Goal: Task Accomplishment & Management: Complete application form

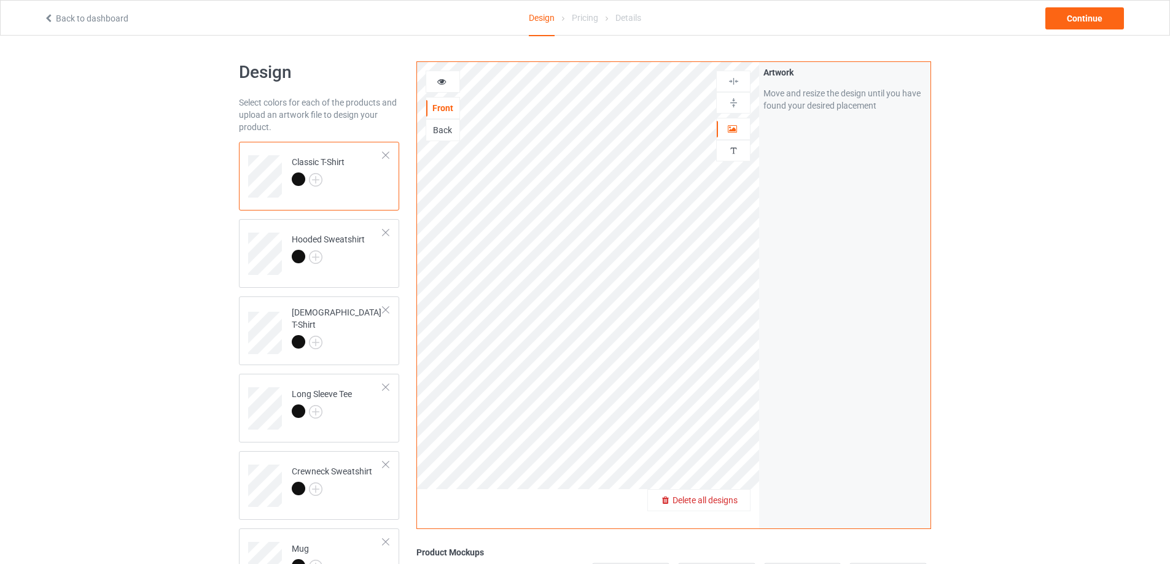
click at [720, 496] on span "Delete all designs" at bounding box center [704, 501] width 65 height 10
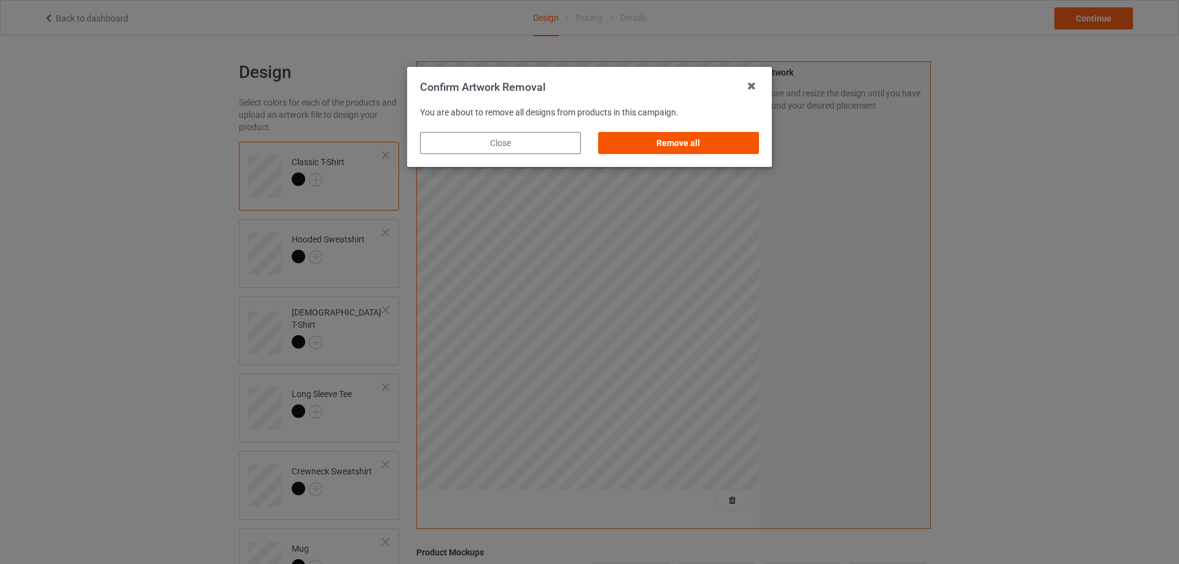
click at [651, 151] on div "Remove all" at bounding box center [678, 143] width 161 height 22
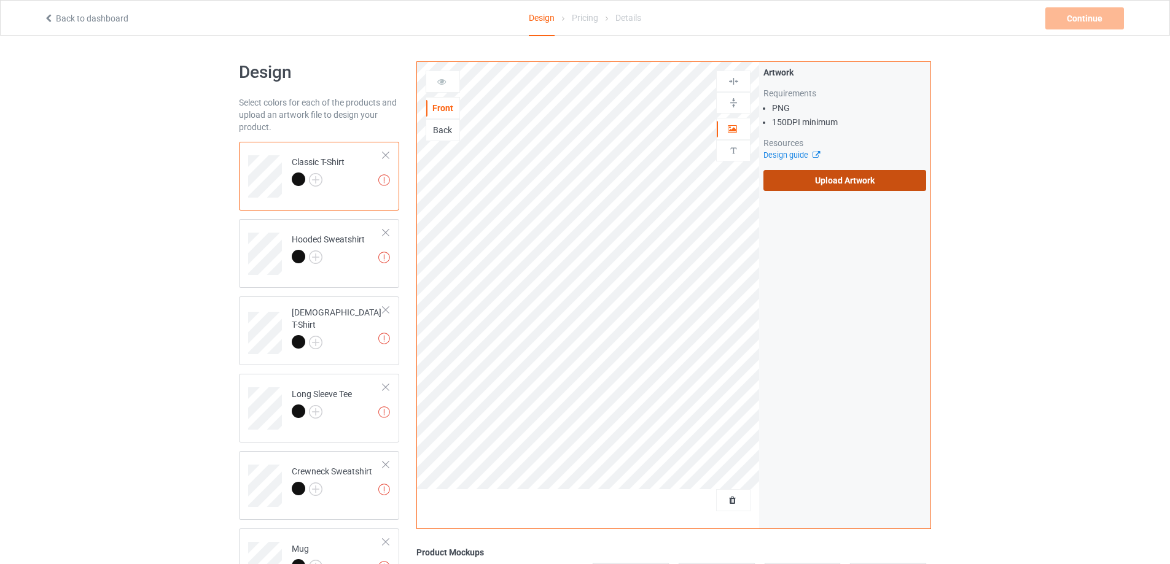
click at [844, 185] on label "Upload Artwork" at bounding box center [844, 180] width 163 height 21
click at [0, 0] on input "Upload Artwork" at bounding box center [0, 0] width 0 height 0
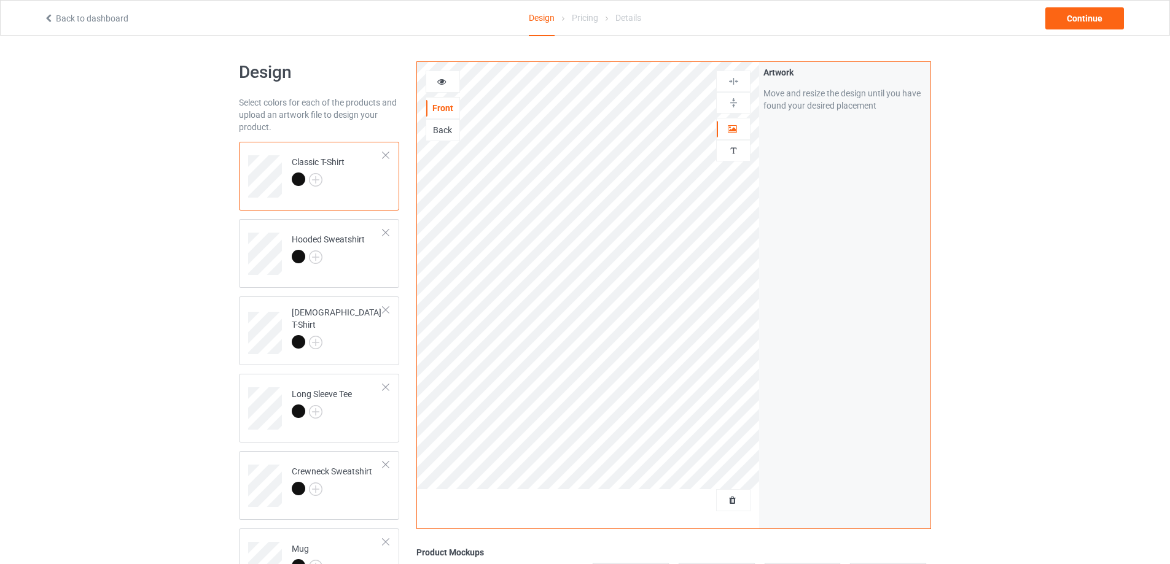
scroll to position [246, 0]
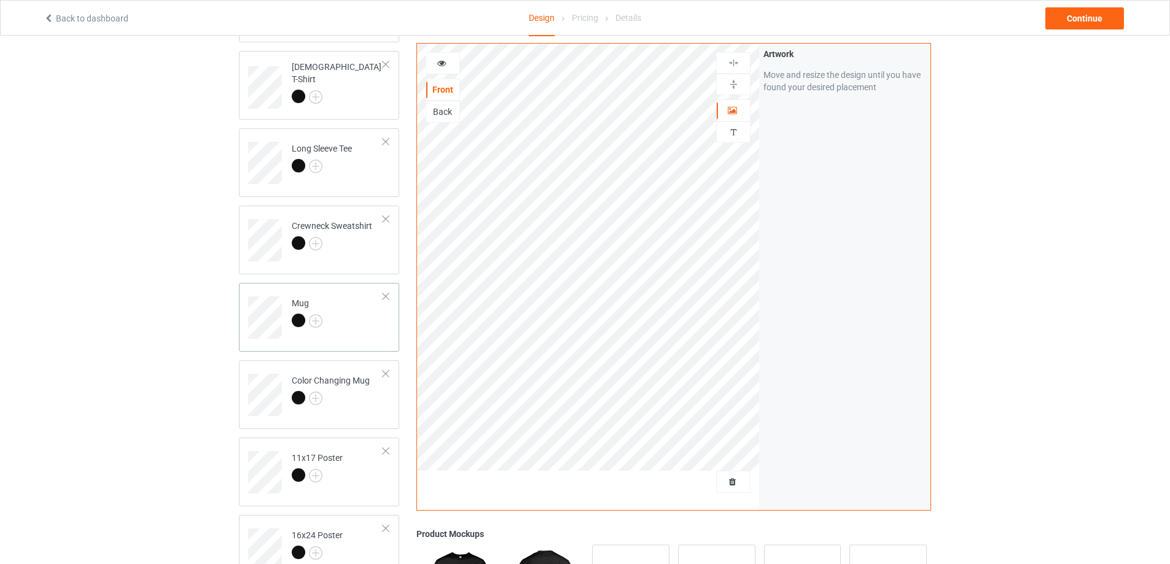
click at [363, 315] on td "Mug" at bounding box center [337, 313] width 105 height 51
click at [729, 84] on img at bounding box center [734, 85] width 12 height 12
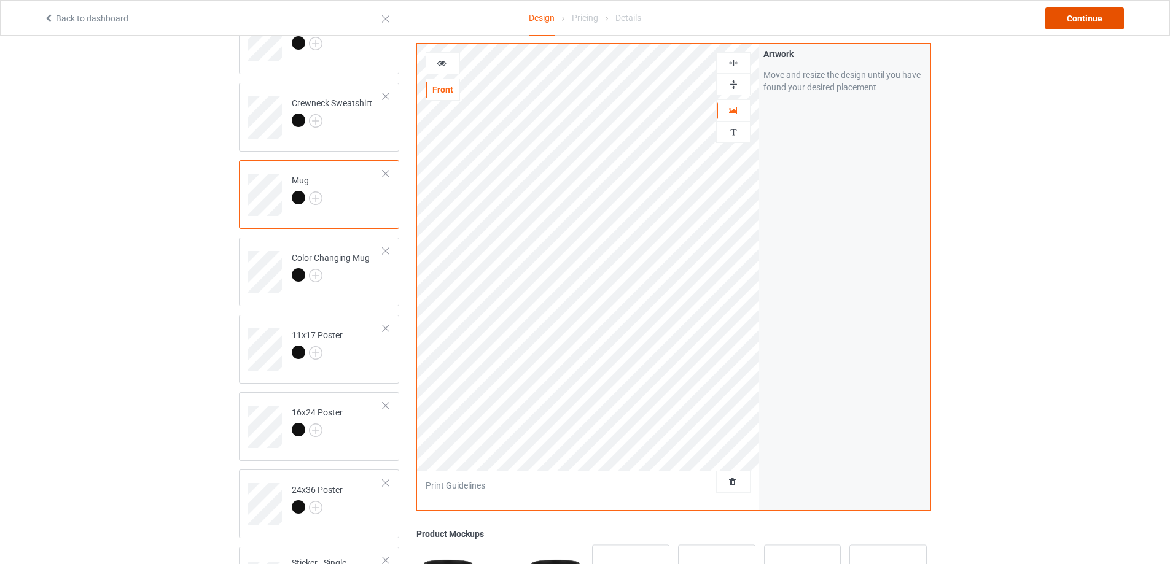
click at [1096, 9] on div "Continue" at bounding box center [1084, 18] width 79 height 22
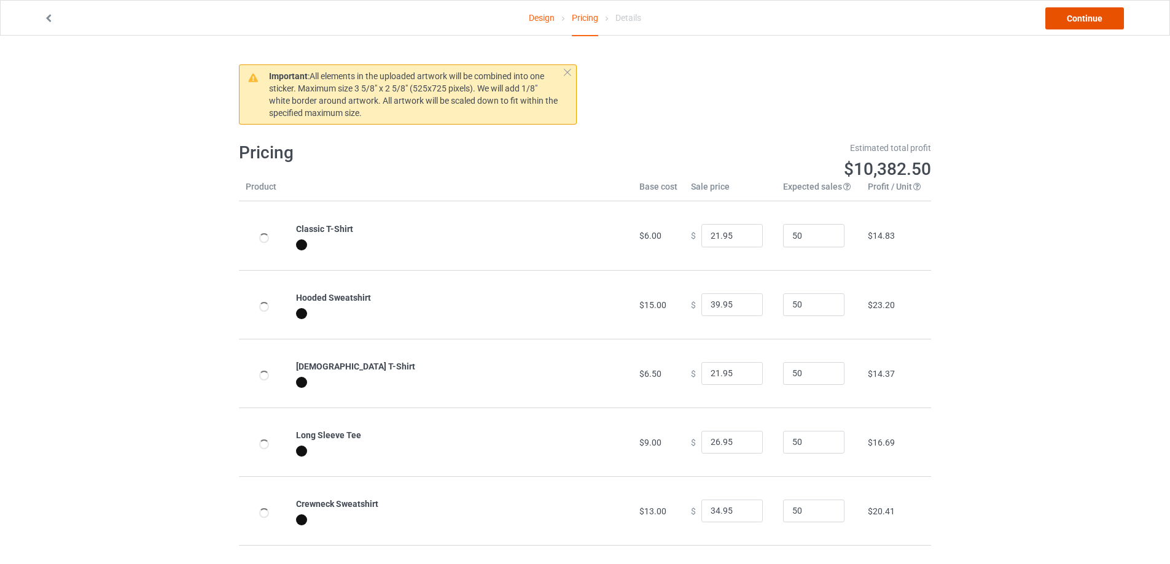
click at [1096, 9] on link "Continue" at bounding box center [1084, 18] width 79 height 22
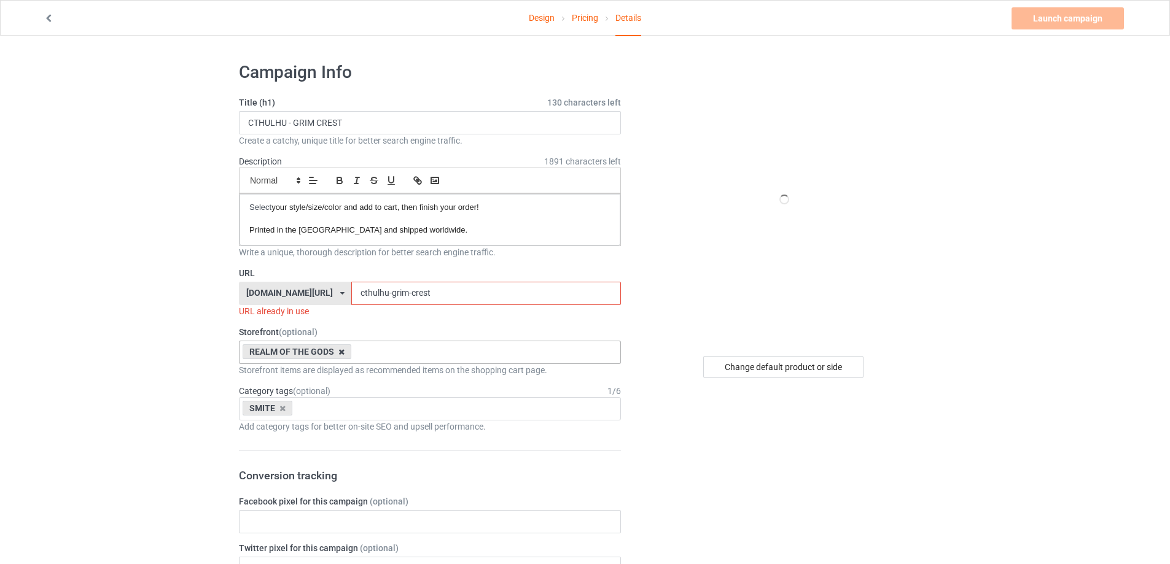
click at [340, 352] on icon at bounding box center [341, 352] width 6 height 8
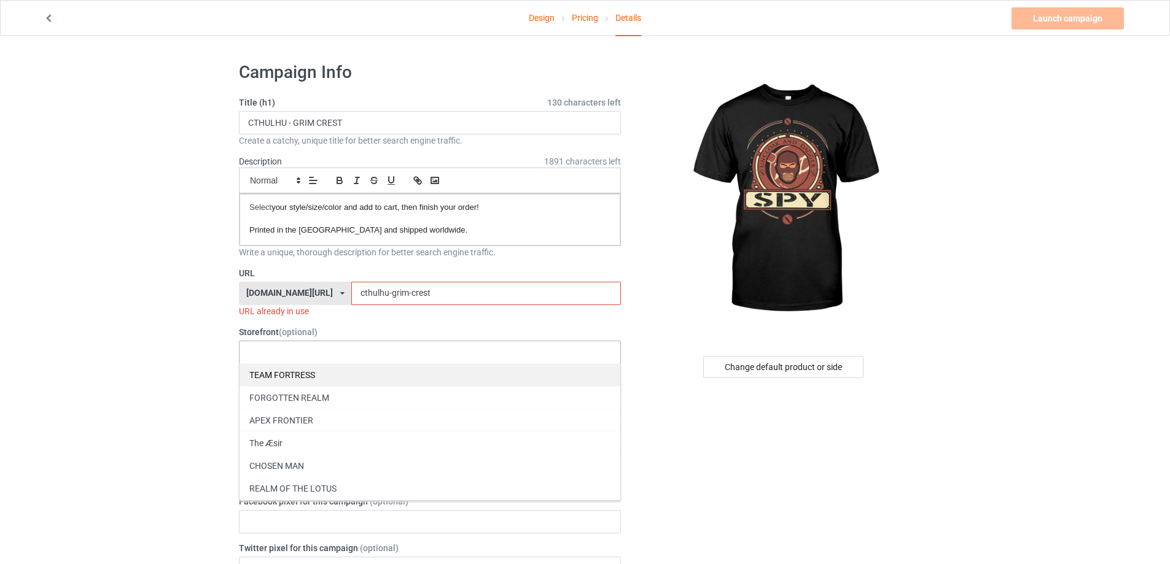
click at [318, 373] on div "TEAM FORTRESS" at bounding box center [429, 374] width 381 height 23
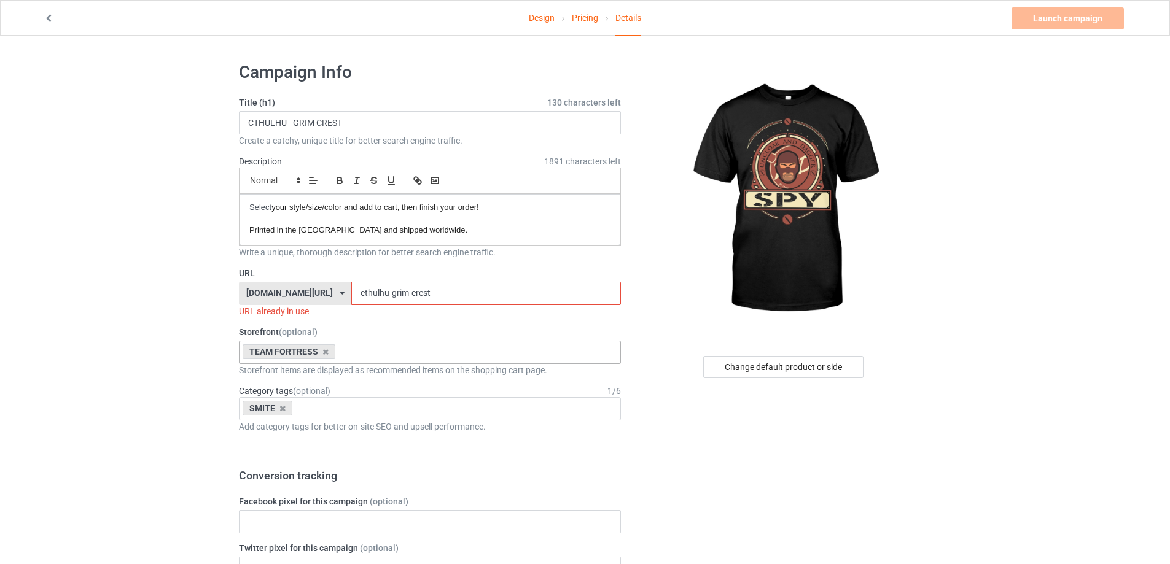
click at [282, 408] on icon at bounding box center [282, 409] width 6 height 8
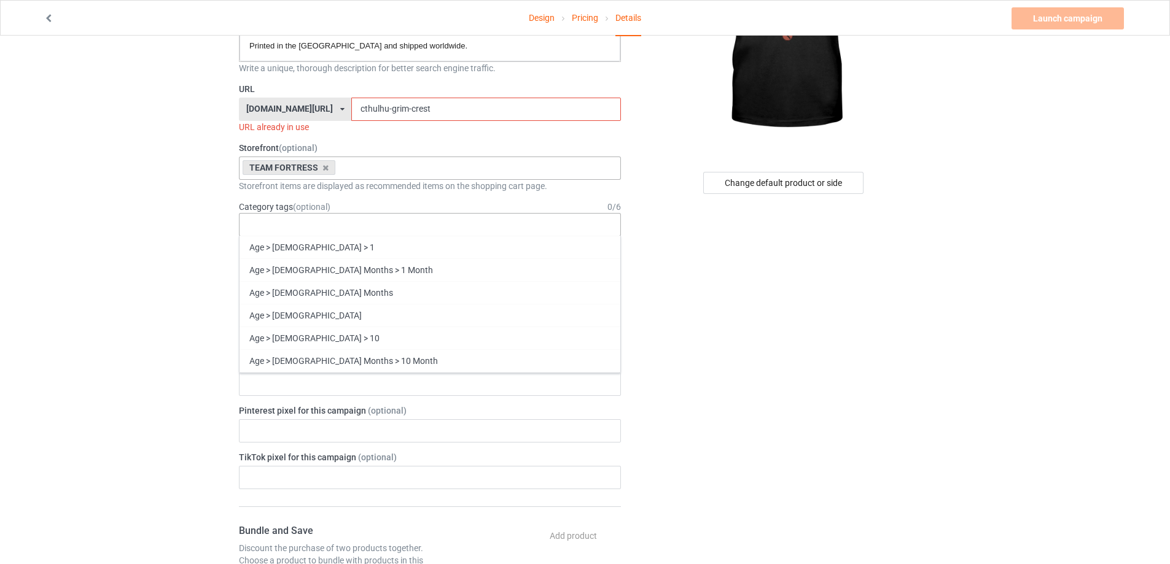
scroll to position [53410, 0]
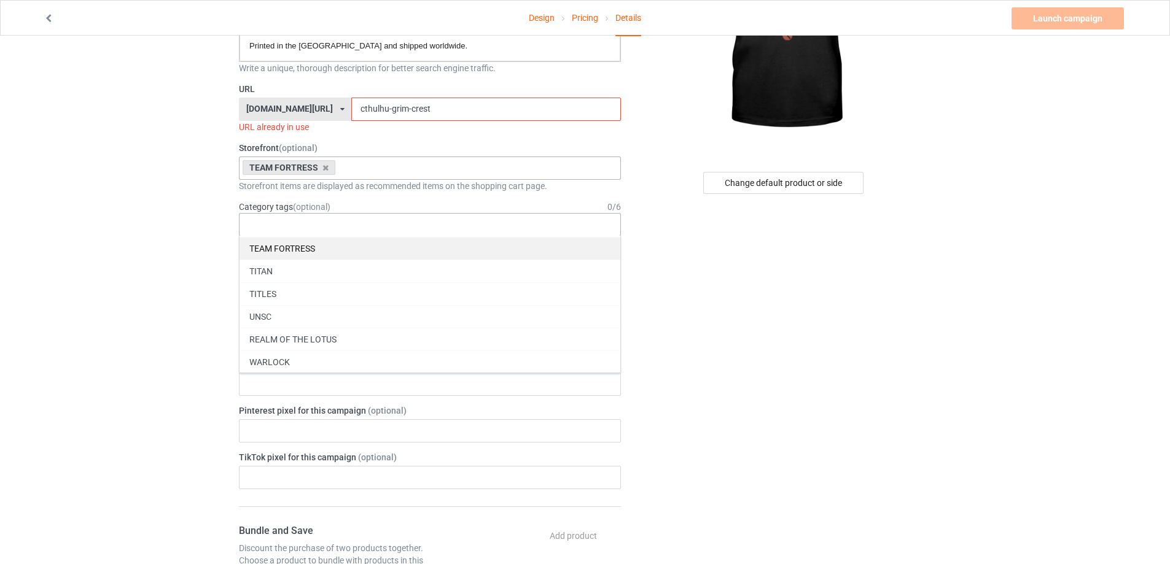
click at [389, 248] on div "TEAM FORTRESS" at bounding box center [429, 248] width 381 height 23
click at [715, 336] on div "Change default product or side" at bounding box center [784, 494] width 310 height 1251
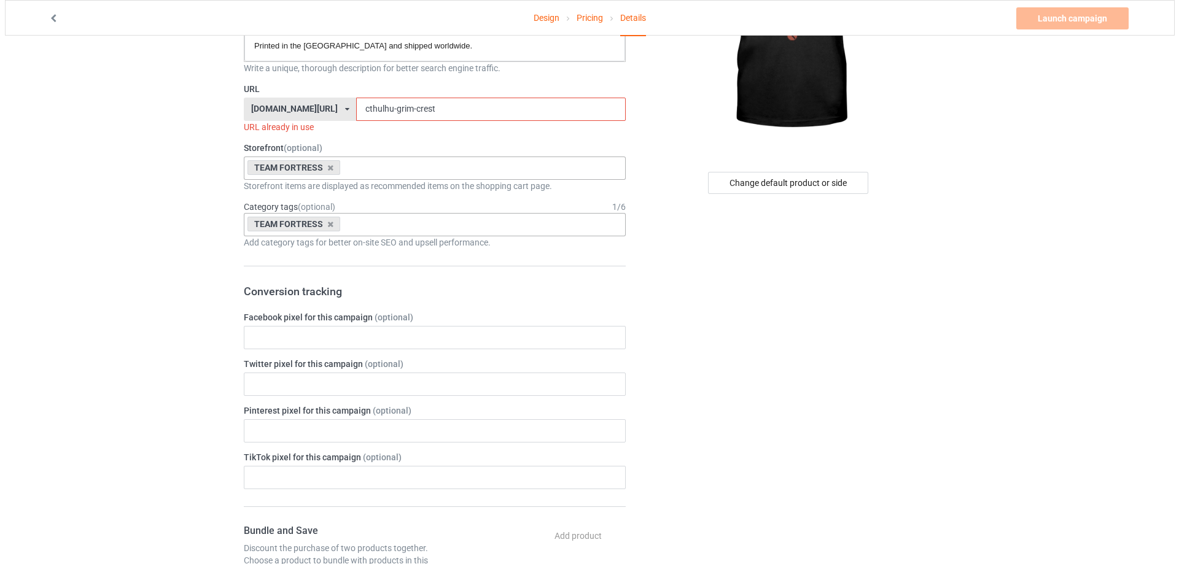
scroll to position [0, 0]
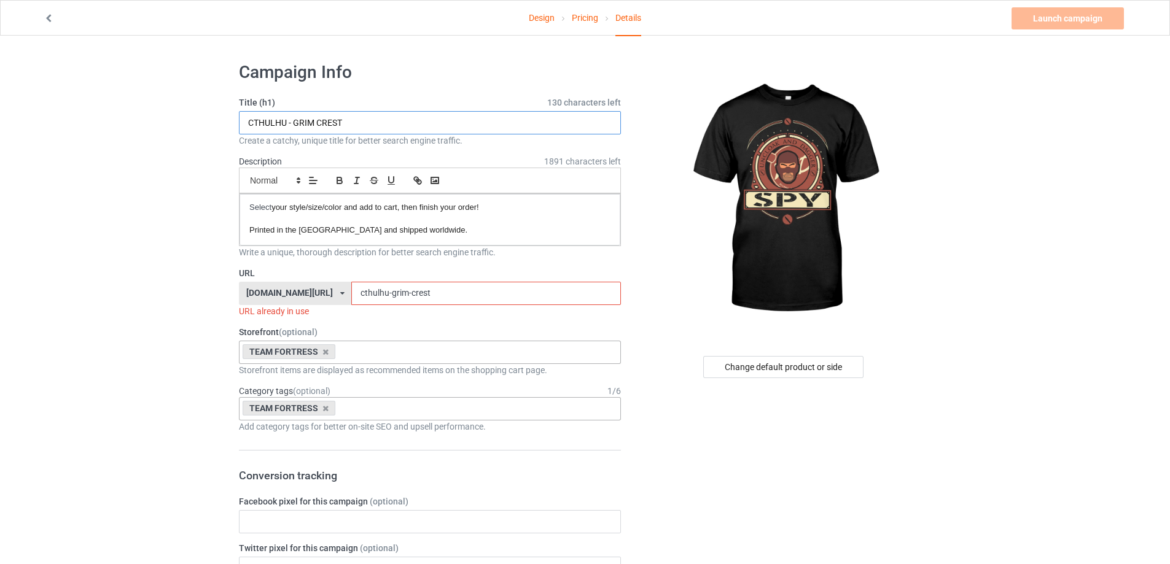
drag, startPoint x: 268, startPoint y: 122, endPoint x: 58, endPoint y: 128, distance: 210.1
paste input "SPY RED - ORIGINAL-V6"
type input "SPY RED - ORIGINAL-V6"
drag, startPoint x: 436, startPoint y: 289, endPoint x: 163, endPoint y: 281, distance: 273.3
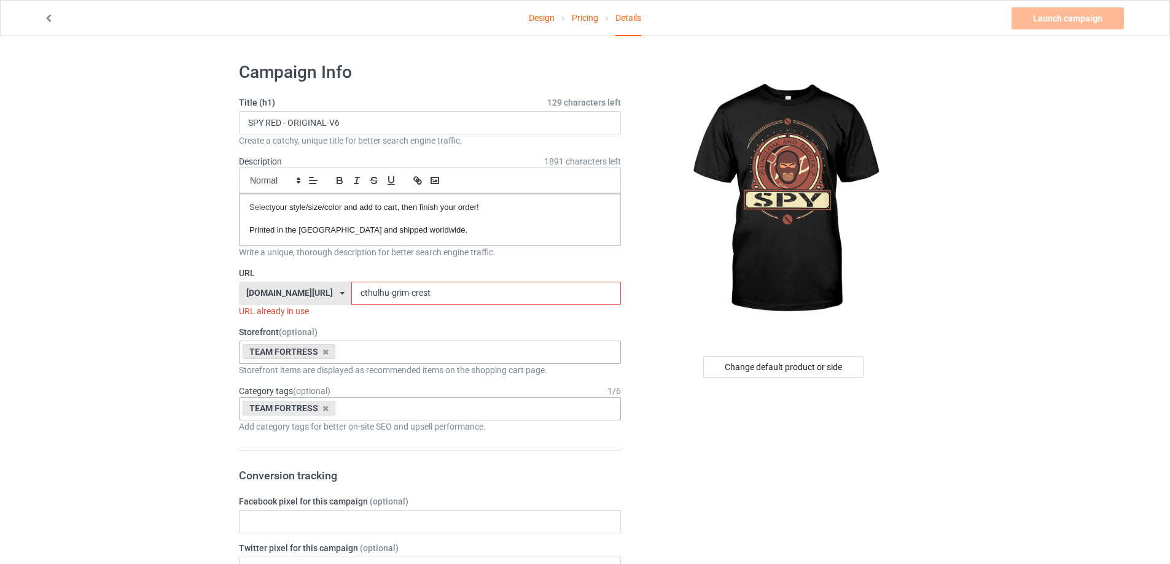
paste input "spy red - original-v6"
click at [378, 292] on input "spy red - original-v6" at bounding box center [485, 293] width 269 height 23
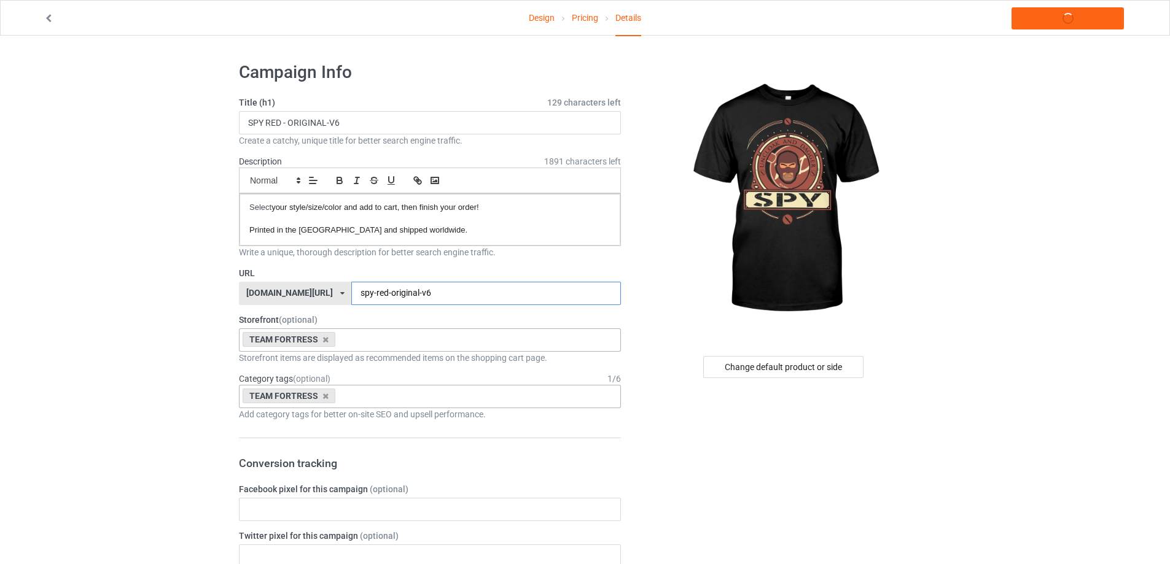
type input "spy-red-original-v6"
click at [1035, 16] on link "Launch campaign" at bounding box center [1067, 18] width 112 height 22
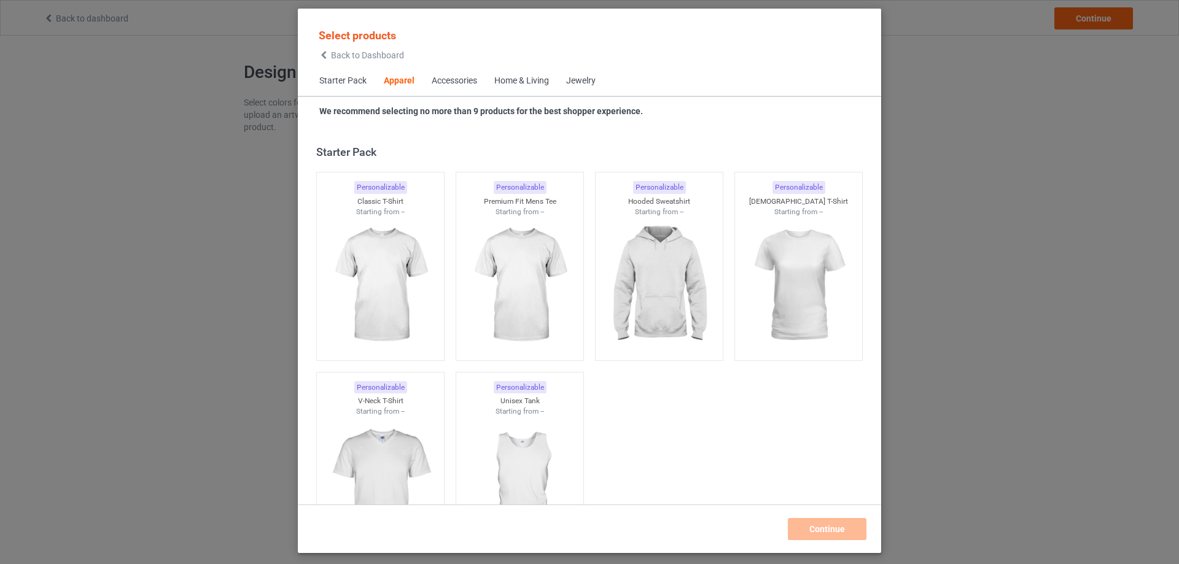
scroll to position [457, 0]
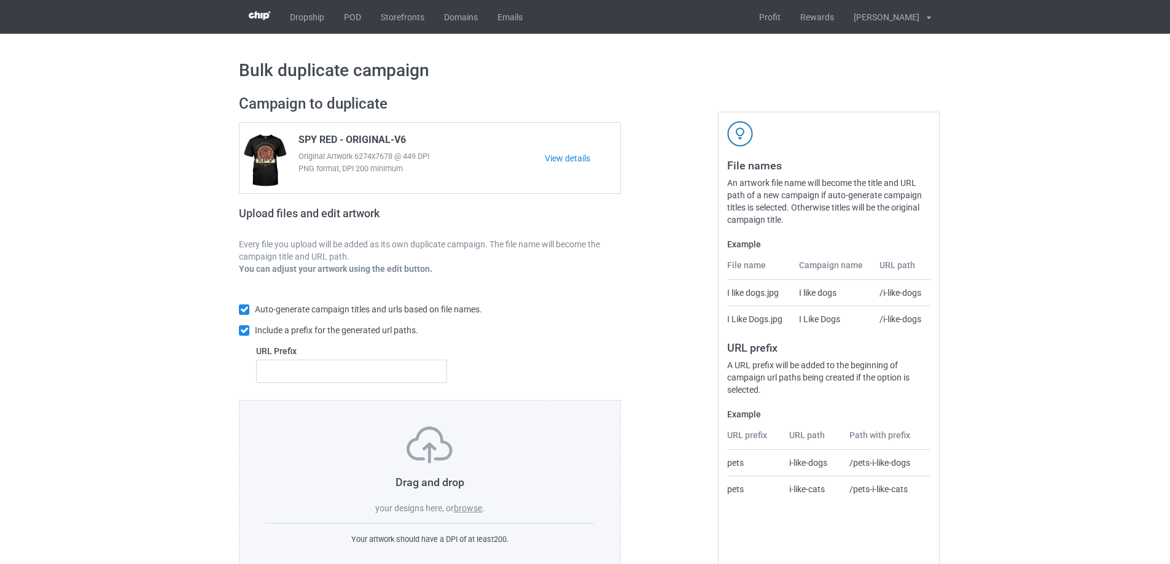
click at [459, 509] on label "browse" at bounding box center [468, 508] width 28 height 10
click at [0, 0] on input "browse" at bounding box center [0, 0] width 0 height 0
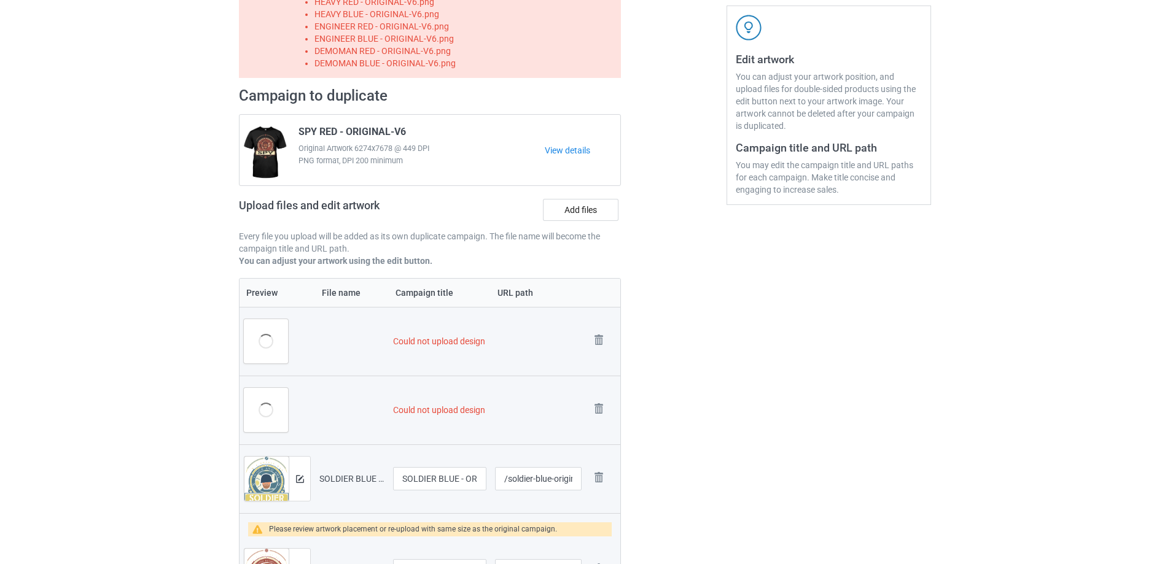
scroll to position [430, 0]
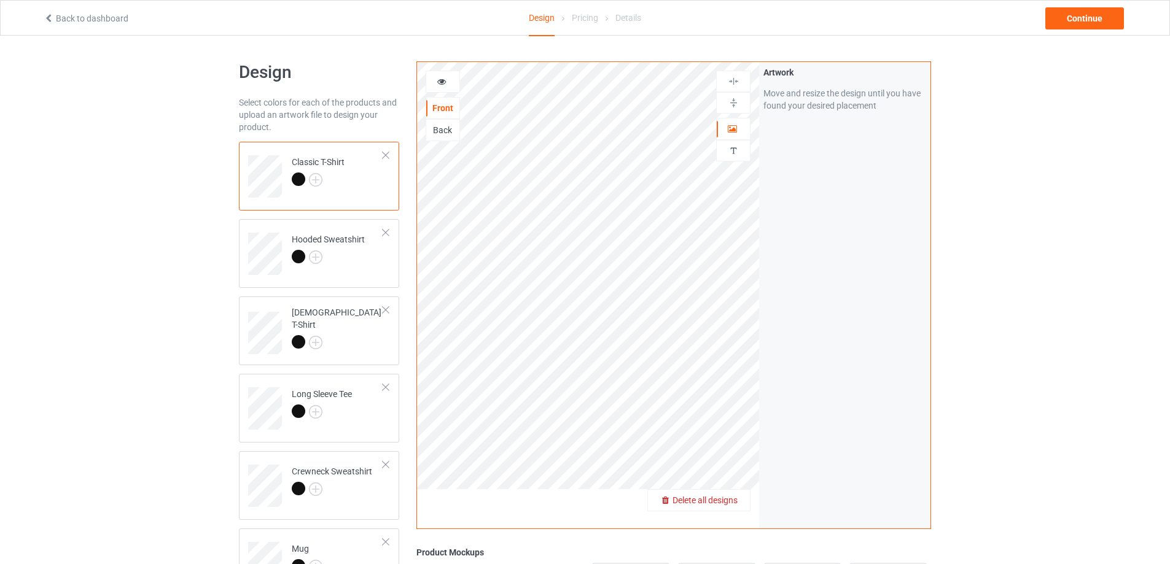
click at [729, 505] on span "Delete all designs" at bounding box center [704, 501] width 65 height 10
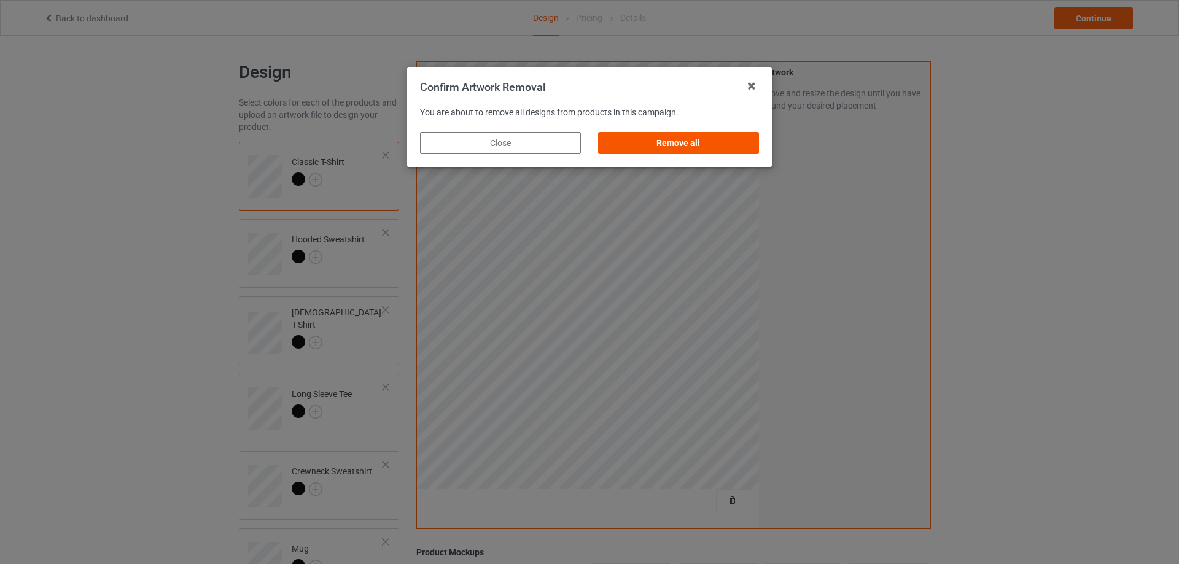
click at [673, 147] on div "Remove all" at bounding box center [678, 143] width 161 height 22
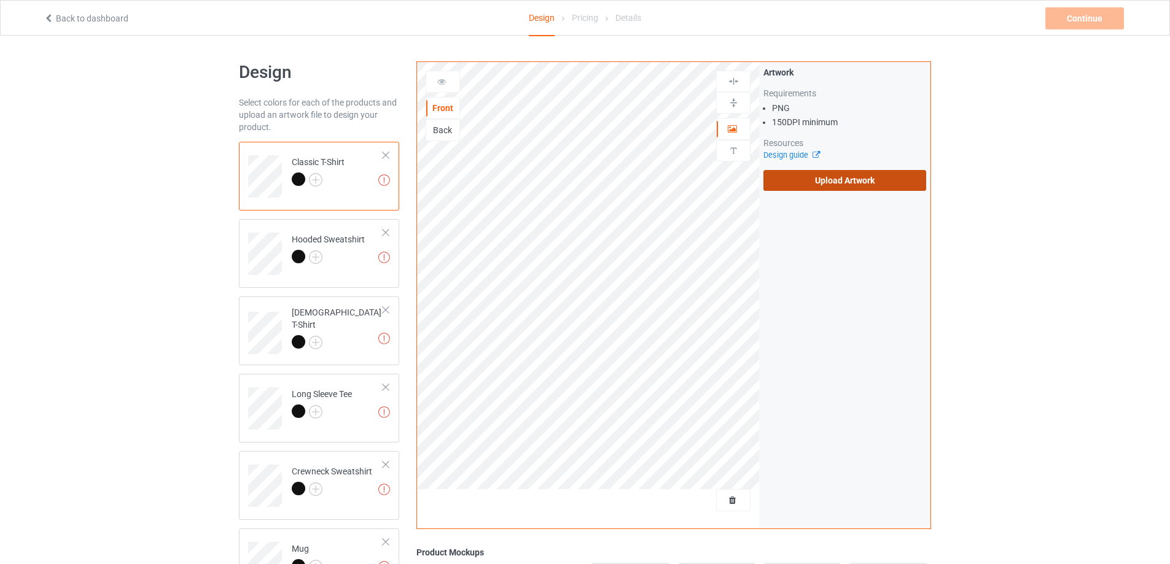
click at [816, 186] on label "Upload Artwork" at bounding box center [844, 180] width 163 height 21
click at [0, 0] on input "Upload Artwork" at bounding box center [0, 0] width 0 height 0
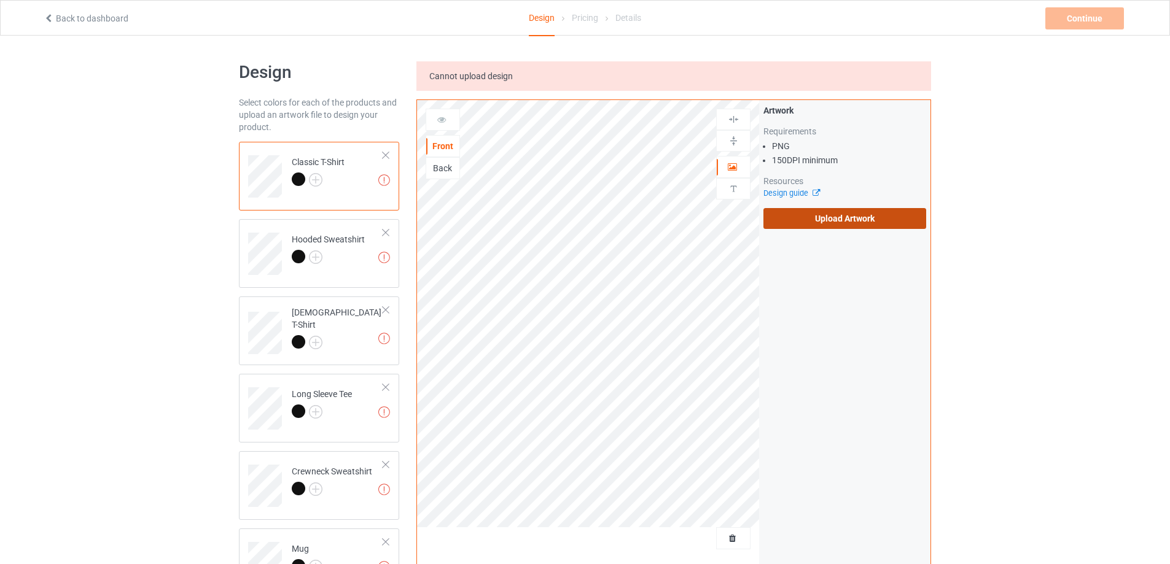
click at [831, 214] on label "Upload Artwork" at bounding box center [844, 218] width 163 height 21
click at [0, 0] on input "Upload Artwork" at bounding box center [0, 0] width 0 height 0
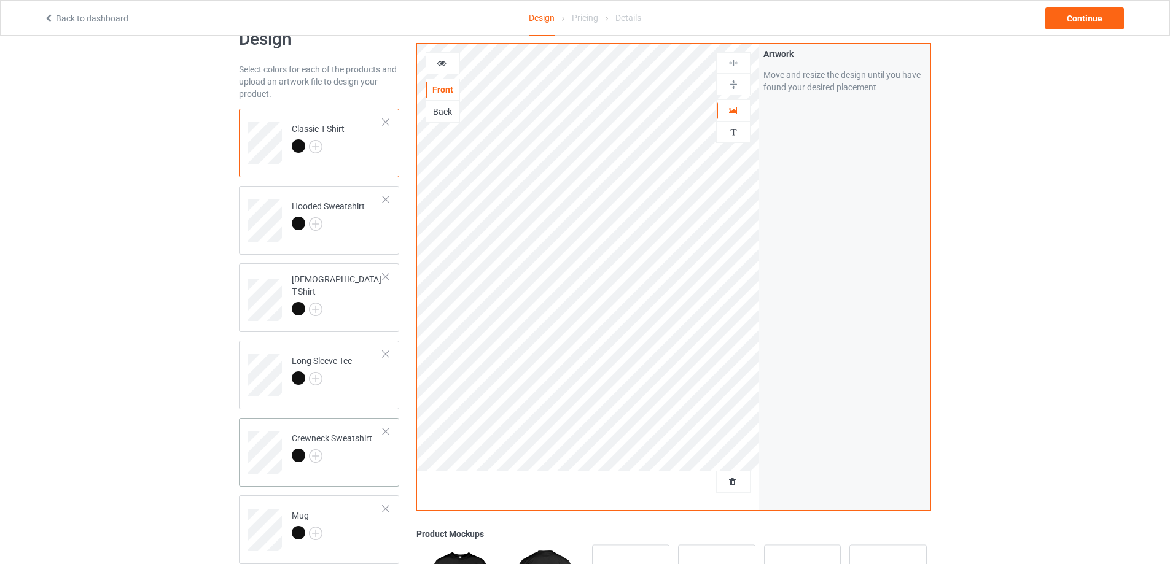
scroll to position [123, 0]
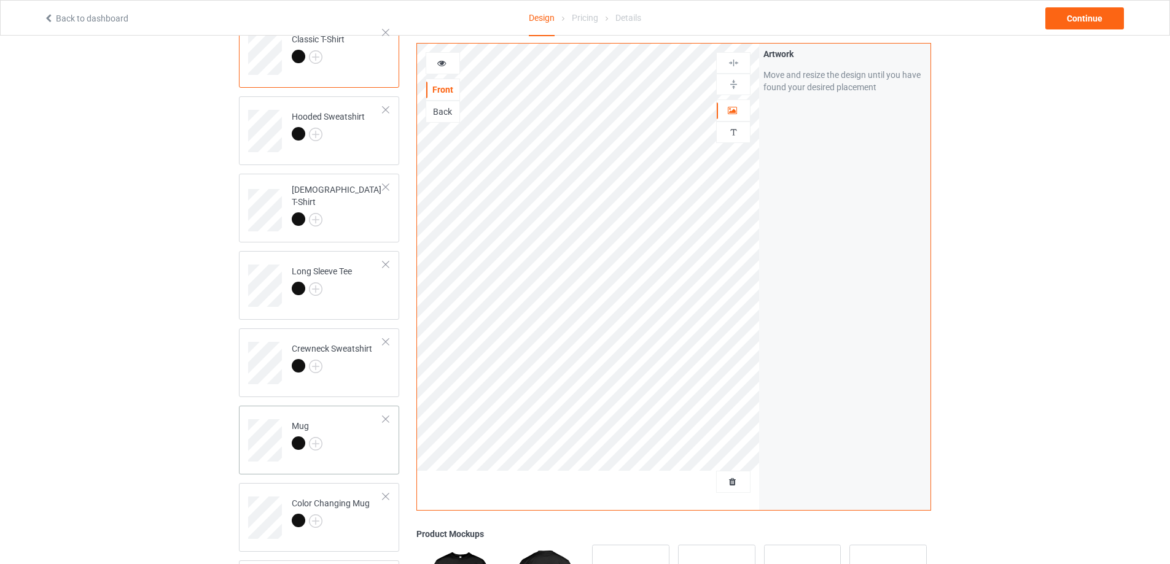
click at [354, 443] on td "Mug" at bounding box center [337, 436] width 105 height 51
click at [737, 76] on div at bounding box center [733, 84] width 34 height 21
click at [737, 82] on img at bounding box center [734, 85] width 12 height 12
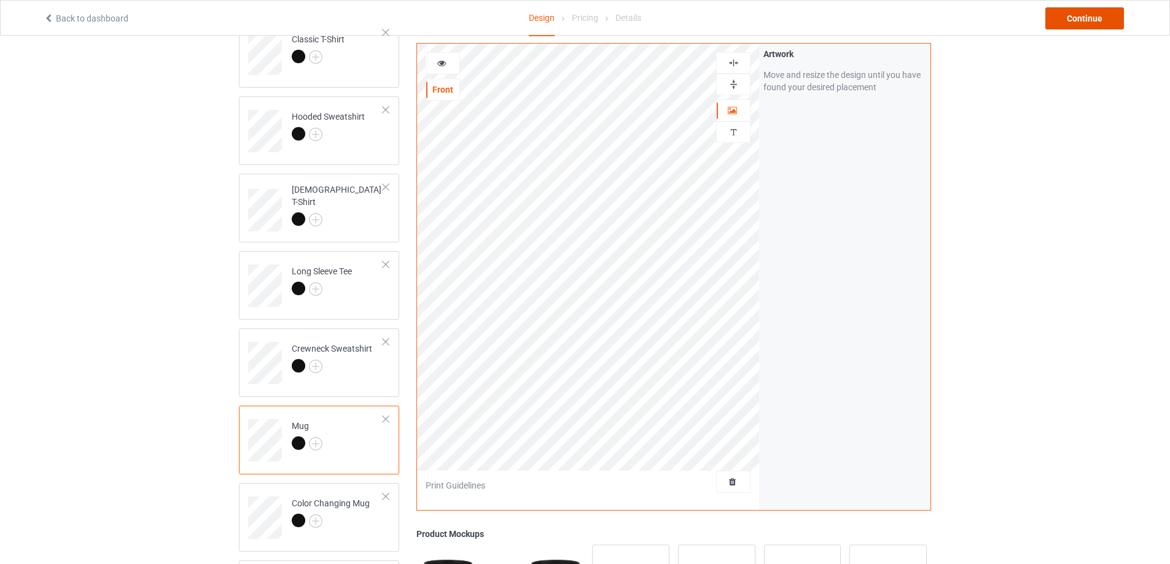
click at [1089, 21] on div "Continue" at bounding box center [1084, 18] width 79 height 22
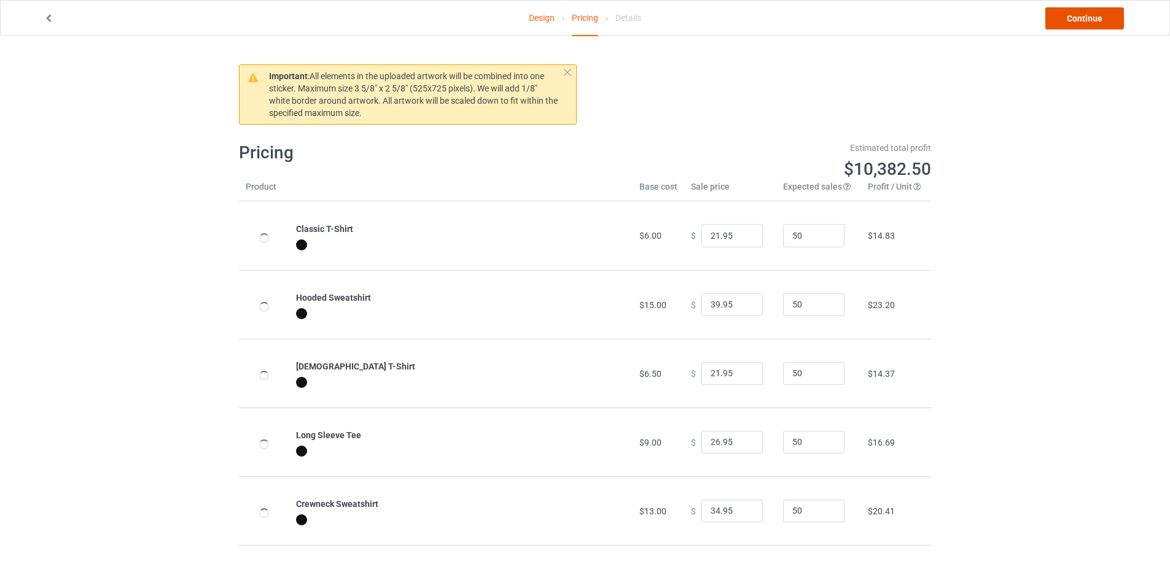
click at [1089, 21] on link "Continue" at bounding box center [1084, 18] width 79 height 22
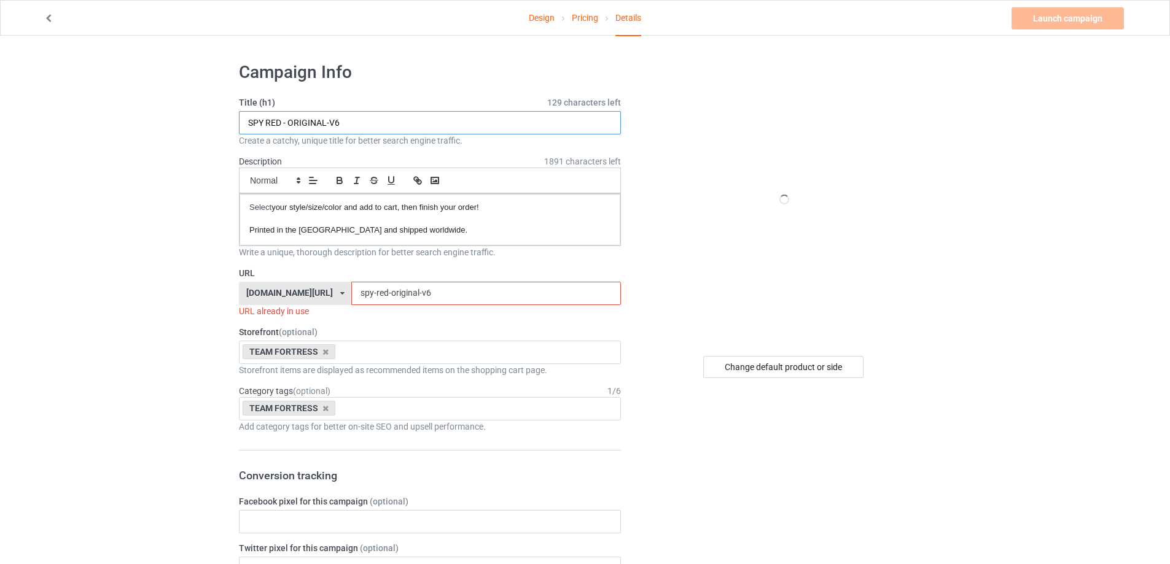
click at [481, 124] on input "SPY RED - ORIGINAL-V6" at bounding box center [430, 122] width 382 height 23
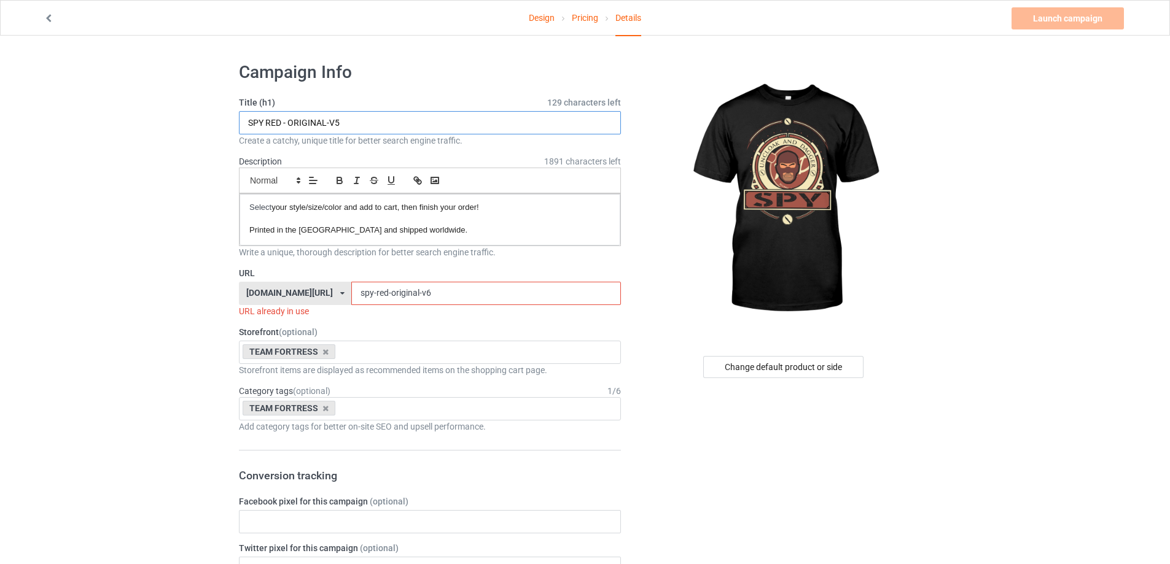
type input "SPY RED - ORIGINAL-V5"
click at [461, 292] on input "spy-red-original-v6" at bounding box center [485, 293] width 269 height 23
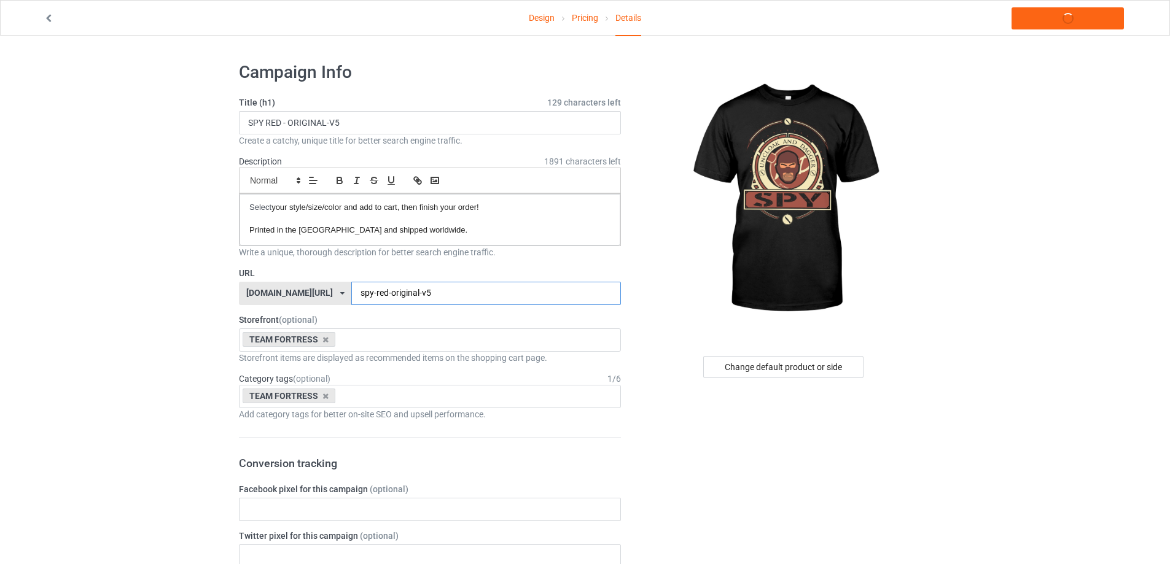
type input "spy-red-original-v5"
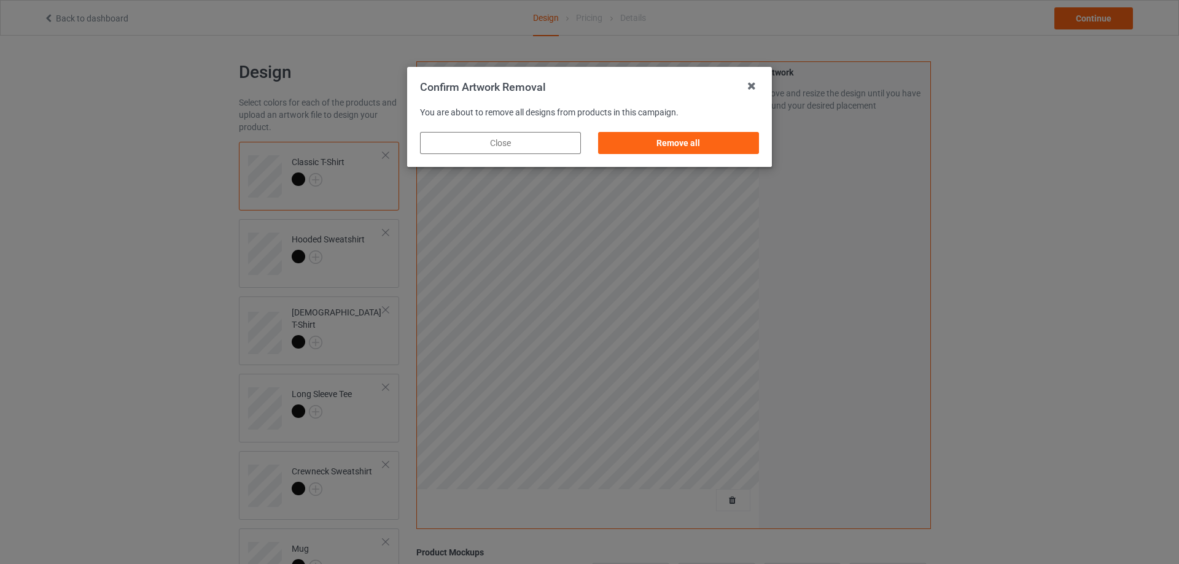
click at [662, 131] on div "Remove all" at bounding box center [678, 142] width 178 height 39
click at [663, 136] on div "Remove all" at bounding box center [678, 143] width 161 height 22
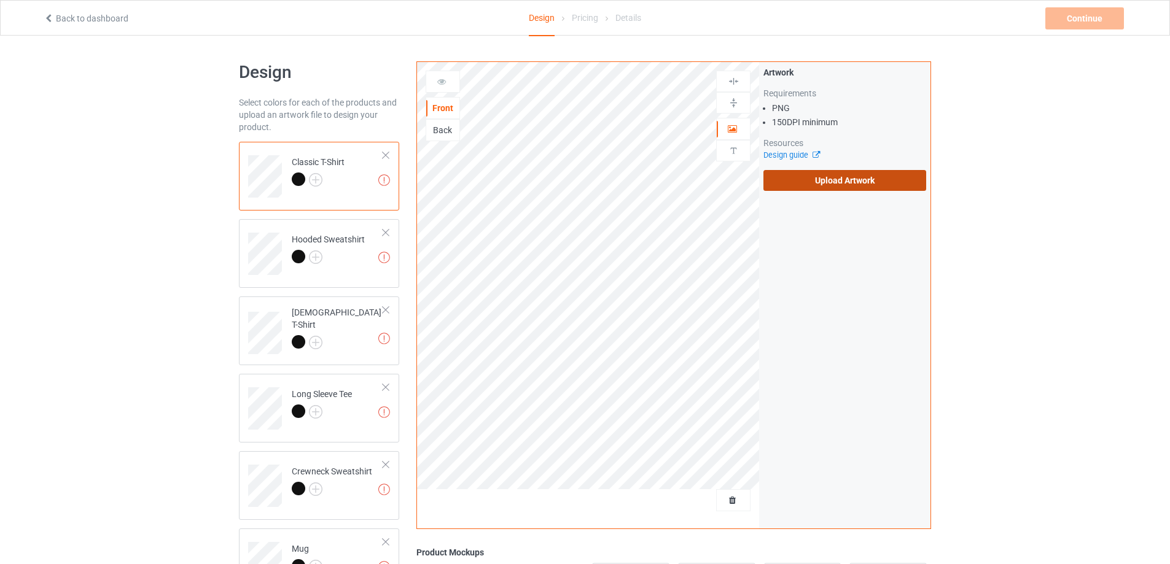
click at [833, 185] on label "Upload Artwork" at bounding box center [844, 180] width 163 height 21
click at [0, 0] on input "Upload Artwork" at bounding box center [0, 0] width 0 height 0
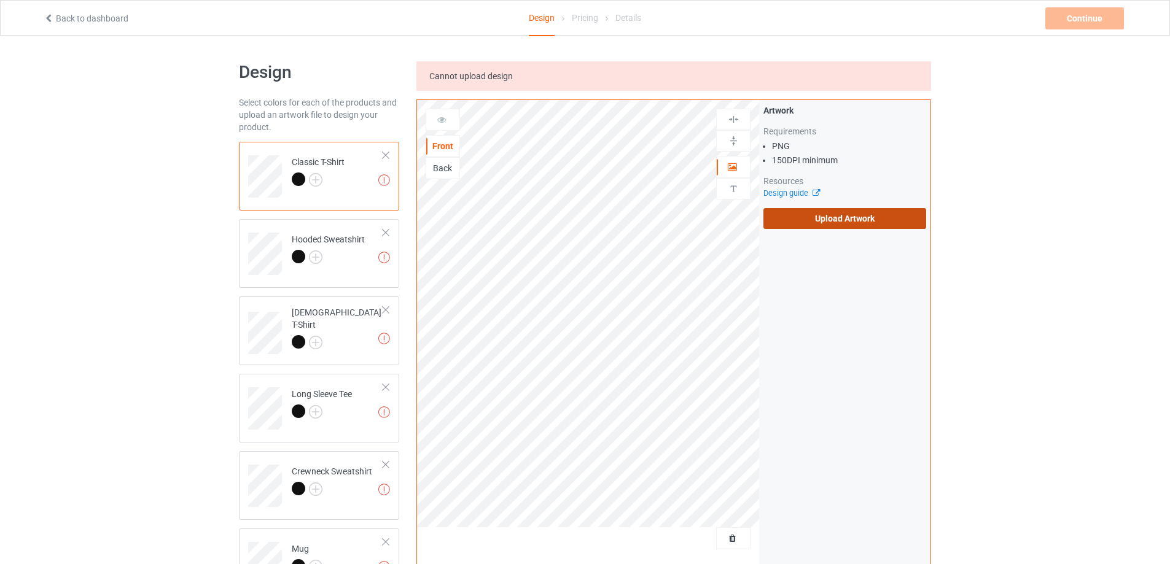
click at [794, 214] on label "Upload Artwork" at bounding box center [844, 218] width 163 height 21
click at [0, 0] on input "Upload Artwork" at bounding box center [0, 0] width 0 height 0
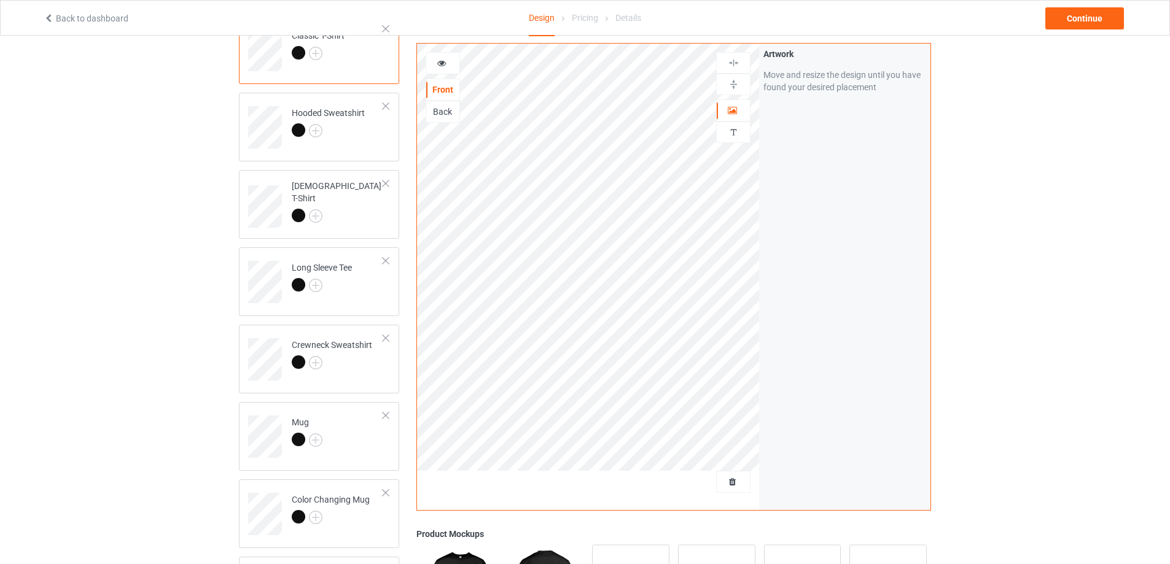
scroll to position [246, 0]
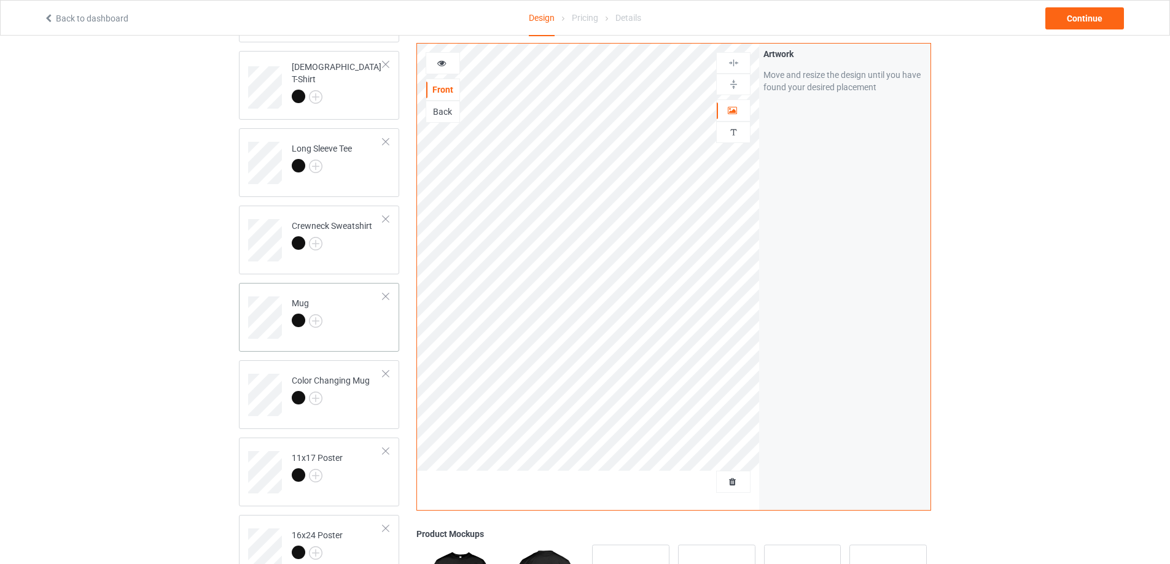
click at [367, 350] on div "Mug" at bounding box center [319, 317] width 160 height 69
click at [733, 81] on img at bounding box center [734, 85] width 12 height 12
click at [1090, 18] on div "Continue" at bounding box center [1084, 18] width 79 height 22
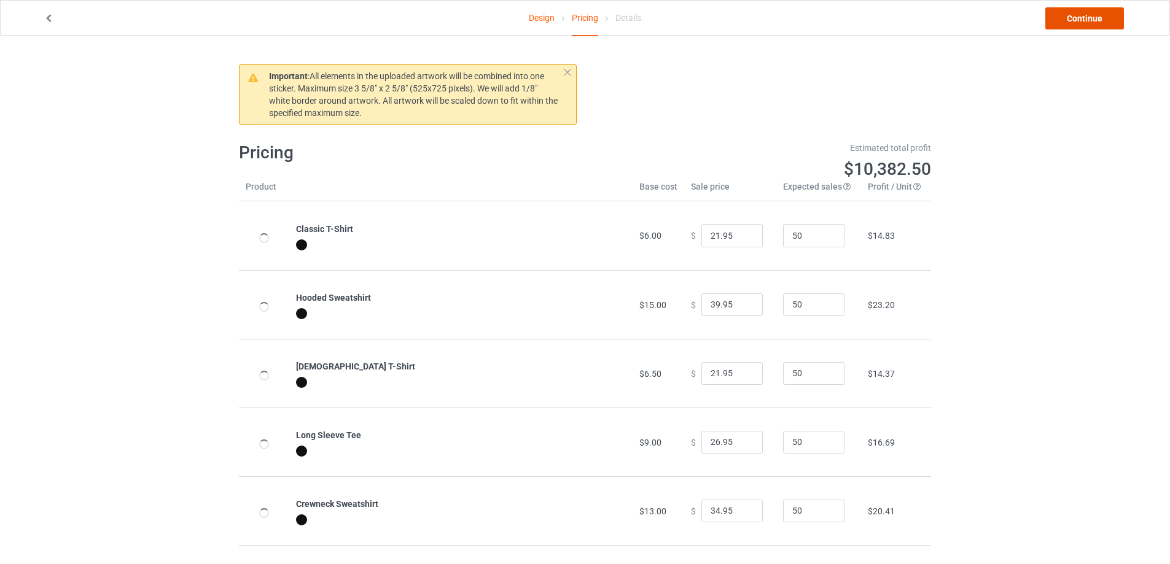
click at [1090, 18] on link "Continue" at bounding box center [1084, 18] width 79 height 22
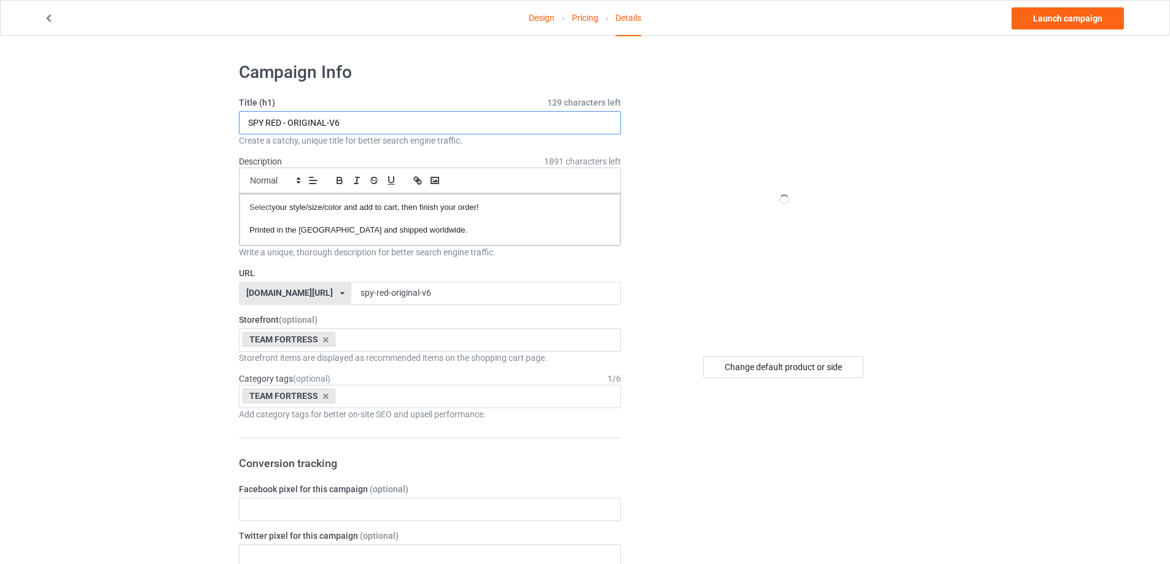
click at [448, 116] on input "SPY RED - ORIGINAL-V6" at bounding box center [430, 122] width 382 height 23
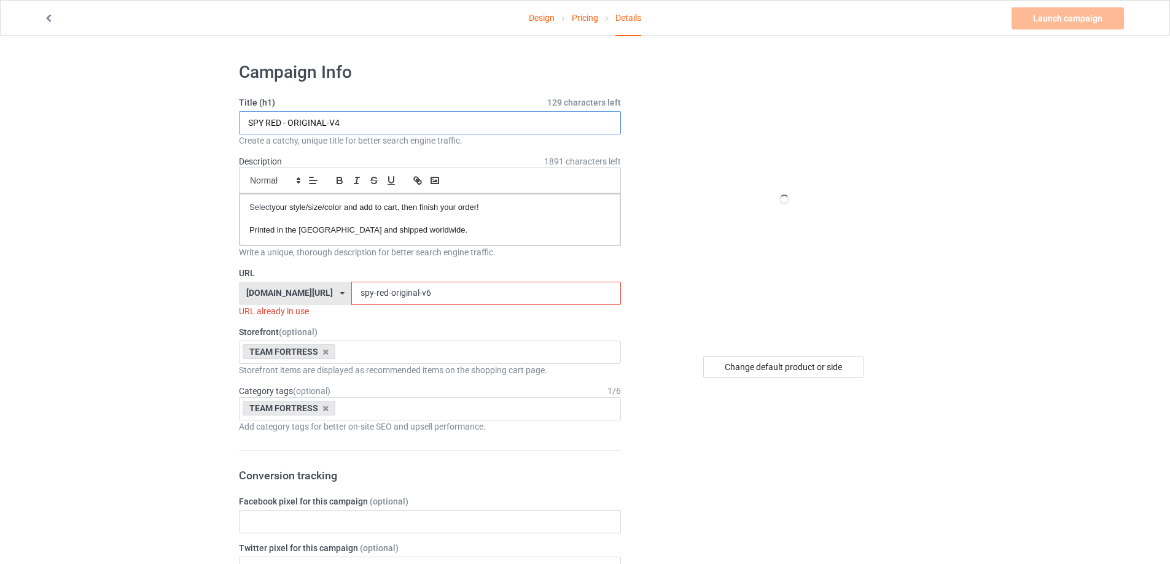
type input "SPY RED - ORIGINAL-V4"
click at [448, 287] on input "spy-red-original-v6" at bounding box center [485, 293] width 269 height 23
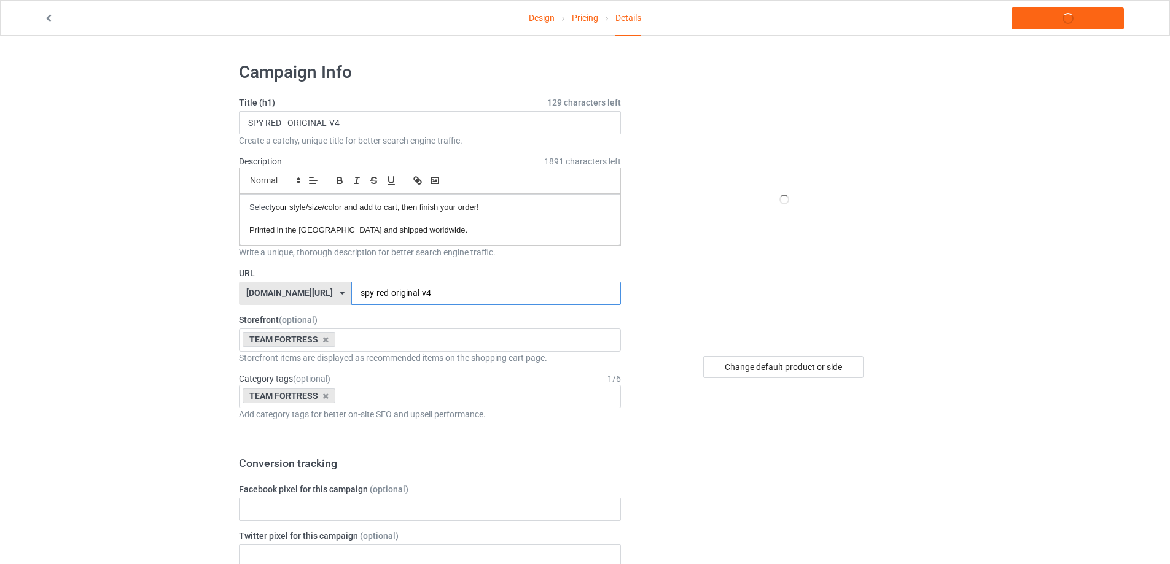
type input "spy-red-original-v4"
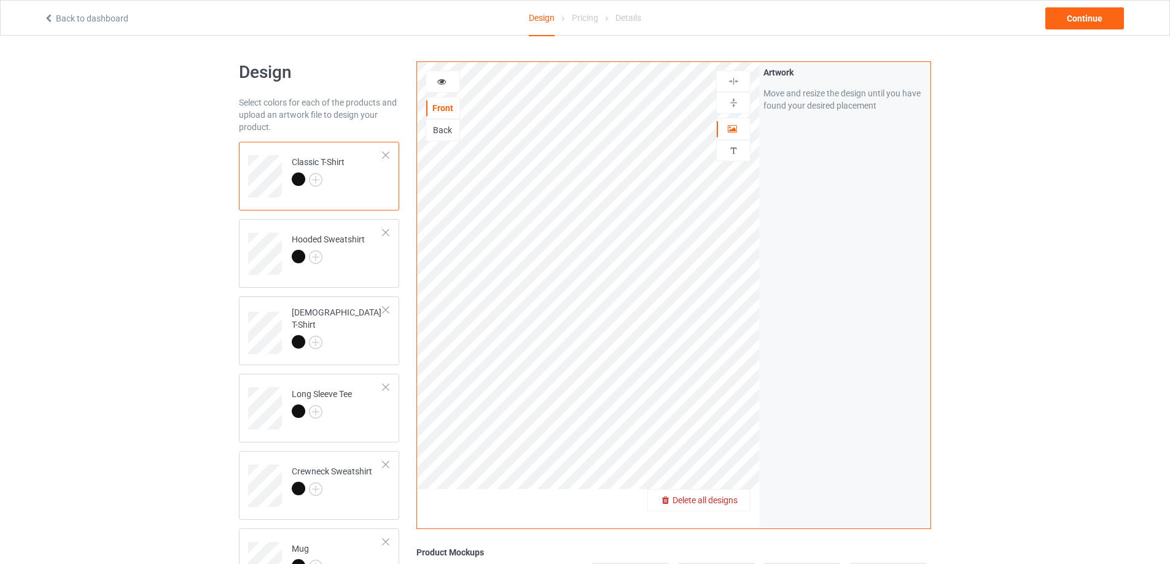
click at [725, 499] on span "Delete all designs" at bounding box center [704, 501] width 65 height 10
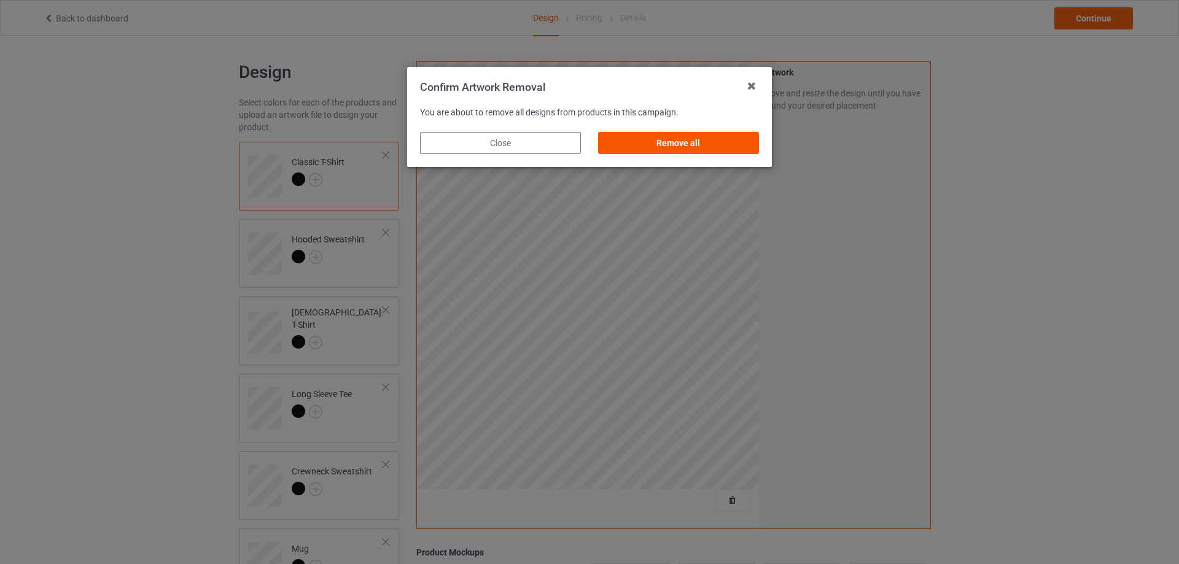
click at [648, 142] on div "Remove all" at bounding box center [678, 143] width 161 height 22
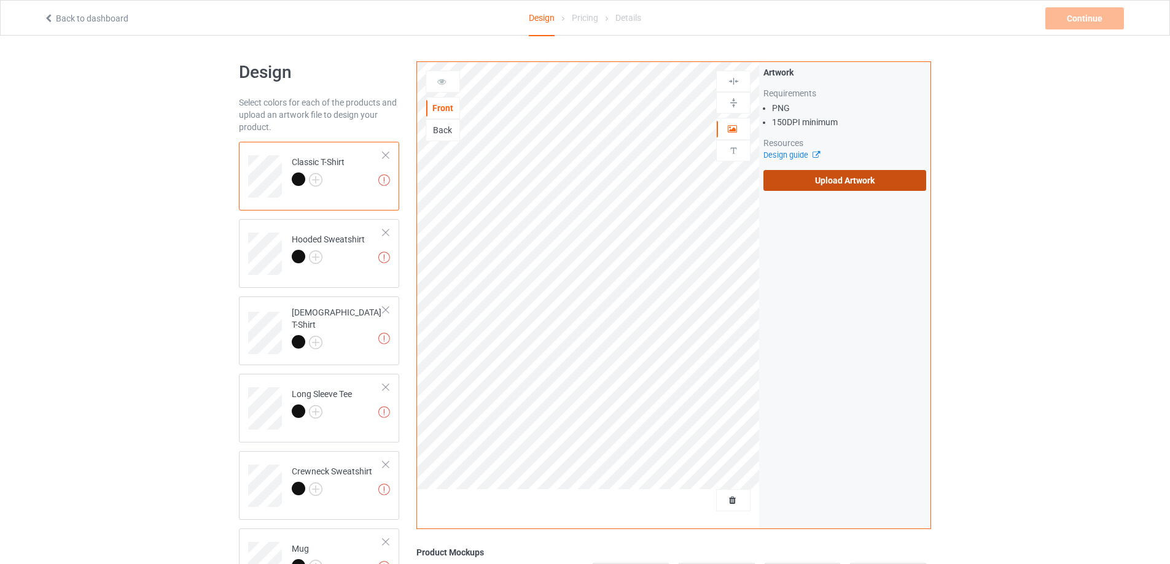
click at [818, 179] on label "Upload Artwork" at bounding box center [844, 180] width 163 height 21
click at [0, 0] on input "Upload Artwork" at bounding box center [0, 0] width 0 height 0
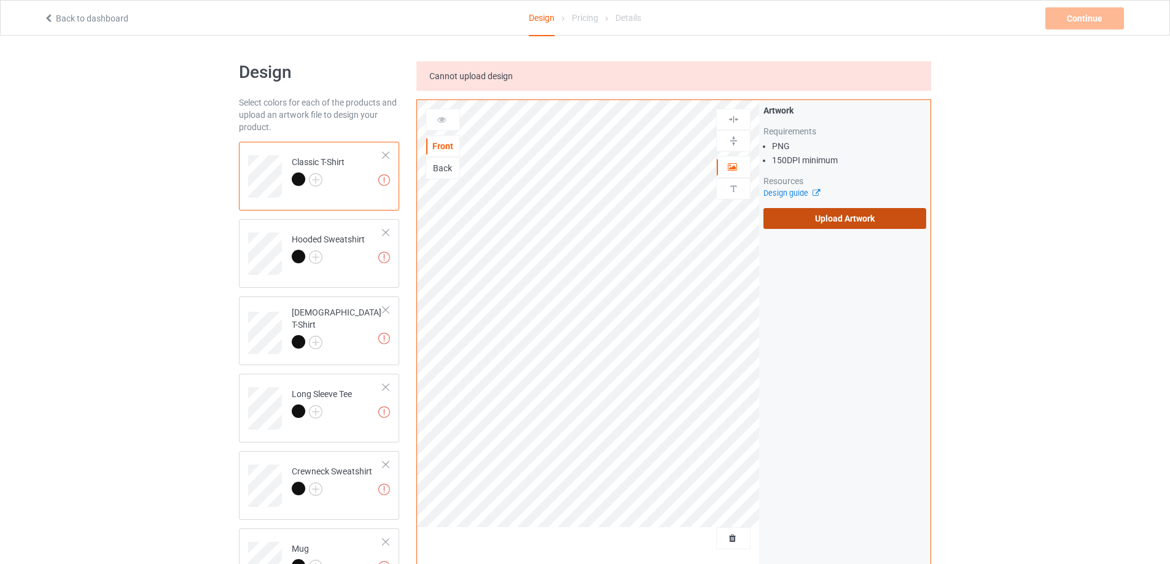
click at [805, 216] on label "Upload Artwork" at bounding box center [844, 218] width 163 height 21
click at [0, 0] on input "Upload Artwork" at bounding box center [0, 0] width 0 height 0
click at [818, 220] on label "Upload Artwork" at bounding box center [844, 218] width 163 height 21
click at [0, 0] on input "Upload Artwork" at bounding box center [0, 0] width 0 height 0
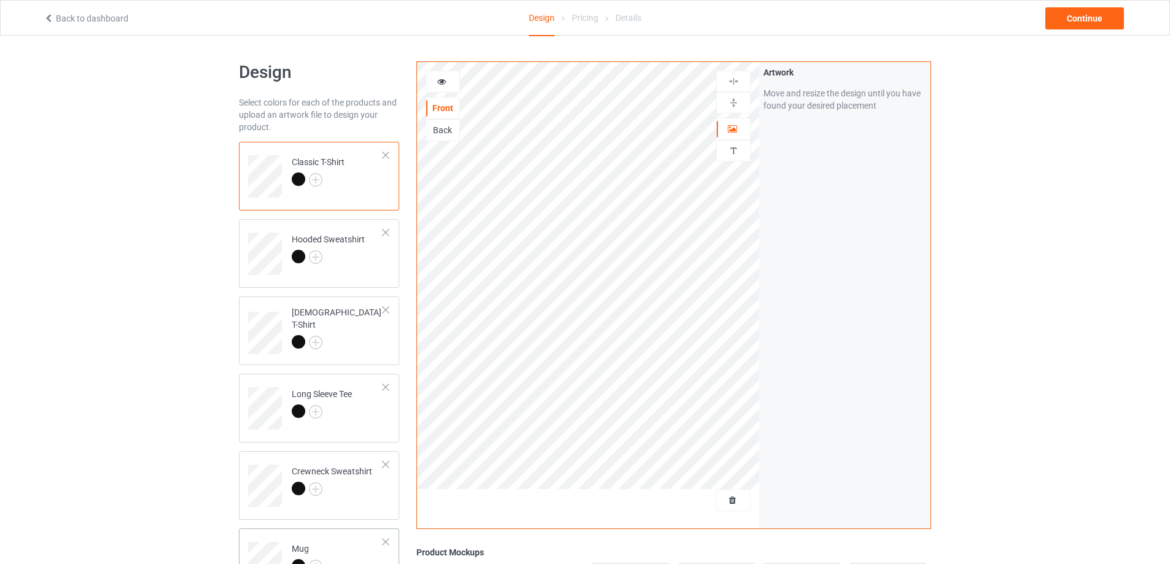
click at [346, 535] on td "Mug" at bounding box center [337, 559] width 105 height 51
click at [731, 103] on img at bounding box center [734, 103] width 12 height 12
click at [1088, 11] on div "Continue" at bounding box center [1084, 18] width 79 height 22
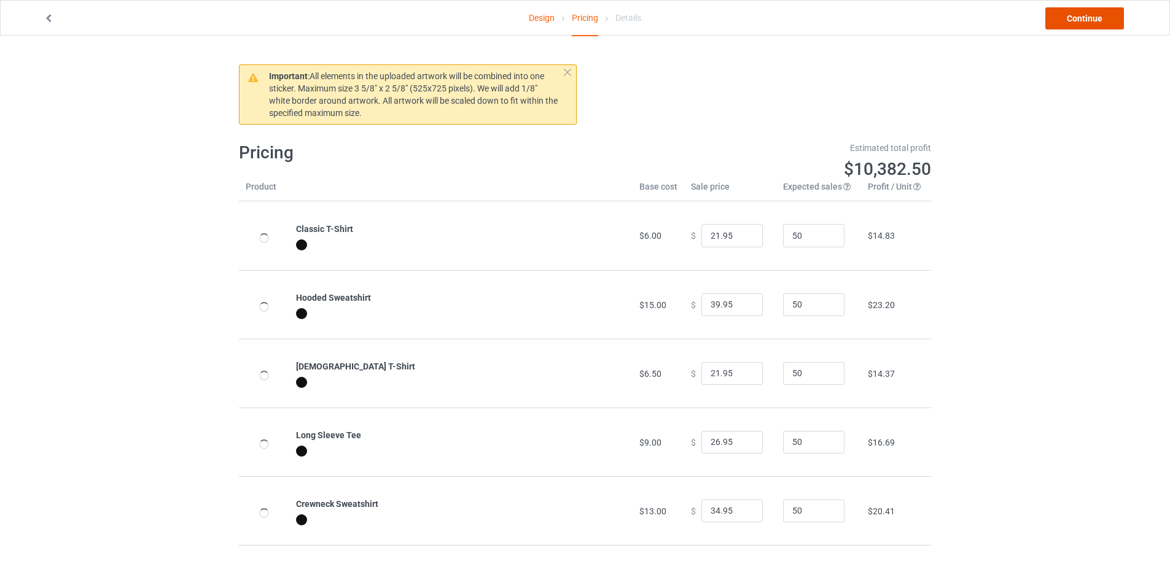
click at [1087, 18] on link "Continue" at bounding box center [1084, 18] width 79 height 22
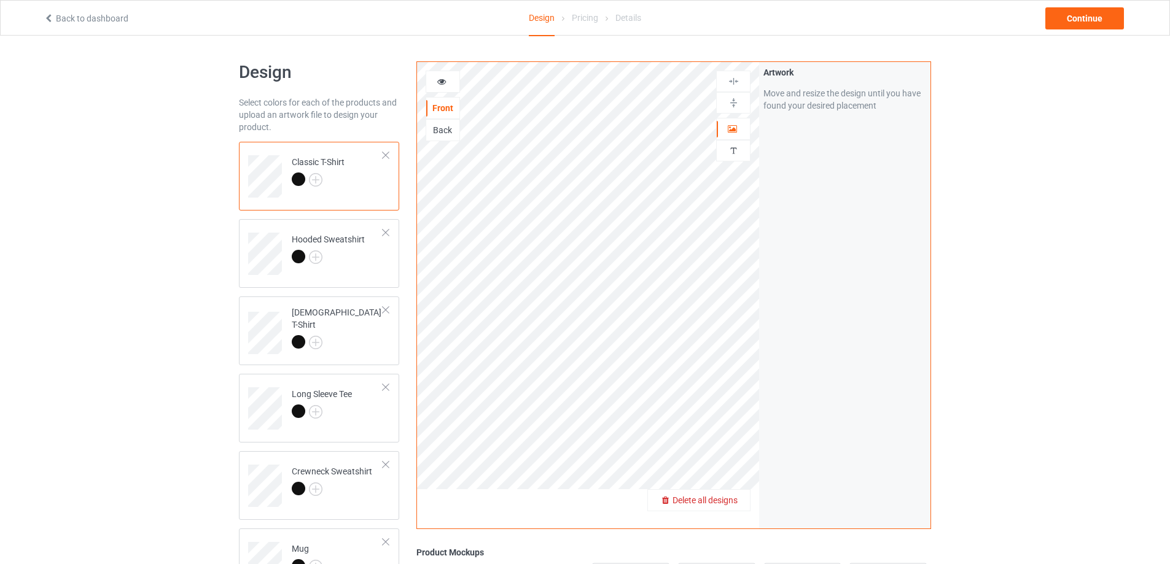
click at [734, 496] on span "Delete all designs" at bounding box center [704, 501] width 65 height 10
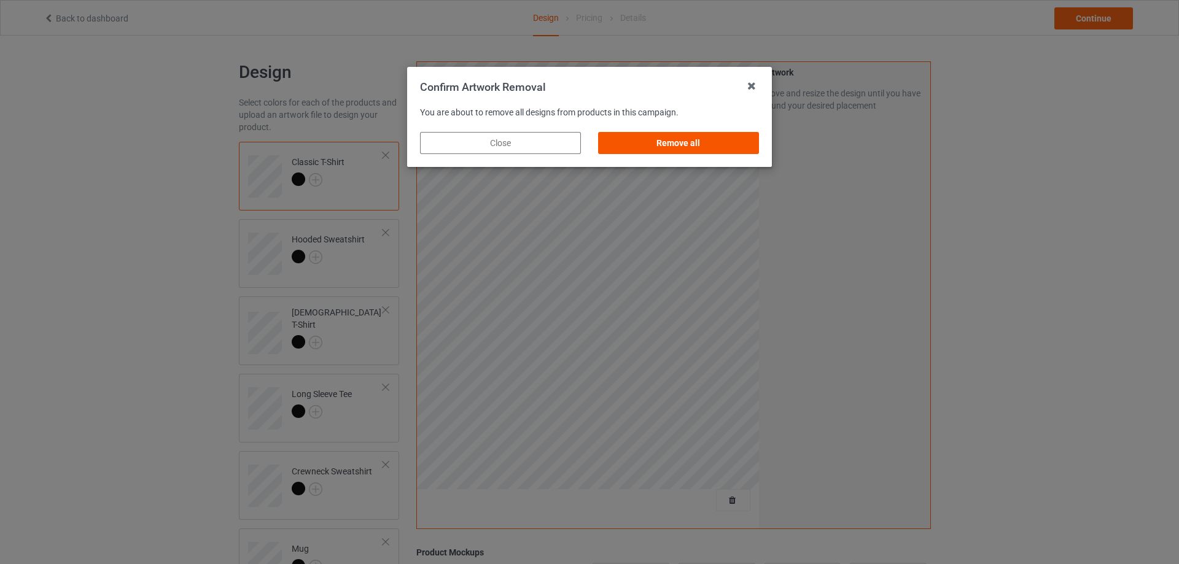
click at [677, 144] on div "Remove all" at bounding box center [678, 143] width 161 height 22
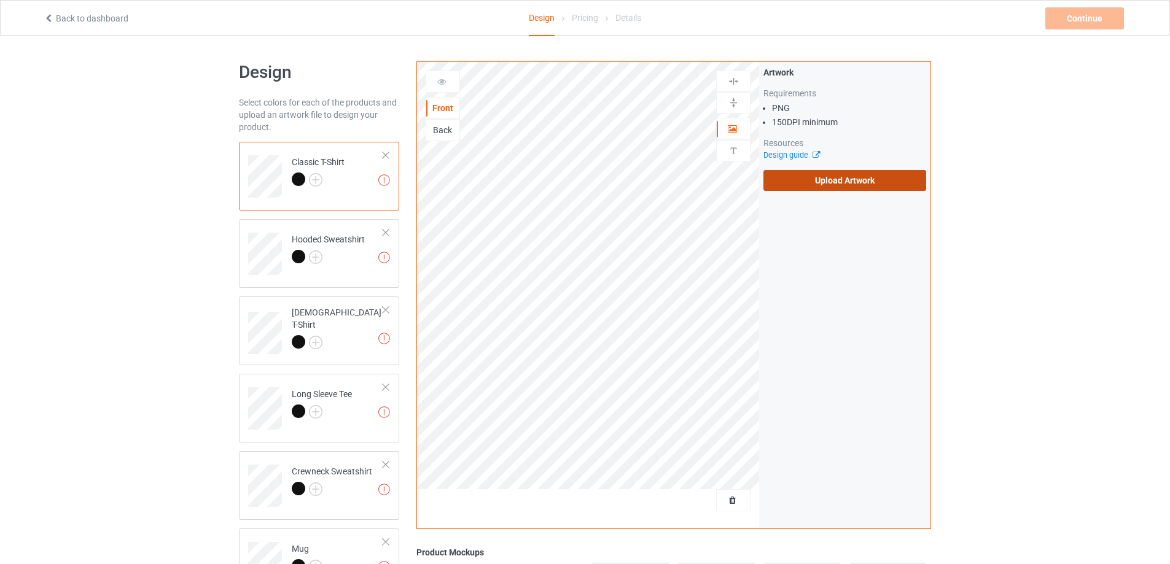
click at [803, 182] on label "Upload Artwork" at bounding box center [844, 180] width 163 height 21
click at [0, 0] on input "Upload Artwork" at bounding box center [0, 0] width 0 height 0
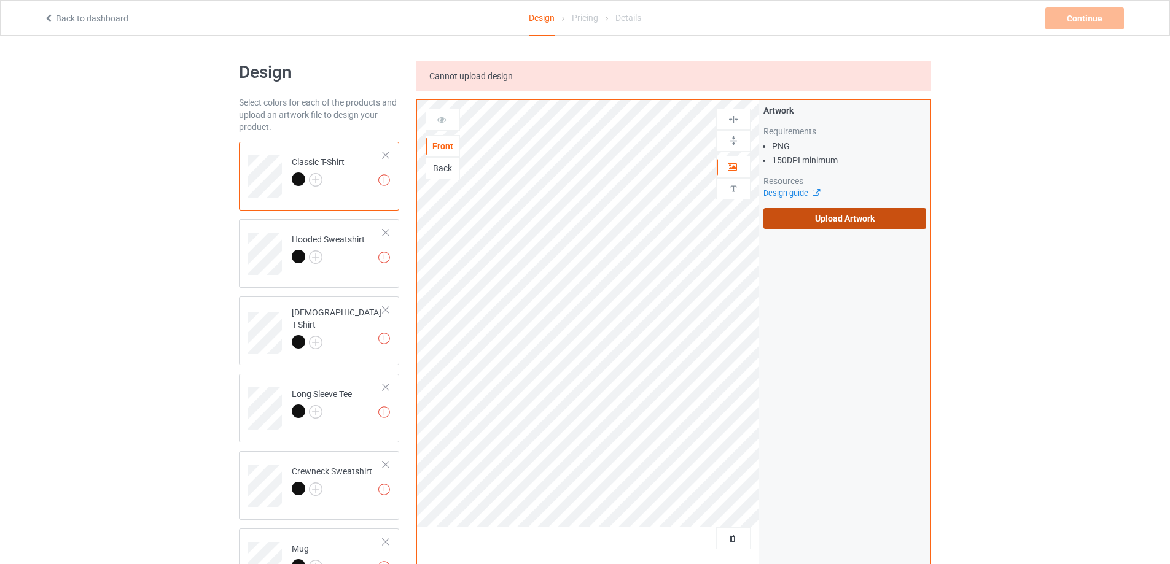
click at [806, 214] on label "Upload Artwork" at bounding box center [844, 218] width 163 height 21
click at [0, 0] on input "Upload Artwork" at bounding box center [0, 0] width 0 height 0
click at [799, 219] on label "Upload Artwork" at bounding box center [844, 218] width 163 height 21
click at [0, 0] on input "Upload Artwork" at bounding box center [0, 0] width 0 height 0
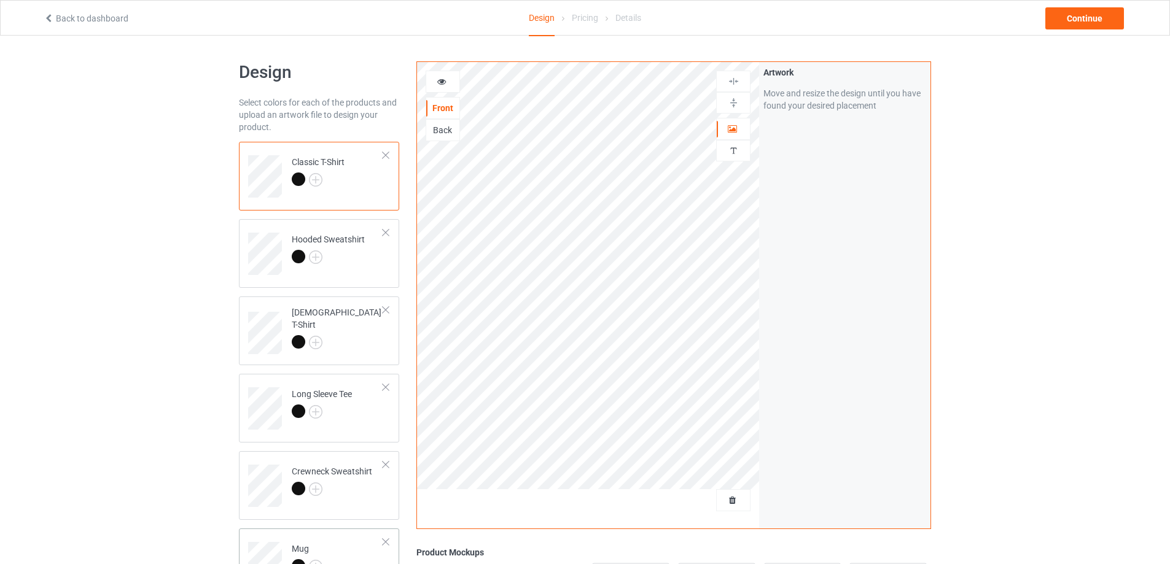
click at [335, 540] on td "Mug" at bounding box center [337, 559] width 105 height 51
click at [731, 104] on img at bounding box center [734, 103] width 12 height 12
click at [1068, 19] on div "Continue" at bounding box center [1084, 18] width 79 height 22
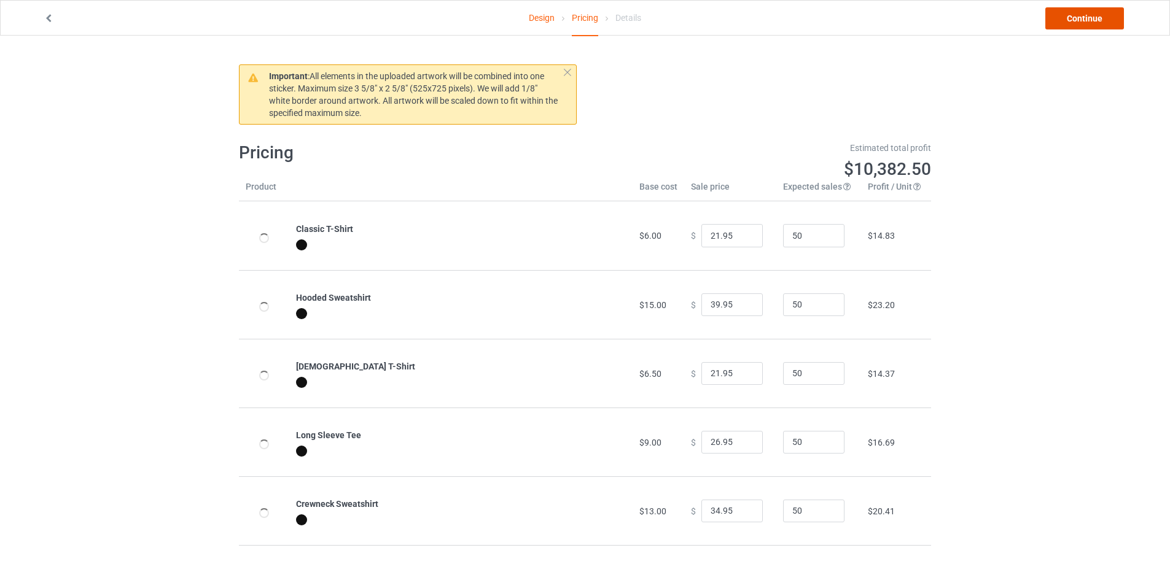
click at [1068, 19] on link "Continue" at bounding box center [1084, 18] width 79 height 22
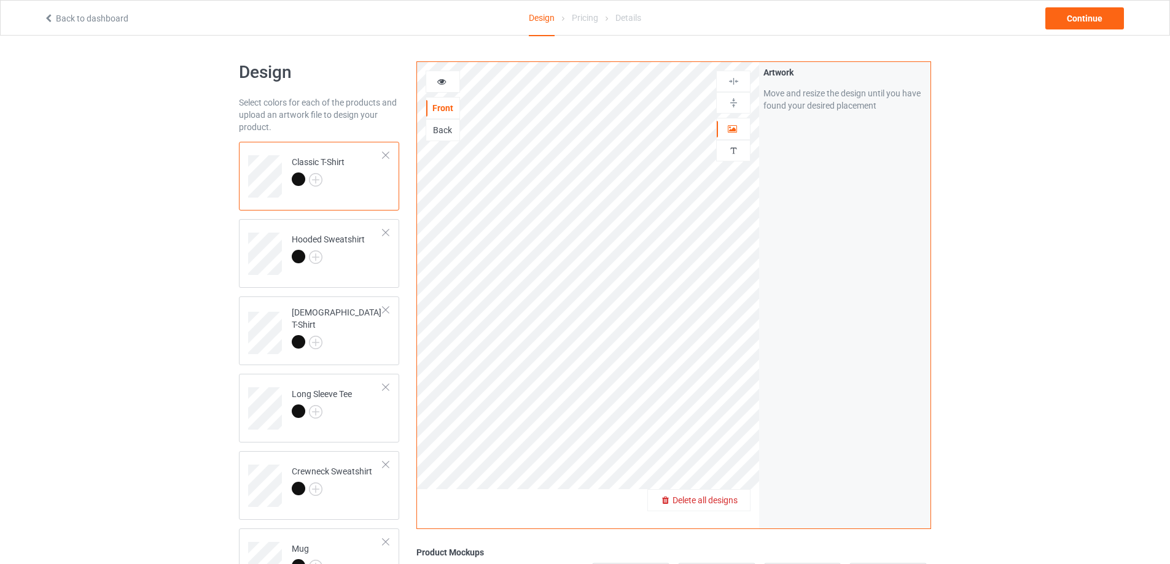
click at [729, 507] on div "Delete all designs" at bounding box center [699, 500] width 102 height 12
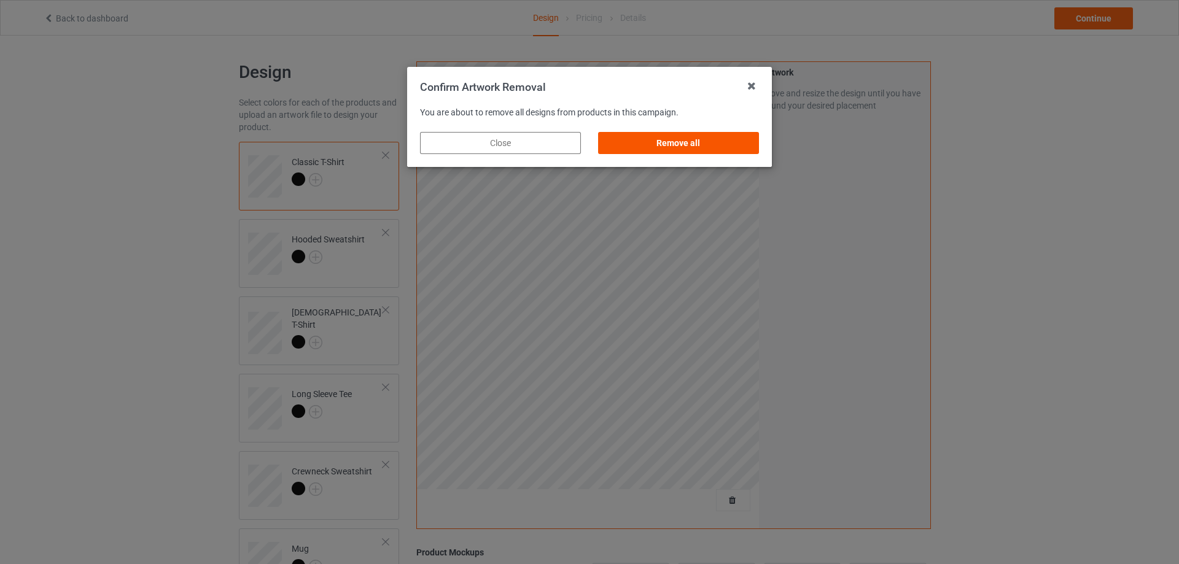
click at [647, 150] on div "Remove all" at bounding box center [678, 143] width 161 height 22
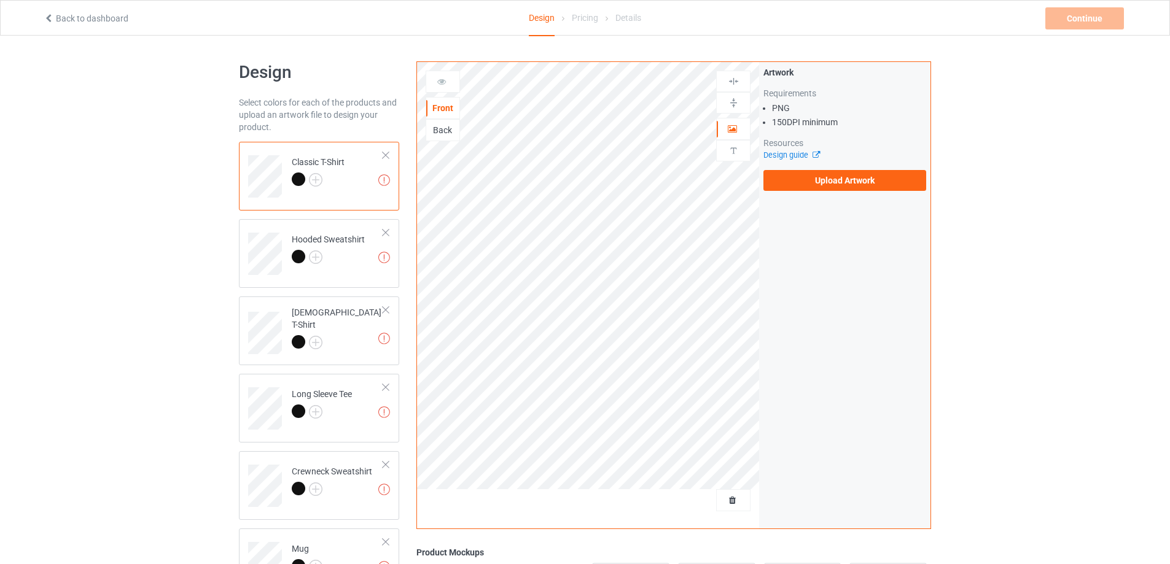
click at [841, 161] on div "Artwork Requirements PNG 150 DPI minimum Resources Design guide Upload Artwork" at bounding box center [844, 128] width 163 height 125
click at [840, 184] on label "Upload Artwork" at bounding box center [844, 180] width 163 height 21
click at [0, 0] on input "Upload Artwork" at bounding box center [0, 0] width 0 height 0
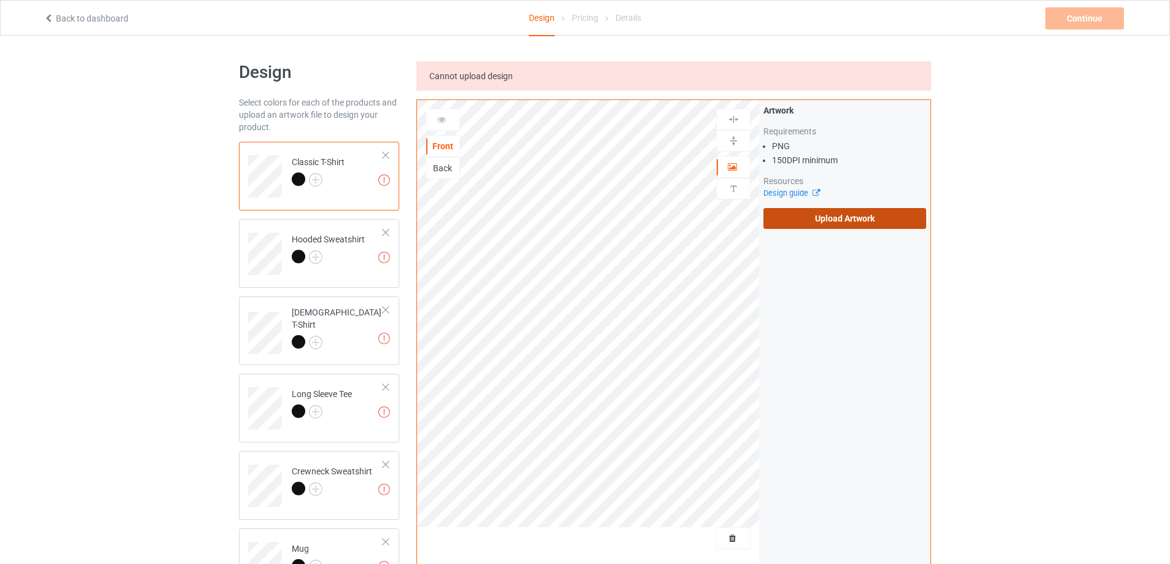
click at [833, 212] on label "Upload Artwork" at bounding box center [844, 218] width 163 height 21
click at [0, 0] on input "Upload Artwork" at bounding box center [0, 0] width 0 height 0
click at [766, 221] on label "Upload Artwork" at bounding box center [844, 218] width 163 height 21
click at [0, 0] on input "Upload Artwork" at bounding box center [0, 0] width 0 height 0
click at [844, 225] on label "Upload Artwork" at bounding box center [844, 218] width 163 height 21
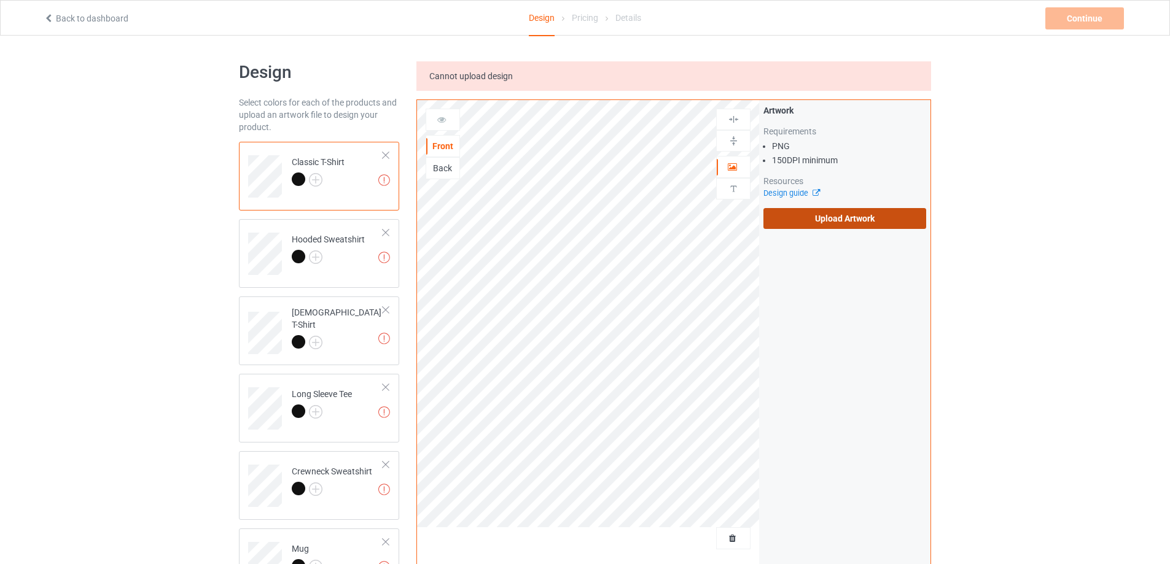
click at [0, 0] on input "Upload Artwork" at bounding box center [0, 0] width 0 height 0
click at [836, 219] on label "Upload Artwork" at bounding box center [844, 218] width 163 height 21
click at [0, 0] on input "Upload Artwork" at bounding box center [0, 0] width 0 height 0
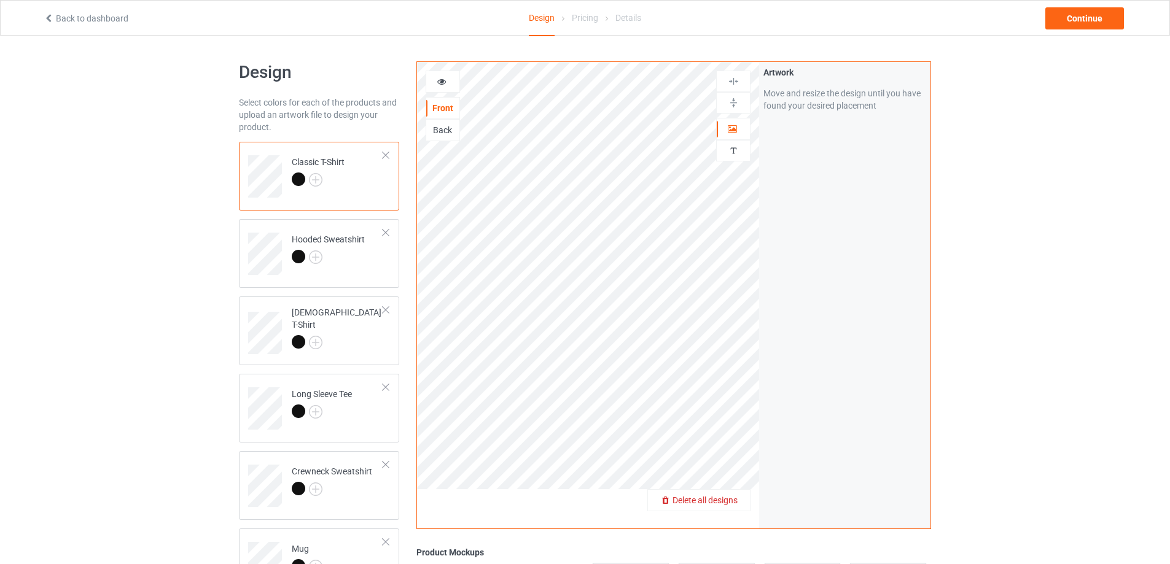
click at [736, 500] on span "Delete all designs" at bounding box center [704, 501] width 65 height 10
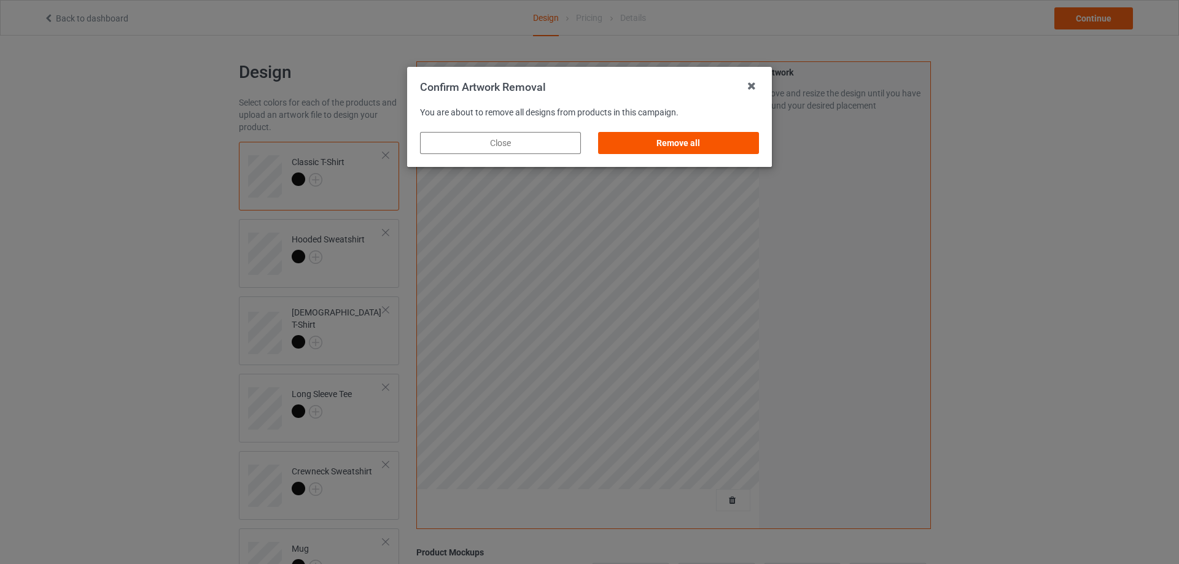
click at [742, 146] on div "Remove all" at bounding box center [678, 143] width 161 height 22
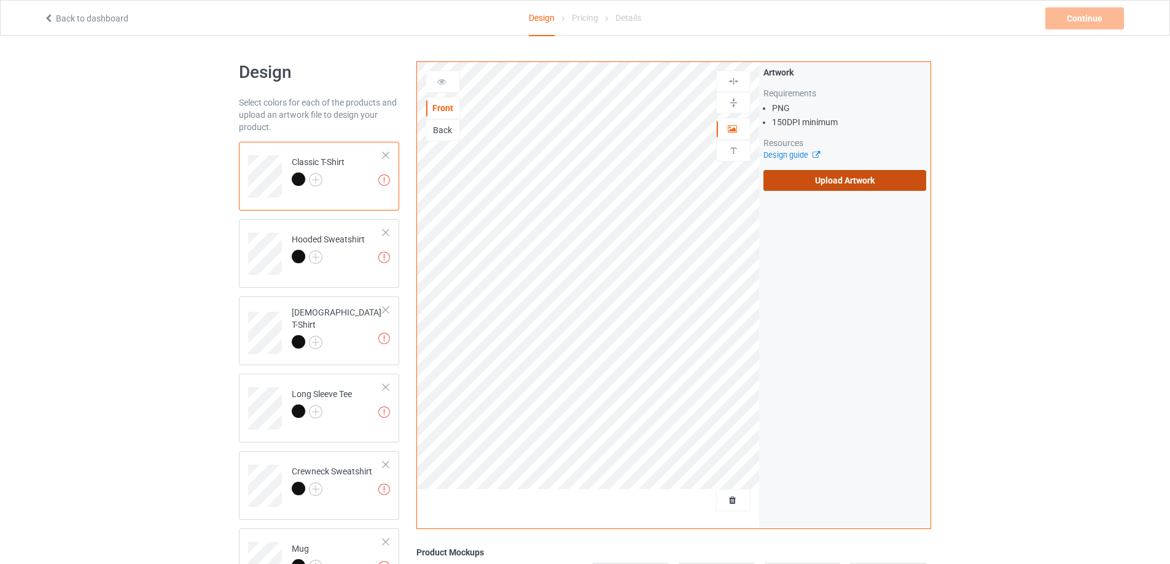
click at [820, 177] on label "Upload Artwork" at bounding box center [844, 180] width 163 height 21
click at [0, 0] on input "Upload Artwork" at bounding box center [0, 0] width 0 height 0
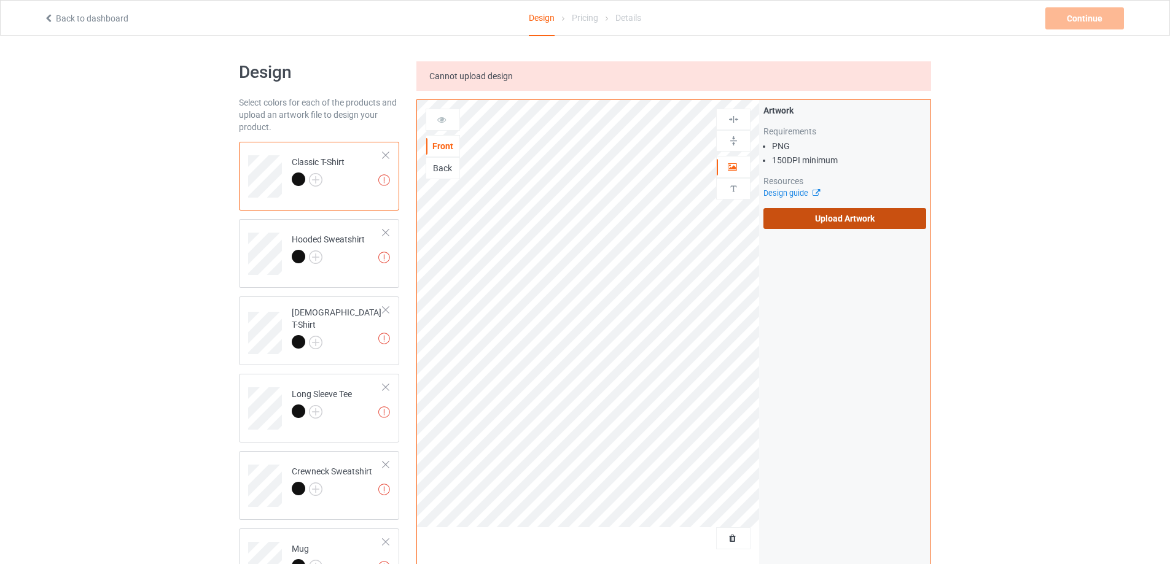
click at [884, 217] on label "Upload Artwork" at bounding box center [844, 218] width 163 height 21
click at [0, 0] on input "Upload Artwork" at bounding box center [0, 0] width 0 height 0
click at [853, 207] on div "Artwork Requirements PNG 150 DPI minimum Resources Design guide Upload Artwork" at bounding box center [844, 166] width 163 height 125
click at [796, 227] on label "Upload Artwork" at bounding box center [844, 218] width 163 height 21
click at [0, 0] on input "Upload Artwork" at bounding box center [0, 0] width 0 height 0
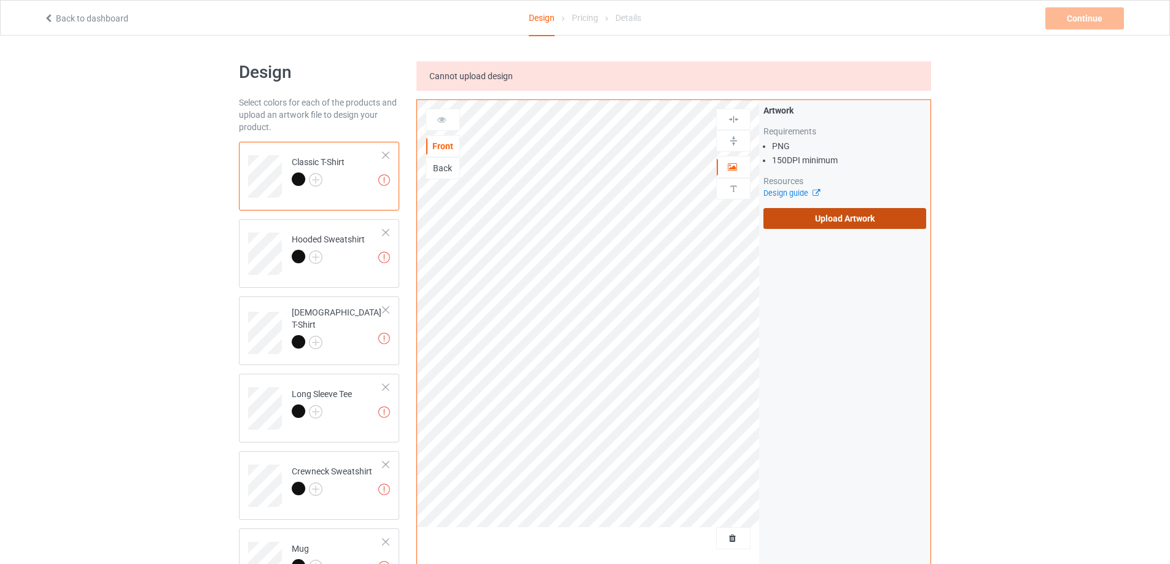
click at [857, 214] on label "Upload Artwork" at bounding box center [844, 218] width 163 height 21
click at [0, 0] on input "Upload Artwork" at bounding box center [0, 0] width 0 height 0
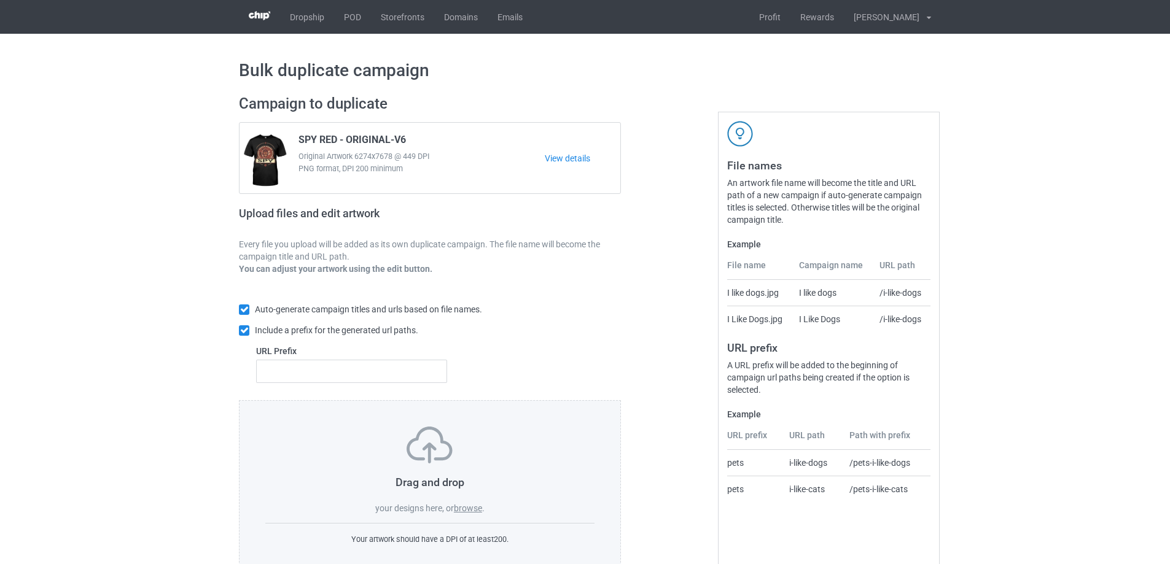
click at [467, 510] on label "browse" at bounding box center [468, 508] width 28 height 10
click at [0, 0] on input "browse" at bounding box center [0, 0] width 0 height 0
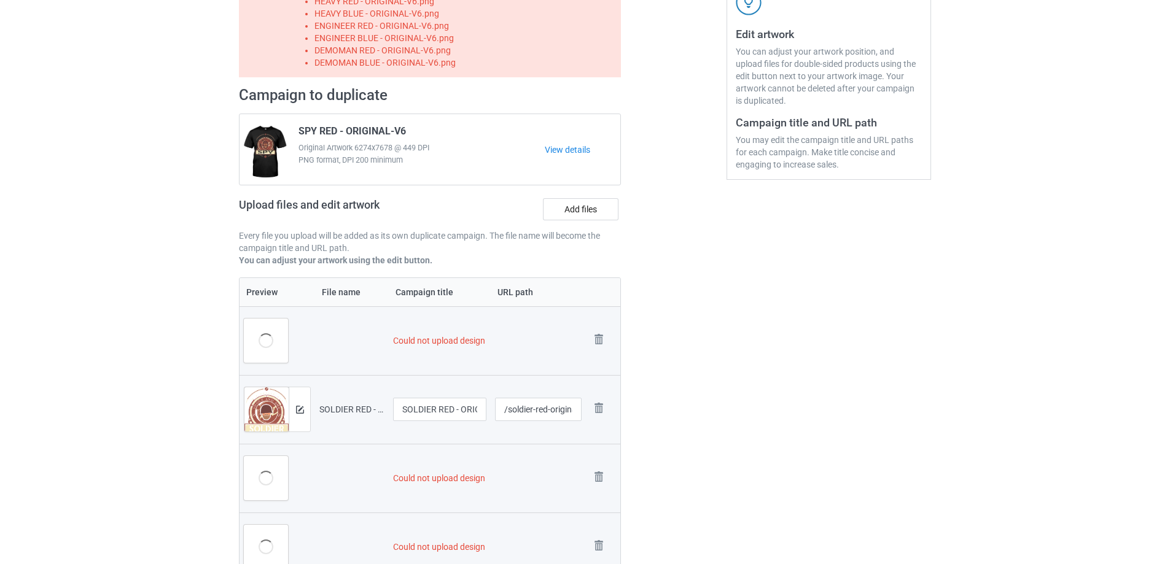
scroll to position [246, 0]
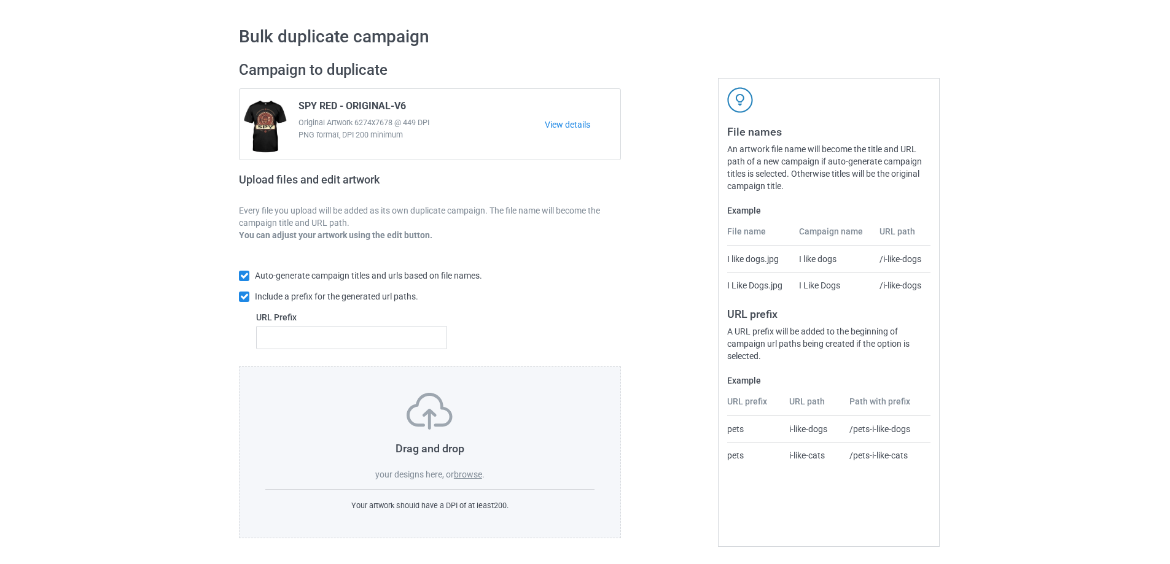
click at [469, 477] on label "browse" at bounding box center [468, 475] width 28 height 10
click at [0, 0] on input "browse" at bounding box center [0, 0] width 0 height 0
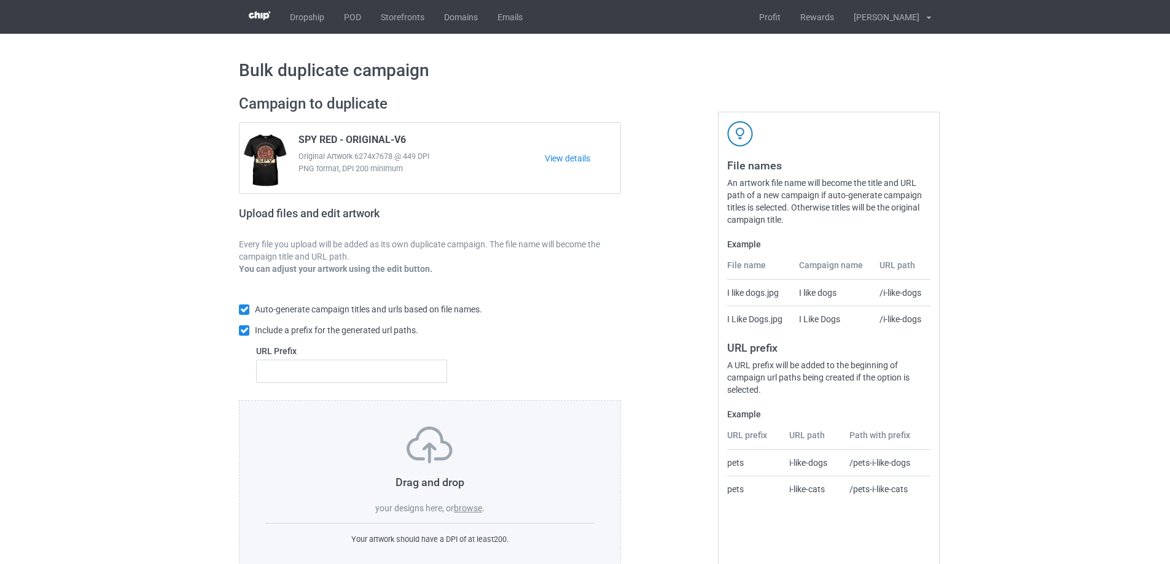
click at [467, 513] on label "browse" at bounding box center [468, 508] width 28 height 10
click at [0, 0] on input "browse" at bounding box center [0, 0] width 0 height 0
click at [478, 507] on label "browse" at bounding box center [468, 508] width 28 height 10
click at [0, 0] on input "browse" at bounding box center [0, 0] width 0 height 0
click at [475, 518] on div "Drag and drop your designs here, or browse . Your artwork should have a DPI of …" at bounding box center [430, 486] width 382 height 172
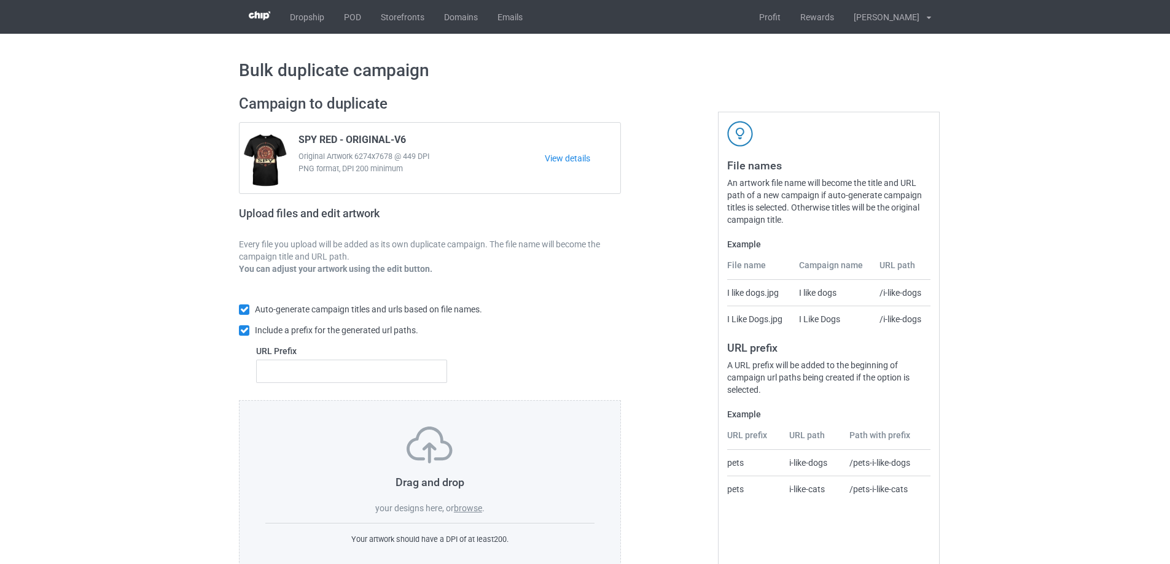
click at [474, 515] on div "Drag and drop your designs here, or browse ." at bounding box center [429, 471] width 329 height 88
click at [472, 507] on label "browse" at bounding box center [468, 508] width 28 height 10
click at [0, 0] on input "browse" at bounding box center [0, 0] width 0 height 0
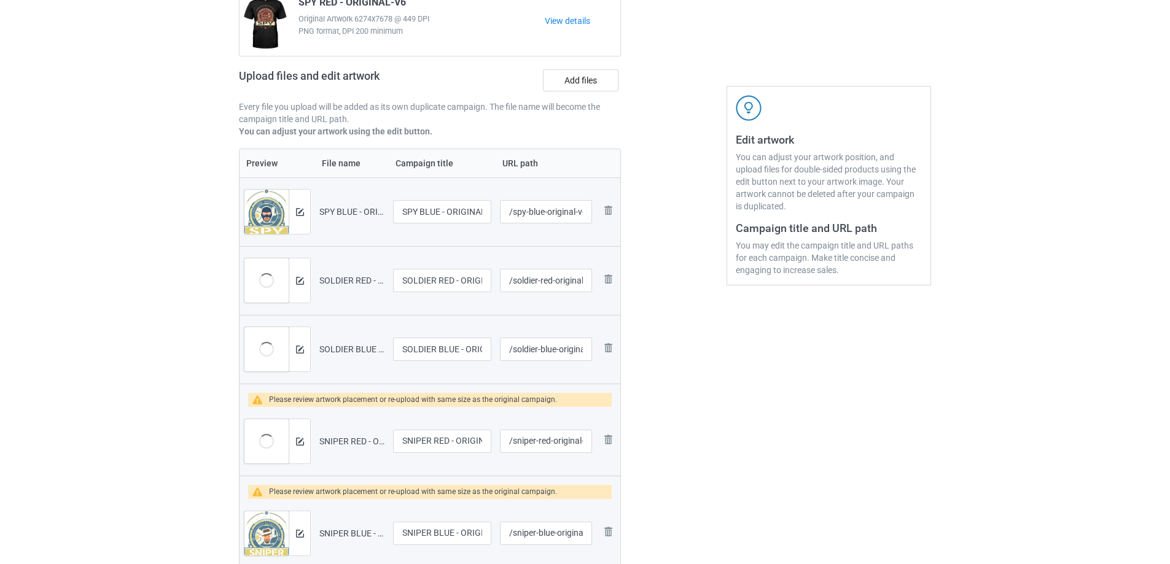
scroll to position [123, 0]
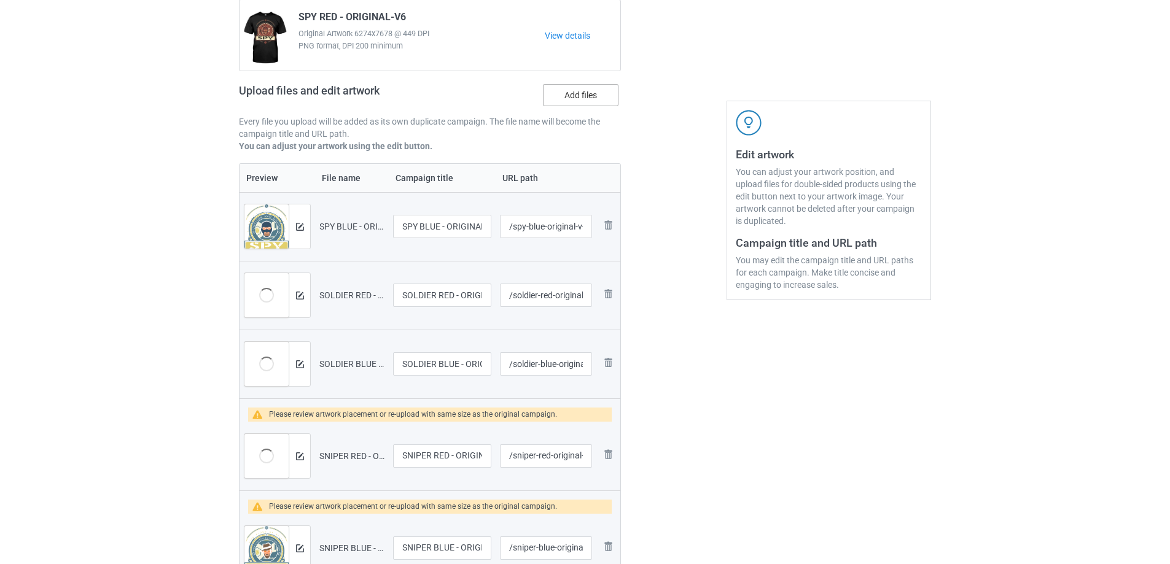
click at [567, 86] on label "Add files" at bounding box center [581, 95] width 76 height 22
click at [0, 0] on input "Add files" at bounding box center [0, 0] width 0 height 0
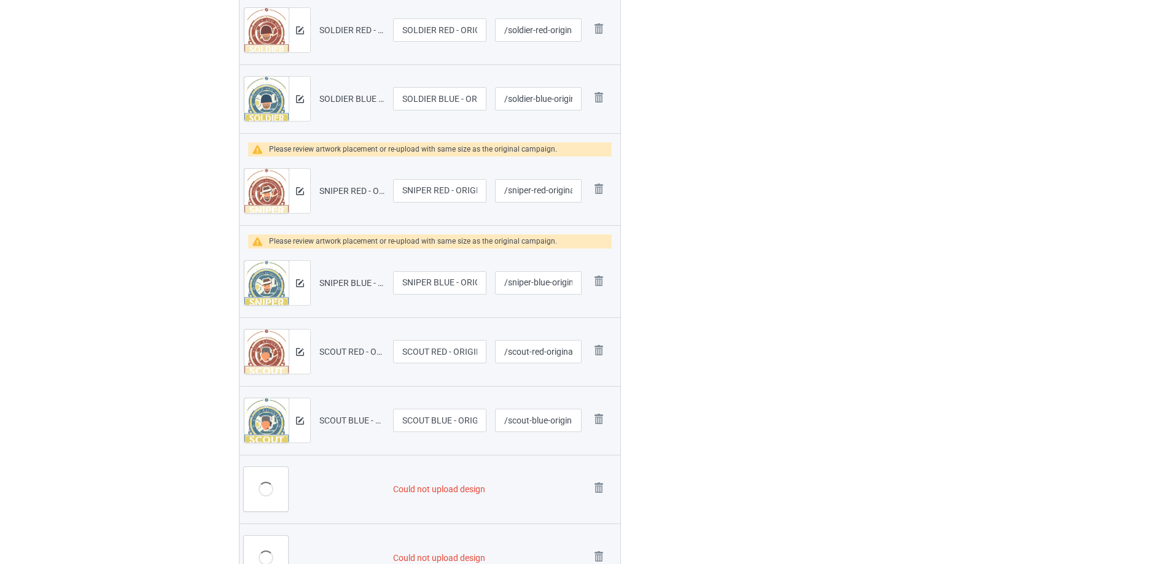
scroll to position [640, 0]
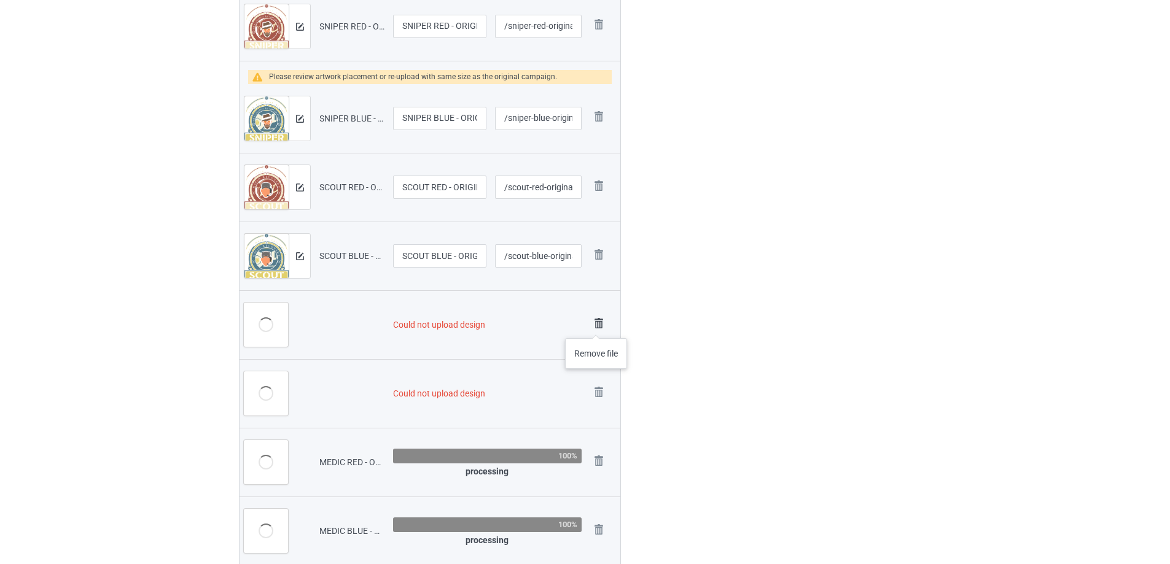
click at [596, 326] on img at bounding box center [598, 323] width 17 height 17
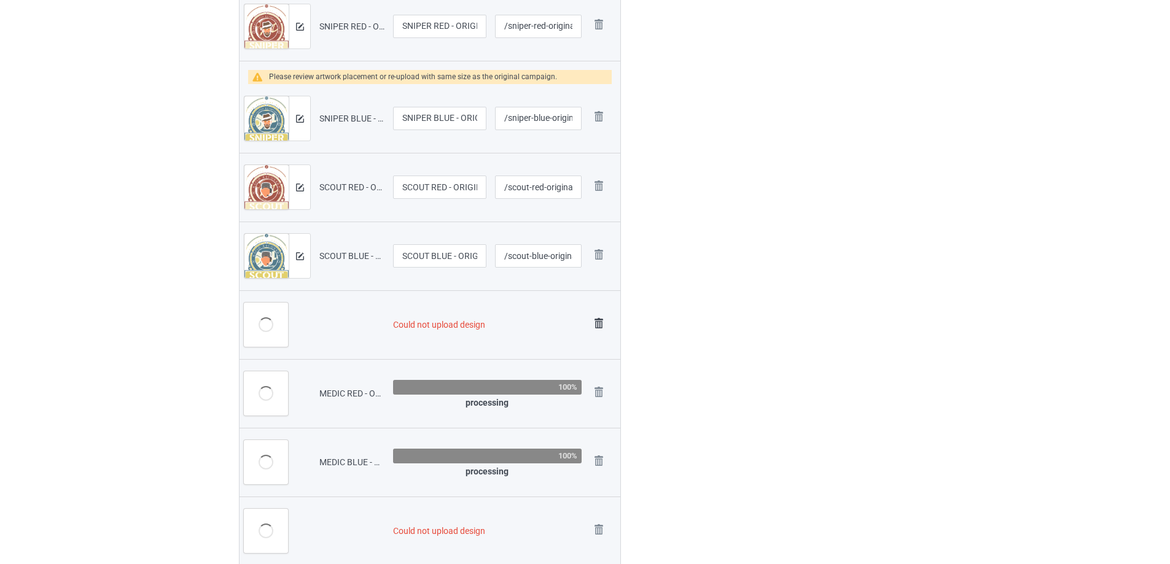
click at [598, 326] on img at bounding box center [598, 323] width 17 height 17
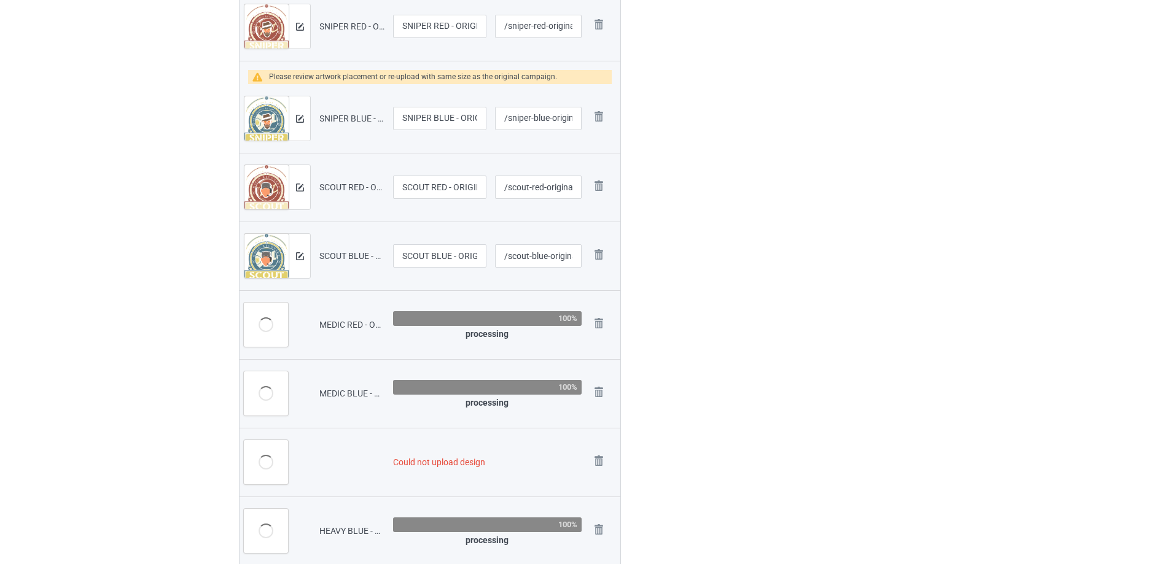
click at [0, 0] on img at bounding box center [0, 0] width 0 height 0
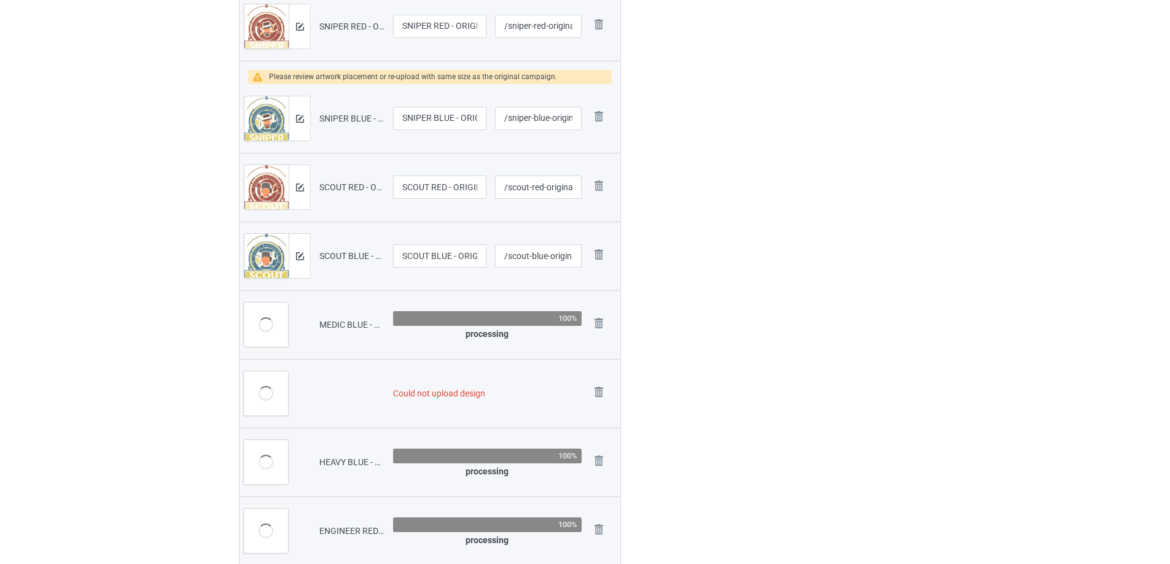
click at [0, 0] on img at bounding box center [0, 0] width 0 height 0
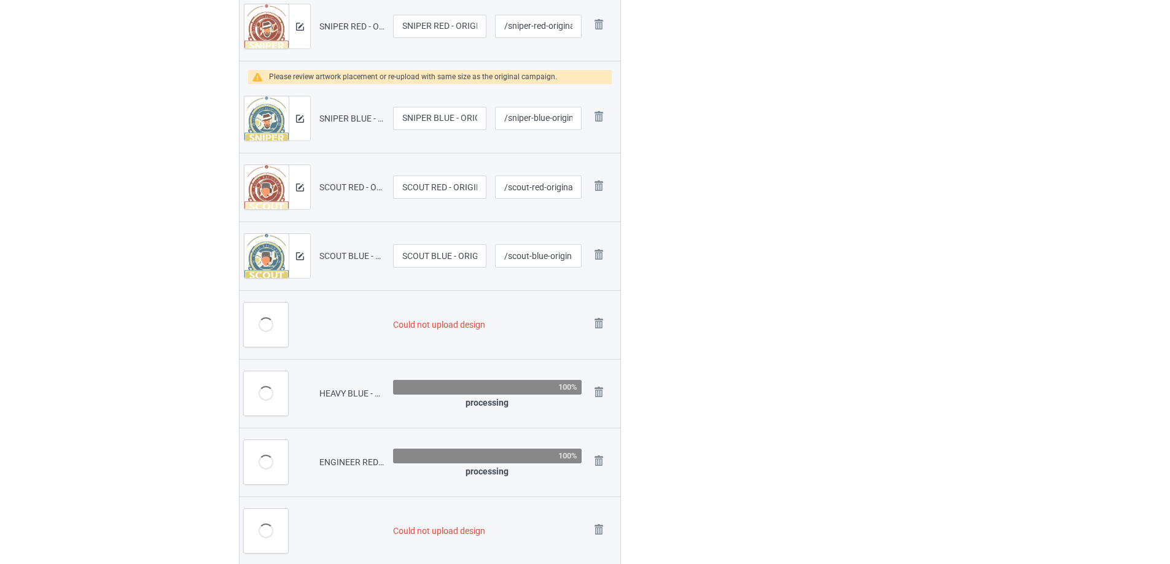
click at [0, 0] on img at bounding box center [0, 0] width 0 height 0
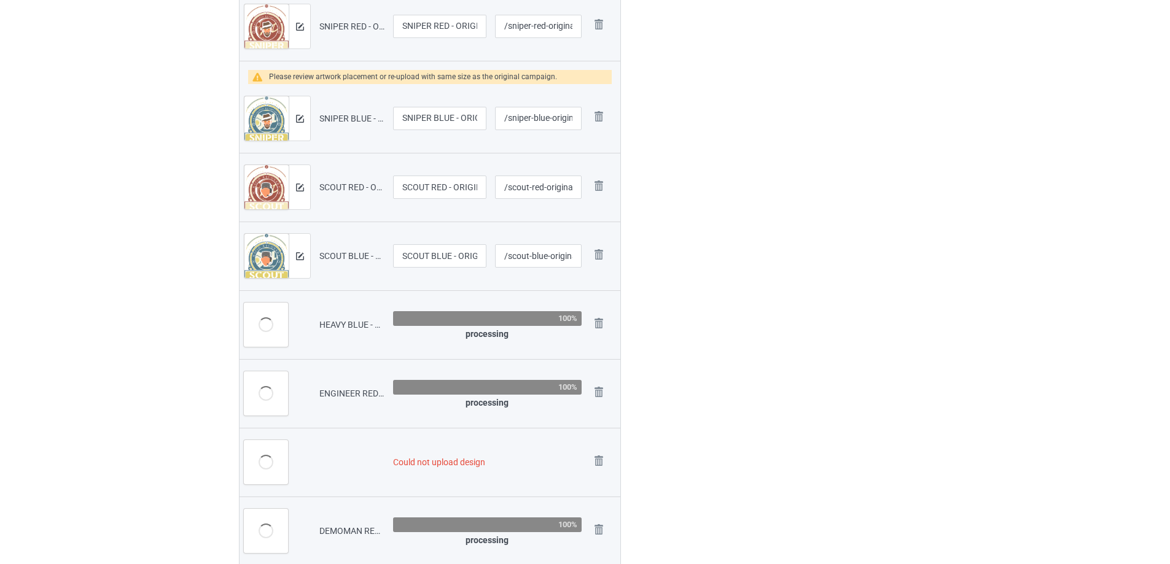
click at [0, 0] on img at bounding box center [0, 0] width 0 height 0
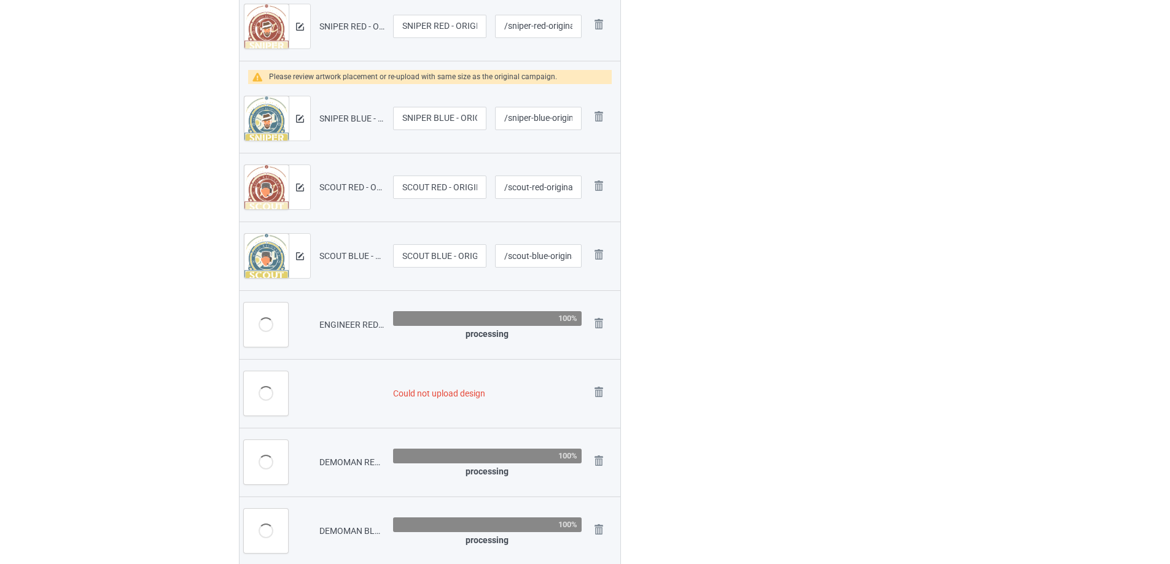
click at [0, 0] on img at bounding box center [0, 0] width 0 height 0
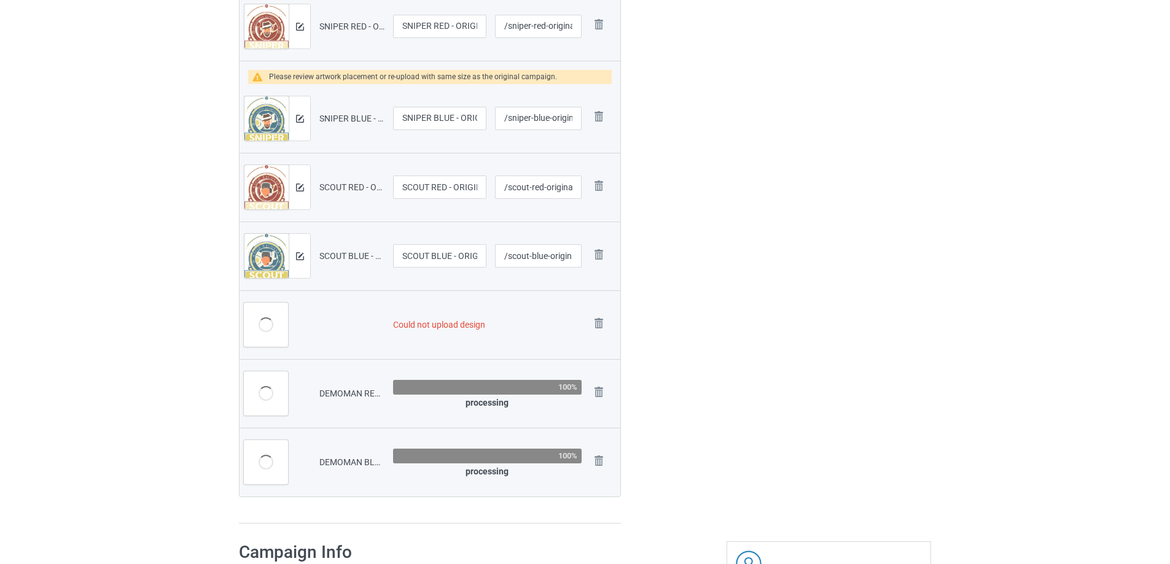
click at [0, 0] on img at bounding box center [0, 0] width 0 height 0
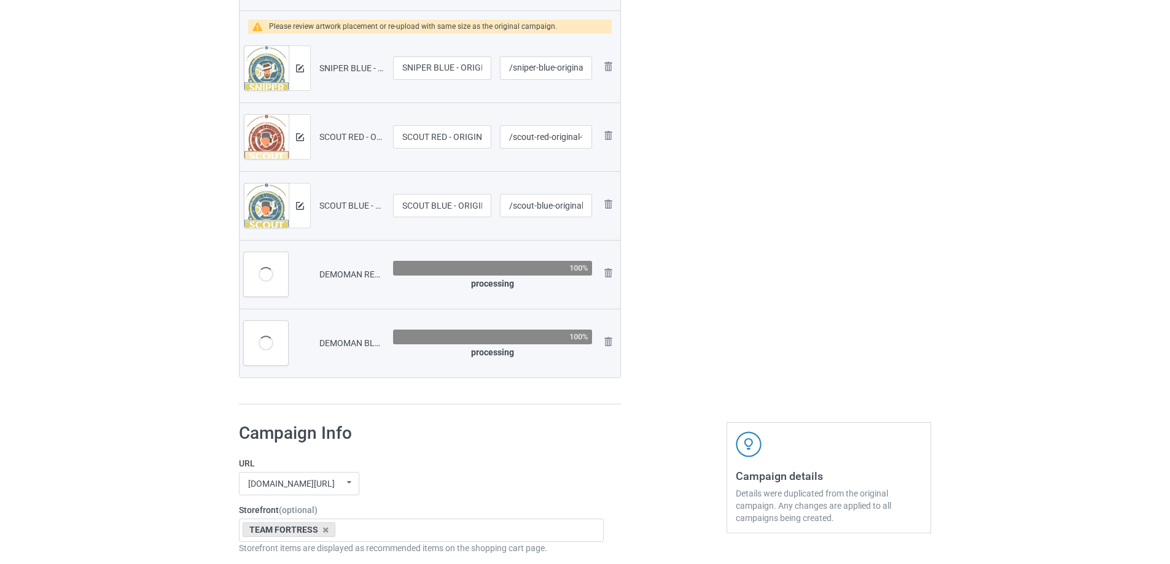
scroll to position [553, 0]
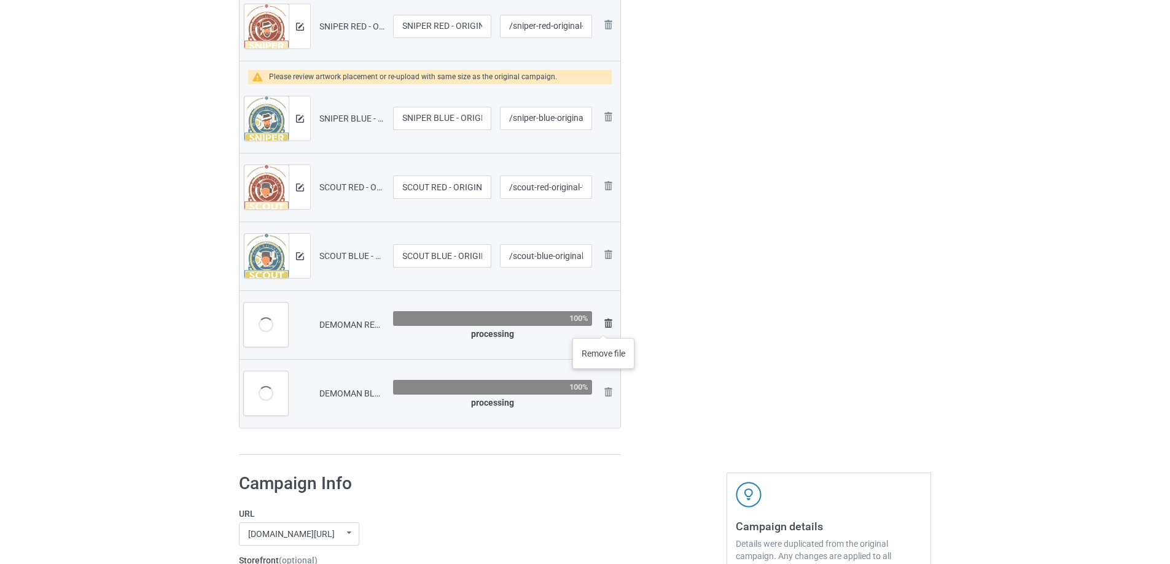
click at [608, 325] on img at bounding box center [608, 323] width 15 height 15
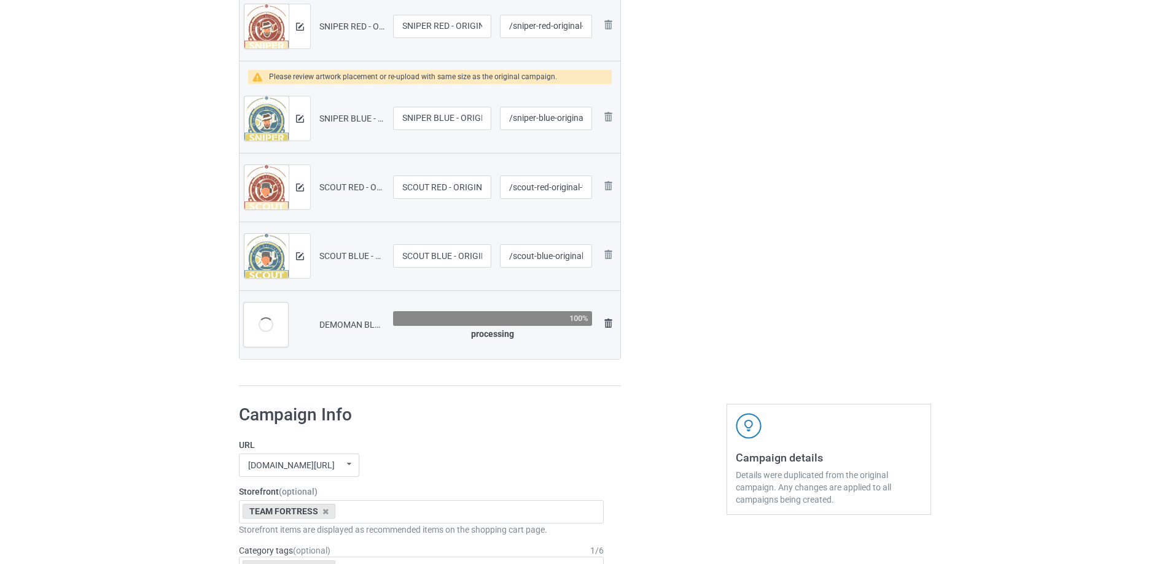
click at [608, 324] on img at bounding box center [608, 323] width 15 height 15
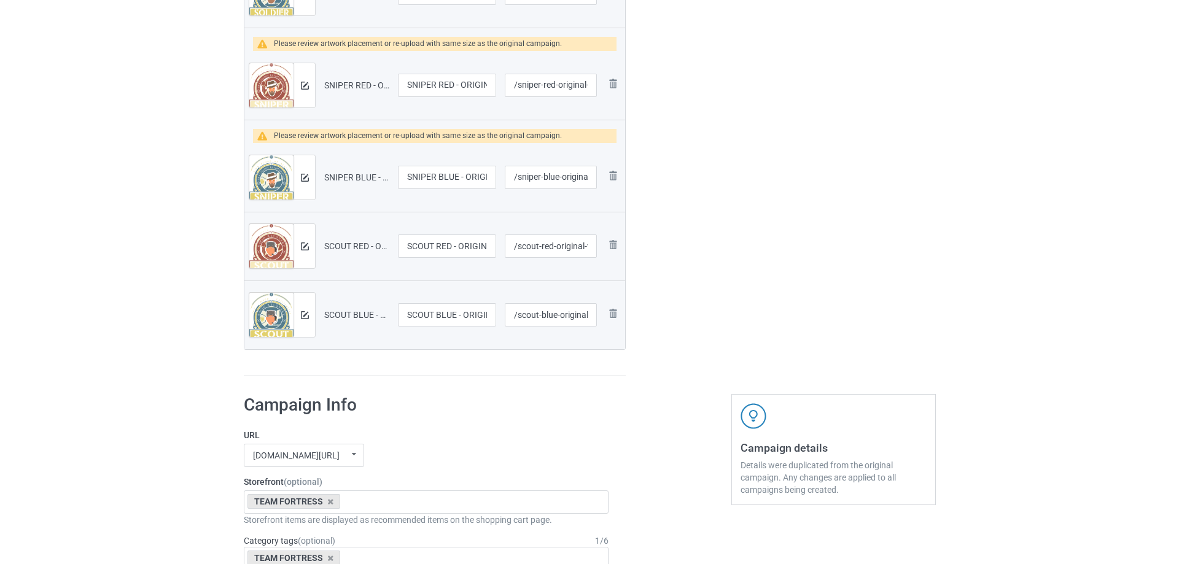
scroll to position [368, 0]
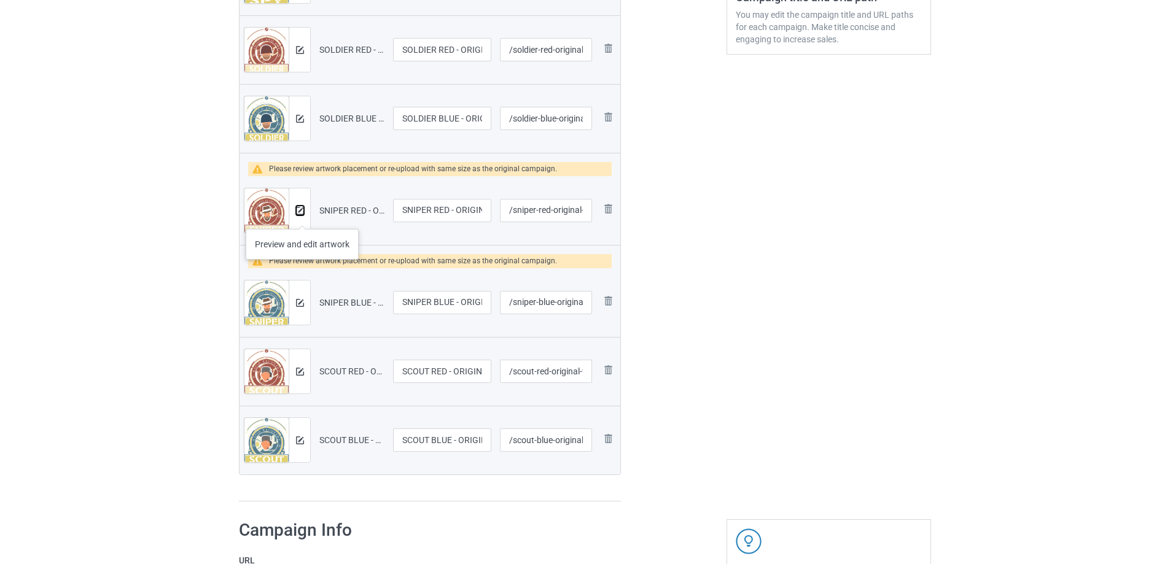
click at [296, 211] on img at bounding box center [300, 211] width 8 height 8
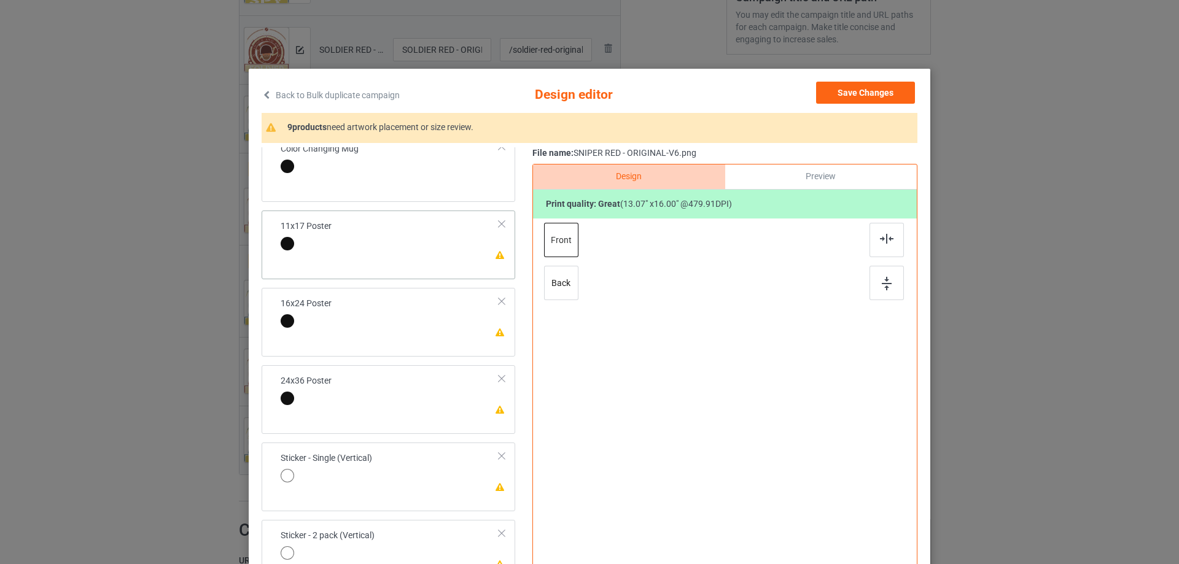
scroll to position [491, 0]
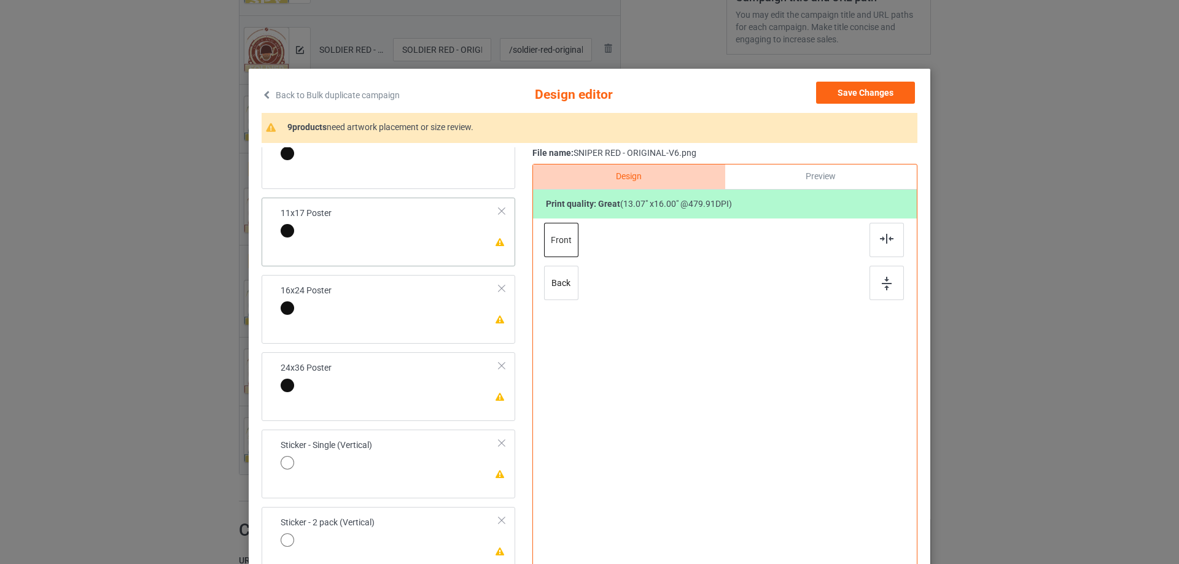
click at [420, 227] on td "Please review artwork placement 11x17 Poster" at bounding box center [390, 224] width 232 height 42
click at [874, 287] on div at bounding box center [886, 283] width 34 height 34
click at [875, 237] on div at bounding box center [886, 240] width 34 height 34
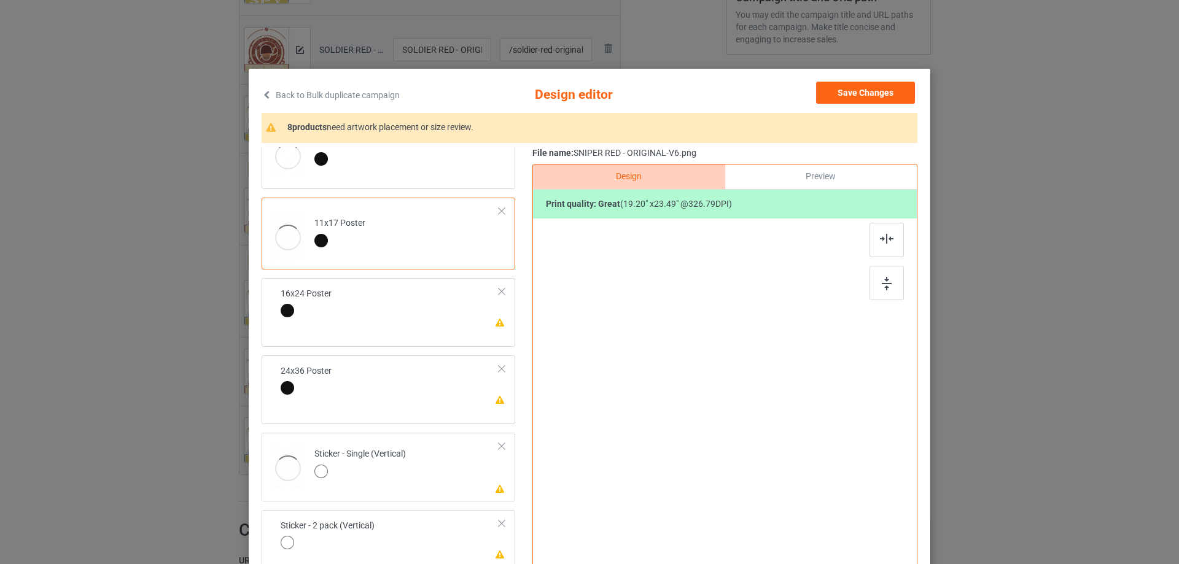
click at [395, 314] on td "Please review artwork placement 16x24 Poster" at bounding box center [390, 304] width 232 height 42
click at [882, 281] on img at bounding box center [887, 284] width 10 height 14
click at [883, 228] on div at bounding box center [886, 240] width 34 height 34
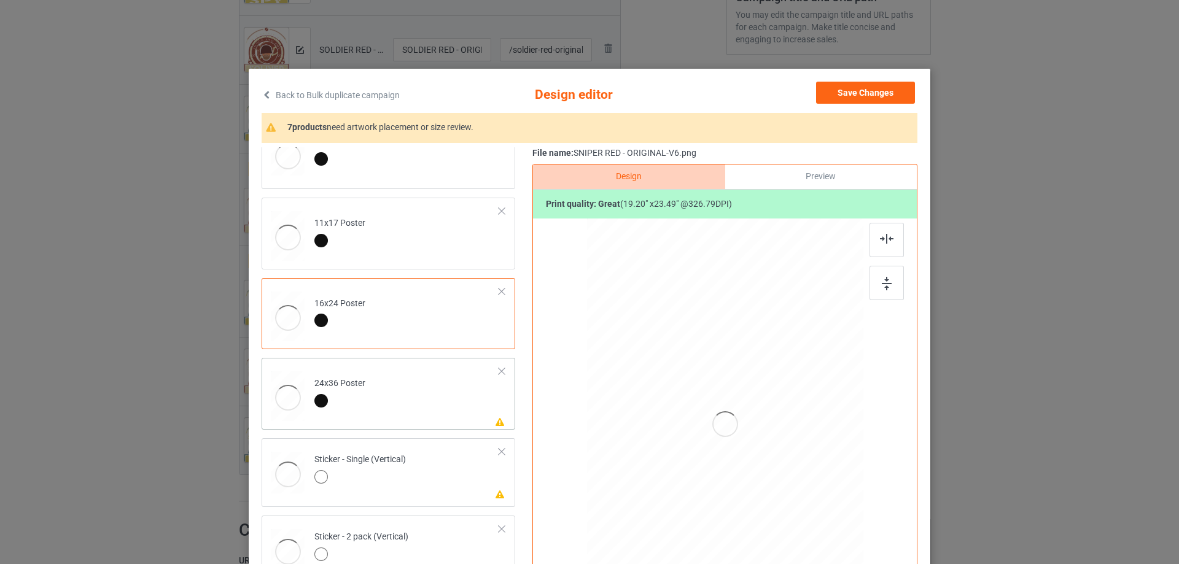
click at [429, 396] on td "Please review artwork placement 24x36 Poster" at bounding box center [407, 394] width 198 height 62
click at [871, 279] on div at bounding box center [886, 283] width 34 height 34
click at [899, 225] on div at bounding box center [886, 240] width 34 height 34
click at [887, 237] on img at bounding box center [887, 239] width 14 height 10
drag, startPoint x: 416, startPoint y: 480, endPoint x: 446, endPoint y: 475, distance: 30.0
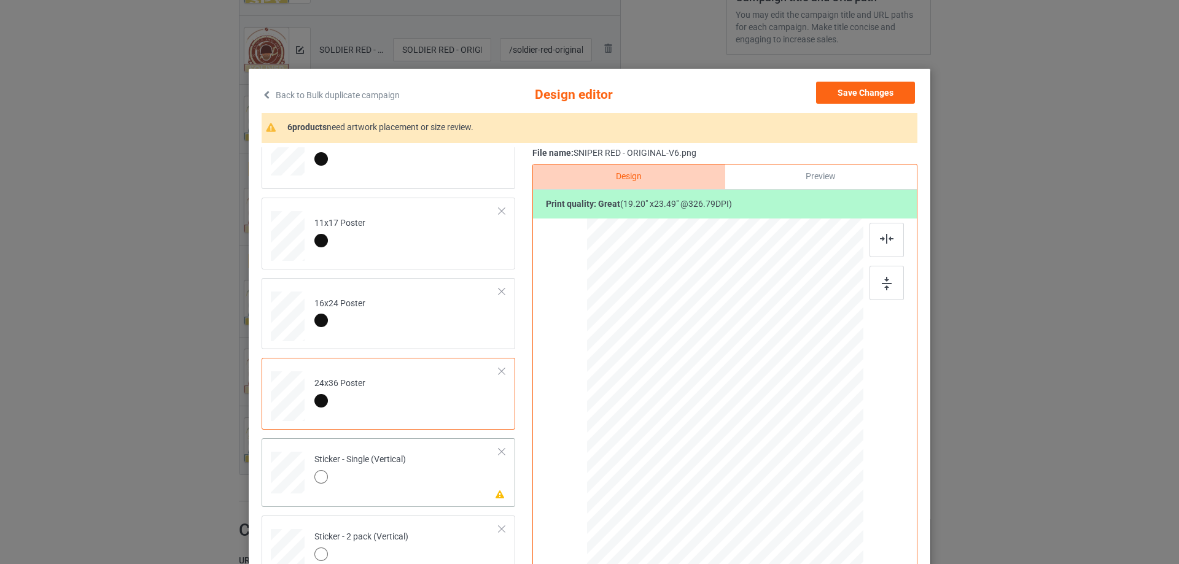
click at [418, 481] on td "Please review artwork placement Sticker - Single (Vertical)" at bounding box center [407, 470] width 198 height 54
click at [877, 283] on div at bounding box center [886, 283] width 34 height 34
click at [880, 238] on img at bounding box center [887, 239] width 14 height 10
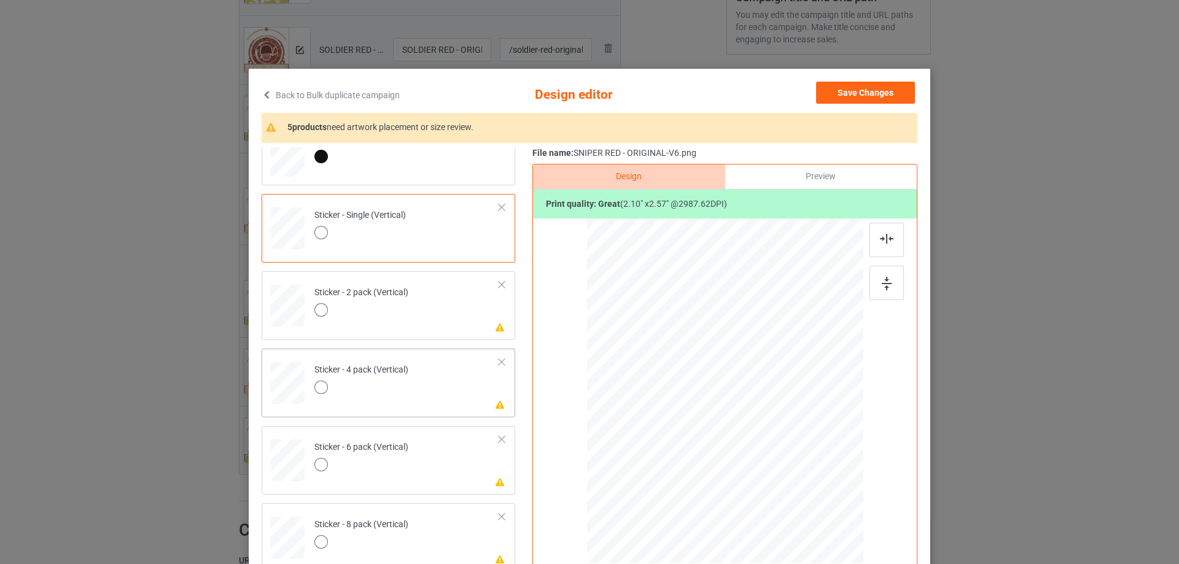
scroll to position [737, 0]
click at [463, 306] on td "Please review artwork placement Sticker - 2 pack (Vertical)" at bounding box center [407, 302] width 198 height 54
click at [874, 285] on div at bounding box center [886, 283] width 34 height 34
click at [880, 241] on img at bounding box center [887, 239] width 14 height 10
click at [480, 385] on td "Please review artwork placement Sticker - 4 pack (Vertical)" at bounding box center [407, 379] width 198 height 54
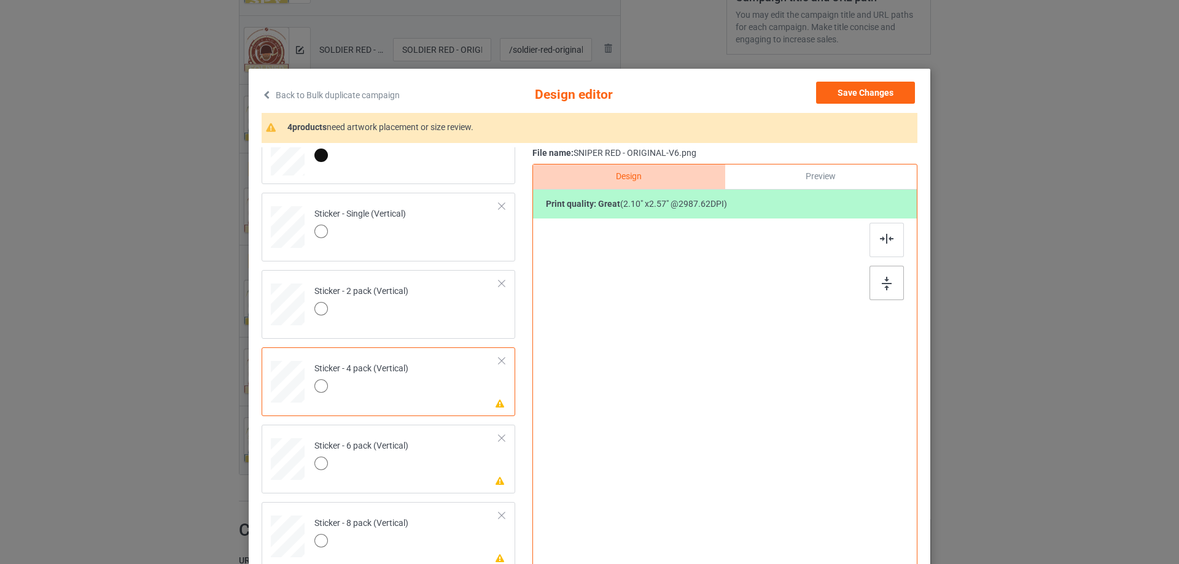
click at [891, 290] on div at bounding box center [886, 283] width 34 height 34
click at [881, 240] on img at bounding box center [887, 239] width 14 height 10
click at [427, 468] on td "Please review artwork placement Sticker - 6 pack (Vertical)" at bounding box center [407, 457] width 198 height 54
click at [876, 286] on div at bounding box center [886, 283] width 34 height 34
click at [880, 234] on img at bounding box center [887, 239] width 14 height 10
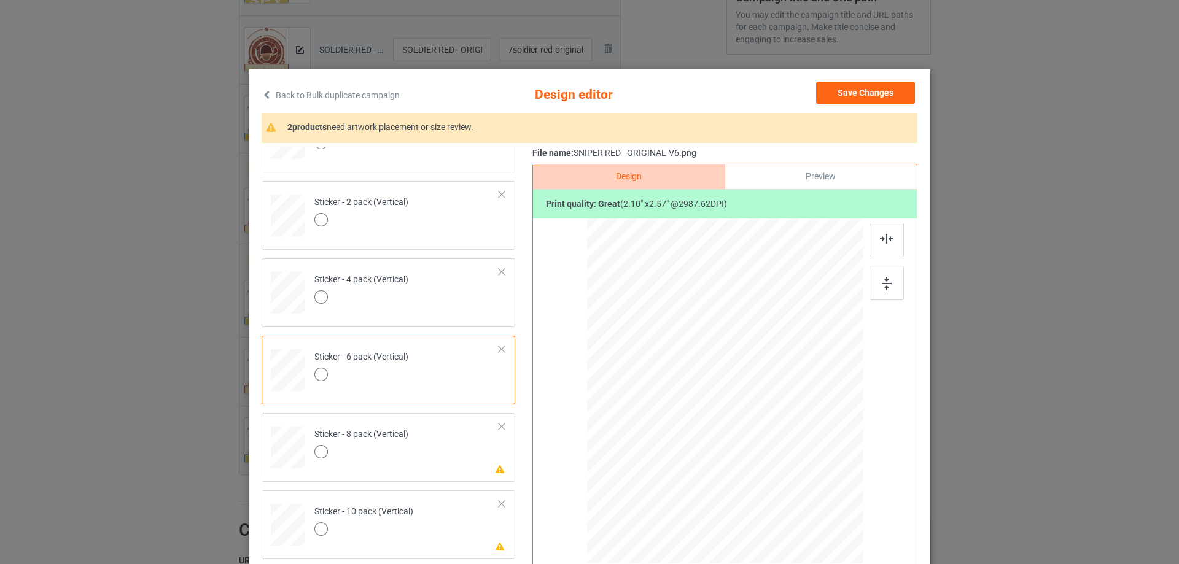
scroll to position [836, 0]
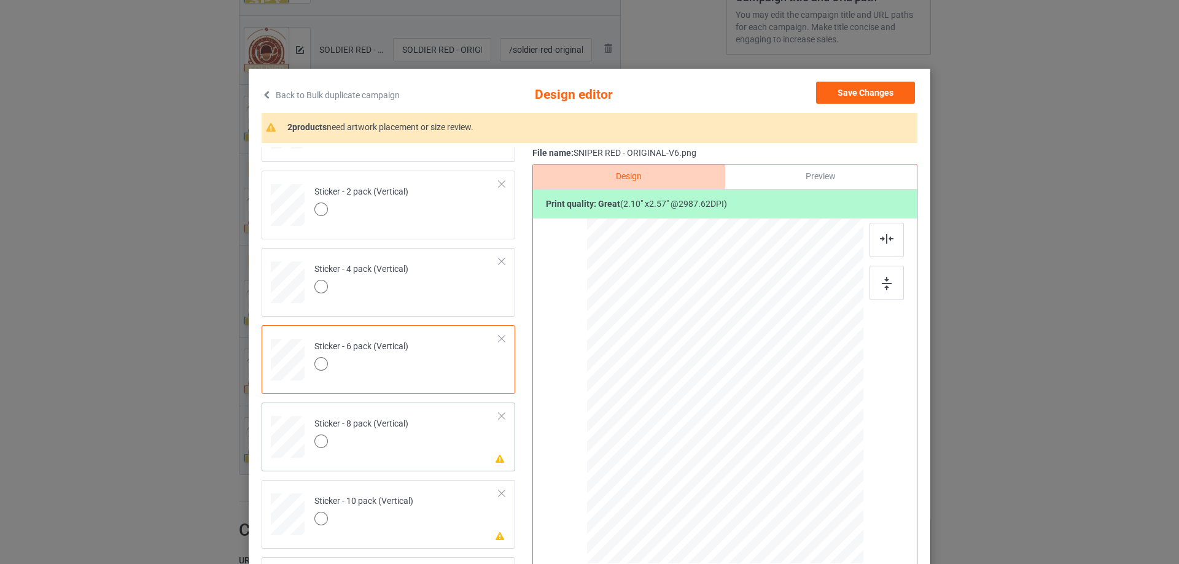
click at [392, 449] on div at bounding box center [361, 443] width 94 height 17
click at [882, 282] on img at bounding box center [887, 284] width 10 height 14
click at [885, 244] on div at bounding box center [886, 240] width 34 height 34
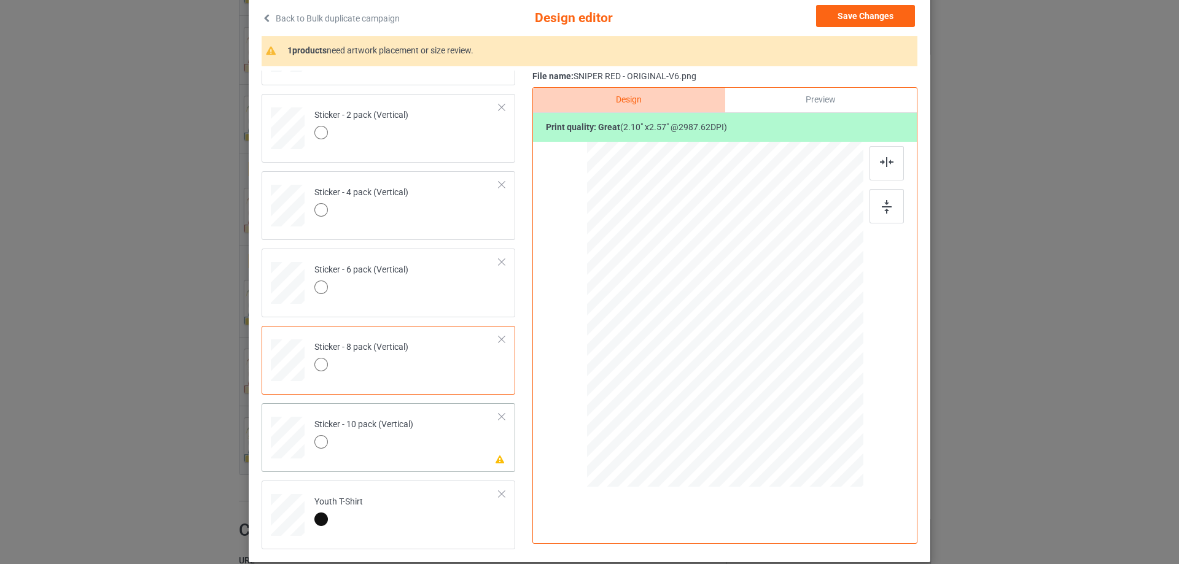
scroll to position [144, 0]
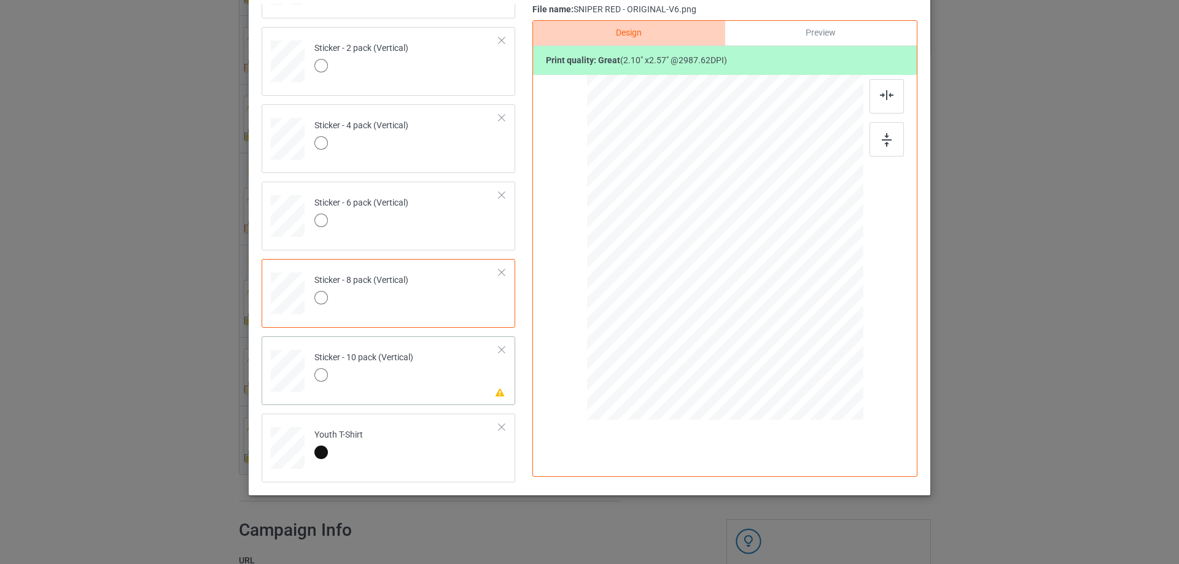
click at [442, 376] on td "Please review artwork placement Sticker - 10 pack (Vertical)" at bounding box center [407, 368] width 198 height 54
drag, startPoint x: 885, startPoint y: 135, endPoint x: 884, endPoint y: 90, distance: 45.5
click at [885, 134] on img at bounding box center [887, 140] width 10 height 14
click at [884, 87] on div at bounding box center [886, 96] width 34 height 34
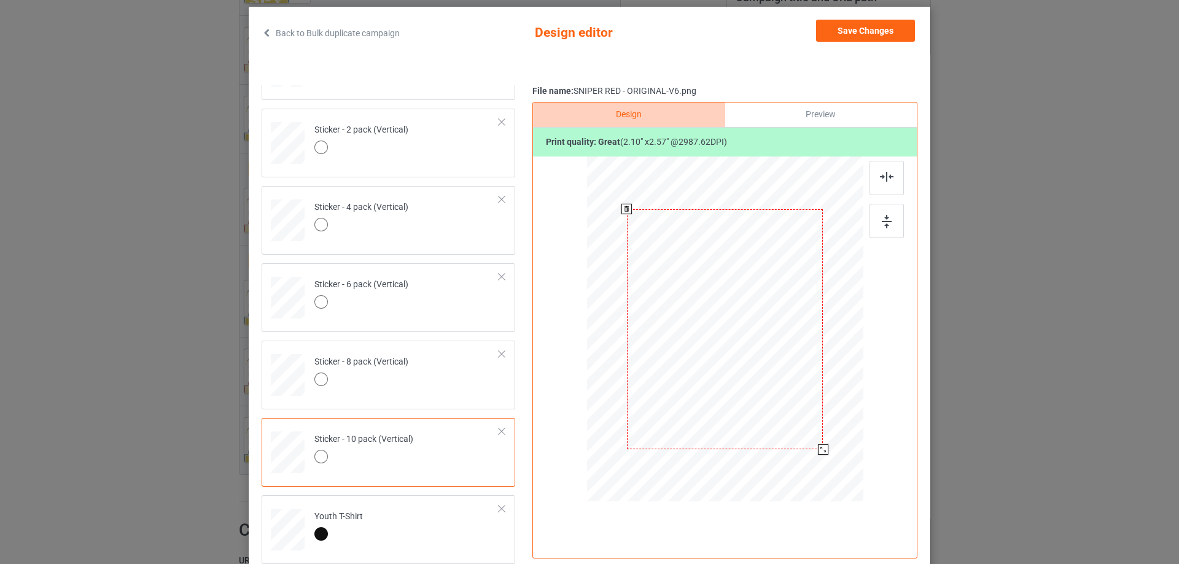
scroll to position [0, 0]
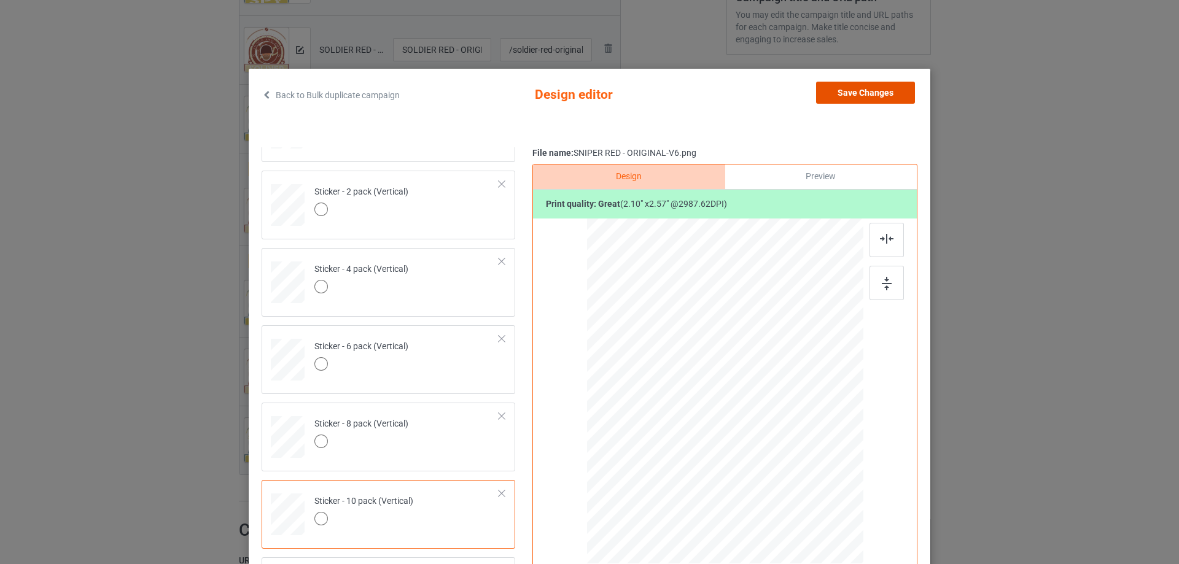
click at [861, 82] on button "Save Changes" at bounding box center [865, 93] width 99 height 22
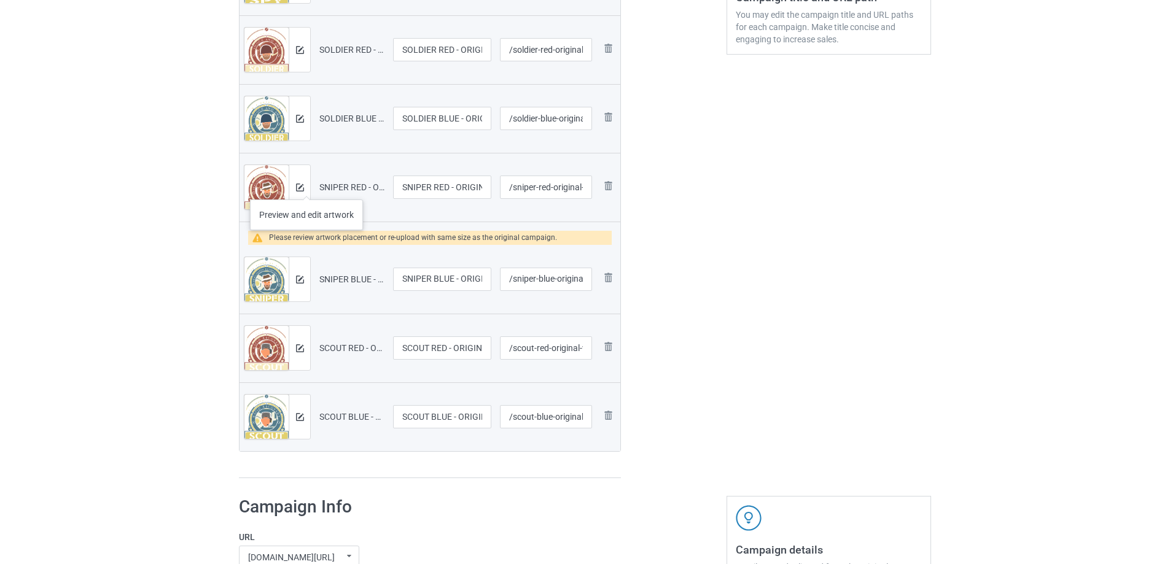
click at [306, 187] on div at bounding box center [299, 187] width 21 height 44
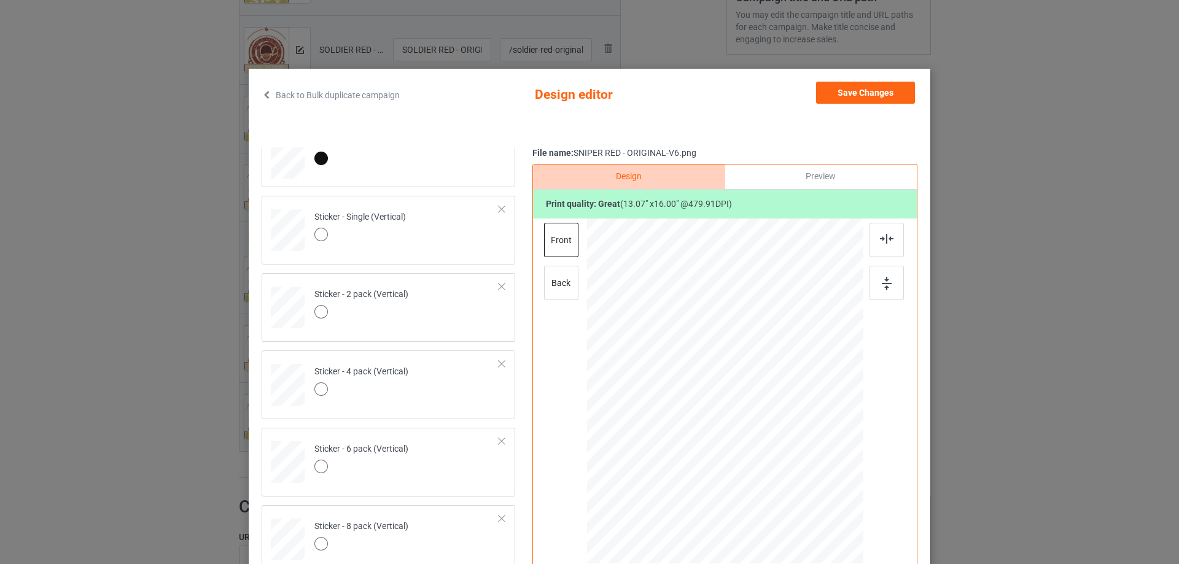
scroll to position [737, 0]
click at [862, 91] on button "Save Changes" at bounding box center [865, 93] width 99 height 22
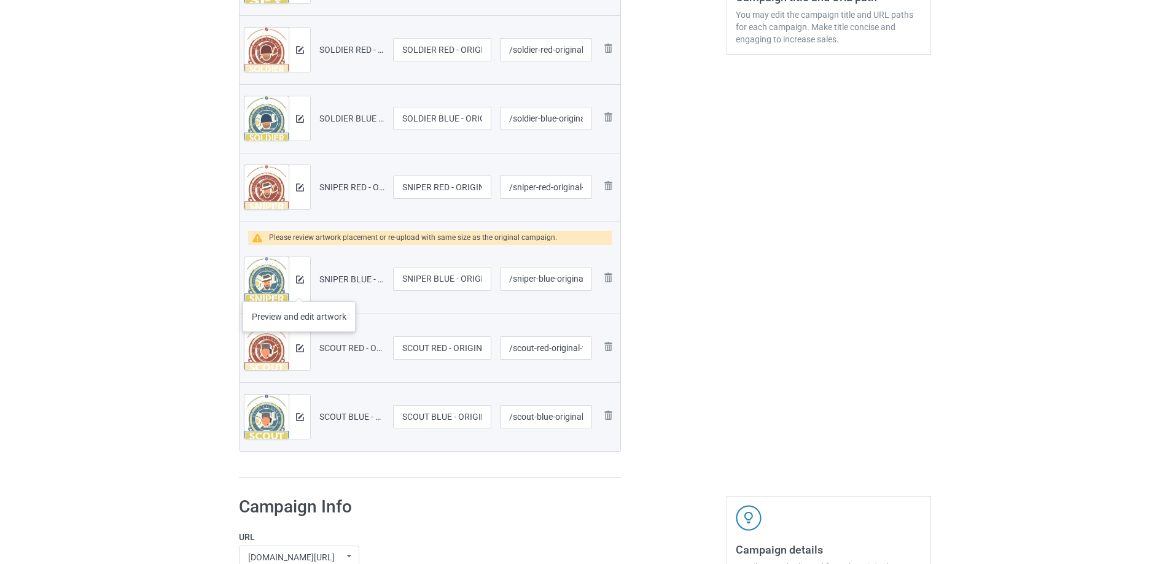
click at [299, 289] on div at bounding box center [299, 279] width 21 height 44
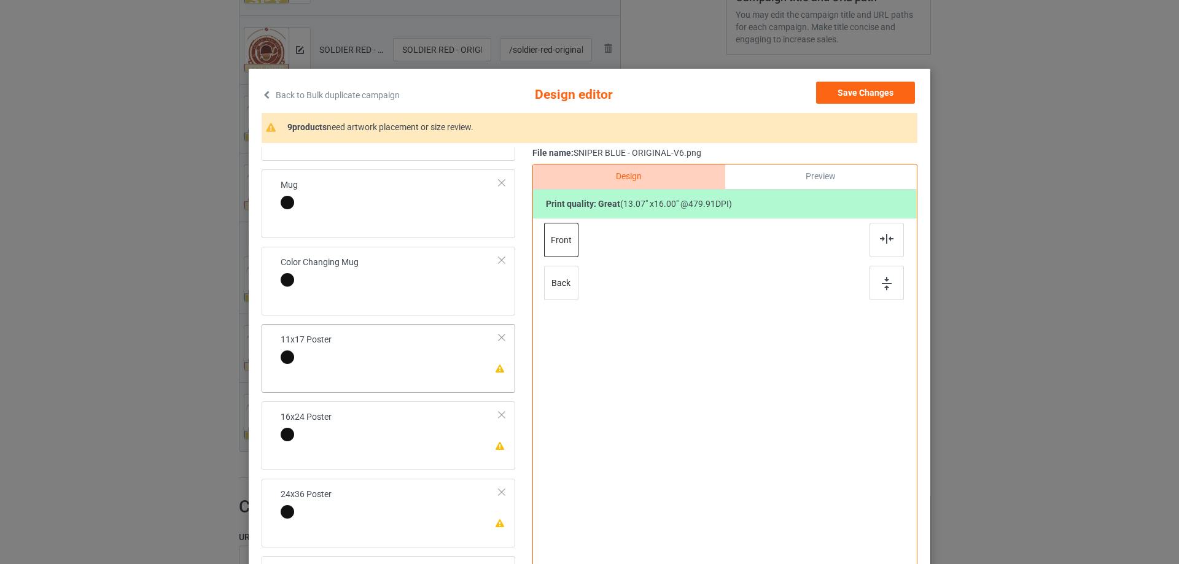
scroll to position [368, 0]
click at [439, 369] on div "Please review artwork placement 11x17 Poster" at bounding box center [389, 355] width 254 height 69
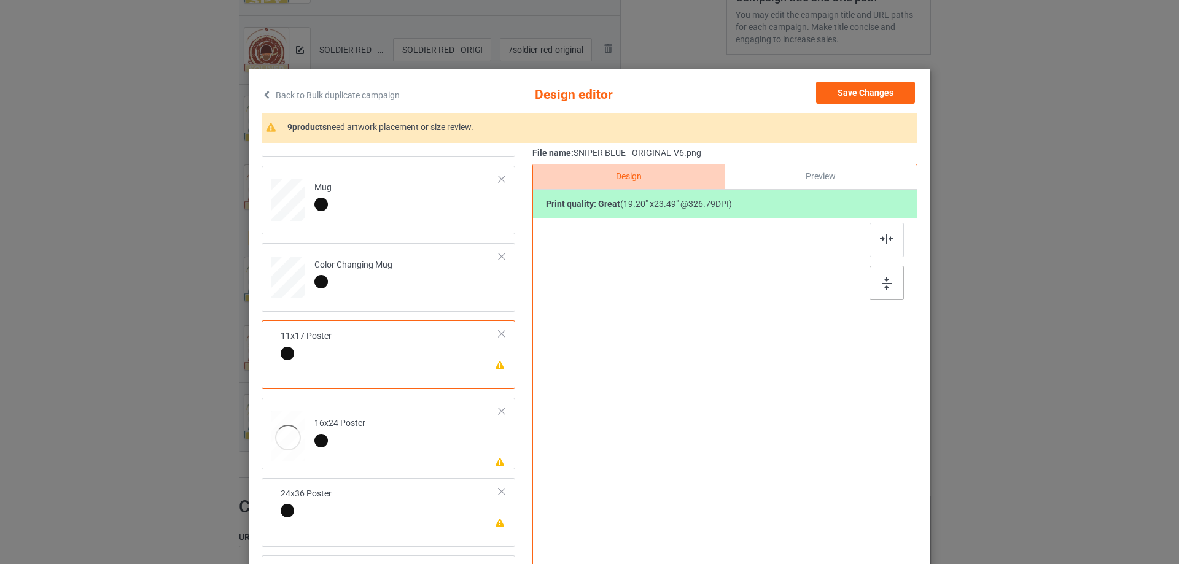
click at [885, 282] on img at bounding box center [887, 284] width 10 height 14
click at [880, 239] on img at bounding box center [887, 239] width 14 height 10
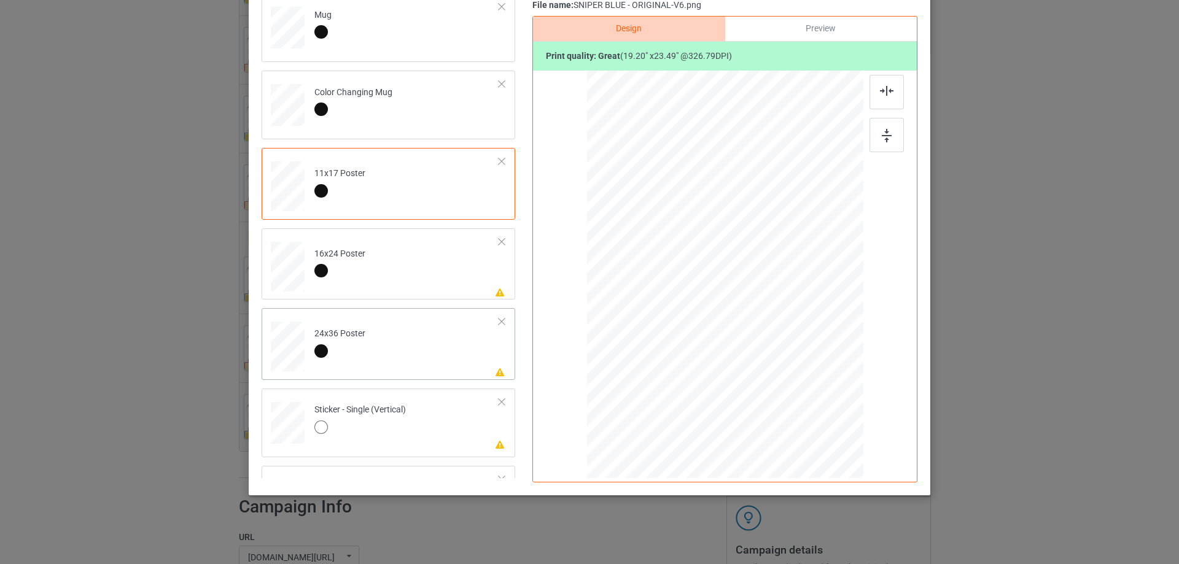
scroll to position [430, 0]
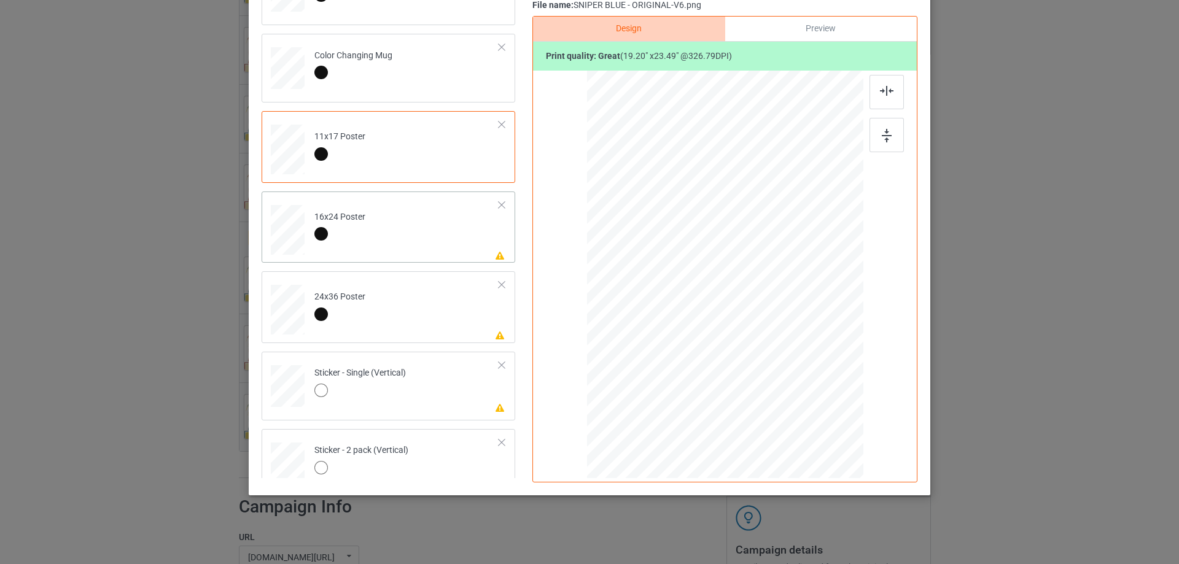
click at [432, 243] on td "Please review artwork placement 16x24 Poster" at bounding box center [407, 227] width 198 height 62
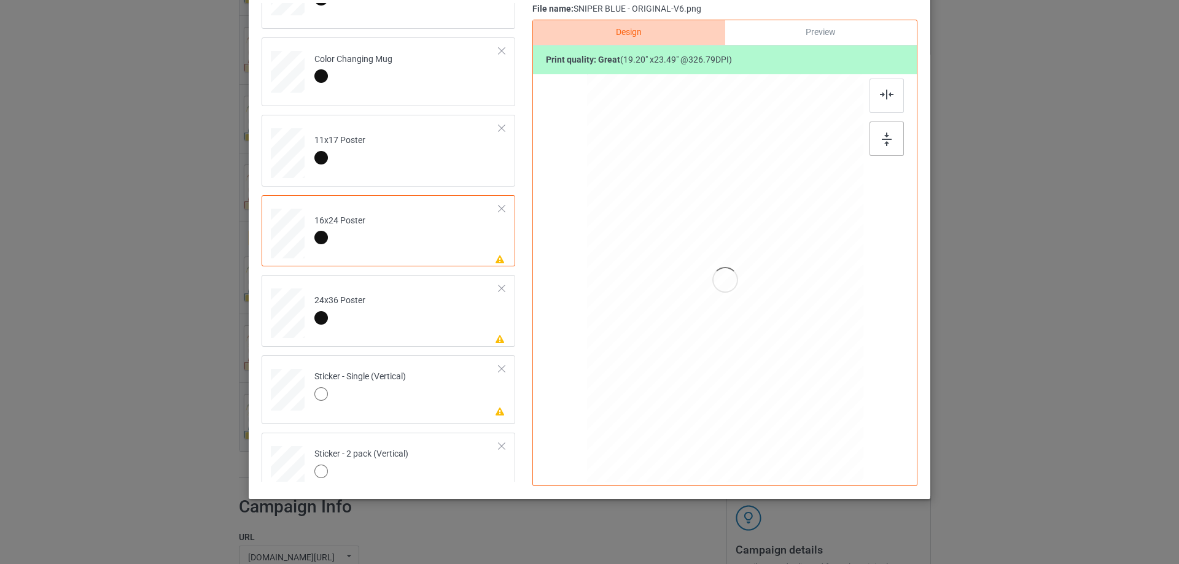
scroll to position [149, 0]
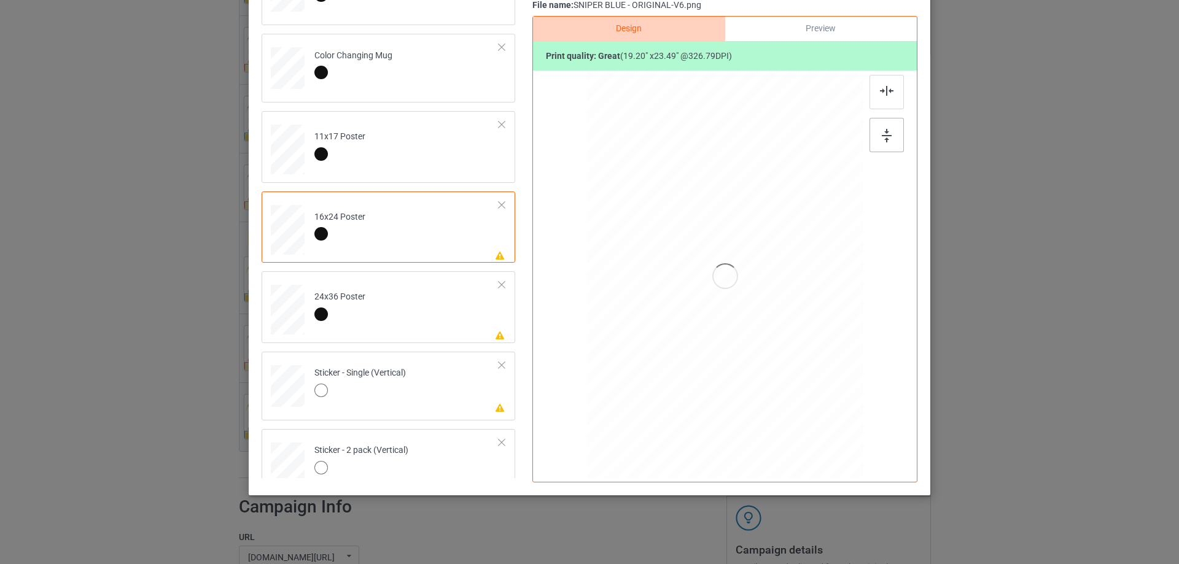
click at [888, 142] on div at bounding box center [886, 135] width 34 height 34
click at [880, 106] on div at bounding box center [886, 92] width 34 height 34
click at [467, 319] on td "Please review artwork placement 24x36 Poster" at bounding box center [407, 307] width 198 height 62
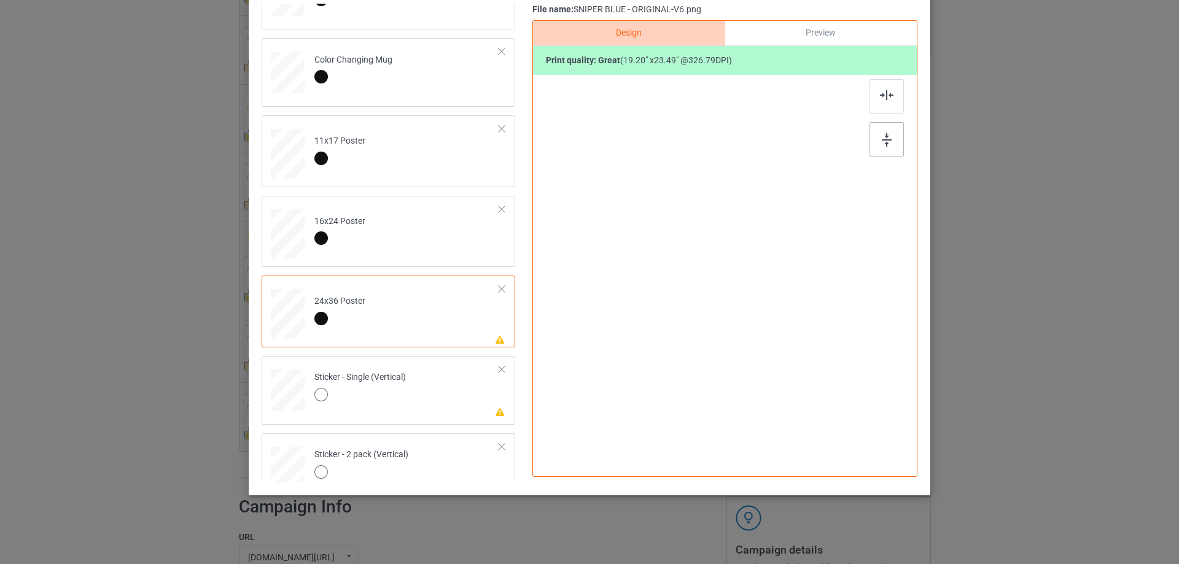
click at [884, 133] on img at bounding box center [887, 140] width 10 height 14
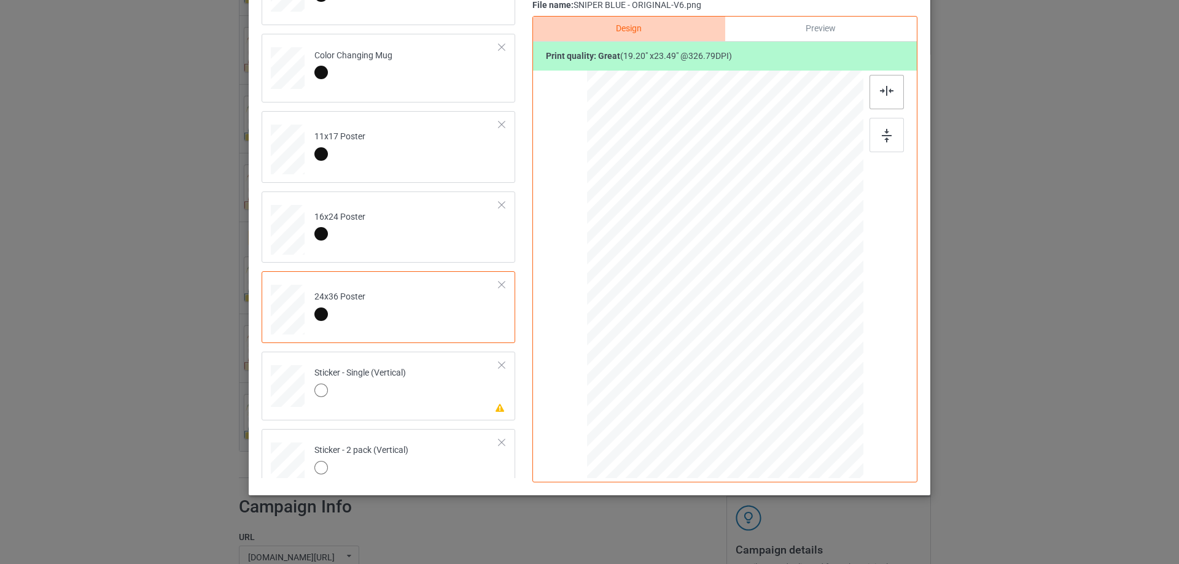
click at [879, 102] on div at bounding box center [886, 92] width 34 height 34
drag, startPoint x: 452, startPoint y: 384, endPoint x: 505, endPoint y: 359, distance: 58.5
click at [452, 384] on td "Please review artwork placement Sticker - Single (Vertical)" at bounding box center [407, 384] width 198 height 54
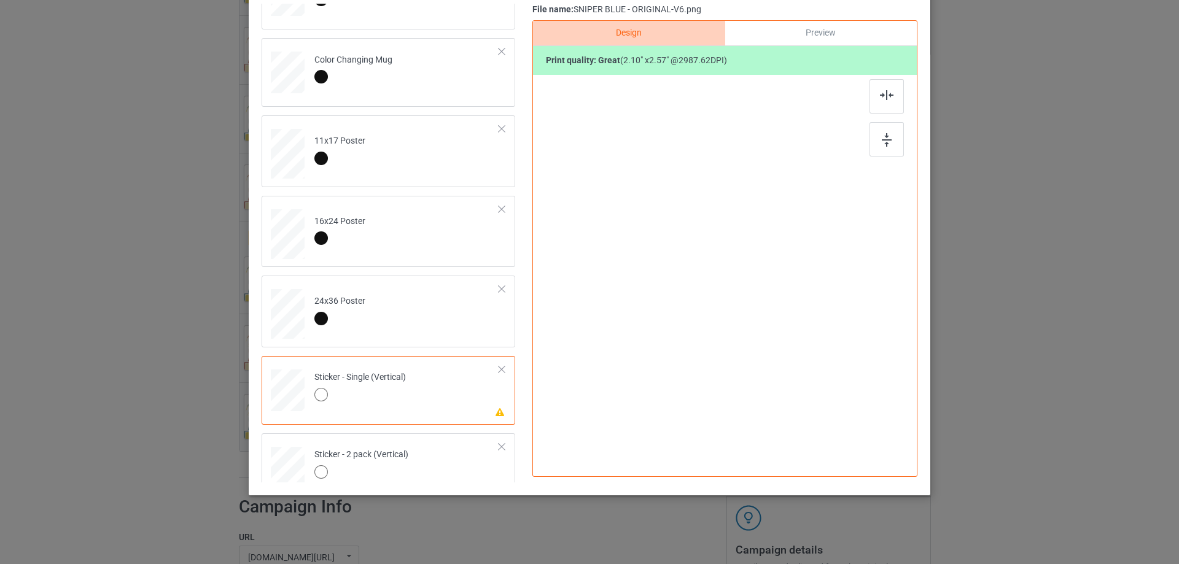
scroll to position [144, 0]
click at [887, 136] on img at bounding box center [887, 140] width 10 height 14
click at [884, 91] on img at bounding box center [887, 95] width 14 height 10
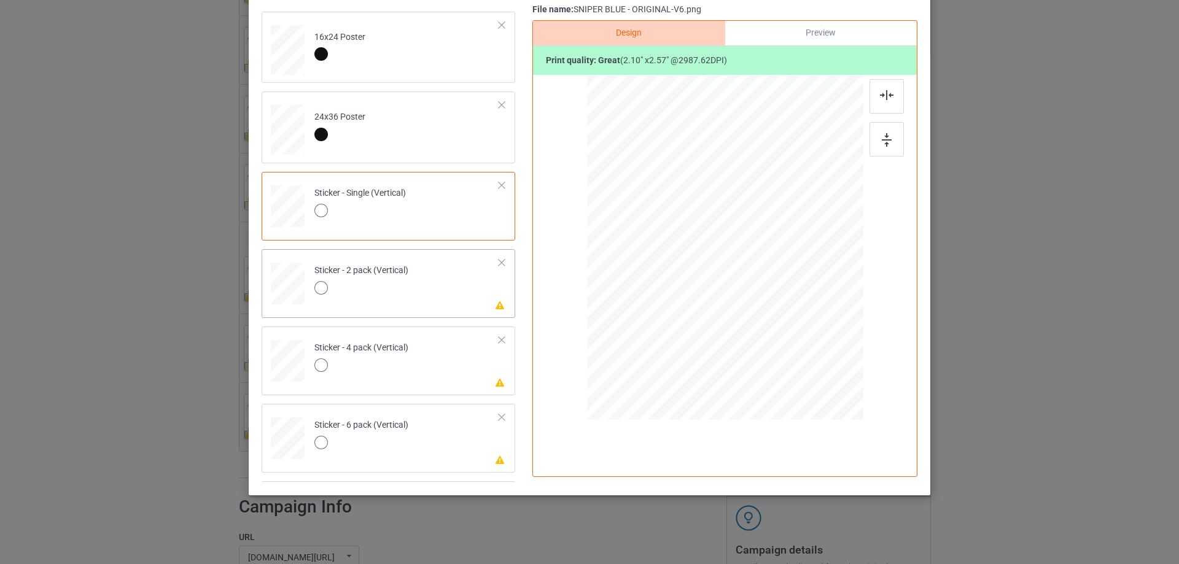
click at [410, 306] on td "Please review artwork placement Sticker - 2 pack (Vertical)" at bounding box center [407, 281] width 198 height 54
click at [872, 135] on div at bounding box center [886, 139] width 34 height 34
click at [879, 85] on div at bounding box center [886, 96] width 34 height 34
click at [438, 362] on td "Please review artwork placement Sticker - 4 pack (Vertical)" at bounding box center [407, 359] width 198 height 54
click at [876, 135] on div at bounding box center [886, 139] width 34 height 34
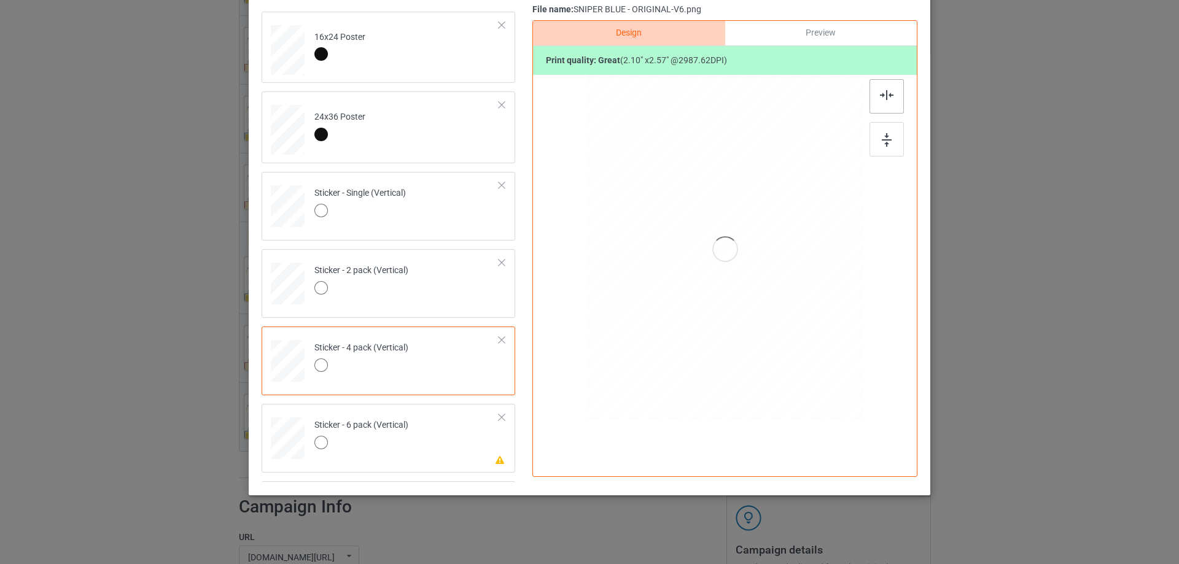
click at [880, 91] on img at bounding box center [887, 95] width 14 height 10
click at [445, 449] on td "Please review artwork placement Sticker - 6 pack (Vertical)" at bounding box center [407, 436] width 198 height 54
click at [886, 138] on img at bounding box center [887, 140] width 10 height 14
click at [885, 100] on div at bounding box center [886, 96] width 34 height 34
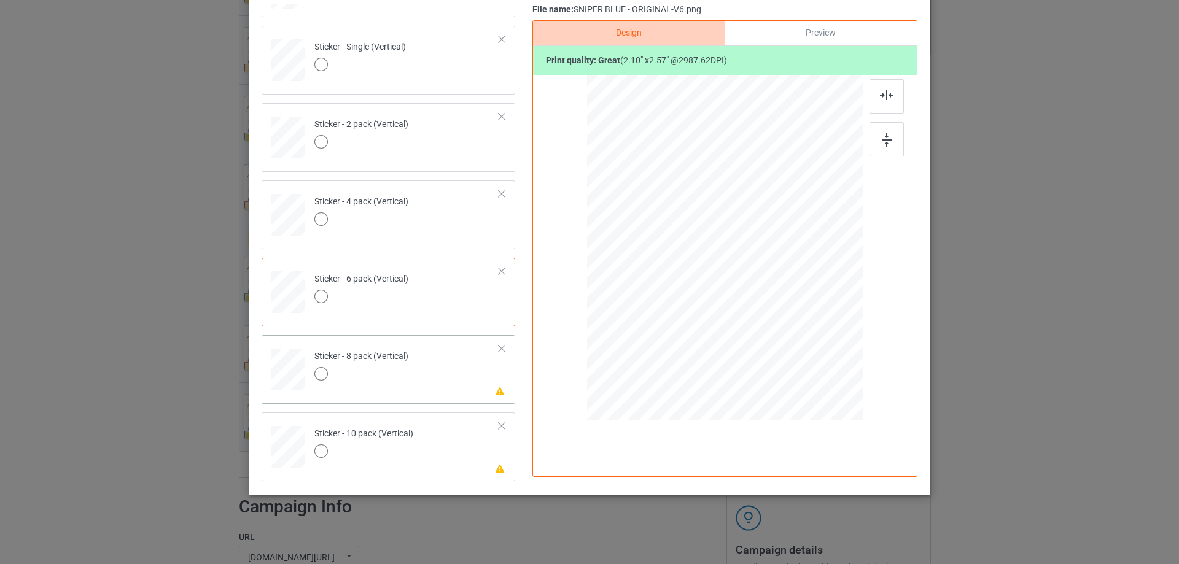
scroll to position [798, 0]
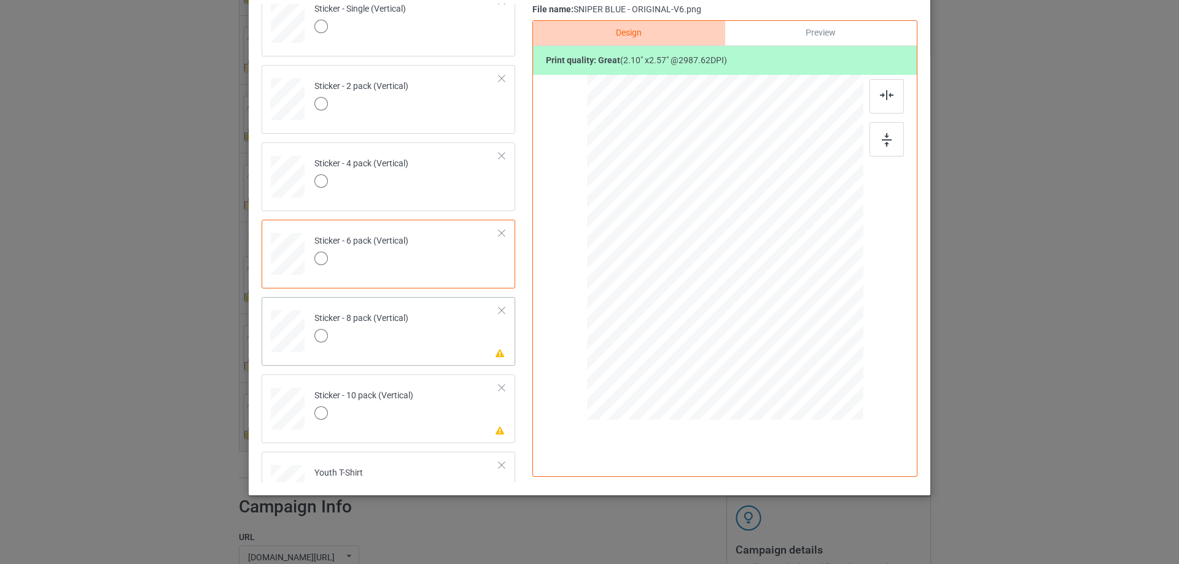
click at [448, 324] on td "Please review artwork placement Sticker - 8 pack (Vertical)" at bounding box center [407, 329] width 198 height 54
click at [873, 133] on div at bounding box center [886, 139] width 34 height 34
click at [880, 95] on img at bounding box center [887, 95] width 14 height 10
click at [472, 412] on td "Please review artwork placement Sticker - 10 pack (Vertical)" at bounding box center [407, 406] width 198 height 54
click at [883, 142] on img at bounding box center [887, 140] width 10 height 14
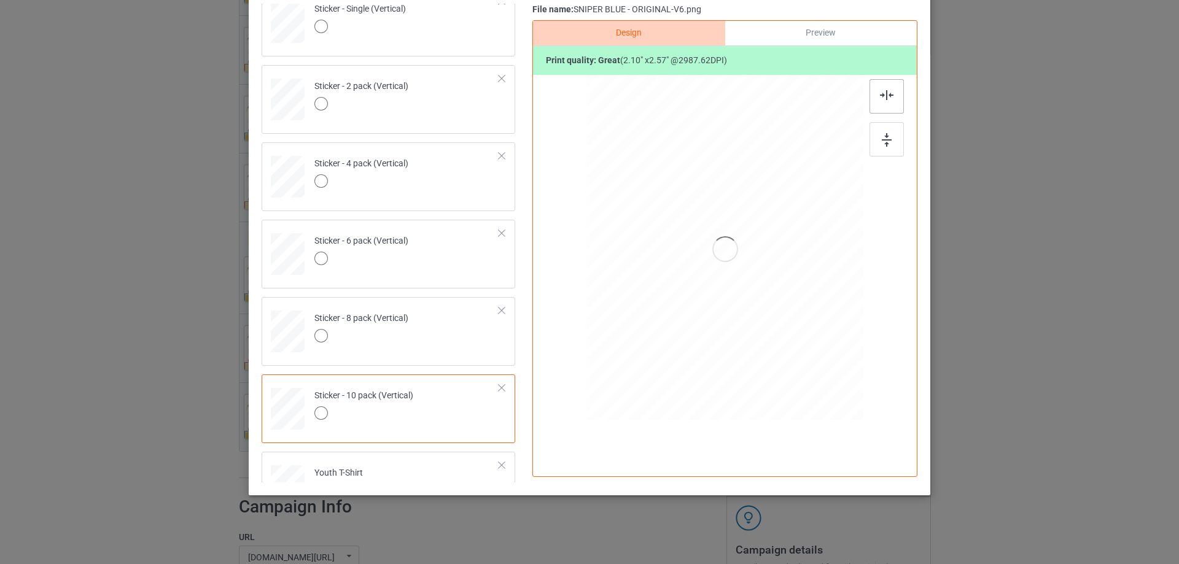
click at [875, 94] on div at bounding box center [886, 96] width 34 height 34
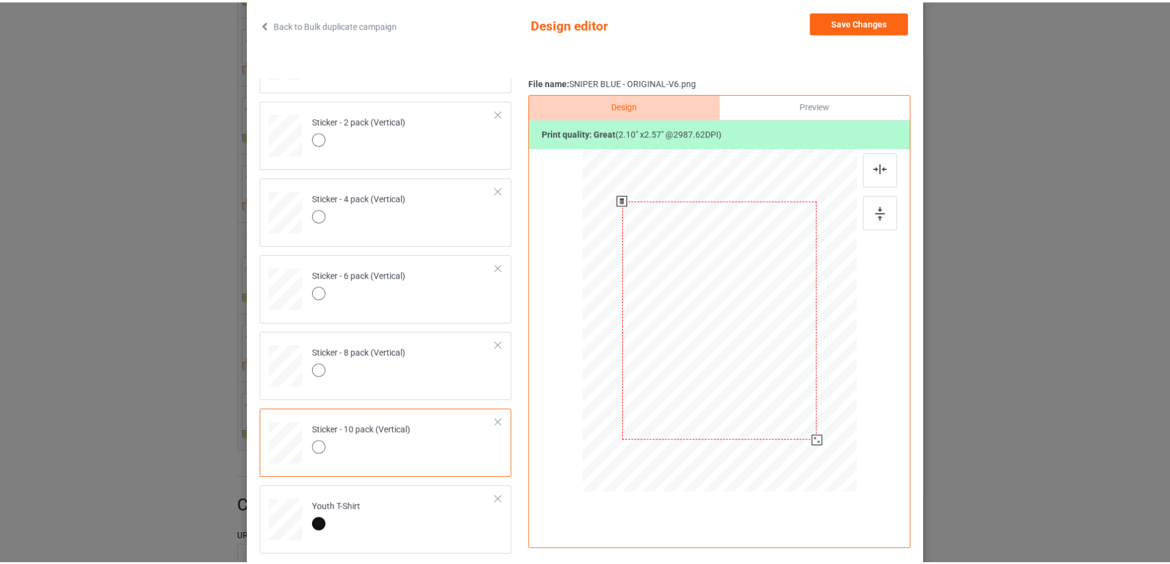
scroll to position [0, 0]
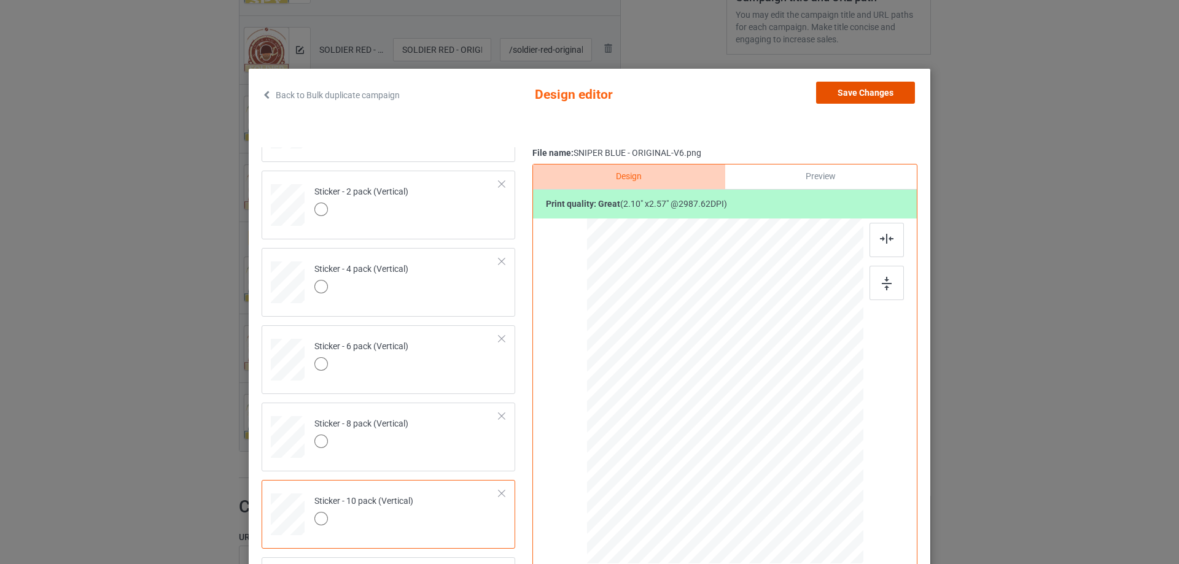
click at [875, 95] on button "Save Changes" at bounding box center [865, 93] width 99 height 22
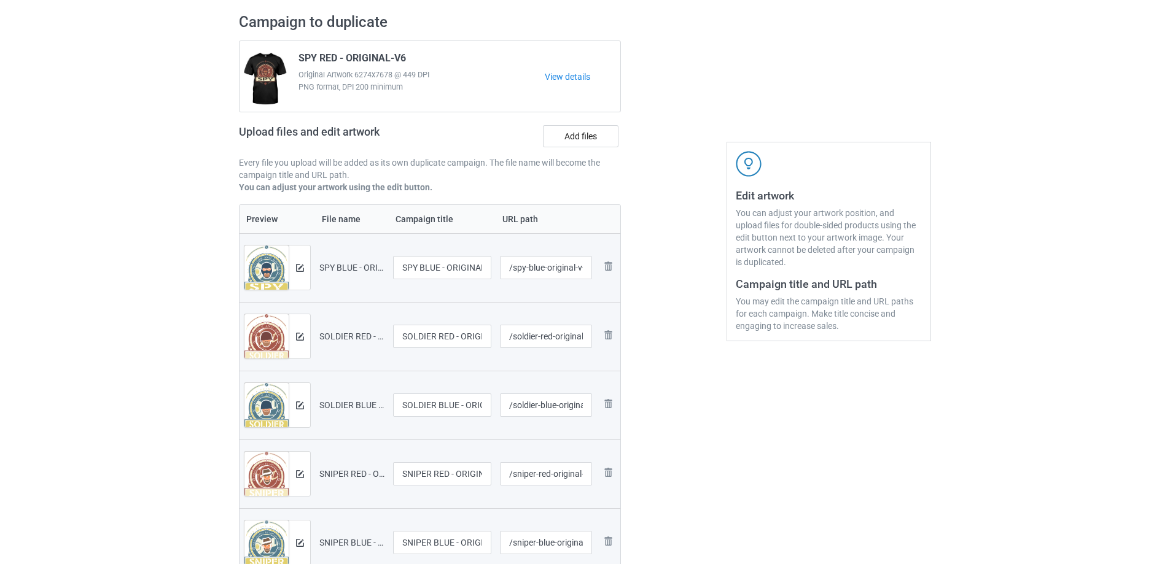
scroll to position [61, 0]
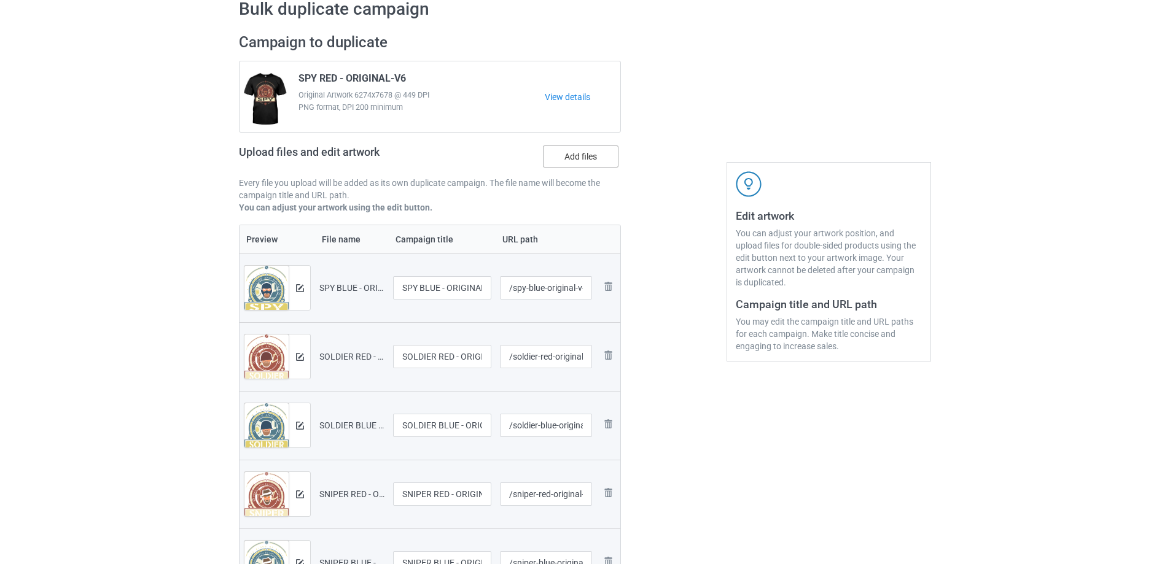
click at [565, 154] on label "Add files" at bounding box center [581, 157] width 76 height 22
click at [0, 0] on input "Add files" at bounding box center [0, 0] width 0 height 0
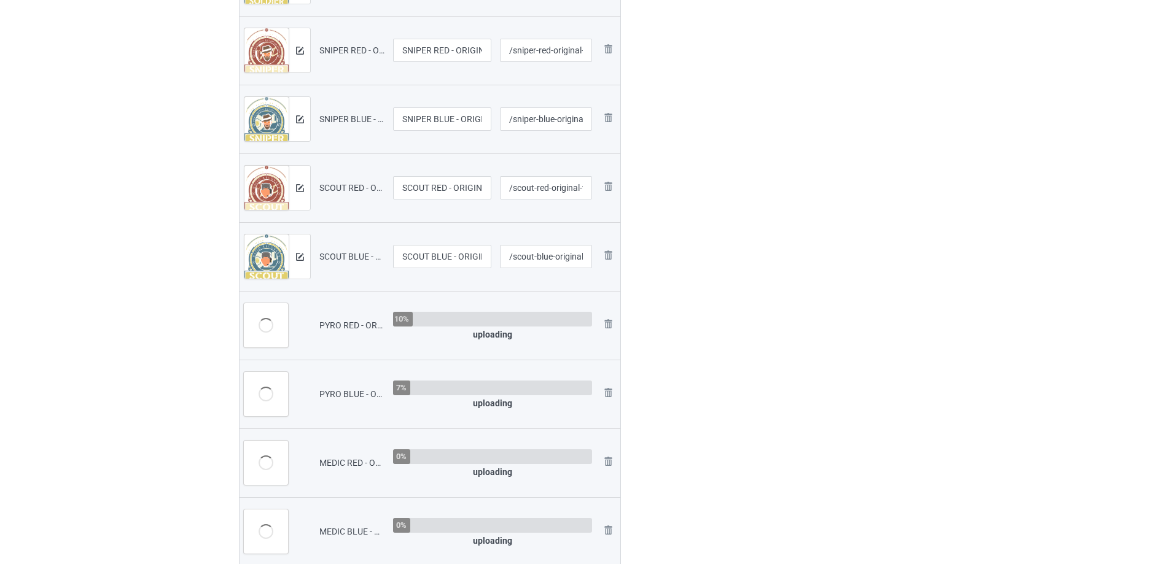
scroll to position [614, 0]
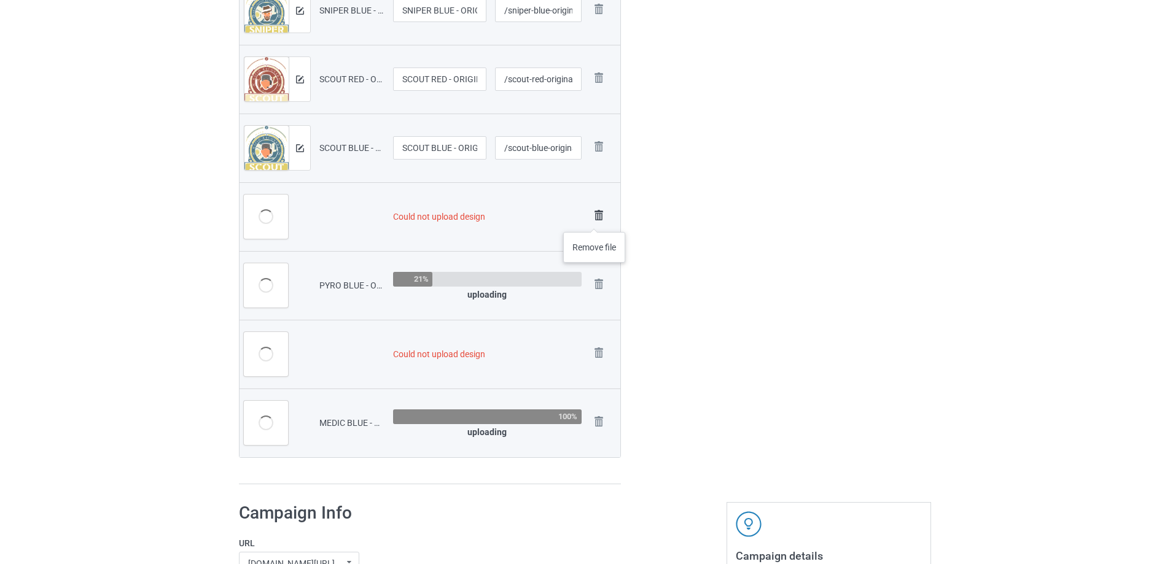
click at [594, 220] on img at bounding box center [598, 215] width 17 height 17
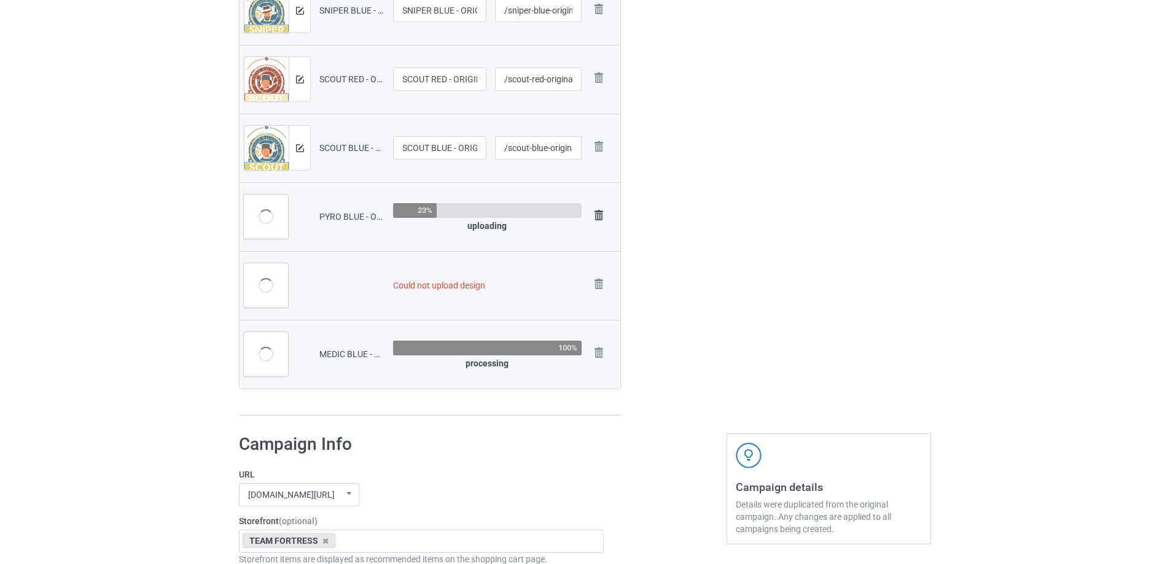
click at [596, 218] on img at bounding box center [598, 215] width 17 height 17
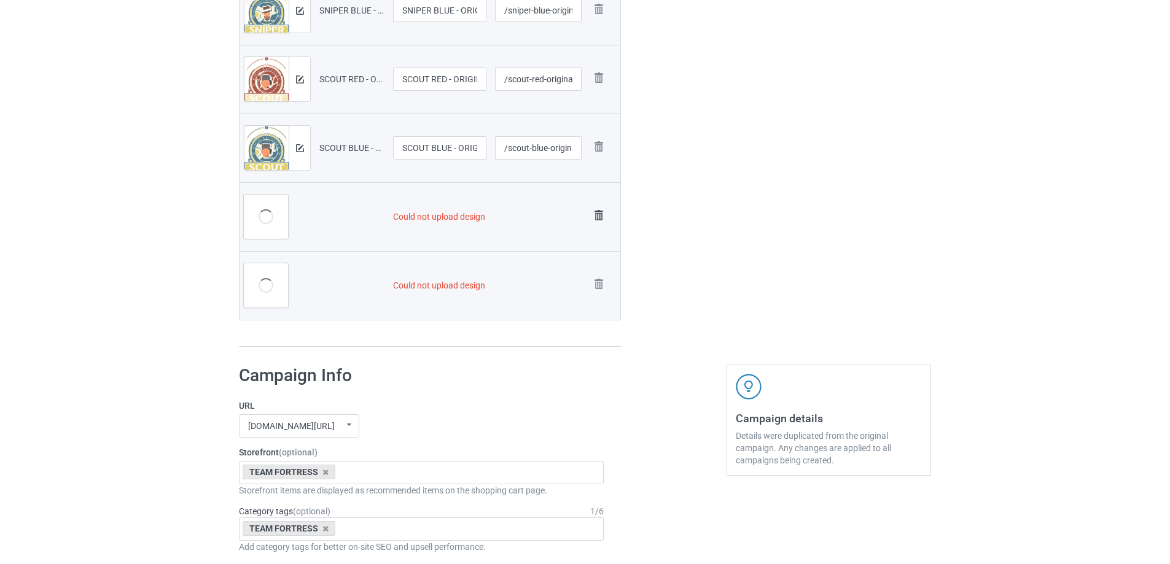
click at [598, 217] on img at bounding box center [598, 215] width 17 height 17
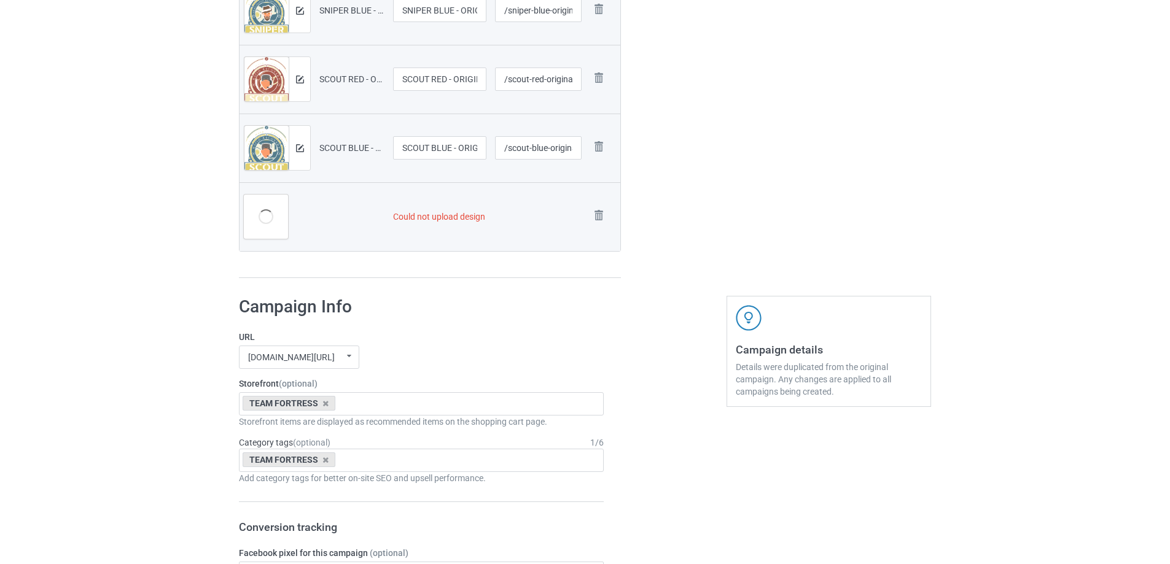
click at [0, 0] on img at bounding box center [0, 0] width 0 height 0
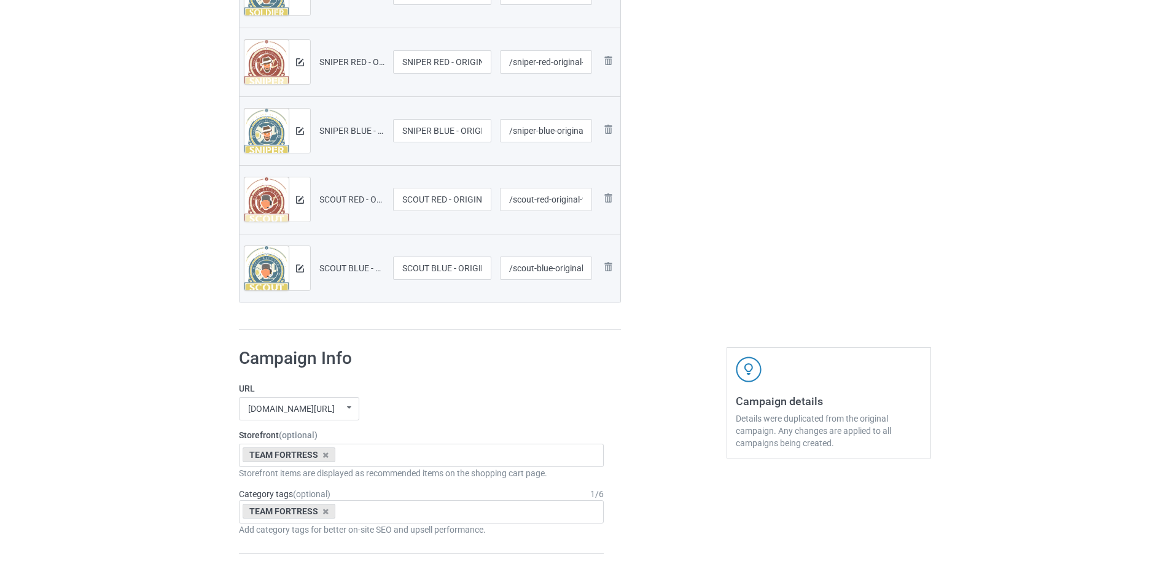
scroll to position [491, 0]
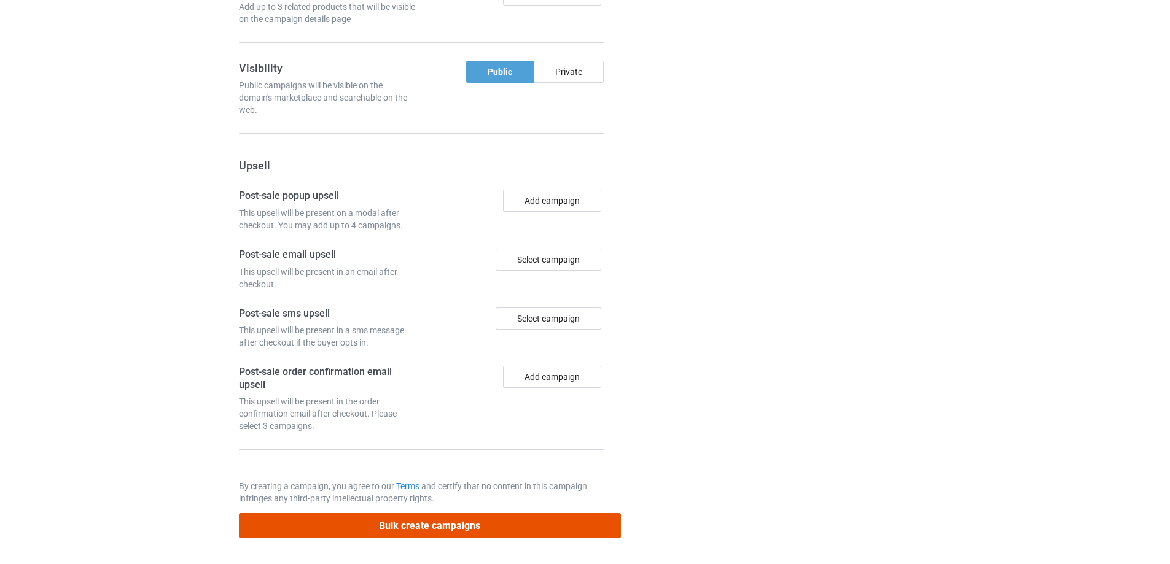
click at [516, 531] on button "Bulk create campaigns" at bounding box center [430, 525] width 382 height 25
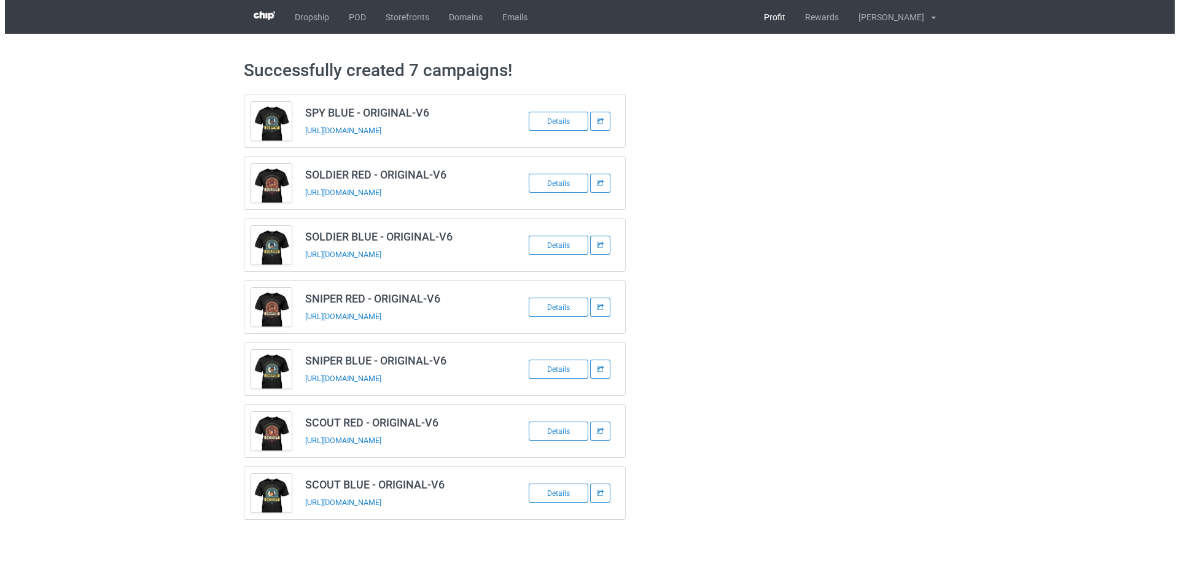
scroll to position [0, 0]
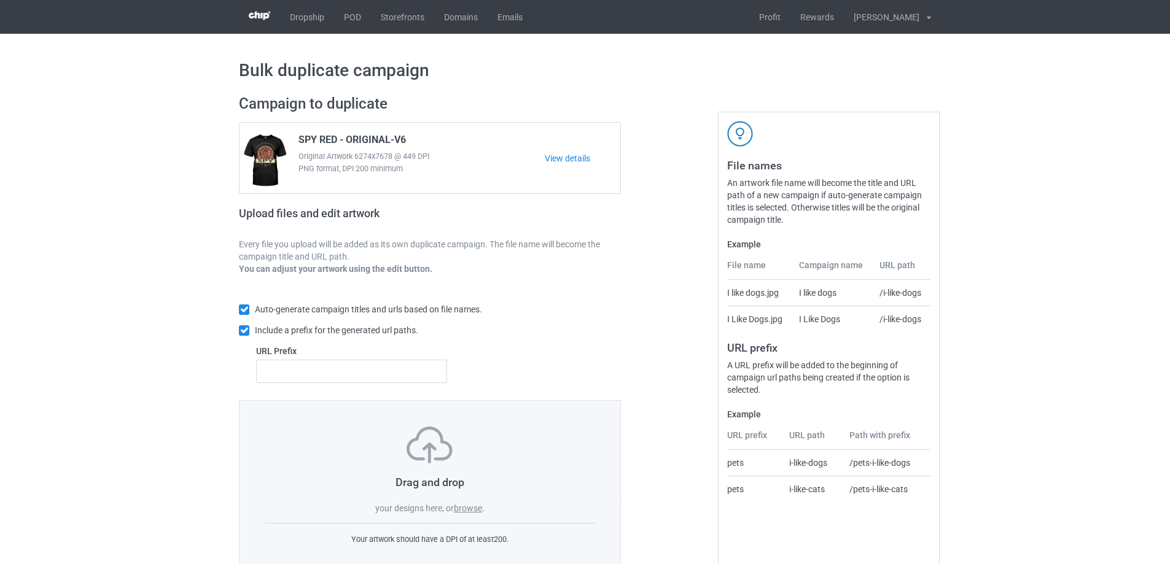
click at [475, 509] on label "browse" at bounding box center [468, 508] width 28 height 10
click at [0, 0] on input "browse" at bounding box center [0, 0] width 0 height 0
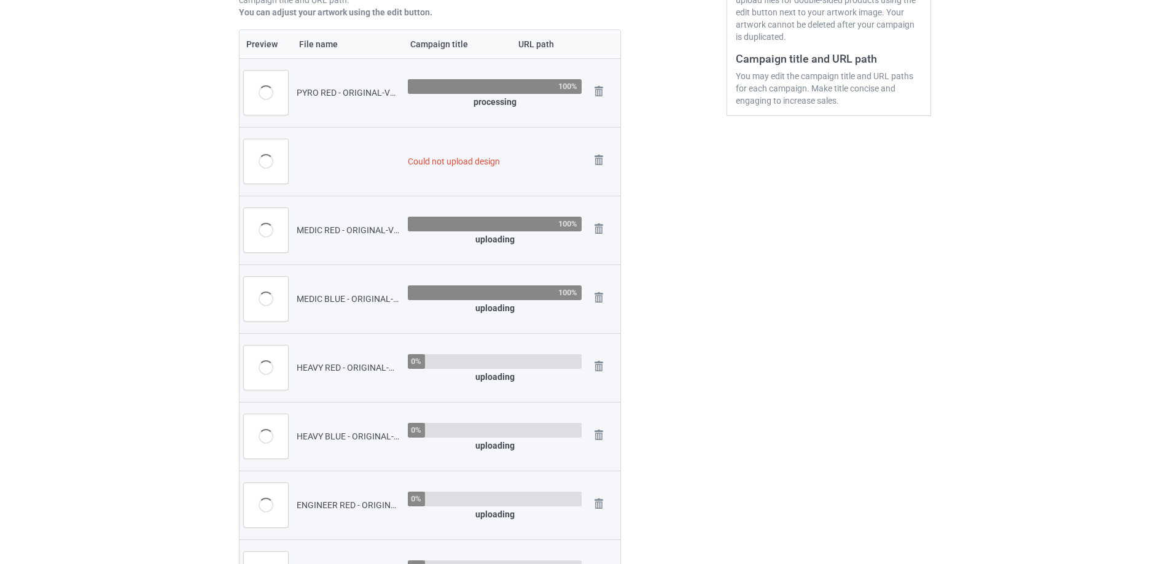
scroll to position [357, 0]
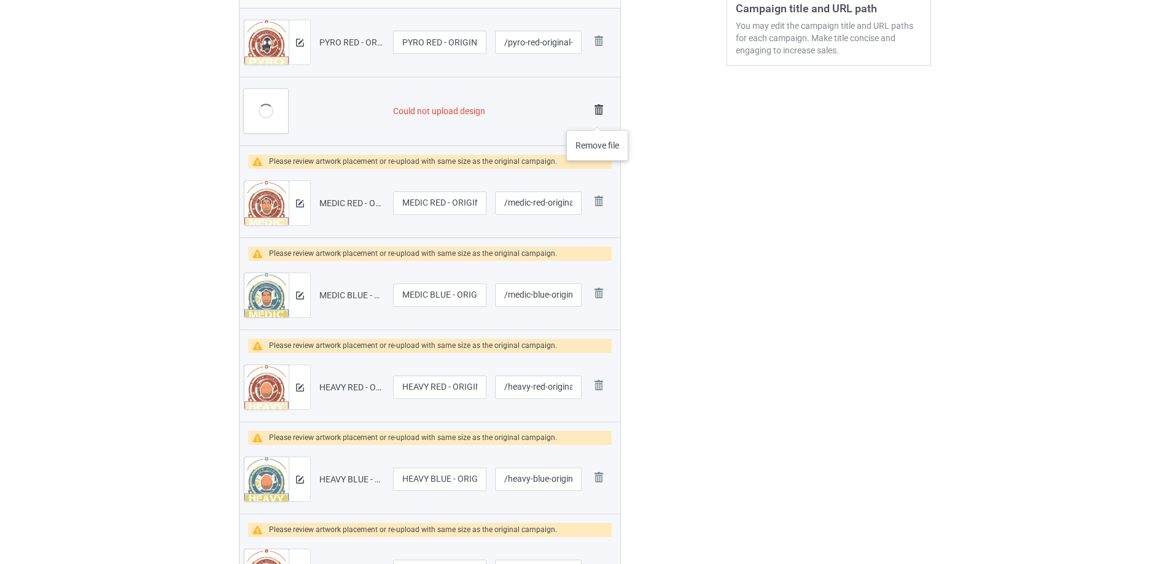
click at [597, 118] on img at bounding box center [598, 109] width 17 height 17
click at [597, 169] on td "Remove file" at bounding box center [603, 203] width 34 height 69
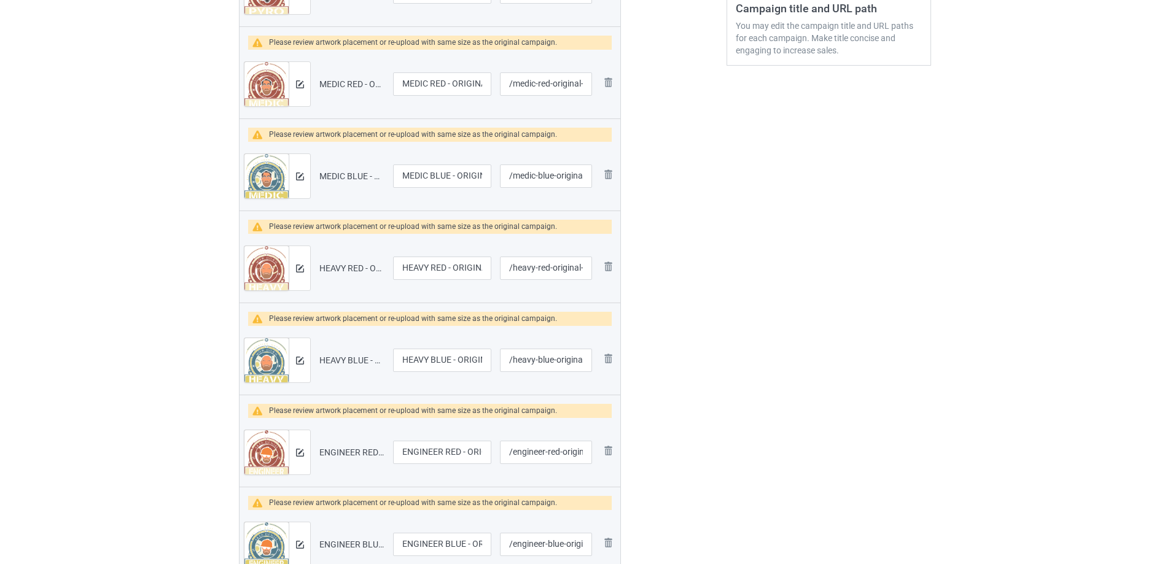
scroll to position [307, 0]
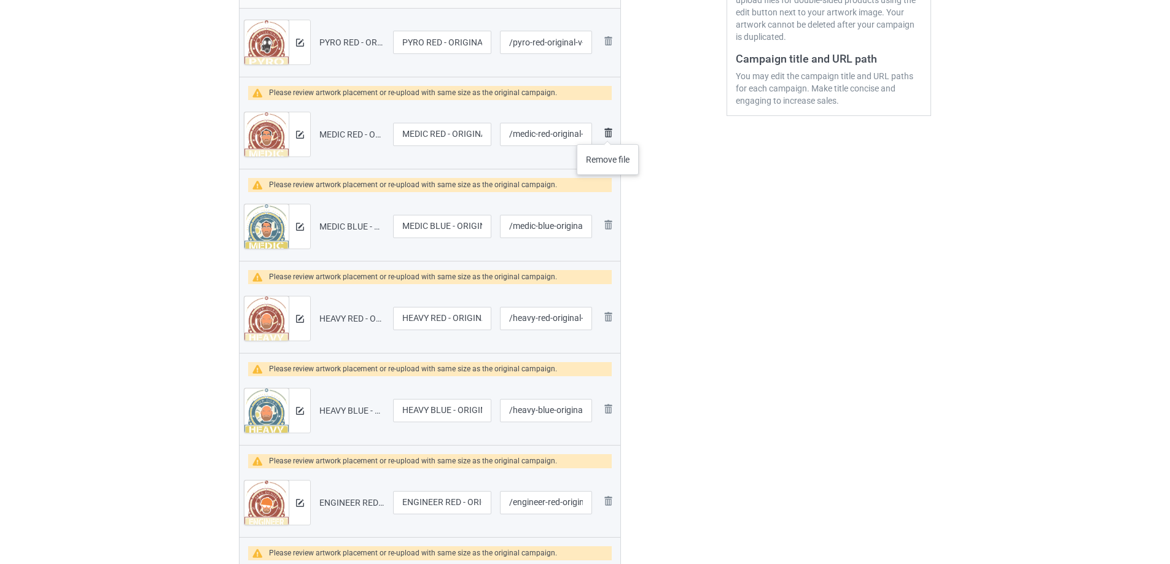
click at [608, 132] on img at bounding box center [608, 132] width 15 height 15
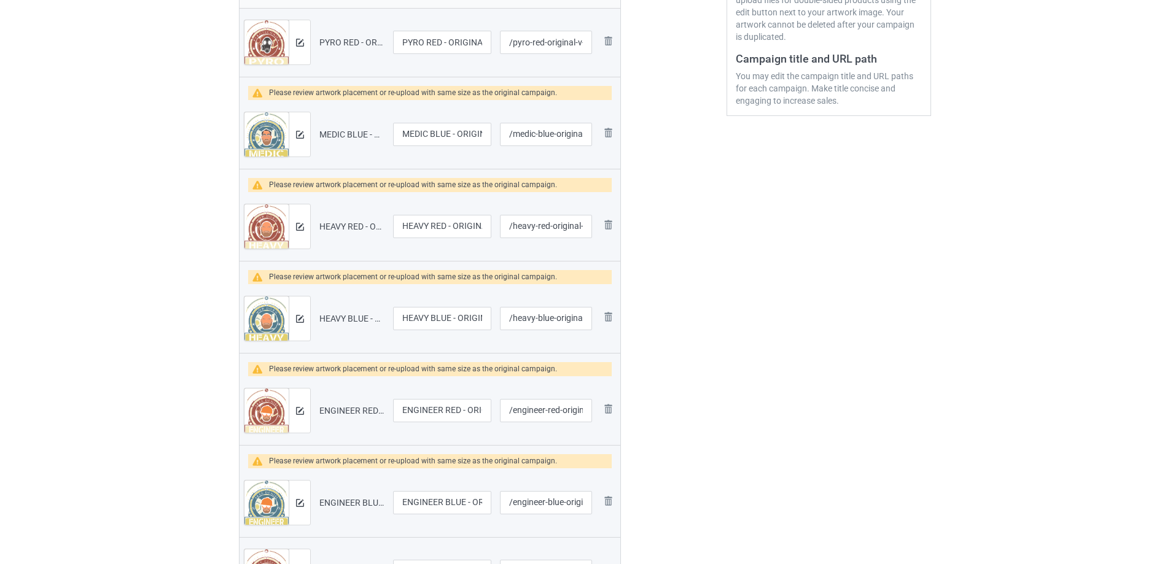
click at [0, 0] on img at bounding box center [0, 0] width 0 height 0
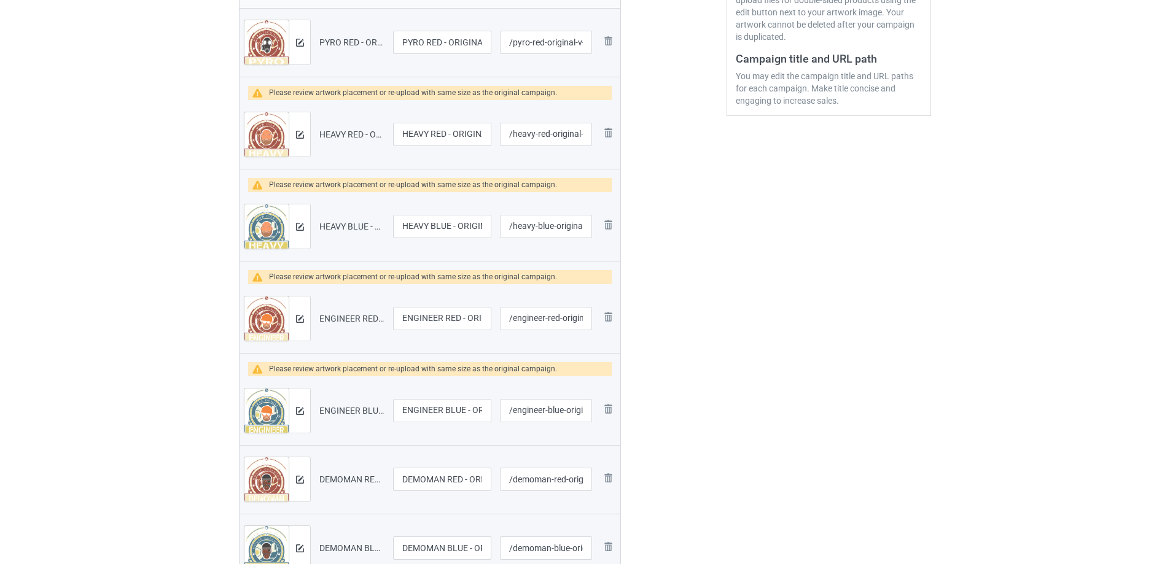
click at [0, 0] on img at bounding box center [0, 0] width 0 height 0
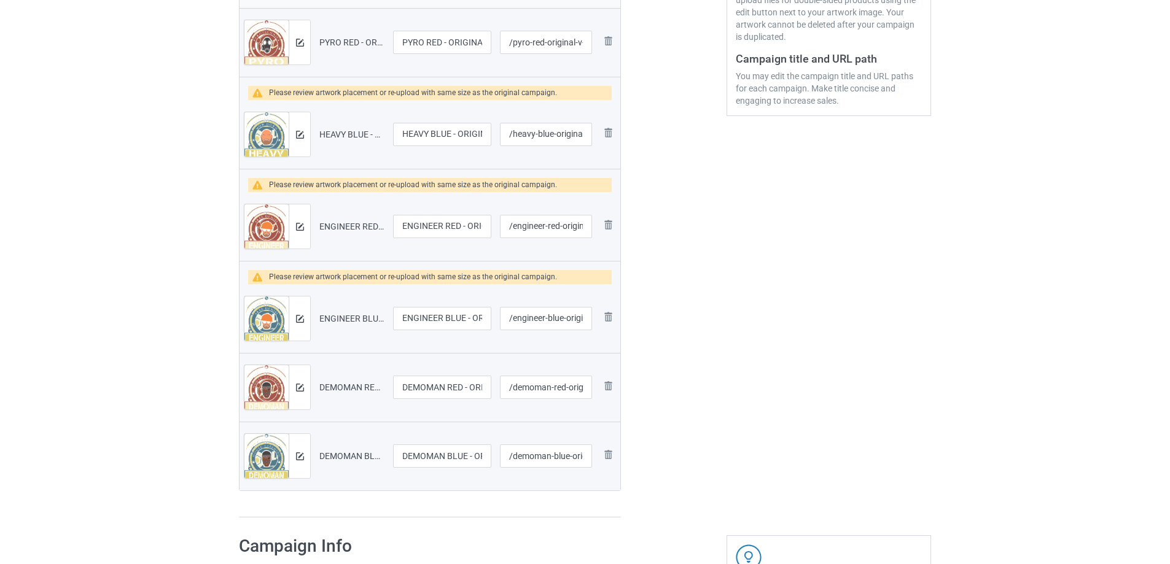
click at [0, 0] on img at bounding box center [0, 0] width 0 height 0
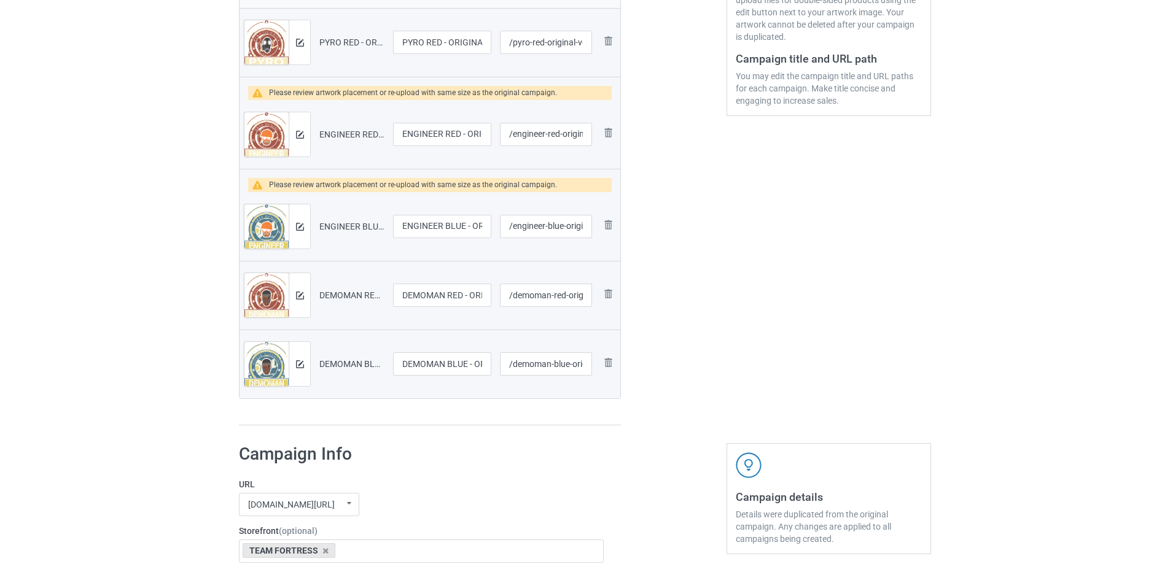
click at [0, 0] on img at bounding box center [0, 0] width 0 height 0
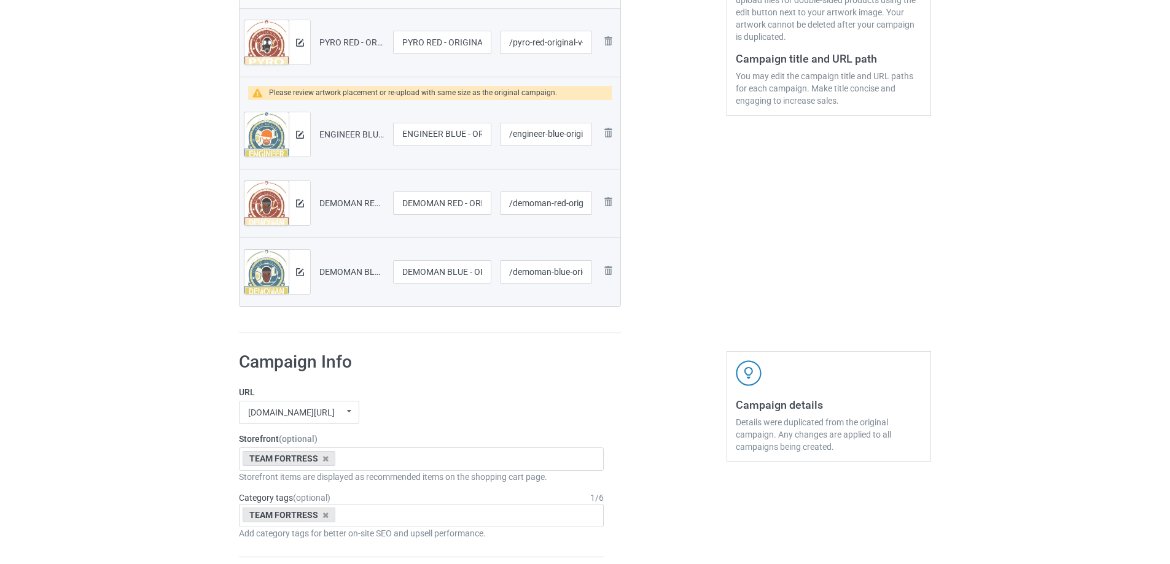
click at [0, 0] on img at bounding box center [0, 0] width 0 height 0
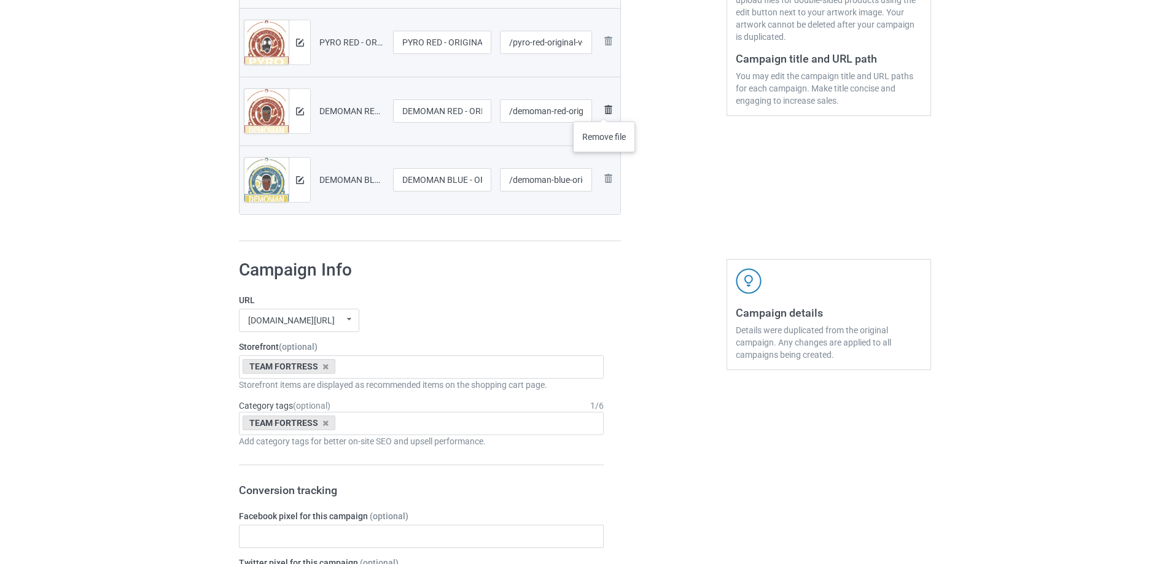
click at [604, 109] on img at bounding box center [608, 110] width 15 height 15
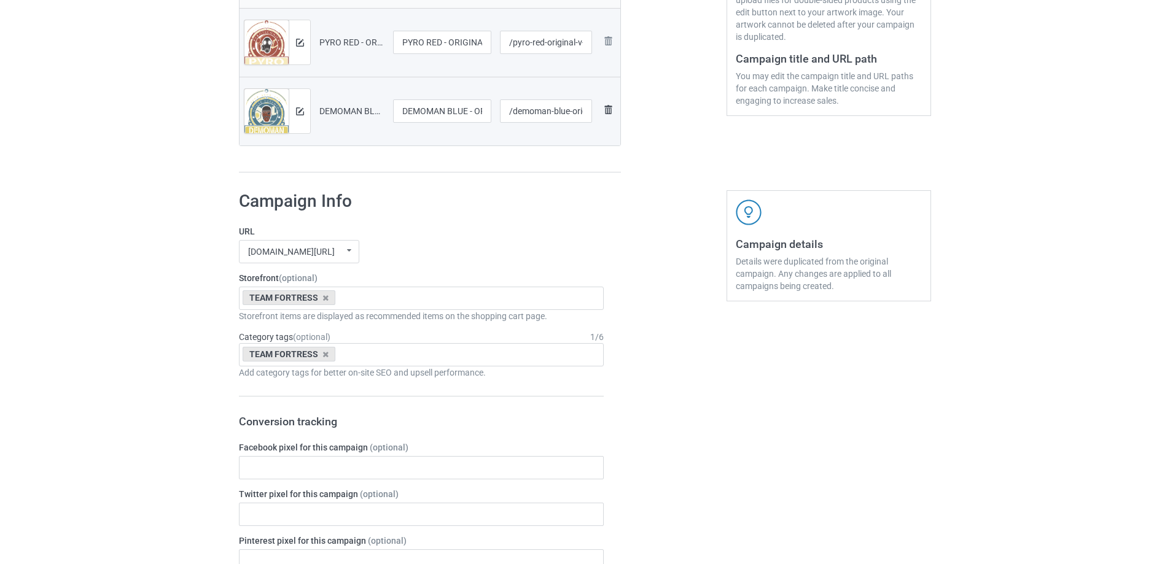
click at [607, 105] on img at bounding box center [608, 110] width 15 height 15
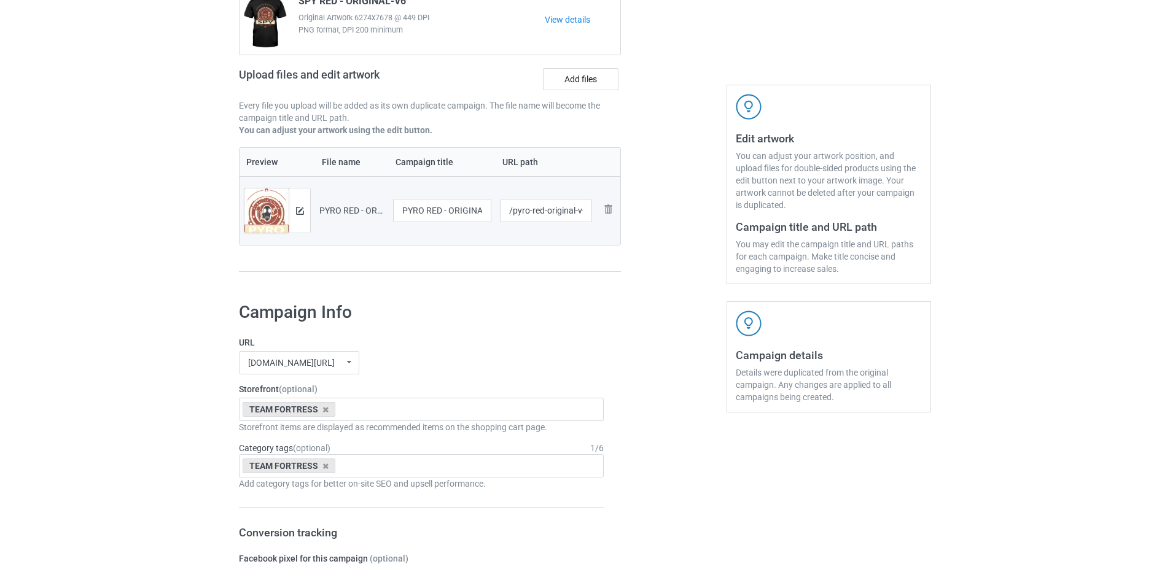
scroll to position [123, 0]
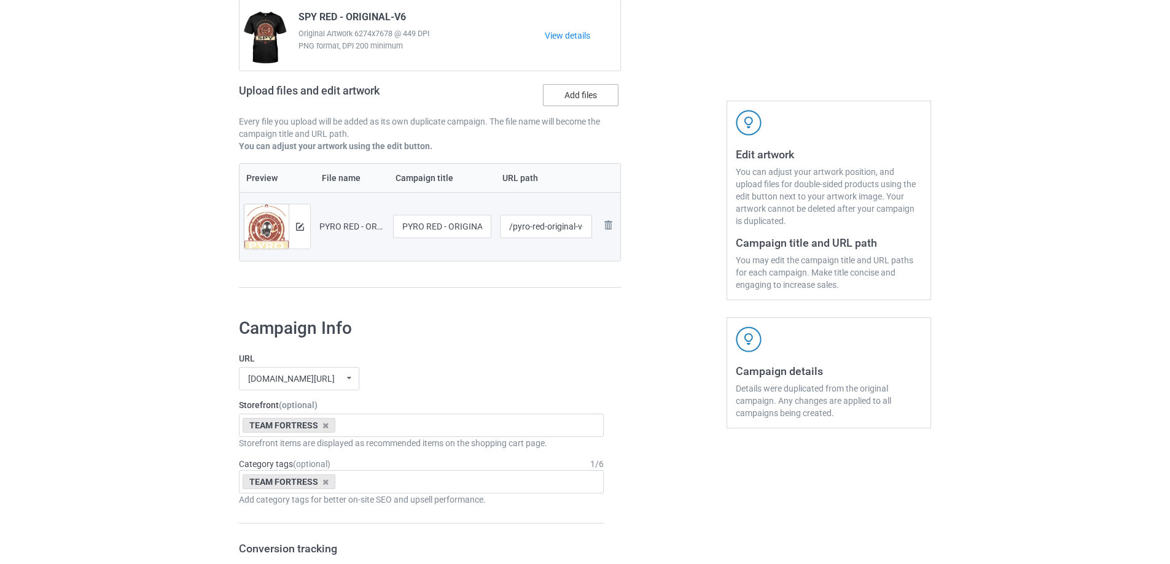
click at [593, 103] on label "Add files" at bounding box center [581, 95] width 76 height 22
click at [0, 0] on input "Add files" at bounding box center [0, 0] width 0 height 0
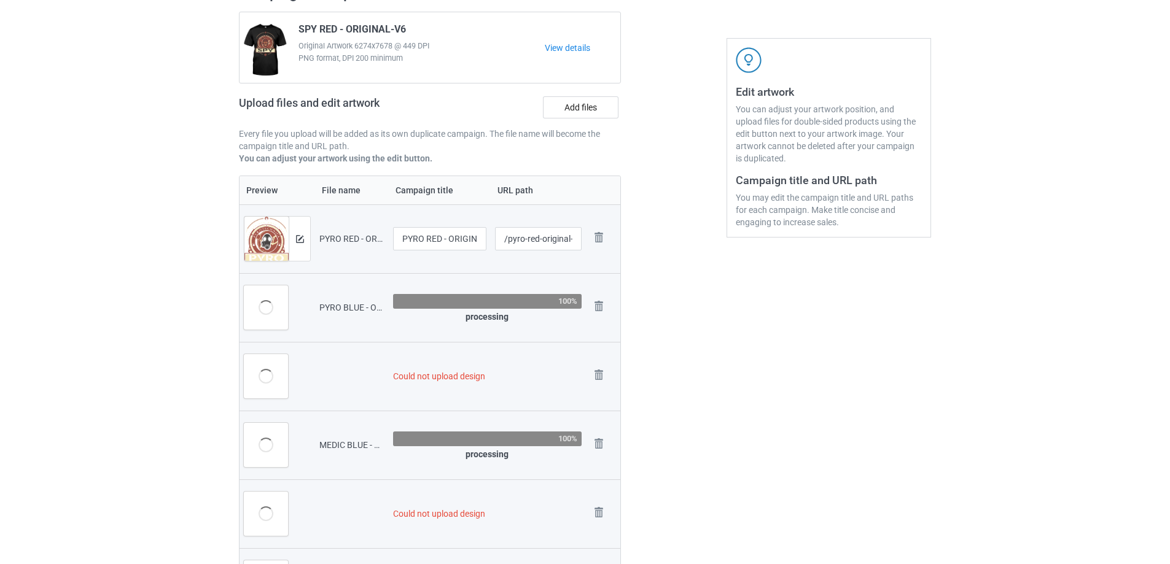
scroll to position [198, 0]
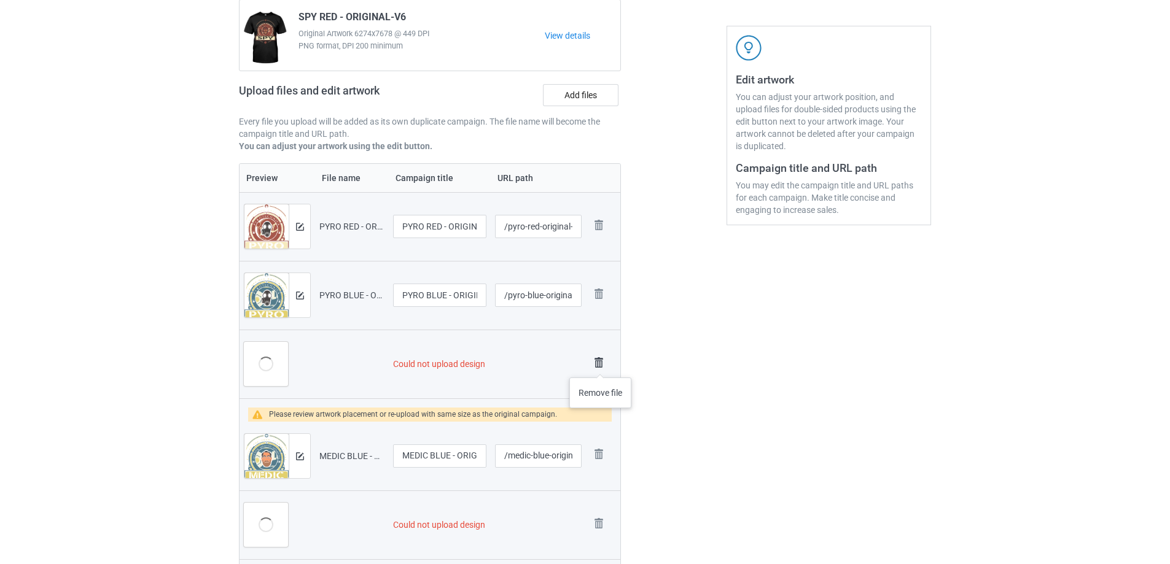
click at [601, 365] on img at bounding box center [598, 362] width 17 height 17
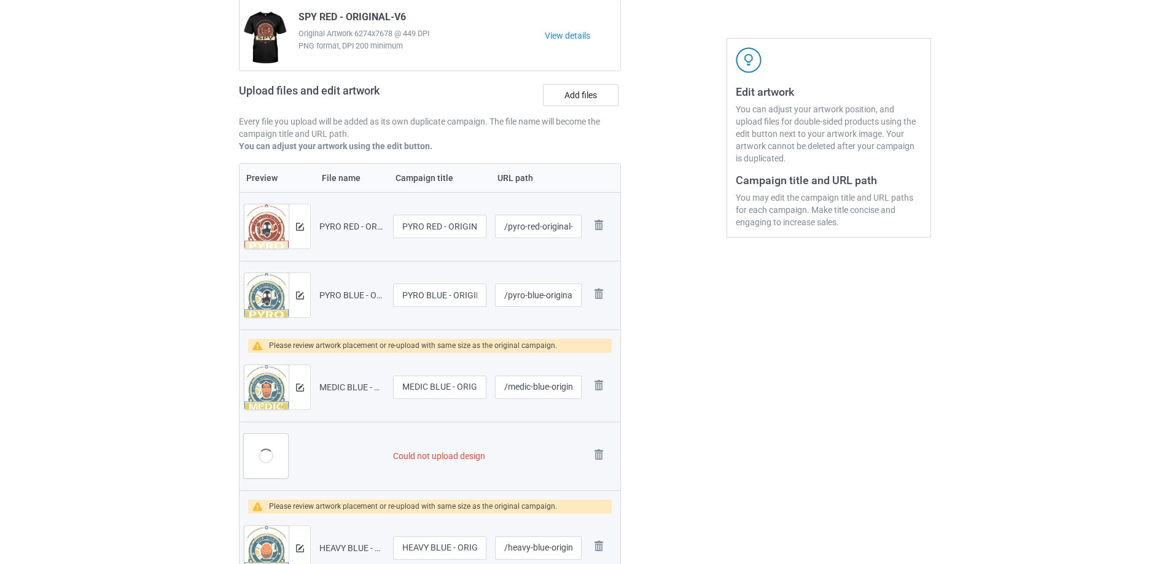
click at [601, 365] on td "Remove file" at bounding box center [603, 387] width 34 height 69
click at [601, 381] on img at bounding box center [598, 385] width 17 height 17
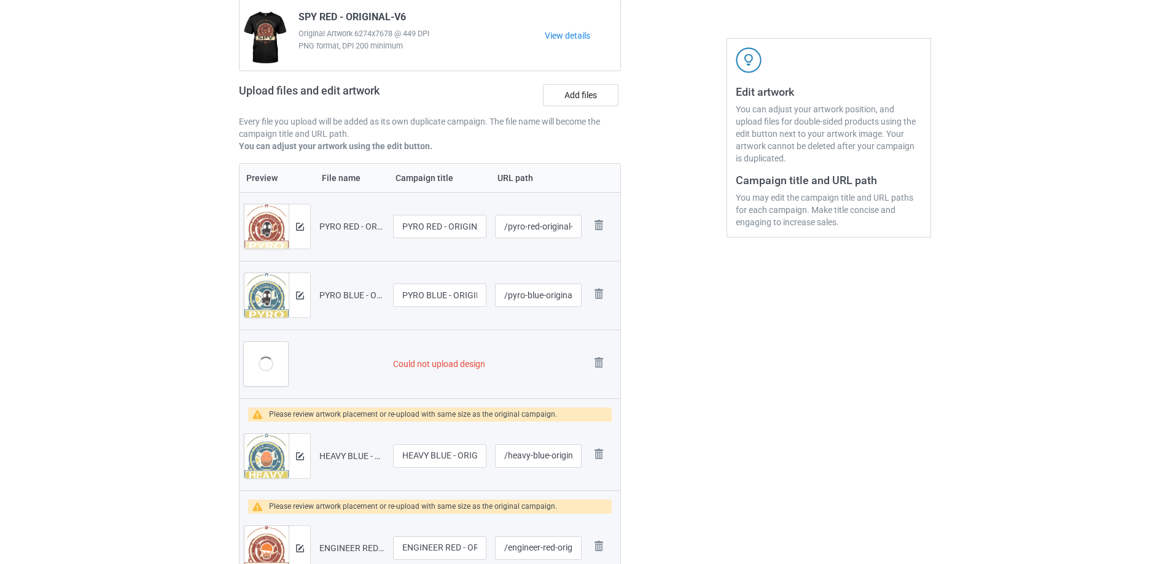
click at [601, 381] on td "Remove file" at bounding box center [603, 364] width 34 height 69
click at [597, 365] on img at bounding box center [598, 362] width 17 height 17
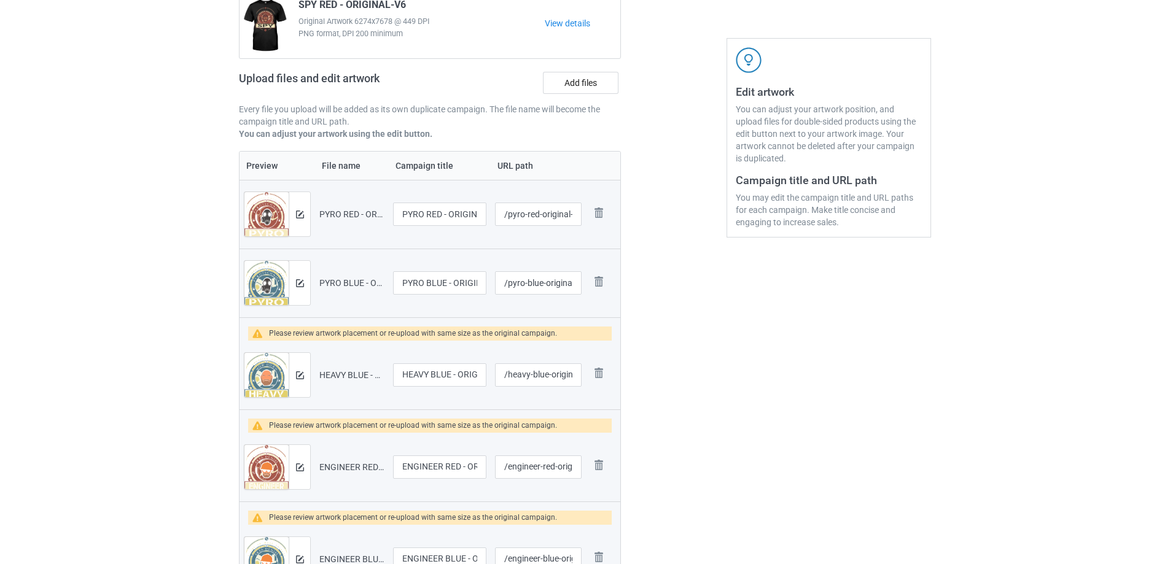
scroll to position [173, 0]
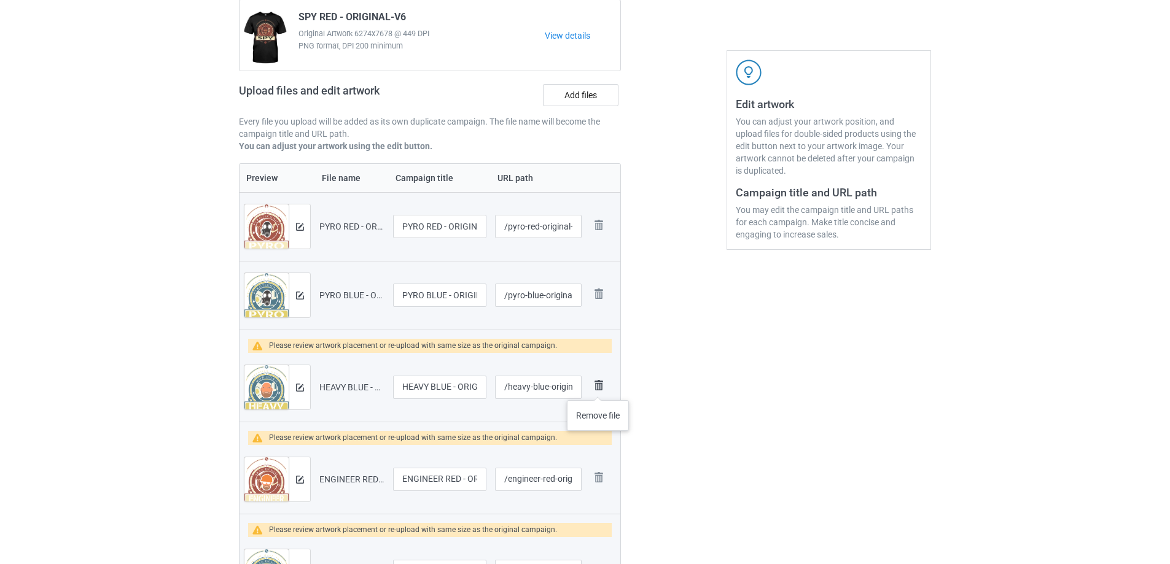
click at [598, 388] on img at bounding box center [598, 385] width 17 height 17
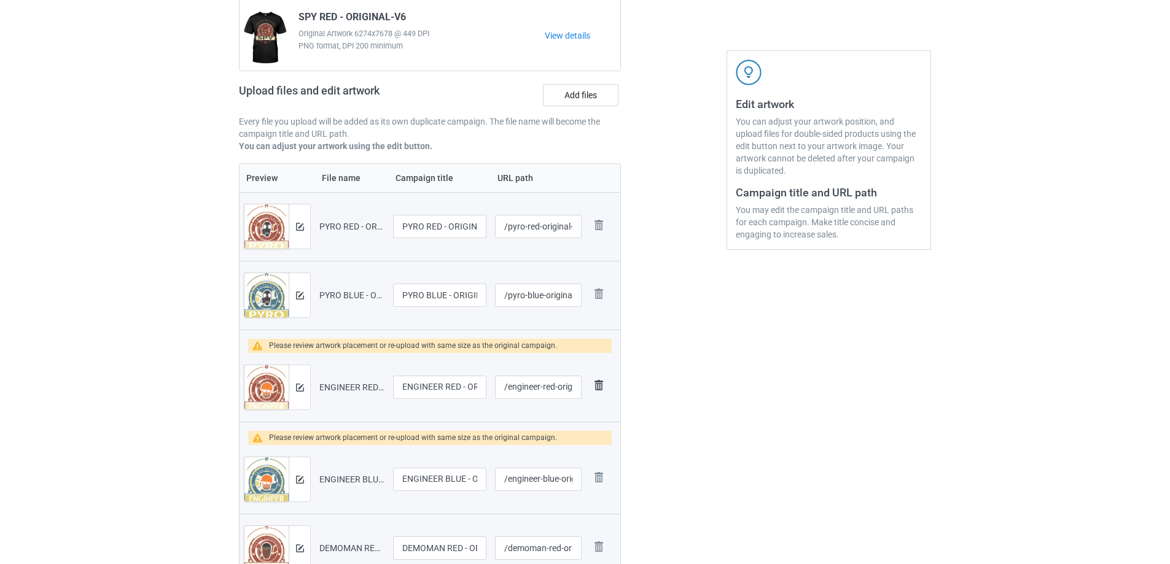
click at [601, 379] on img at bounding box center [598, 385] width 17 height 17
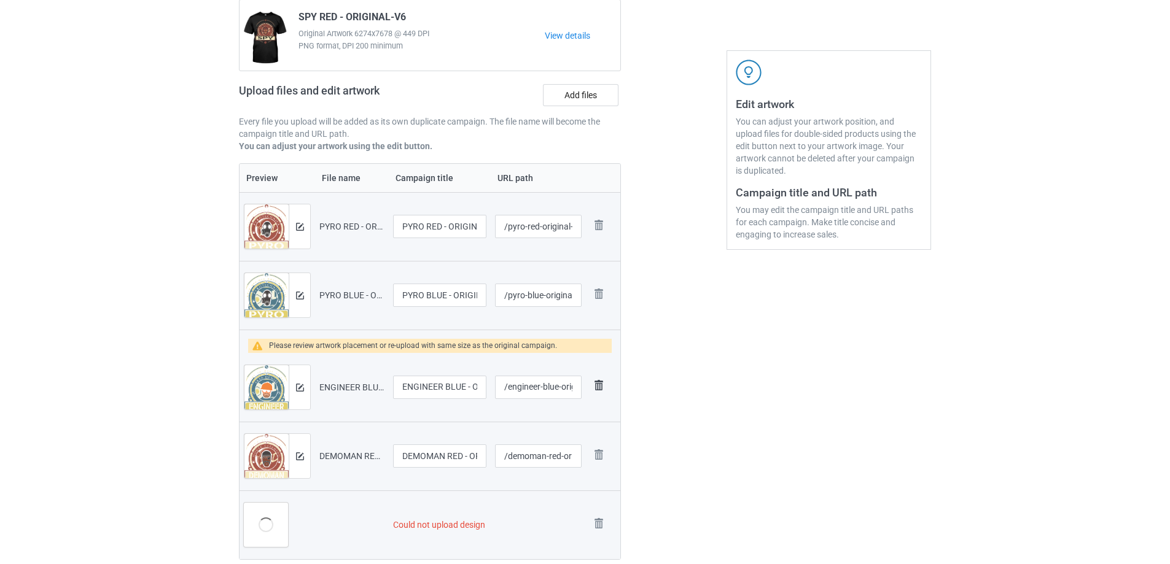
click at [599, 381] on img at bounding box center [598, 385] width 17 height 17
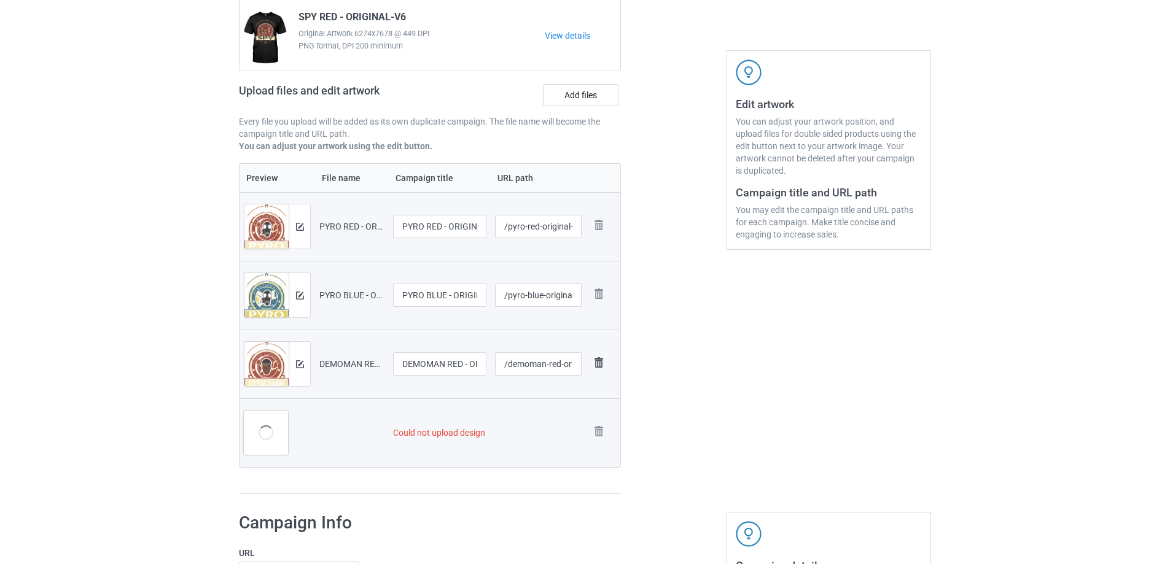
click at [599, 370] on img at bounding box center [598, 362] width 17 height 17
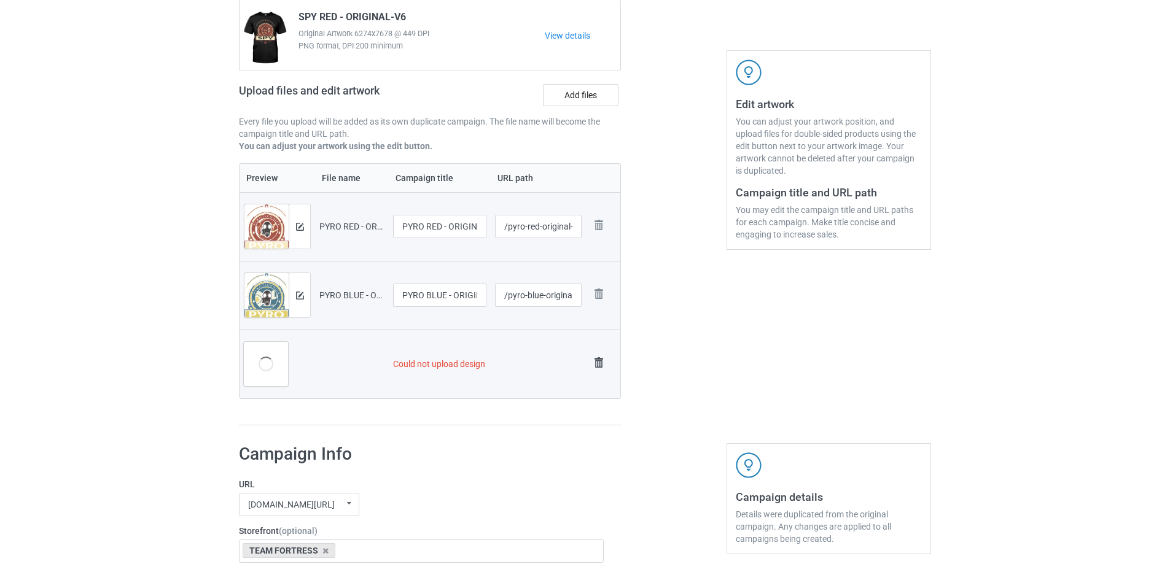
click at [599, 364] on img at bounding box center [598, 362] width 17 height 17
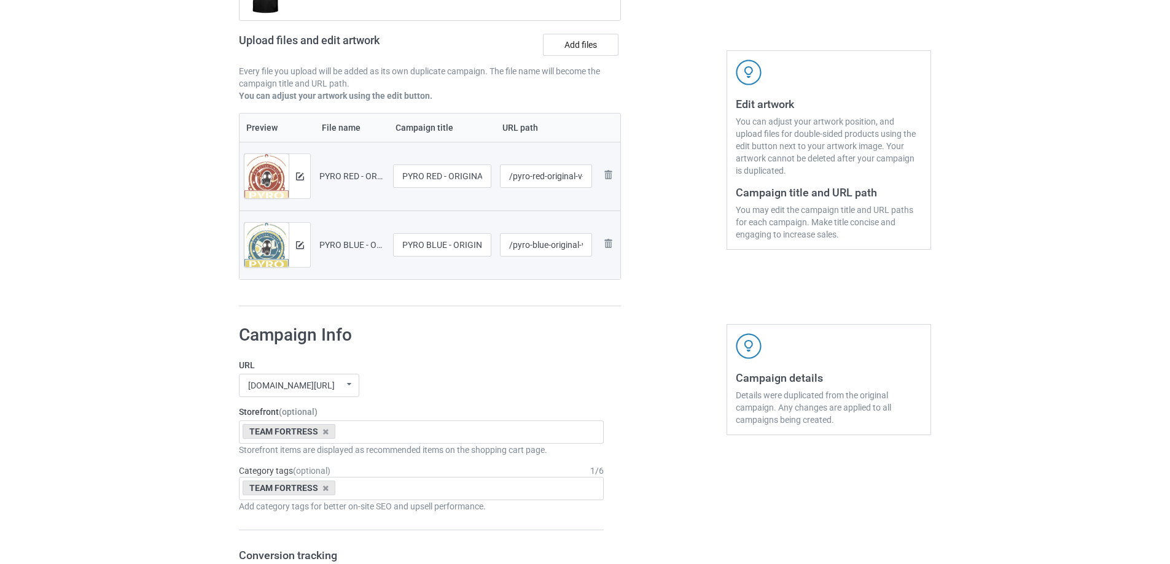
scroll to position [123, 0]
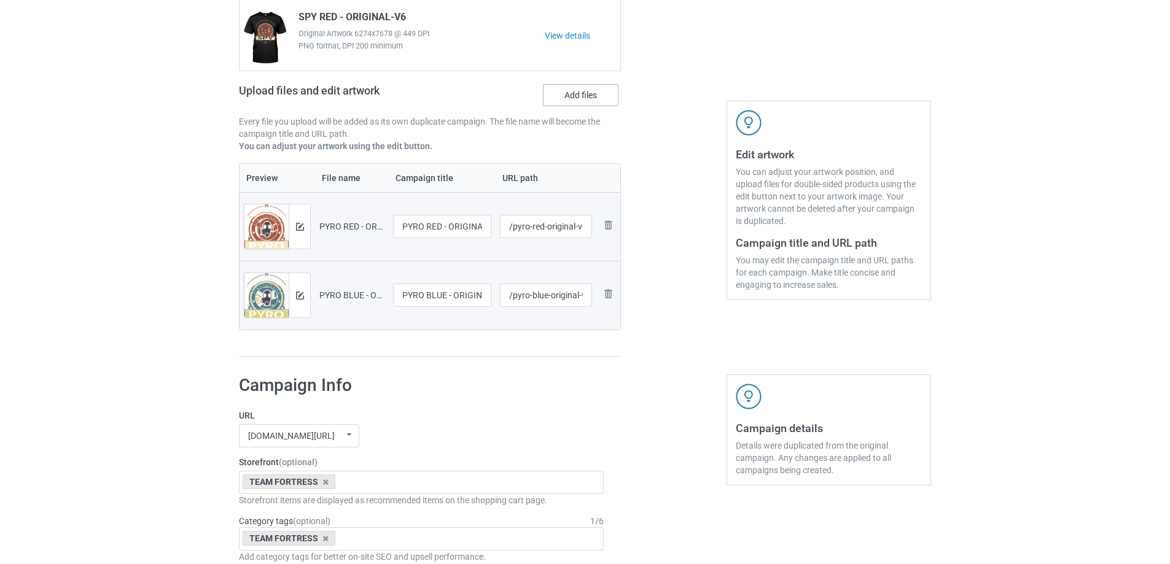
click at [556, 94] on label "Add files" at bounding box center [581, 95] width 76 height 22
click at [0, 0] on input "Add files" at bounding box center [0, 0] width 0 height 0
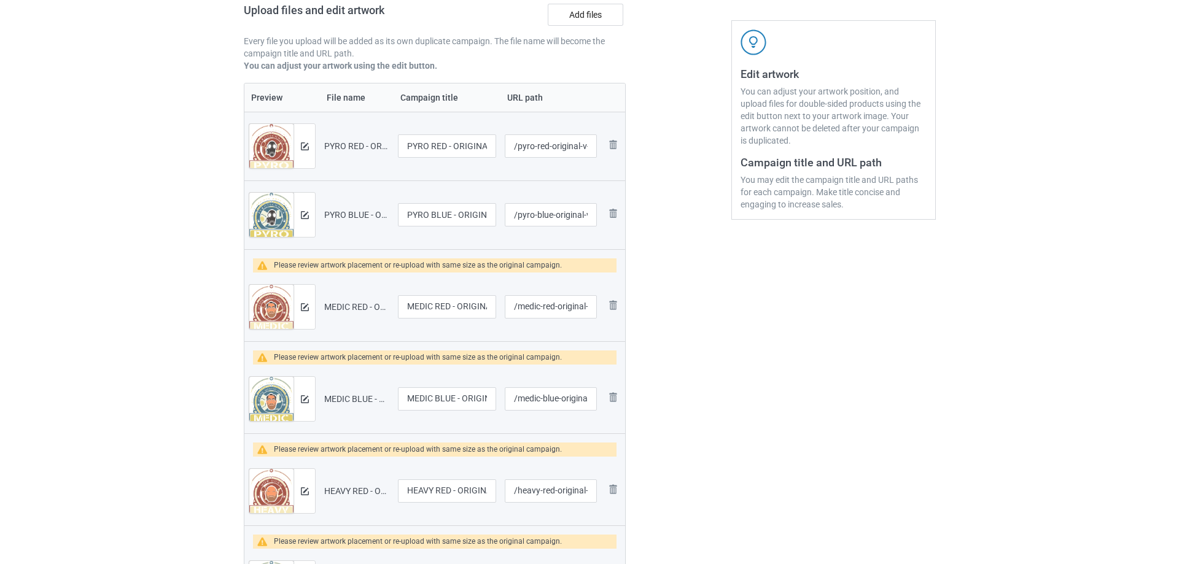
scroll to position [368, 0]
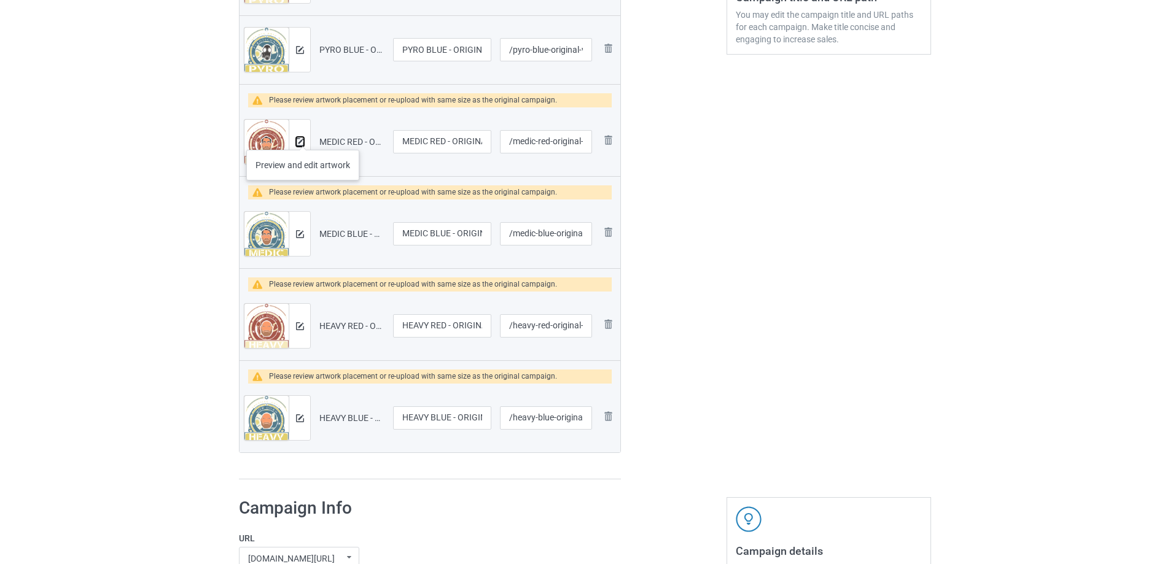
click at [303, 138] on img at bounding box center [300, 142] width 8 height 8
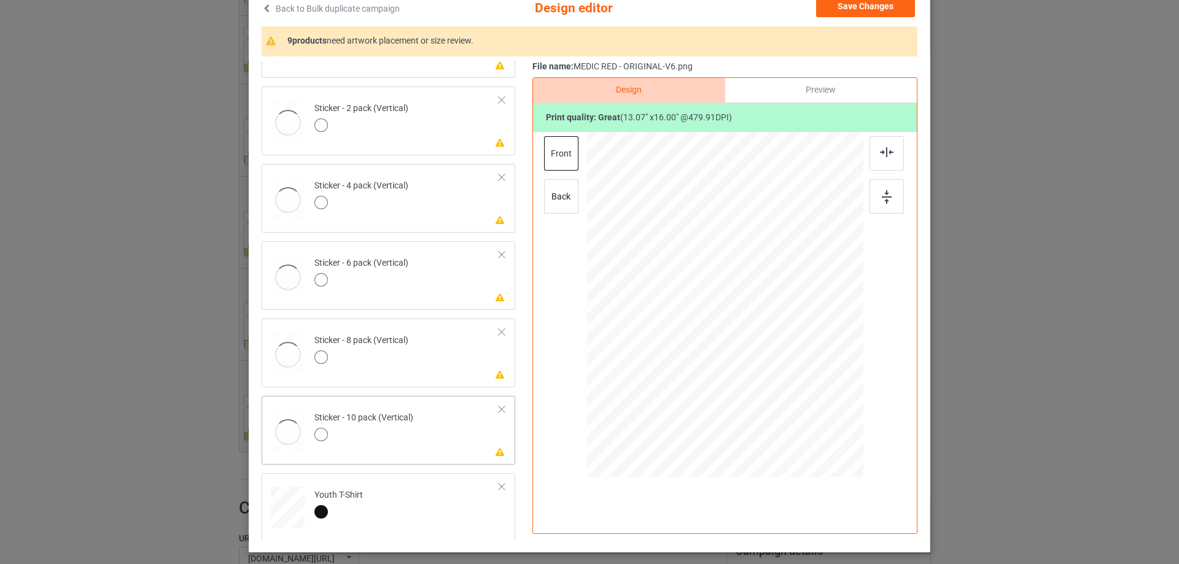
scroll to position [83, 0]
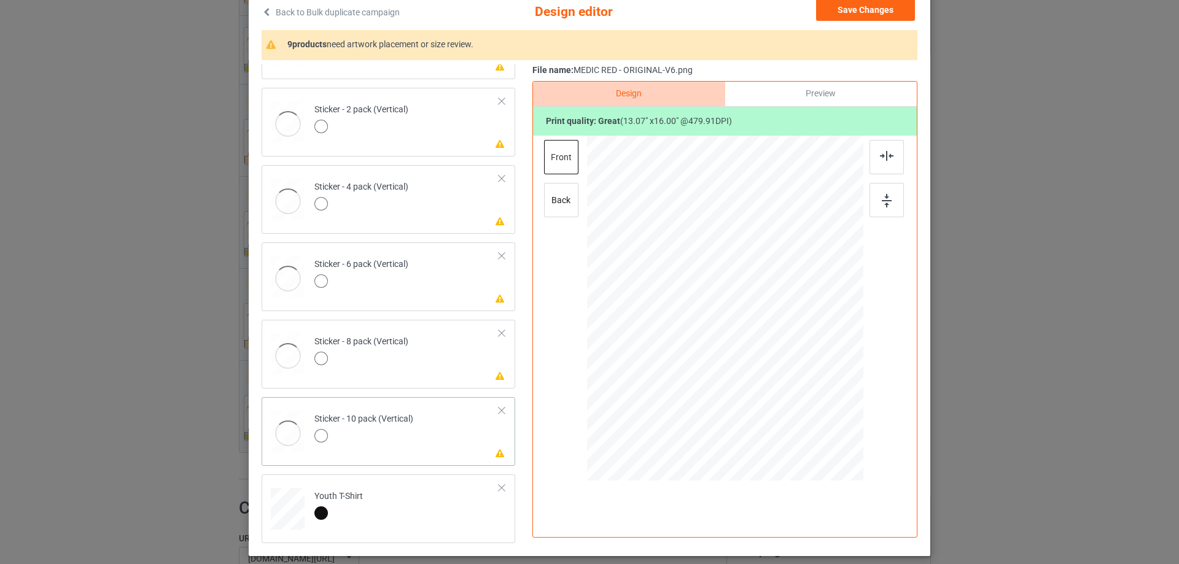
click at [423, 438] on td "Please review artwork placement Sticker - 10 pack (Vertical)" at bounding box center [407, 429] width 198 height 54
click at [884, 194] on img at bounding box center [887, 201] width 10 height 14
click at [873, 150] on div at bounding box center [886, 157] width 34 height 34
click at [455, 362] on td "Please review artwork placement Sticker - 8 pack (Vertical)" at bounding box center [407, 352] width 198 height 54
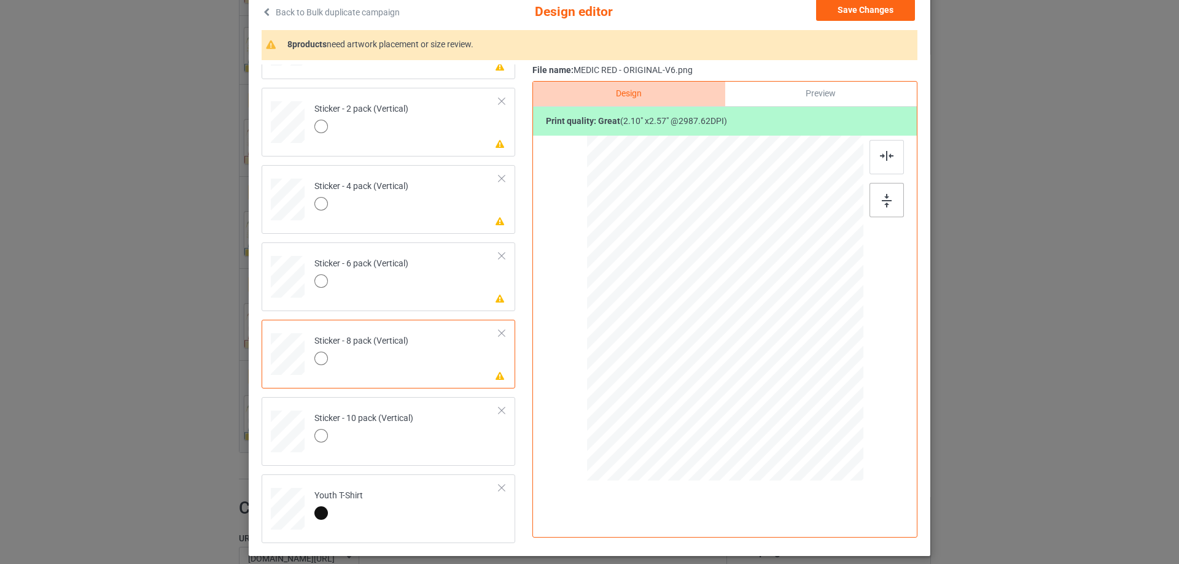
click at [882, 194] on img at bounding box center [887, 201] width 10 height 14
click at [885, 157] on img at bounding box center [887, 156] width 14 height 10
click at [410, 290] on td "Please review artwork placement Sticker - 6 pack (Vertical)" at bounding box center [407, 274] width 198 height 54
click at [890, 196] on div at bounding box center [886, 200] width 34 height 34
click at [888, 146] on div at bounding box center [886, 157] width 34 height 34
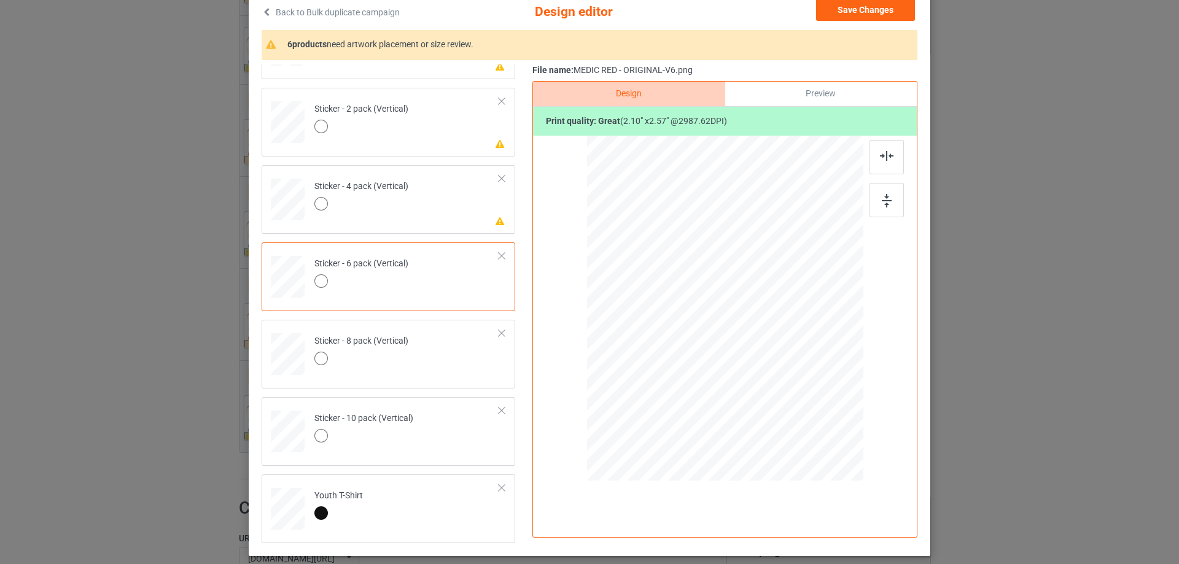
click at [440, 216] on td "Please review artwork placement Sticker - 4 pack (Vertical)" at bounding box center [407, 197] width 198 height 54
click at [869, 206] on div at bounding box center [886, 200] width 34 height 34
click at [883, 160] on img at bounding box center [887, 156] width 14 height 10
click at [441, 126] on td "Please review artwork placement Sticker - 2 pack (Vertical)" at bounding box center [407, 120] width 198 height 54
click at [860, 204] on div at bounding box center [725, 295] width 319 height 319
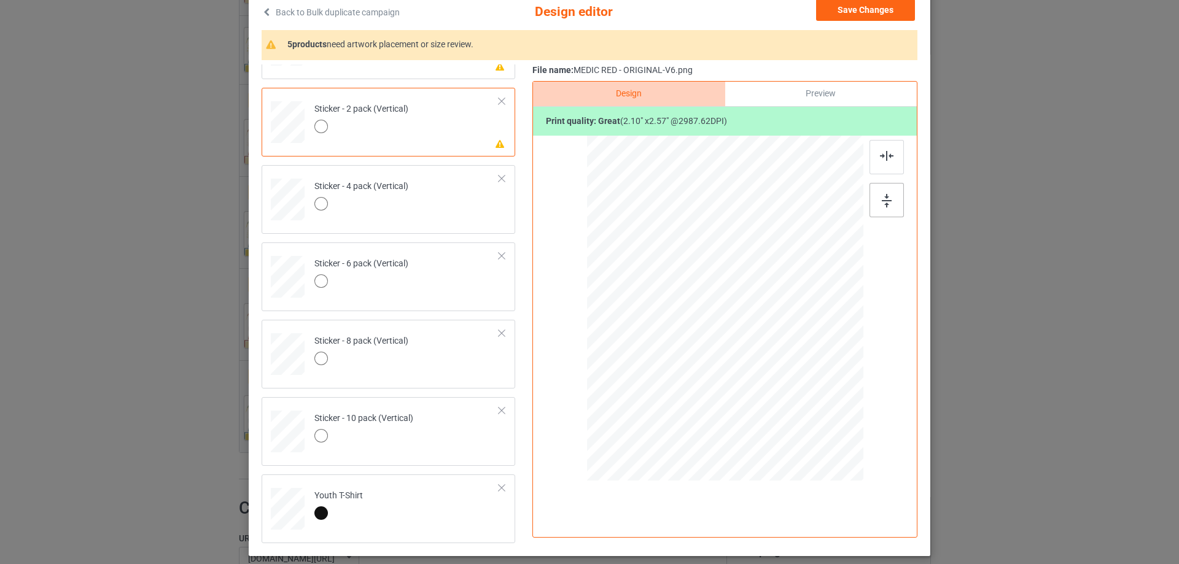
click at [887, 198] on img at bounding box center [887, 201] width 10 height 14
click at [881, 145] on div at bounding box center [886, 157] width 34 height 34
click at [896, 155] on div at bounding box center [886, 157] width 34 height 34
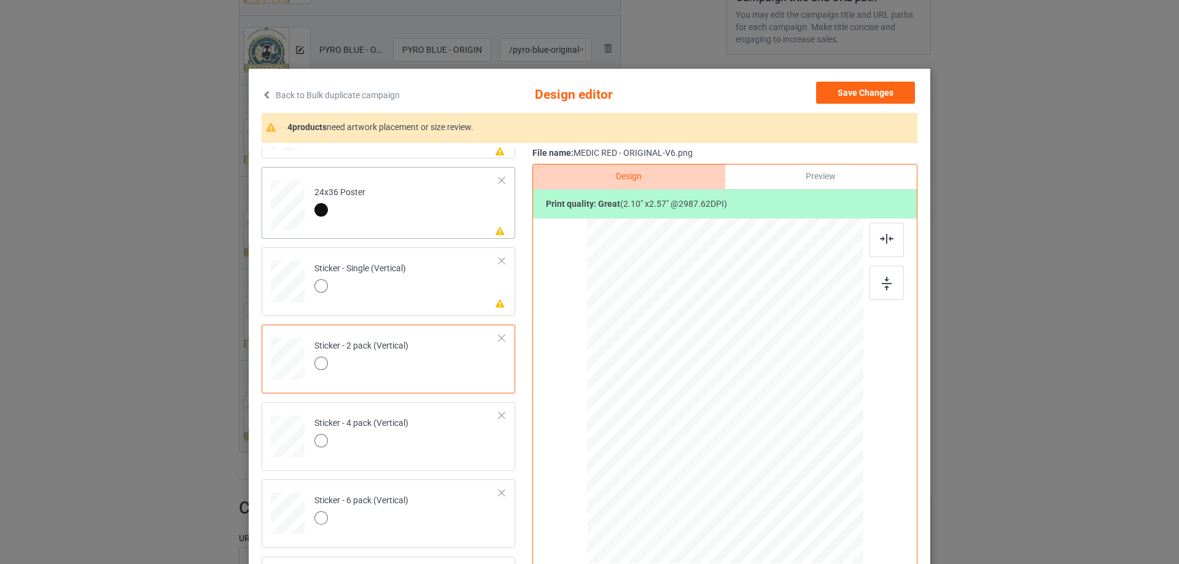
scroll to position [591, 0]
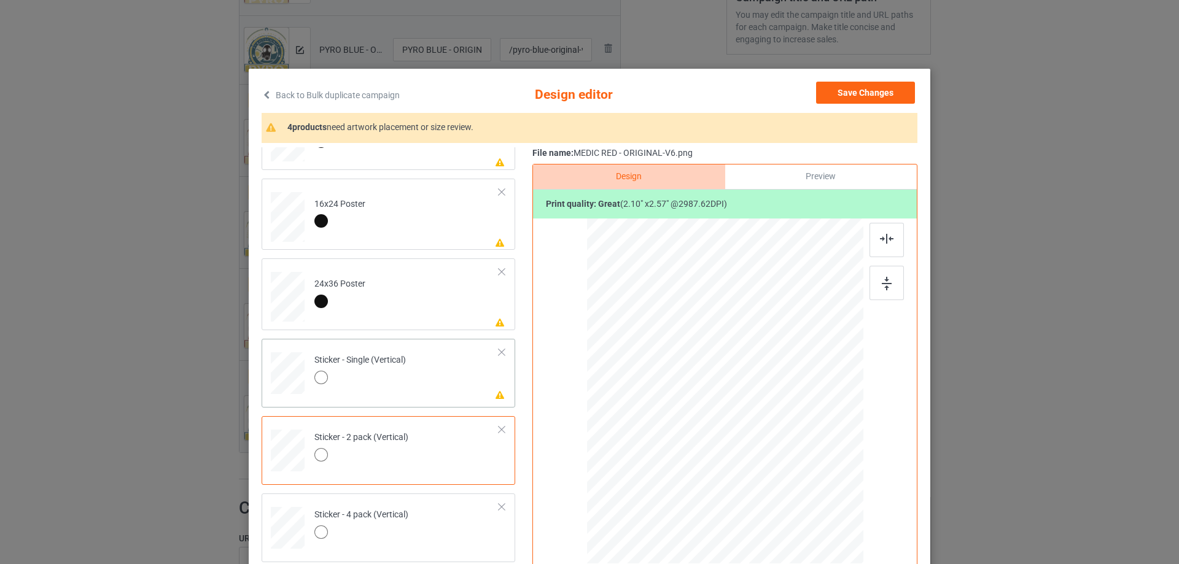
click at [448, 375] on td "Please review artwork placement Sticker - Single (Vertical)" at bounding box center [407, 371] width 198 height 54
click at [882, 297] on div at bounding box center [886, 283] width 34 height 34
click at [882, 254] on div at bounding box center [886, 240] width 34 height 34
drag, startPoint x: 404, startPoint y: 299, endPoint x: 747, endPoint y: 282, distance: 343.6
click at [403, 299] on td "Please review artwork placement 24x36 Poster" at bounding box center [407, 294] width 198 height 62
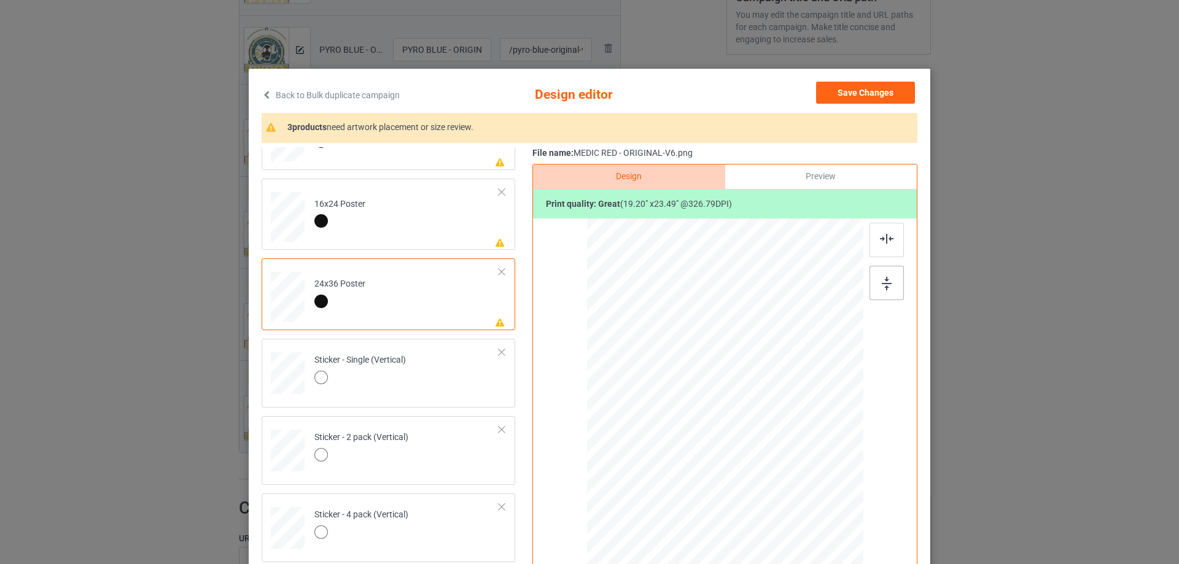
click at [876, 279] on div at bounding box center [886, 283] width 34 height 34
click at [880, 243] on img at bounding box center [887, 239] width 14 height 10
click at [447, 233] on td "Please review artwork placement 16x24 Poster" at bounding box center [407, 215] width 198 height 62
click at [885, 290] on img at bounding box center [887, 284] width 10 height 14
click at [873, 238] on div at bounding box center [886, 240] width 34 height 34
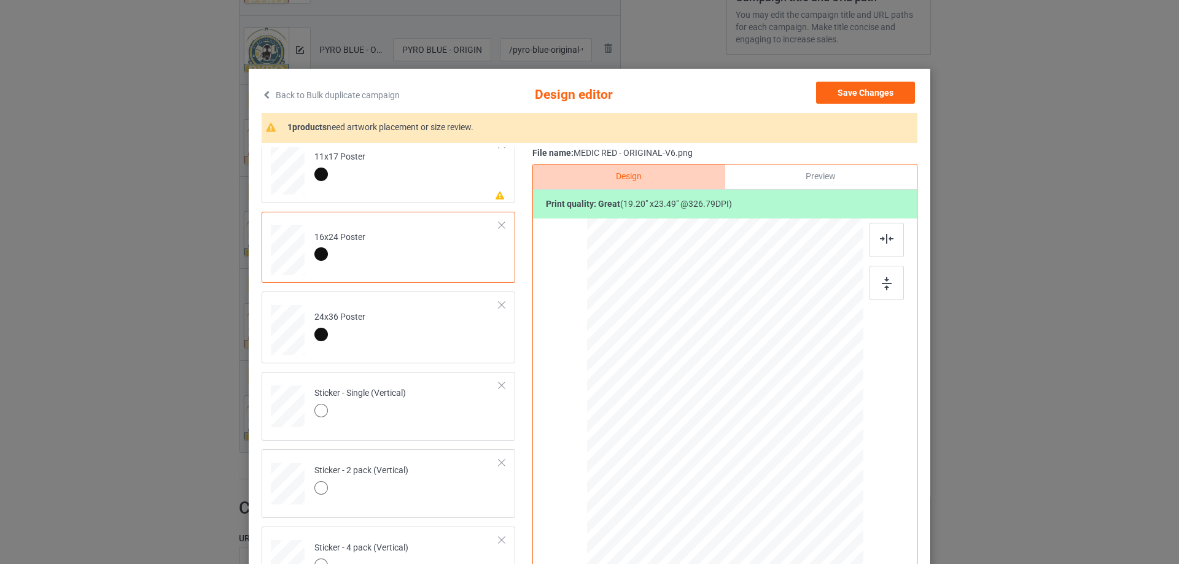
scroll to position [468, 0]
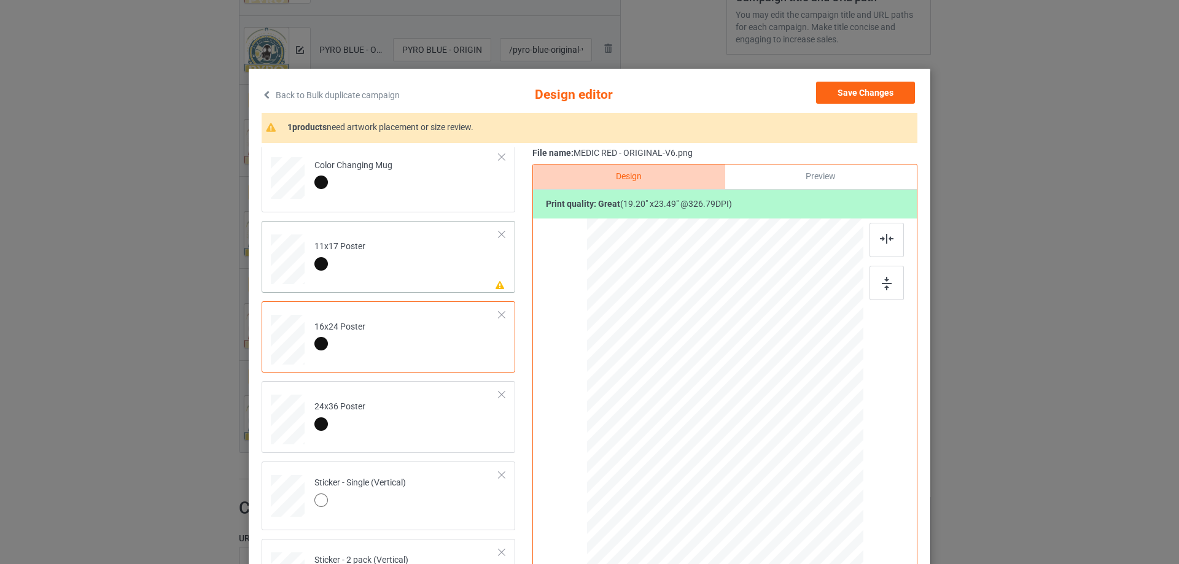
click at [454, 286] on td "Please review artwork placement 11x17 Poster" at bounding box center [407, 257] width 198 height 62
click at [882, 288] on img at bounding box center [887, 284] width 10 height 14
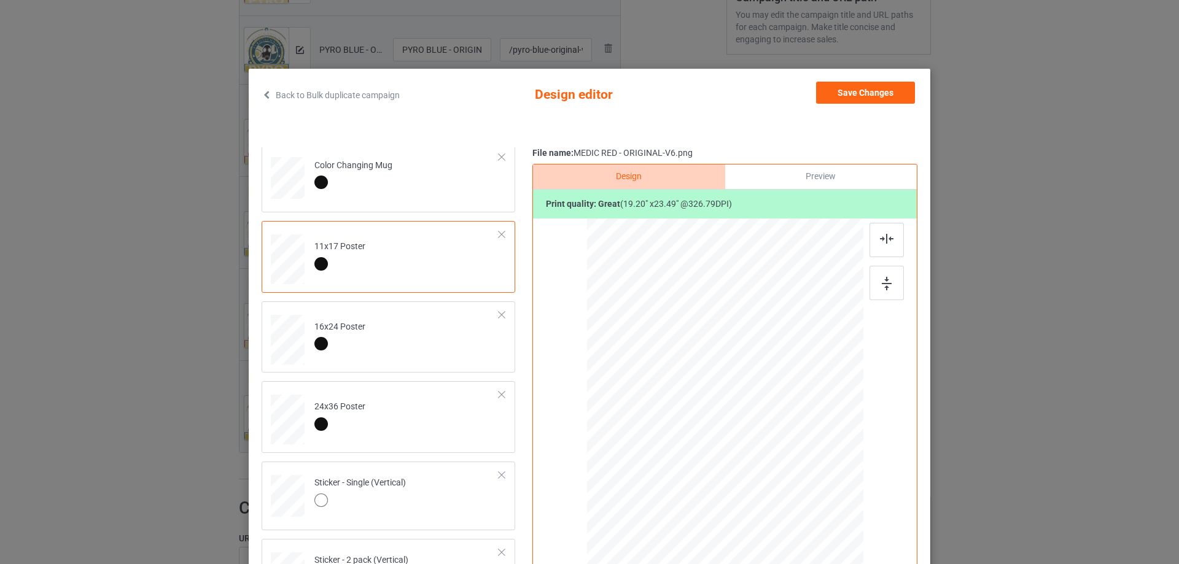
drag, startPoint x: 874, startPoint y: 241, endPoint x: 876, endPoint y: 187, distance: 54.1
click at [873, 241] on div at bounding box center [886, 240] width 34 height 34
click at [873, 96] on button "Save Changes" at bounding box center [865, 93] width 99 height 22
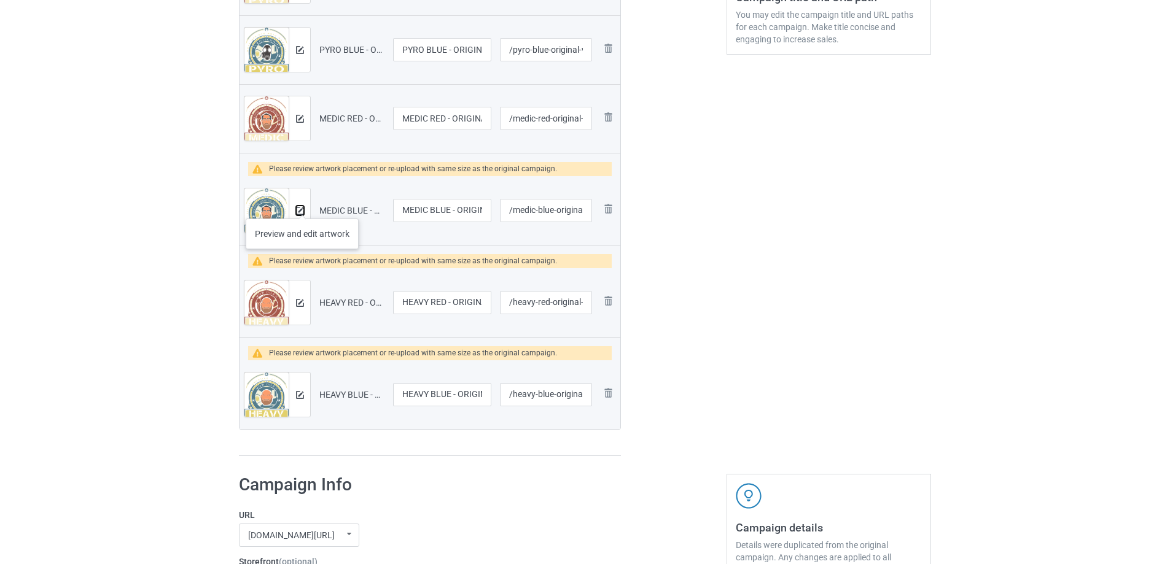
click at [301, 206] on button at bounding box center [300, 211] width 8 height 10
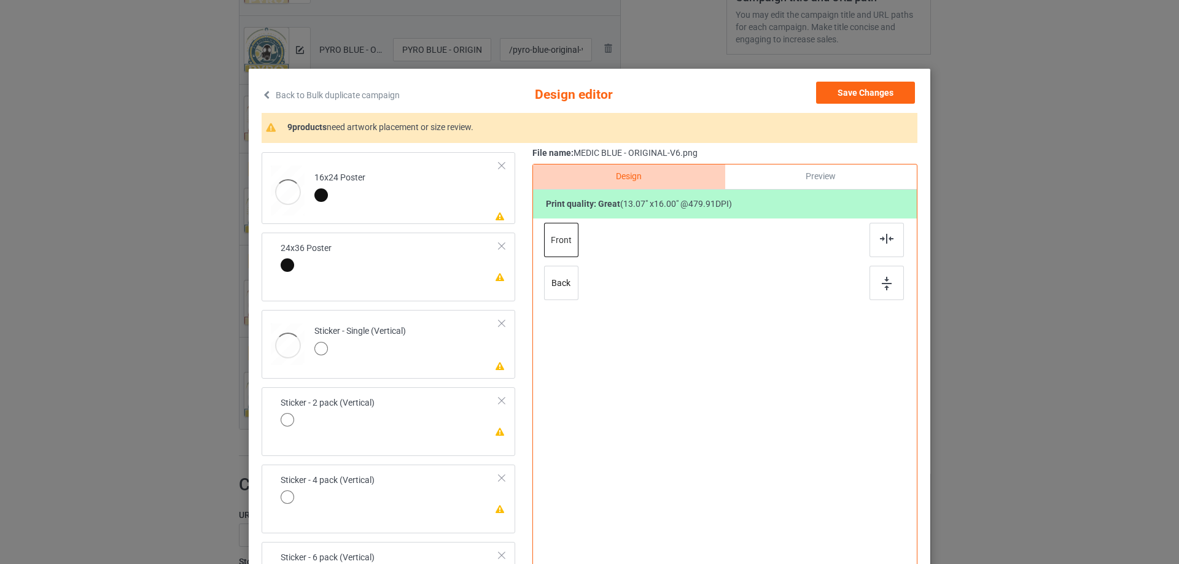
scroll to position [491, 0]
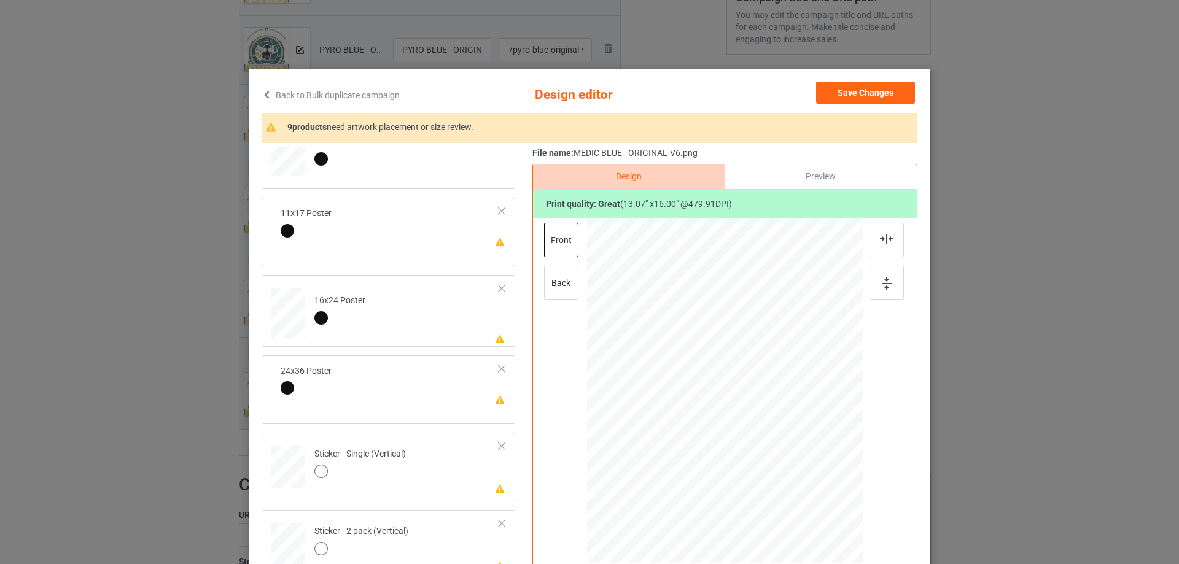
click at [462, 249] on div "Please review artwork placement 11x17 Poster" at bounding box center [389, 232] width 254 height 69
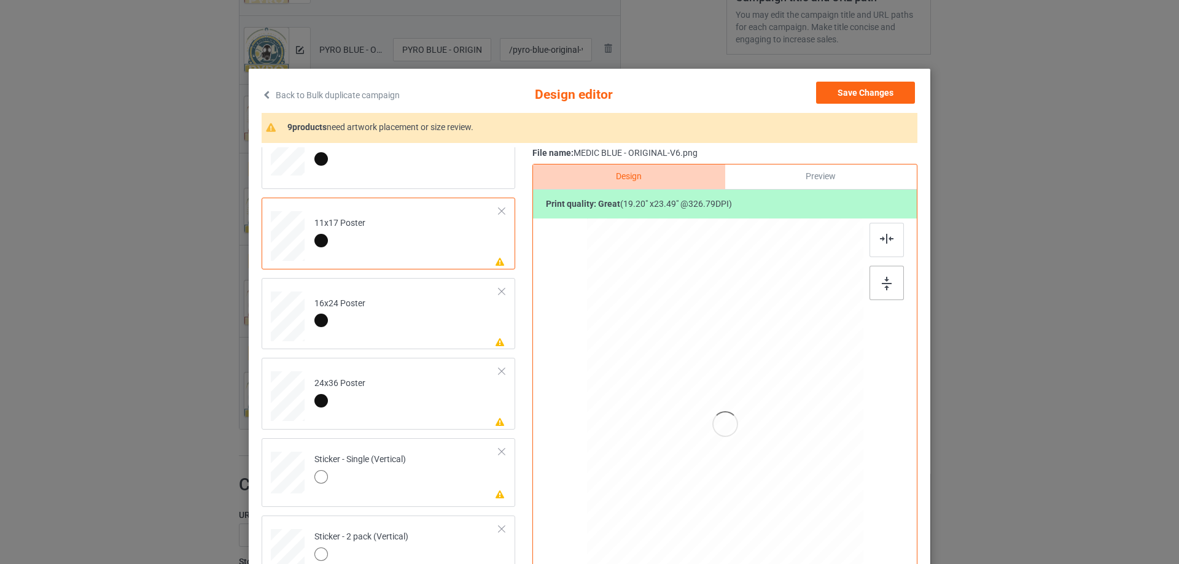
click at [882, 279] on img at bounding box center [887, 284] width 10 height 14
click at [882, 238] on img at bounding box center [887, 239] width 14 height 10
click at [402, 325] on td "Please review artwork placement 16x24 Poster" at bounding box center [407, 314] width 198 height 62
click at [892, 290] on div at bounding box center [886, 283] width 34 height 34
click at [888, 250] on div at bounding box center [886, 240] width 34 height 34
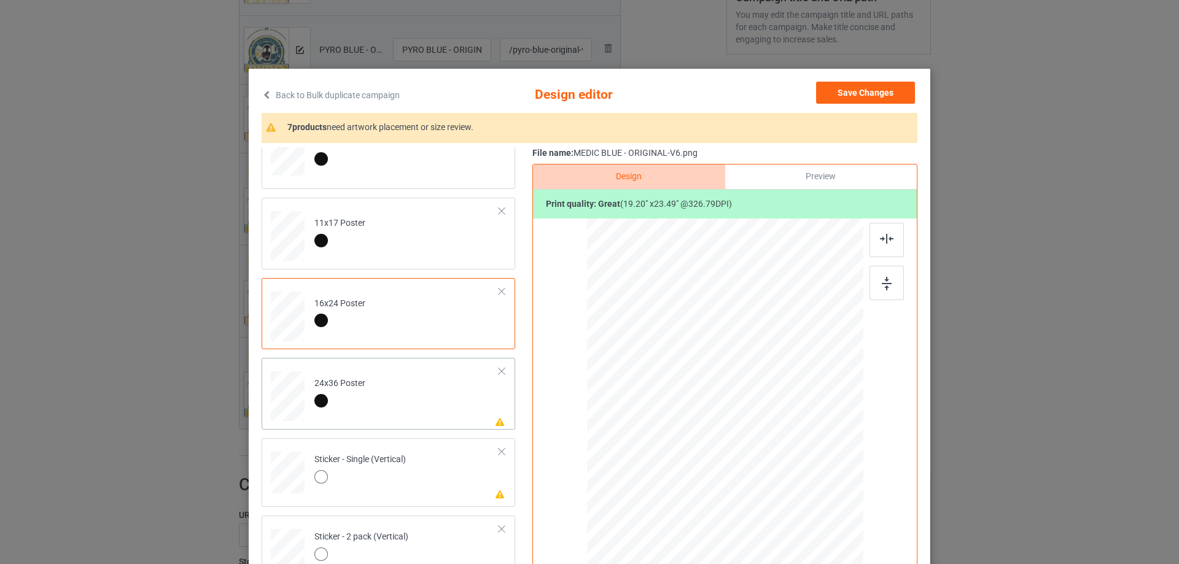
click at [453, 425] on td "Please review artwork placement 24x36 Poster" at bounding box center [407, 394] width 198 height 62
click at [882, 276] on div at bounding box center [886, 283] width 34 height 34
click at [880, 254] on div at bounding box center [886, 240] width 34 height 34
click at [413, 496] on td "Please review artwork placement Sticker - Single (Vertical)" at bounding box center [407, 470] width 198 height 54
click at [892, 282] on div at bounding box center [886, 283] width 34 height 34
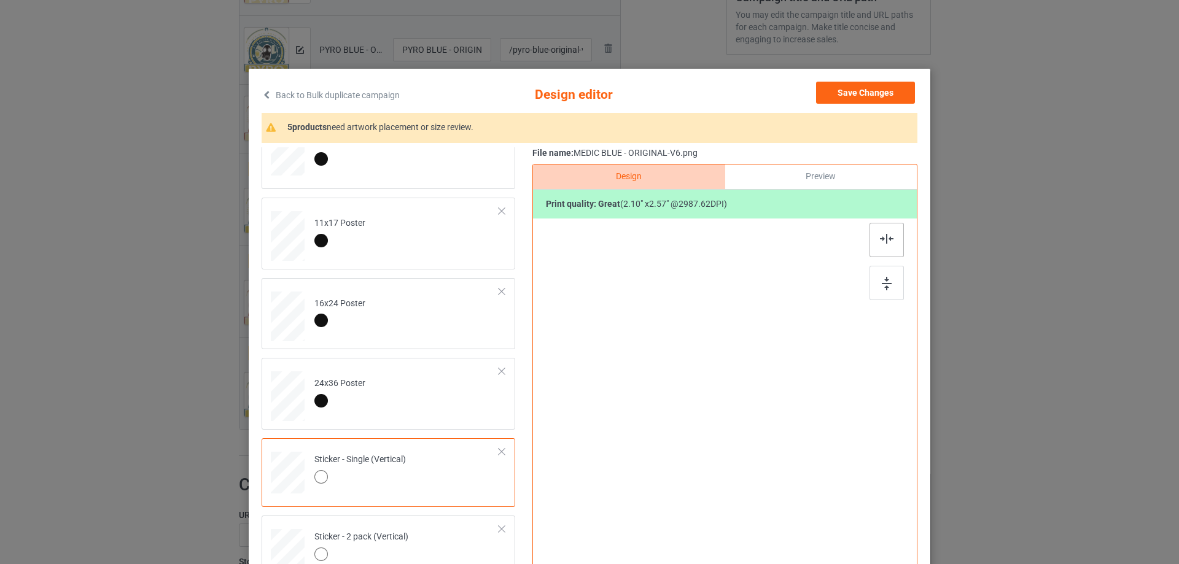
click at [884, 251] on div at bounding box center [886, 240] width 34 height 34
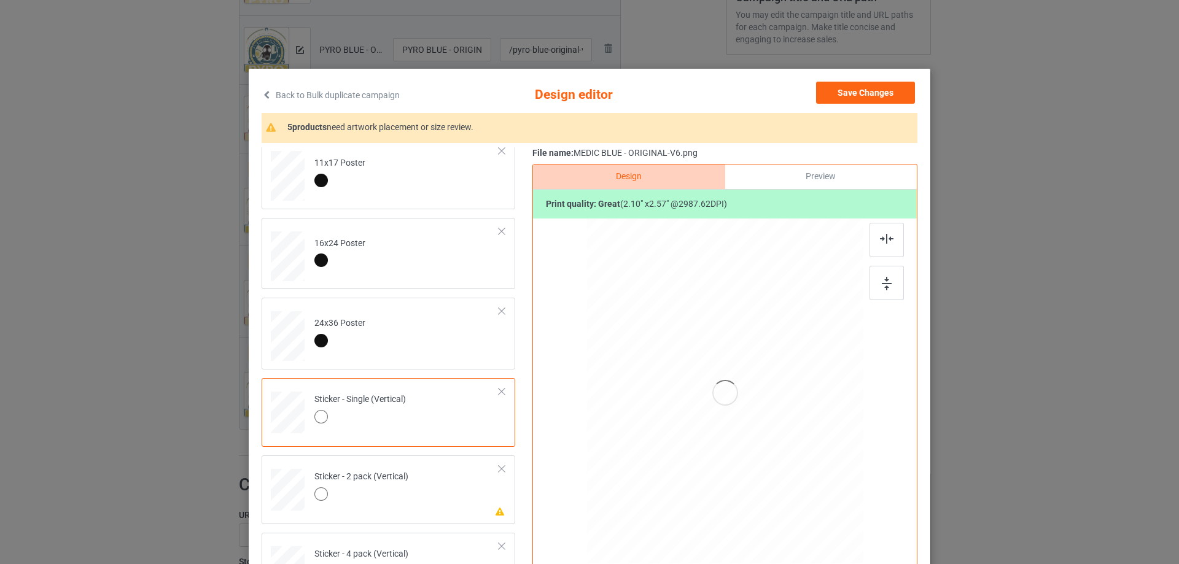
scroll to position [675, 0]
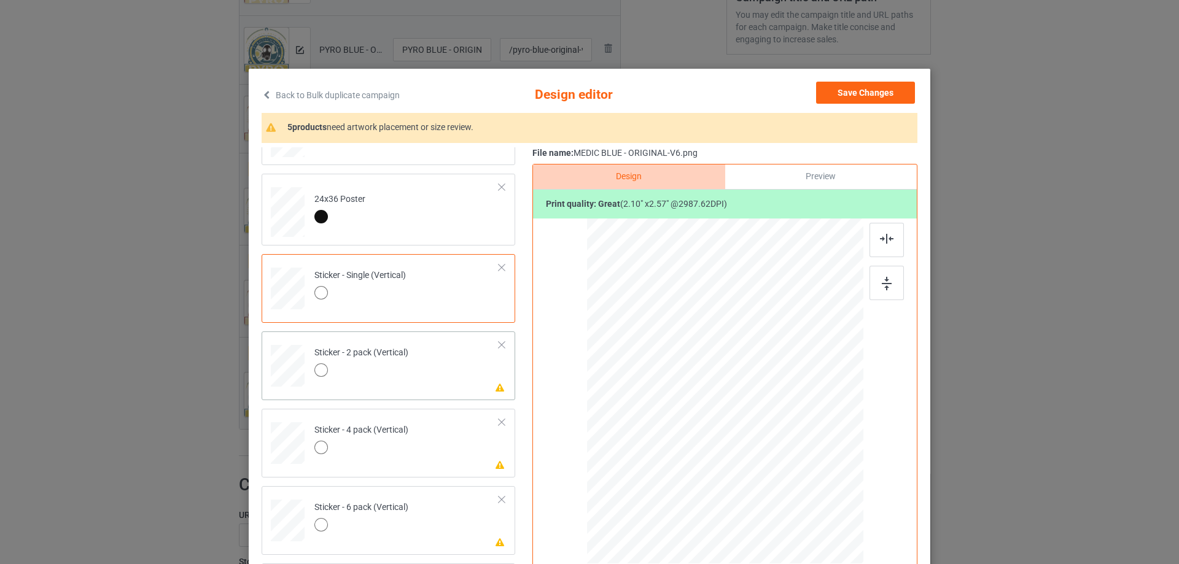
click at [441, 363] on td "Please review artwork placement Sticker - 2 pack (Vertical)" at bounding box center [407, 363] width 198 height 54
click at [878, 276] on div at bounding box center [886, 283] width 34 height 34
click at [883, 241] on img at bounding box center [887, 239] width 14 height 10
click at [448, 453] on td "Please review artwork placement Sticker - 4 pack (Vertical)" at bounding box center [407, 441] width 198 height 54
click at [888, 273] on div at bounding box center [886, 283] width 34 height 34
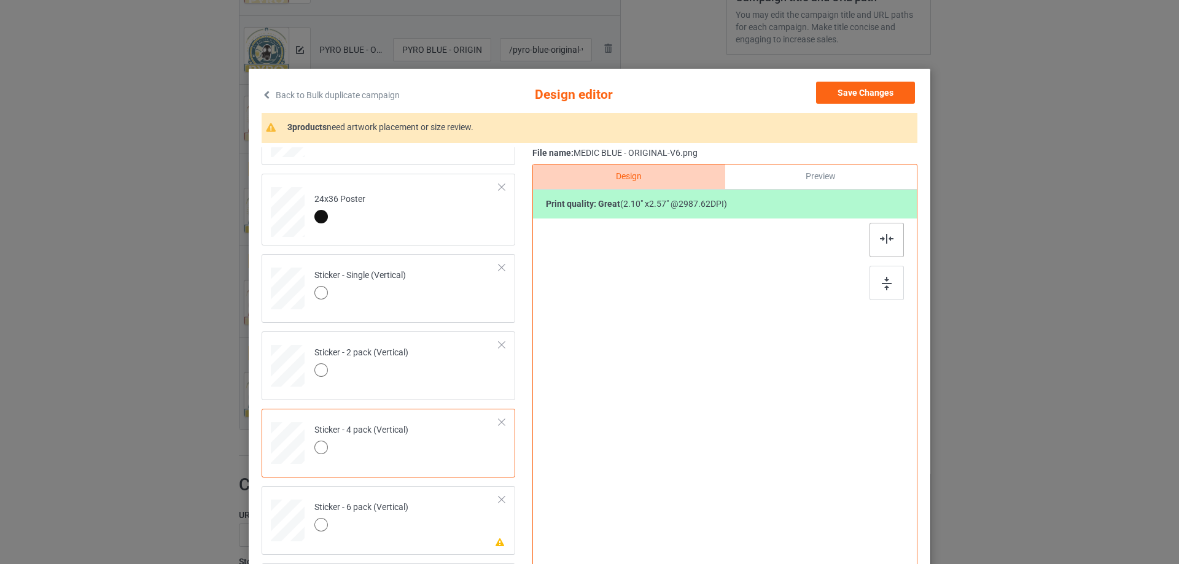
click at [886, 247] on div at bounding box center [886, 240] width 34 height 34
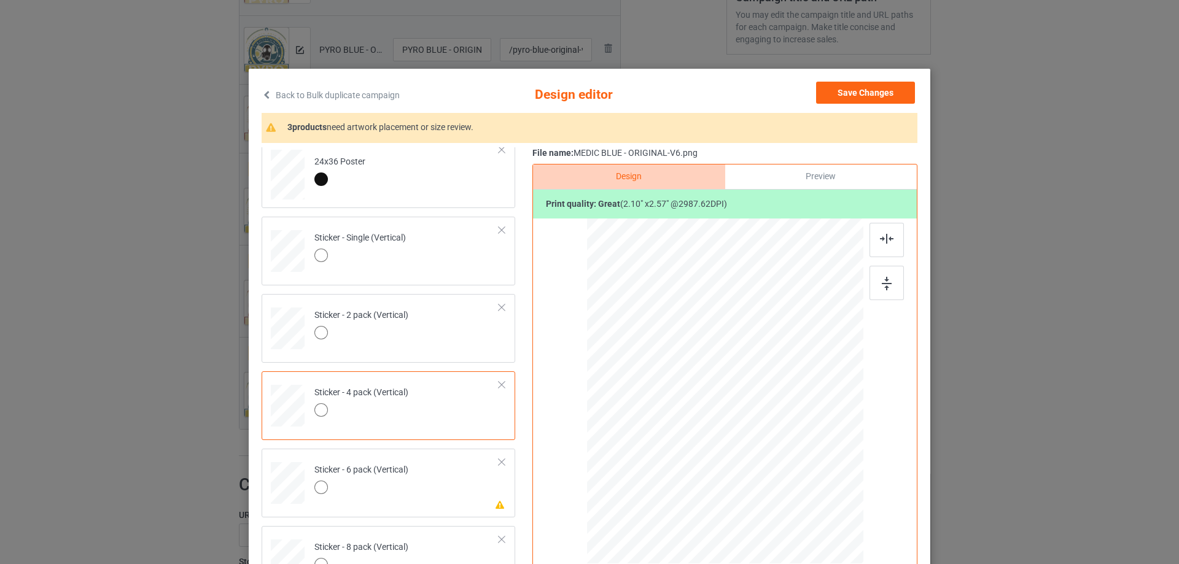
scroll to position [798, 0]
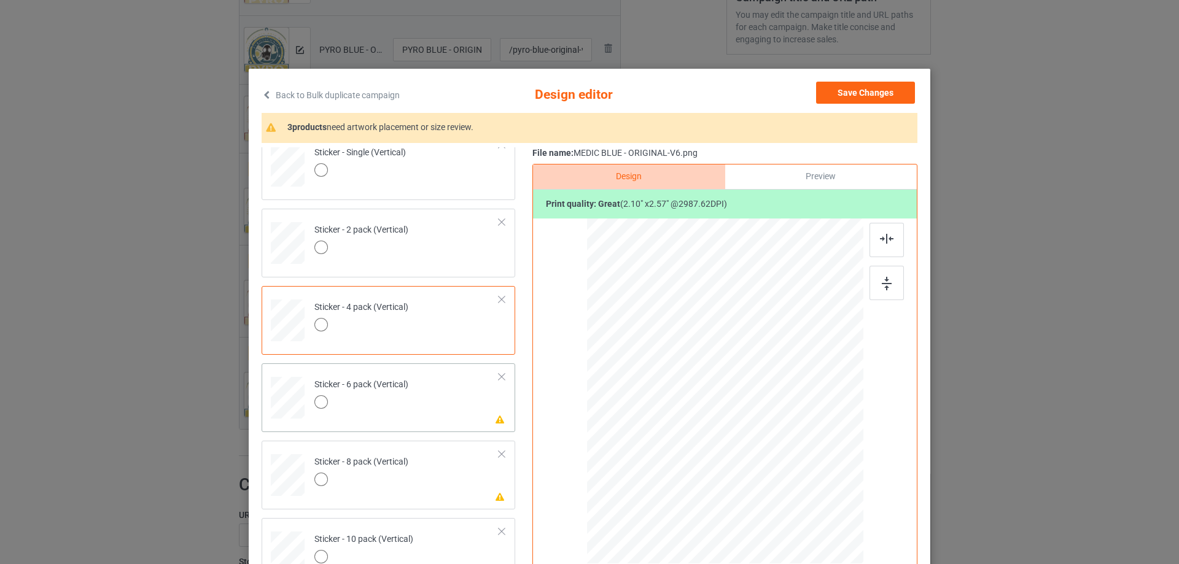
click at [435, 383] on td "Please review artwork placement Sticker - 6 pack (Vertical)" at bounding box center [407, 395] width 198 height 54
click at [882, 278] on img at bounding box center [887, 284] width 10 height 14
click at [886, 232] on div at bounding box center [886, 240] width 34 height 34
click at [475, 486] on td "Please review artwork placement Sticker - 8 pack (Vertical)" at bounding box center [407, 473] width 198 height 54
click at [876, 269] on div at bounding box center [886, 283] width 34 height 34
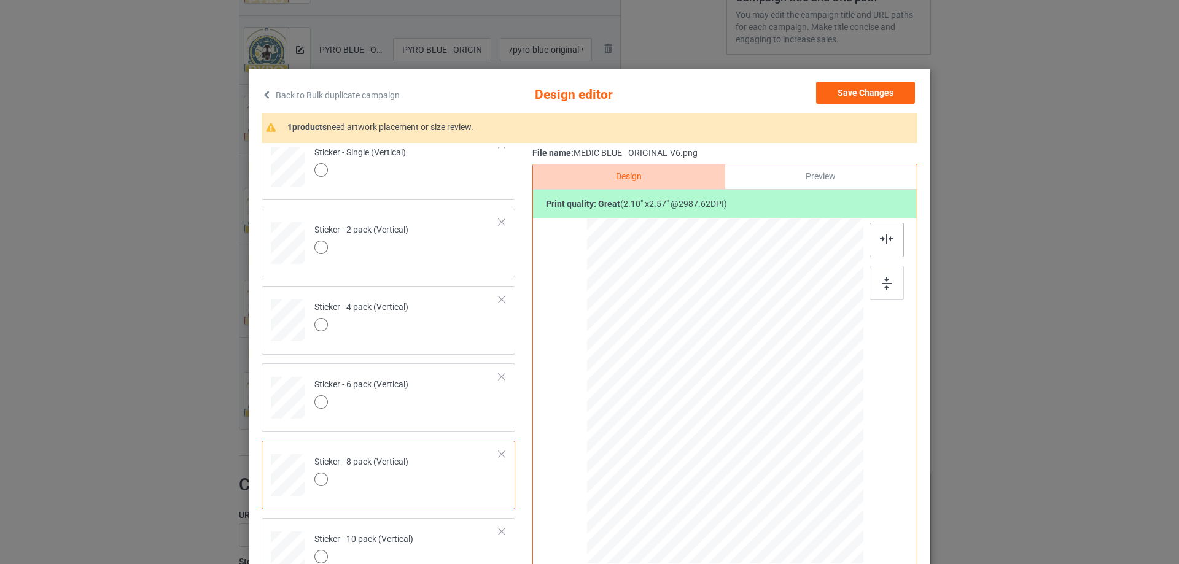
click at [886, 233] on div at bounding box center [886, 240] width 34 height 34
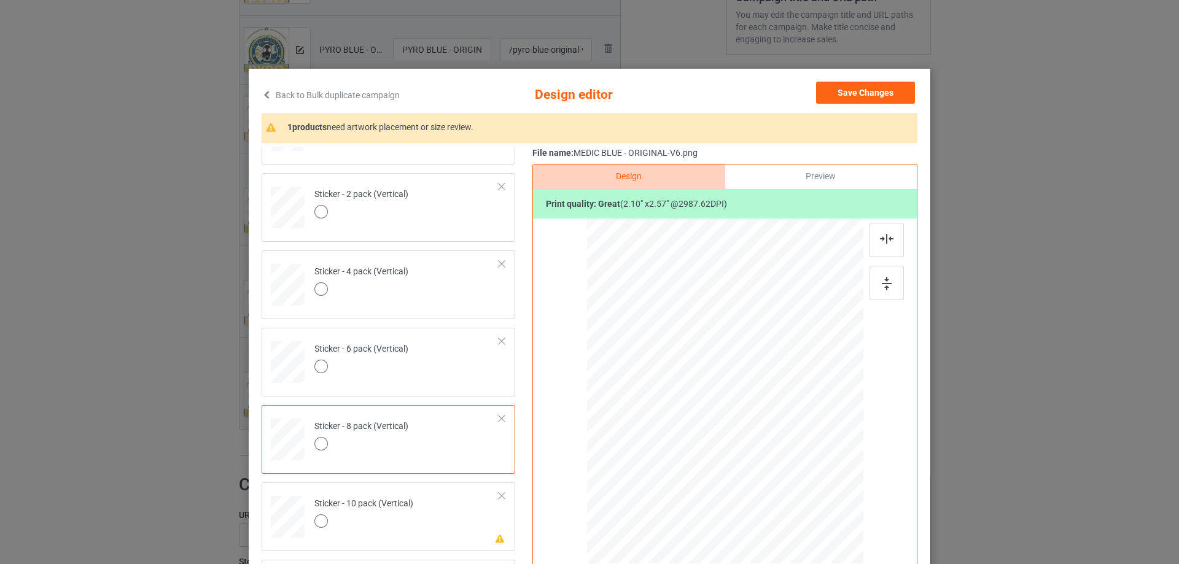
scroll to position [836, 0]
click at [417, 518] on td "Please review artwork placement Sticker - 10 pack (Vertical)" at bounding box center [407, 512] width 198 height 54
click at [882, 284] on img at bounding box center [887, 284] width 10 height 14
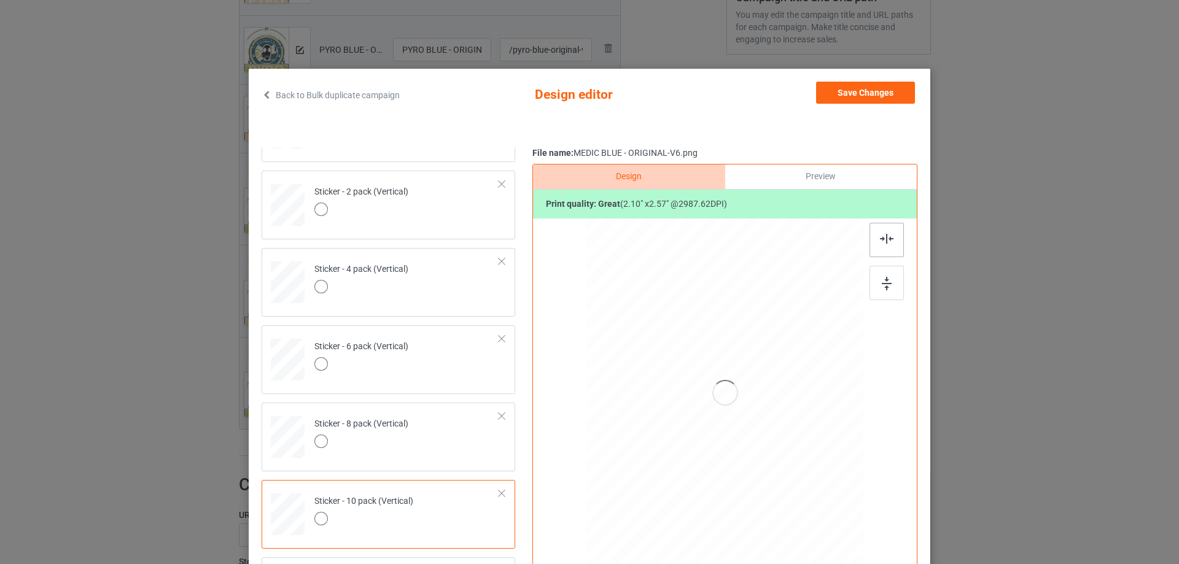
click at [880, 235] on img at bounding box center [887, 239] width 14 height 10
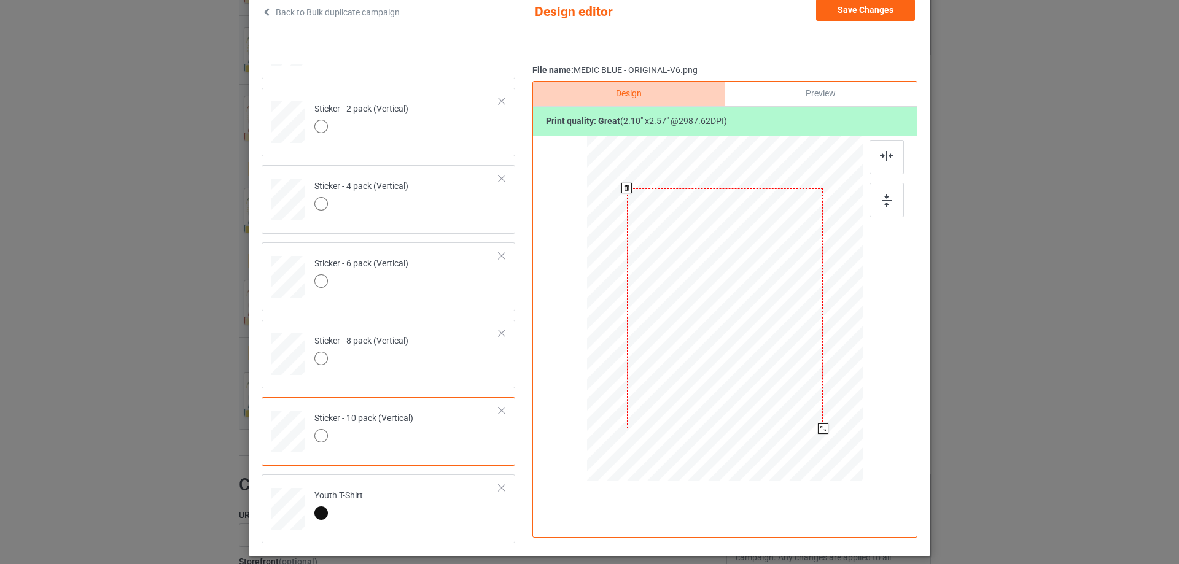
scroll to position [61, 0]
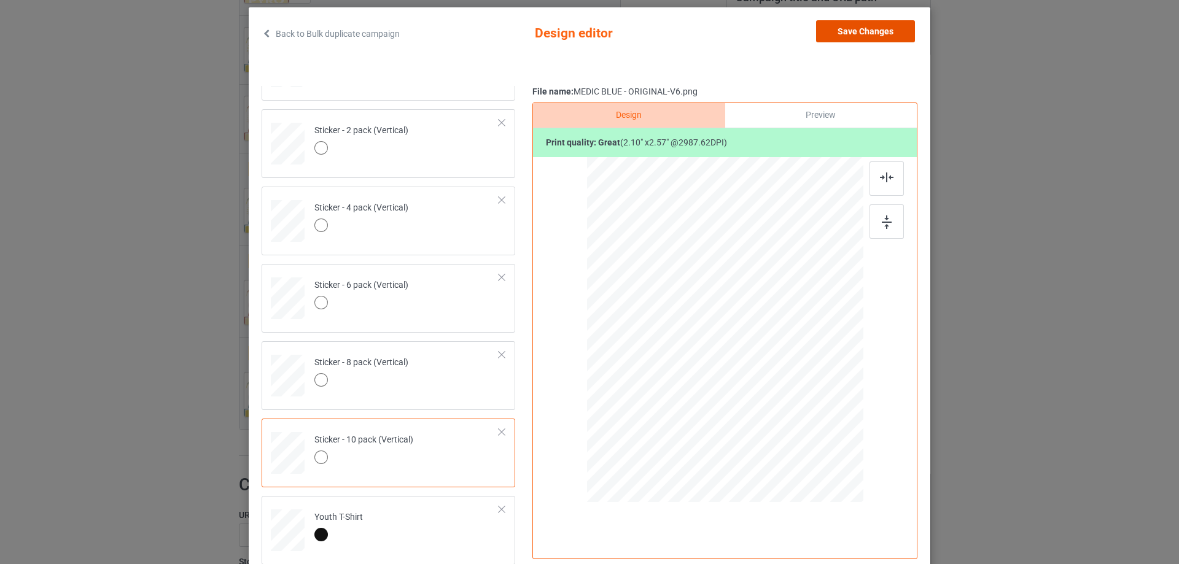
click at [868, 40] on button "Save Changes" at bounding box center [865, 31] width 99 height 22
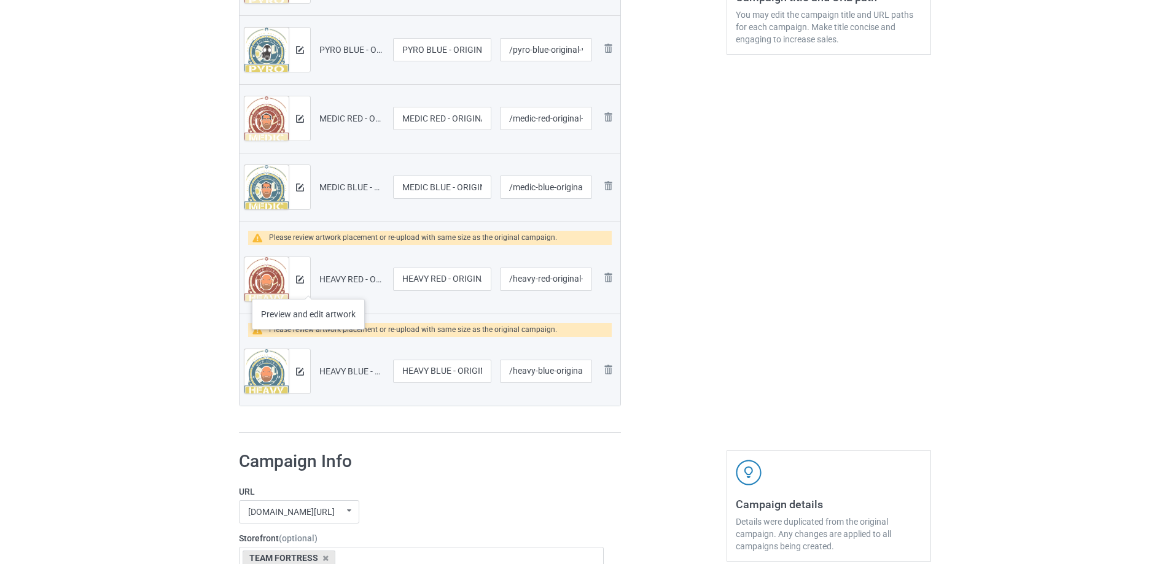
click at [308, 287] on div at bounding box center [299, 279] width 21 height 44
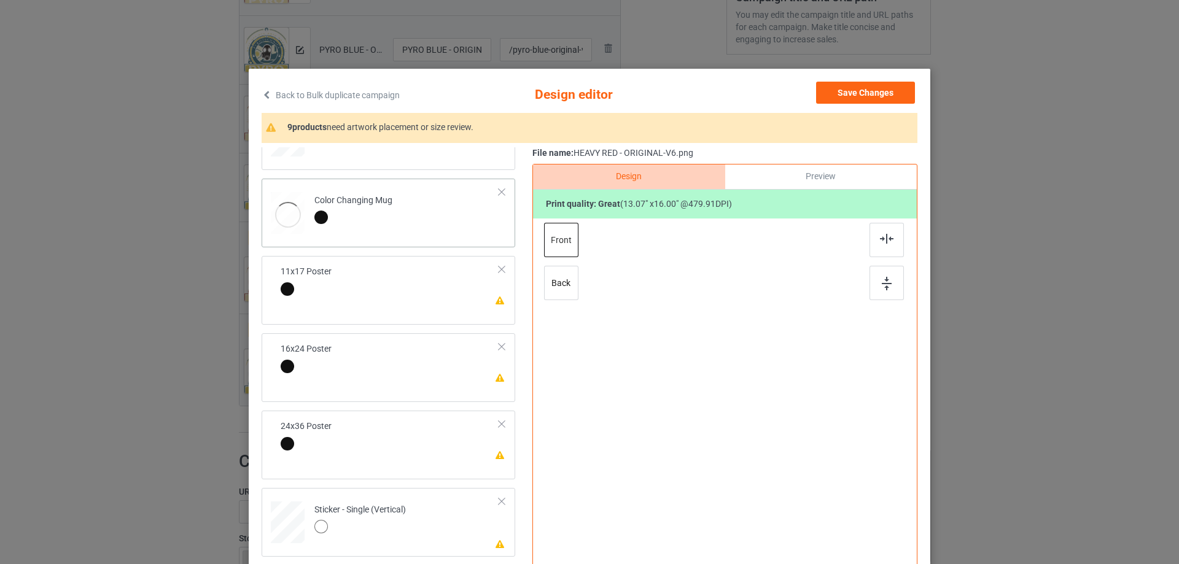
scroll to position [430, 0]
click at [451, 297] on td "Please review artwork placement 11x17 Poster" at bounding box center [407, 295] width 198 height 62
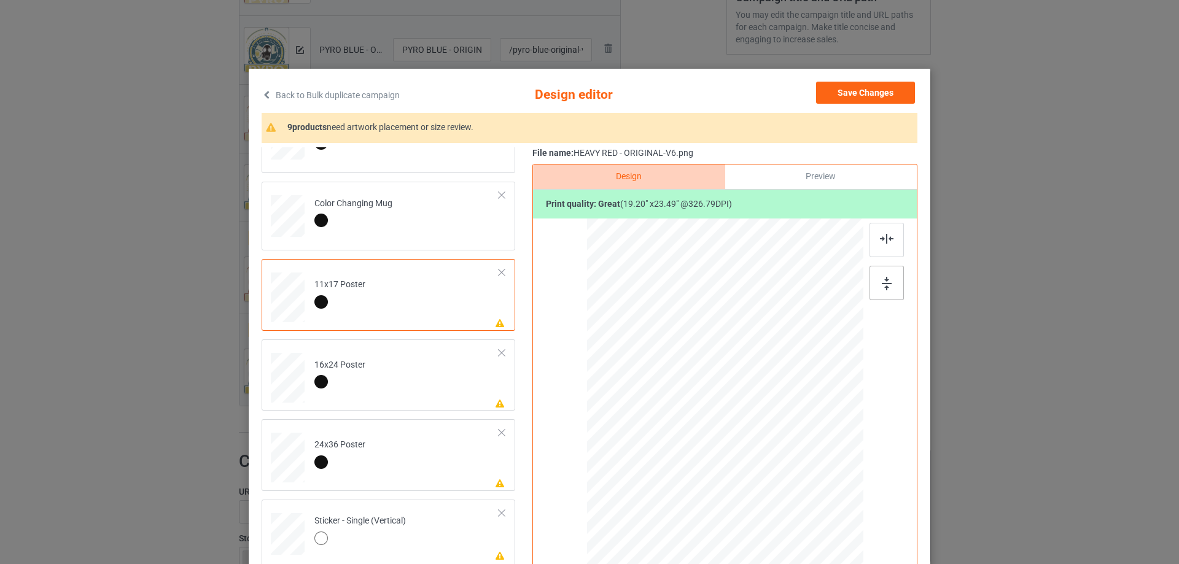
click at [882, 287] on img at bounding box center [887, 284] width 10 height 14
click at [880, 239] on img at bounding box center [887, 239] width 14 height 10
click at [476, 395] on td "Please review artwork placement 16x24 Poster" at bounding box center [407, 375] width 198 height 62
click at [890, 287] on div at bounding box center [886, 283] width 34 height 34
click at [880, 236] on img at bounding box center [887, 239] width 14 height 10
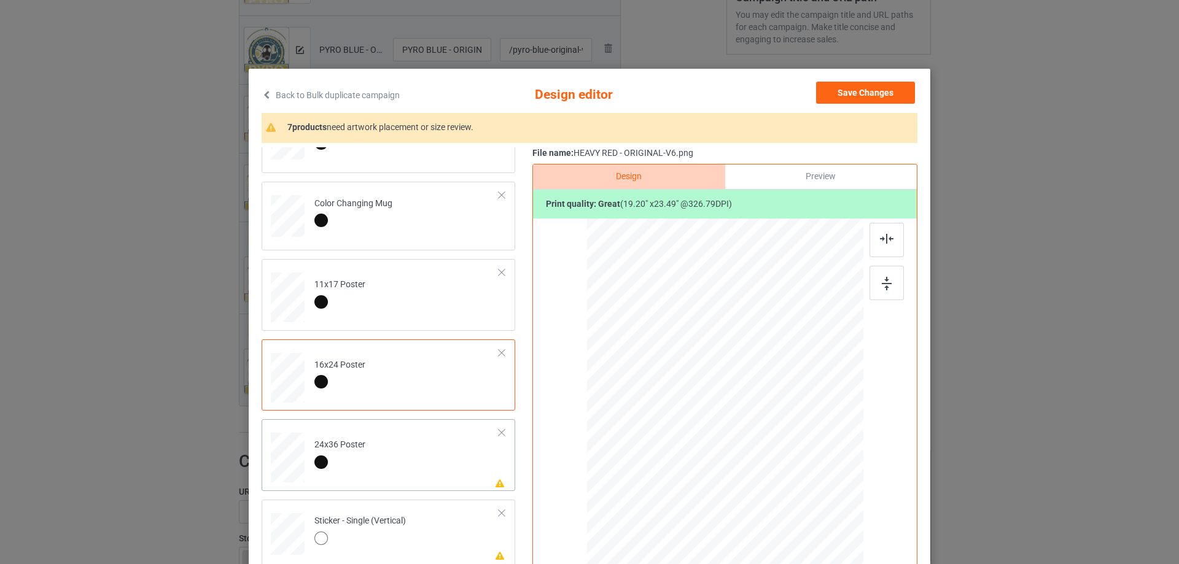
click at [399, 473] on td "Please review artwork placement 24x36 Poster" at bounding box center [407, 455] width 198 height 62
click at [876, 284] on div at bounding box center [886, 283] width 34 height 34
click at [882, 239] on img at bounding box center [887, 239] width 14 height 10
click at [430, 524] on td "Please review artwork placement Sticker - Single (Vertical)" at bounding box center [407, 532] width 198 height 54
click at [876, 279] on div at bounding box center [886, 283] width 34 height 34
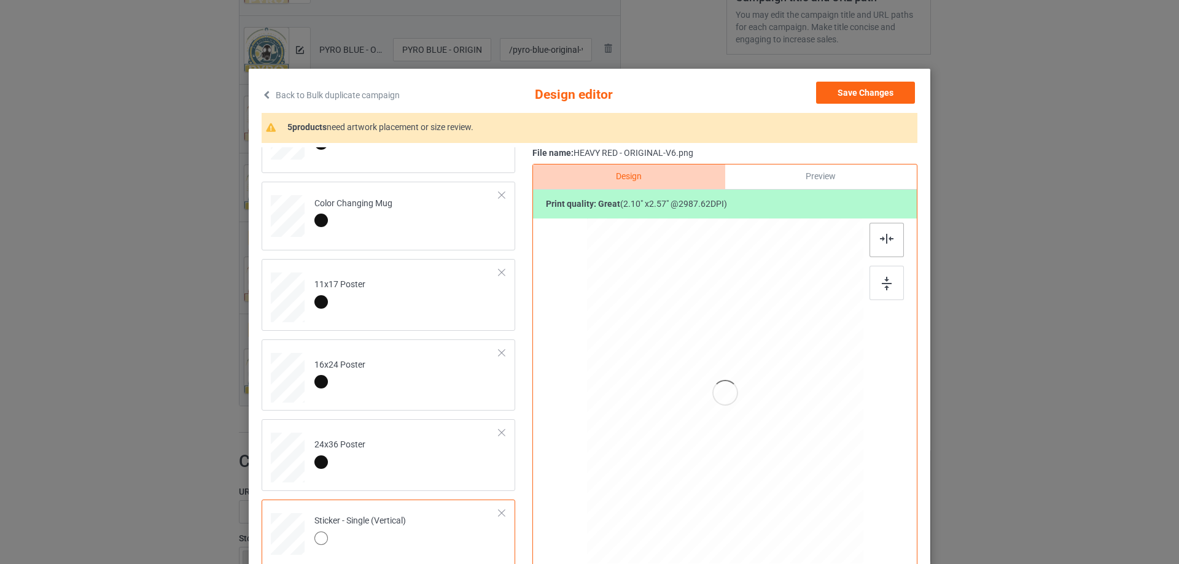
click at [882, 234] on img at bounding box center [887, 239] width 14 height 10
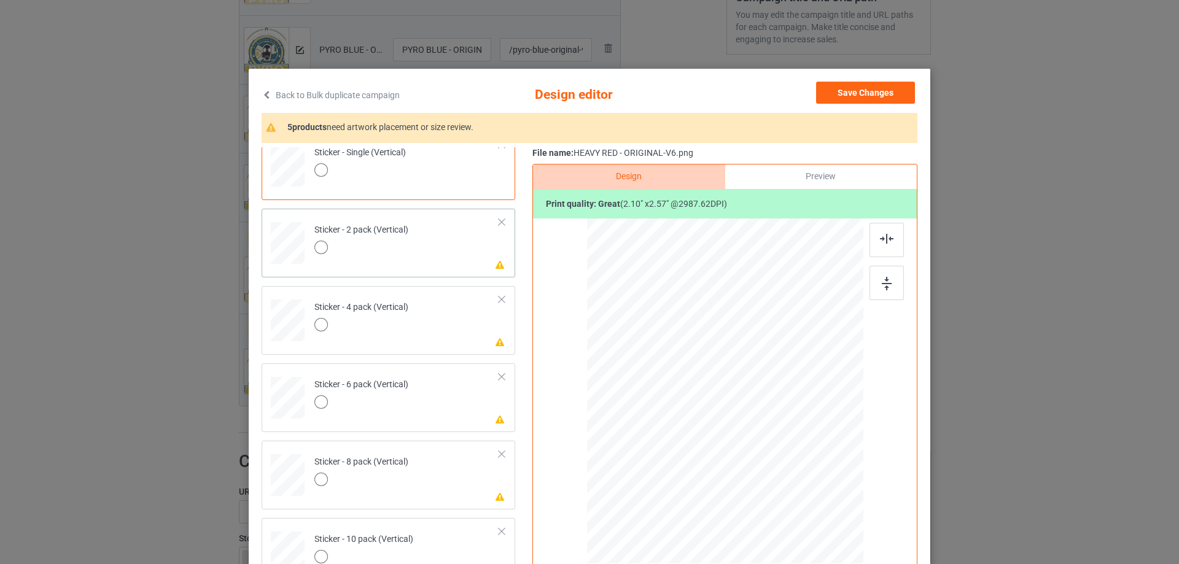
drag, startPoint x: 405, startPoint y: 263, endPoint x: 473, endPoint y: 254, distance: 69.4
click at [405, 264] on td "Please review artwork placement Sticker - 2 pack (Vertical)" at bounding box center [407, 241] width 198 height 54
click at [871, 284] on div at bounding box center [886, 283] width 34 height 34
click at [873, 238] on div at bounding box center [886, 240] width 34 height 34
click at [413, 328] on td "Please review artwork placement Sticker - 4 pack (Vertical)" at bounding box center [407, 318] width 198 height 54
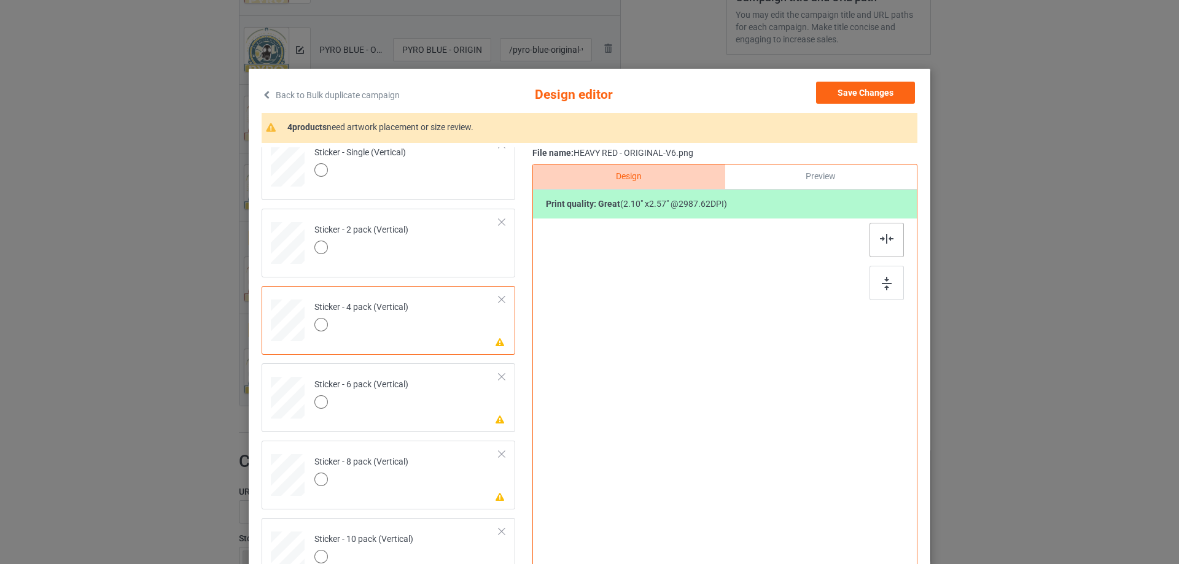
click at [884, 286] on img at bounding box center [887, 284] width 10 height 14
drag, startPoint x: 881, startPoint y: 252, endPoint x: 841, endPoint y: 262, distance: 41.7
click at [881, 251] on div at bounding box center [886, 240] width 34 height 34
click at [433, 414] on td "Please review artwork placement Sticker - 6 pack (Vertical)" at bounding box center [407, 395] width 198 height 54
click at [882, 279] on img at bounding box center [887, 284] width 10 height 14
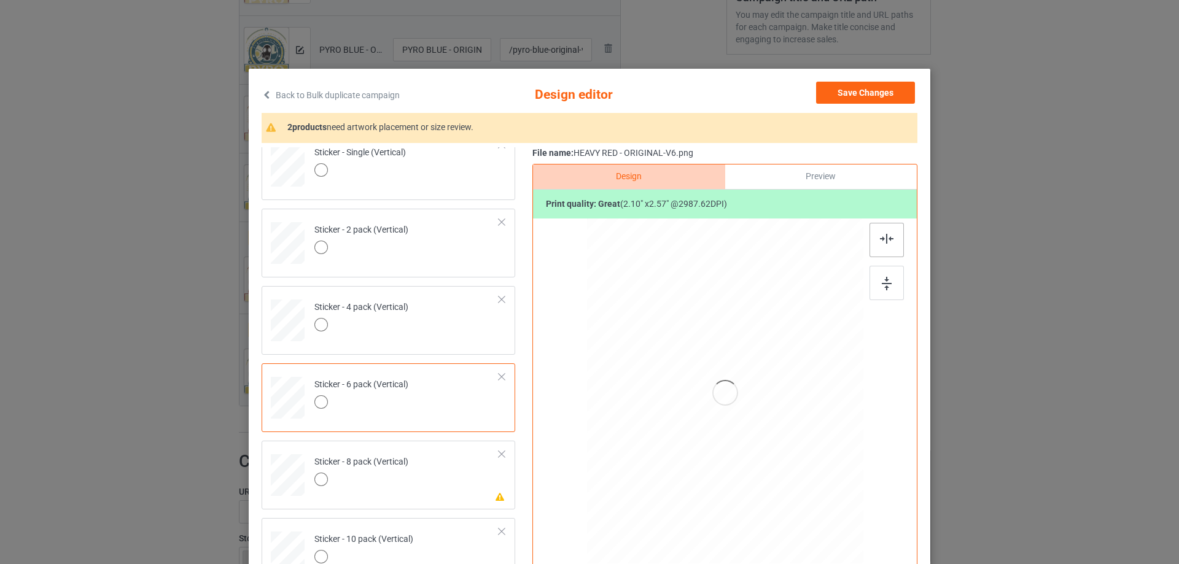
click at [880, 241] on img at bounding box center [887, 239] width 14 height 10
click at [432, 479] on td "Please review artwork placement Sticker - 8 pack (Vertical)" at bounding box center [407, 473] width 198 height 54
click at [873, 284] on div at bounding box center [886, 283] width 34 height 34
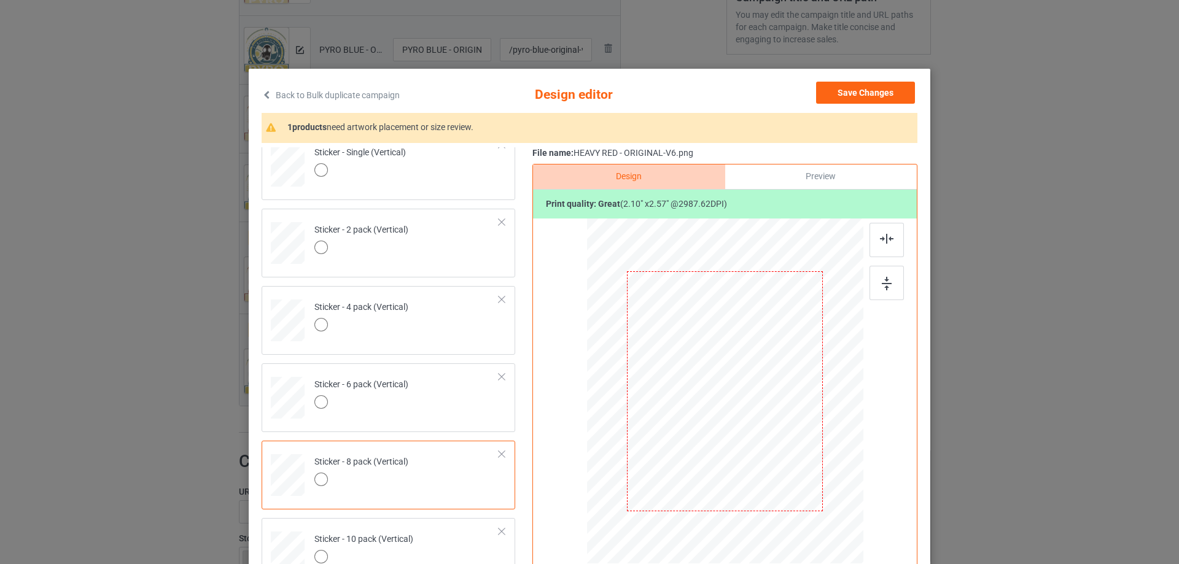
click at [880, 236] on img at bounding box center [887, 239] width 14 height 10
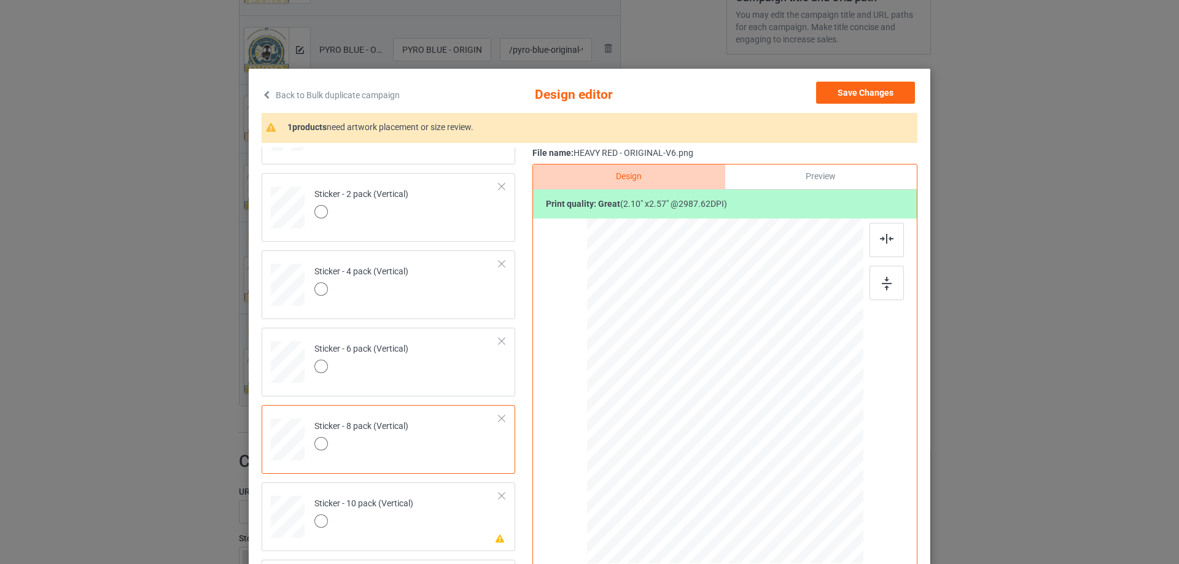
scroll to position [836, 0]
drag, startPoint x: 434, startPoint y: 531, endPoint x: 543, endPoint y: 465, distance: 127.0
click at [434, 530] on td "Please review artwork placement Sticker - 10 pack (Vertical)" at bounding box center [407, 512] width 198 height 54
click at [888, 274] on div at bounding box center [886, 283] width 34 height 34
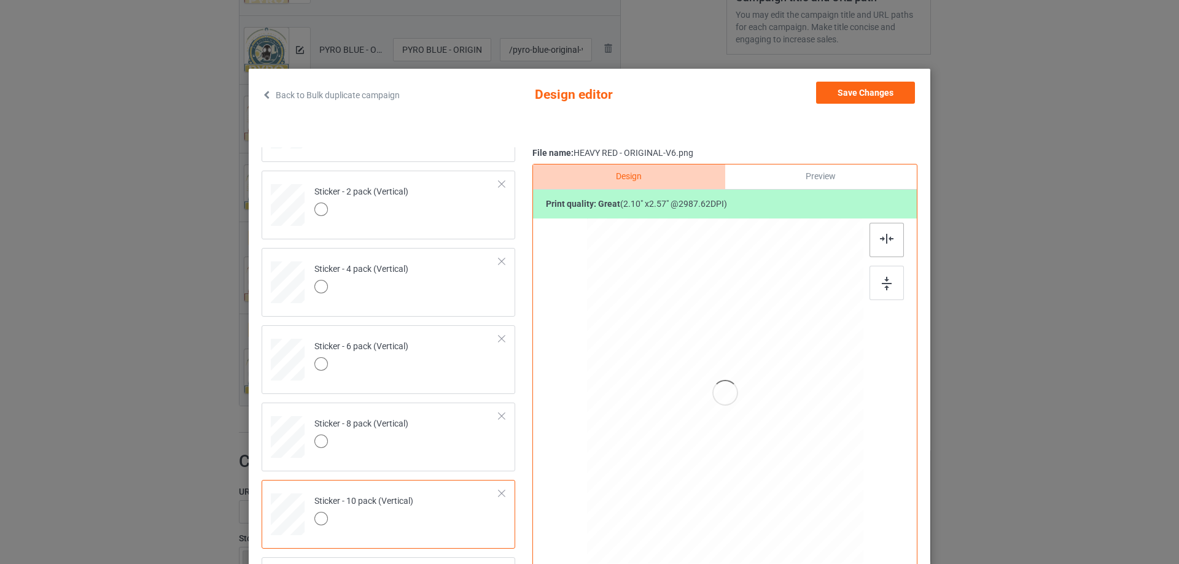
click at [887, 247] on div at bounding box center [886, 240] width 34 height 34
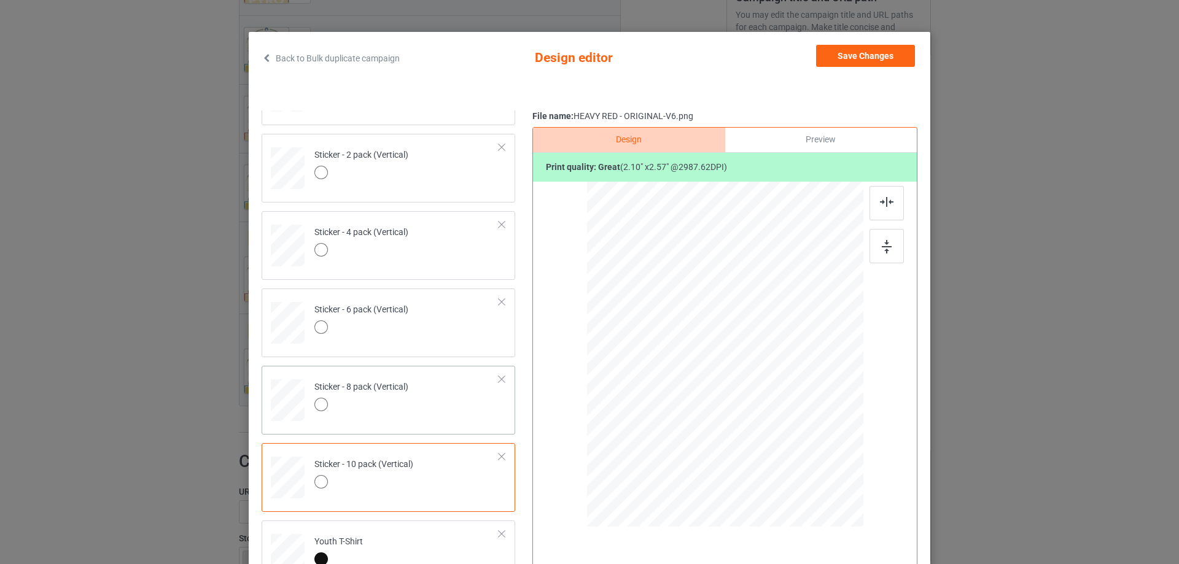
scroll to position [61, 0]
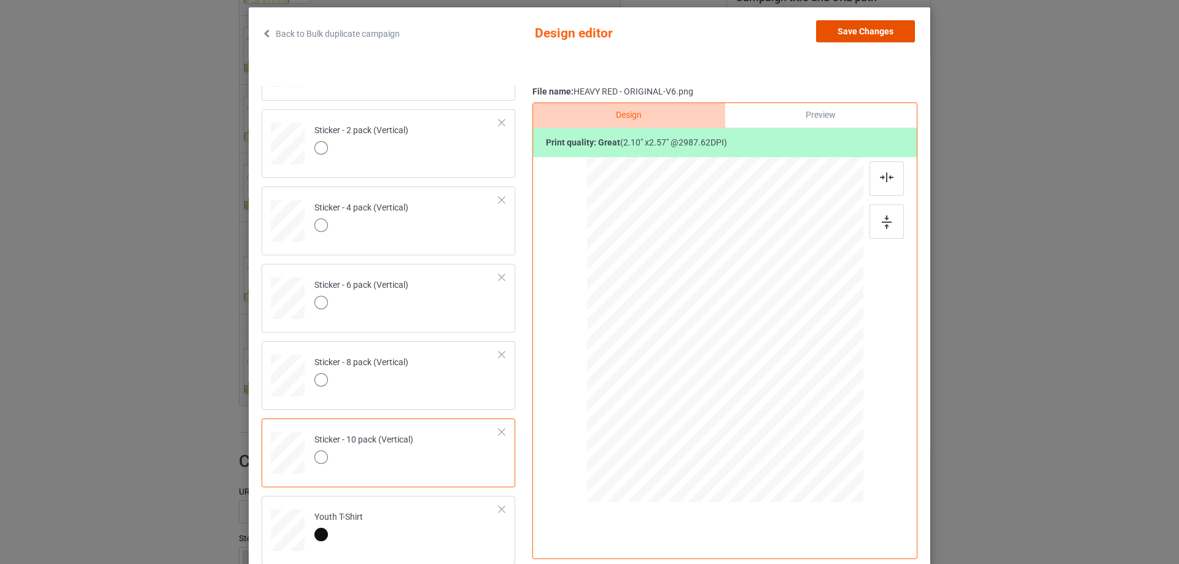
click at [850, 32] on button "Save Changes" at bounding box center [865, 31] width 99 height 22
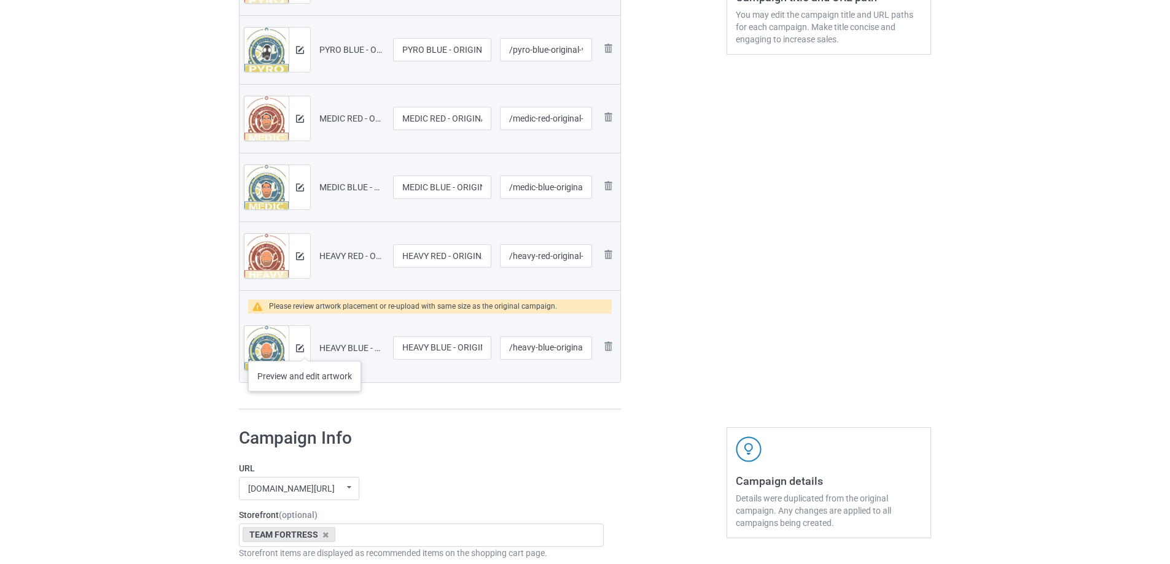
click at [305, 348] on div at bounding box center [299, 348] width 21 height 44
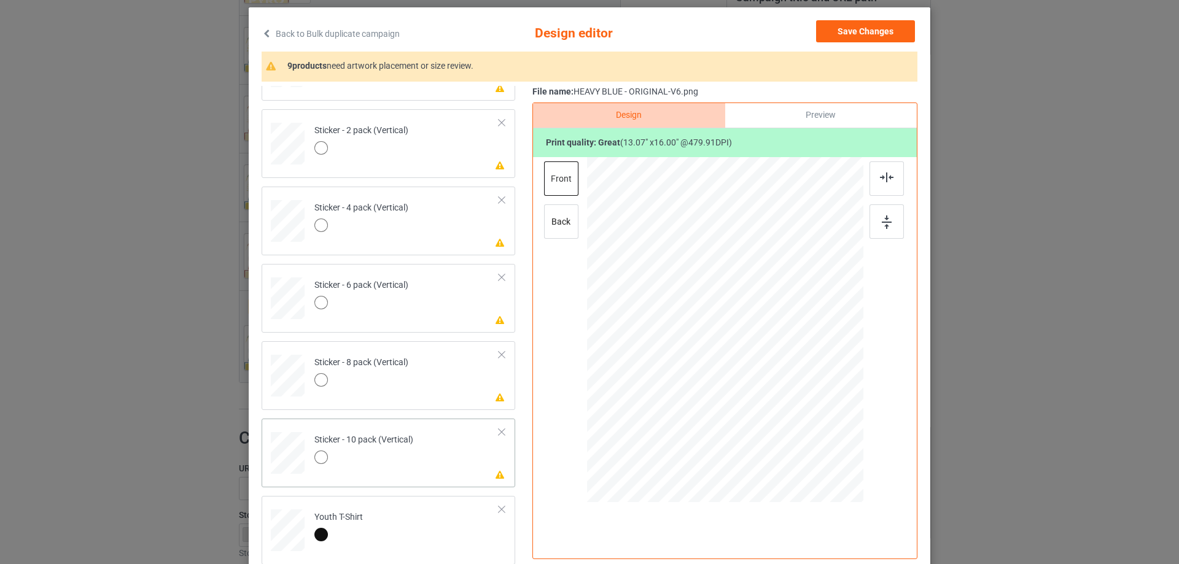
click at [446, 463] on td "Please review artwork placement Sticker - 10 pack (Vertical)" at bounding box center [407, 451] width 198 height 54
click at [888, 218] on div at bounding box center [886, 221] width 34 height 34
click at [882, 166] on div at bounding box center [886, 178] width 34 height 34
click at [424, 380] on td "Please review artwork placement Sticker - 8 pack (Vertical)" at bounding box center [407, 373] width 198 height 54
click at [876, 223] on div at bounding box center [886, 221] width 34 height 34
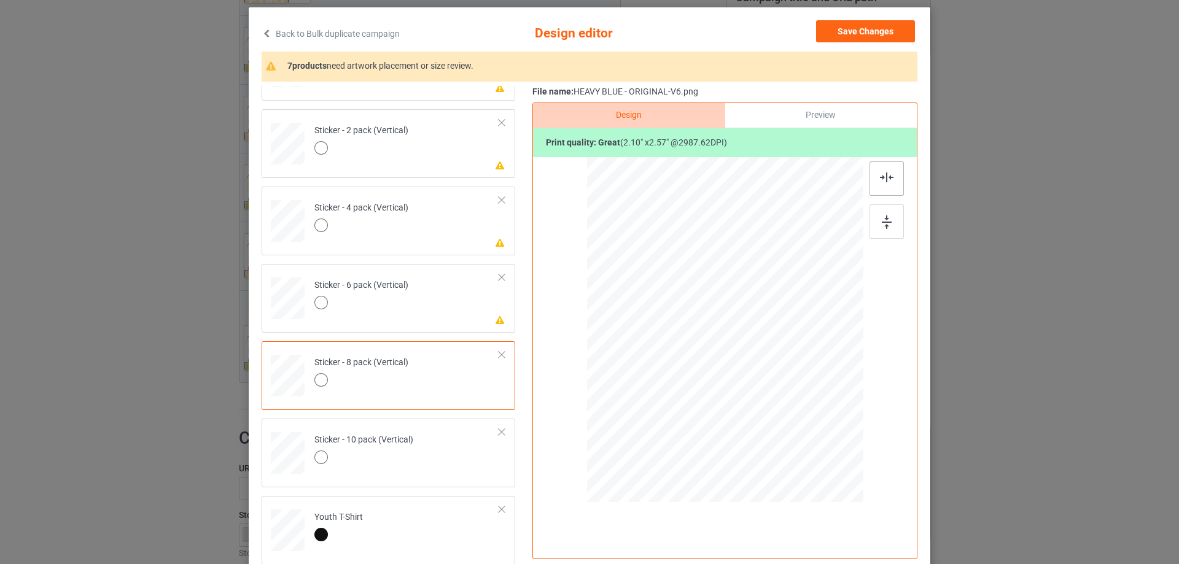
click at [873, 181] on div at bounding box center [886, 178] width 34 height 34
click at [407, 306] on td "Please review artwork placement Sticker - 6 pack (Vertical)" at bounding box center [407, 296] width 198 height 54
click at [879, 230] on div at bounding box center [886, 221] width 34 height 34
click at [880, 181] on img at bounding box center [887, 178] width 14 height 10
click at [441, 243] on td "Please review artwork placement Sticker - 4 pack (Vertical)" at bounding box center [407, 219] width 198 height 54
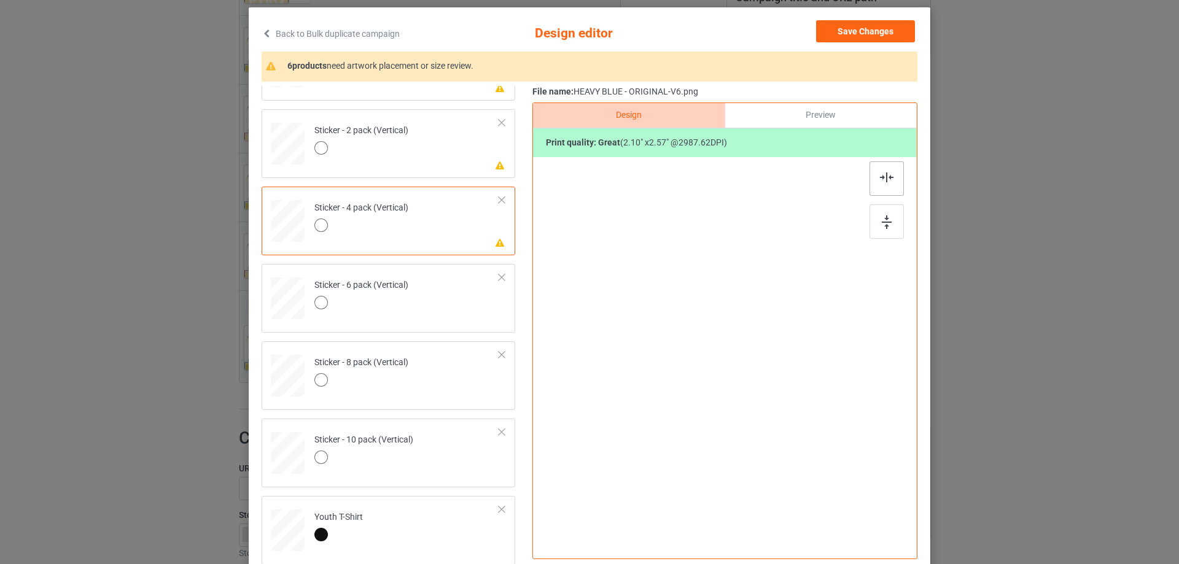
click at [888, 216] on div at bounding box center [886, 221] width 34 height 34
click at [880, 174] on img at bounding box center [887, 178] width 14 height 10
click at [435, 158] on td "Please review artwork placement Sticker - 2 pack (Vertical)" at bounding box center [407, 141] width 198 height 54
click at [869, 214] on div at bounding box center [886, 221] width 34 height 34
click at [874, 181] on div at bounding box center [886, 178] width 34 height 34
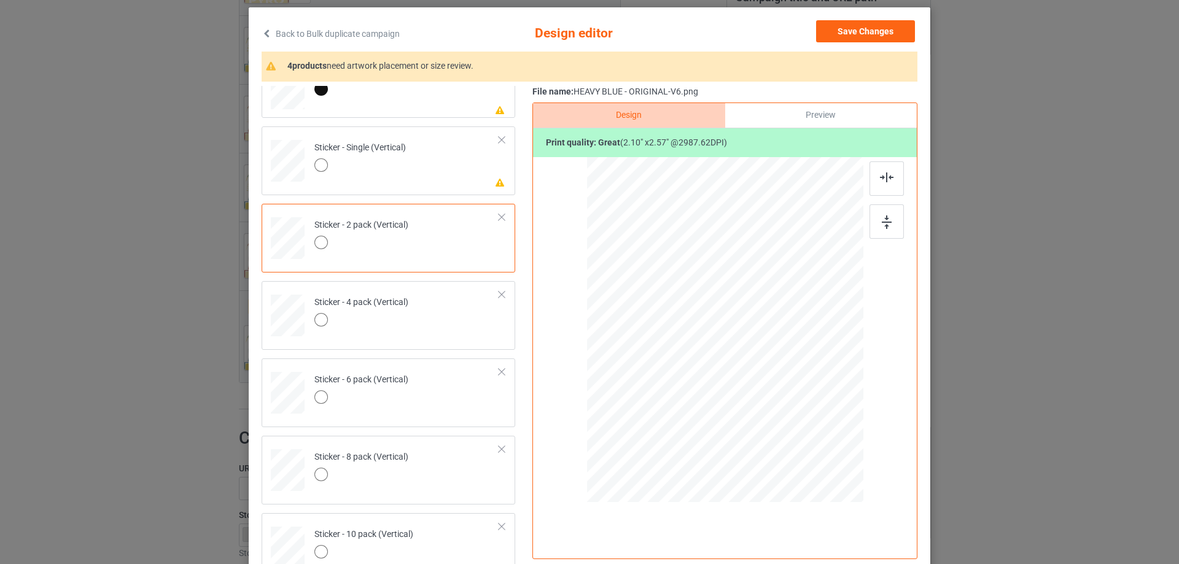
scroll to position [652, 0]
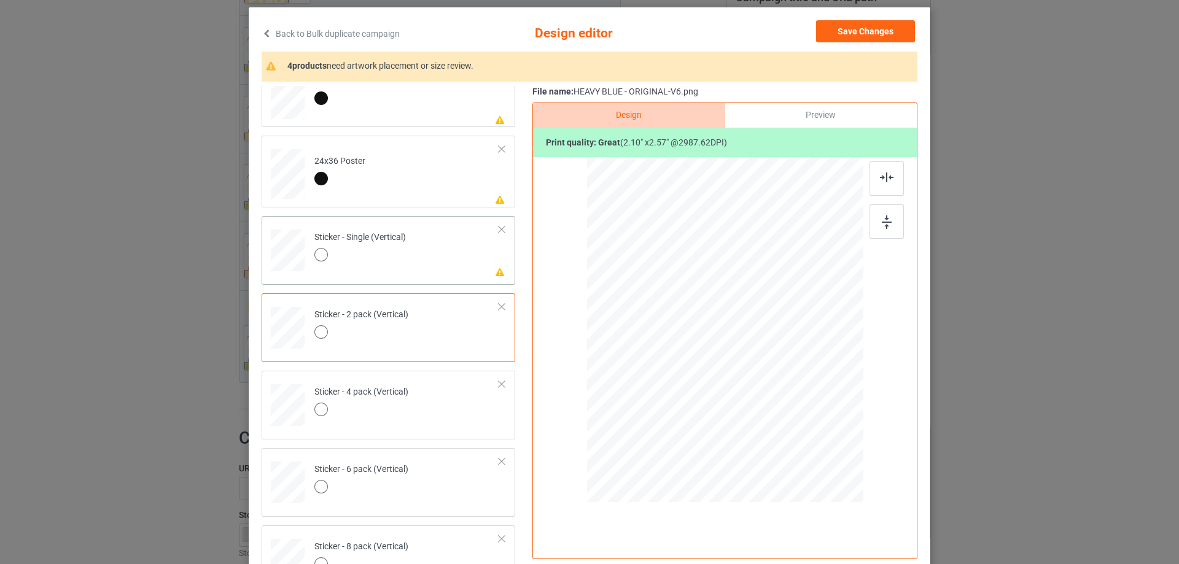
click at [476, 241] on td "Please review artwork placement Sticker - Single (Vertical)" at bounding box center [407, 248] width 198 height 54
click at [882, 217] on img at bounding box center [887, 223] width 10 height 14
drag, startPoint x: 882, startPoint y: 179, endPoint x: 677, endPoint y: 201, distance: 205.7
click at [881, 179] on img at bounding box center [887, 178] width 14 height 10
click at [443, 185] on td "Please review artwork placement 24x36 Poster" at bounding box center [407, 172] width 198 height 62
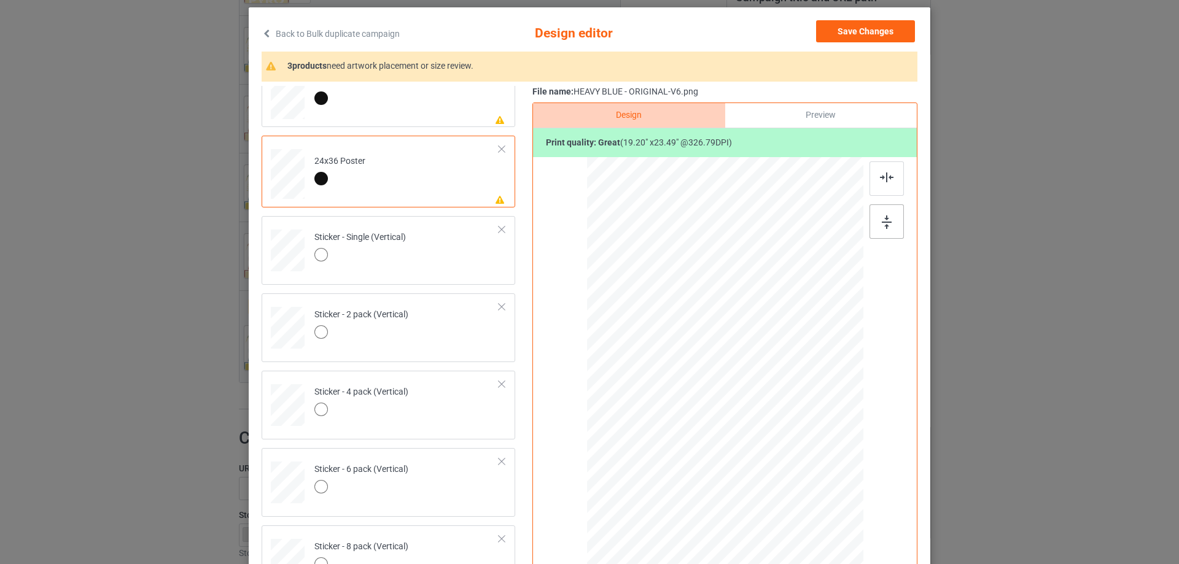
click at [886, 219] on img at bounding box center [887, 223] width 10 height 14
click at [880, 177] on img at bounding box center [887, 178] width 14 height 10
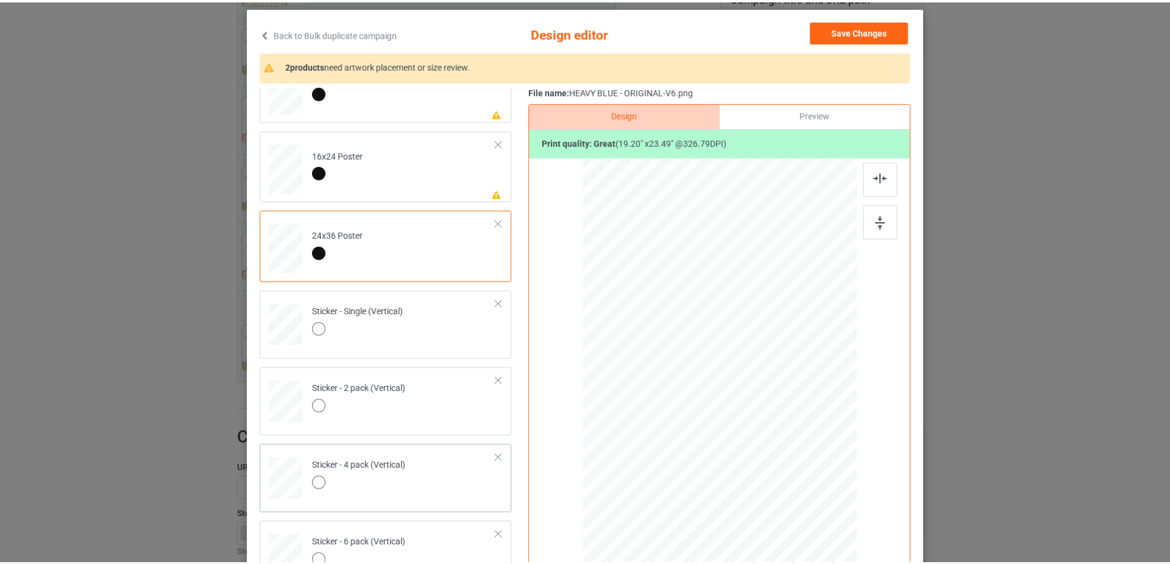
scroll to position [468, 0]
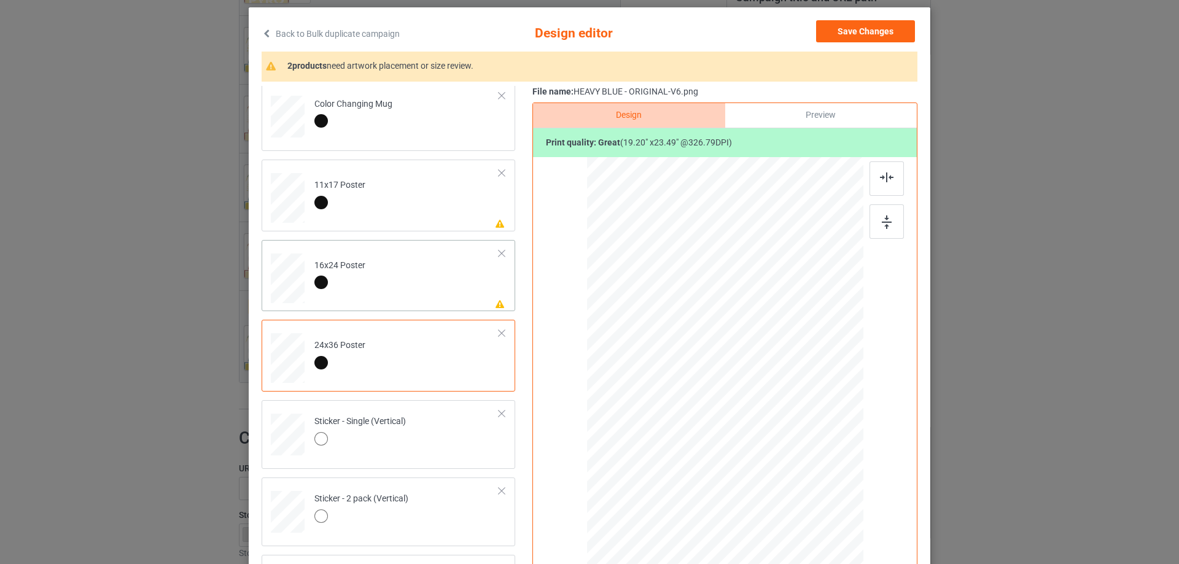
click at [403, 287] on td "Please review artwork placement 16x24 Poster" at bounding box center [407, 276] width 198 height 62
click at [875, 228] on div at bounding box center [886, 221] width 34 height 34
click at [884, 171] on div at bounding box center [886, 178] width 34 height 34
click at [432, 227] on div "Please review artwork placement 11x17 Poster" at bounding box center [389, 196] width 254 height 72
click at [884, 212] on div at bounding box center [886, 221] width 34 height 34
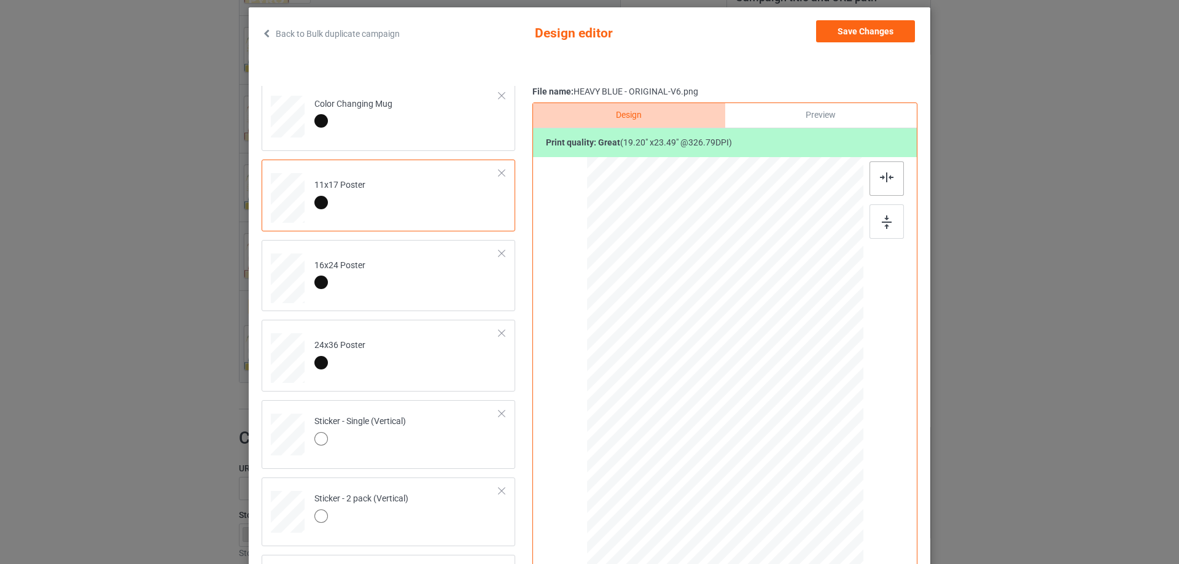
click at [885, 174] on img at bounding box center [887, 178] width 14 height 10
click at [869, 41] on button "Save Changes" at bounding box center [865, 31] width 99 height 22
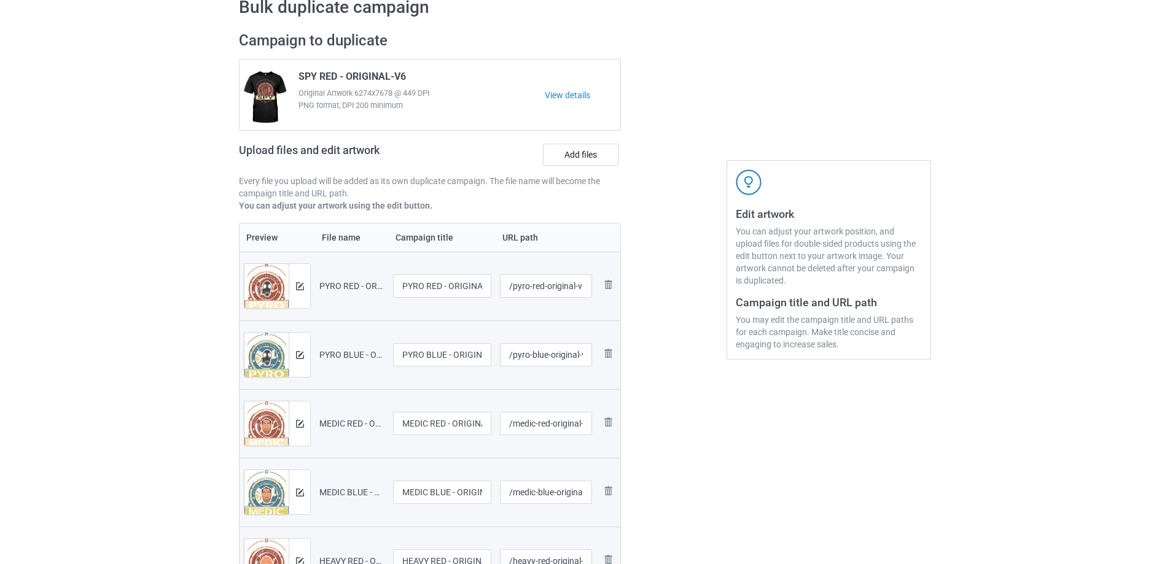
scroll to position [61, 0]
click at [607, 159] on label "Add files" at bounding box center [581, 157] width 76 height 22
click at [0, 0] on input "Add files" at bounding box center [0, 0] width 0 height 0
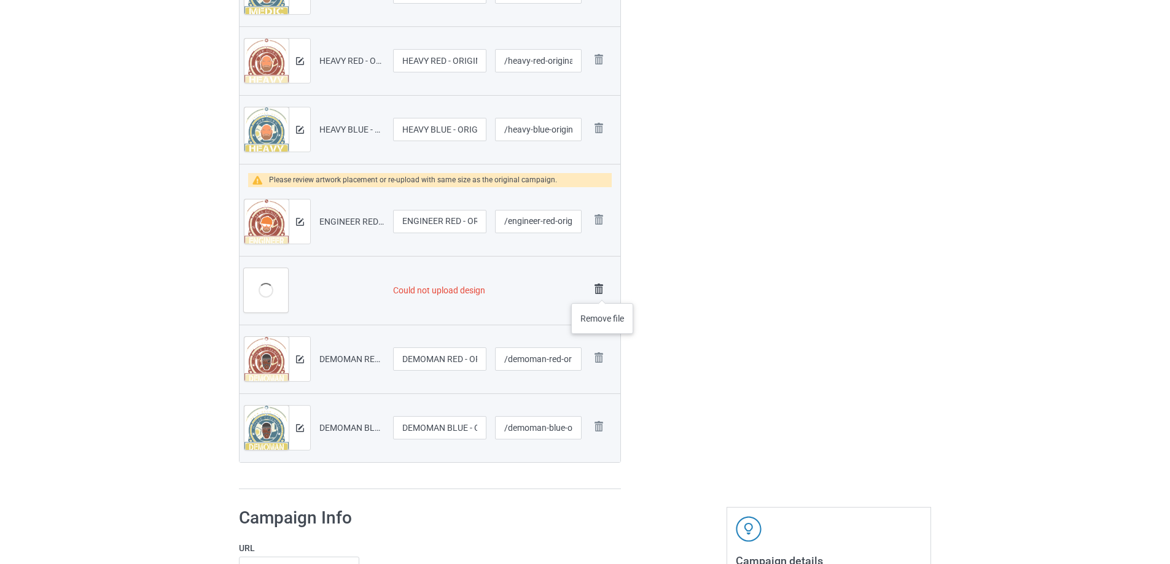
click at [602, 291] on img at bounding box center [598, 289] width 17 height 17
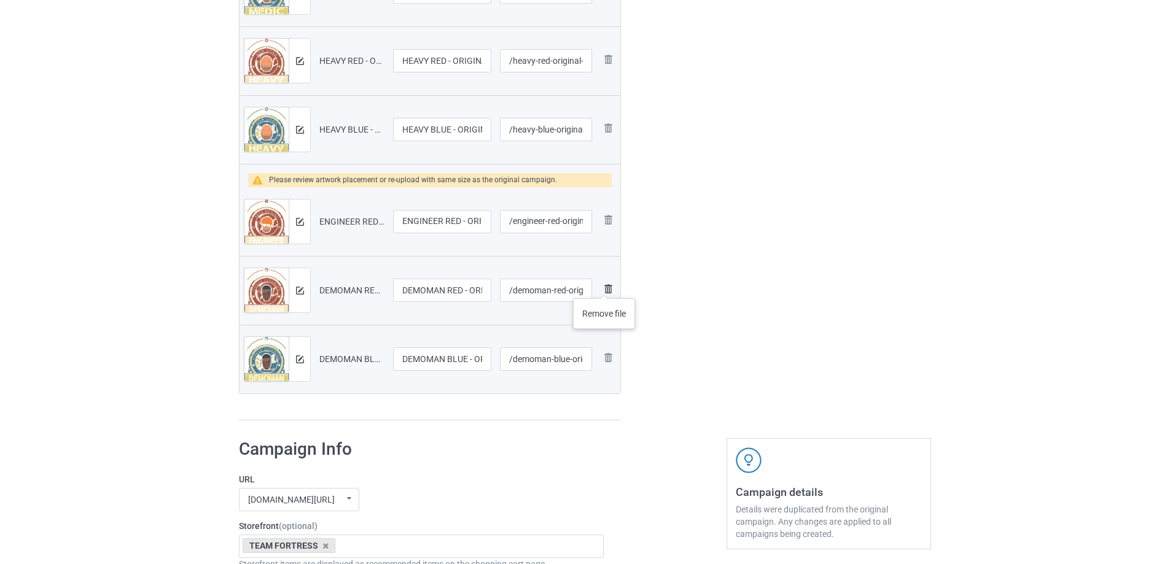
click at [604, 287] on img at bounding box center [608, 289] width 15 height 15
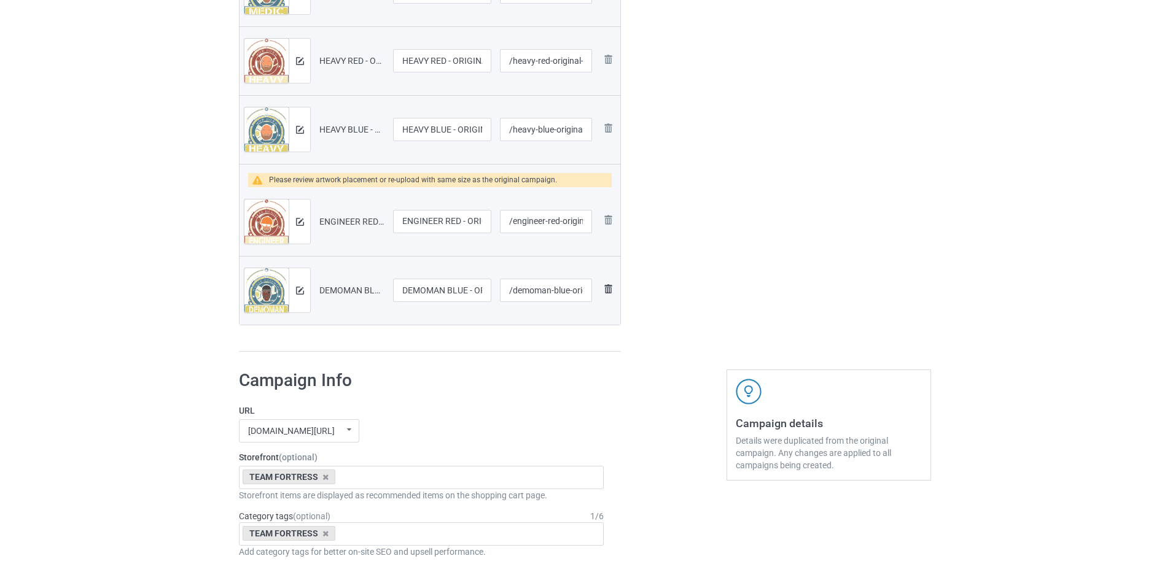
click at [610, 287] on img at bounding box center [608, 289] width 15 height 15
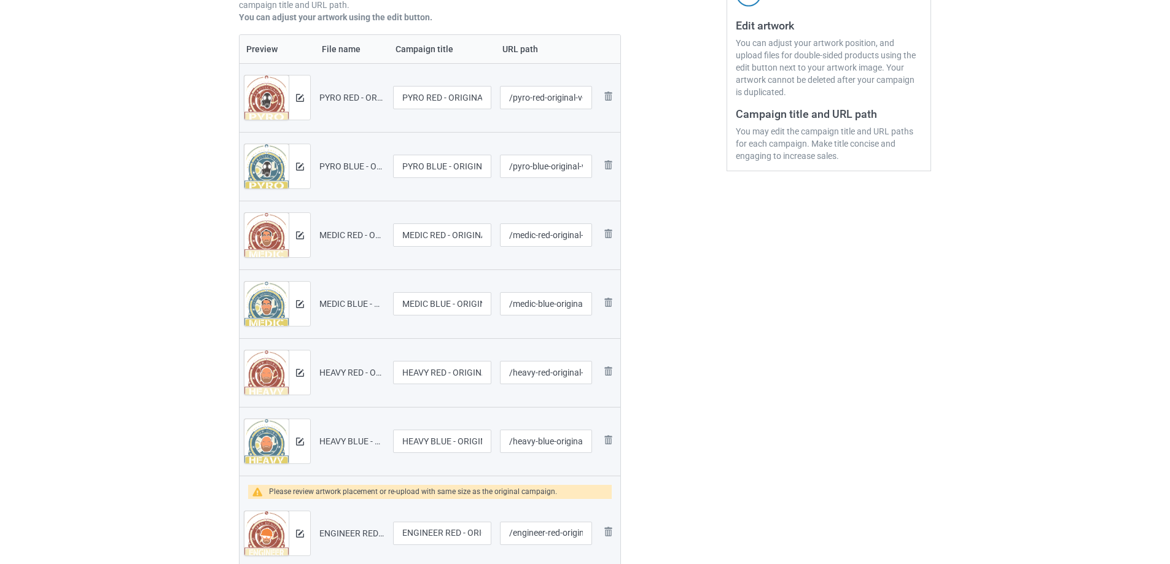
scroll to position [72, 0]
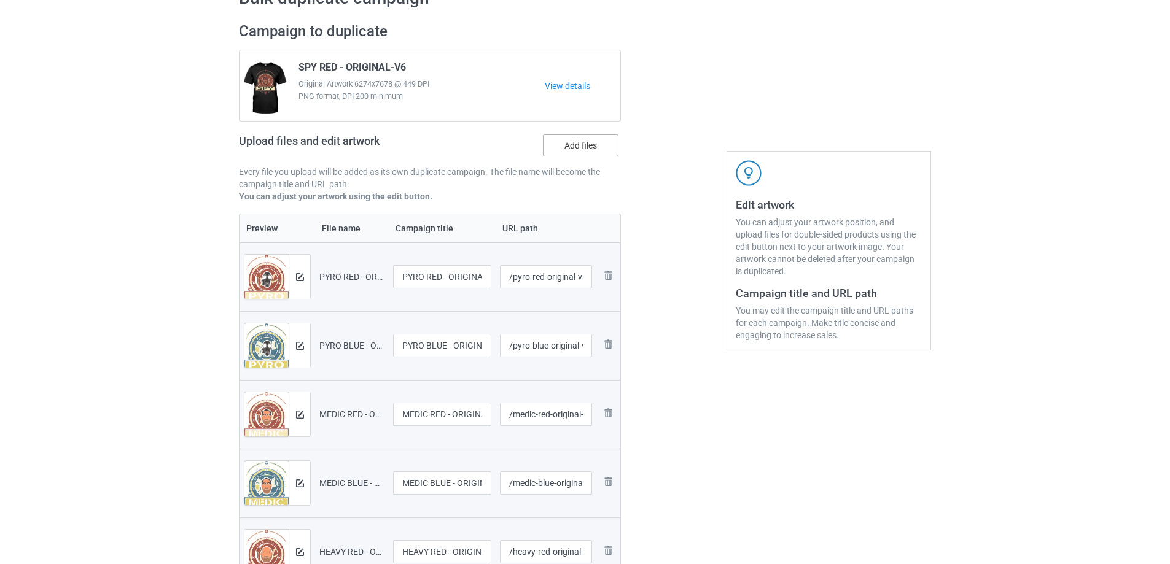
click at [577, 157] on label "Add files" at bounding box center [581, 145] width 76 height 22
click at [0, 0] on input "Add files" at bounding box center [0, 0] width 0 height 0
click at [625, 145] on div "Campaign to duplicate SPY RED - ORIGINAL-V6 Original Artwork 6274x7678 @ 449 DP…" at bounding box center [429, 433] width 399 height 839
click at [608, 138] on label "Add files" at bounding box center [581, 145] width 76 height 22
click at [0, 0] on input "Add files" at bounding box center [0, 0] width 0 height 0
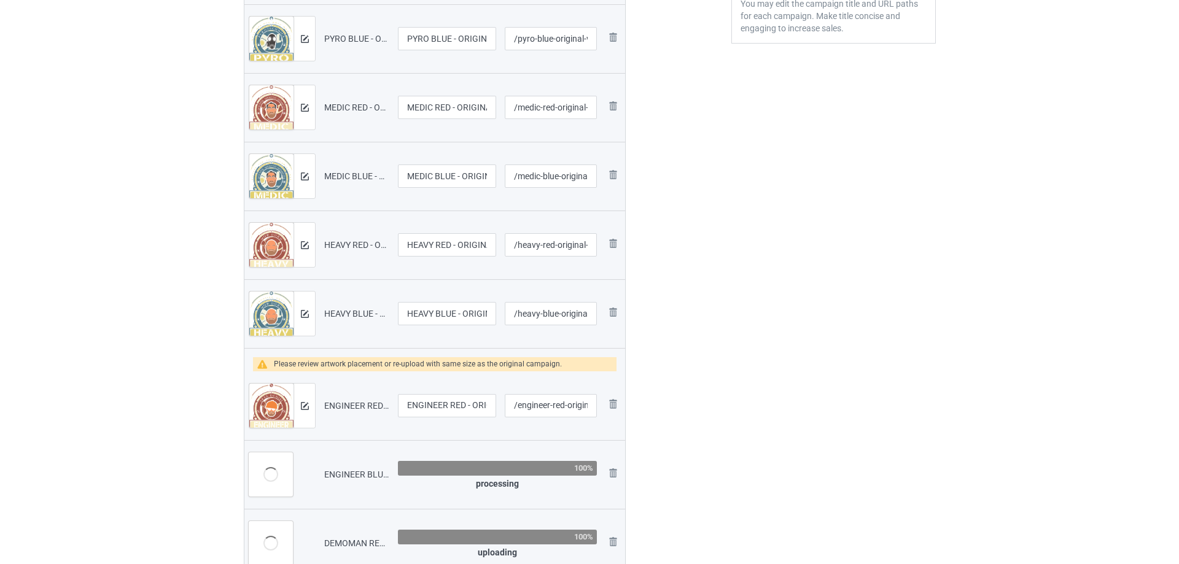
scroll to position [625, 0]
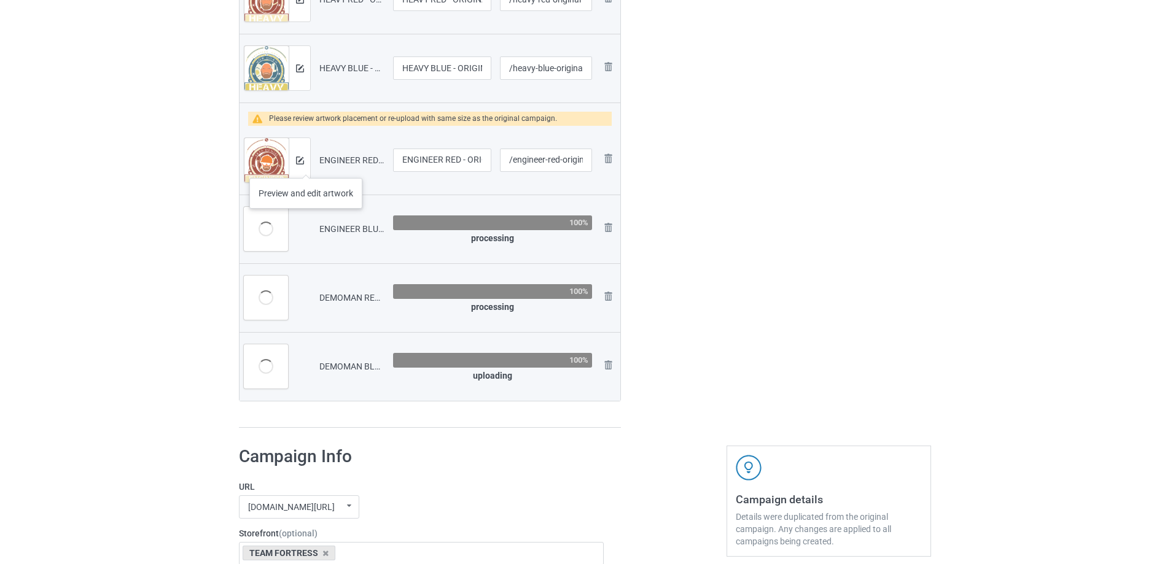
click at [306, 166] on div at bounding box center [299, 160] width 21 height 44
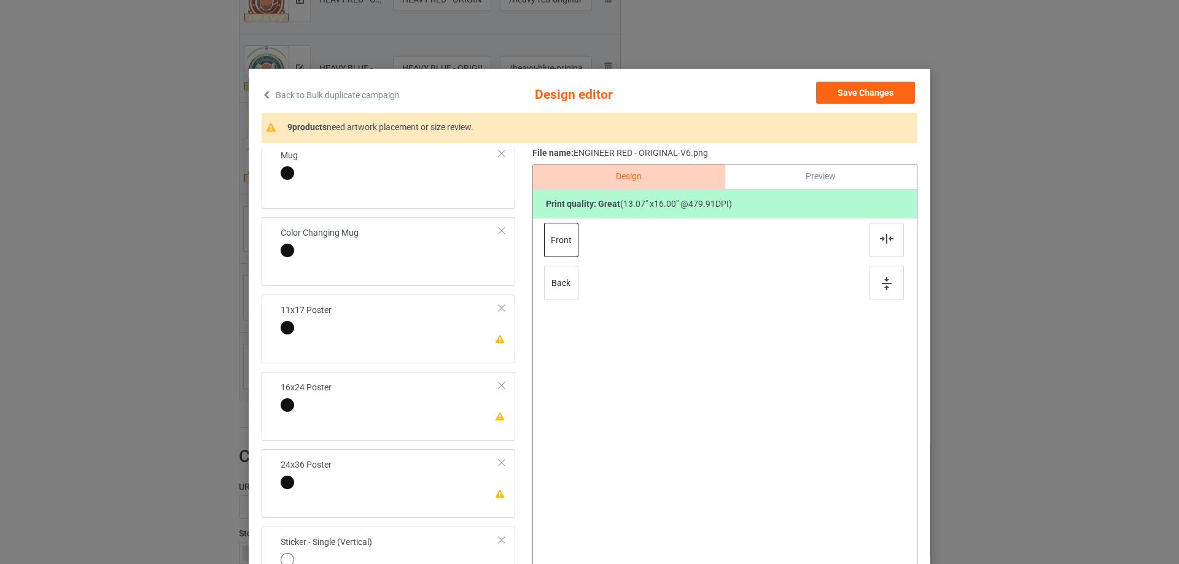
scroll to position [430, 0]
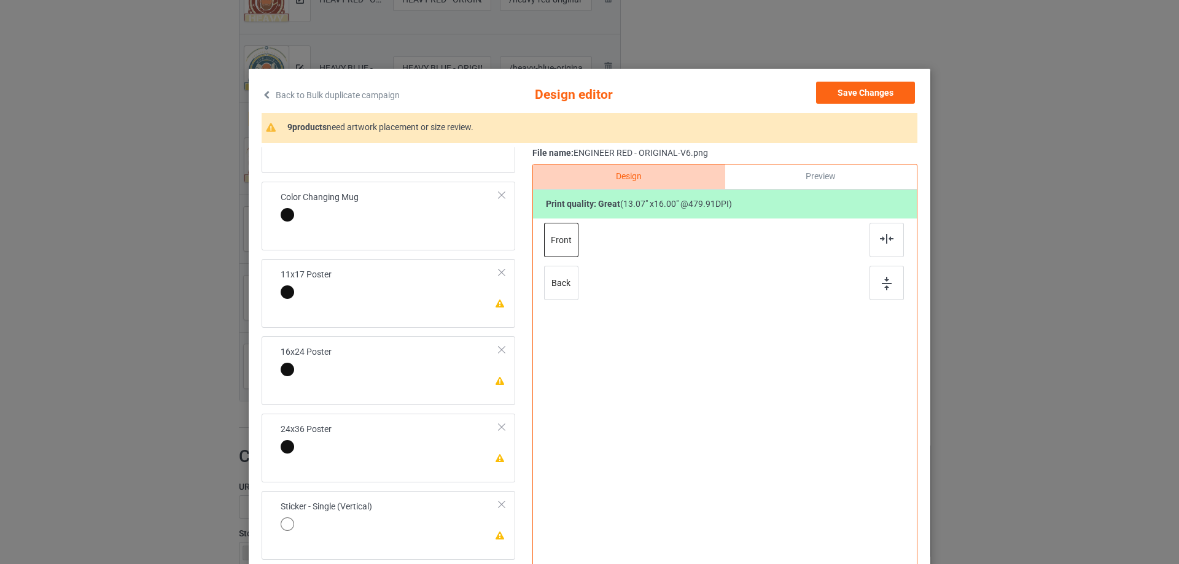
click at [445, 296] on td "Please review artwork placement 11x17 Poster" at bounding box center [390, 285] width 232 height 42
click at [892, 272] on div at bounding box center [886, 283] width 34 height 34
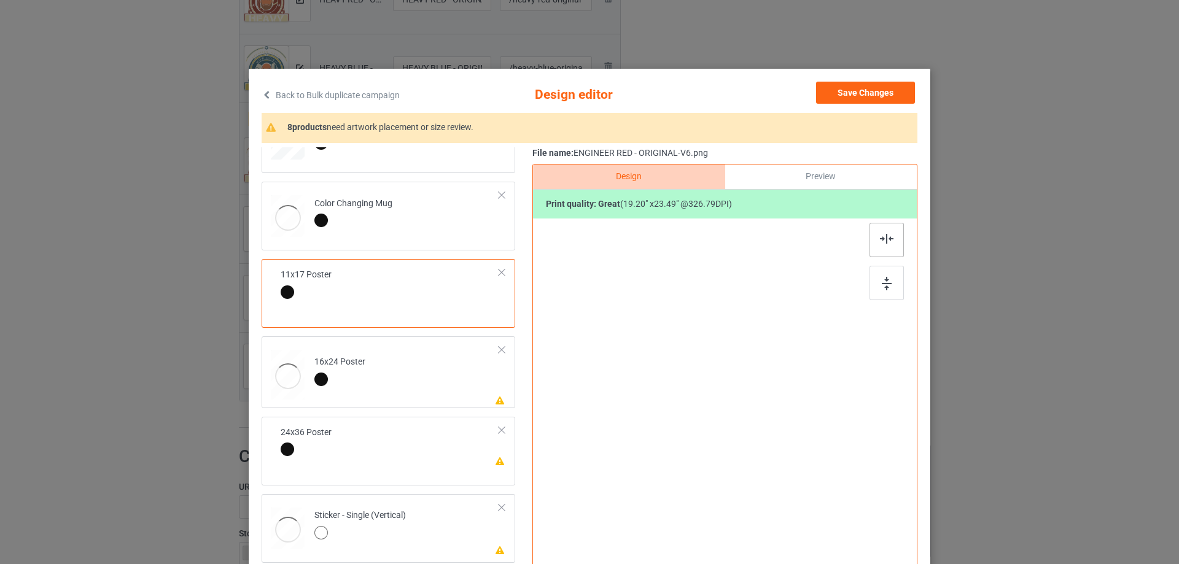
click at [884, 254] on div at bounding box center [886, 240] width 34 height 34
click at [437, 389] on td "Please review artwork placement 16x24 Poster" at bounding box center [407, 372] width 198 height 62
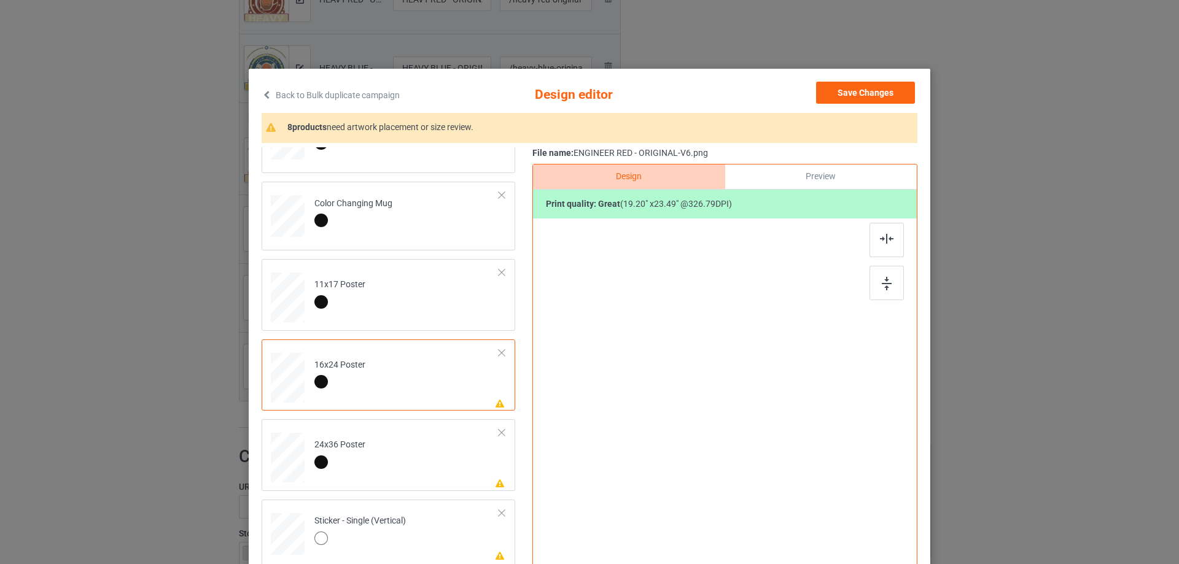
click at [887, 288] on img at bounding box center [887, 284] width 10 height 14
click at [880, 241] on img at bounding box center [887, 239] width 14 height 10
click at [452, 449] on td "Please review artwork placement 24x36 Poster" at bounding box center [407, 455] width 198 height 62
click at [889, 280] on div at bounding box center [886, 283] width 34 height 34
click at [883, 243] on img at bounding box center [887, 239] width 14 height 10
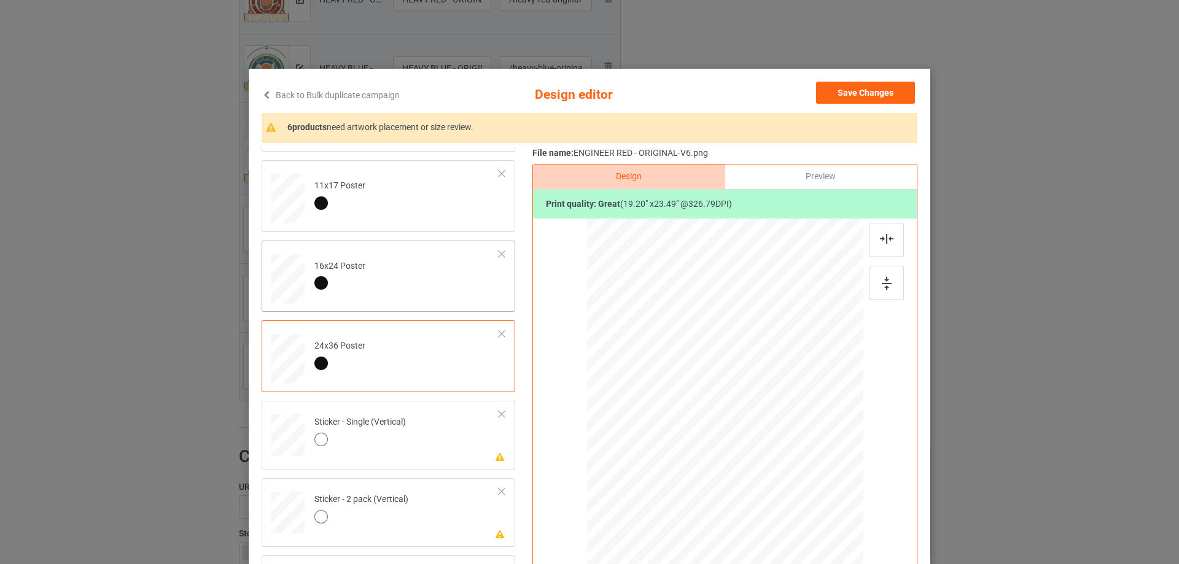
scroll to position [553, 0]
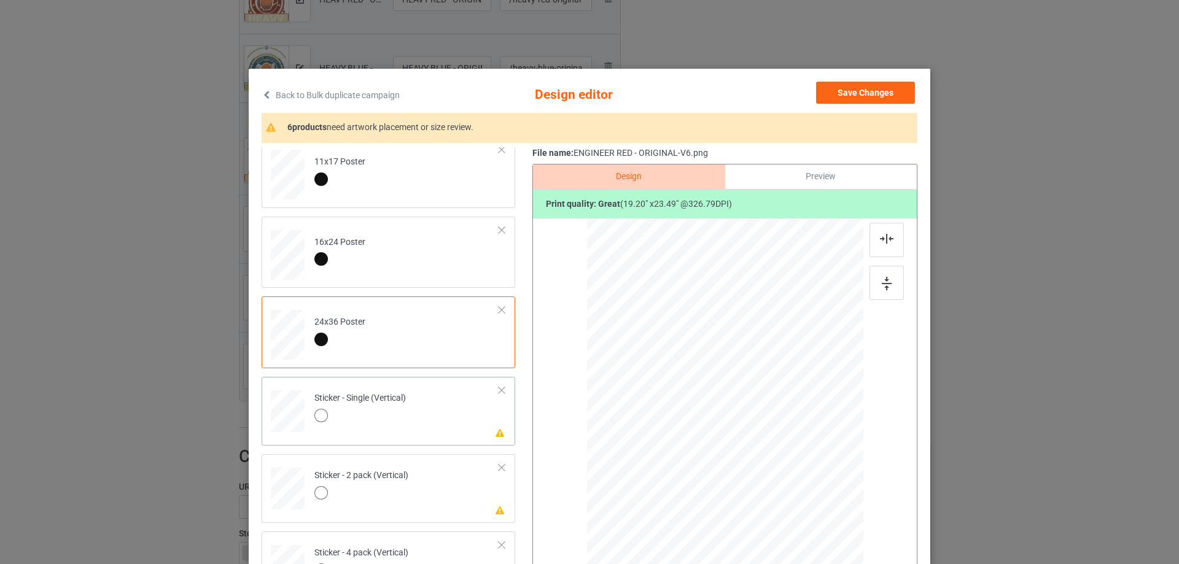
click at [378, 420] on div at bounding box center [359, 417] width 91 height 17
click at [885, 284] on img at bounding box center [887, 284] width 10 height 14
click at [880, 241] on img at bounding box center [887, 239] width 14 height 10
click at [400, 480] on div "Sticker - 2 pack (Vertical)" at bounding box center [361, 484] width 94 height 29
click at [876, 284] on div at bounding box center [886, 283] width 34 height 34
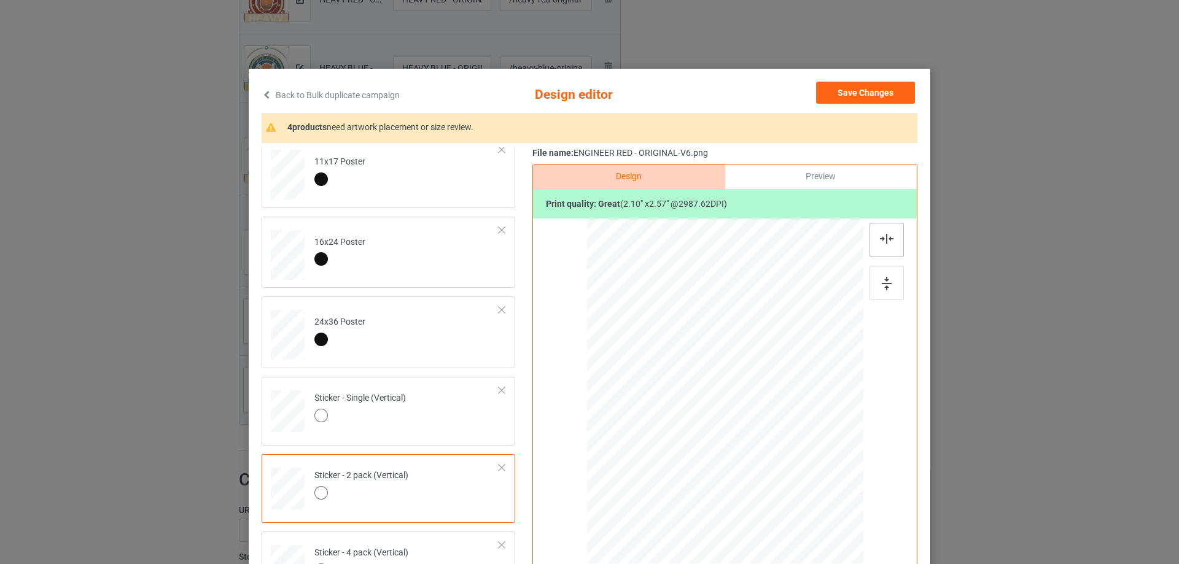
click at [882, 244] on img at bounding box center [887, 239] width 14 height 10
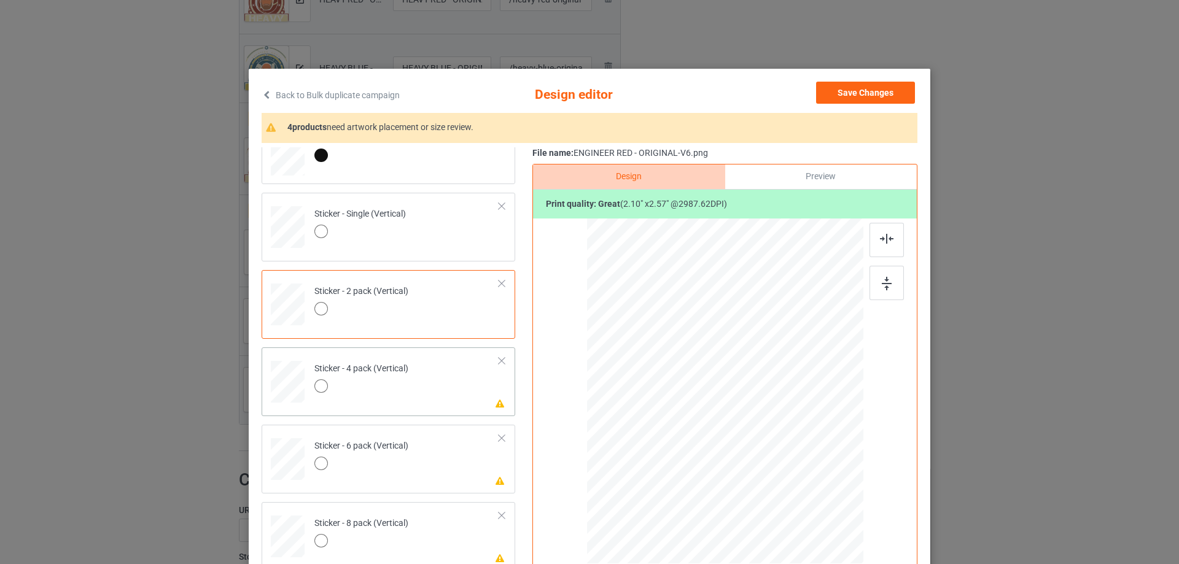
click at [432, 402] on td "Please review artwork placement Sticker - 4 pack (Vertical)" at bounding box center [407, 379] width 198 height 54
click at [887, 283] on img at bounding box center [887, 284] width 10 height 14
click at [871, 222] on div at bounding box center [725, 393] width 319 height 349
click at [880, 238] on img at bounding box center [887, 239] width 14 height 10
click at [463, 475] on td "Please review artwork placement Sticker - 6 pack (Vertical)" at bounding box center [407, 457] width 198 height 54
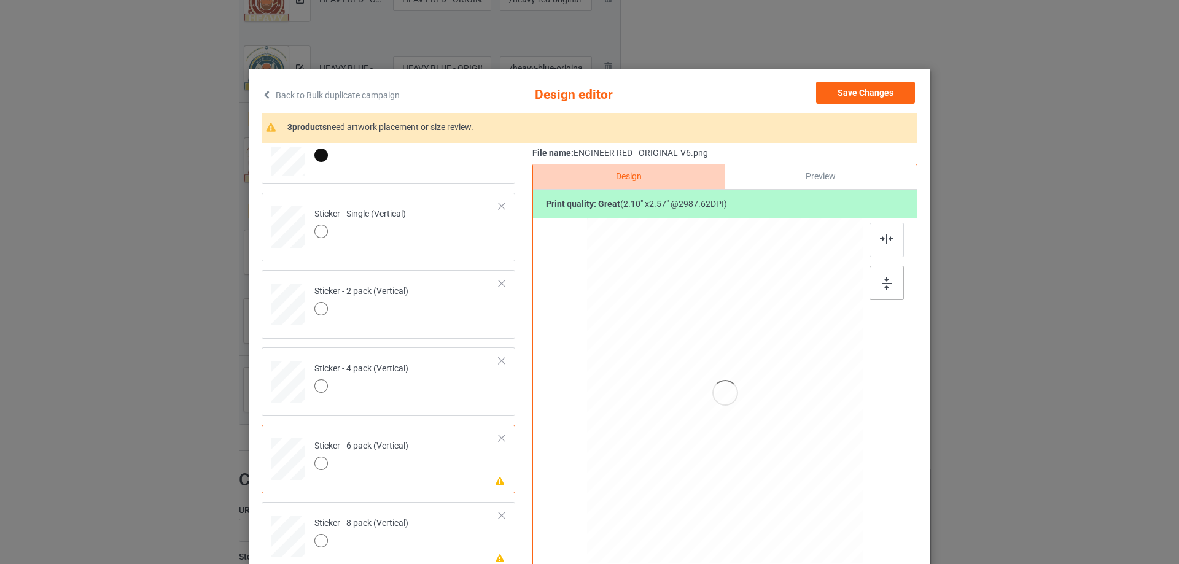
click at [887, 281] on img at bounding box center [887, 284] width 10 height 14
click at [877, 244] on div at bounding box center [886, 240] width 34 height 34
click at [438, 535] on td "Please review artwork placement Sticker - 8 pack (Vertical)" at bounding box center [407, 534] width 198 height 54
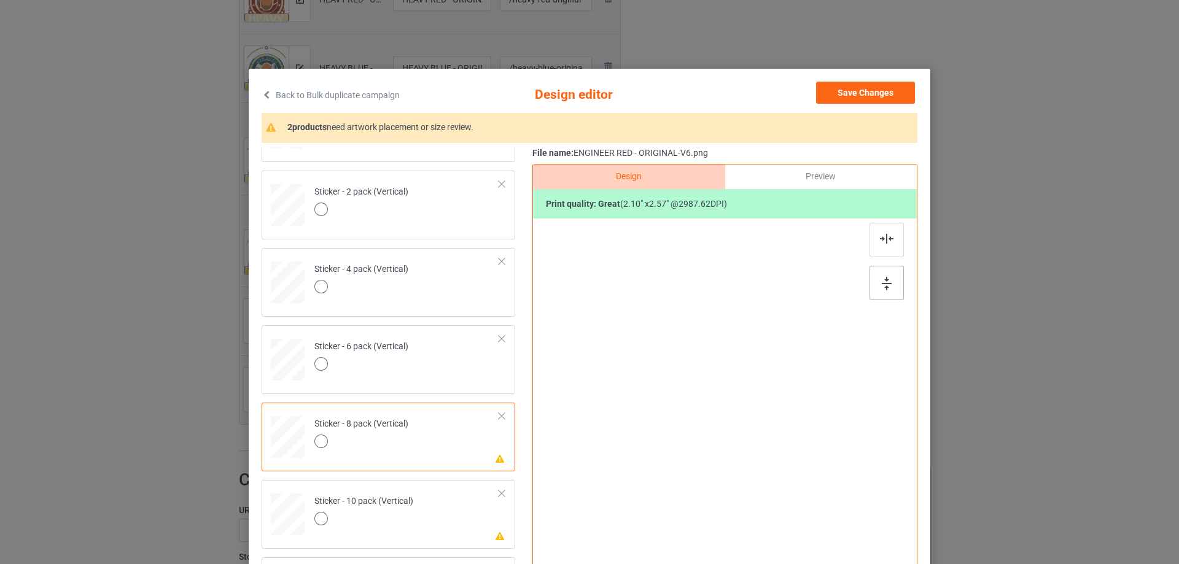
click at [882, 282] on img at bounding box center [887, 284] width 10 height 14
click at [880, 243] on img at bounding box center [887, 239] width 14 height 10
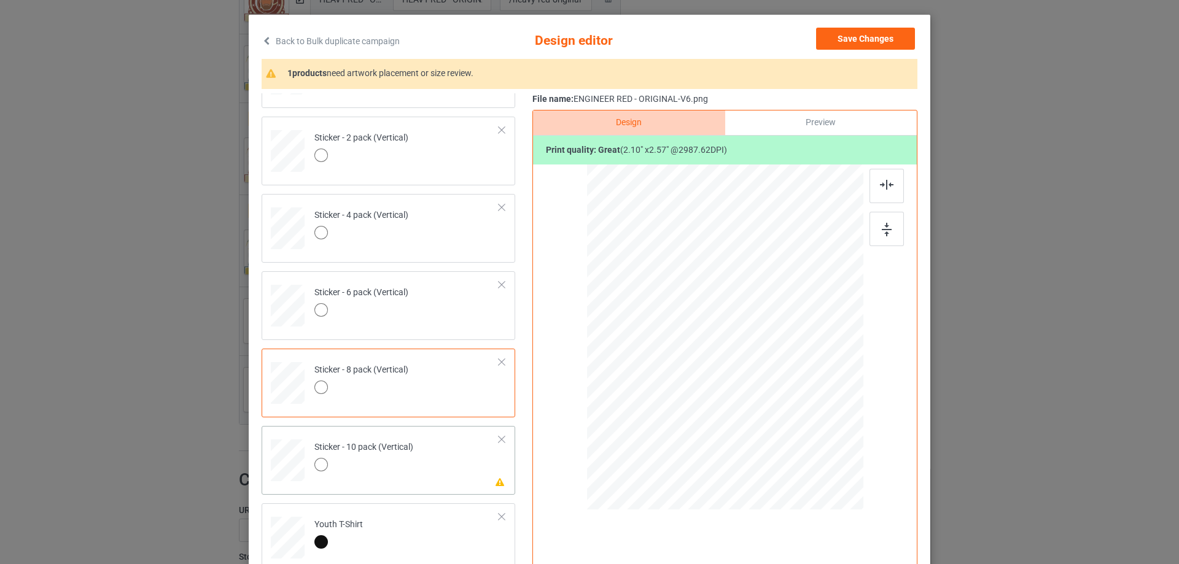
scroll to position [144, 0]
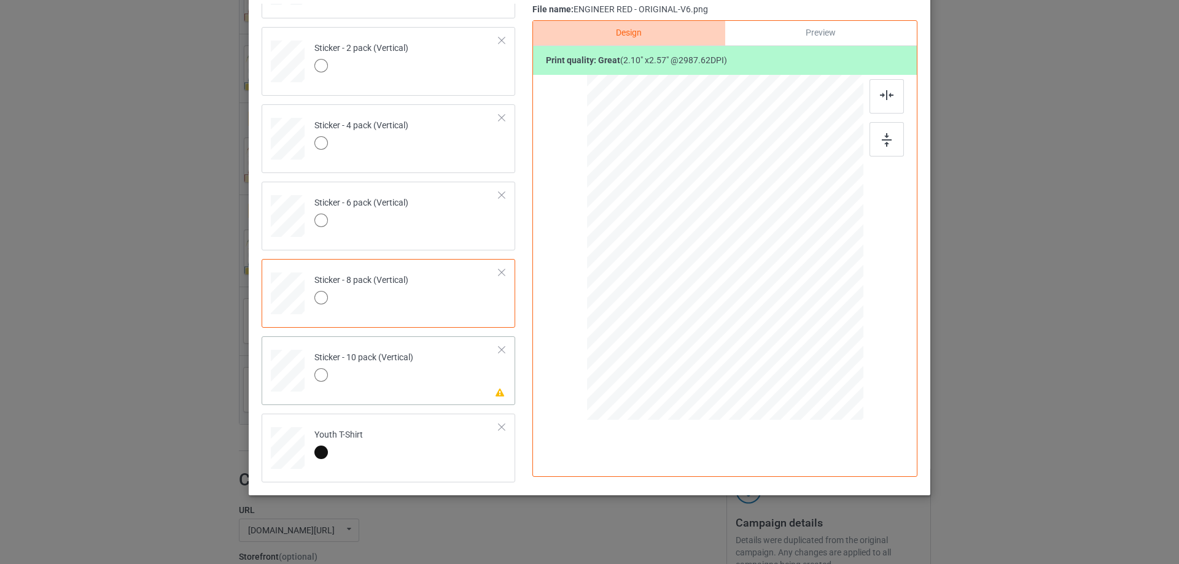
click at [425, 370] on td "Please review artwork placement Sticker - 10 pack (Vertical)" at bounding box center [407, 368] width 198 height 54
click at [882, 142] on img at bounding box center [887, 140] width 10 height 14
click at [880, 99] on img at bounding box center [887, 95] width 14 height 10
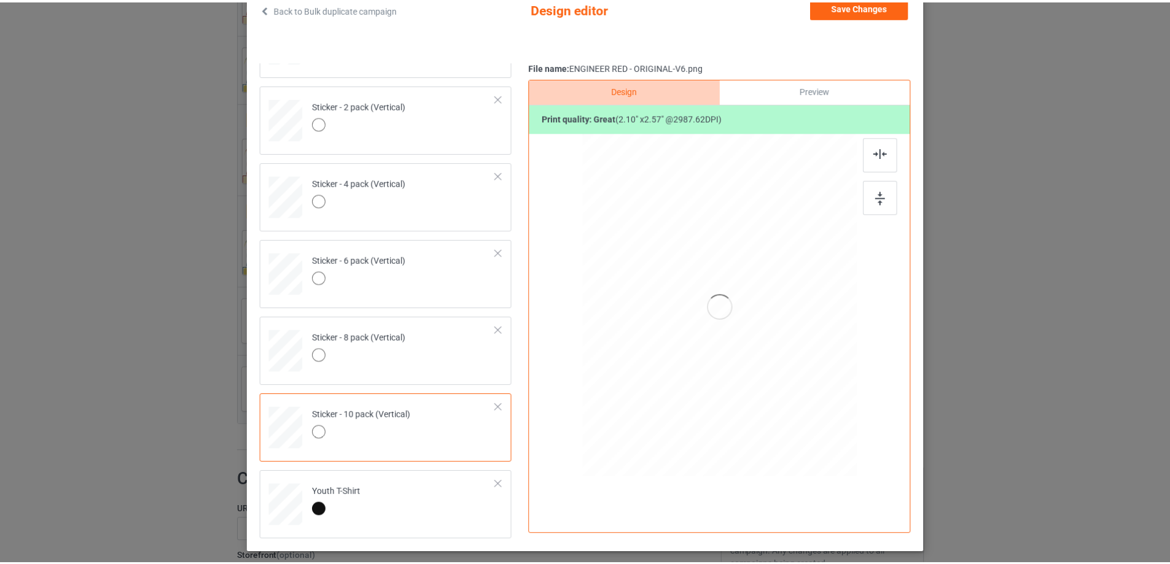
scroll to position [0, 0]
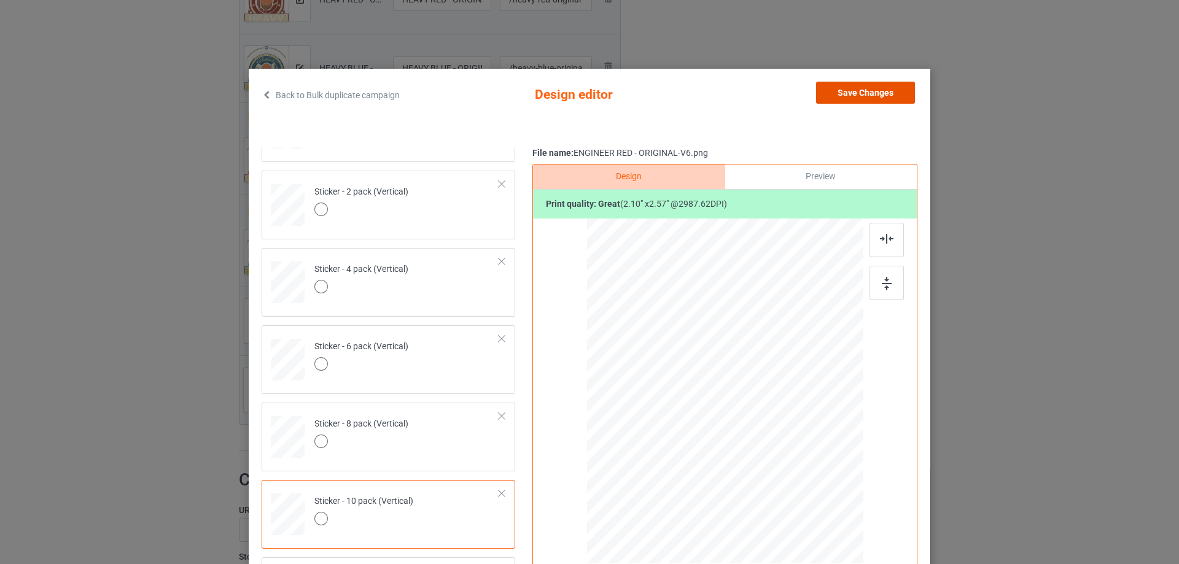
click at [857, 86] on button "Save Changes" at bounding box center [865, 93] width 99 height 22
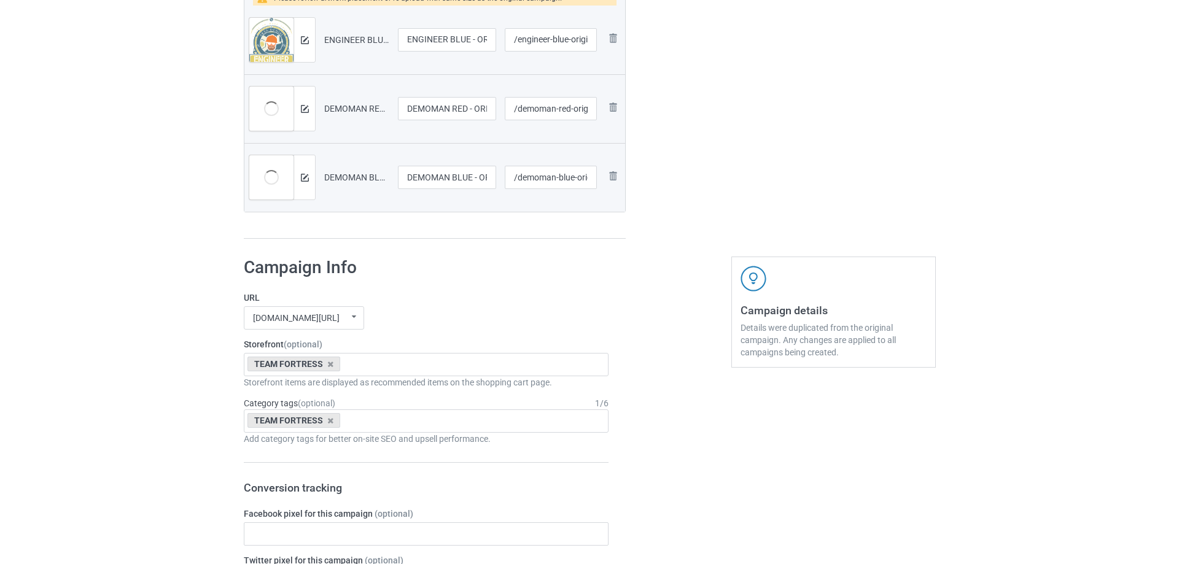
scroll to position [625, 0]
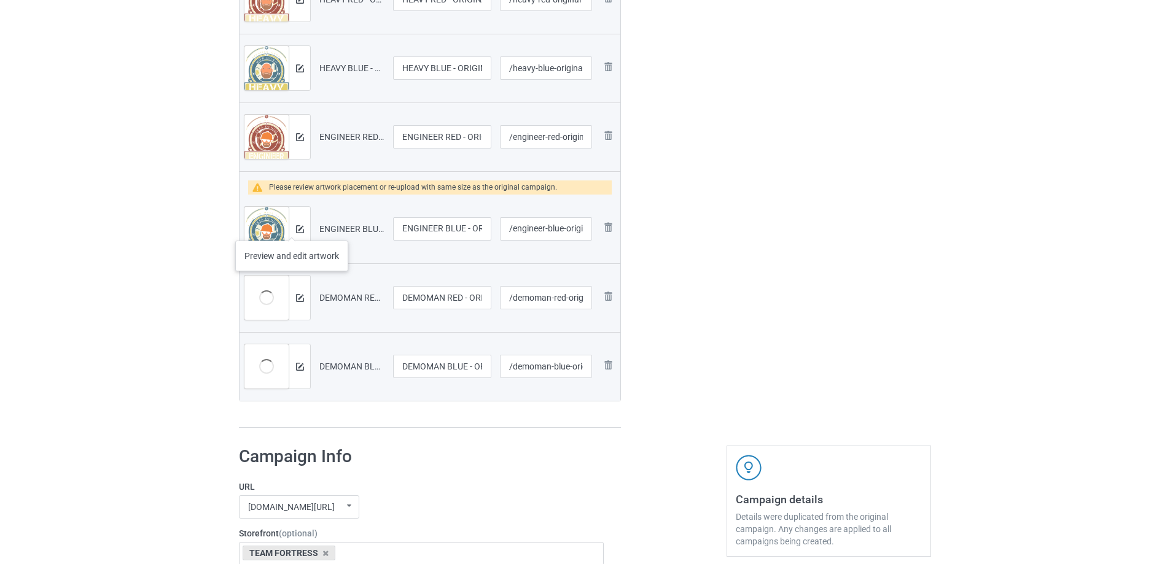
click at [292, 228] on div at bounding box center [299, 229] width 21 height 44
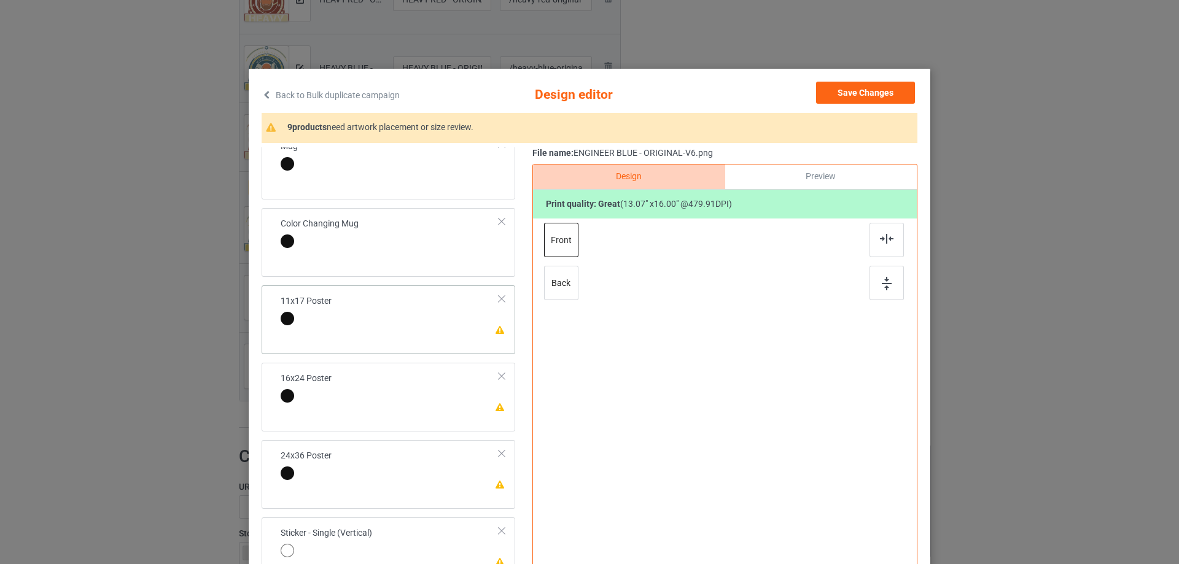
scroll to position [430, 0]
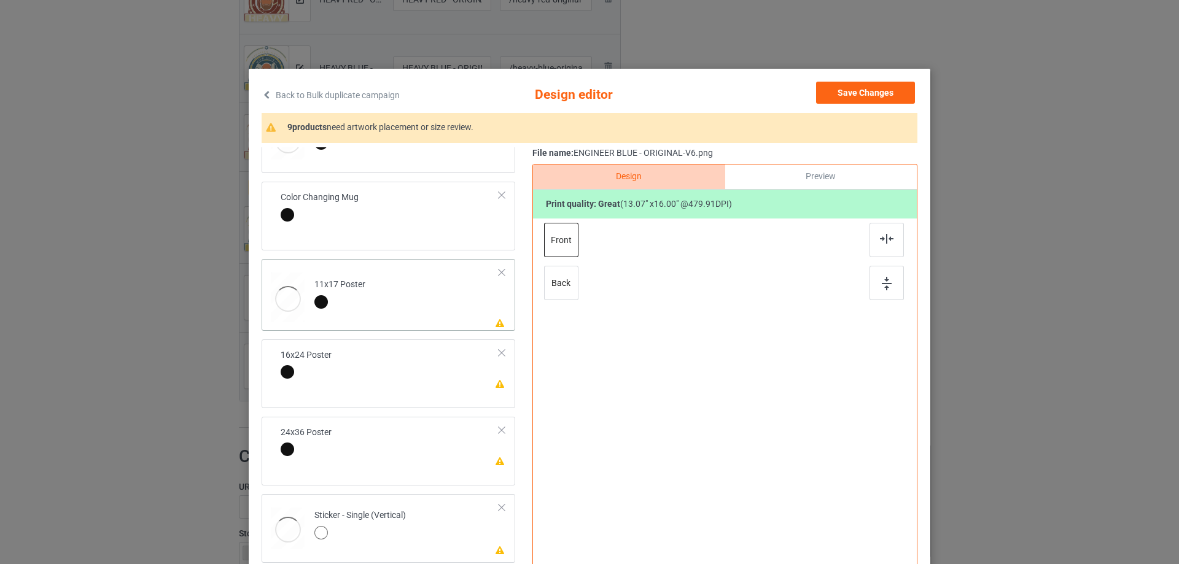
click at [417, 276] on td "Please review artwork placement 11x17 Poster" at bounding box center [407, 295] width 198 height 62
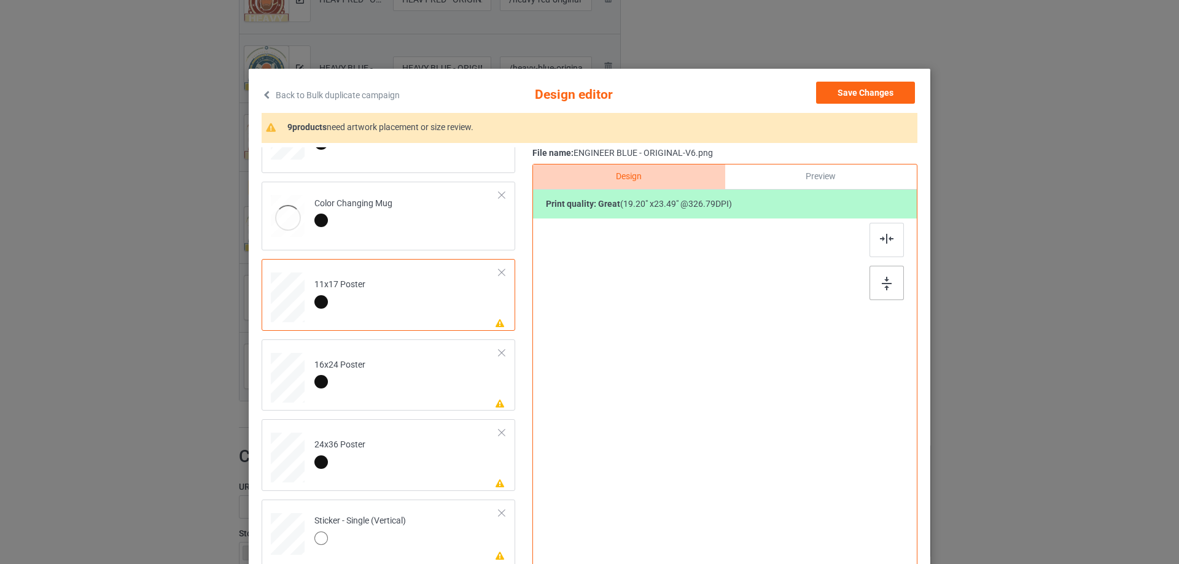
click at [882, 289] on img at bounding box center [887, 284] width 10 height 14
click at [880, 237] on img at bounding box center [887, 239] width 14 height 10
click at [455, 382] on td "Please review artwork placement 16x24 Poster" at bounding box center [407, 375] width 198 height 62
click at [886, 283] on img at bounding box center [887, 284] width 10 height 14
click at [886, 243] on img at bounding box center [887, 239] width 14 height 10
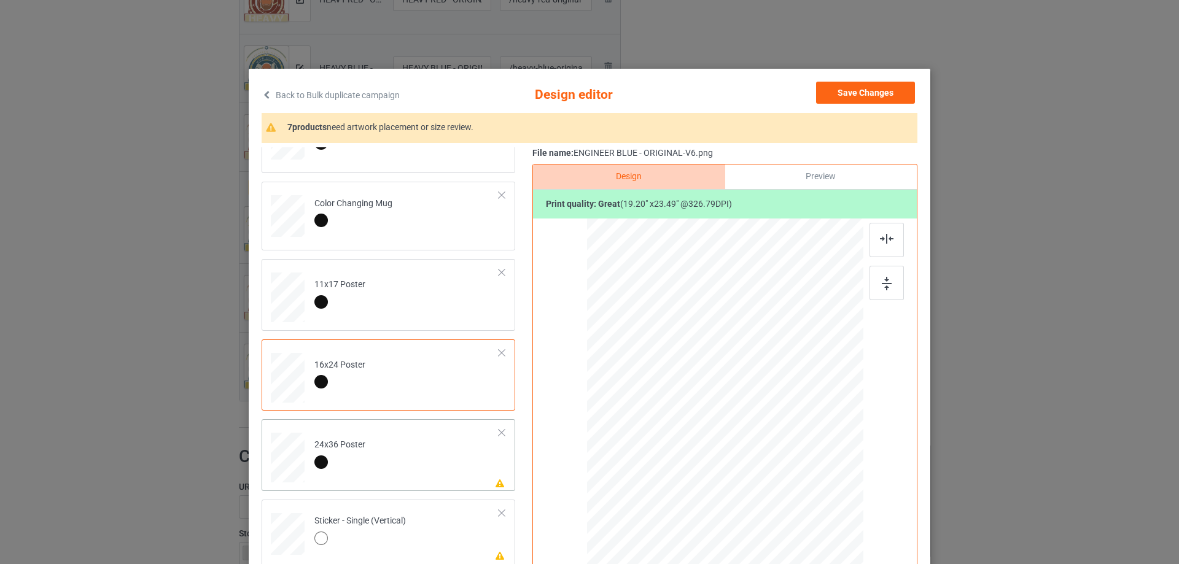
click at [476, 461] on td "Please review artwork placement 24x36 Poster" at bounding box center [407, 455] width 198 height 62
click at [882, 288] on img at bounding box center [887, 284] width 10 height 14
click at [885, 246] on div at bounding box center [886, 240] width 34 height 34
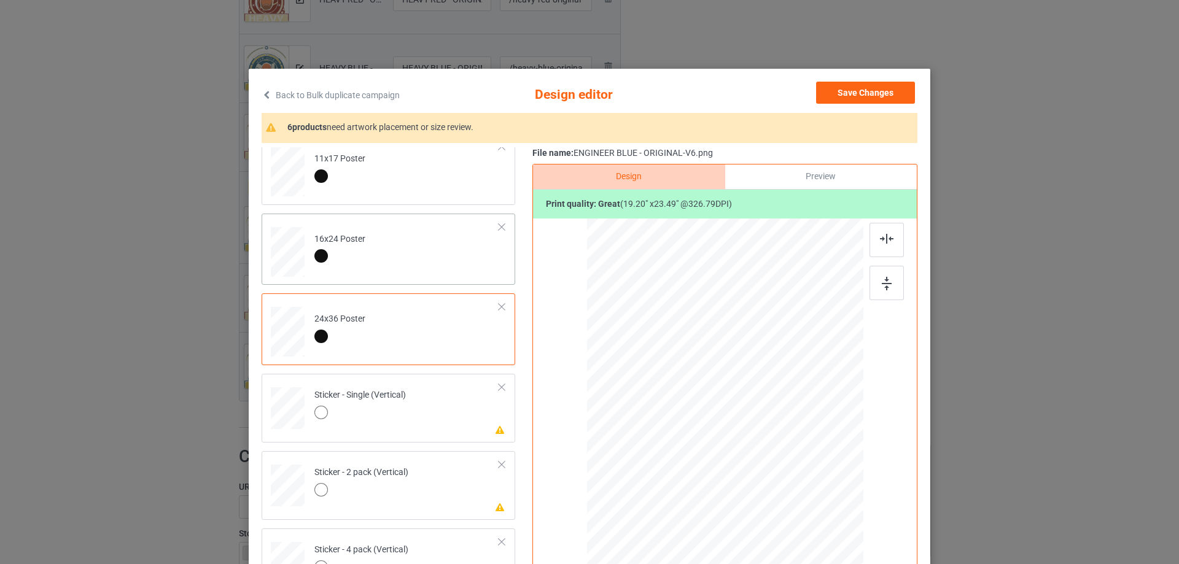
scroll to position [614, 0]
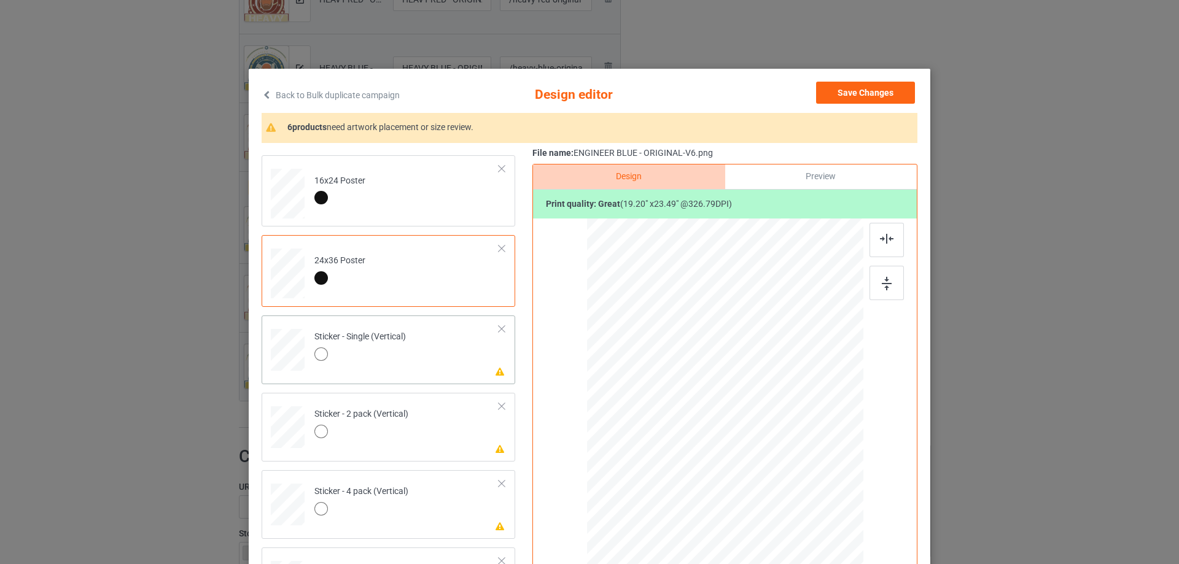
click at [452, 360] on td "Please review artwork placement Sticker - Single (Vertical)" at bounding box center [407, 348] width 198 height 54
click at [884, 281] on img at bounding box center [887, 284] width 10 height 14
click at [880, 237] on img at bounding box center [887, 239] width 14 height 10
click at [402, 446] on td "Please review artwork placement Sticker - 2 pack (Vertical)" at bounding box center [407, 425] width 198 height 54
click at [888, 266] on div at bounding box center [886, 283] width 34 height 34
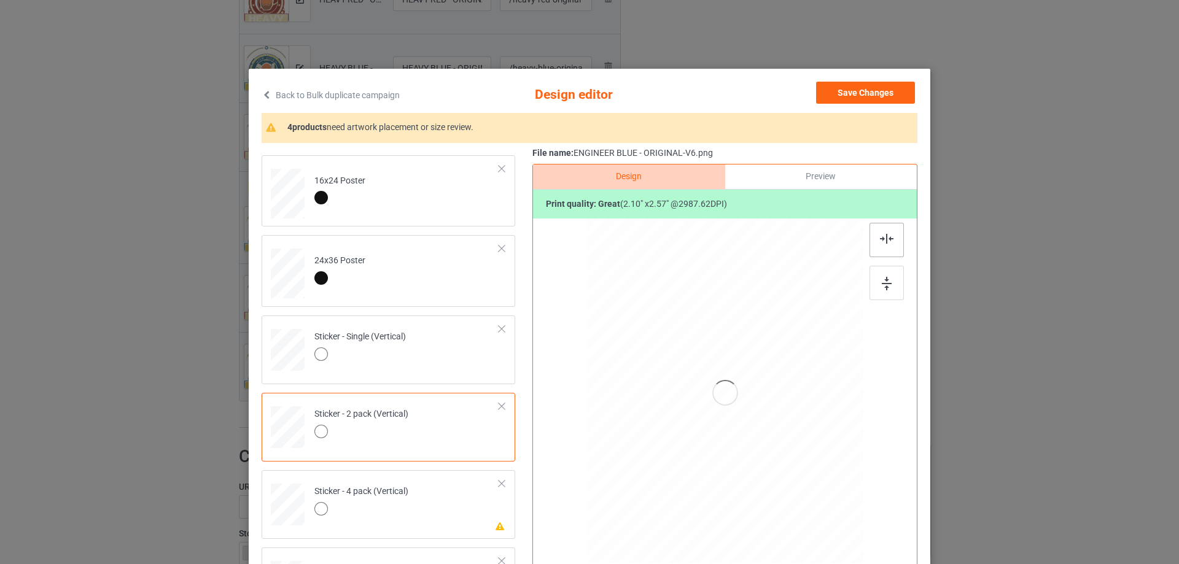
click at [885, 243] on img at bounding box center [887, 239] width 14 height 10
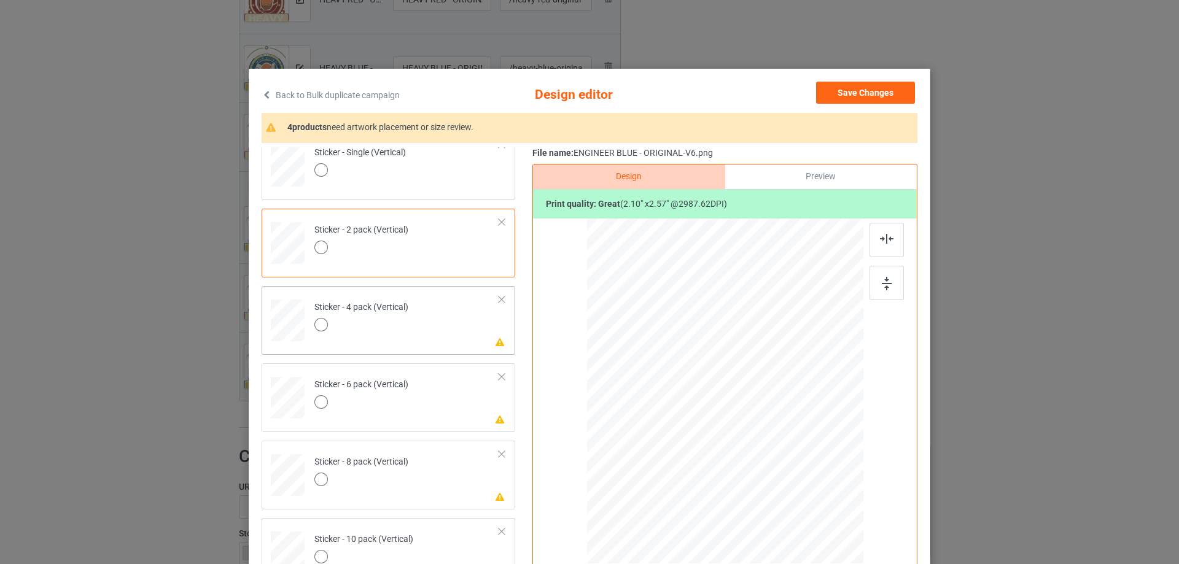
click at [437, 316] on td "Please review artwork placement Sticker - 4 pack (Vertical)" at bounding box center [407, 318] width 198 height 54
drag, startPoint x: 874, startPoint y: 276, endPoint x: 880, endPoint y: 255, distance: 21.8
click at [874, 276] on div at bounding box center [886, 283] width 34 height 34
click at [885, 235] on img at bounding box center [887, 239] width 14 height 10
click at [880, 240] on img at bounding box center [887, 239] width 14 height 10
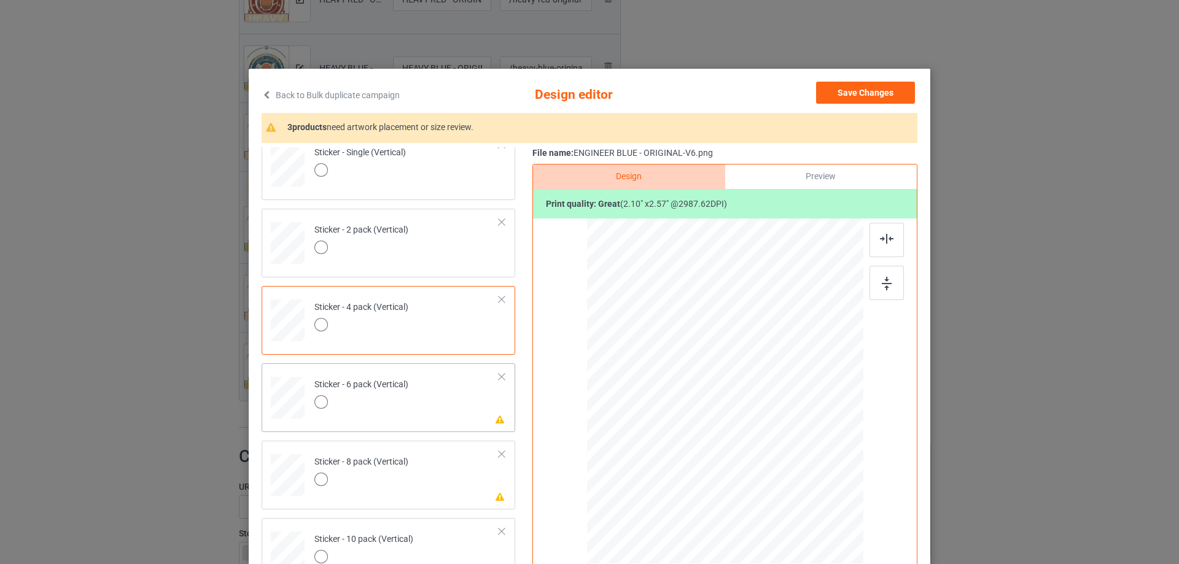
click at [394, 404] on div at bounding box center [361, 403] width 94 height 17
click at [877, 287] on div at bounding box center [886, 283] width 34 height 34
click at [887, 233] on div at bounding box center [886, 240] width 34 height 34
drag, startPoint x: 403, startPoint y: 494, endPoint x: 458, endPoint y: 475, distance: 58.7
click at [402, 494] on td "Please review artwork placement Sticker - 8 pack (Vertical)" at bounding box center [407, 473] width 198 height 54
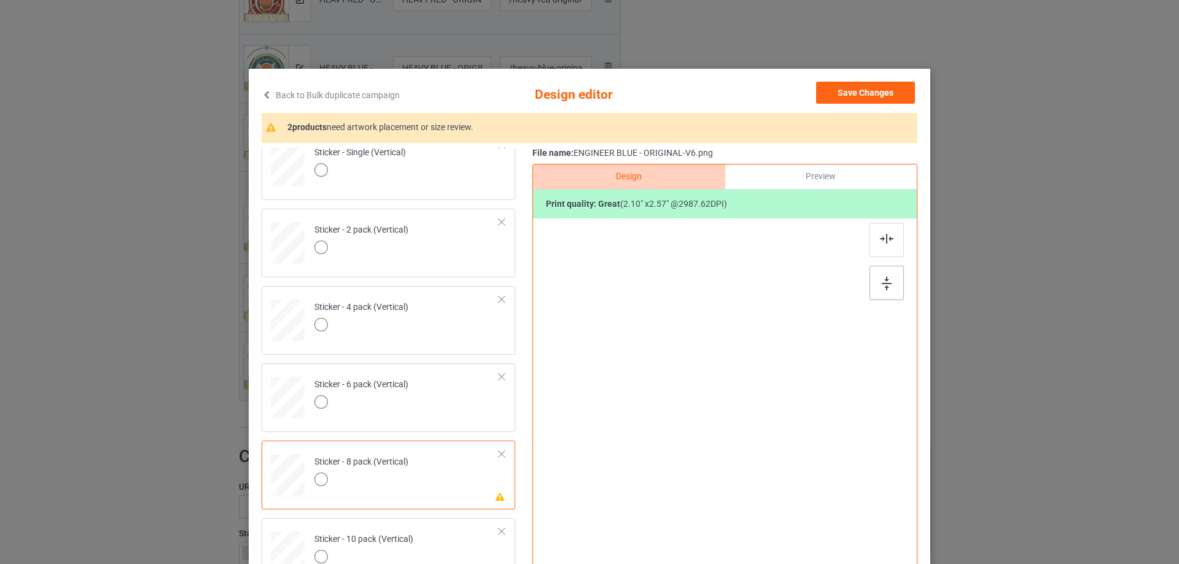
click at [885, 287] on img at bounding box center [887, 284] width 10 height 14
click at [888, 251] on div at bounding box center [886, 240] width 34 height 34
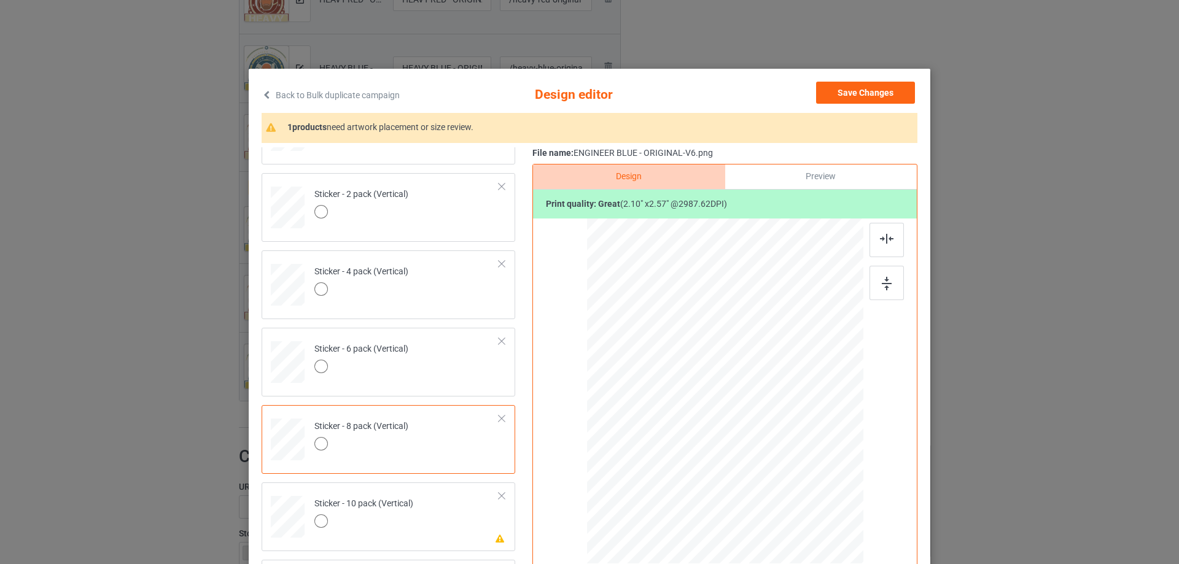
scroll to position [836, 0]
click at [465, 528] on td "Please review artwork placement Sticker - 10 pack (Vertical)" at bounding box center [407, 512] width 198 height 54
click at [873, 284] on div at bounding box center [886, 283] width 34 height 34
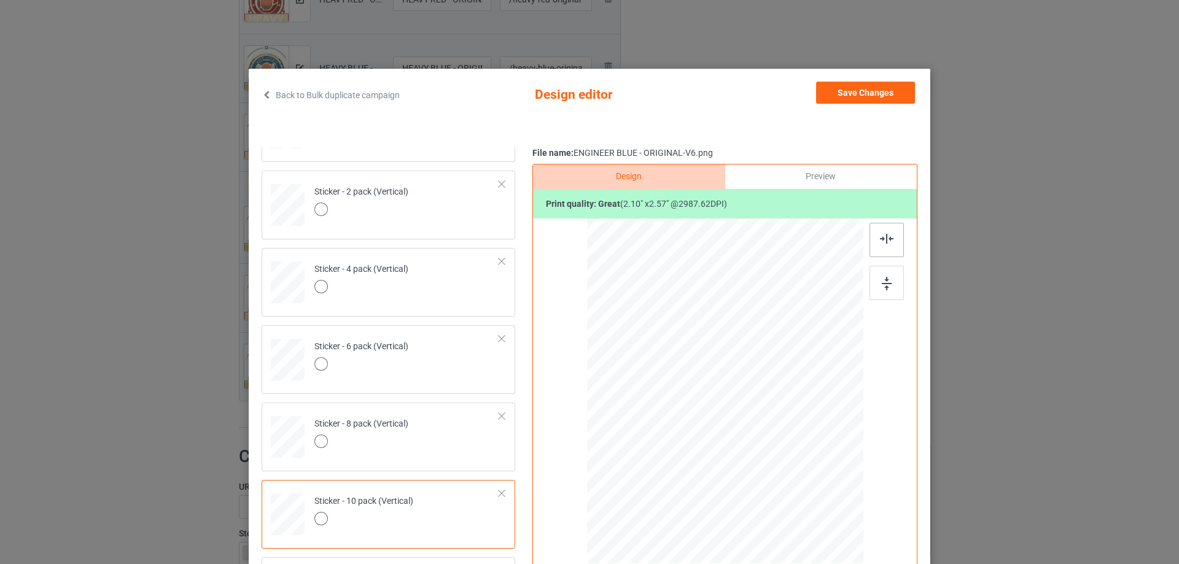
click at [877, 249] on div at bounding box center [886, 240] width 34 height 34
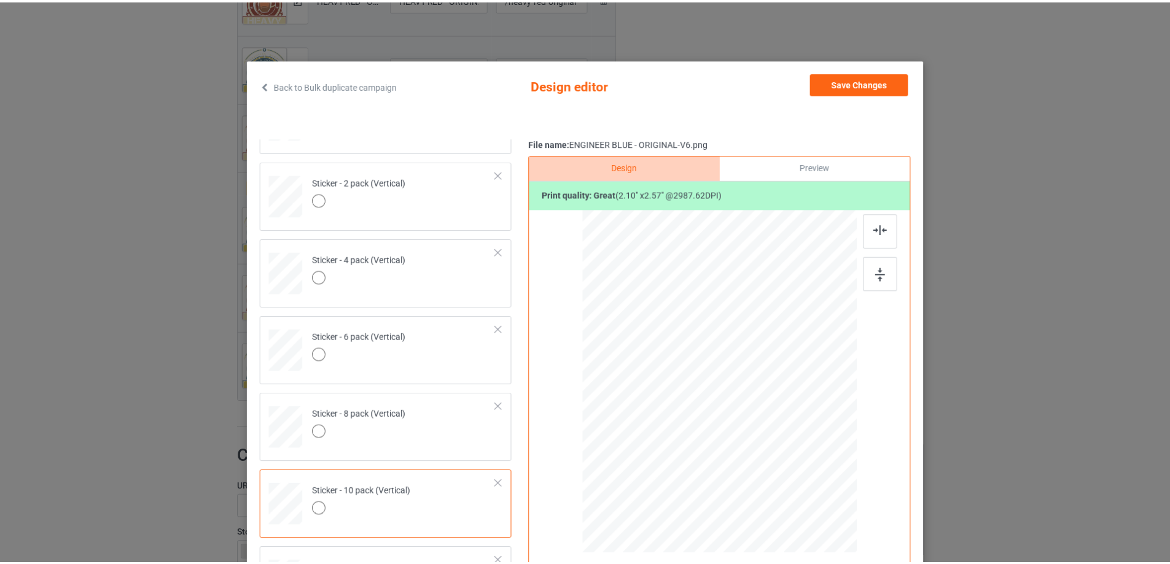
scroll to position [0, 0]
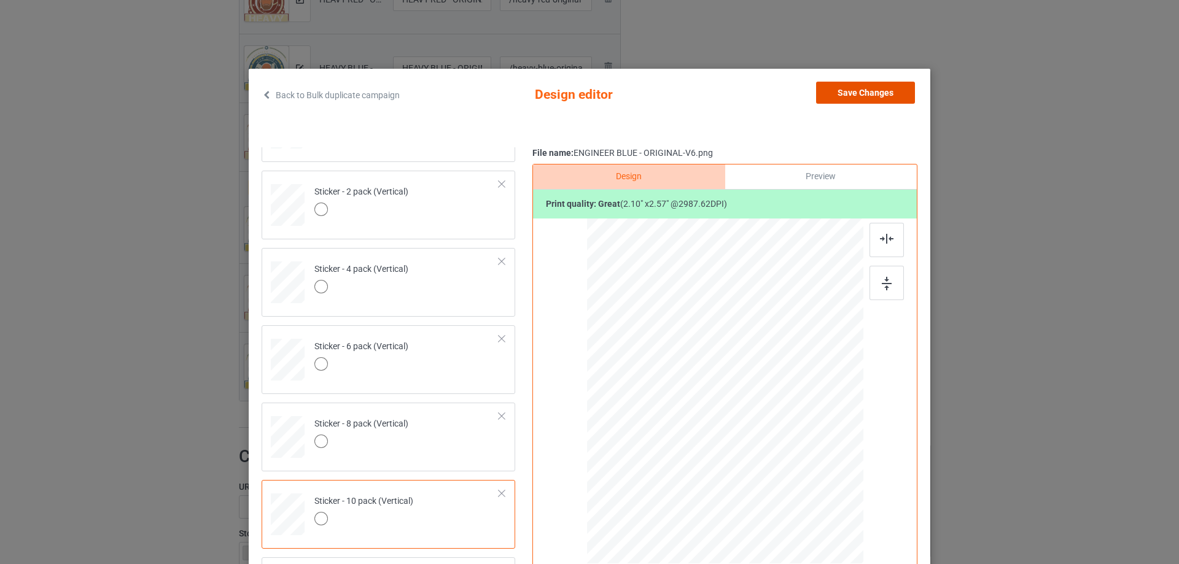
click at [883, 95] on button "Save Changes" at bounding box center [865, 93] width 99 height 22
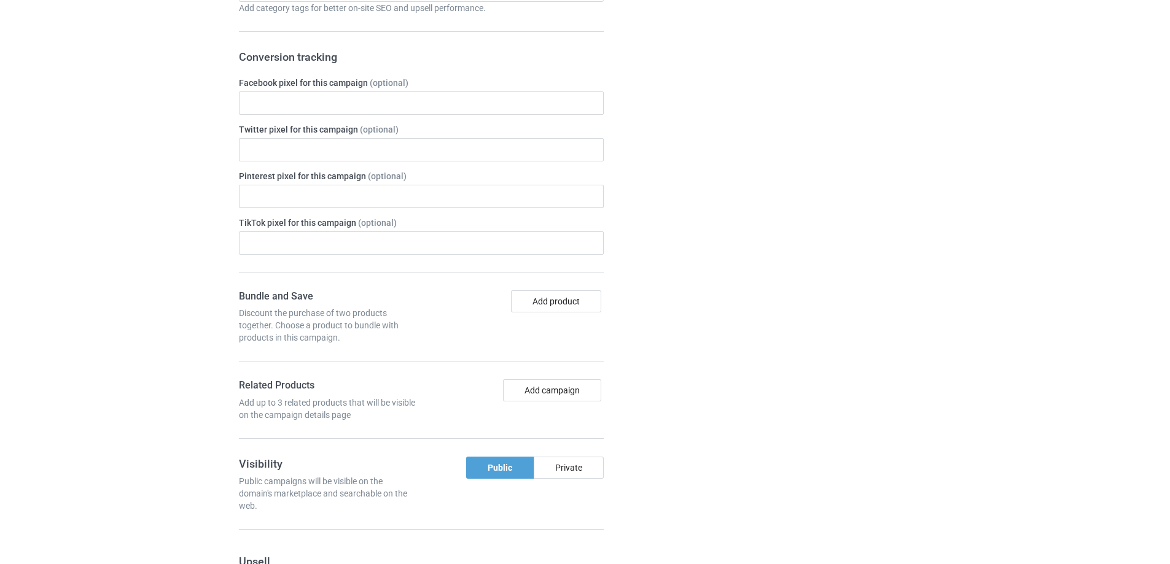
scroll to position [1619, 0]
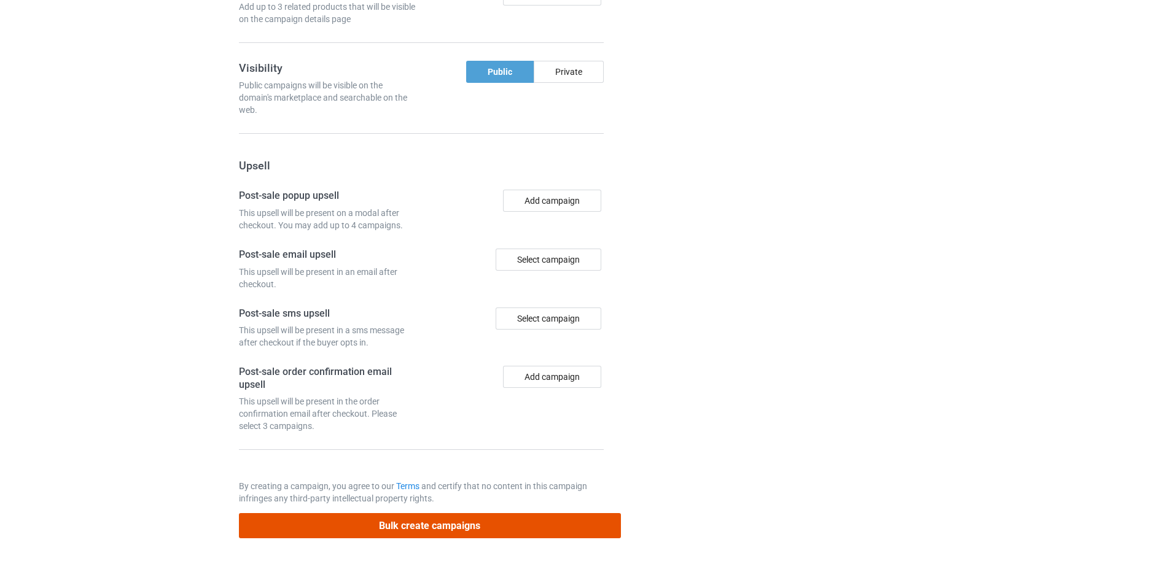
click at [505, 531] on button "Bulk create campaigns" at bounding box center [430, 525] width 382 height 25
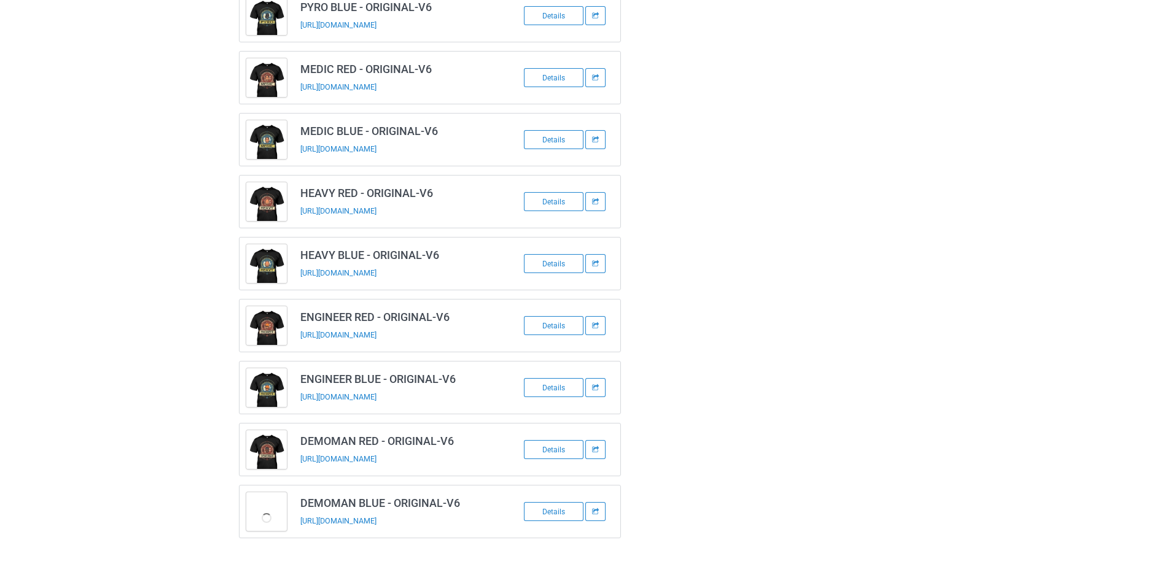
scroll to position [168, 0]
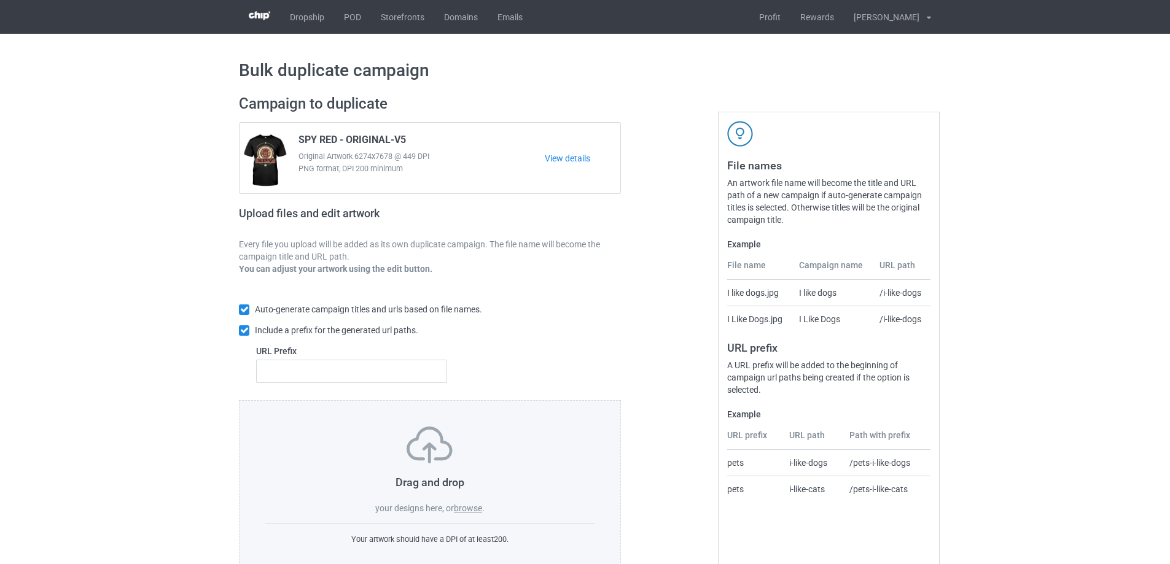
click at [481, 511] on label "browse" at bounding box center [468, 508] width 28 height 10
click at [0, 0] on input "browse" at bounding box center [0, 0] width 0 height 0
click at [471, 504] on label "browse" at bounding box center [468, 508] width 28 height 10
click at [0, 0] on input "browse" at bounding box center [0, 0] width 0 height 0
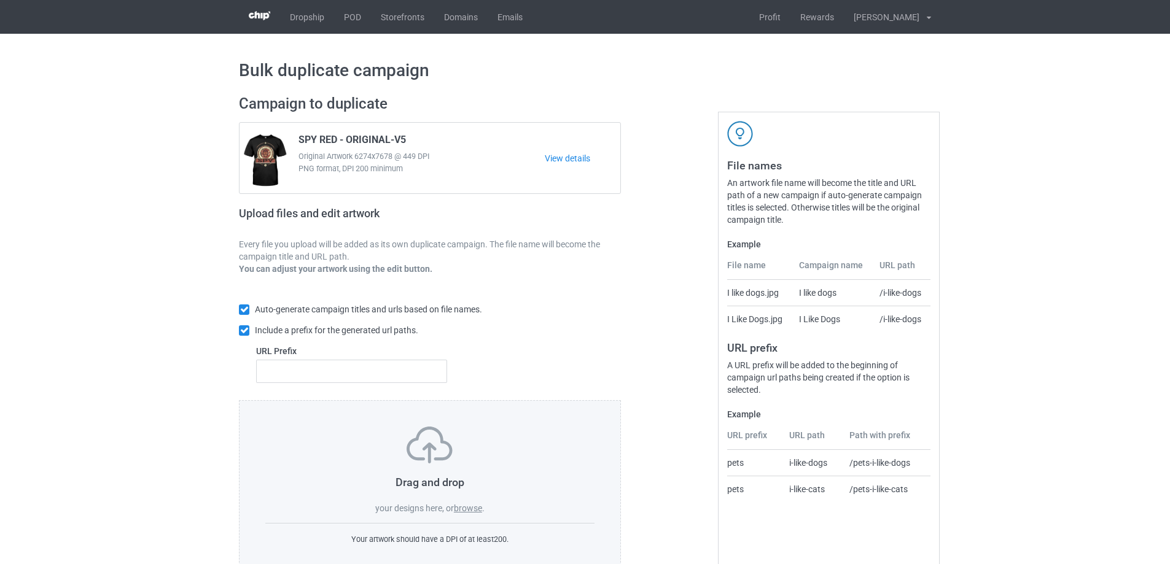
click at [464, 510] on label "browse" at bounding box center [468, 508] width 28 height 10
click at [0, 0] on input "browse" at bounding box center [0, 0] width 0 height 0
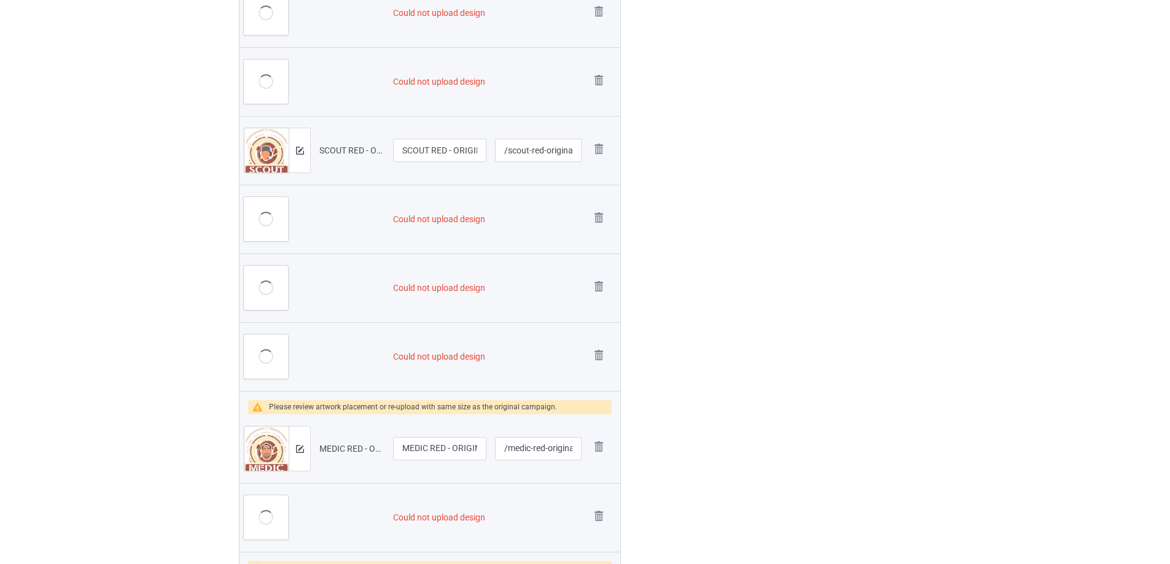
scroll to position [860, 0]
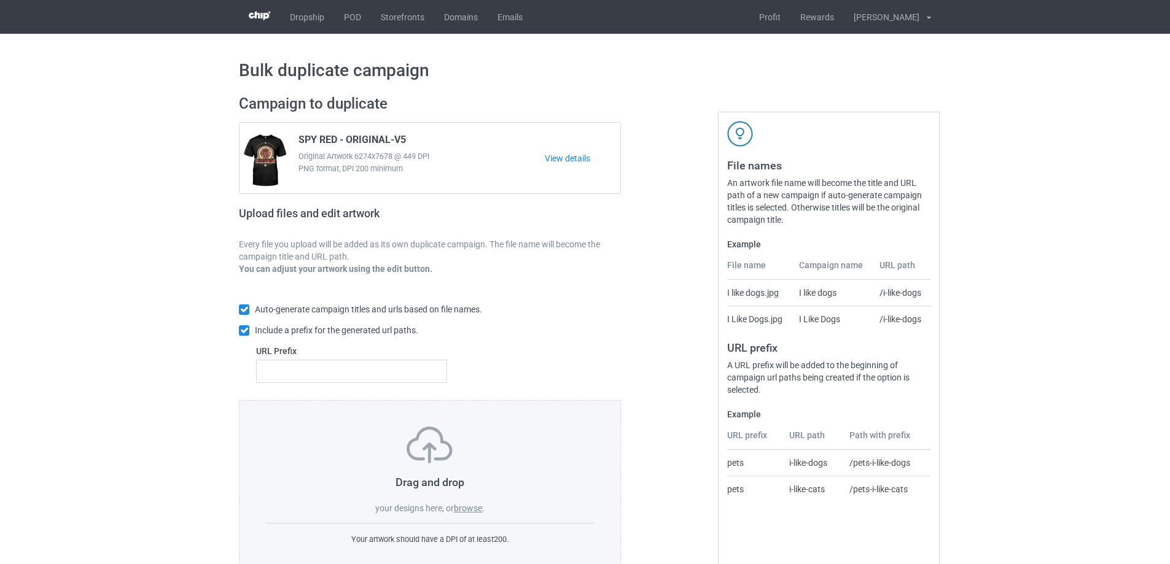
click at [475, 510] on label "browse" at bounding box center [468, 508] width 28 height 10
click at [0, 0] on input "browse" at bounding box center [0, 0] width 0 height 0
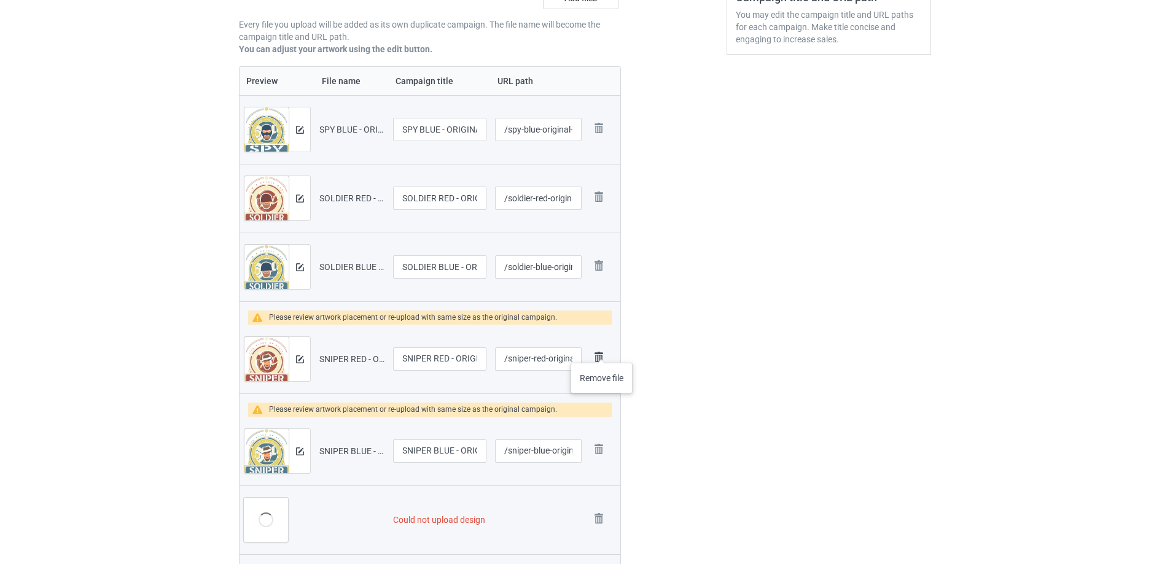
scroll to position [614, 0]
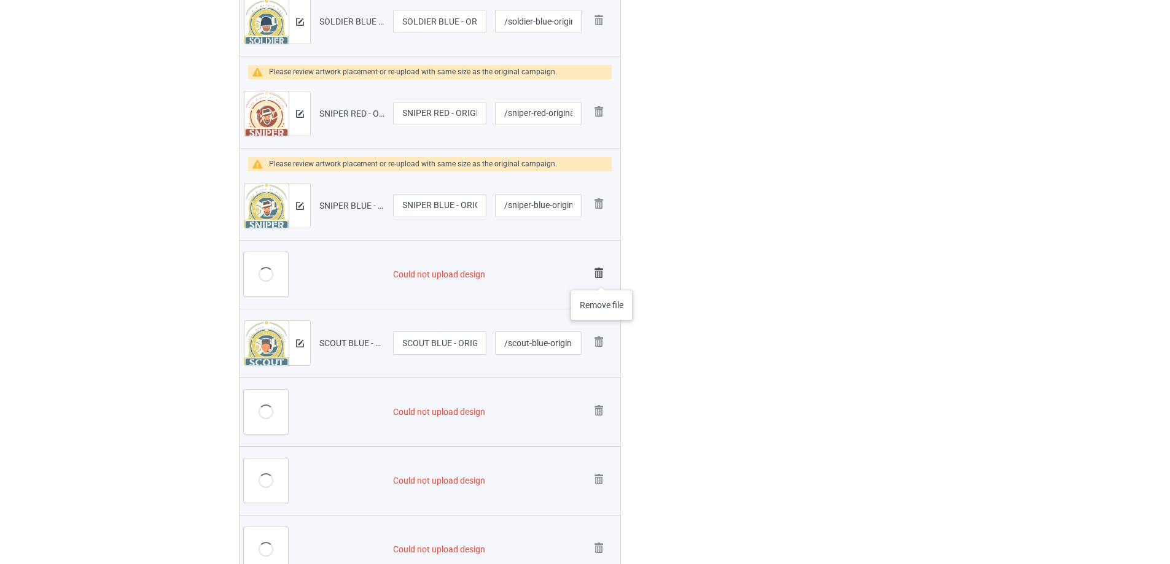
click at [602, 278] on img at bounding box center [598, 273] width 17 height 17
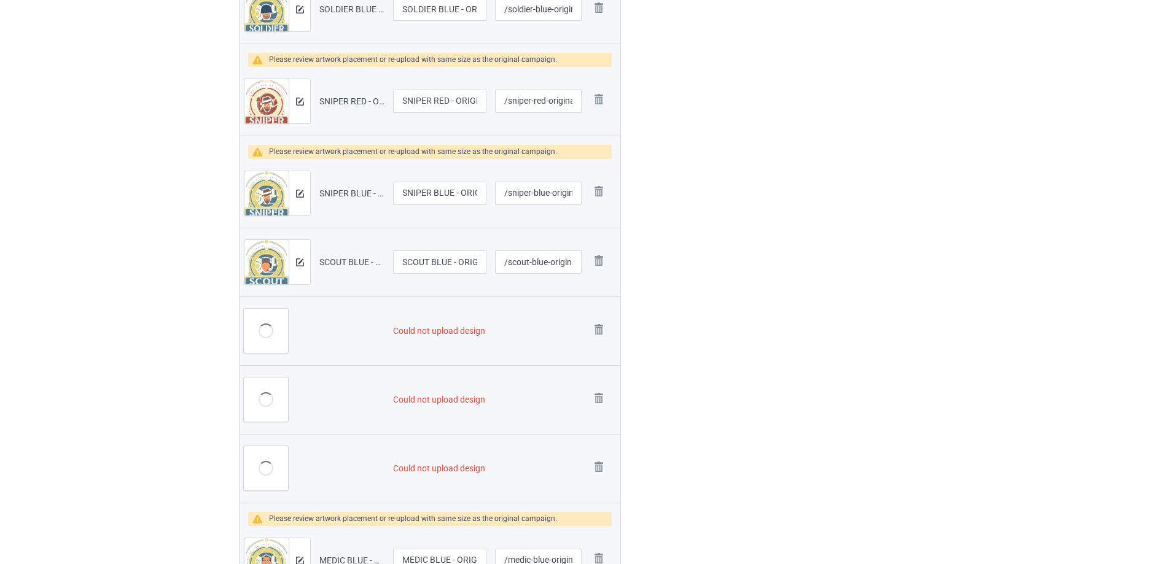
scroll to position [602, 0]
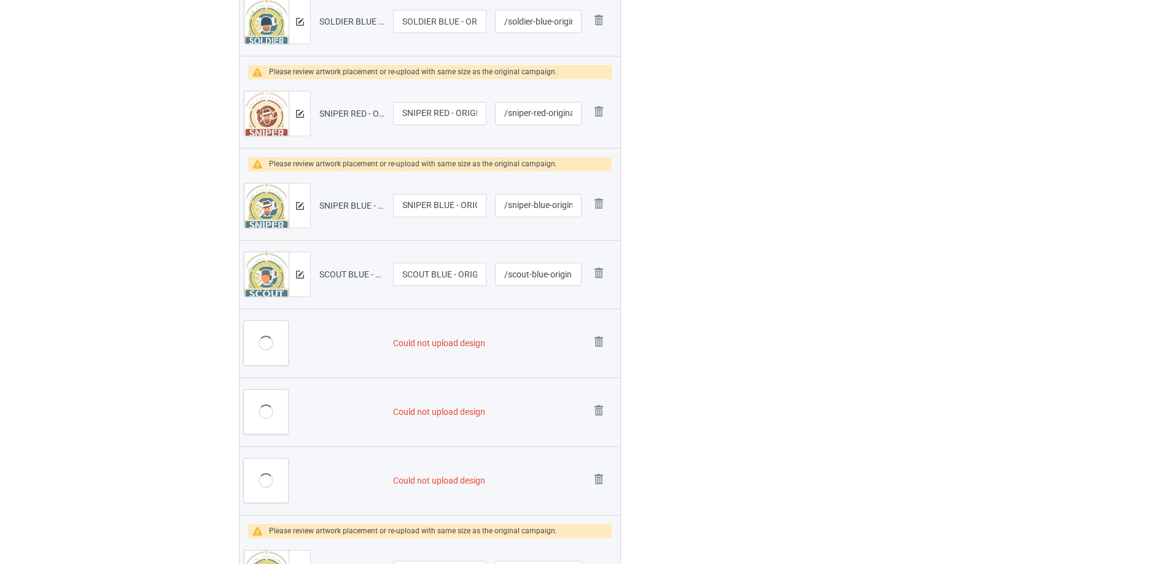
click at [0, 0] on img at bounding box center [0, 0] width 0 height 0
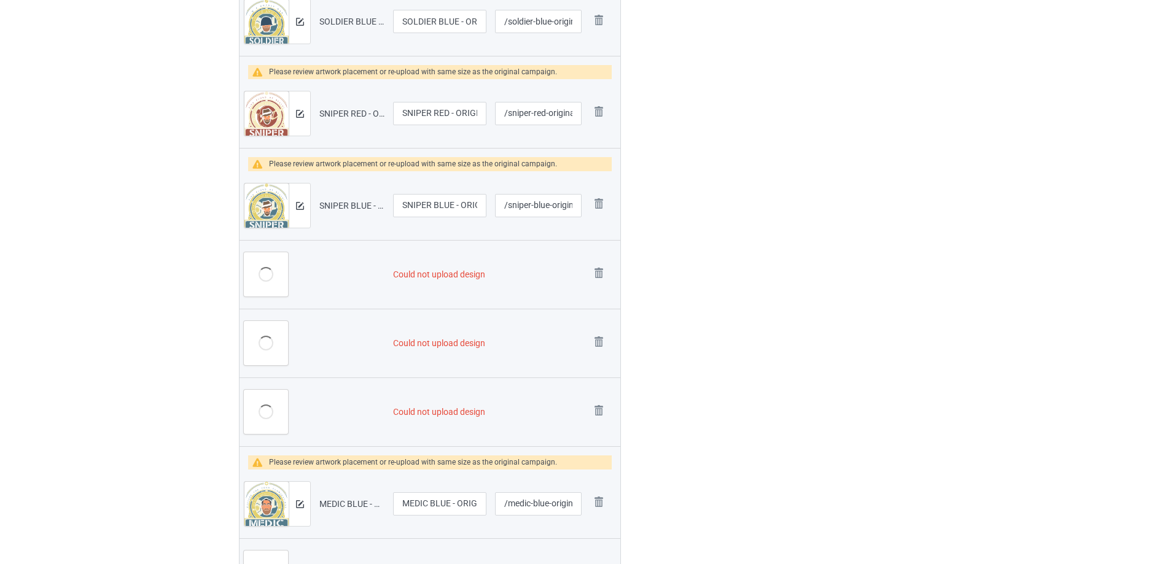
click at [0, 0] on img at bounding box center [0, 0] width 0 height 0
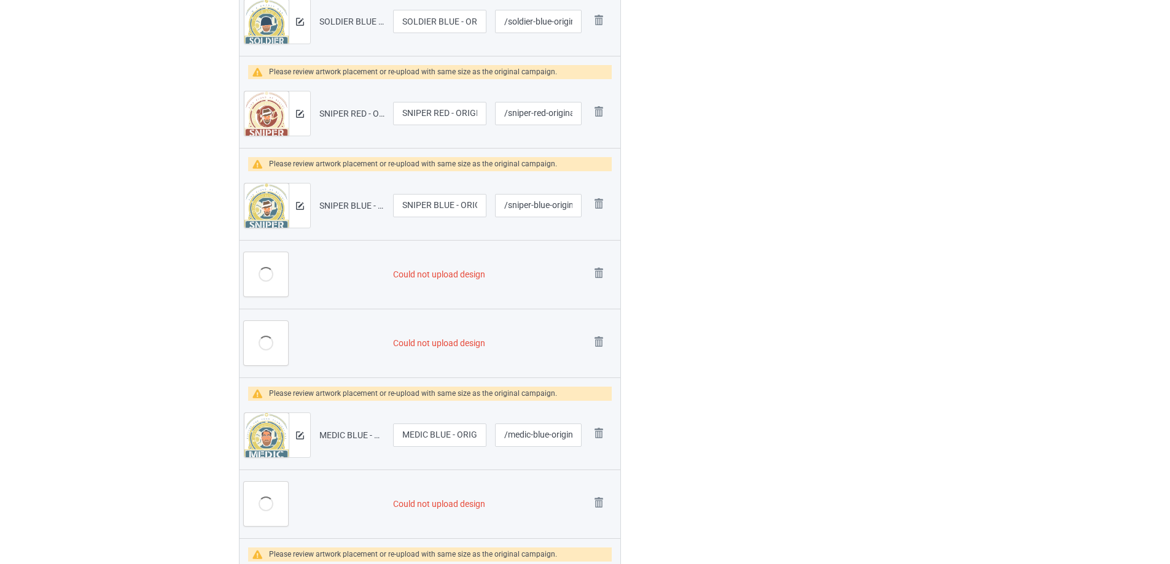
click at [0, 0] on img at bounding box center [0, 0] width 0 height 0
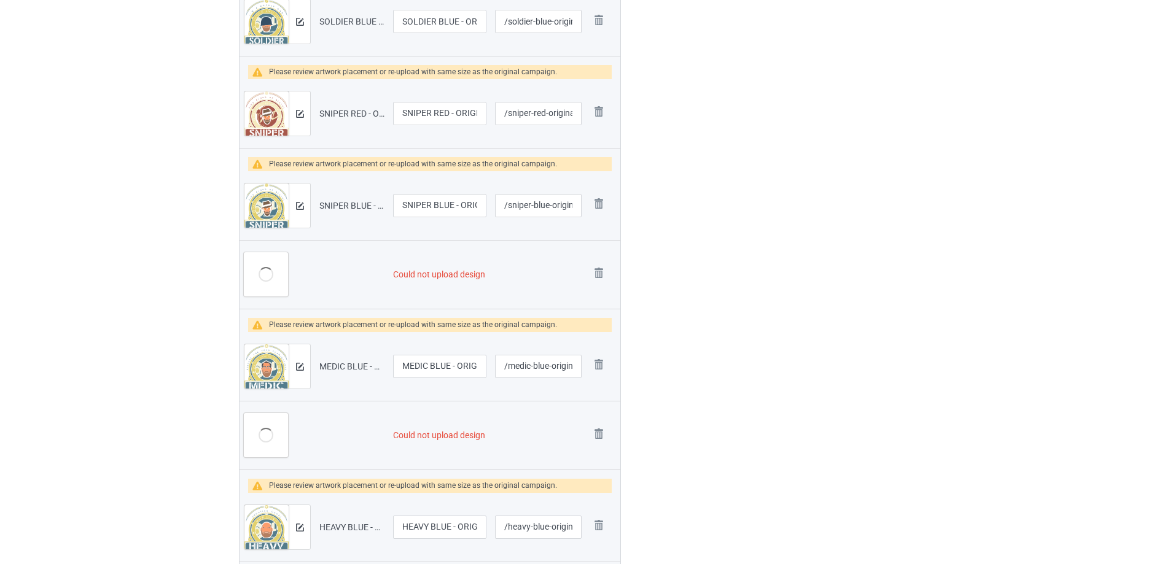
click at [0, 0] on img at bounding box center [0, 0] width 0 height 0
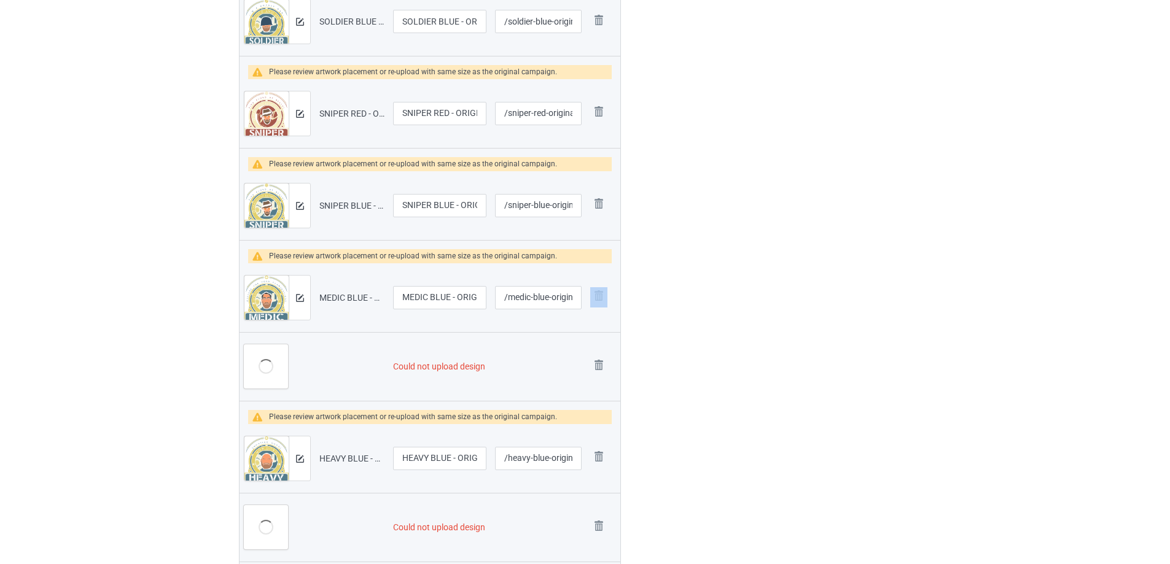
click at [602, 278] on td "Remove file" at bounding box center [603, 297] width 34 height 69
click at [602, 300] on img at bounding box center [598, 295] width 17 height 17
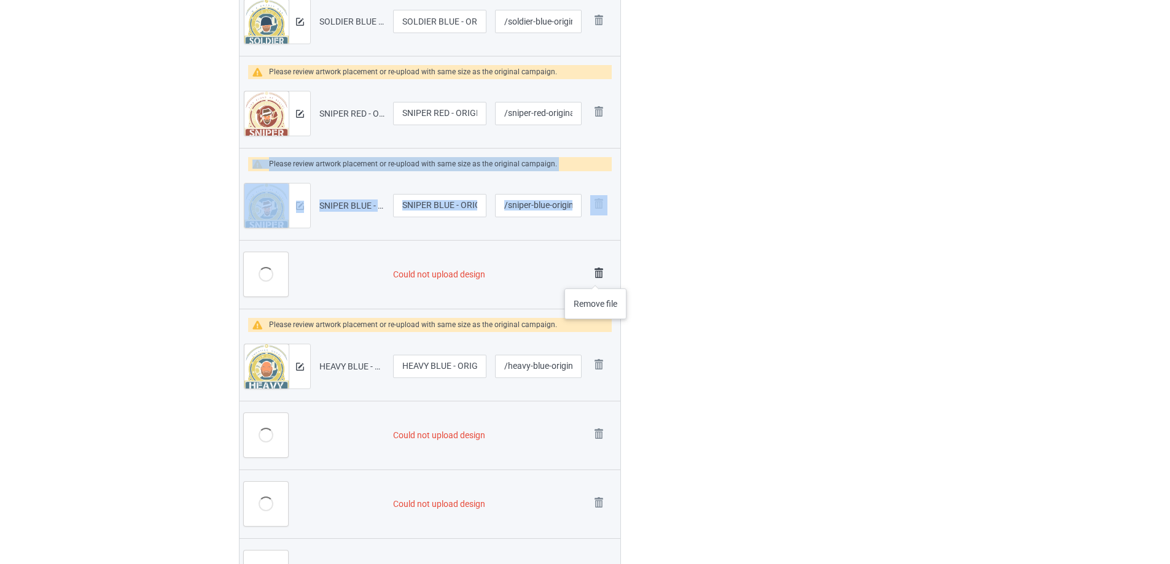
click at [595, 276] on img at bounding box center [598, 273] width 17 height 17
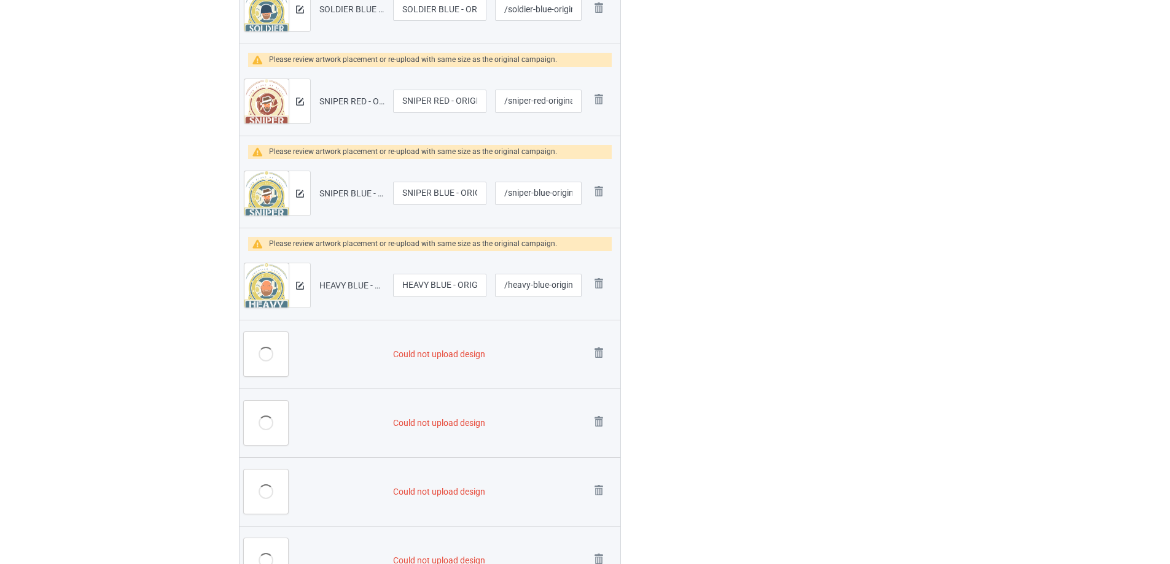
scroll to position [553, 0]
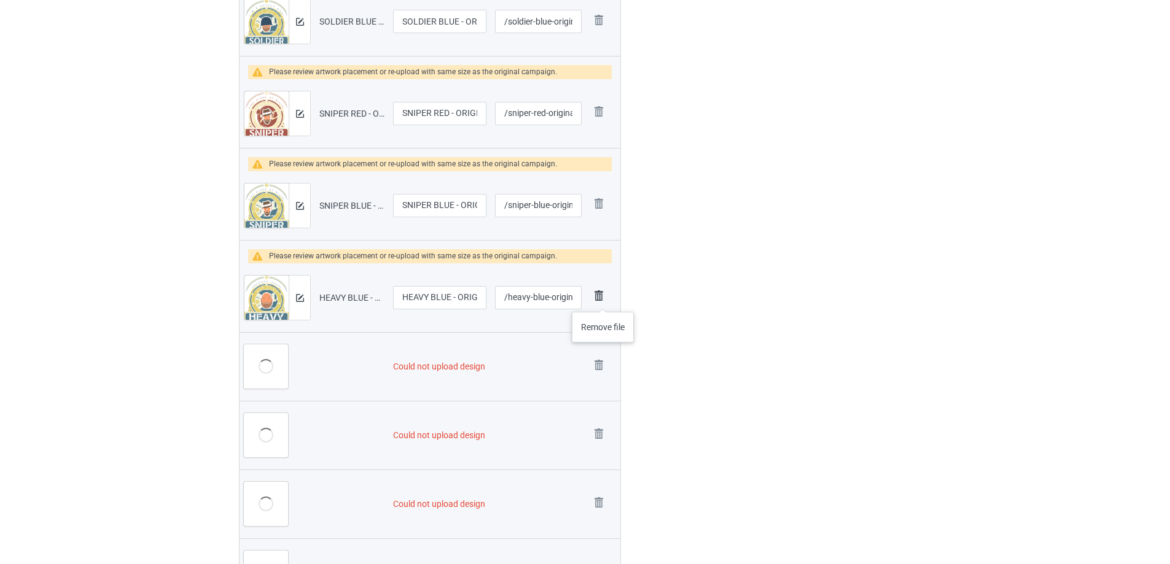
click at [602, 298] on img at bounding box center [598, 295] width 17 height 17
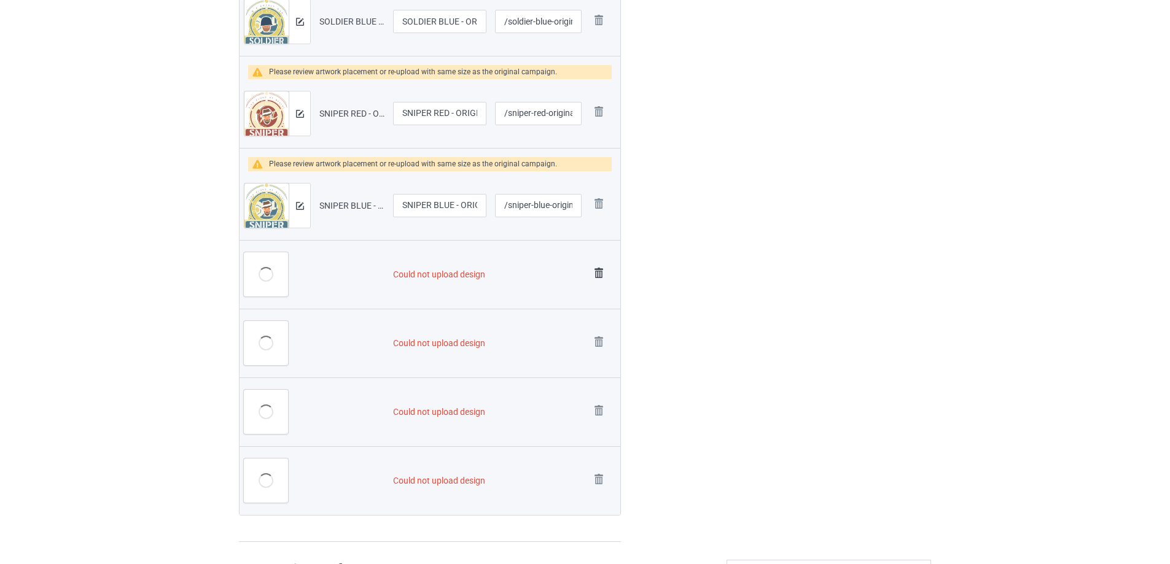
click at [597, 277] on img at bounding box center [598, 273] width 17 height 17
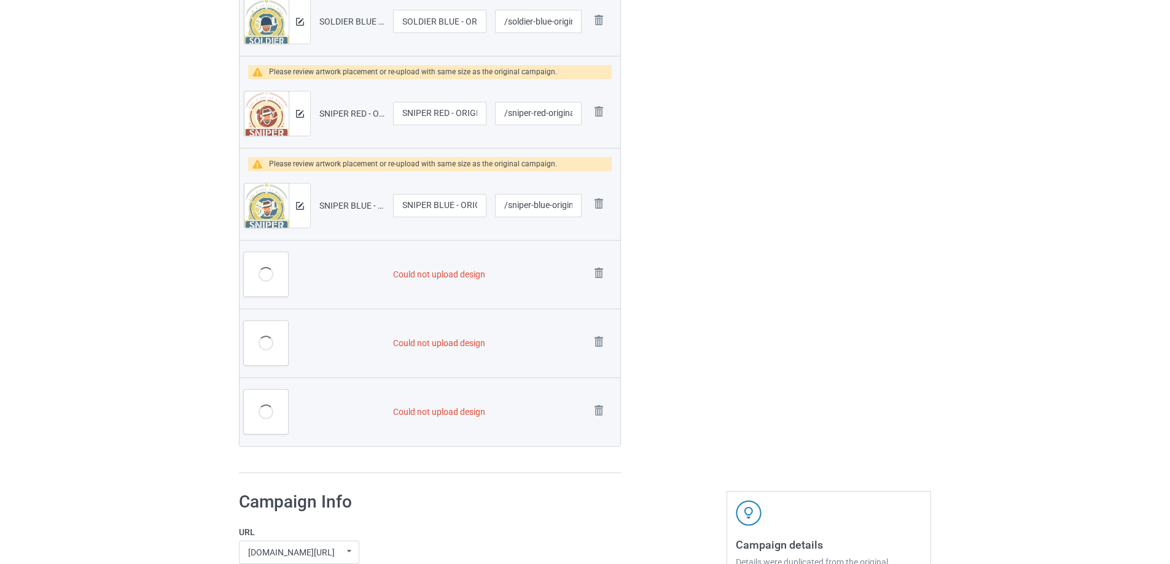
click at [0, 0] on img at bounding box center [0, 0] width 0 height 0
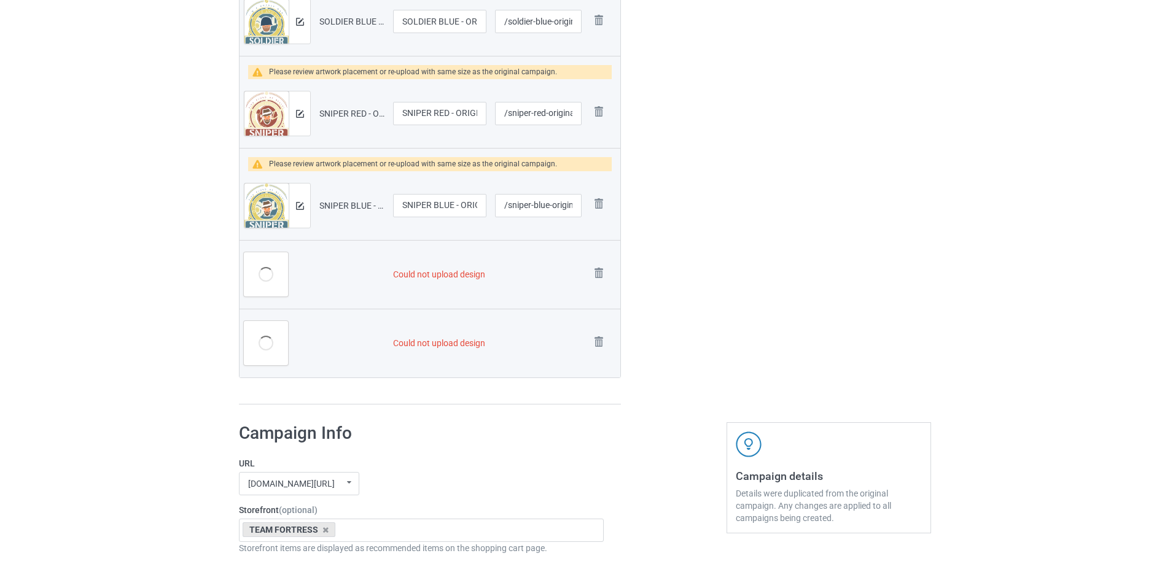
click at [0, 0] on img at bounding box center [0, 0] width 0 height 0
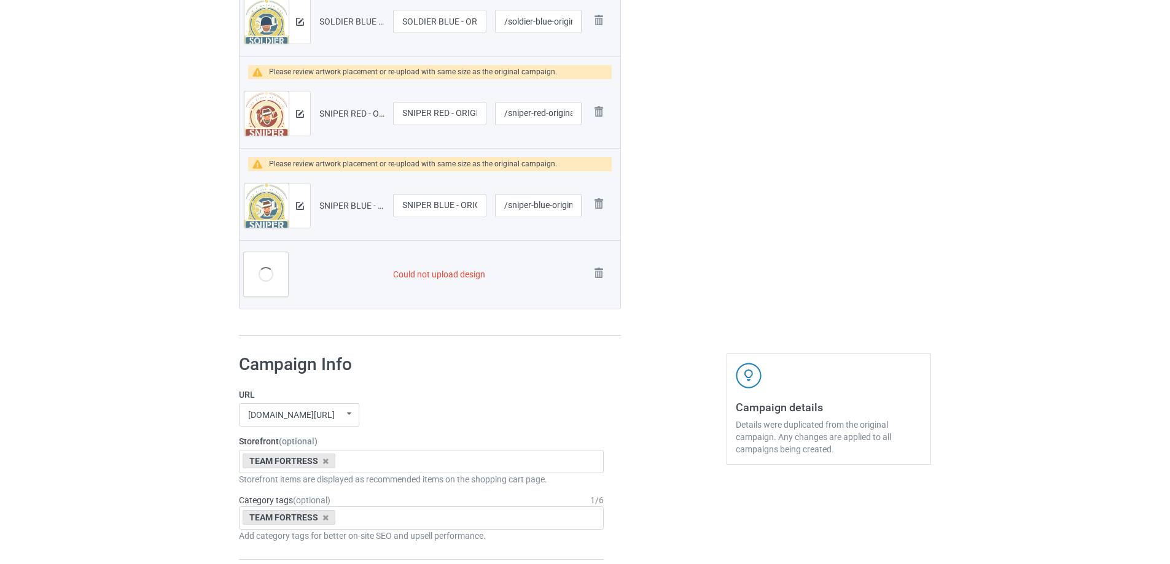
click at [0, 0] on img at bounding box center [0, 0] width 0 height 0
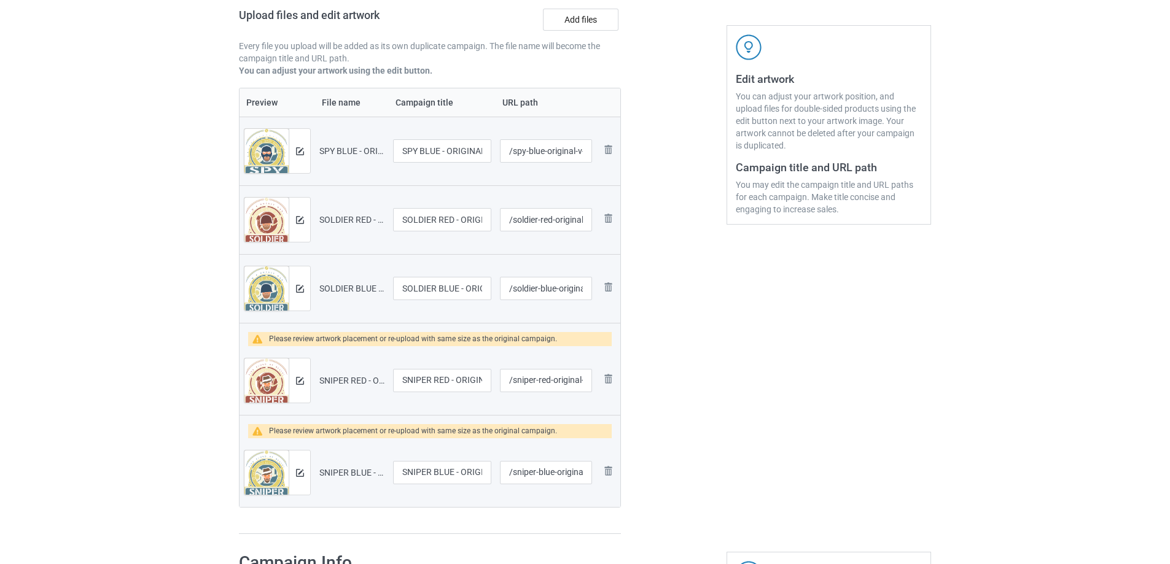
scroll to position [158, 0]
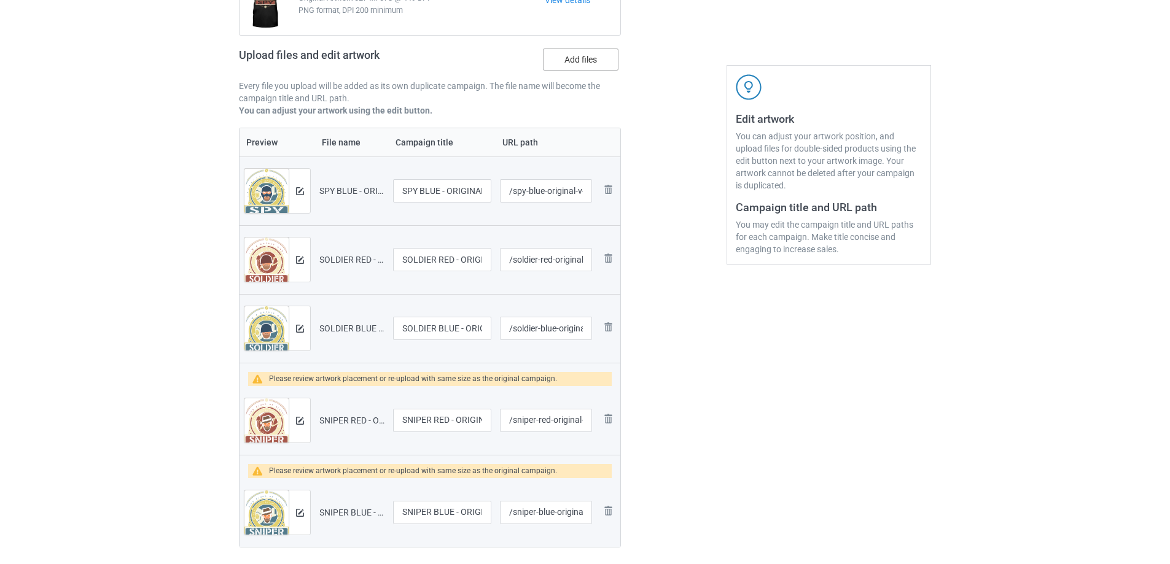
click at [603, 60] on label "Add files" at bounding box center [581, 60] width 76 height 22
click at [0, 0] on input "Add files" at bounding box center [0, 0] width 0 height 0
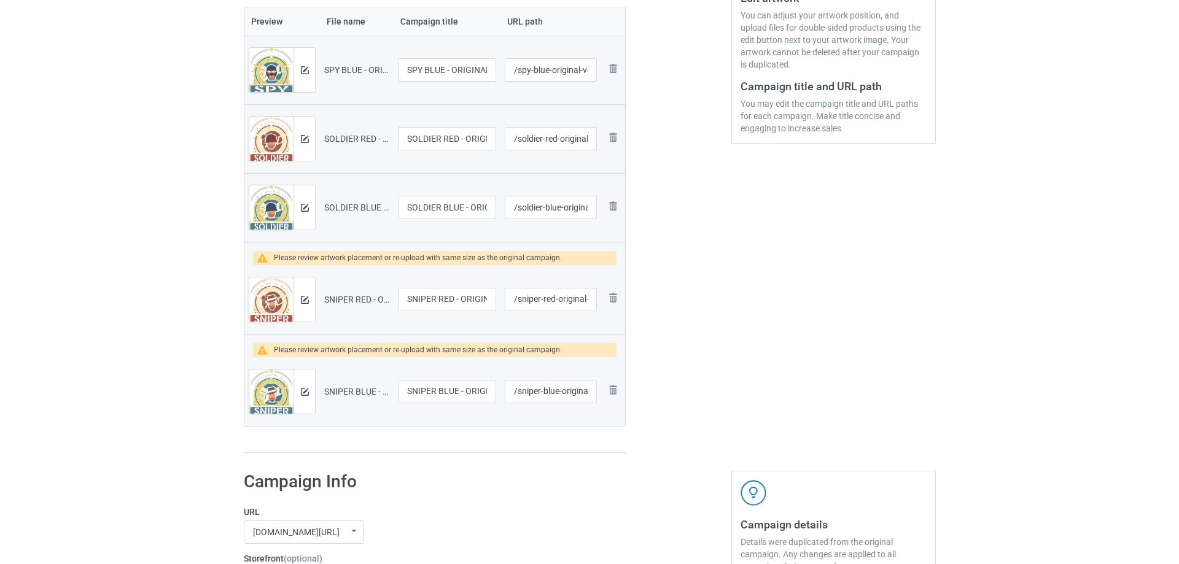
scroll to position [281, 0]
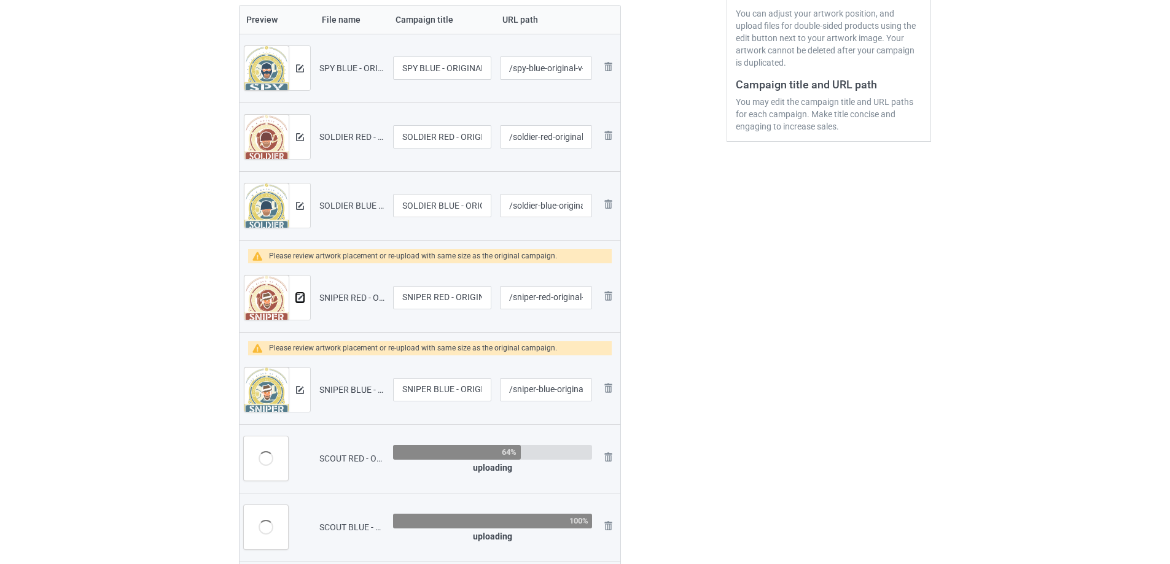
click at [301, 303] on button at bounding box center [300, 298] width 8 height 10
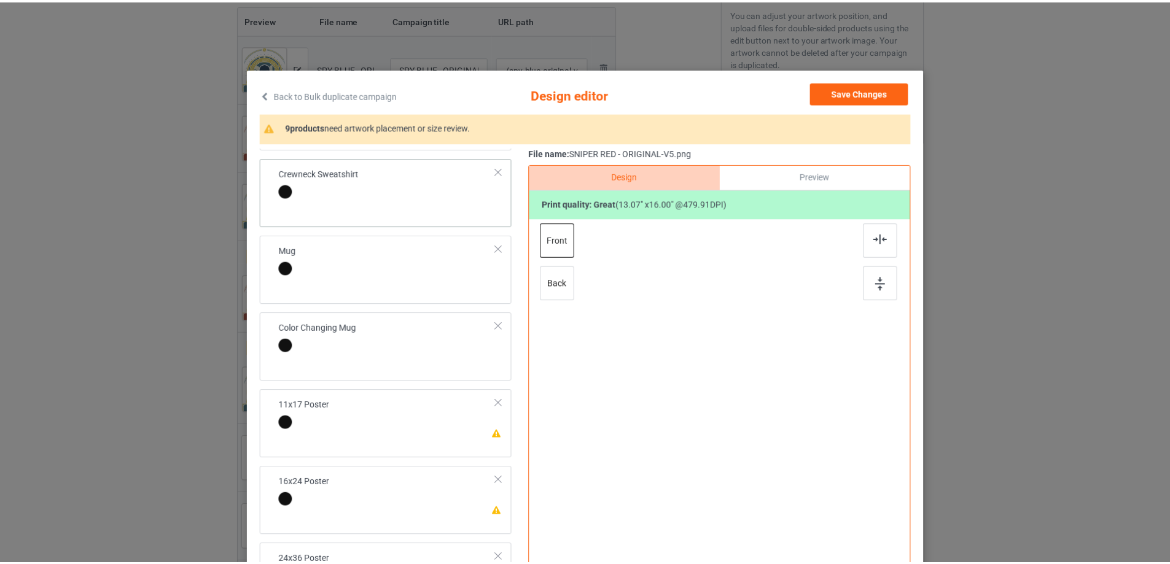
scroll to position [491, 0]
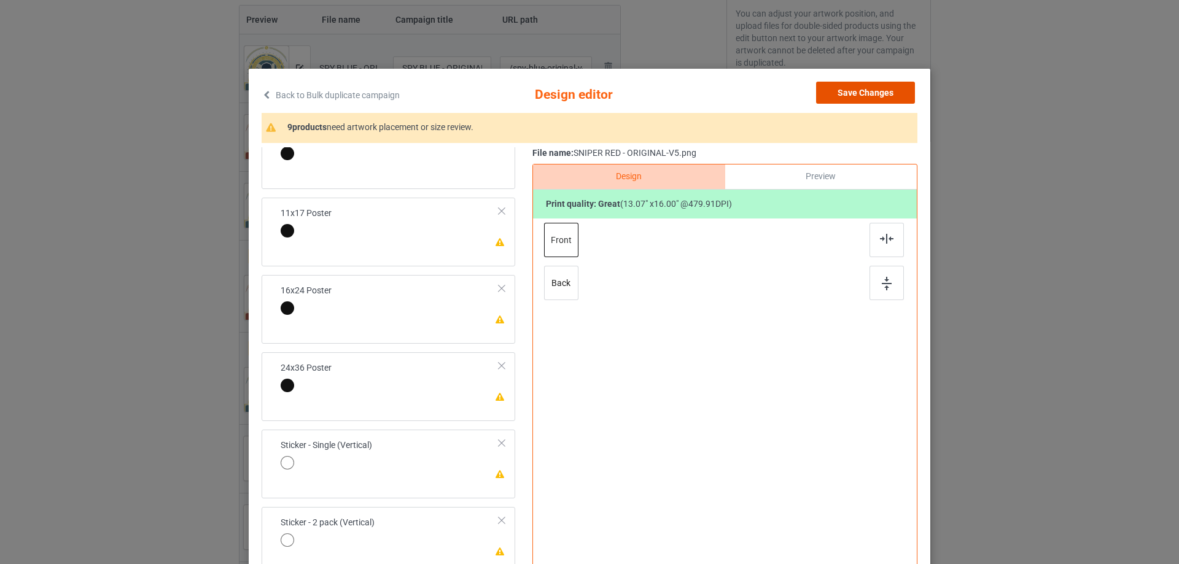
click at [885, 88] on button "Save Changes" at bounding box center [865, 93] width 99 height 22
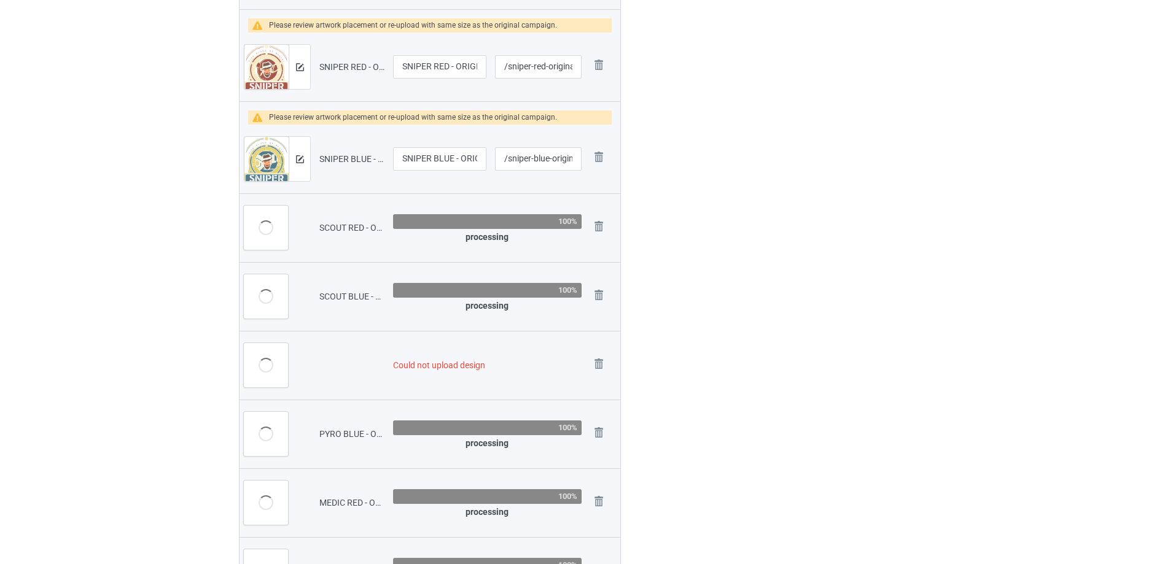
scroll to position [577, 0]
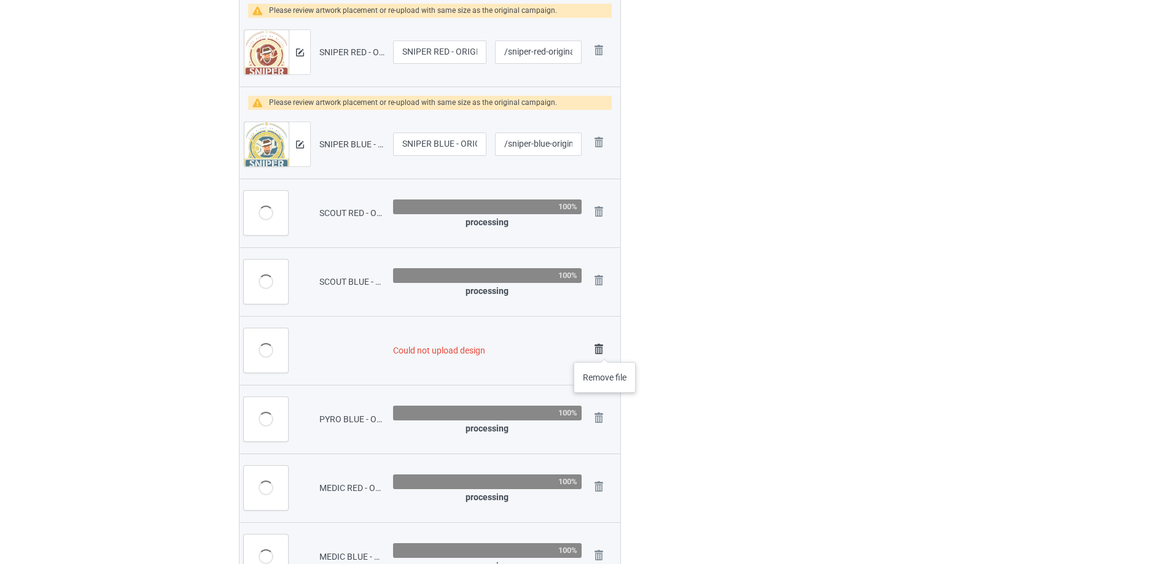
click at [605, 350] on img at bounding box center [598, 349] width 17 height 17
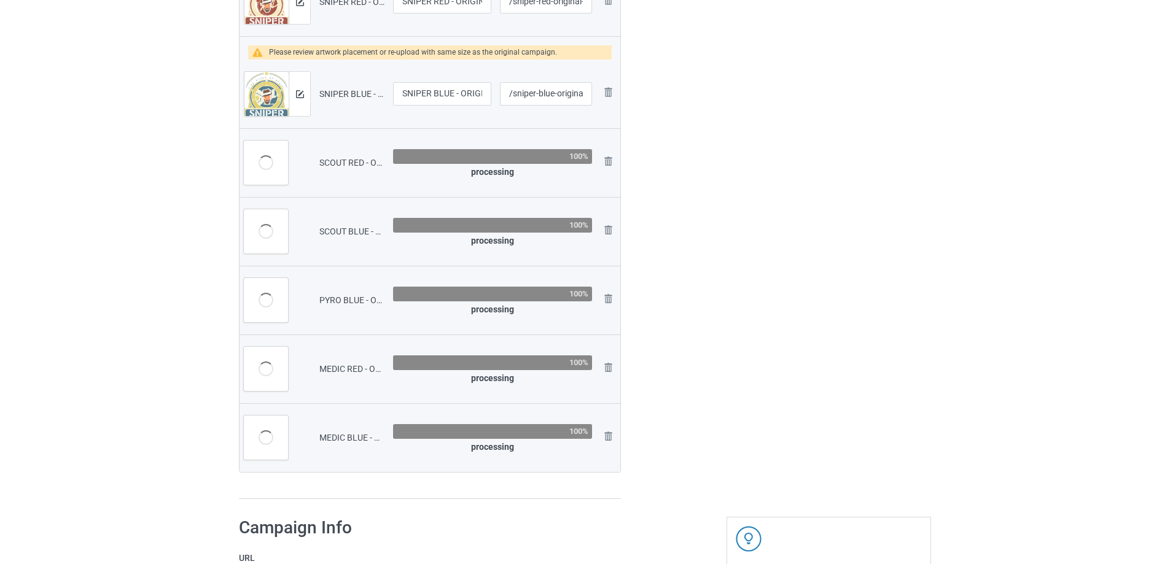
scroll to position [527, 0]
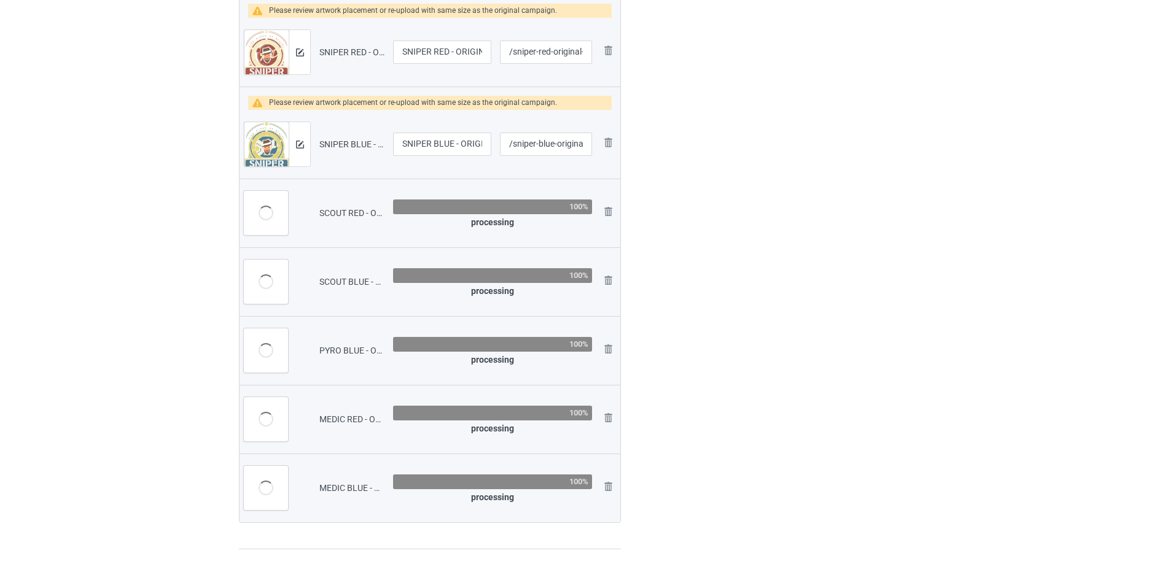
click at [0, 0] on img at bounding box center [0, 0] width 0 height 0
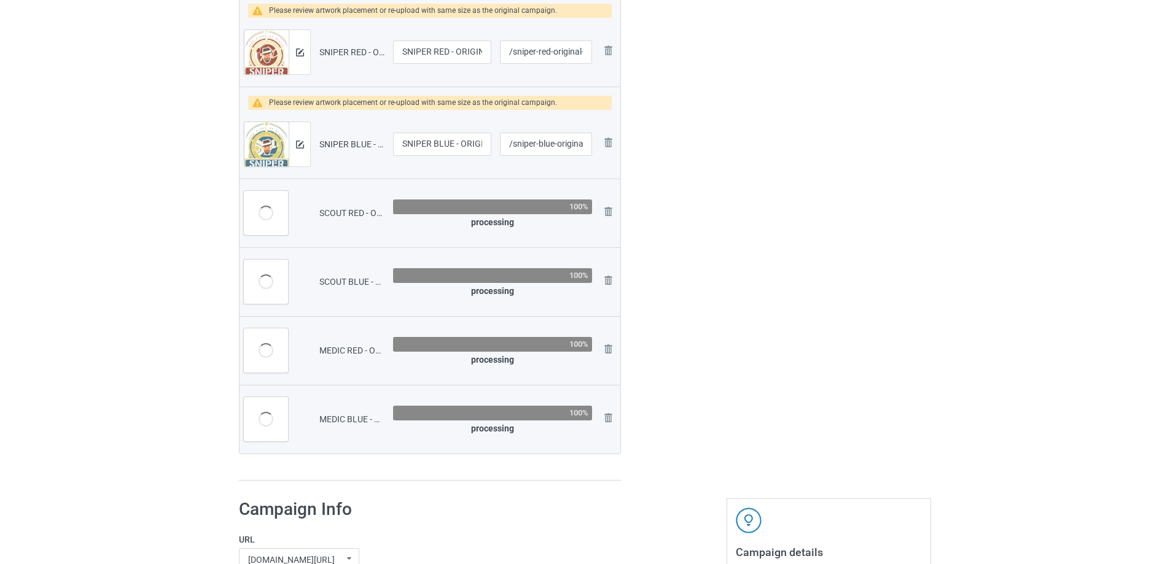
click at [0, 0] on img at bounding box center [0, 0] width 0 height 0
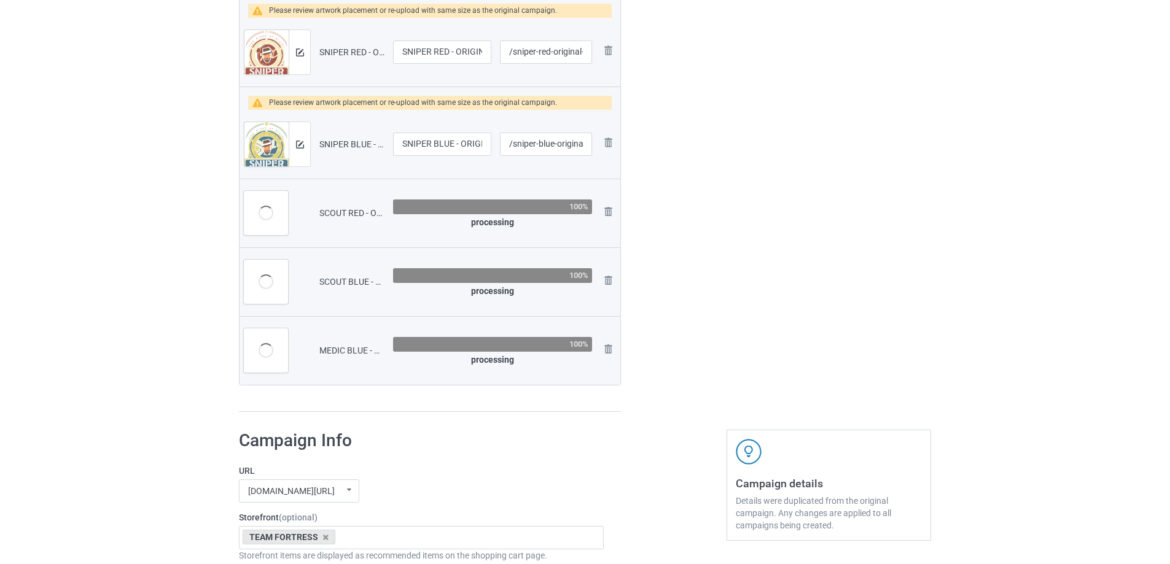
click at [0, 0] on img at bounding box center [0, 0] width 0 height 0
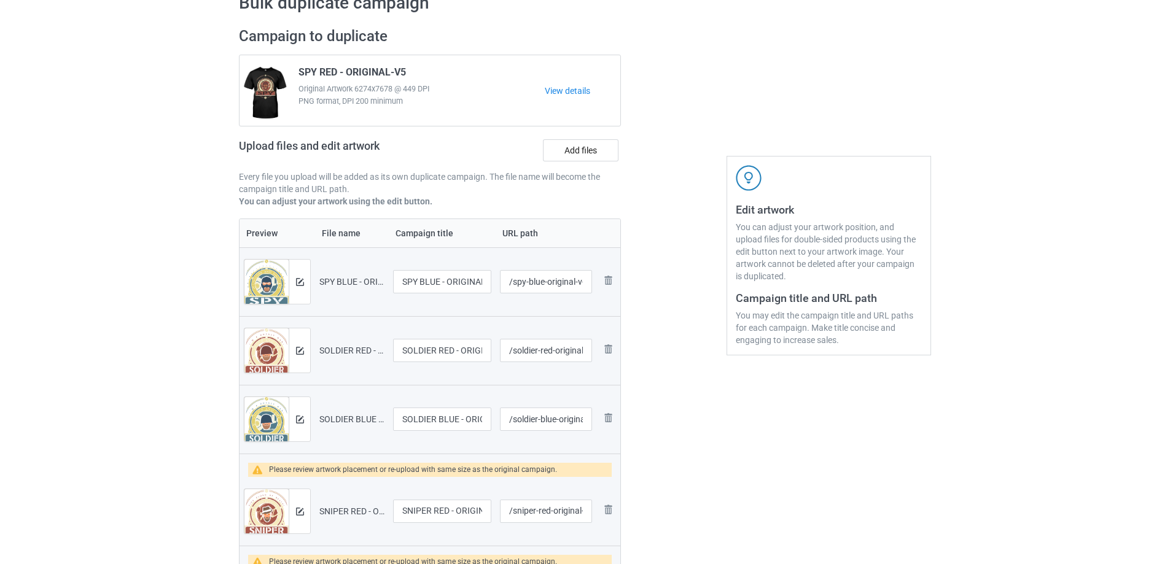
scroll to position [0, 0]
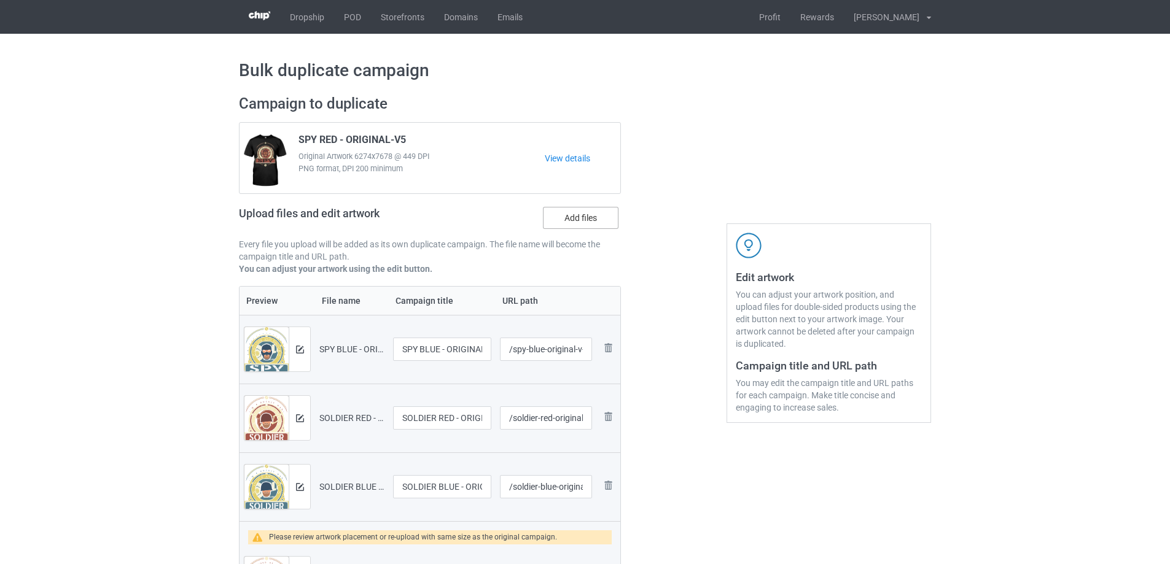
click at [589, 212] on label "Add files" at bounding box center [581, 218] width 76 height 22
click at [0, 0] on input "Add files" at bounding box center [0, 0] width 0 height 0
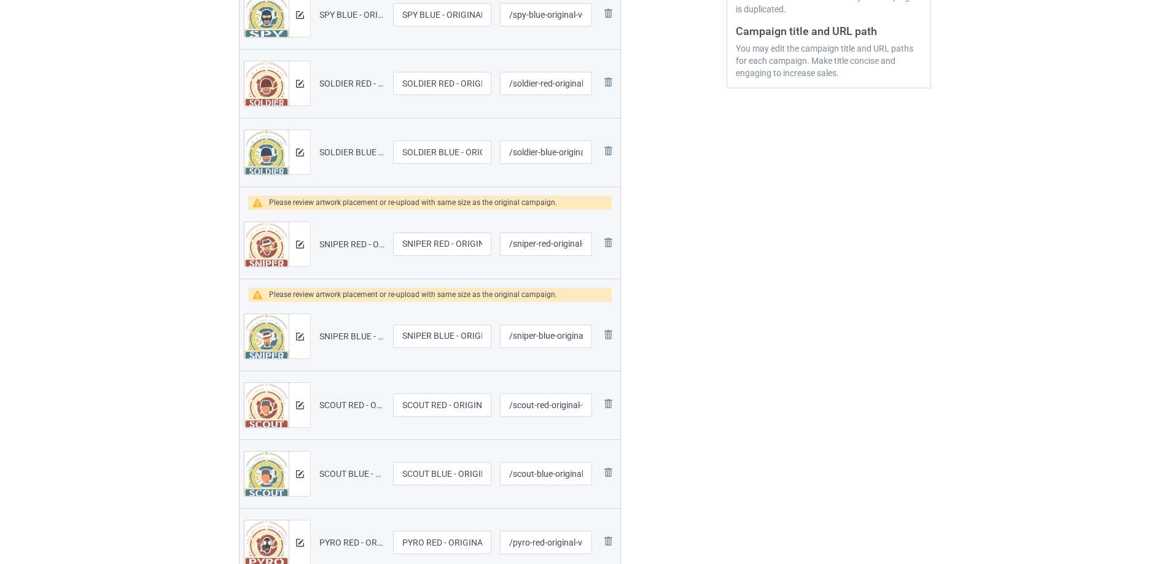
scroll to position [123, 0]
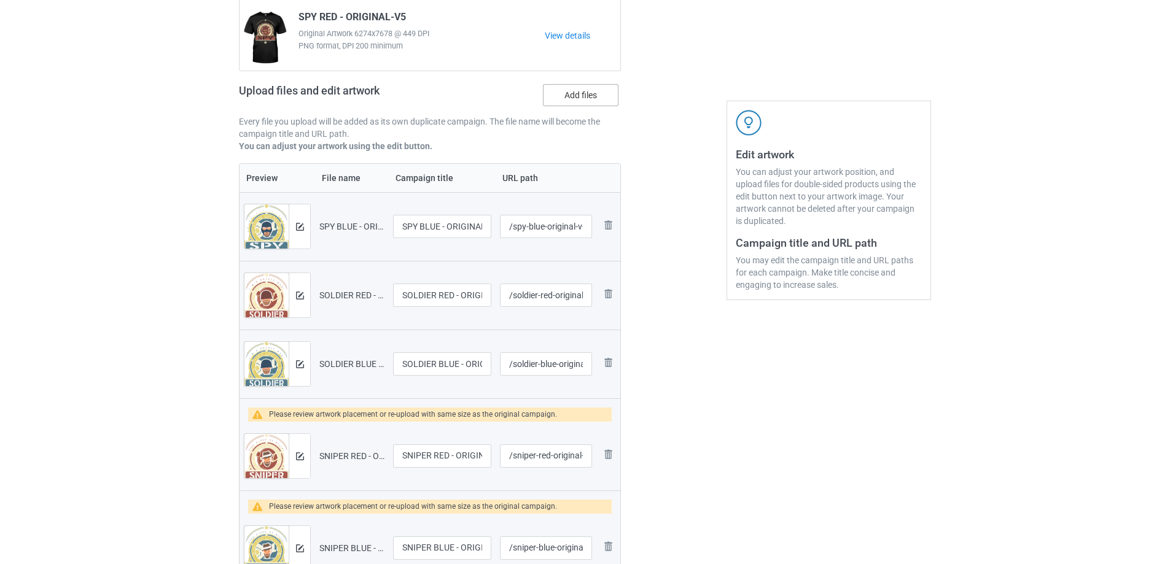
click at [608, 102] on label "Add files" at bounding box center [581, 95] width 76 height 22
click at [0, 0] on input "Add files" at bounding box center [0, 0] width 0 height 0
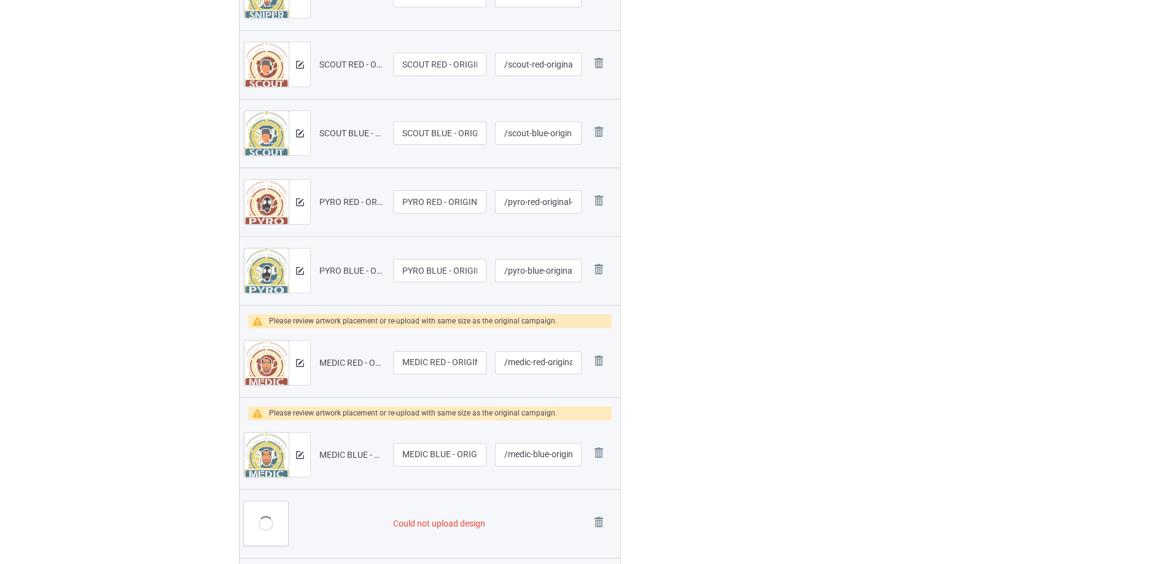
scroll to position [984, 0]
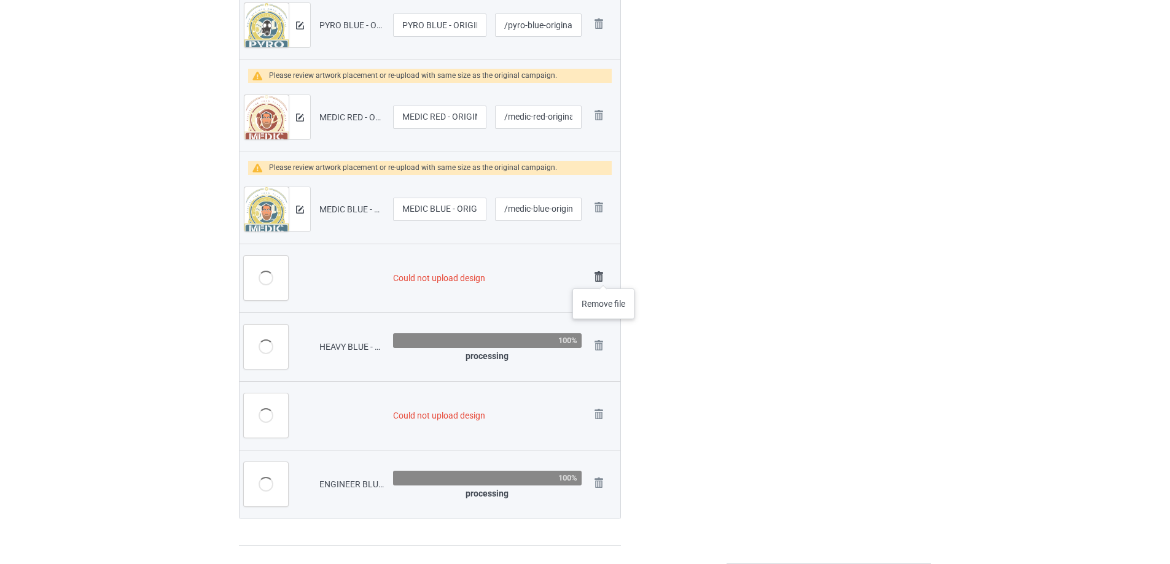
click at [604, 276] on img at bounding box center [598, 276] width 17 height 17
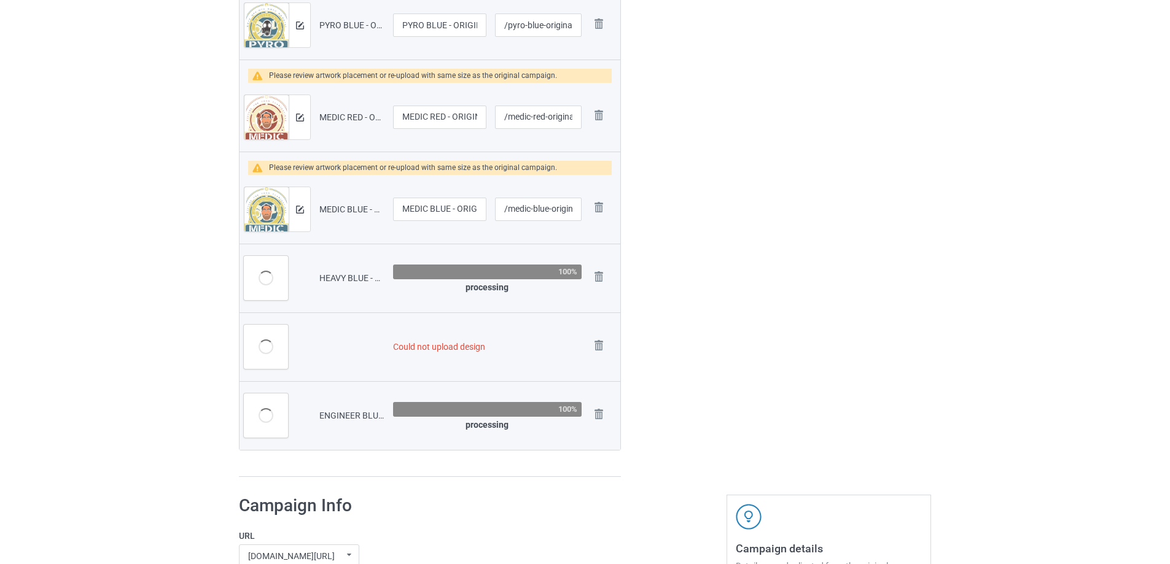
click at [0, 0] on img at bounding box center [0, 0] width 0 height 0
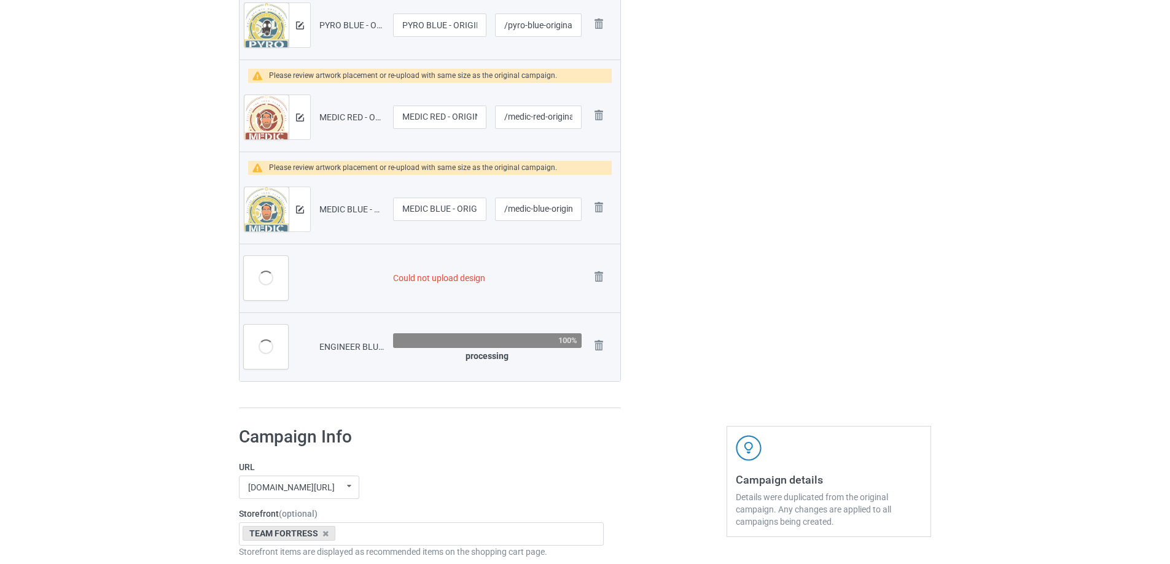
click at [0, 0] on img at bounding box center [0, 0] width 0 height 0
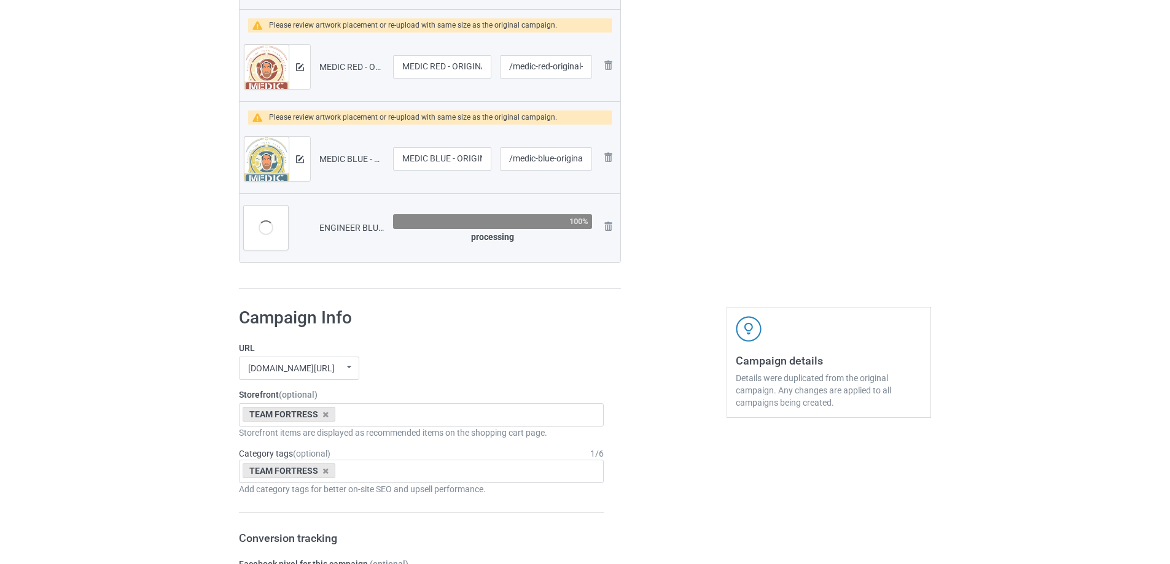
scroll to position [921, 0]
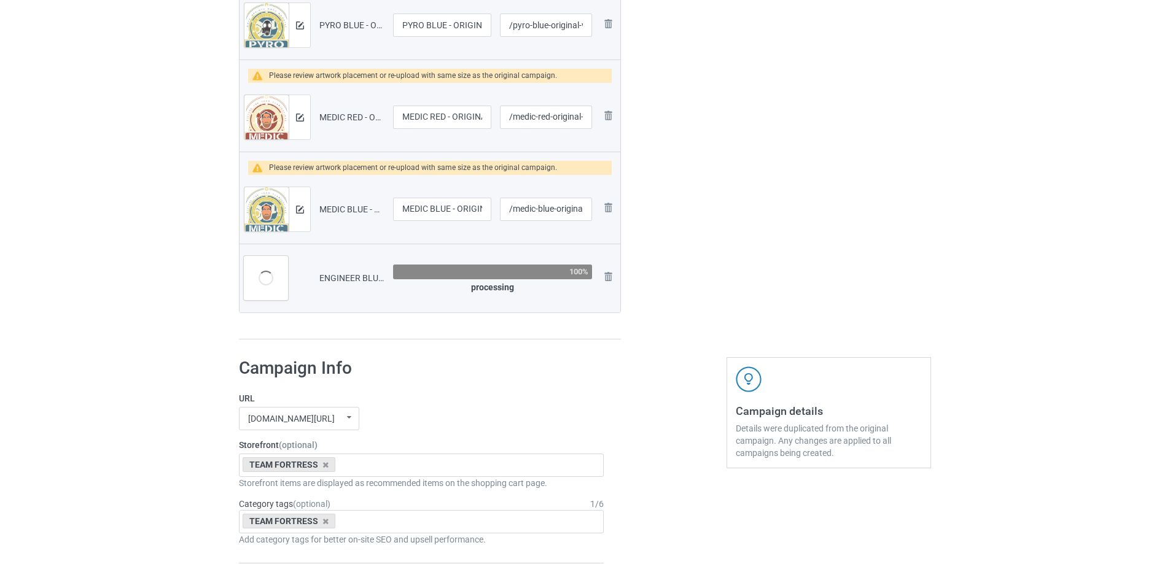
click at [0, 0] on img at bounding box center [0, 0] width 0 height 0
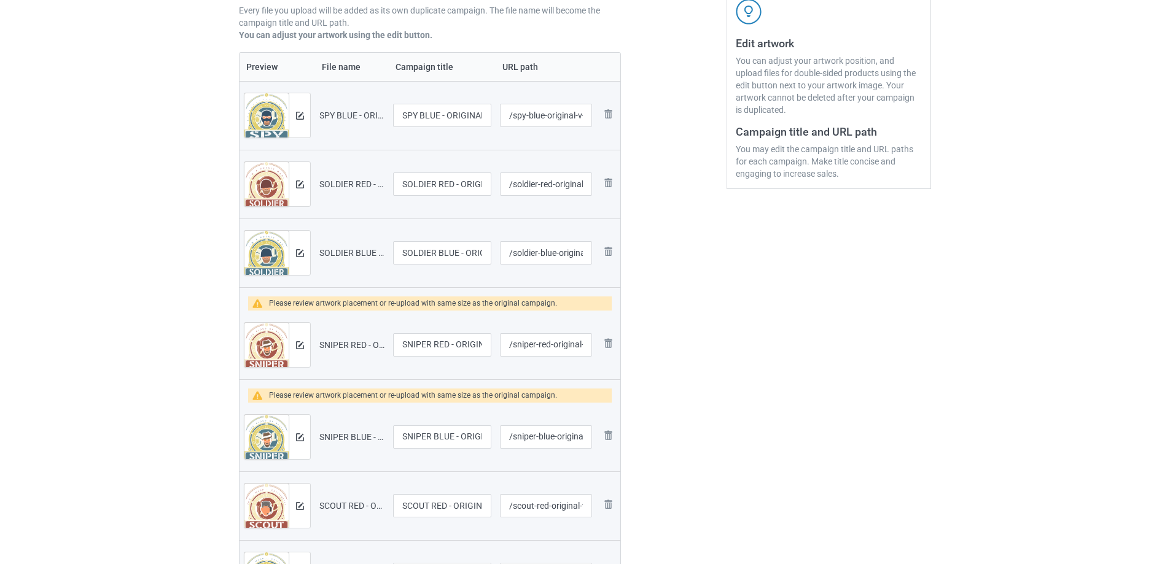
scroll to position [123, 0]
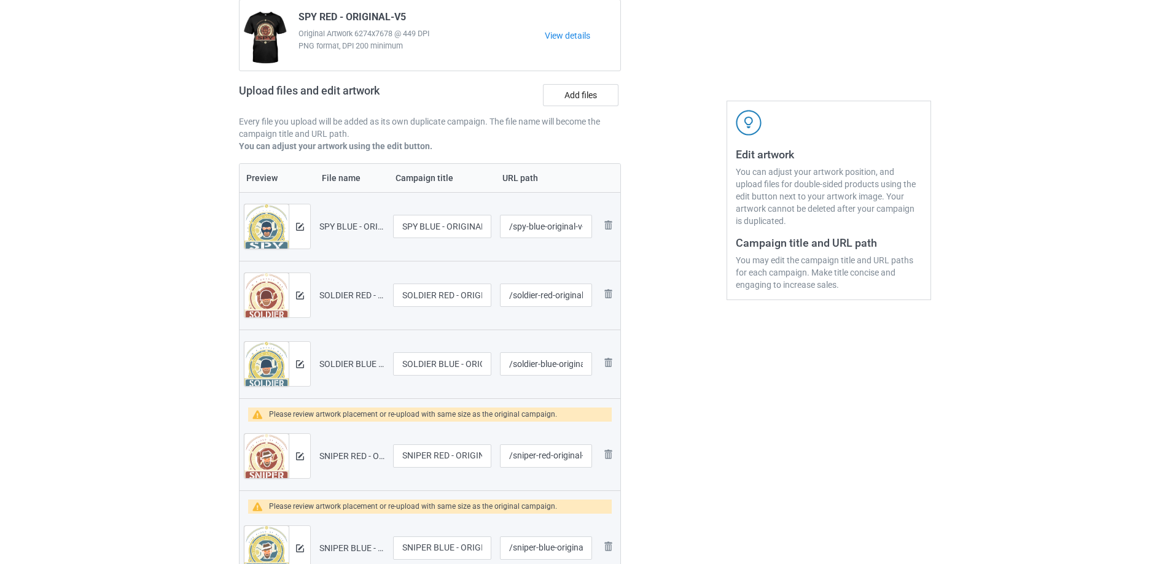
click at [575, 111] on div "Upload files and edit artwork Add files" at bounding box center [430, 98] width 382 height 36
click at [576, 99] on label "Add files" at bounding box center [581, 95] width 76 height 22
click at [0, 0] on input "Add files" at bounding box center [0, 0] width 0 height 0
click at [605, 96] on label "Add files" at bounding box center [581, 95] width 76 height 22
click at [0, 0] on input "Add files" at bounding box center [0, 0] width 0 height 0
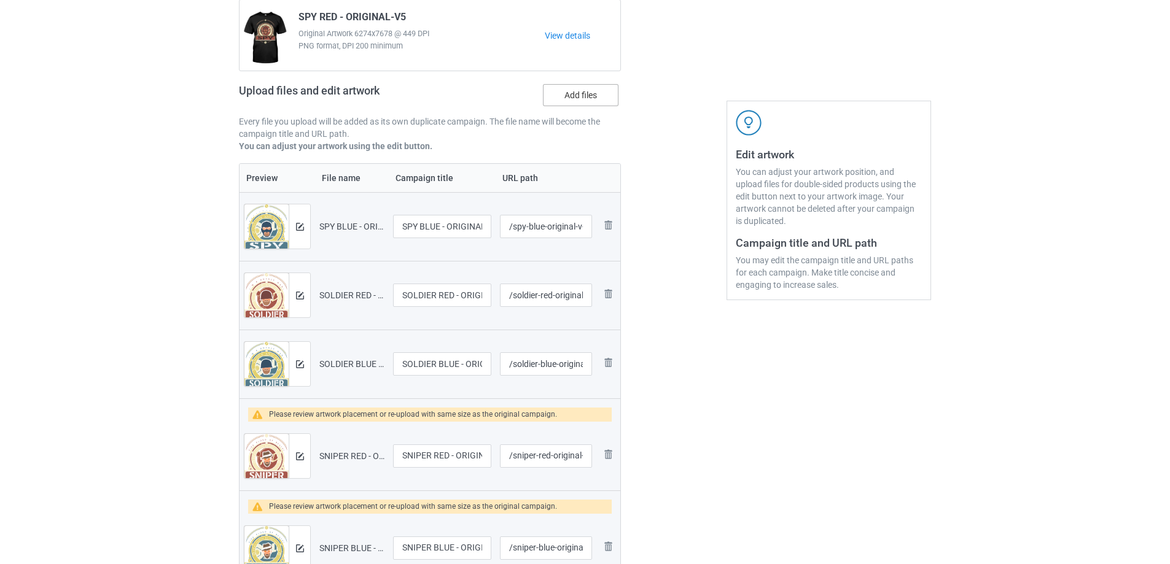
click at [586, 99] on label "Add files" at bounding box center [581, 95] width 76 height 22
click at [0, 0] on input "Add files" at bounding box center [0, 0] width 0 height 0
click at [601, 94] on label "Add files" at bounding box center [581, 95] width 76 height 22
click at [0, 0] on input "Add files" at bounding box center [0, 0] width 0 height 0
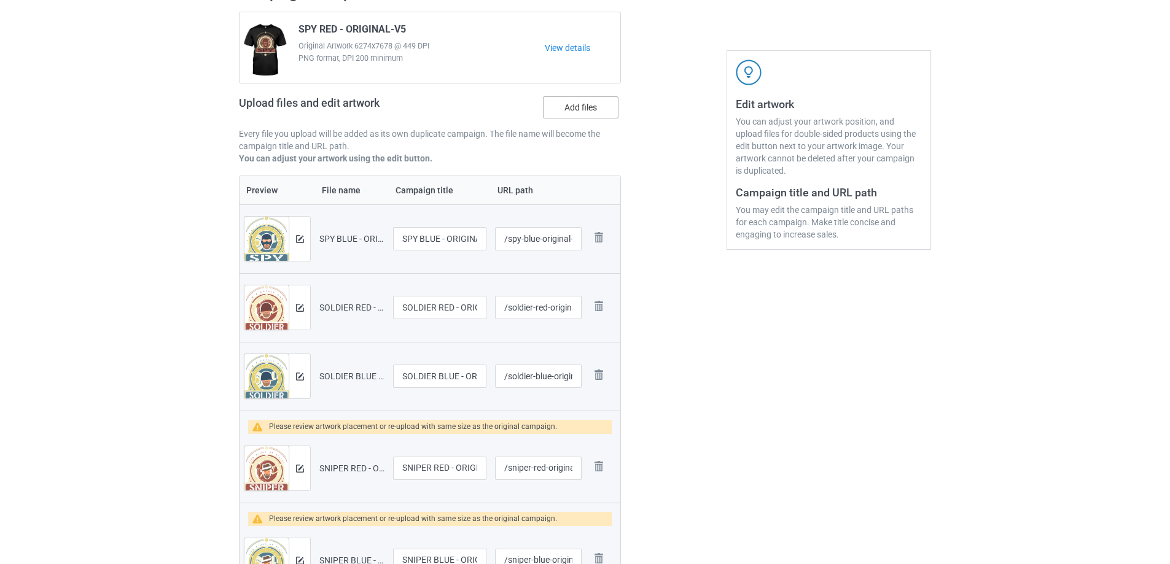
scroll to position [185, 0]
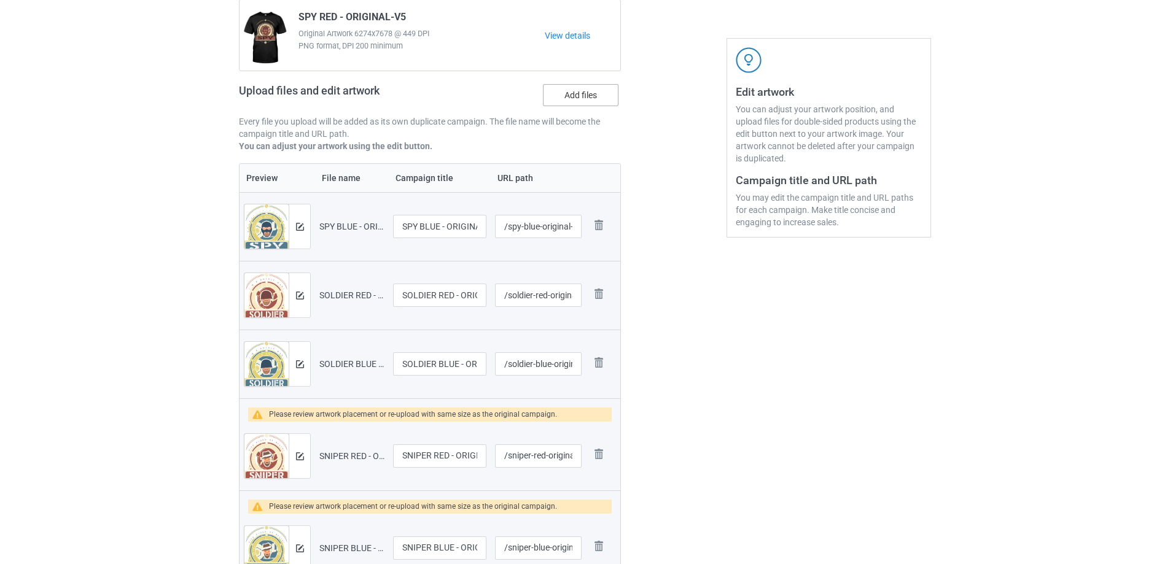
click at [590, 95] on label "Add files" at bounding box center [581, 95] width 76 height 22
click at [0, 0] on input "Add files" at bounding box center [0, 0] width 0 height 0
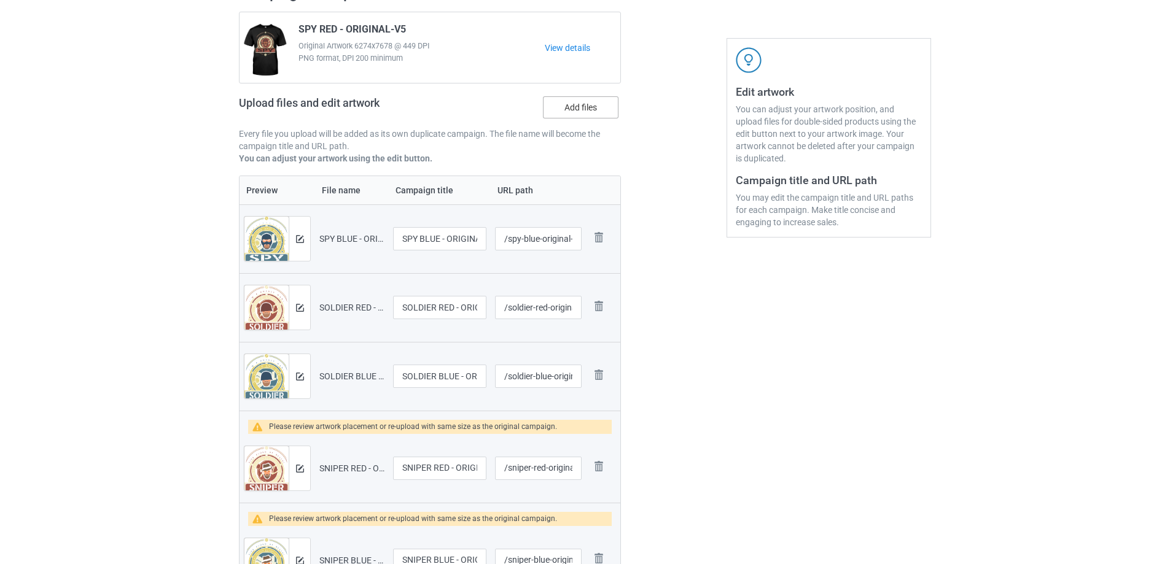
scroll to position [198, 0]
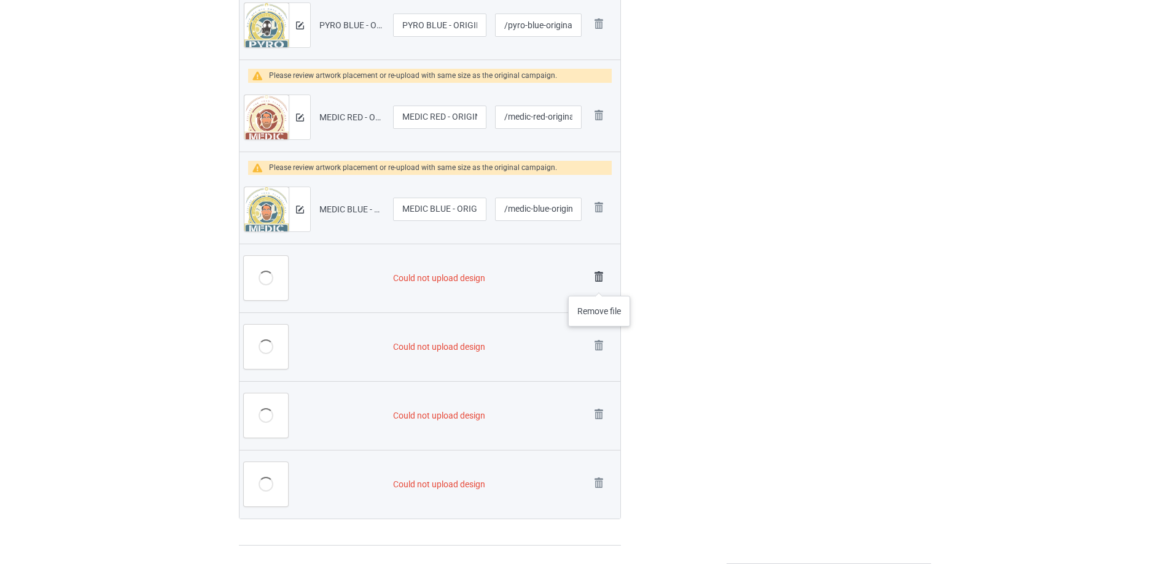
click at [599, 284] on img at bounding box center [598, 276] width 17 height 17
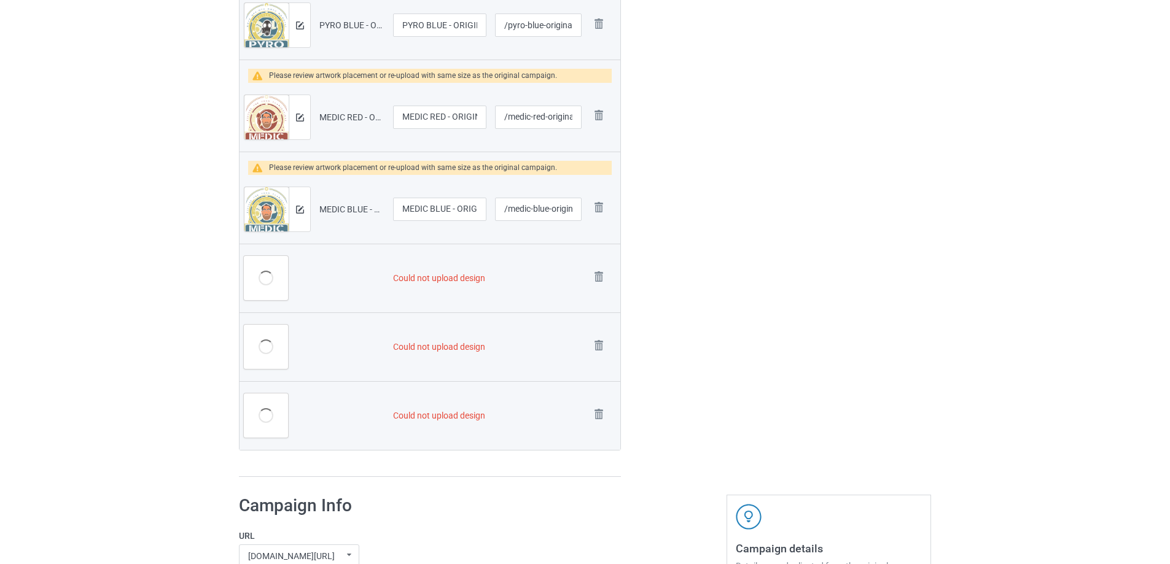
click at [0, 0] on img at bounding box center [0, 0] width 0 height 0
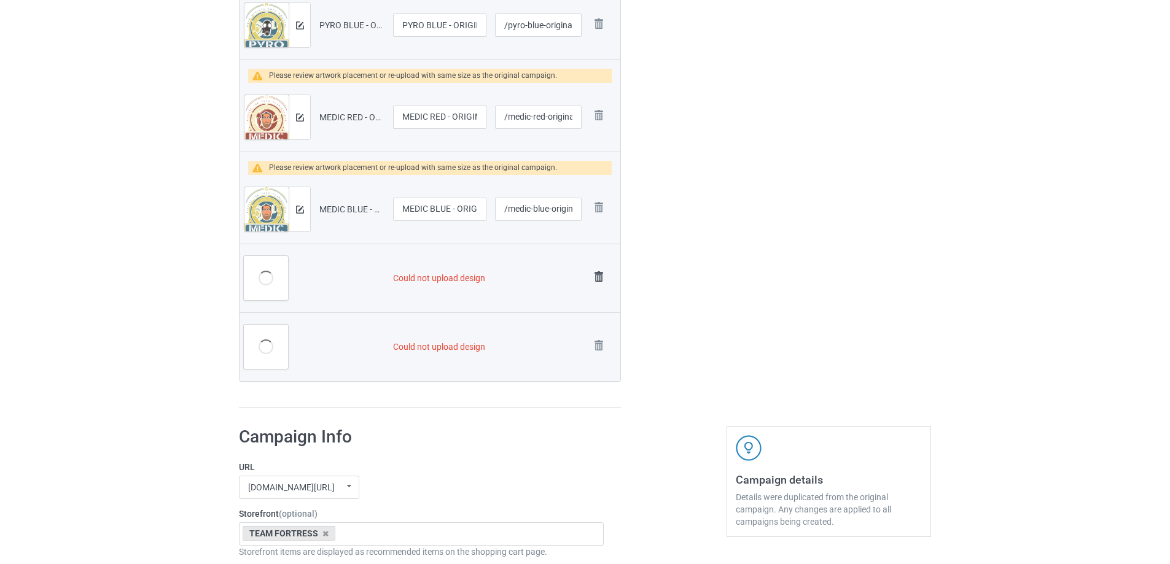
click at [599, 282] on img at bounding box center [598, 276] width 17 height 17
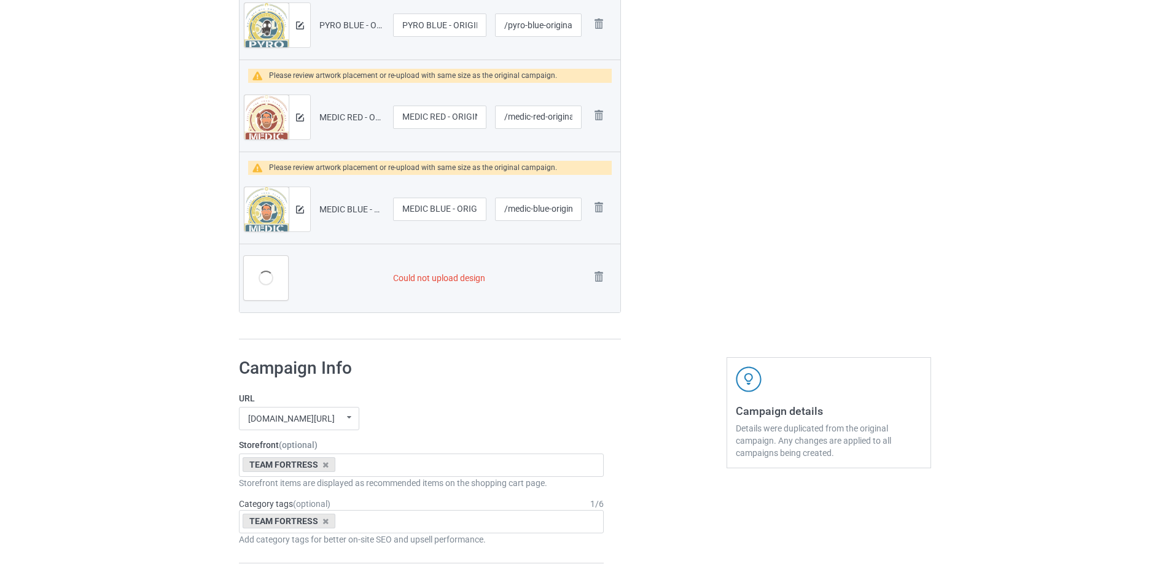
click at [0, 0] on img at bounding box center [0, 0] width 0 height 0
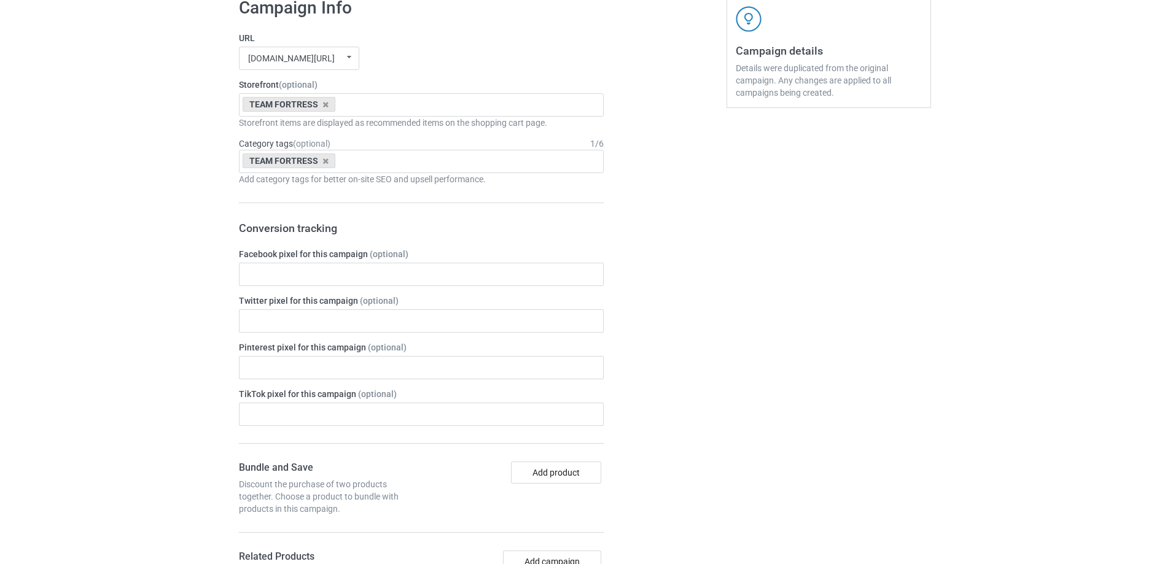
scroll to position [1781, 0]
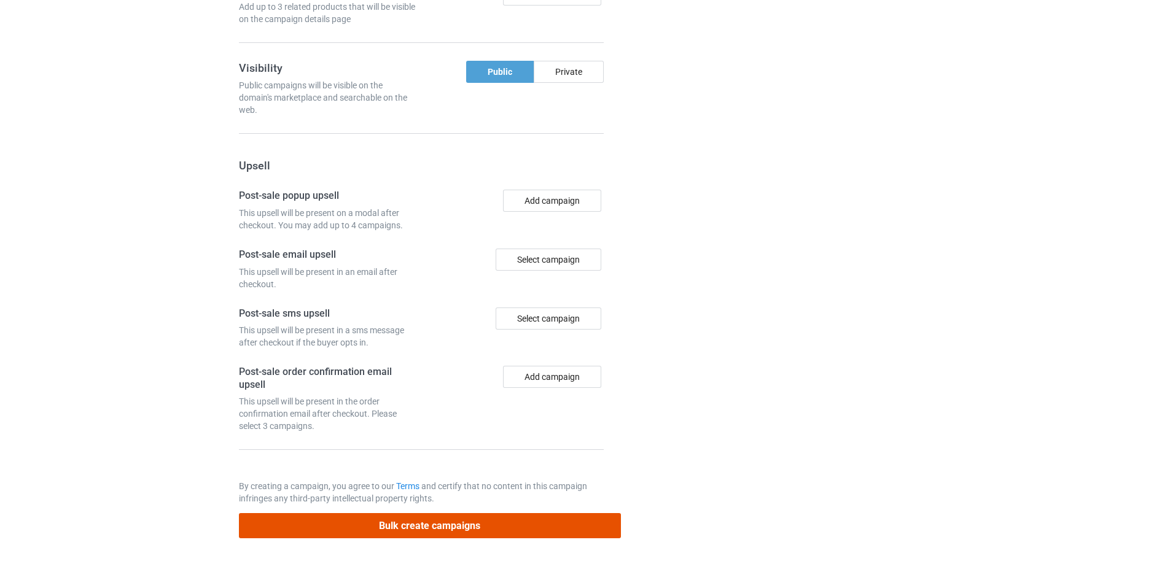
click at [449, 523] on button "Bulk create campaigns" at bounding box center [430, 525] width 382 height 25
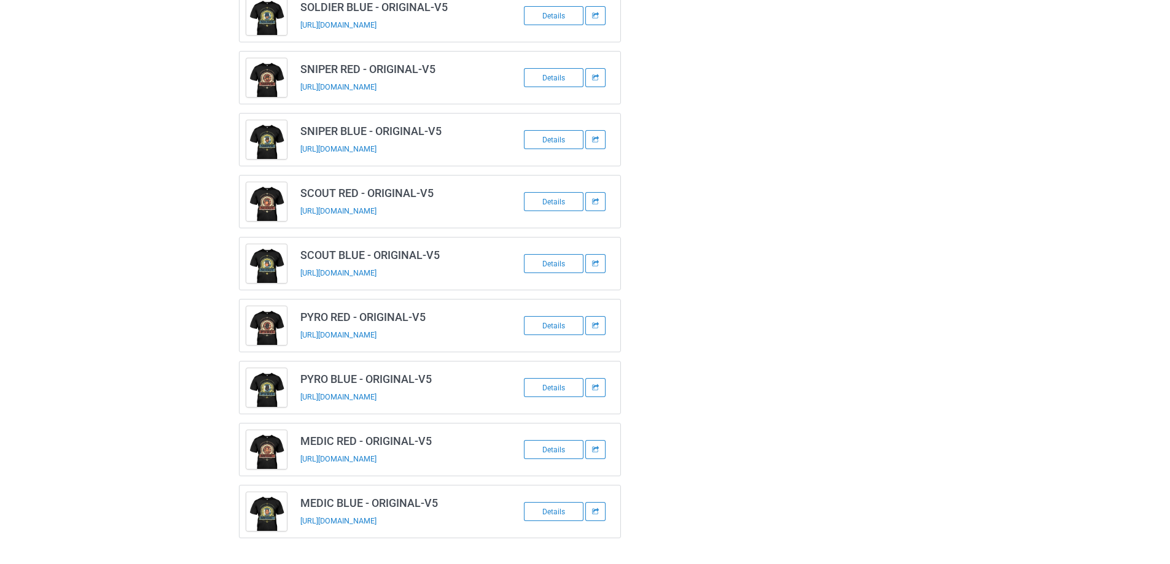
scroll to position [230, 0]
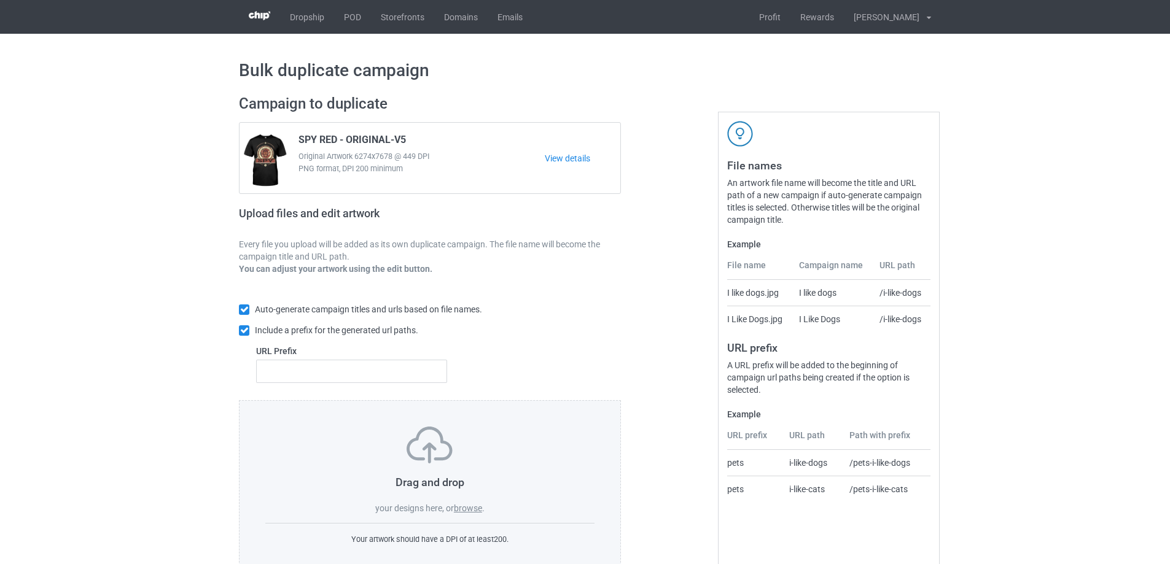
click at [454, 508] on span "your designs here, or" at bounding box center [414, 508] width 79 height 10
click at [464, 510] on label "browse" at bounding box center [468, 508] width 28 height 10
click at [0, 0] on input "browse" at bounding box center [0, 0] width 0 height 0
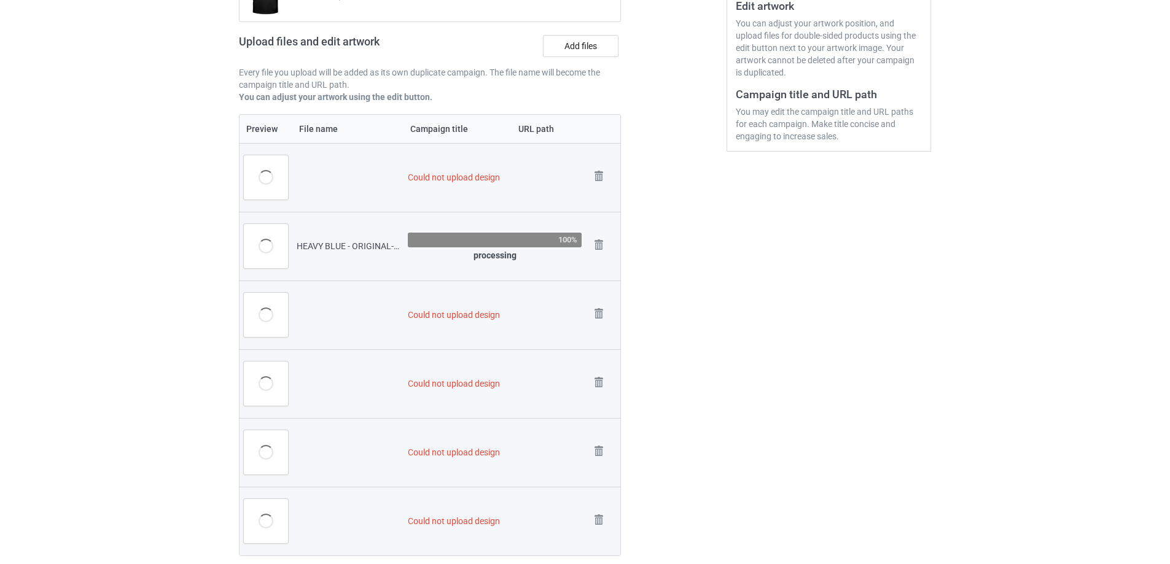
scroll to position [284, 0]
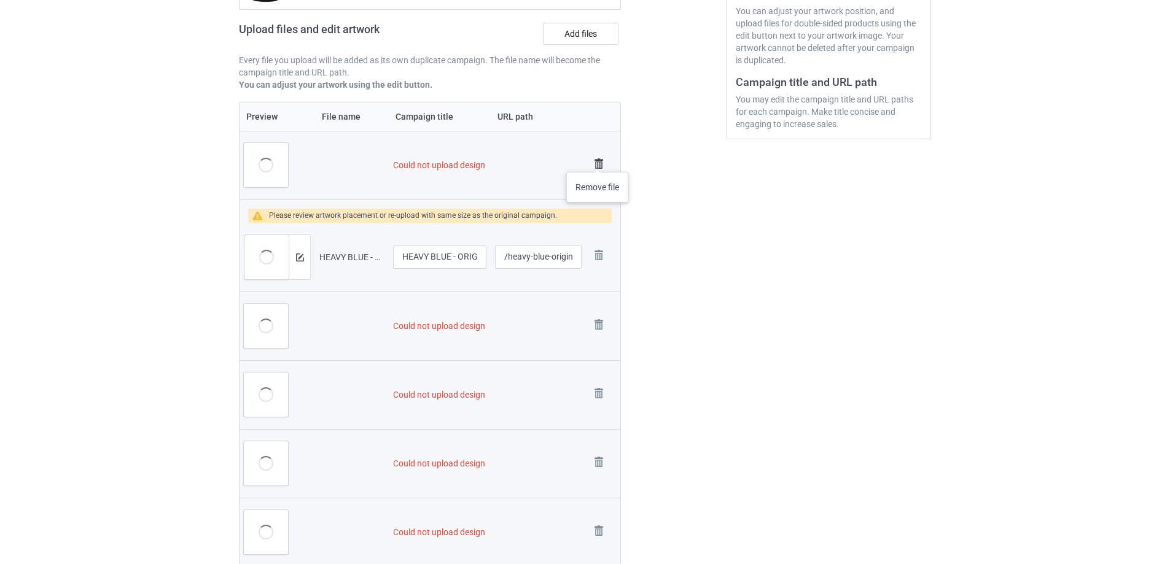
click at [597, 160] on img at bounding box center [598, 163] width 17 height 17
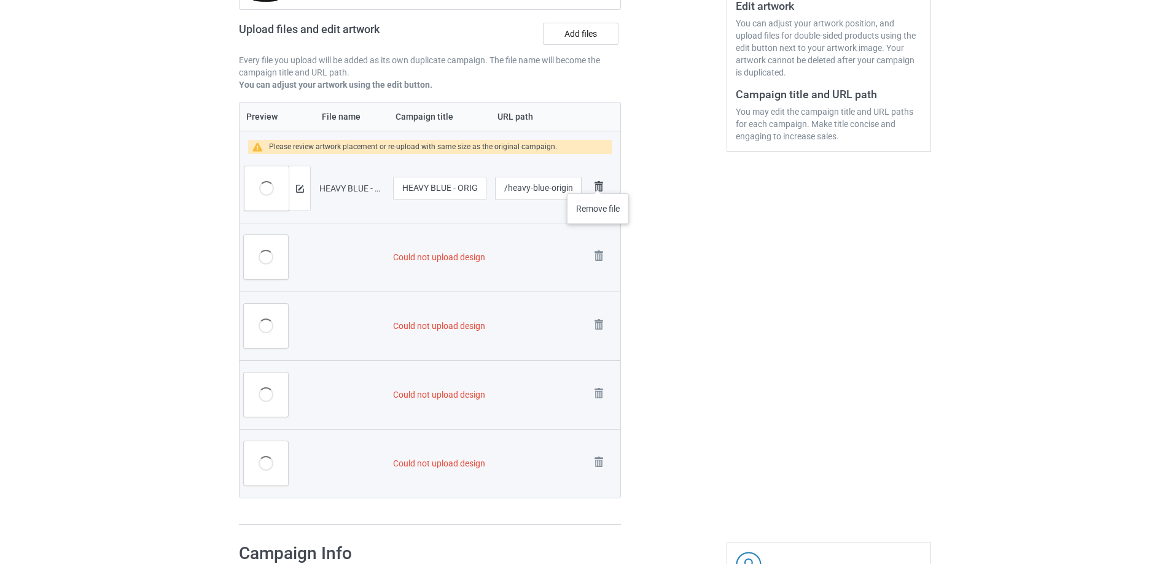
click at [598, 181] on img at bounding box center [598, 186] width 17 height 17
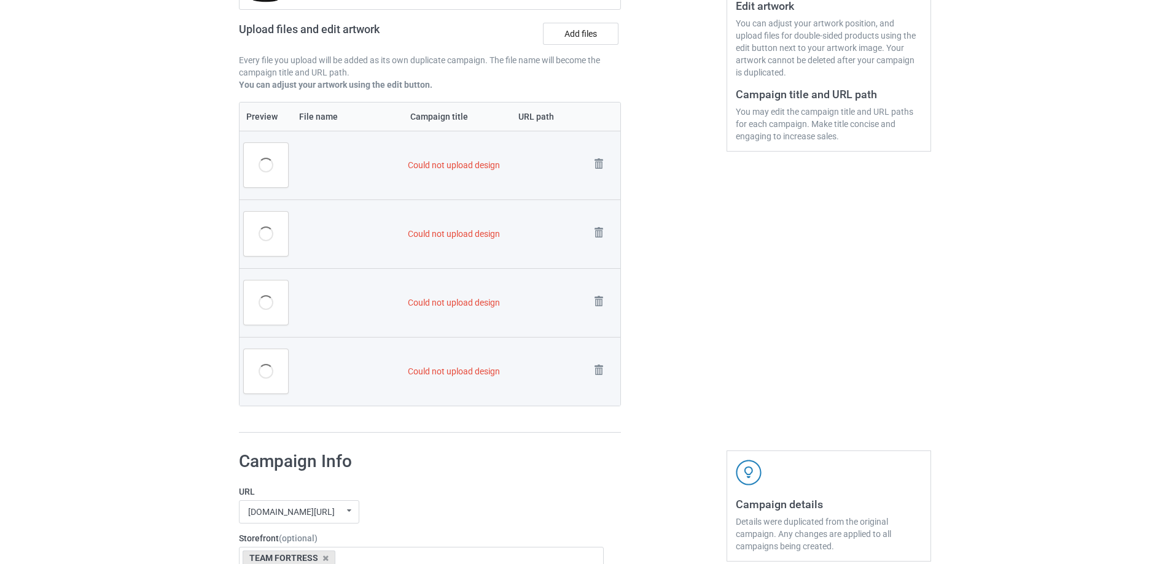
click at [599, 181] on td "Remove file" at bounding box center [603, 165] width 34 height 69
click at [600, 170] on img at bounding box center [598, 163] width 17 height 17
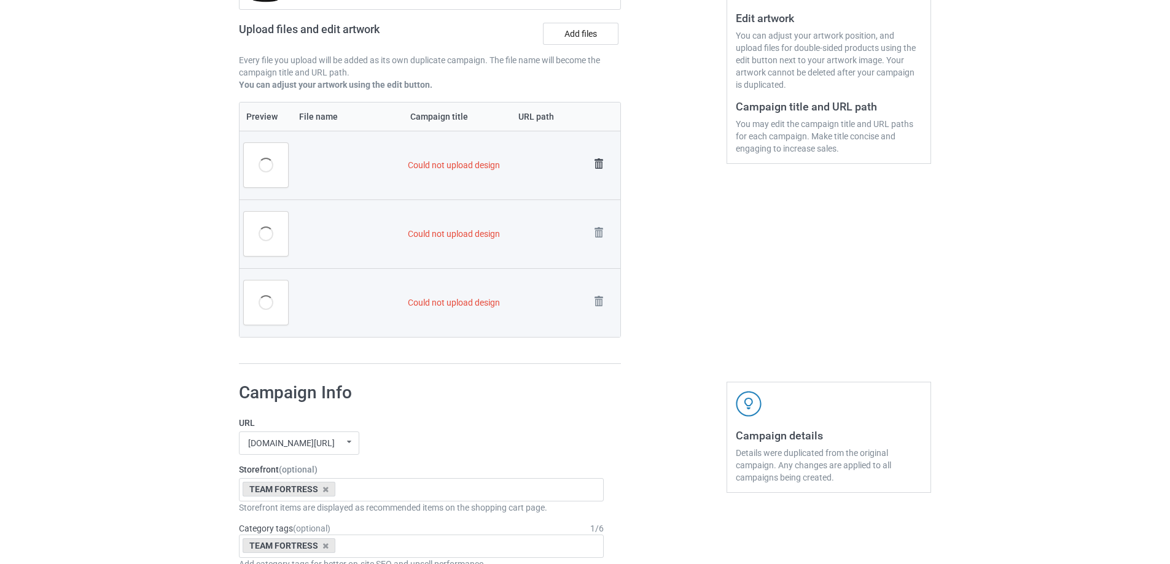
click at [598, 165] on img at bounding box center [598, 163] width 17 height 17
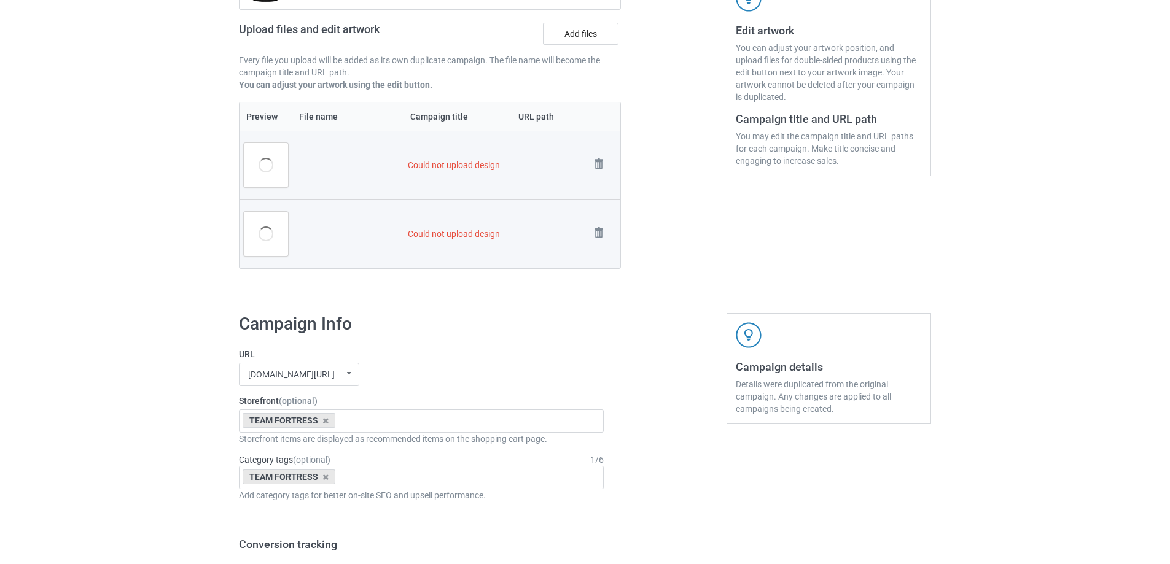
click at [0, 0] on img at bounding box center [0, 0] width 0 height 0
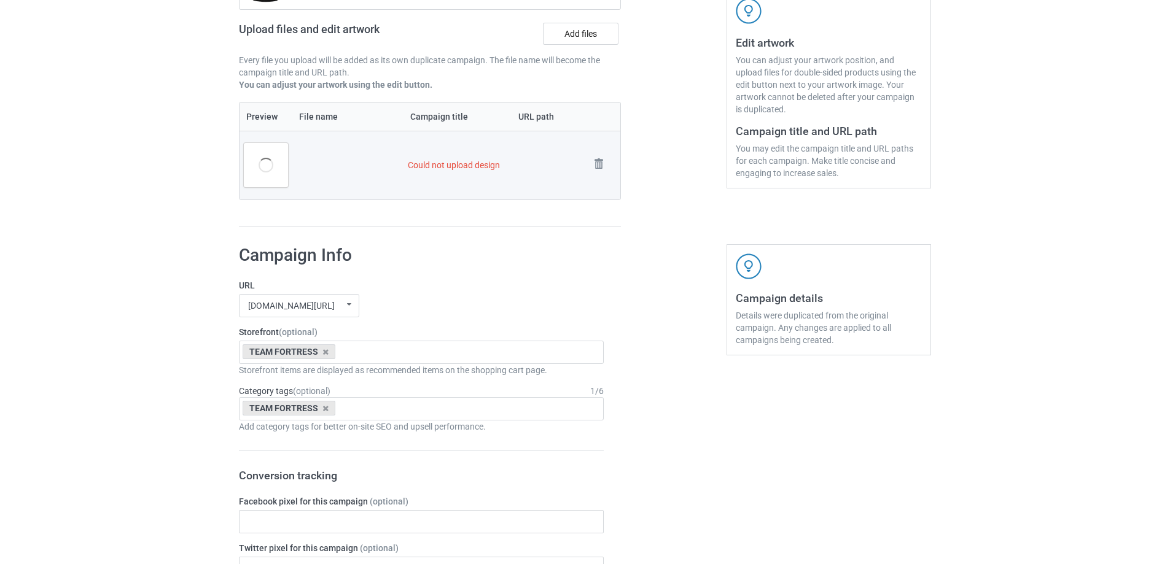
click at [0, 0] on img at bounding box center [0, 0] width 0 height 0
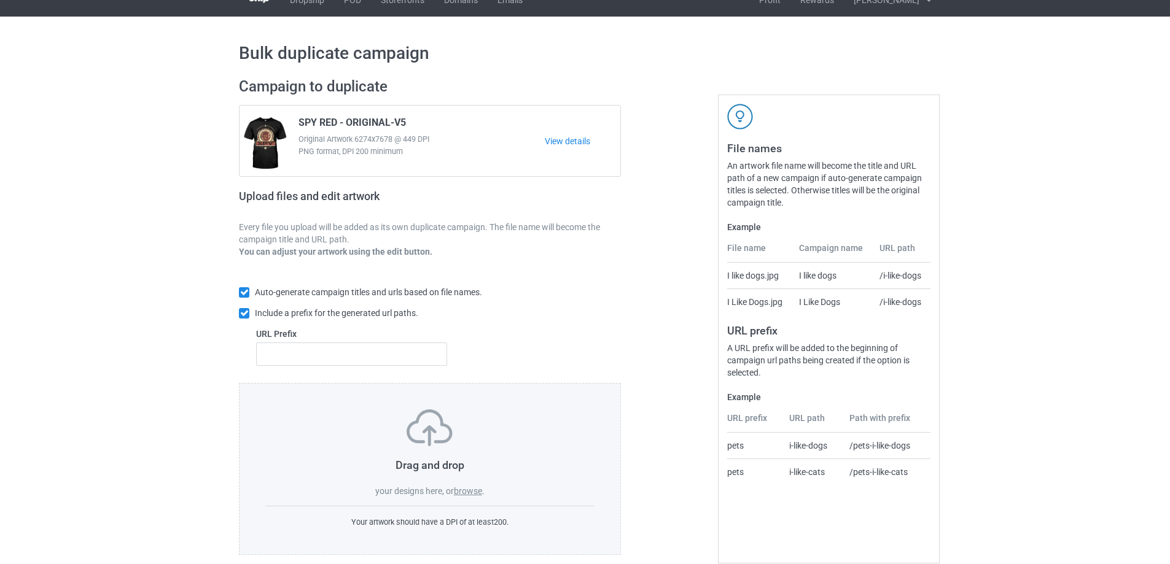
scroll to position [34, 0]
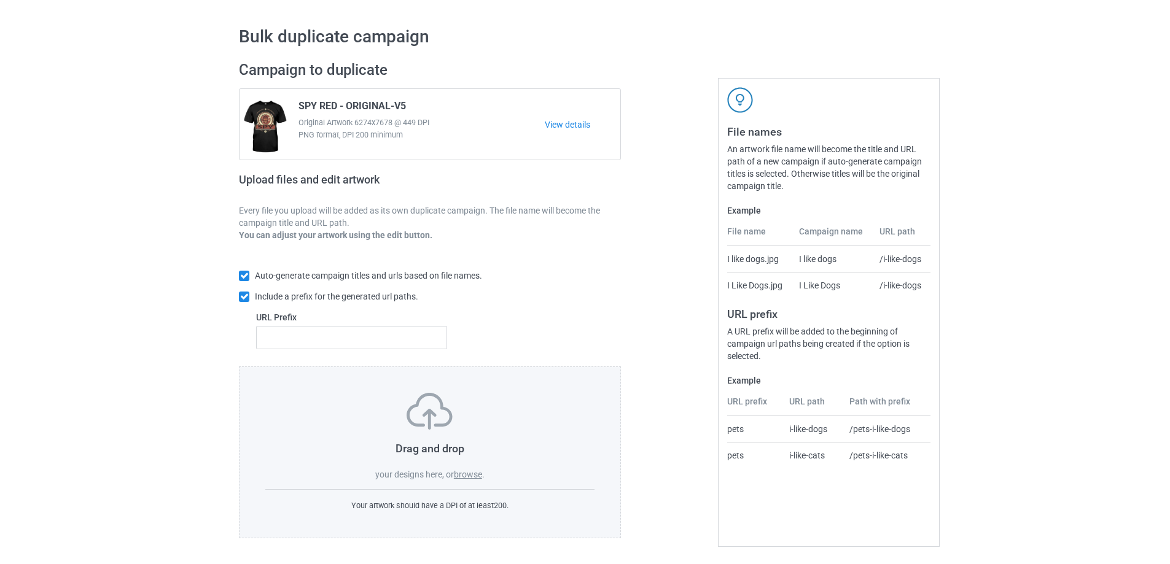
click at [463, 468] on div "Drag and drop your designs here, or browse ." at bounding box center [429, 437] width 329 height 88
click at [463, 471] on label "browse" at bounding box center [468, 475] width 28 height 10
click at [0, 0] on input "browse" at bounding box center [0, 0] width 0 height 0
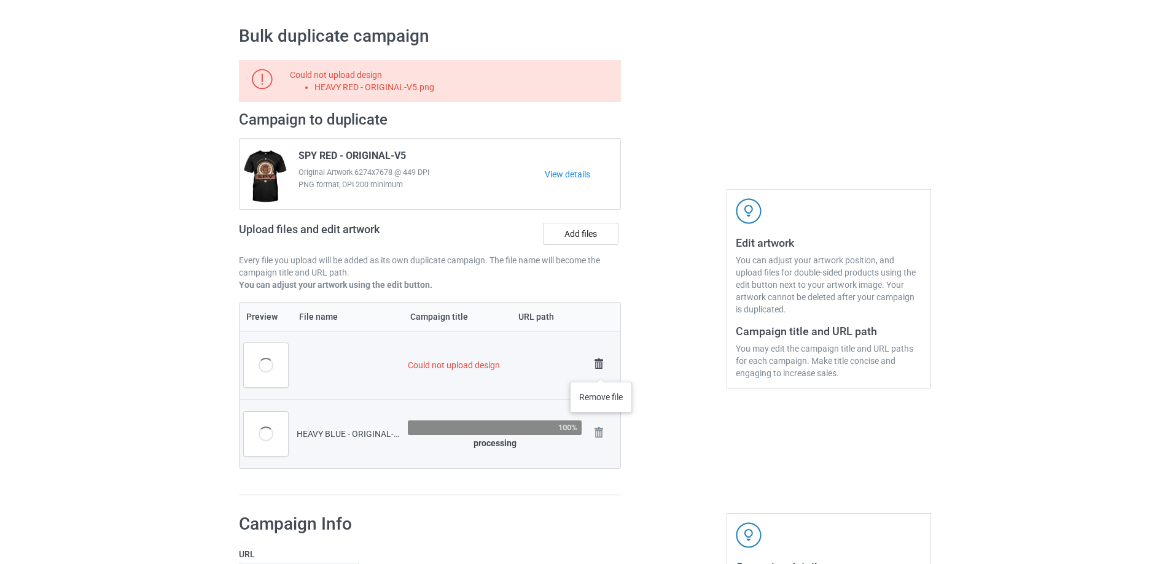
click at [601, 369] on img at bounding box center [598, 364] width 17 height 17
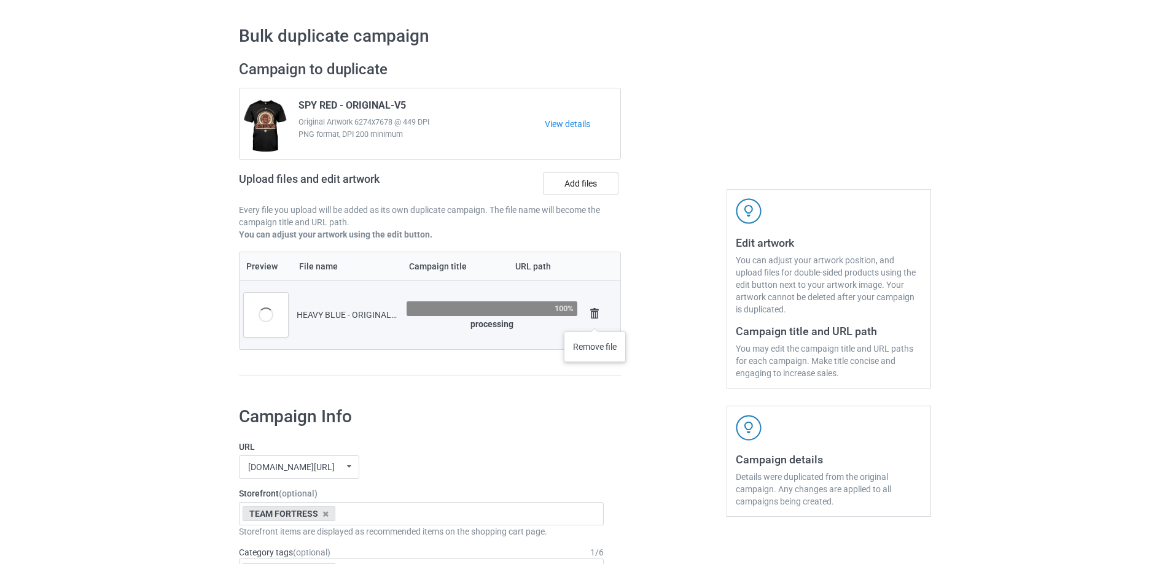
click at [594, 319] on img at bounding box center [594, 313] width 17 height 17
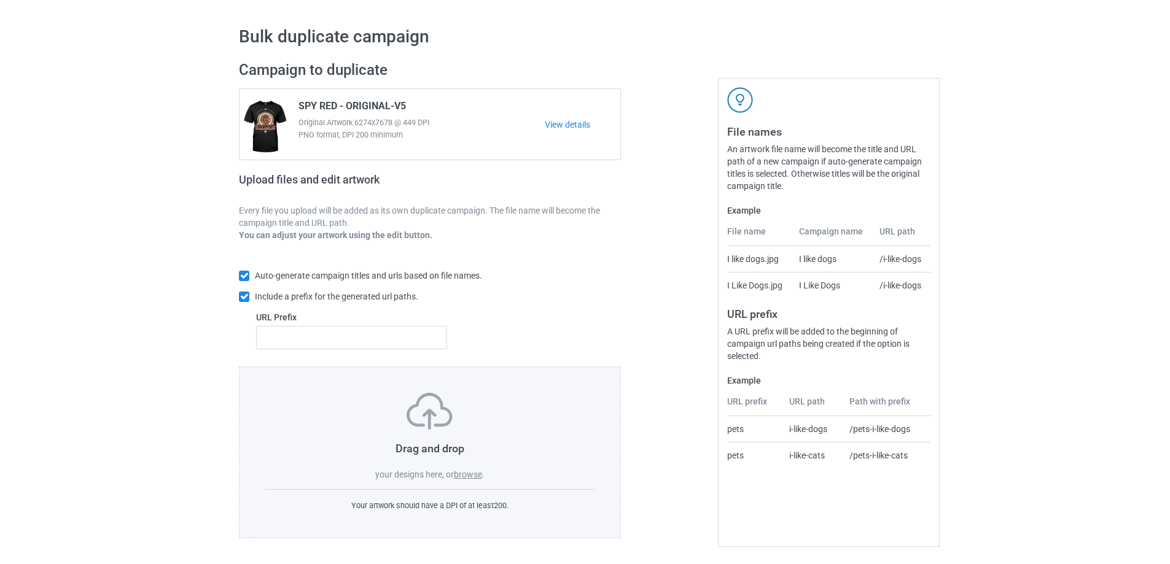
drag, startPoint x: 466, startPoint y: 469, endPoint x: 466, endPoint y: 478, distance: 8.6
click at [466, 470] on label "browse" at bounding box center [468, 475] width 28 height 10
click at [0, 0] on input "browse" at bounding box center [0, 0] width 0 height 0
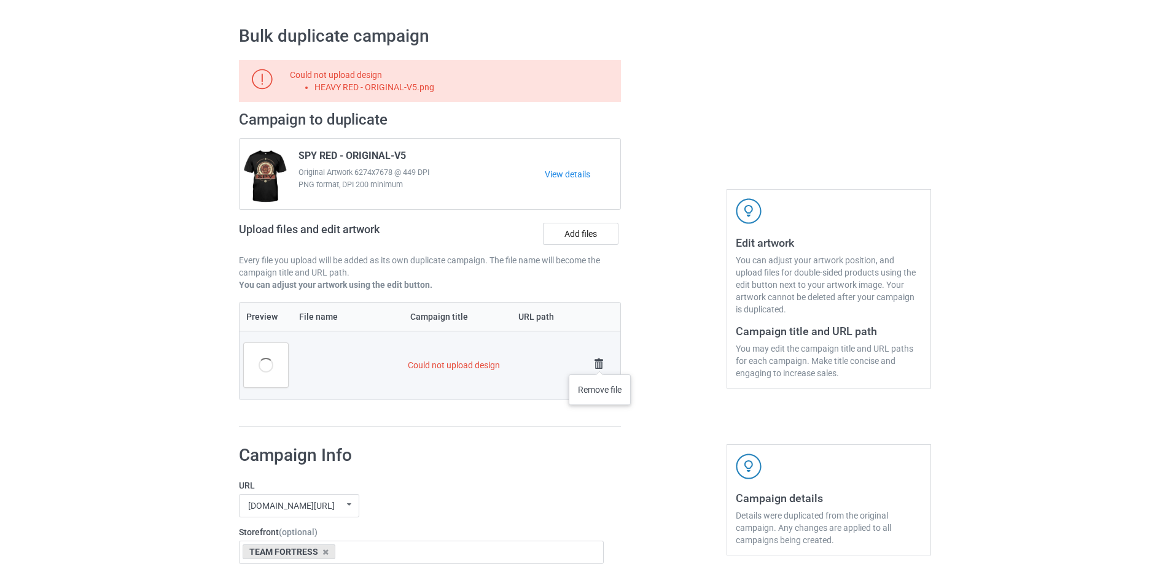
click at [600, 362] on img at bounding box center [598, 364] width 17 height 17
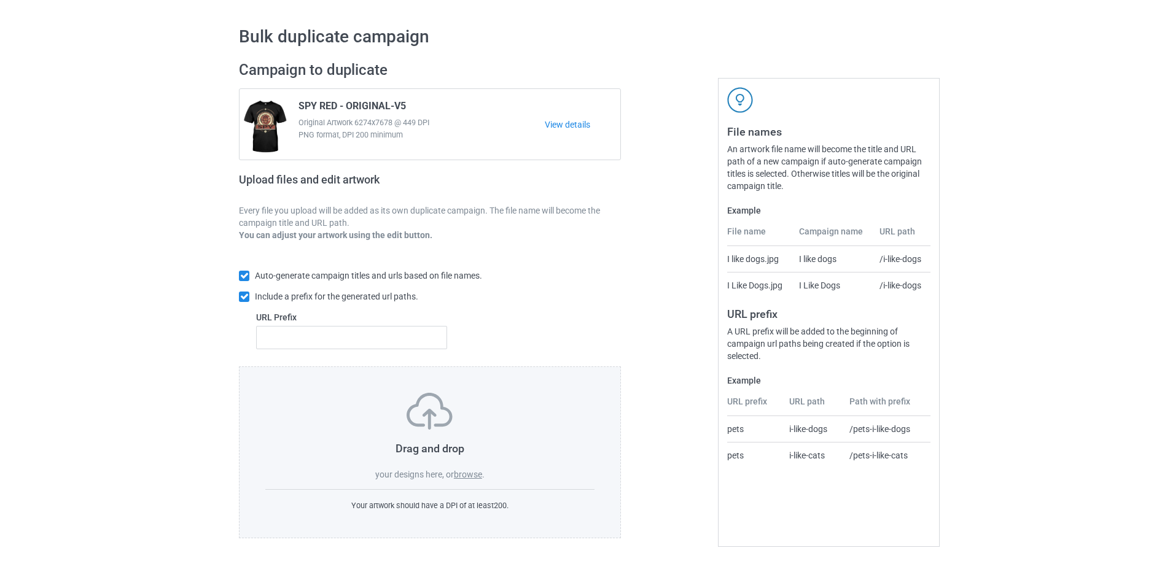
click at [469, 470] on label "browse" at bounding box center [468, 475] width 28 height 10
click at [0, 0] on input "browse" at bounding box center [0, 0] width 0 height 0
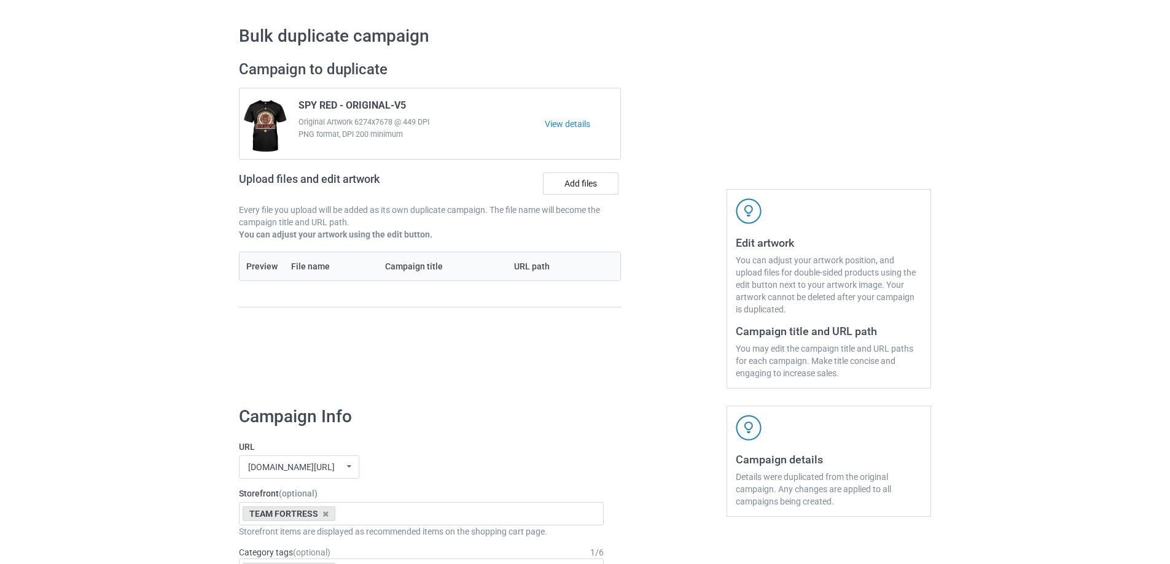
click at [576, 169] on div "Upload files and edit artwork Add files" at bounding box center [430, 186] width 382 height 36
click at [581, 180] on label "Add files" at bounding box center [581, 184] width 76 height 22
click at [0, 0] on input "Add files" at bounding box center [0, 0] width 0 height 0
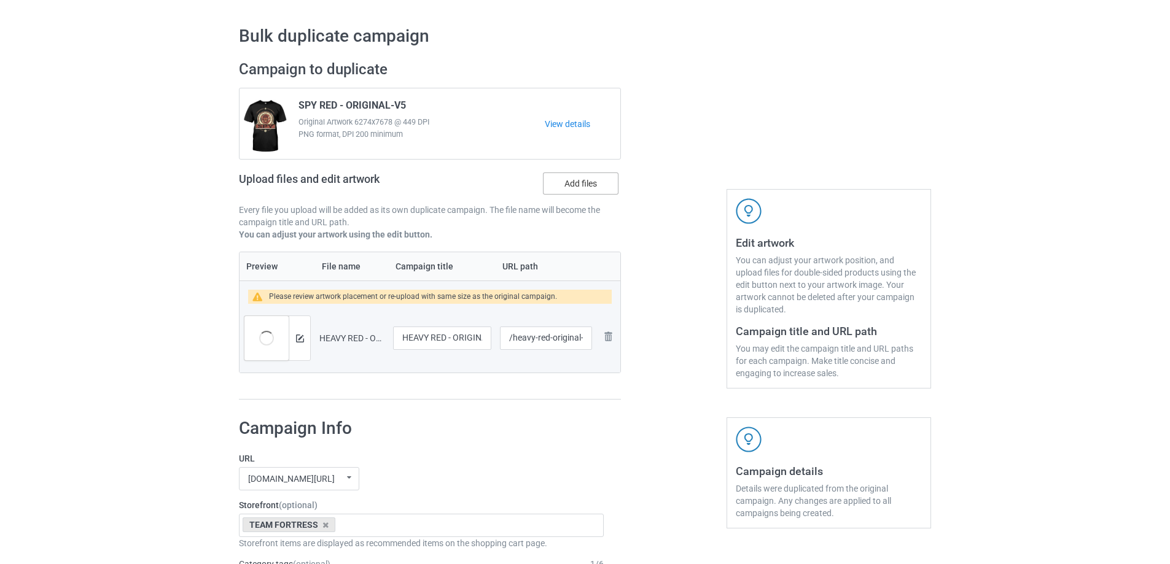
click at [589, 181] on label "Add files" at bounding box center [581, 184] width 76 height 22
click at [0, 0] on input "Add files" at bounding box center [0, 0] width 0 height 0
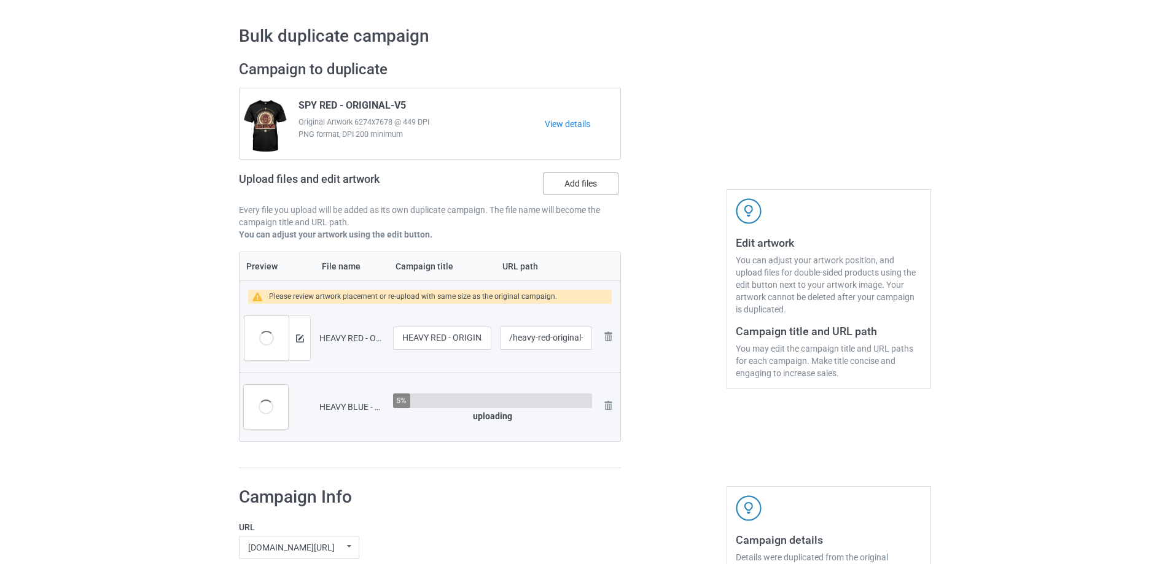
click at [569, 186] on label "Add files" at bounding box center [581, 184] width 76 height 22
click at [0, 0] on input "Add files" at bounding box center [0, 0] width 0 height 0
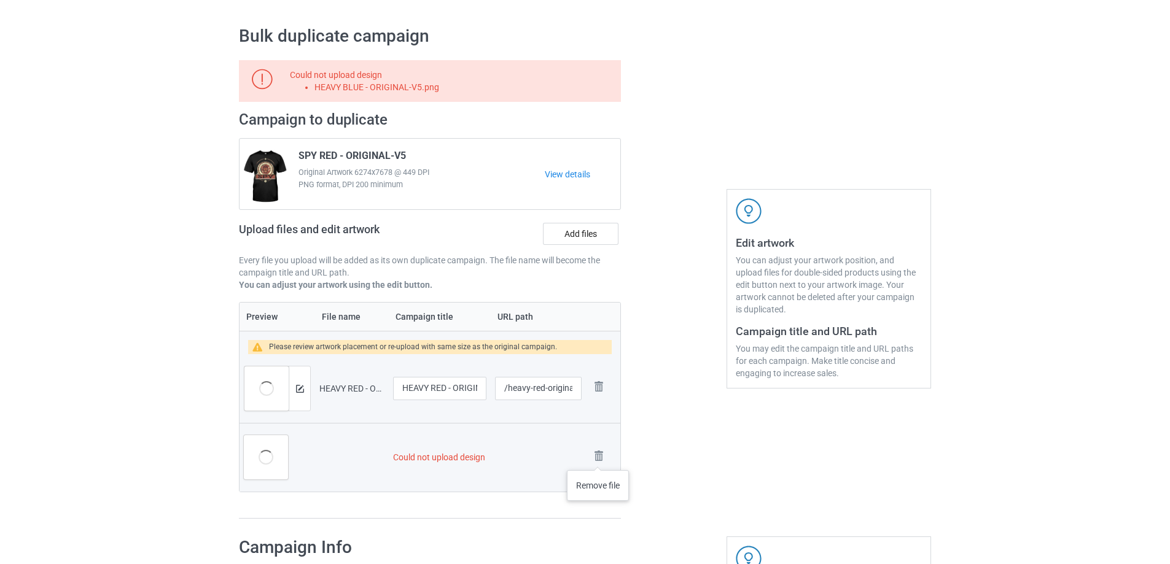
click at [0, 0] on img at bounding box center [0, 0] width 0 height 0
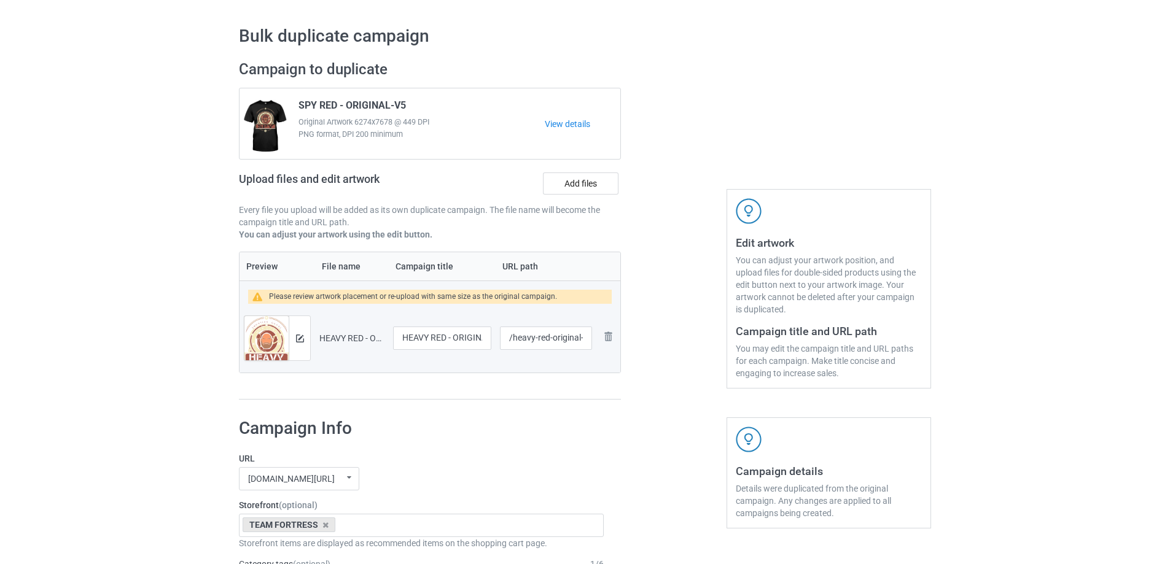
drag, startPoint x: 585, startPoint y: 231, endPoint x: 583, endPoint y: 218, distance: 13.0
click at [585, 231] on p "You can adjust your artwork using the edit button." at bounding box center [430, 234] width 382 height 12
click at [587, 184] on label "Add files" at bounding box center [581, 184] width 76 height 22
click at [0, 0] on input "Add files" at bounding box center [0, 0] width 0 height 0
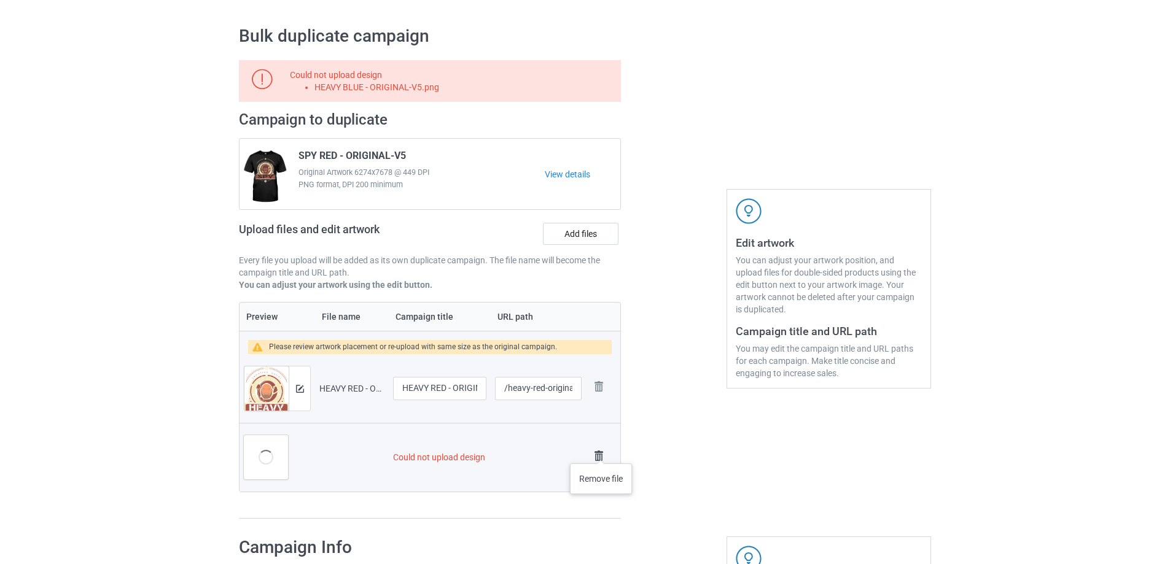
click at [601, 452] on img at bounding box center [598, 456] width 17 height 17
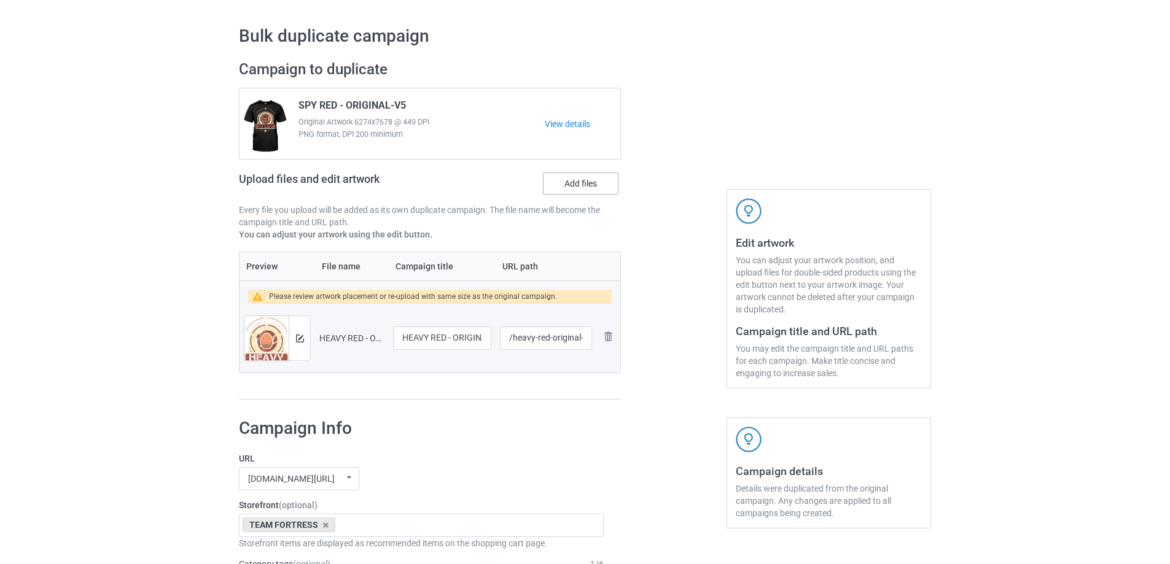
click at [584, 181] on label "Add files" at bounding box center [581, 184] width 76 height 22
click at [0, 0] on input "Add files" at bounding box center [0, 0] width 0 height 0
click at [604, 177] on label "Add files" at bounding box center [581, 184] width 76 height 22
click at [0, 0] on input "Add files" at bounding box center [0, 0] width 0 height 0
click at [588, 180] on label "Add files" at bounding box center [581, 184] width 76 height 22
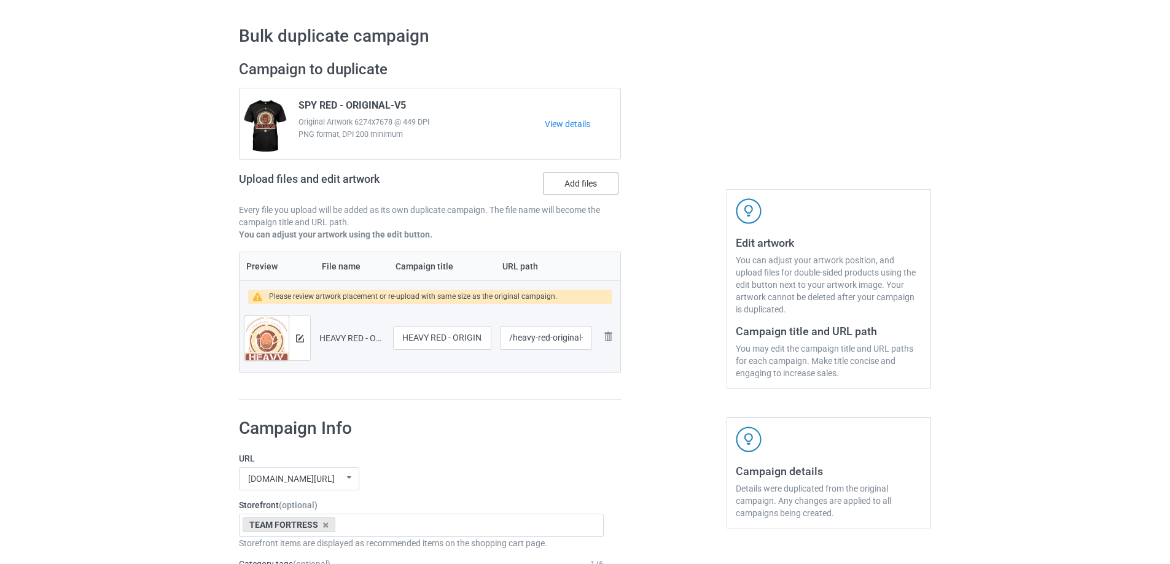
click at [0, 0] on input "Add files" at bounding box center [0, 0] width 0 height 0
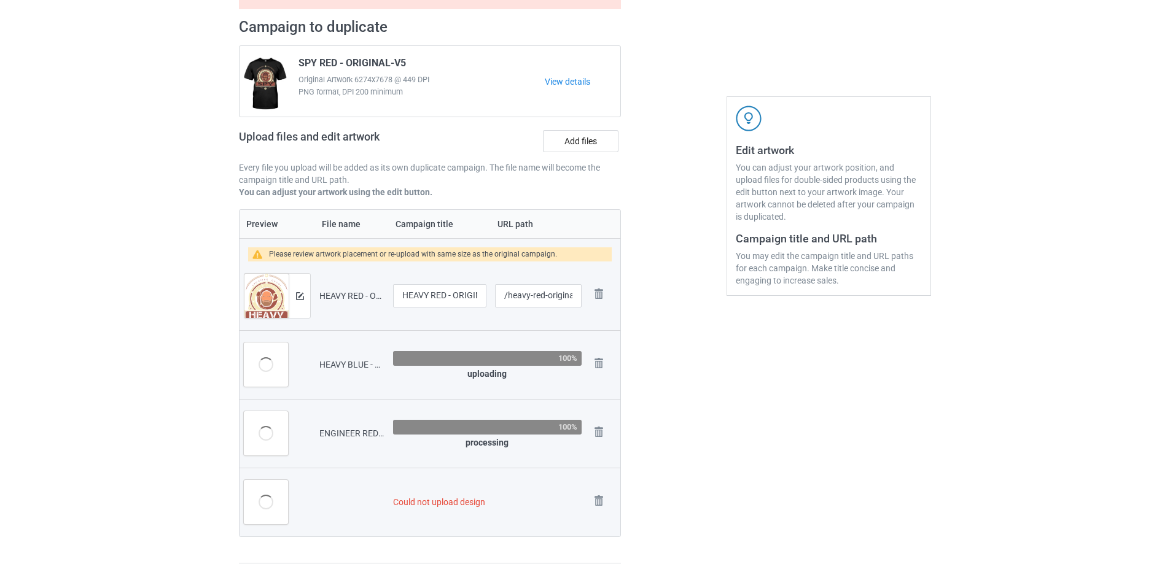
scroll to position [157, 0]
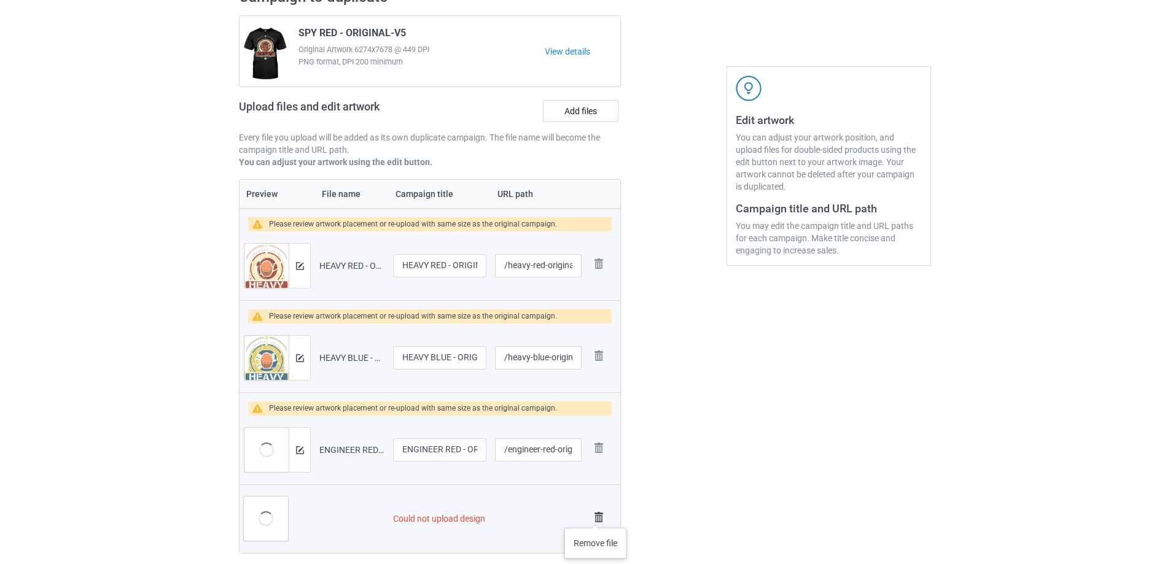
click at [597, 516] on img at bounding box center [598, 517] width 17 height 17
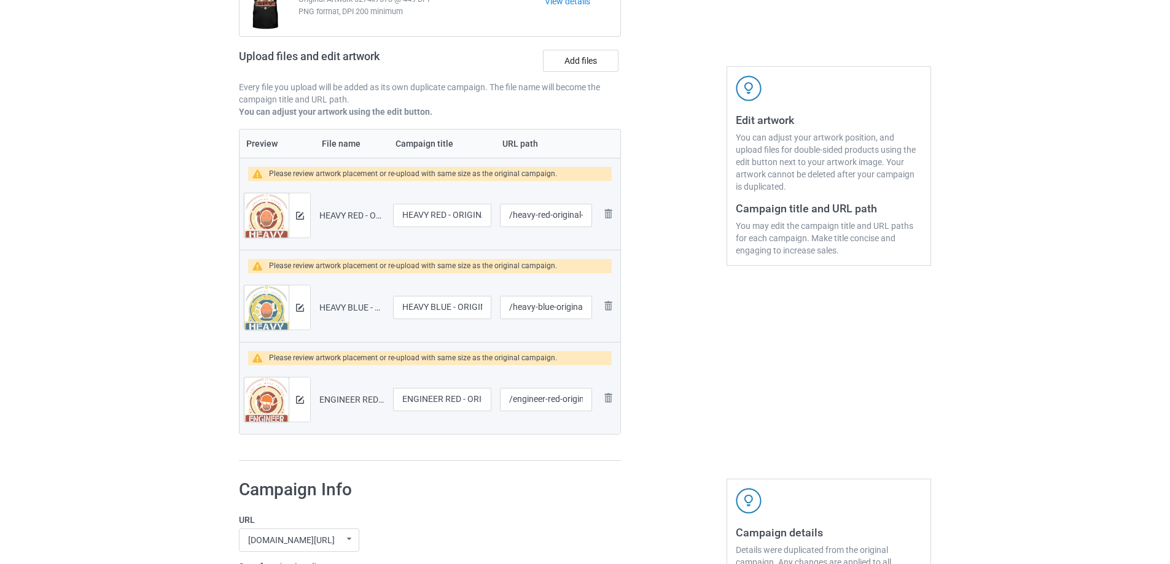
scroll to position [107, 0]
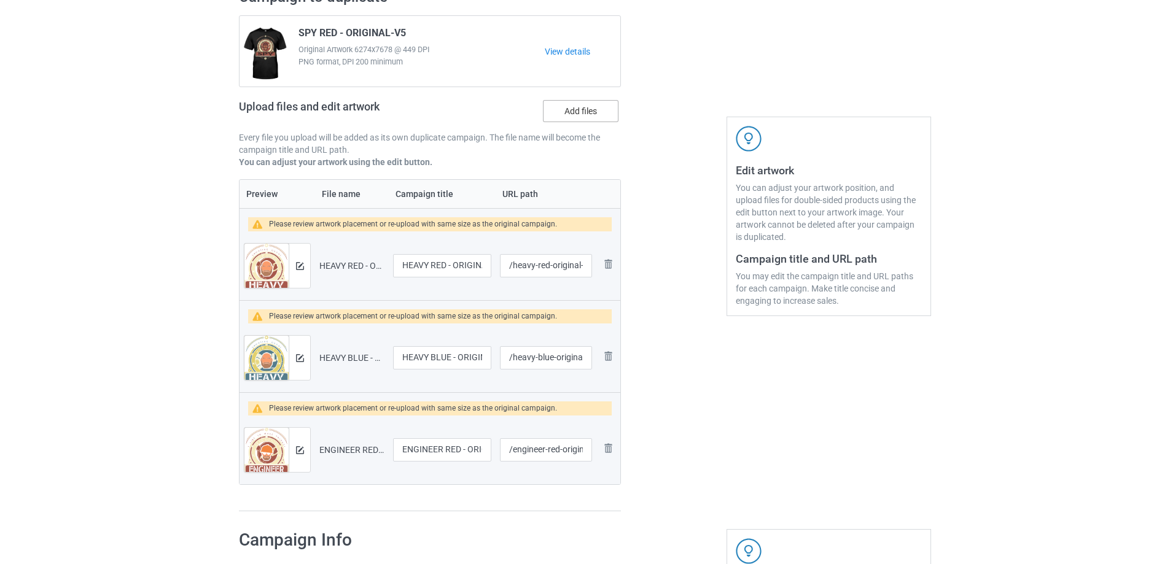
click at [569, 115] on label "Add files" at bounding box center [581, 111] width 76 height 22
click at [0, 0] on input "Add files" at bounding box center [0, 0] width 0 height 0
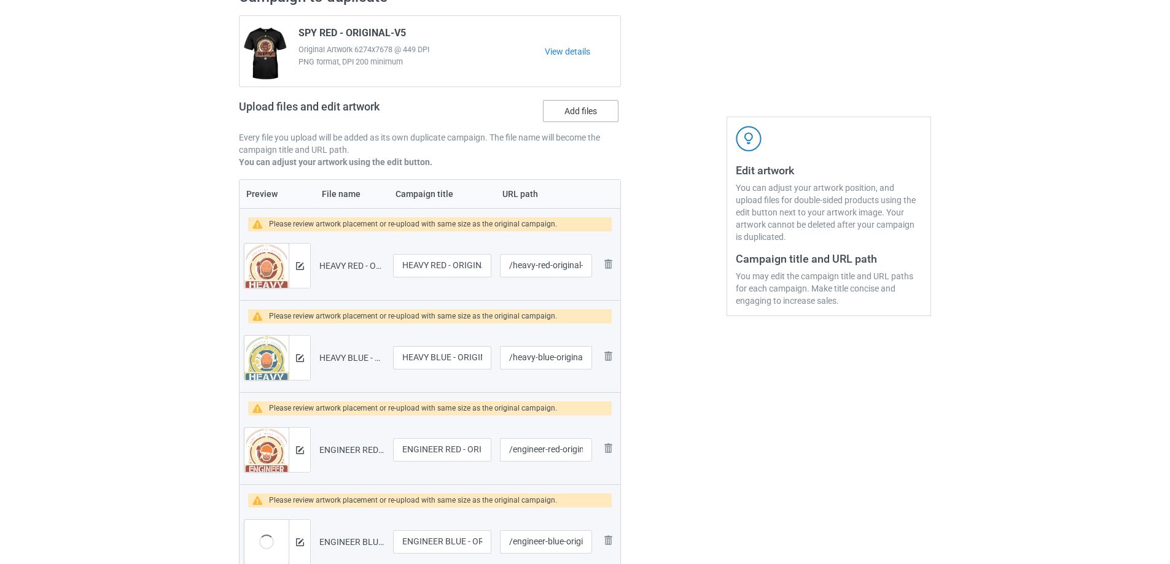
click at [572, 122] on label "Add files" at bounding box center [581, 111] width 76 height 22
click at [0, 0] on input "Add files" at bounding box center [0, 0] width 0 height 0
click at [581, 114] on label "Add files" at bounding box center [581, 111] width 76 height 22
click at [0, 0] on input "Add files" at bounding box center [0, 0] width 0 height 0
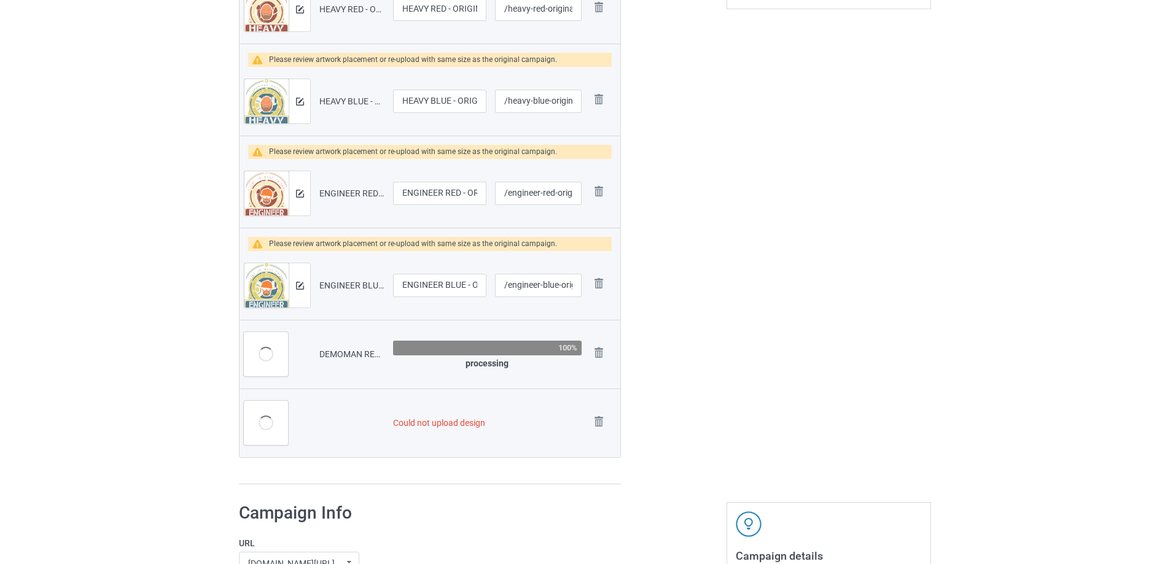
scroll to position [464, 0]
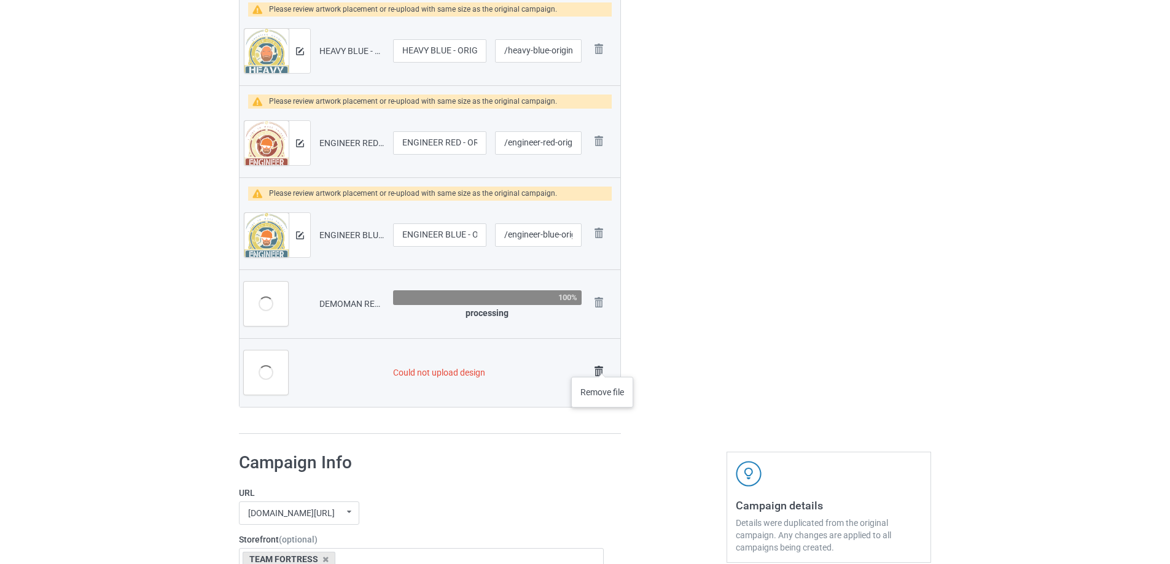
click at [602, 365] on img at bounding box center [598, 371] width 17 height 17
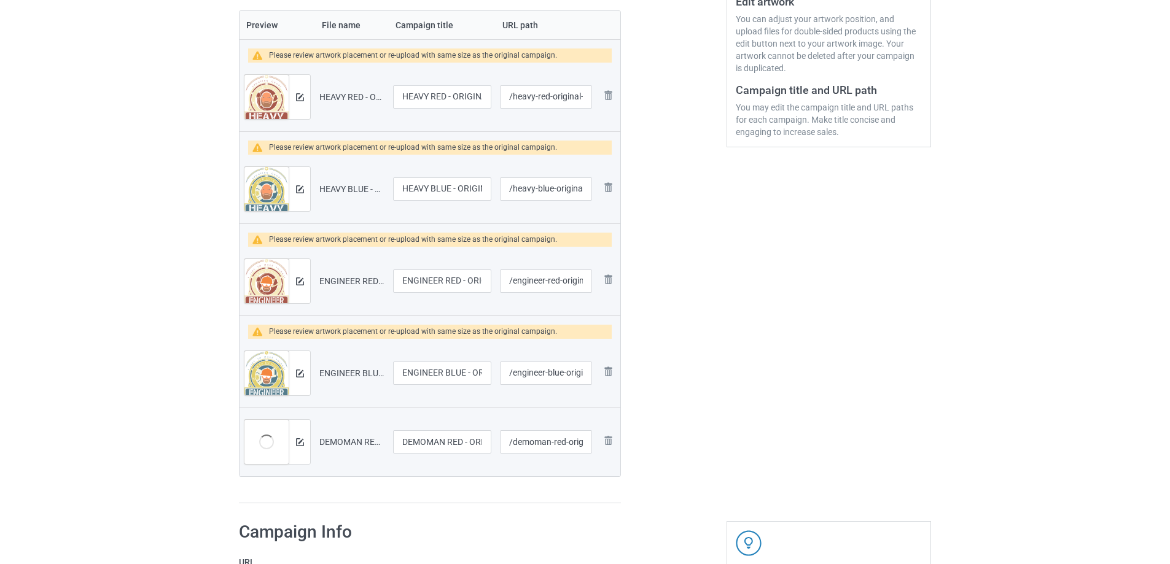
scroll to position [168, 0]
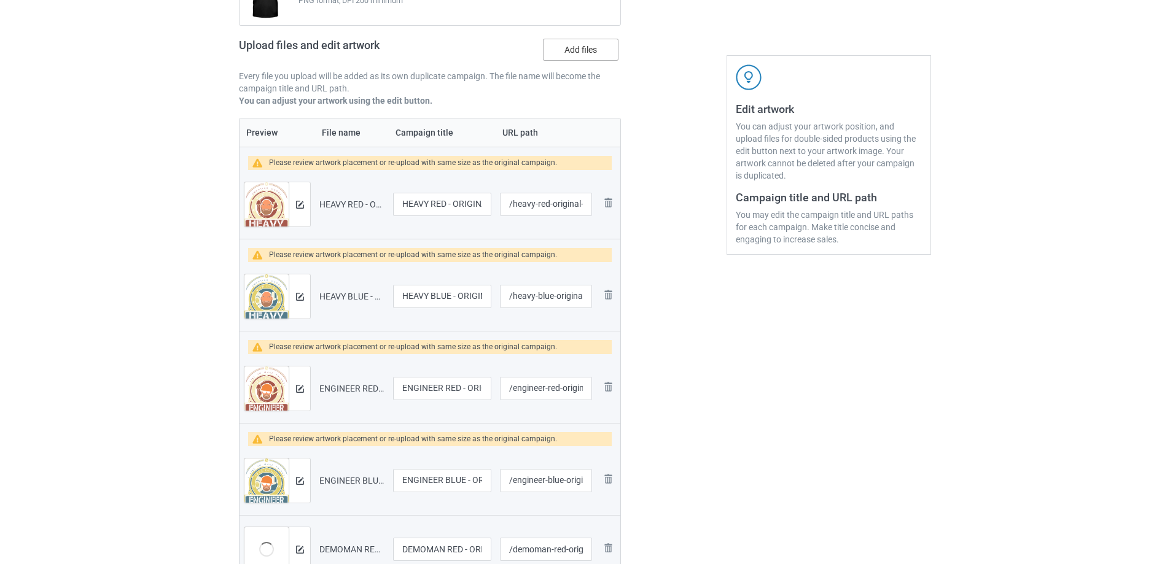
click at [562, 50] on label "Add files" at bounding box center [581, 50] width 76 height 22
click at [0, 0] on input "Add files" at bounding box center [0, 0] width 0 height 0
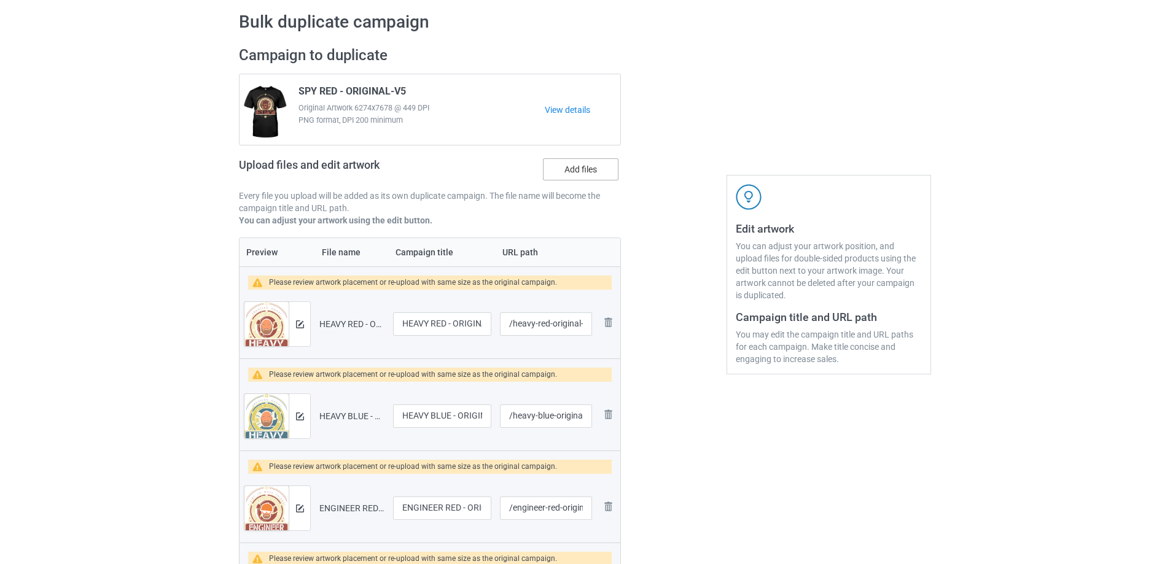
scroll to position [45, 0]
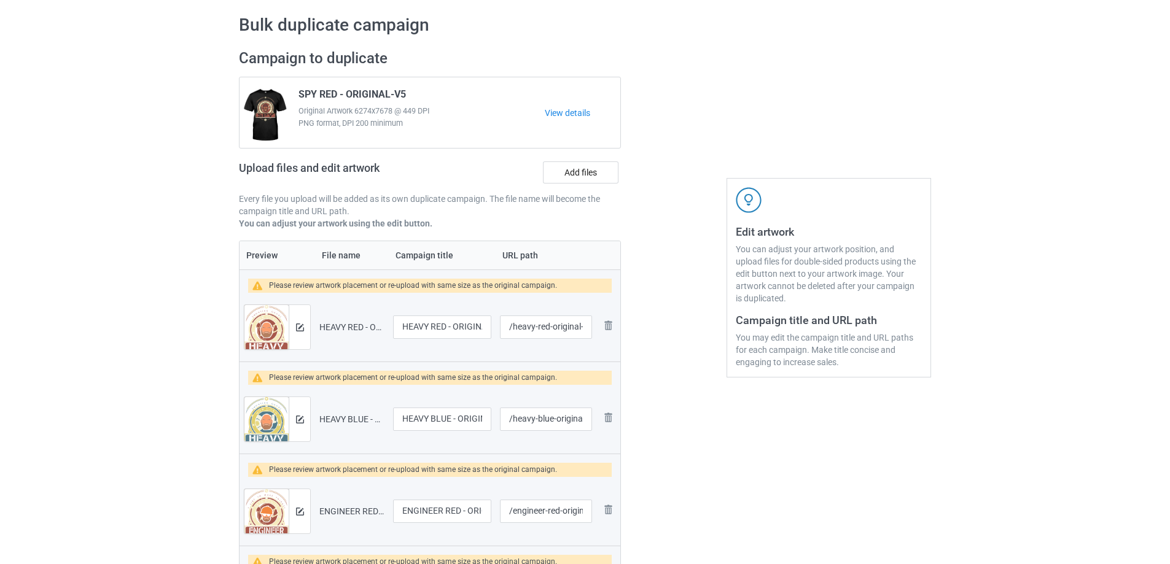
click at [577, 161] on div "Upload files and edit artwork Add files" at bounding box center [430, 175] width 382 height 36
click at [580, 187] on div "Upload files and edit artwork Add files" at bounding box center [430, 175] width 382 height 36
click at [578, 179] on label "Add files" at bounding box center [581, 172] width 76 height 22
click at [0, 0] on input "Add files" at bounding box center [0, 0] width 0 height 0
click at [588, 176] on label "Add files" at bounding box center [581, 172] width 76 height 22
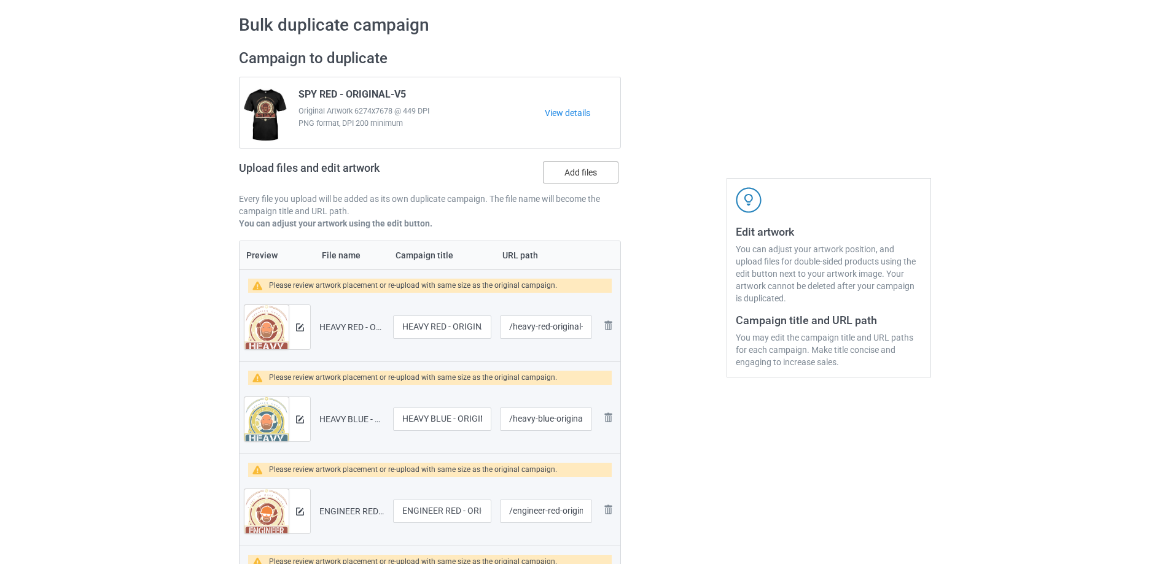
click at [0, 0] on input "Add files" at bounding box center [0, 0] width 0 height 0
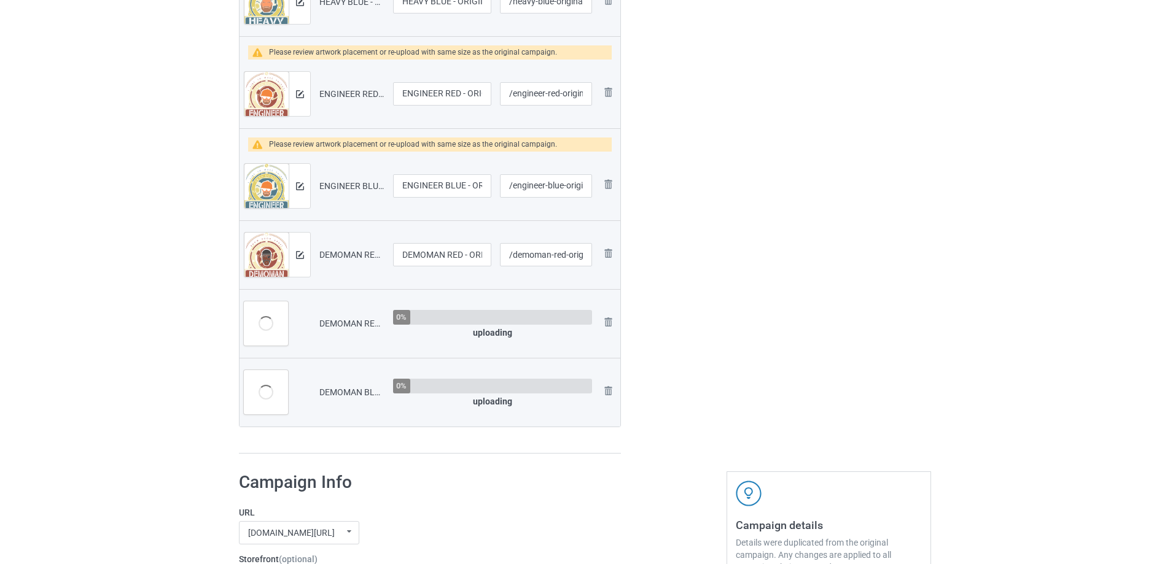
scroll to position [475, 0]
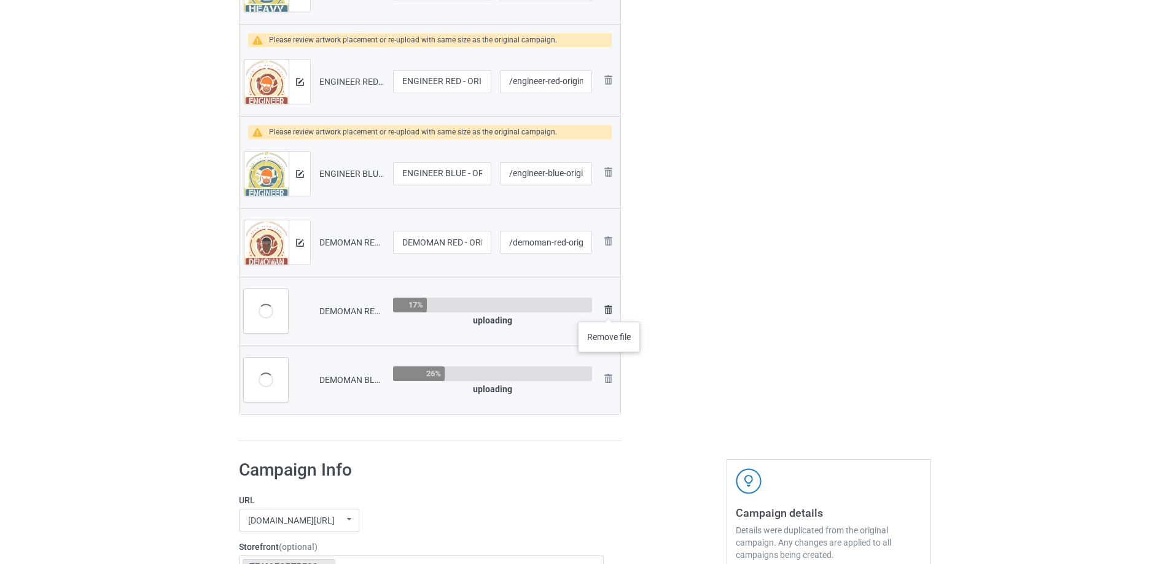
click at [609, 309] on img at bounding box center [608, 310] width 15 height 15
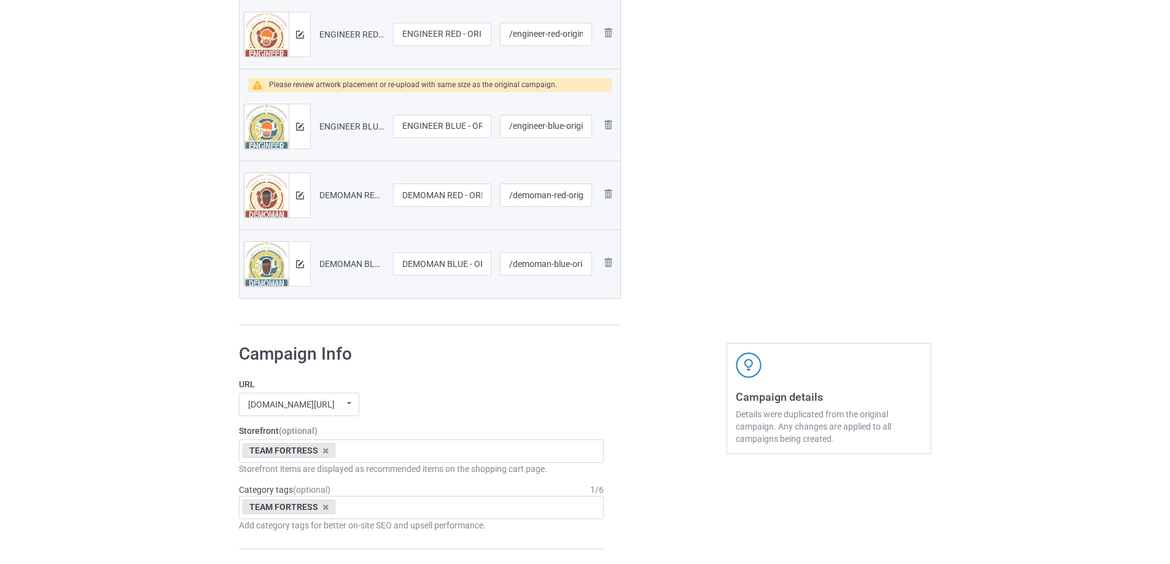
scroll to position [1437, 0]
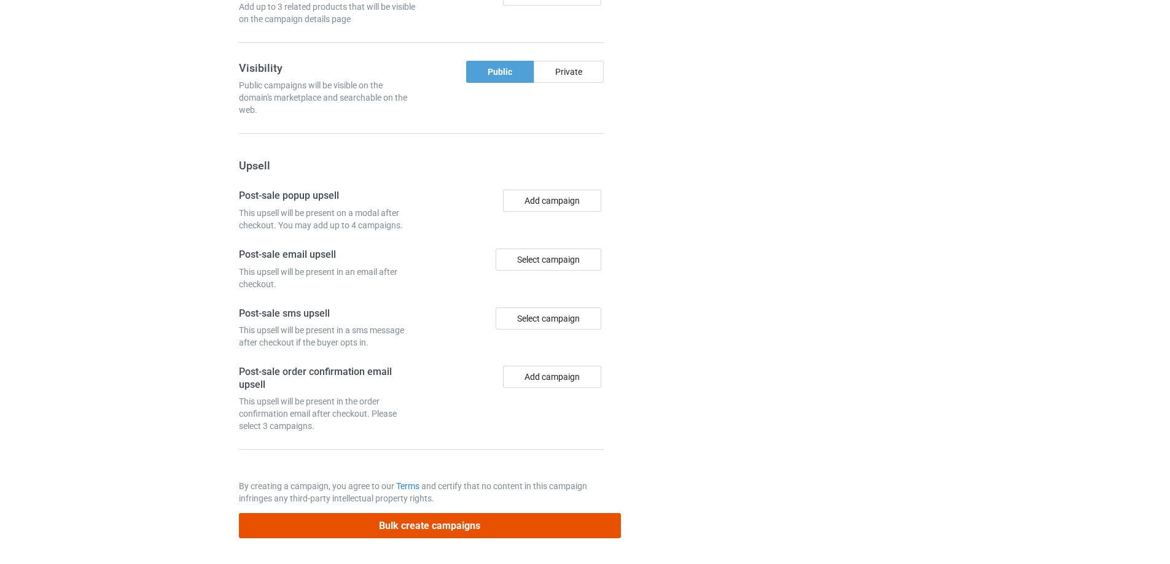
click at [511, 525] on button "Bulk create campaigns" at bounding box center [430, 525] width 382 height 25
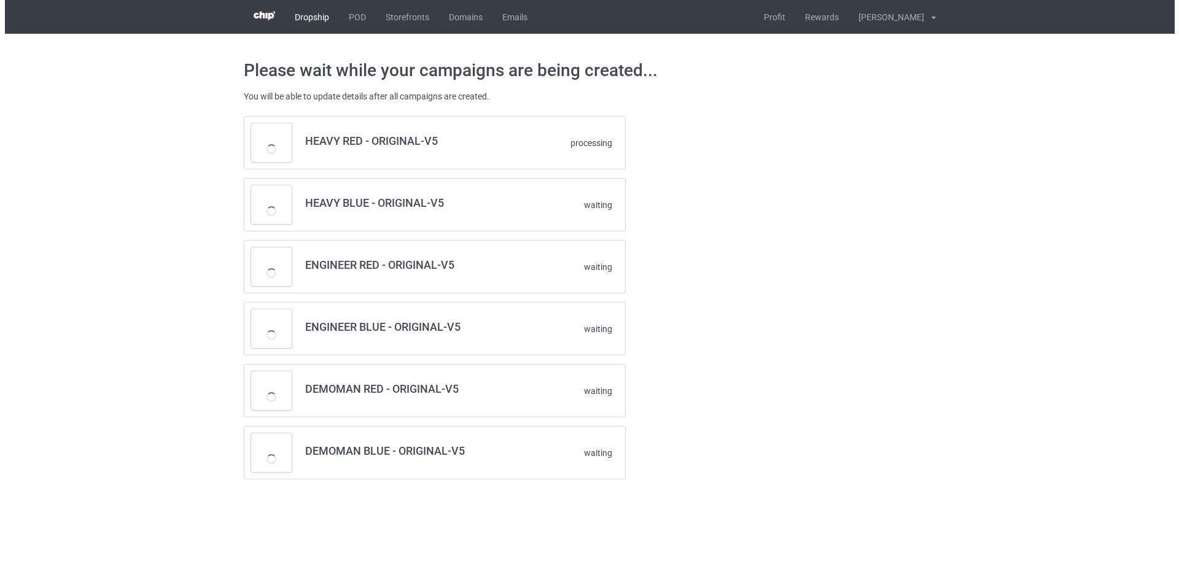
scroll to position [0, 0]
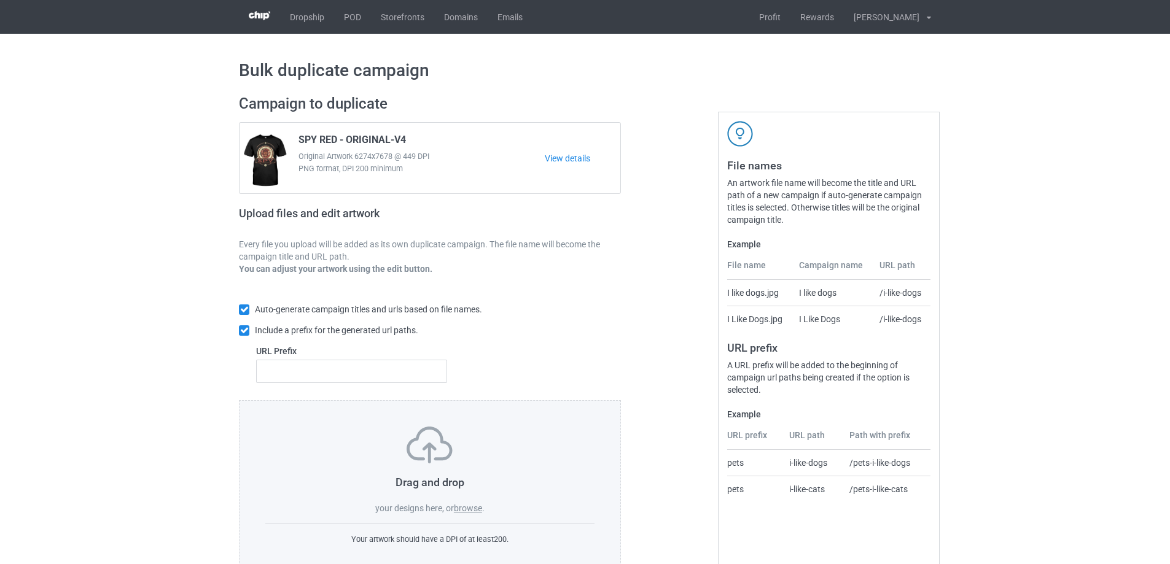
click at [465, 506] on label "browse" at bounding box center [468, 508] width 28 height 10
click at [0, 0] on input "browse" at bounding box center [0, 0] width 0 height 0
click at [472, 511] on label "browse" at bounding box center [468, 508] width 28 height 10
click at [0, 0] on input "browse" at bounding box center [0, 0] width 0 height 0
click at [480, 511] on label "browse" at bounding box center [468, 508] width 28 height 10
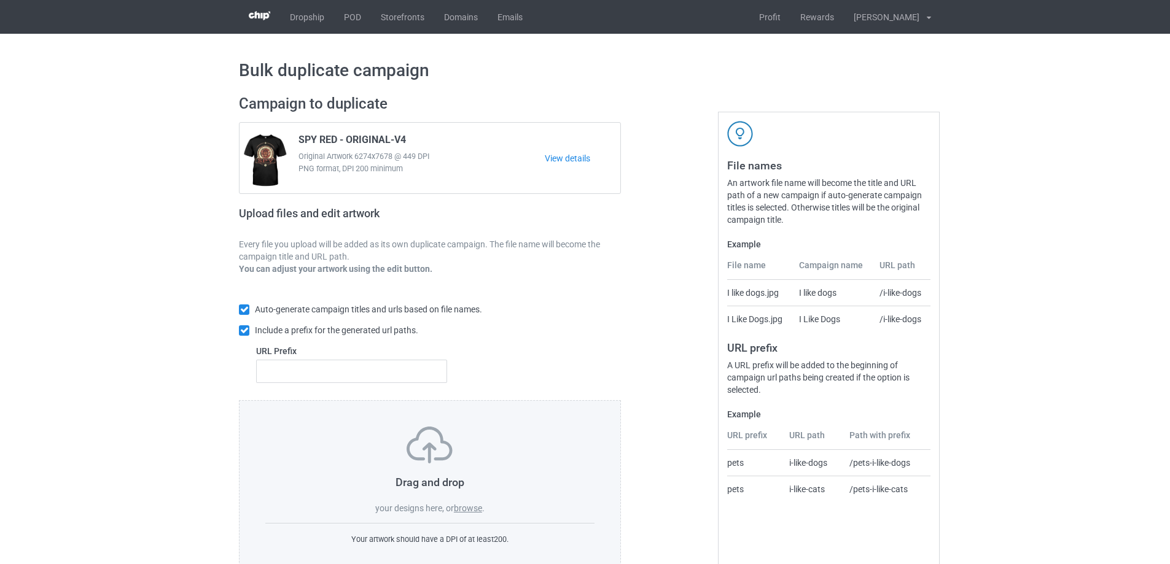
click at [0, 0] on input "browse" at bounding box center [0, 0] width 0 height 0
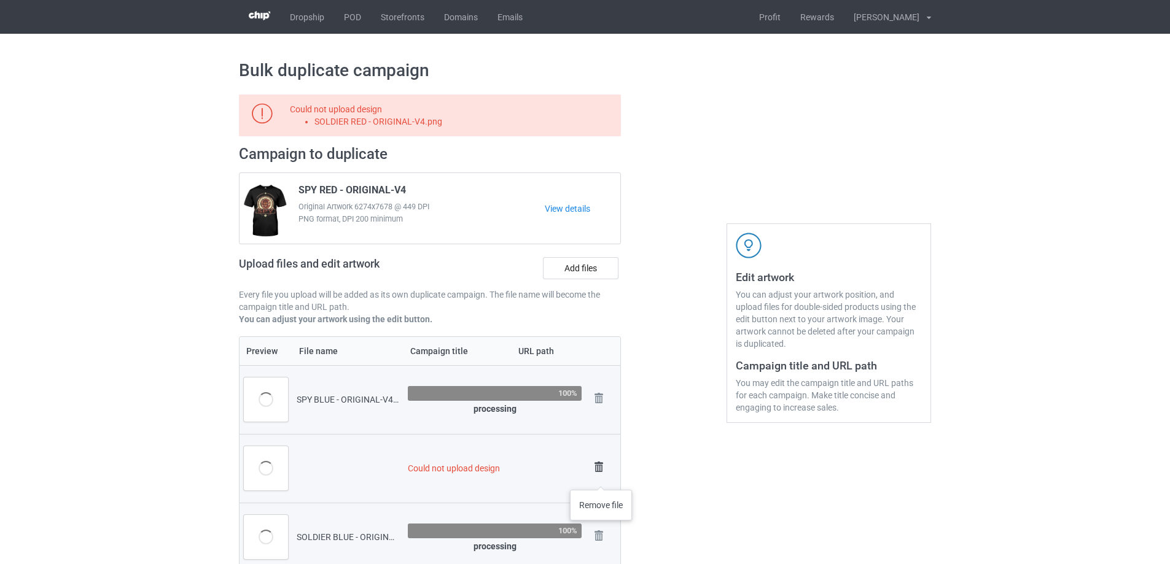
click at [596, 465] on img at bounding box center [598, 467] width 17 height 17
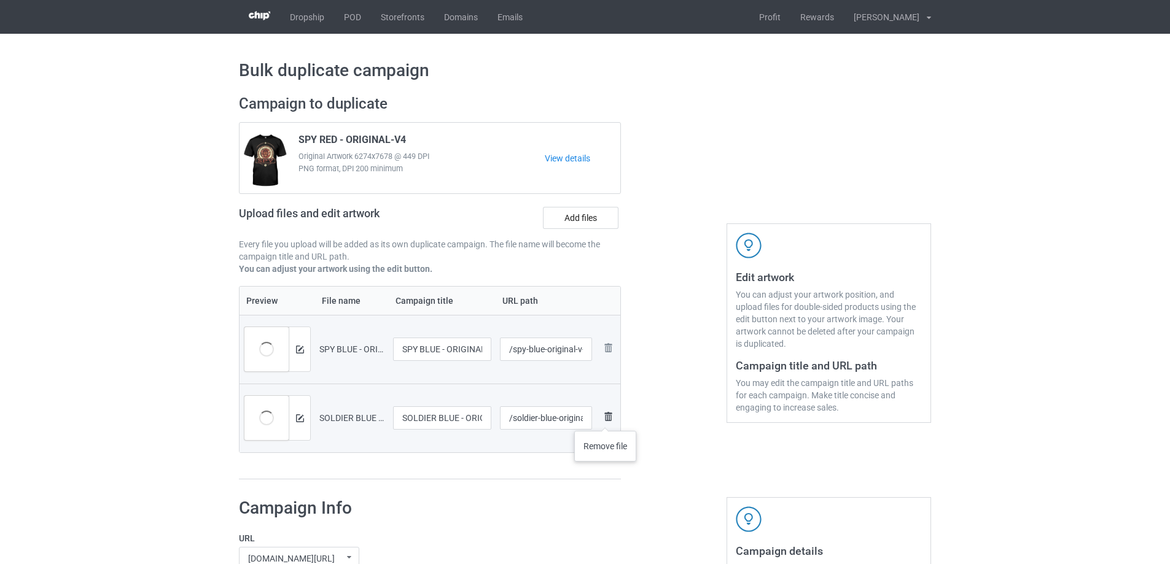
click at [605, 419] on img at bounding box center [608, 417] width 15 height 15
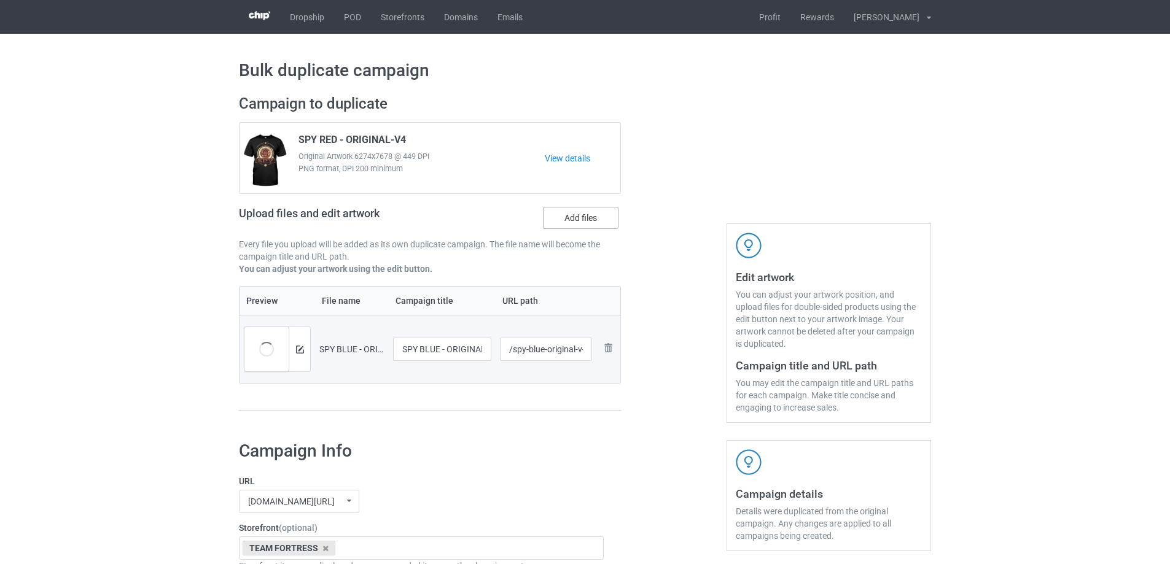
click at [591, 220] on label "Add files" at bounding box center [581, 218] width 76 height 22
click at [0, 0] on input "Add files" at bounding box center [0, 0] width 0 height 0
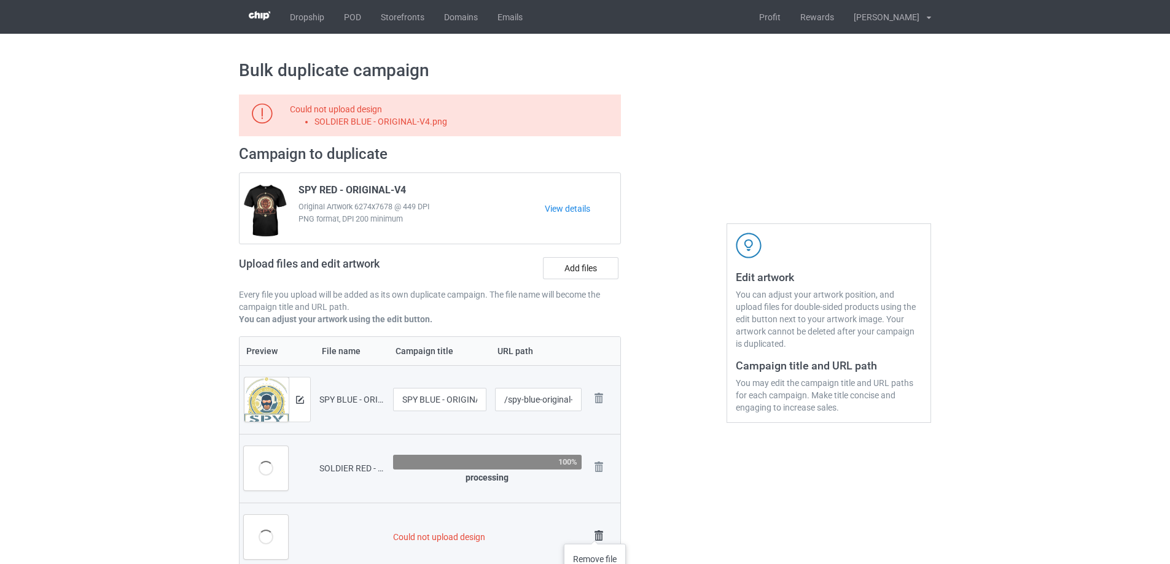
click at [594, 532] on img at bounding box center [598, 535] width 17 height 17
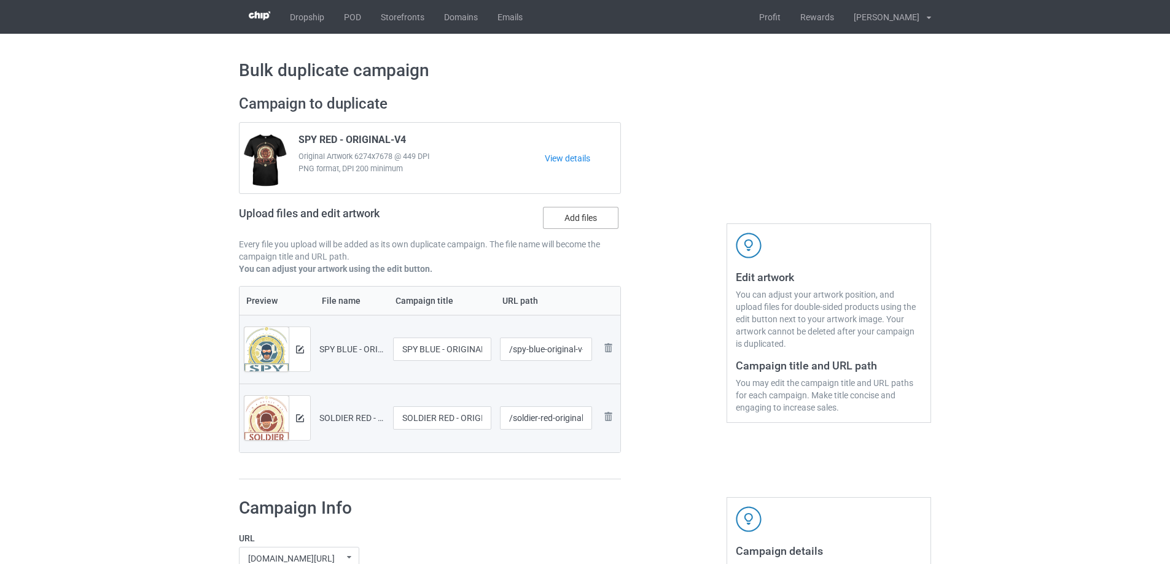
click at [569, 221] on label "Add files" at bounding box center [581, 218] width 76 height 22
click at [0, 0] on input "Add files" at bounding box center [0, 0] width 0 height 0
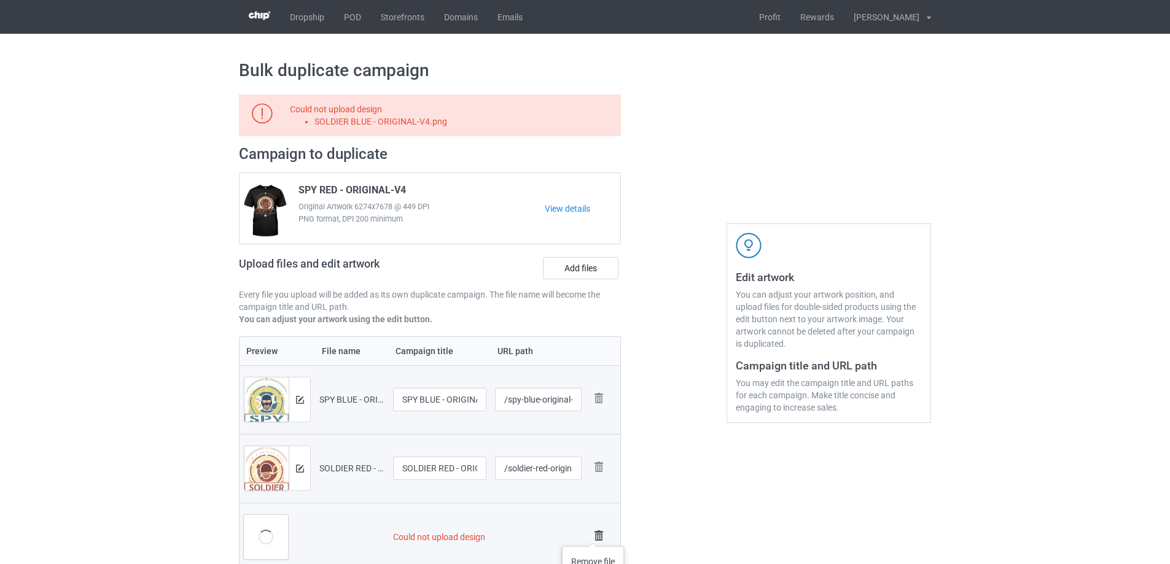
click at [592, 533] on img at bounding box center [598, 535] width 17 height 17
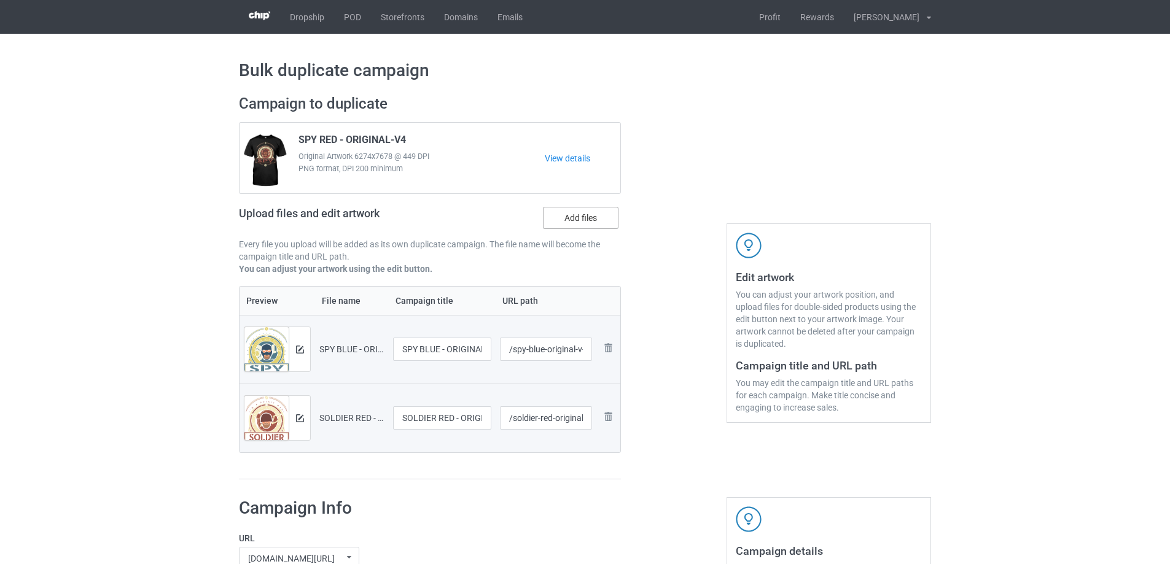
click at [587, 220] on label "Add files" at bounding box center [581, 218] width 76 height 22
click at [0, 0] on input "Add files" at bounding box center [0, 0] width 0 height 0
click at [605, 229] on label "Add files" at bounding box center [581, 218] width 76 height 22
click at [0, 0] on input "Add files" at bounding box center [0, 0] width 0 height 0
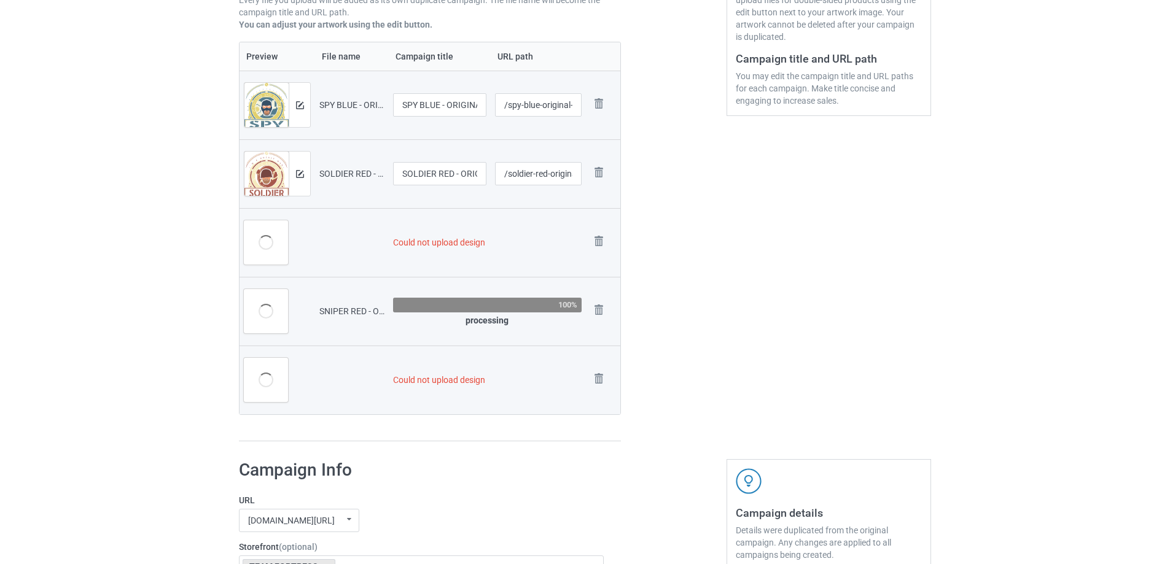
scroll to position [319, 0]
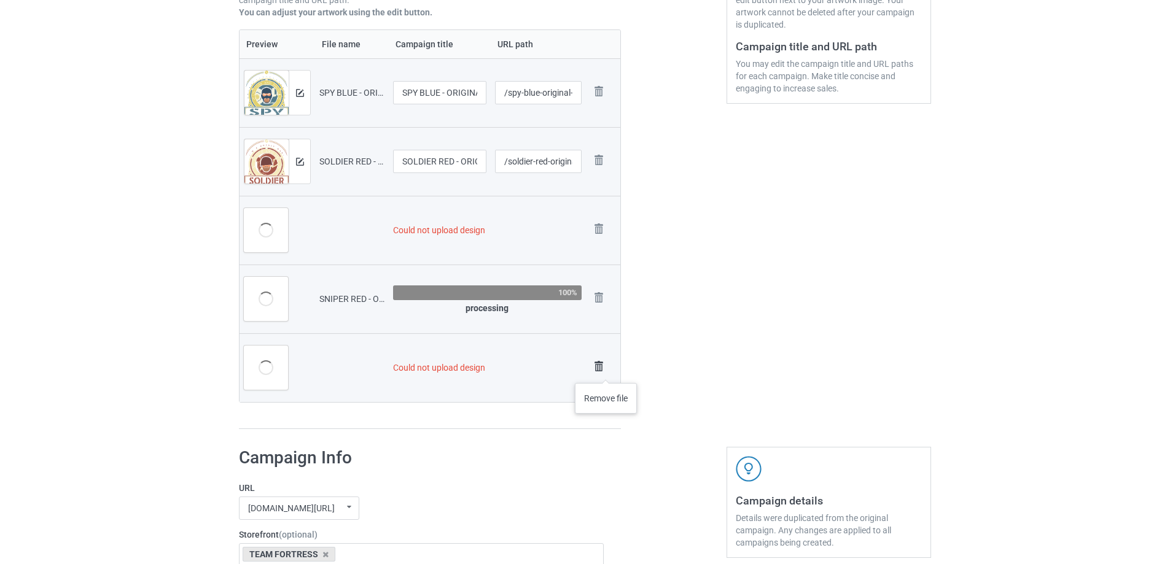
click at [606, 371] on img at bounding box center [598, 366] width 17 height 17
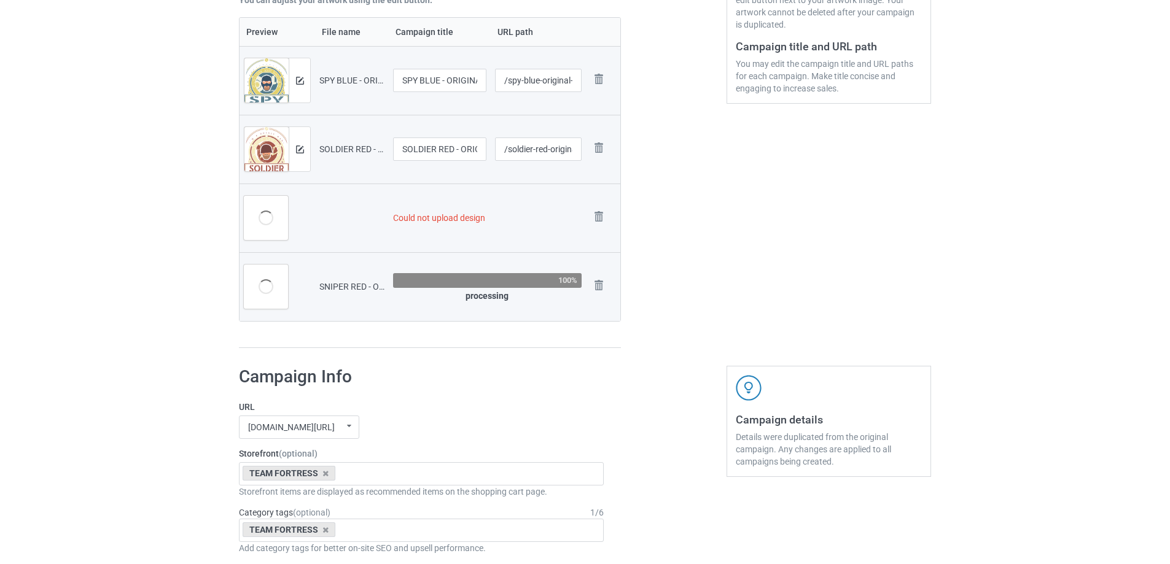
scroll to position [307, 0]
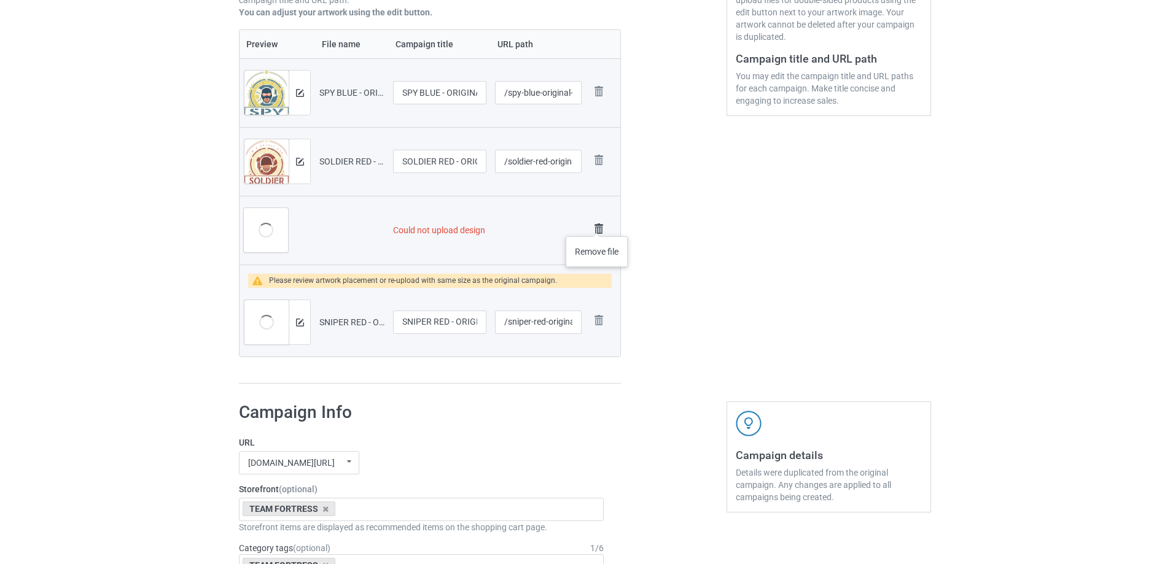
click at [597, 224] on img at bounding box center [598, 228] width 17 height 17
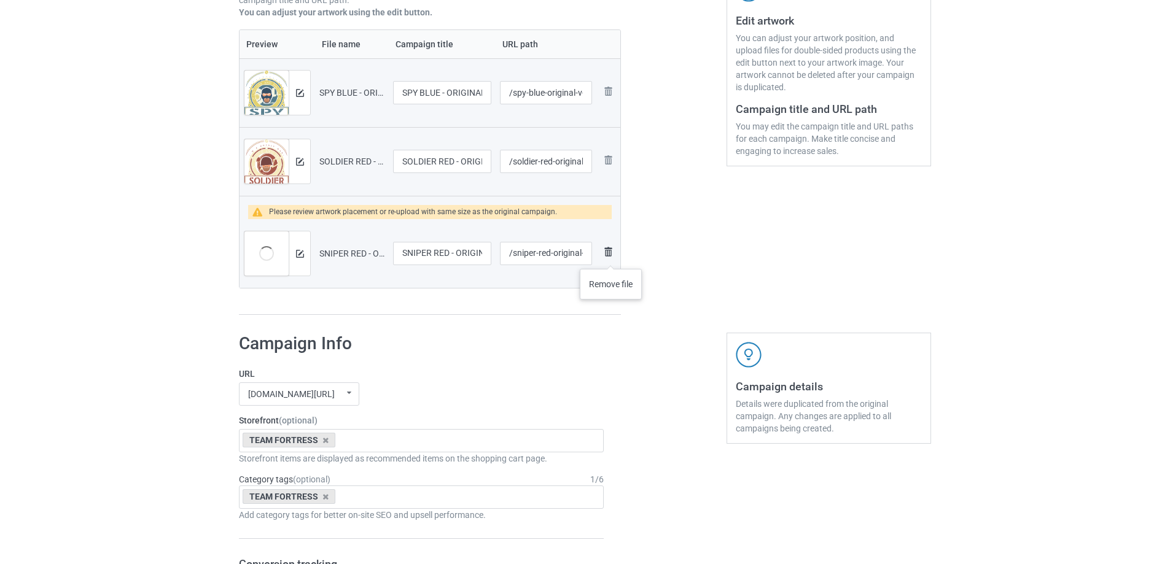
click at [611, 257] on img at bounding box center [608, 251] width 15 height 15
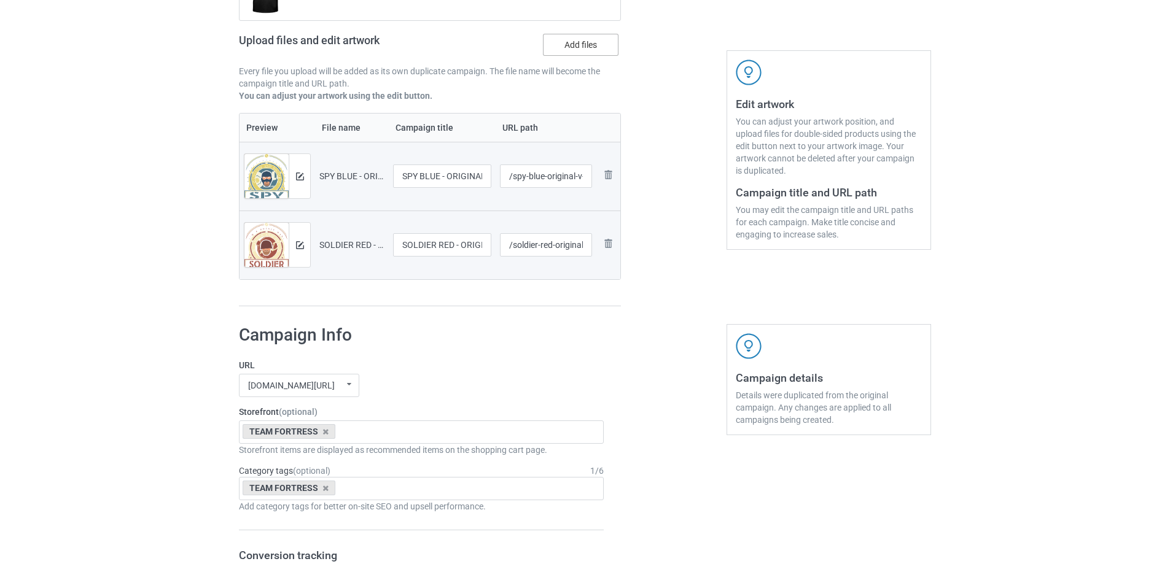
scroll to position [11, 0]
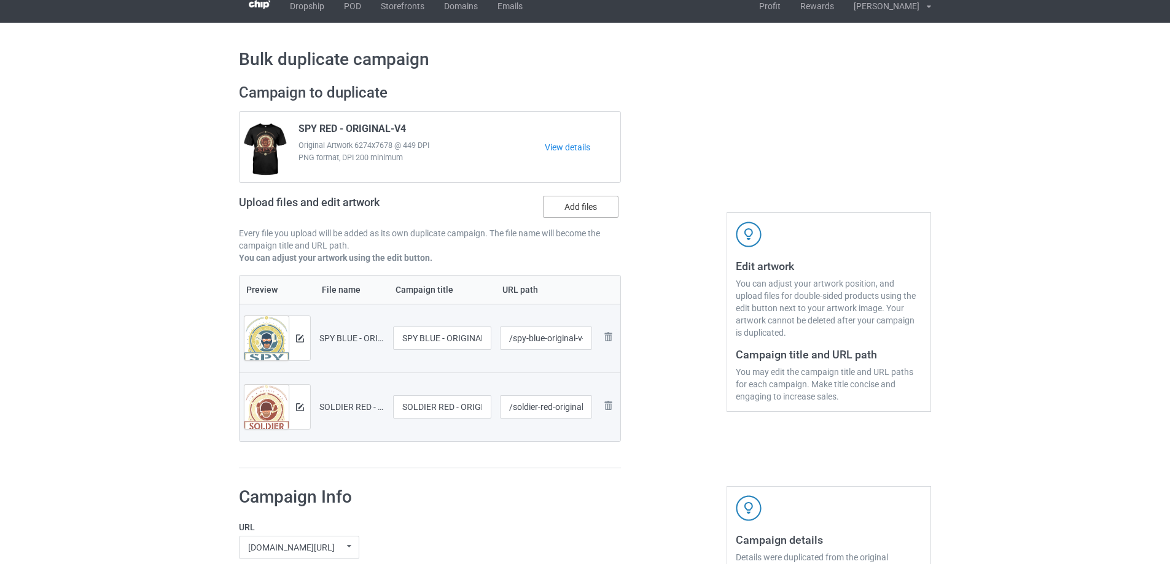
click at [585, 203] on label "Add files" at bounding box center [581, 207] width 76 height 22
click at [0, 0] on input "Add files" at bounding box center [0, 0] width 0 height 0
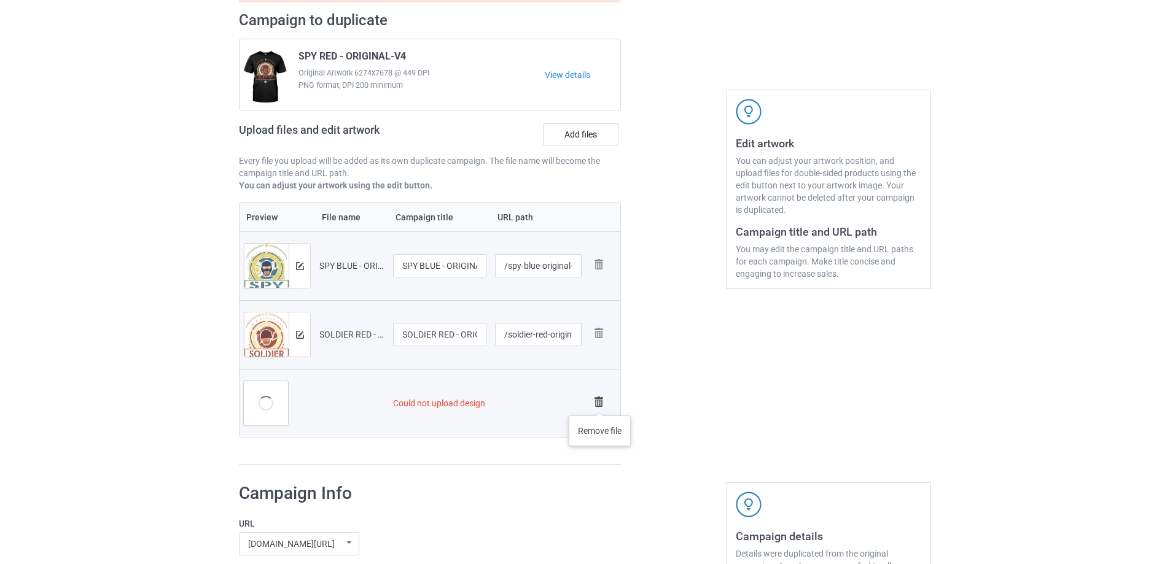
click at [600, 403] on img at bounding box center [598, 402] width 17 height 17
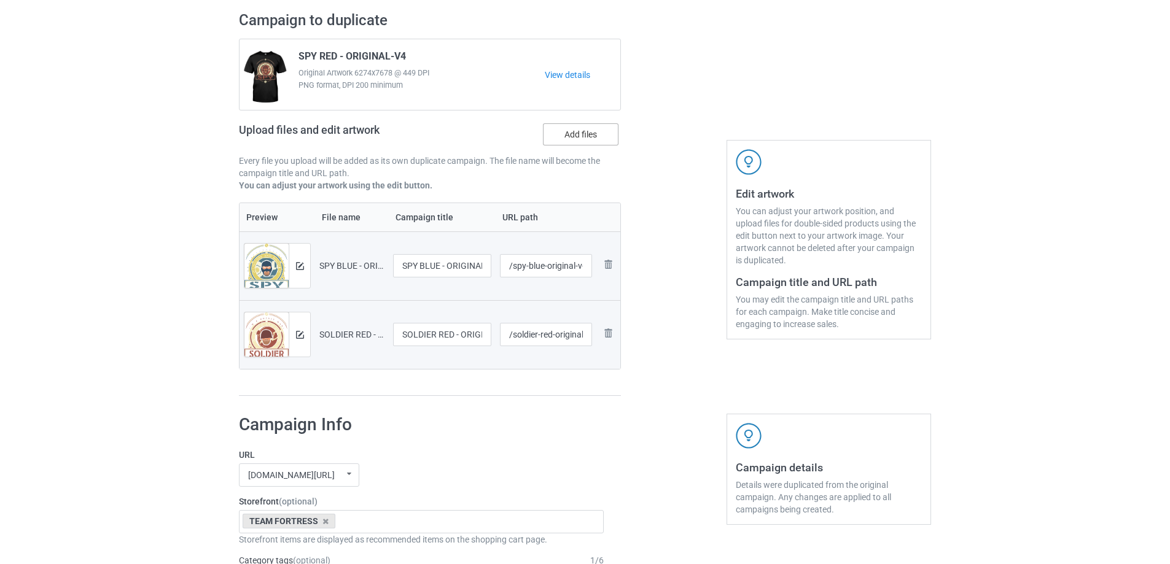
click at [584, 139] on label "Add files" at bounding box center [581, 134] width 76 height 22
click at [0, 0] on input "Add files" at bounding box center [0, 0] width 0 height 0
click at [570, 140] on label "Add files" at bounding box center [581, 134] width 76 height 22
click at [0, 0] on input "Add files" at bounding box center [0, 0] width 0 height 0
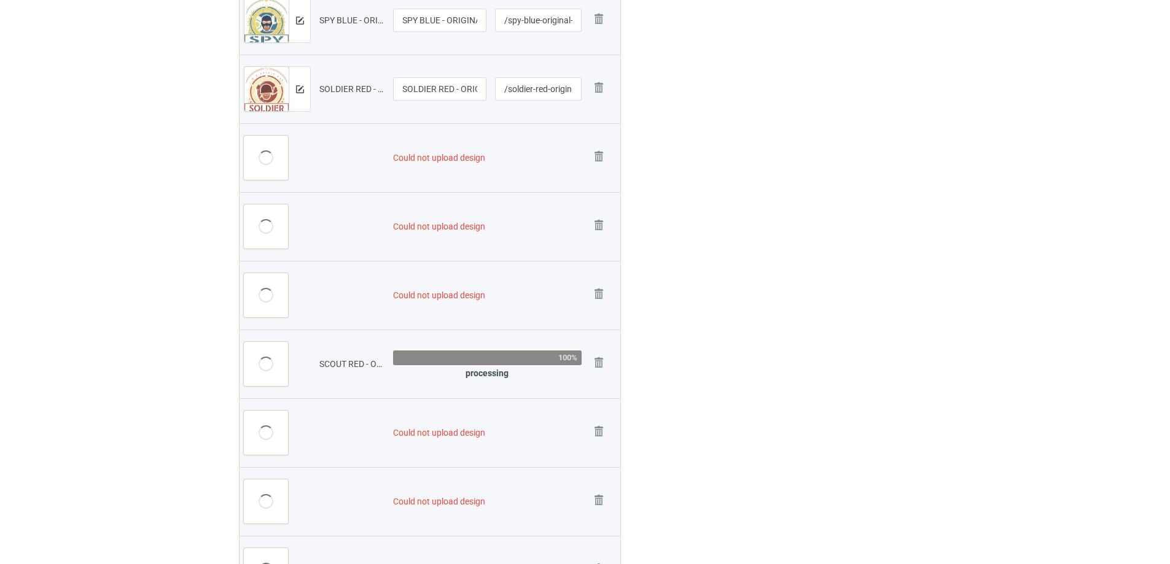
scroll to position [539, 0]
click at [594, 162] on img at bounding box center [598, 156] width 17 height 17
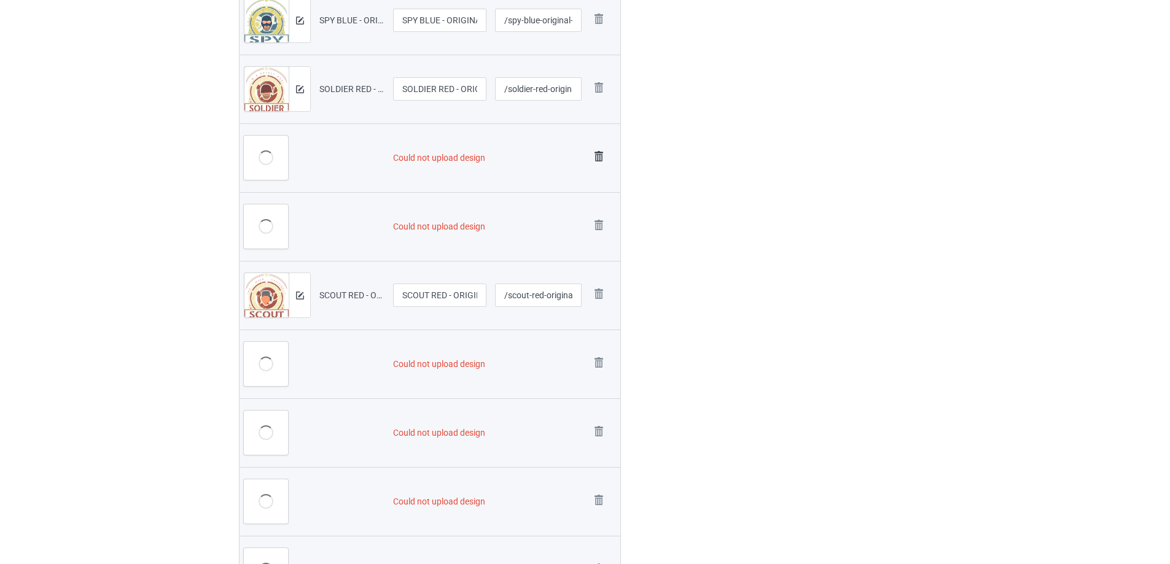
click at [597, 160] on img at bounding box center [598, 156] width 17 height 17
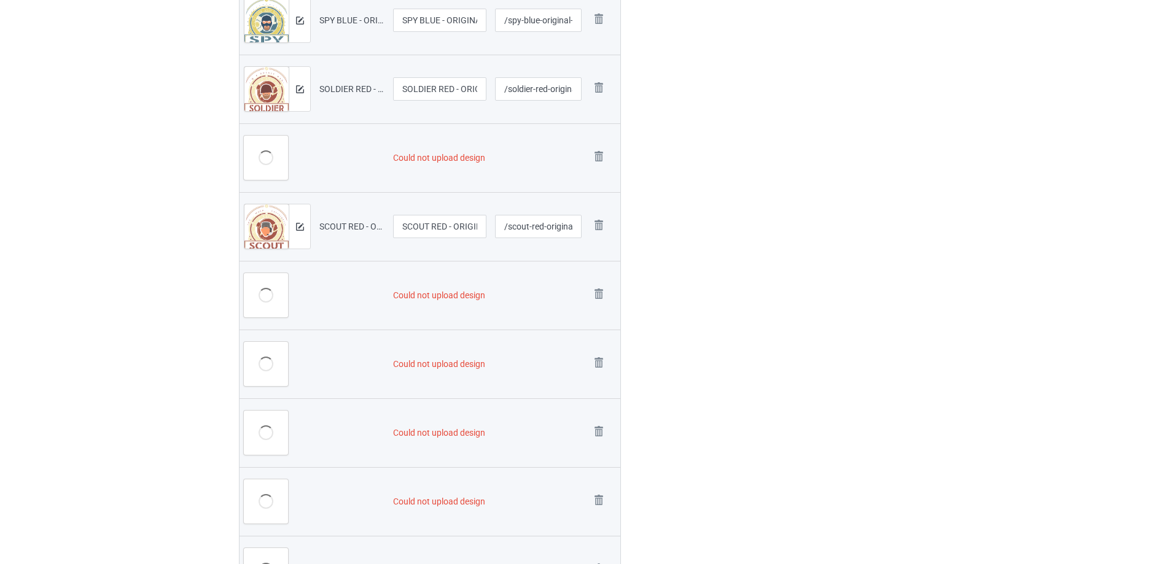
click at [0, 0] on img at bounding box center [0, 0] width 0 height 0
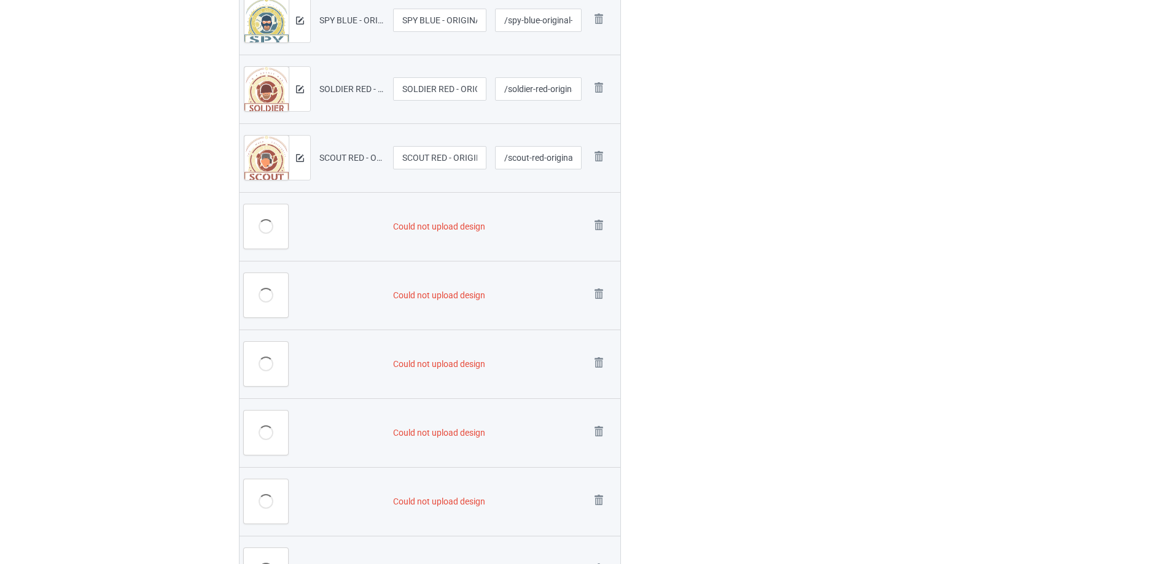
click at [0, 0] on img at bounding box center [0, 0] width 0 height 0
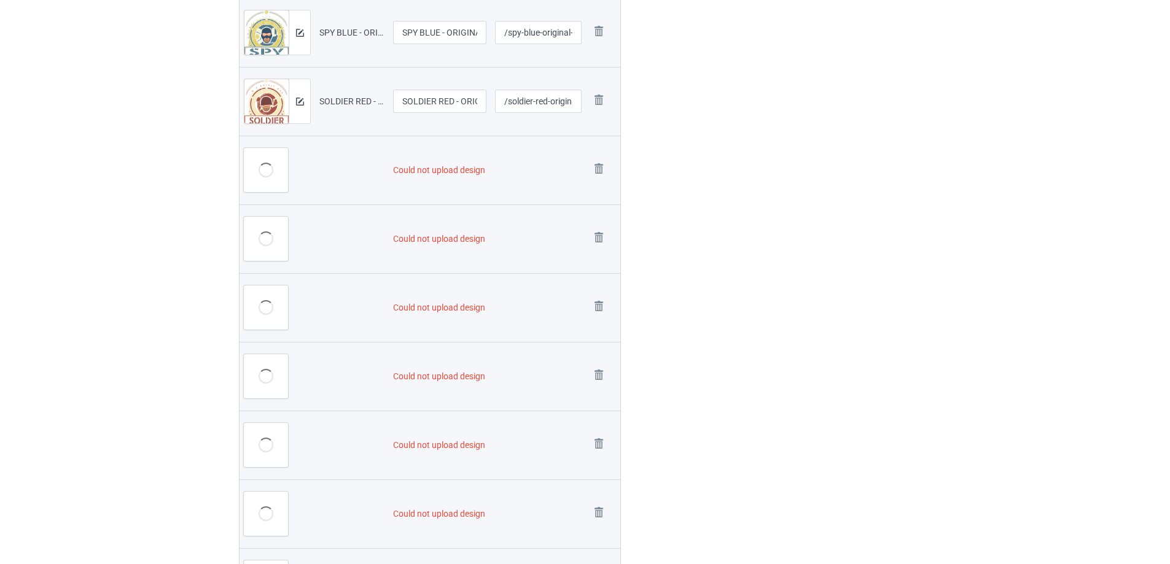
click at [0, 0] on img at bounding box center [0, 0] width 0 height 0
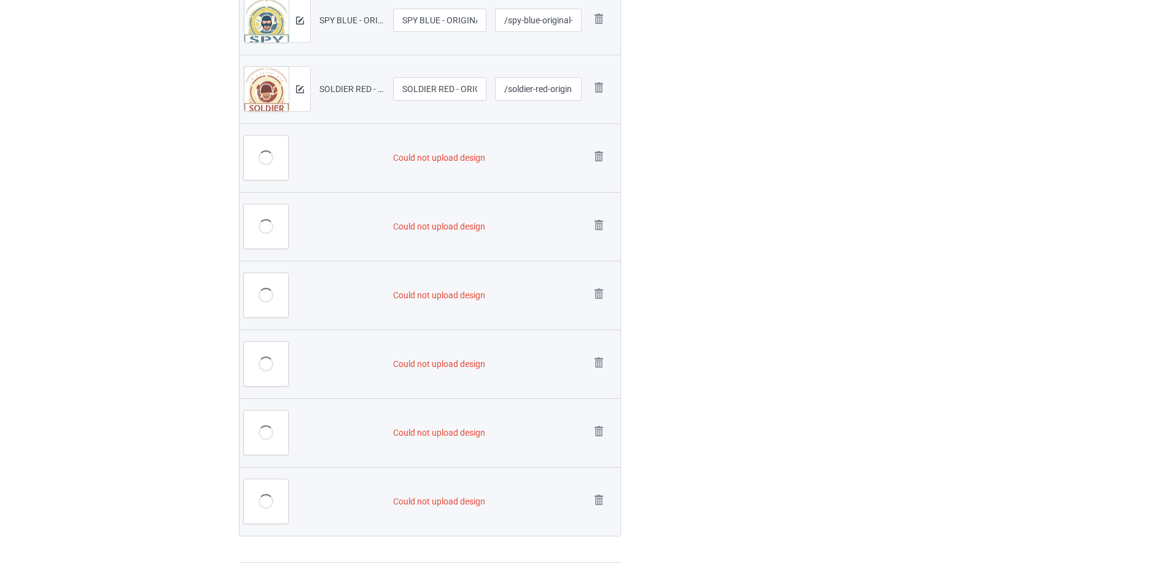
click at [0, 0] on img at bounding box center [0, 0] width 0 height 0
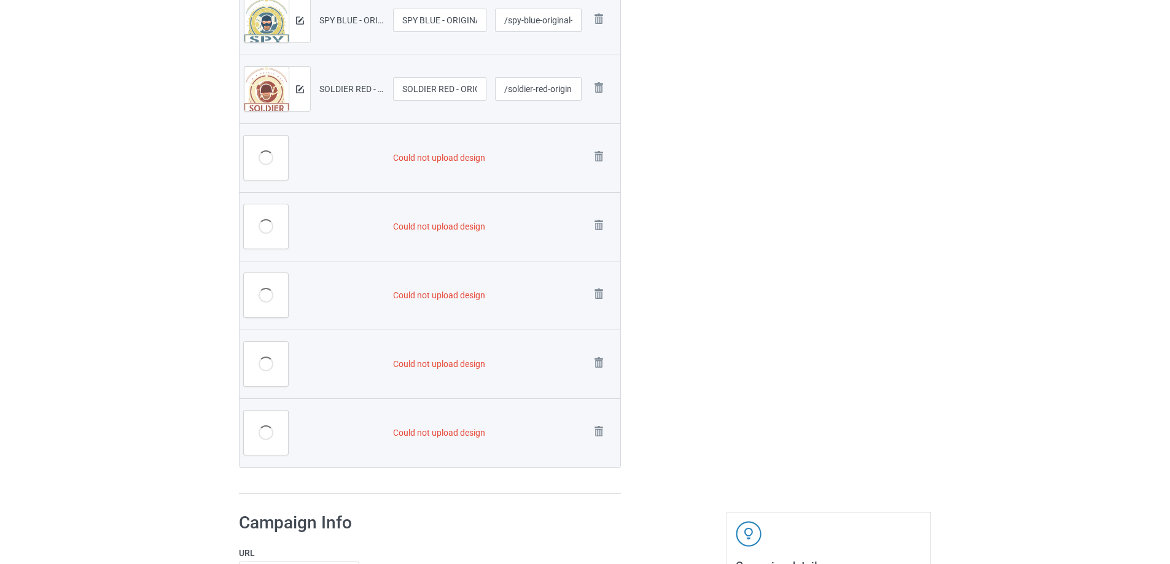
click at [0, 0] on img at bounding box center [0, 0] width 0 height 0
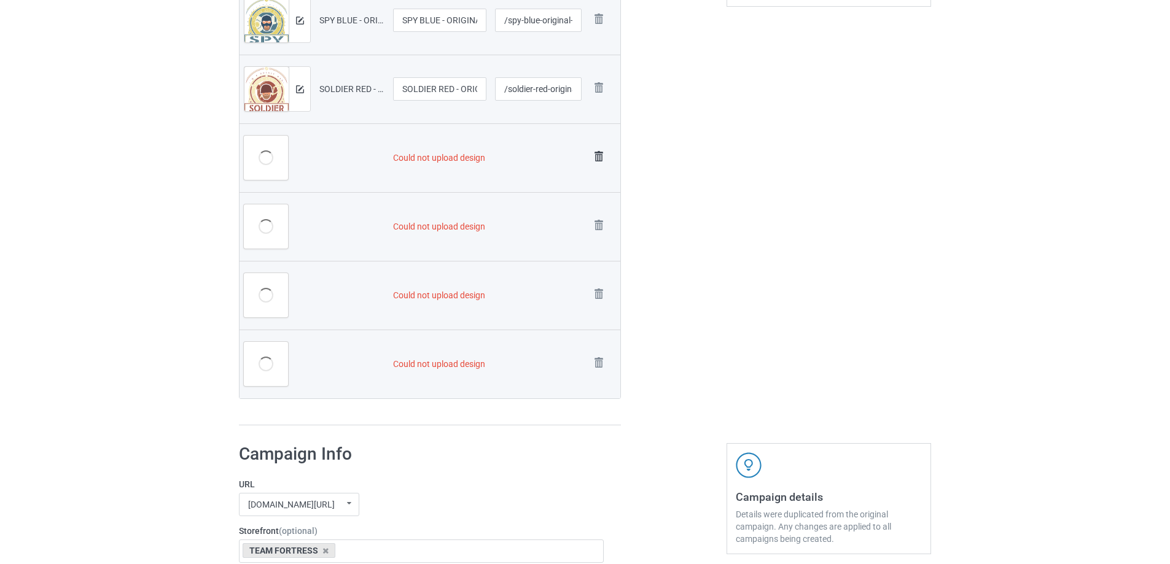
click at [597, 160] on img at bounding box center [598, 156] width 17 height 17
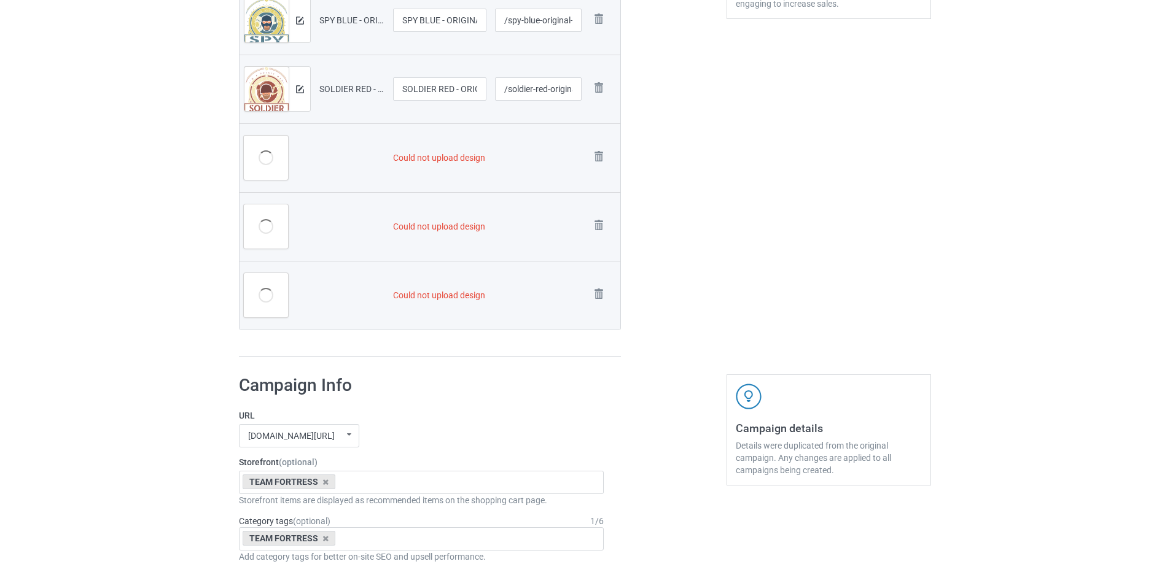
click at [0, 0] on img at bounding box center [0, 0] width 0 height 0
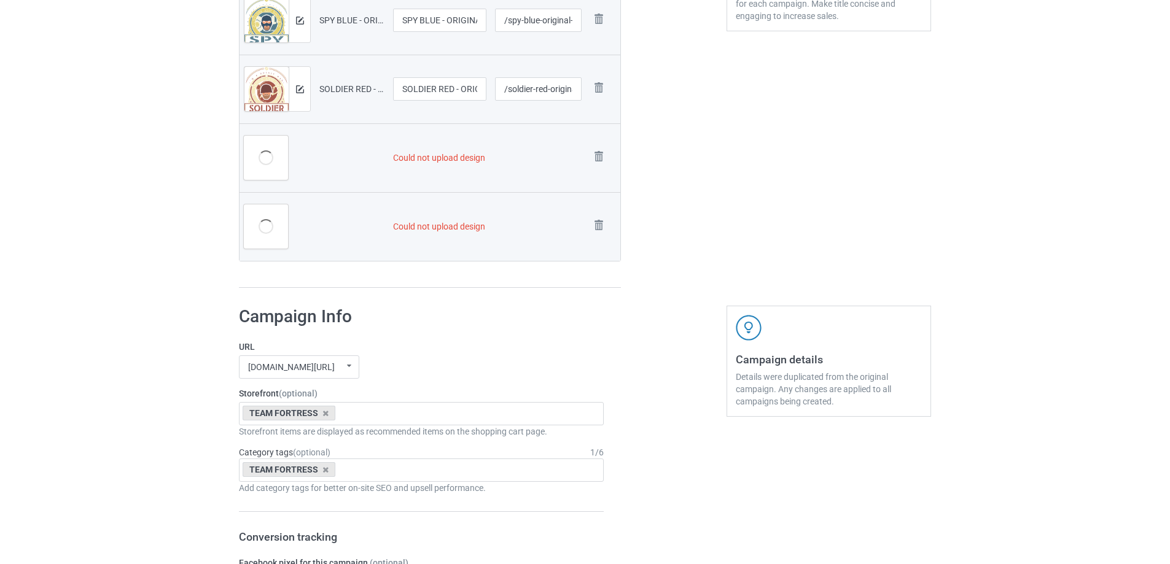
click at [0, 0] on img at bounding box center [0, 0] width 0 height 0
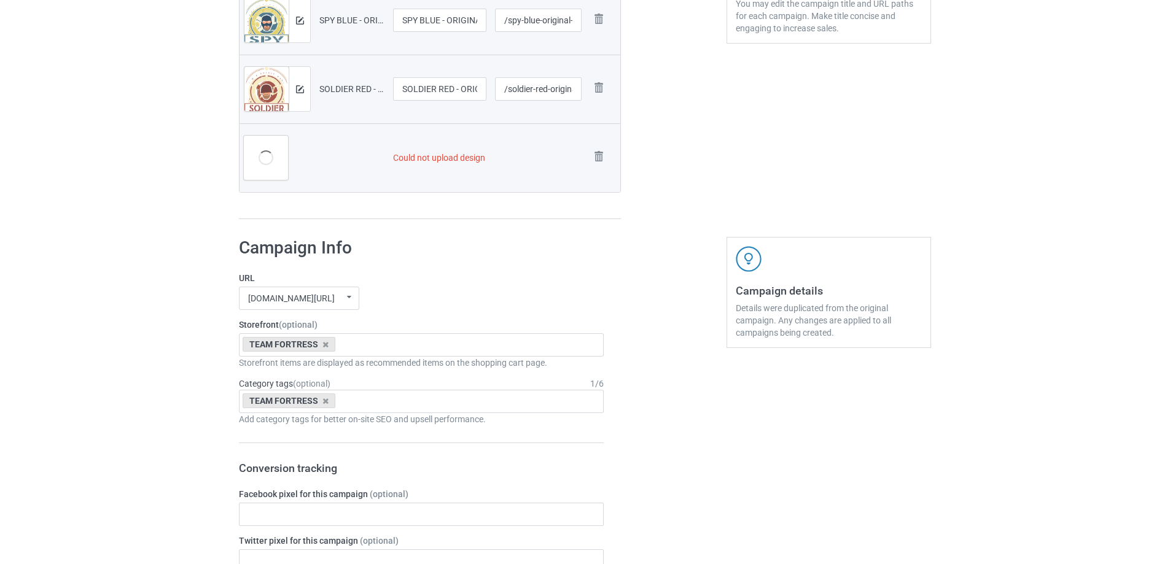
click at [0, 0] on img at bounding box center [0, 0] width 0 height 0
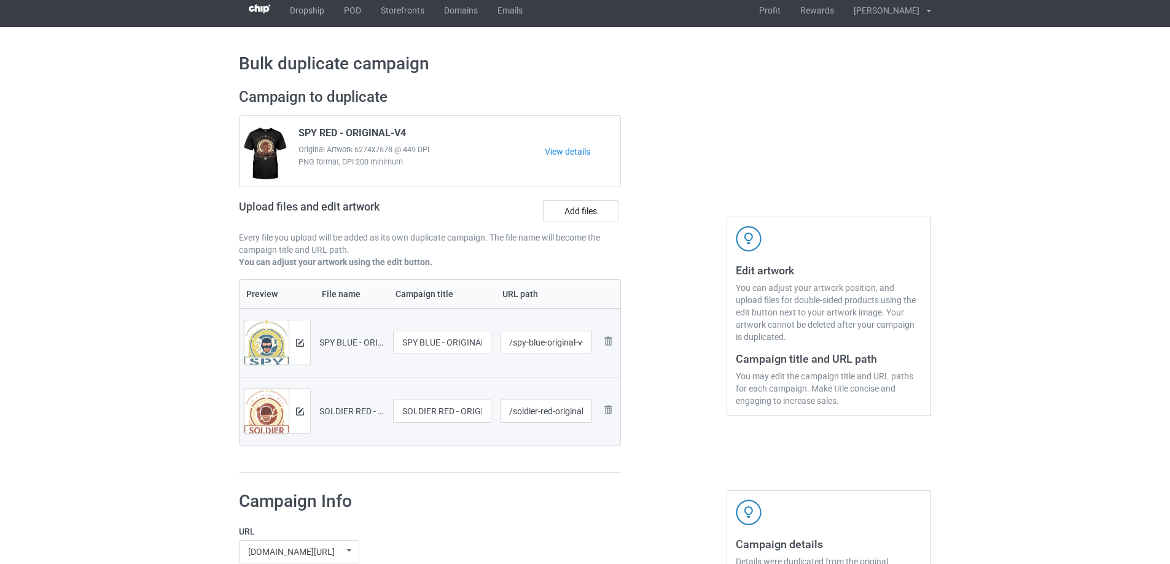
scroll to position [0, 0]
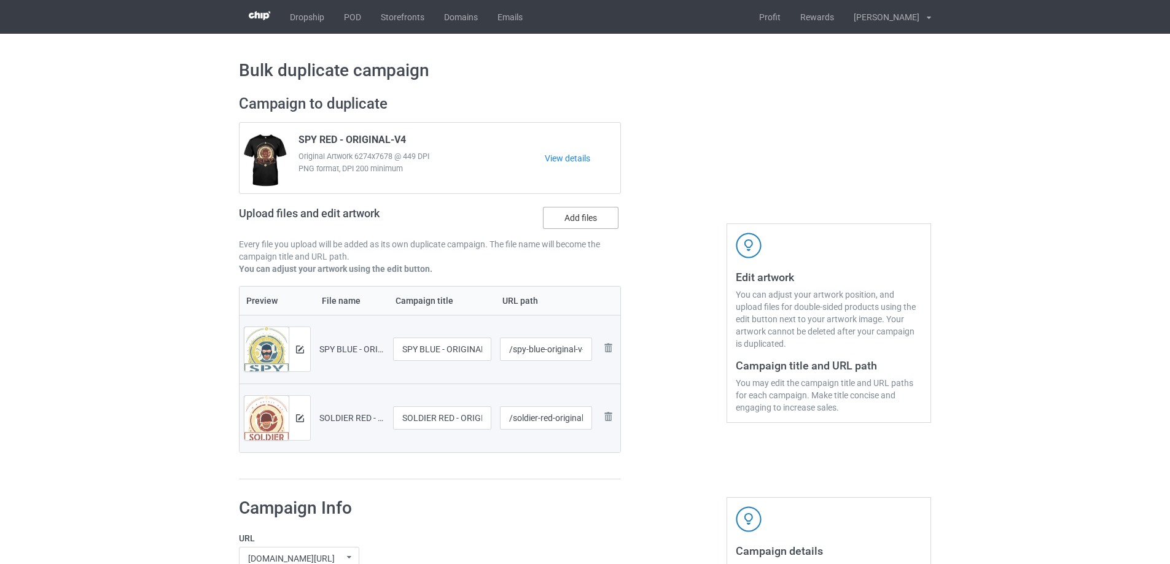
click at [589, 215] on label "Add files" at bounding box center [581, 218] width 76 height 22
click at [0, 0] on input "Add files" at bounding box center [0, 0] width 0 height 0
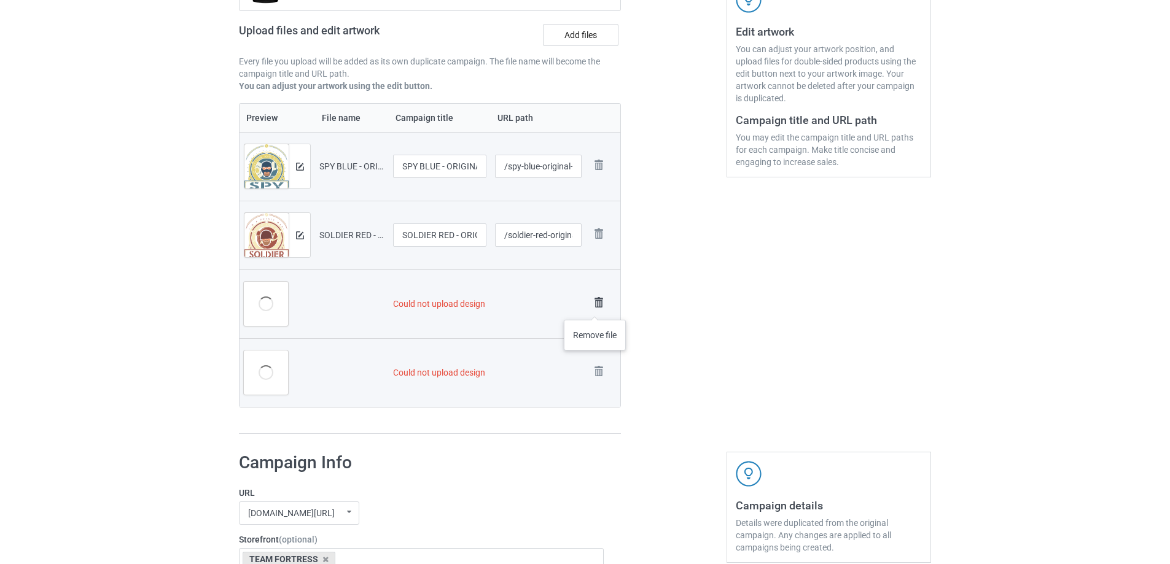
click at [595, 302] on img at bounding box center [598, 302] width 17 height 17
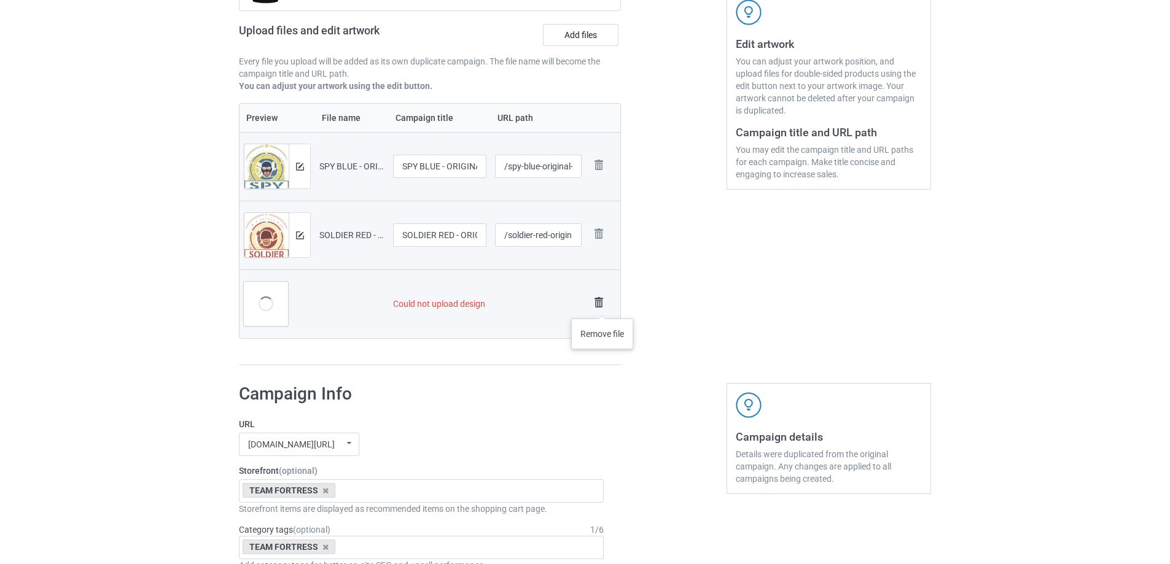
click at [602, 306] on img at bounding box center [598, 302] width 17 height 17
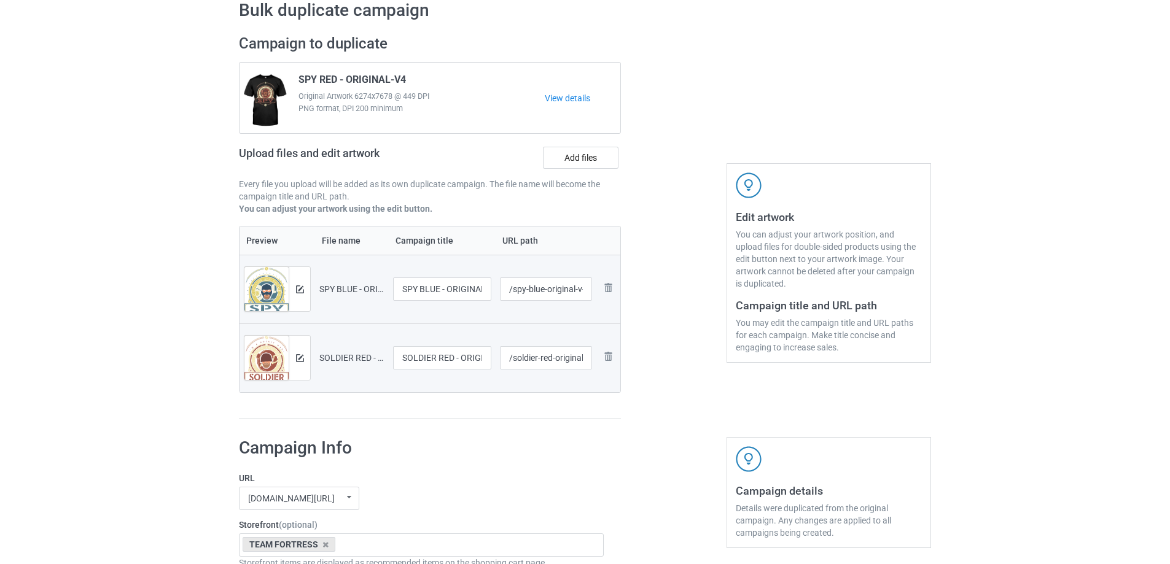
scroll to position [1068, 0]
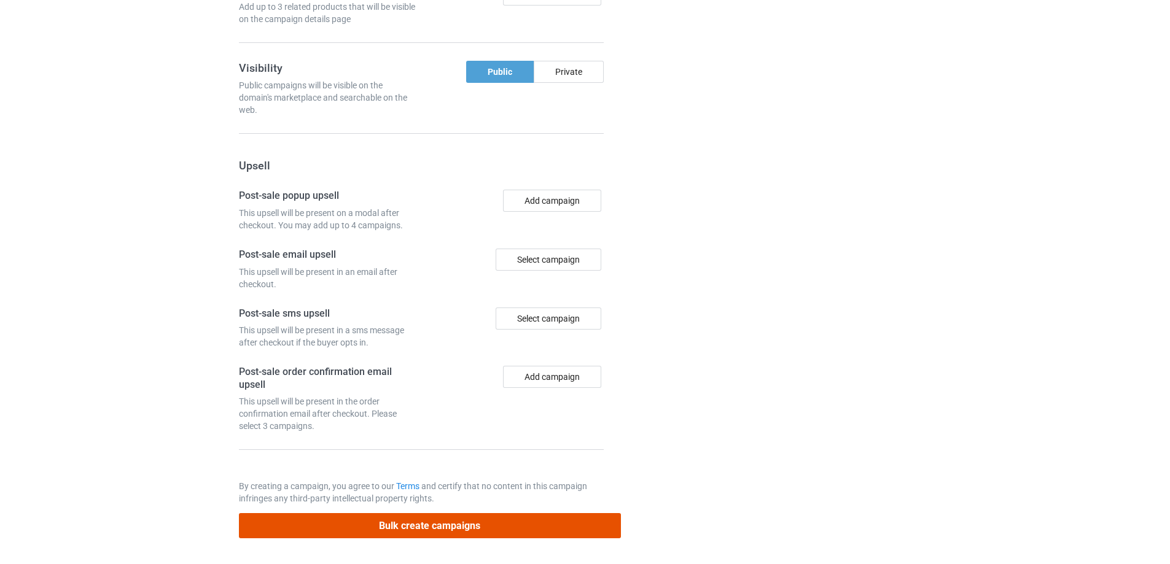
click at [509, 523] on button "Bulk create campaigns" at bounding box center [430, 525] width 382 height 25
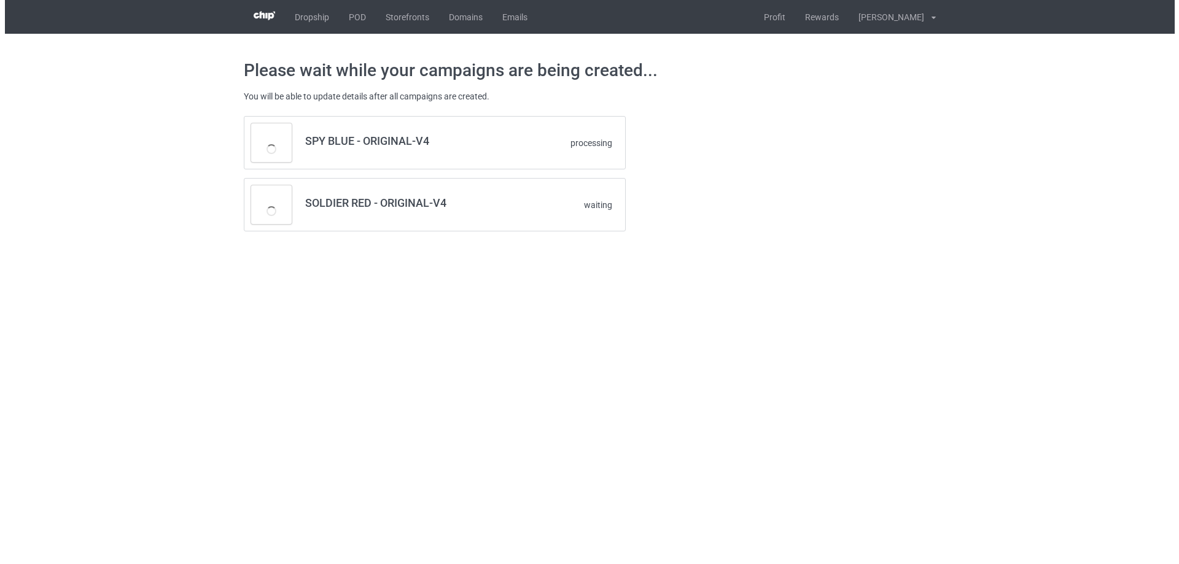
scroll to position [0, 0]
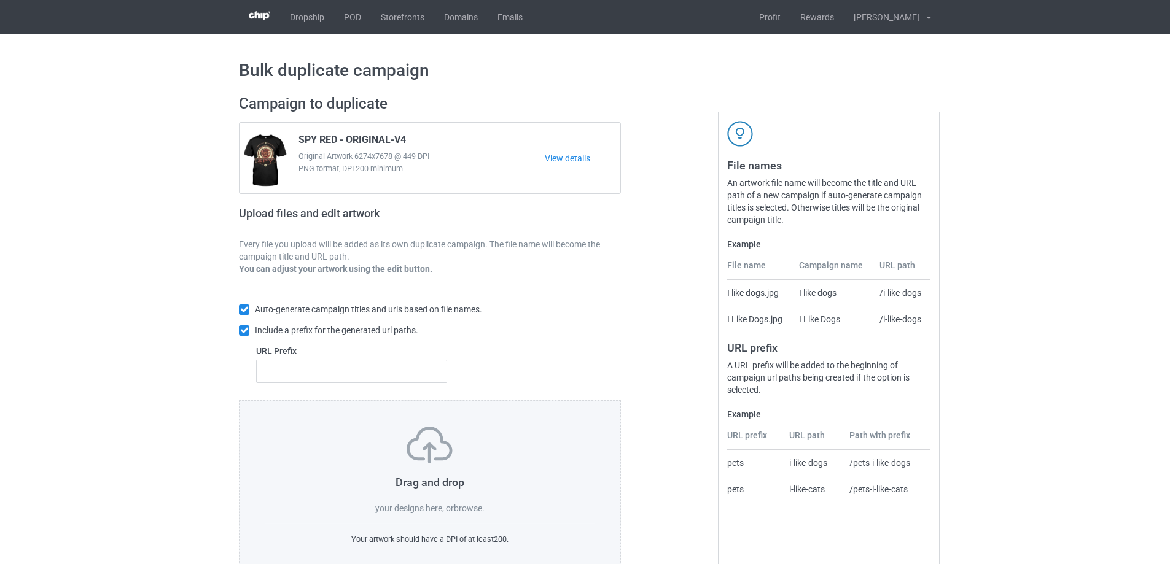
click at [468, 506] on label "browse" at bounding box center [468, 508] width 28 height 10
click at [0, 0] on input "browse" at bounding box center [0, 0] width 0 height 0
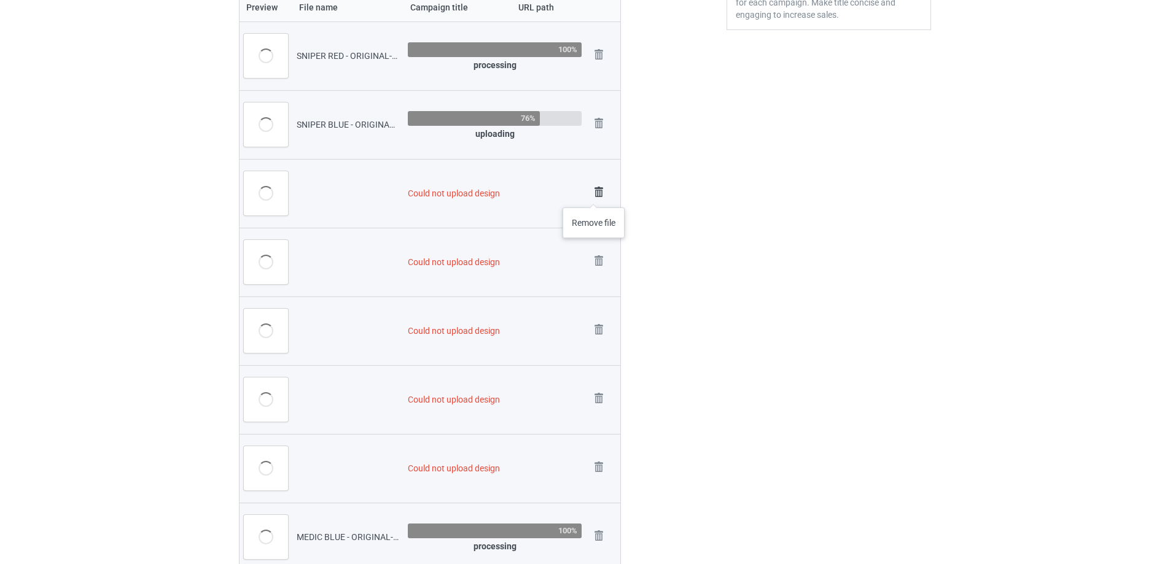
click at [594, 195] on img at bounding box center [598, 192] width 17 height 17
click at [602, 198] on img at bounding box center [598, 192] width 17 height 17
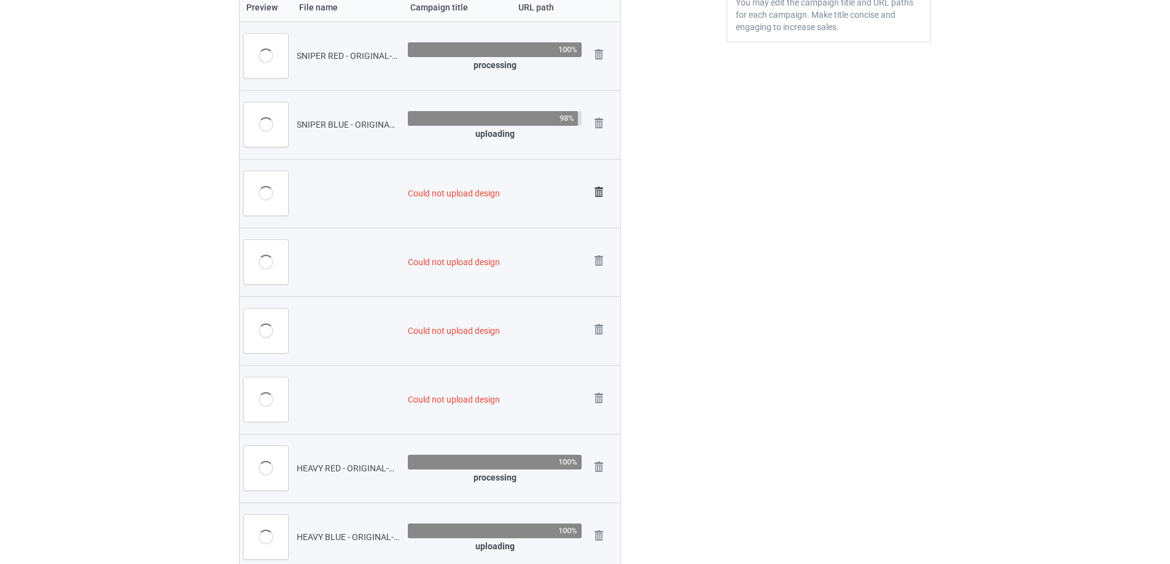
click at [600, 196] on img at bounding box center [598, 192] width 17 height 17
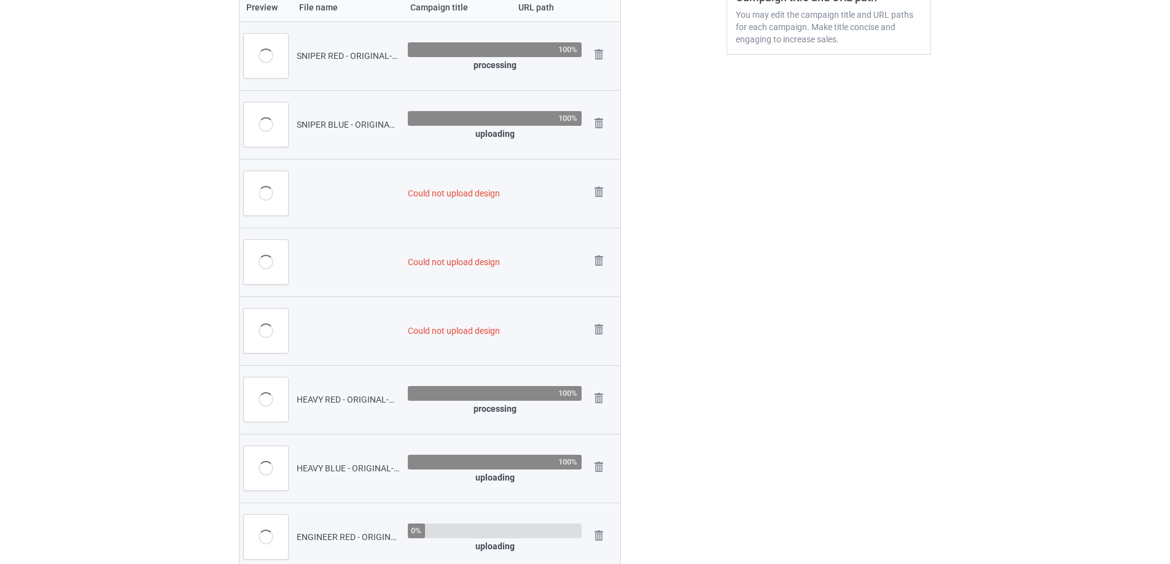
click at [0, 0] on img at bounding box center [0, 0] width 0 height 0
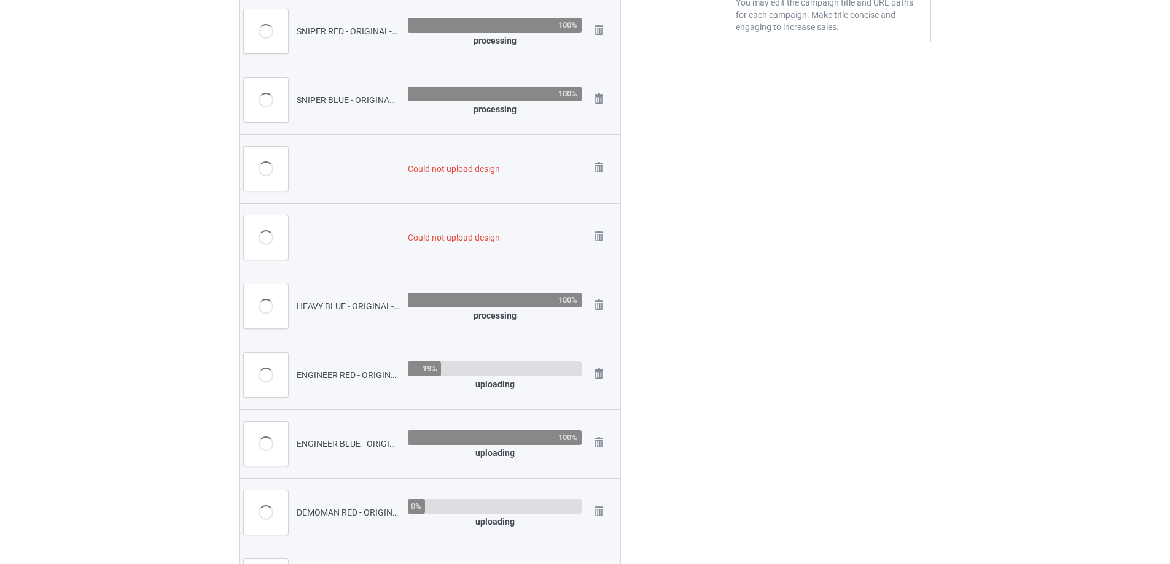
click at [0, 0] on img at bounding box center [0, 0] width 0 height 0
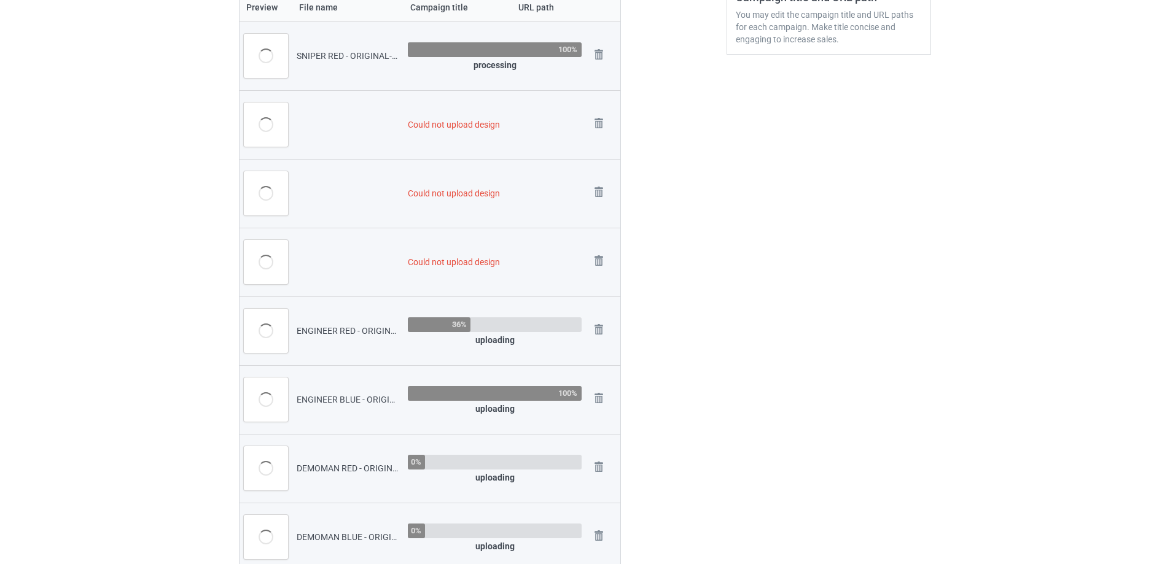
click at [0, 0] on img at bounding box center [0, 0] width 0 height 0
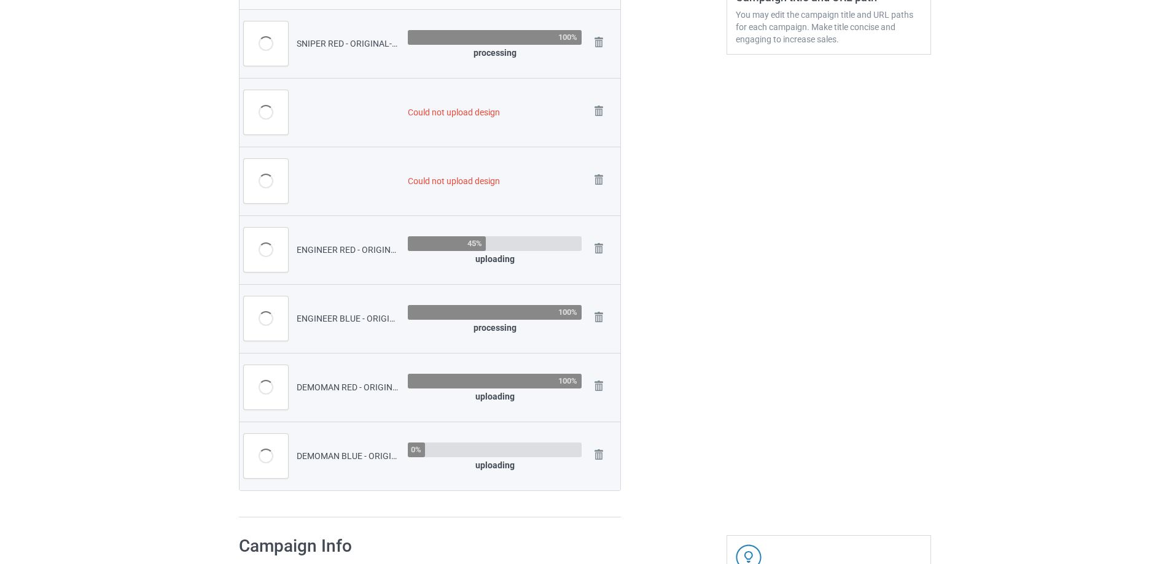
scroll to position [356, 0]
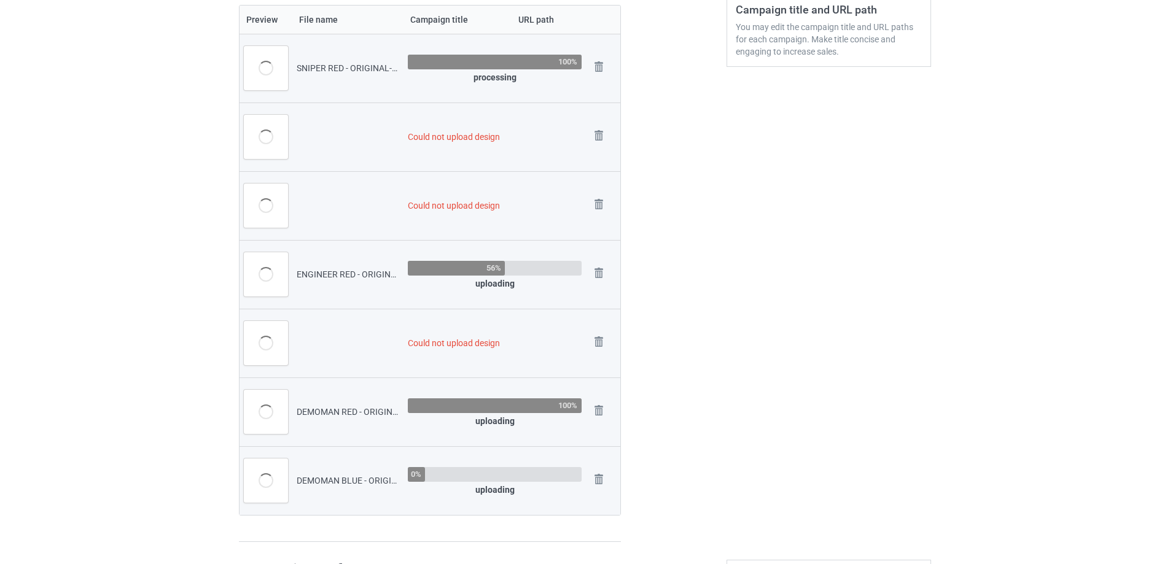
click at [0, 0] on img at bounding box center [0, 0] width 0 height 0
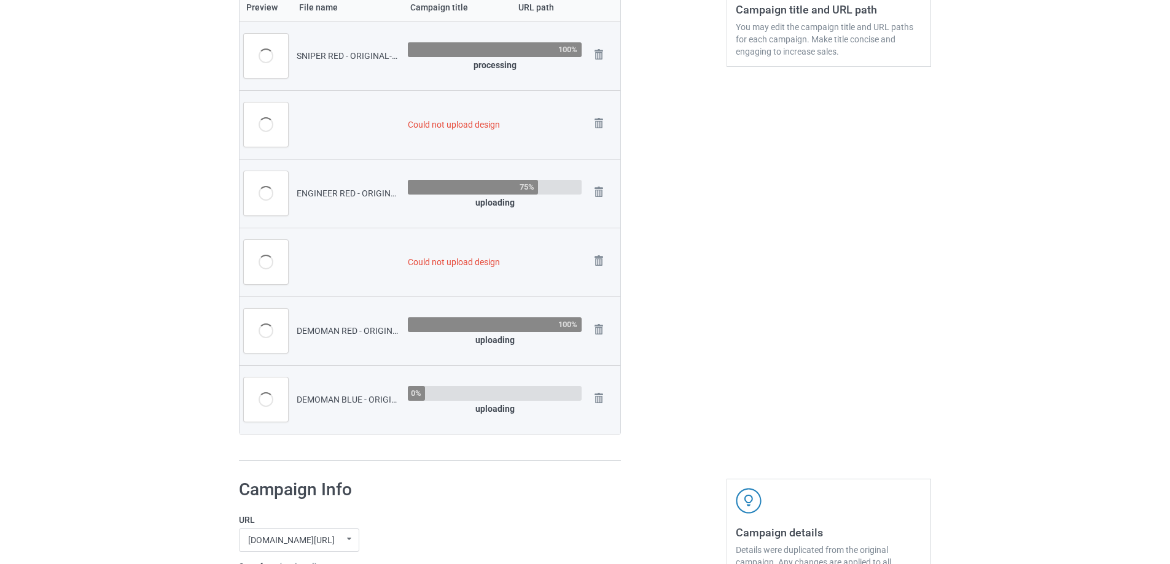
click at [0, 0] on img at bounding box center [0, 0] width 0 height 0
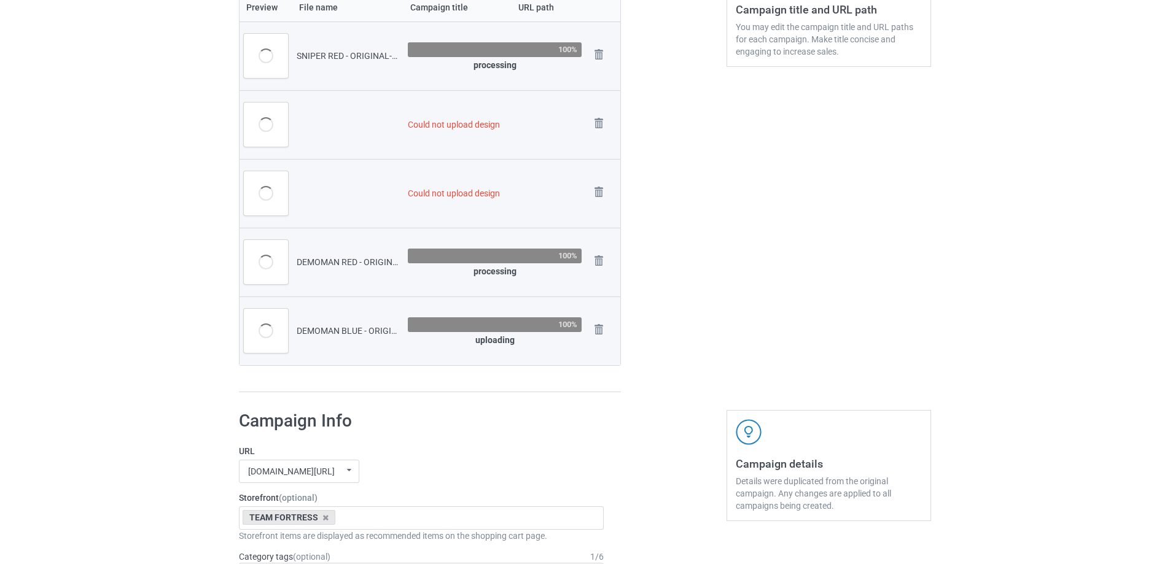
click at [0, 0] on img at bounding box center [0, 0] width 0 height 0
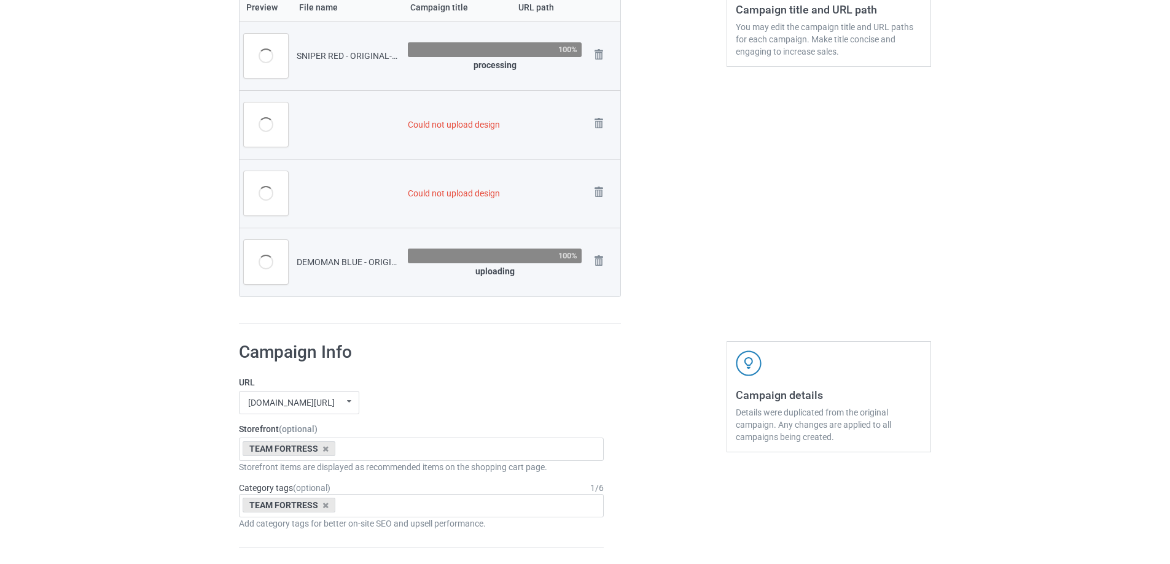
click at [0, 0] on img at bounding box center [0, 0] width 0 height 0
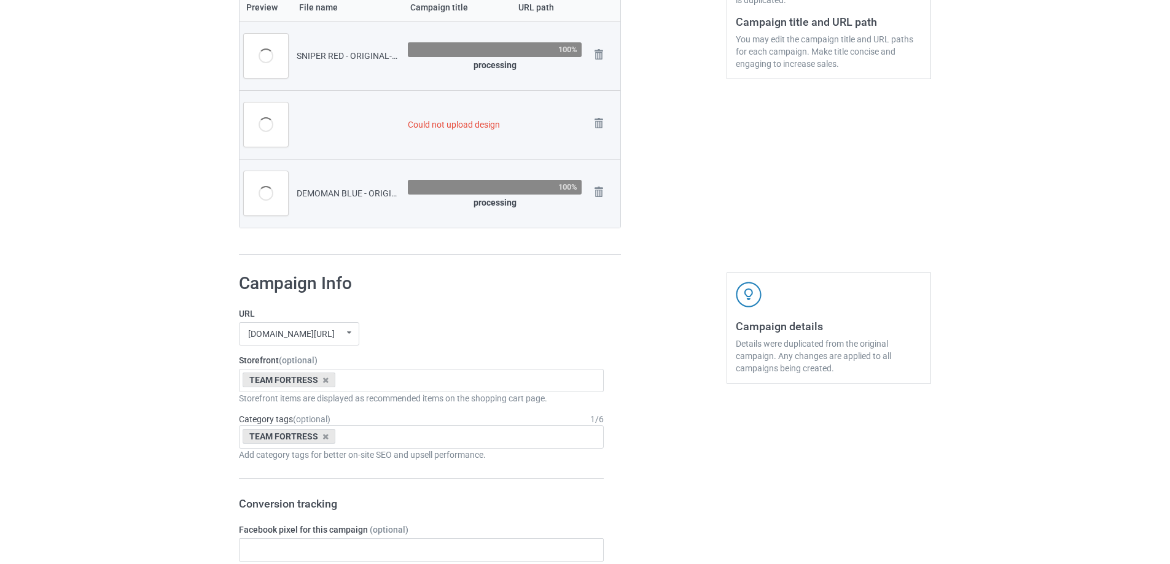
click at [0, 0] on img at bounding box center [0, 0] width 0 height 0
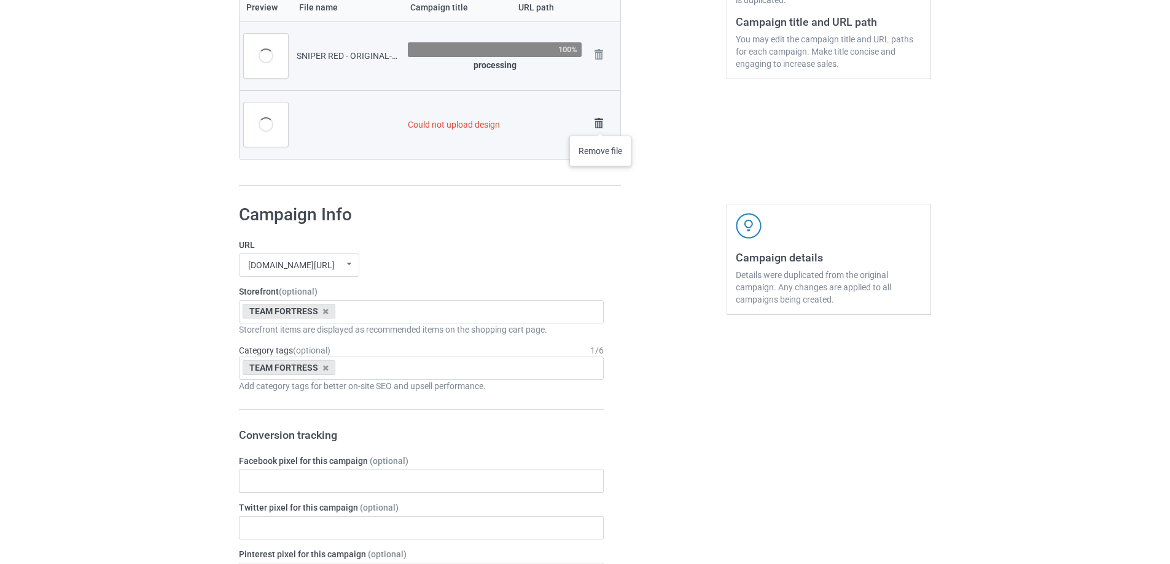
click at [601, 123] on img at bounding box center [598, 123] width 17 height 17
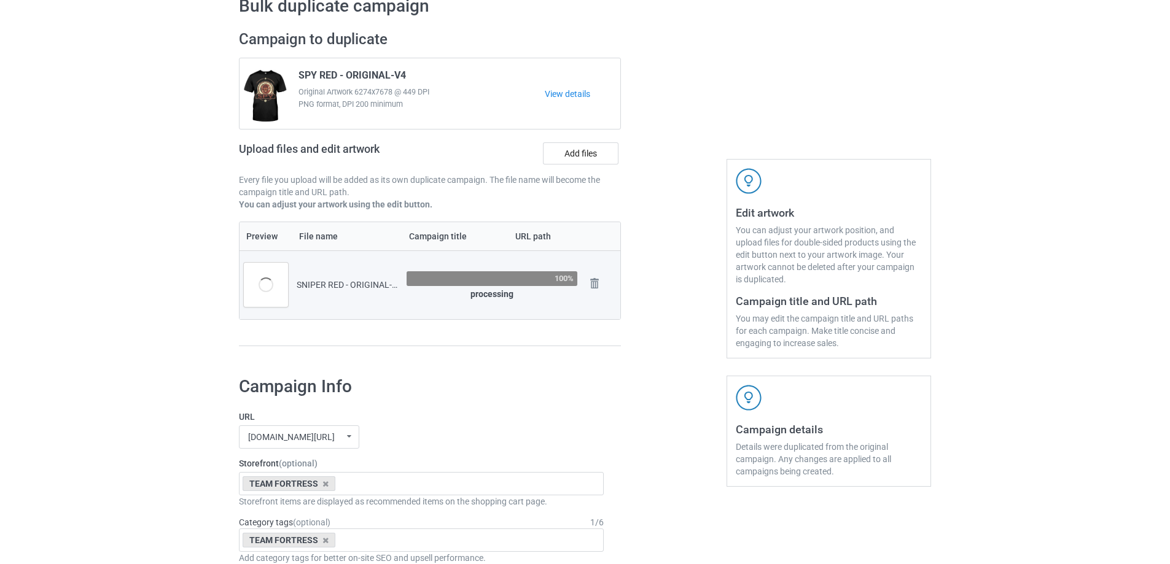
scroll to position [48, 0]
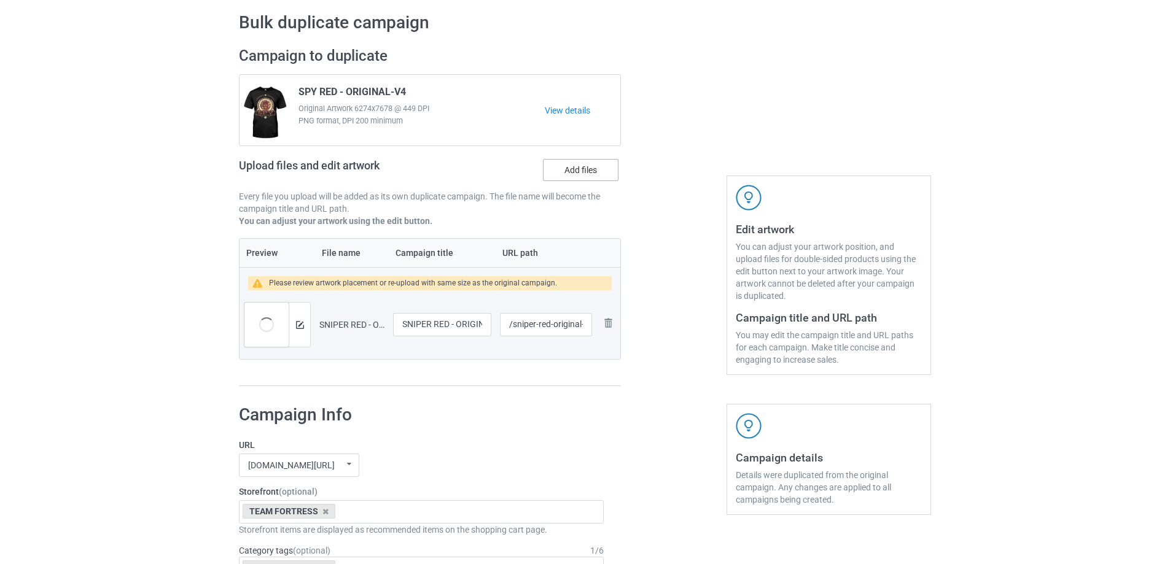
click at [574, 168] on label "Add files" at bounding box center [581, 170] width 76 height 22
click at [0, 0] on input "Add files" at bounding box center [0, 0] width 0 height 0
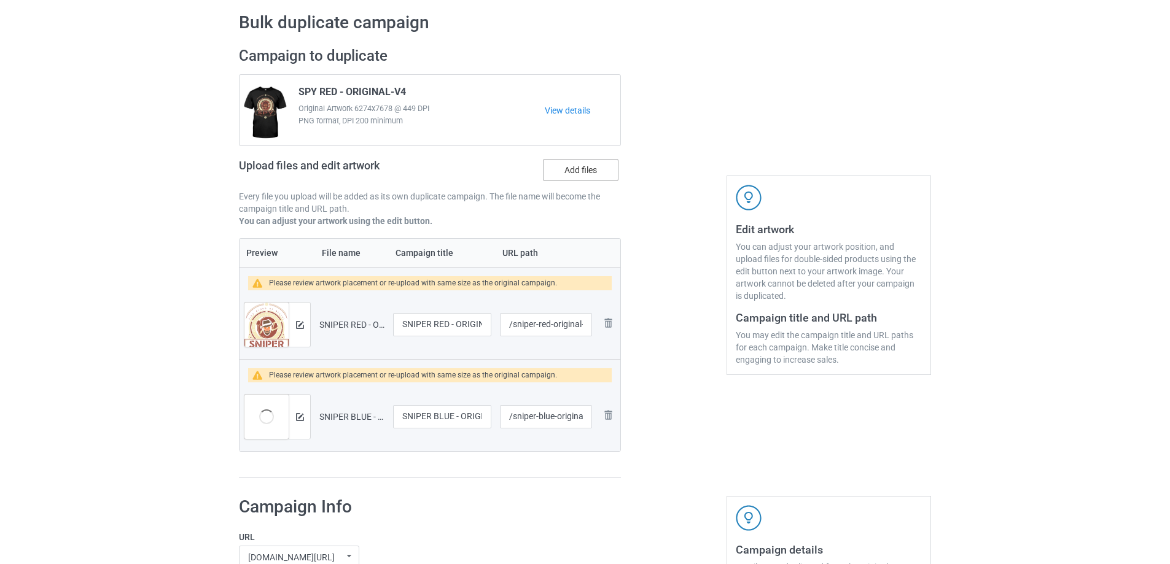
click at [586, 169] on label "Add files" at bounding box center [581, 170] width 76 height 22
click at [0, 0] on input "Add files" at bounding box center [0, 0] width 0 height 0
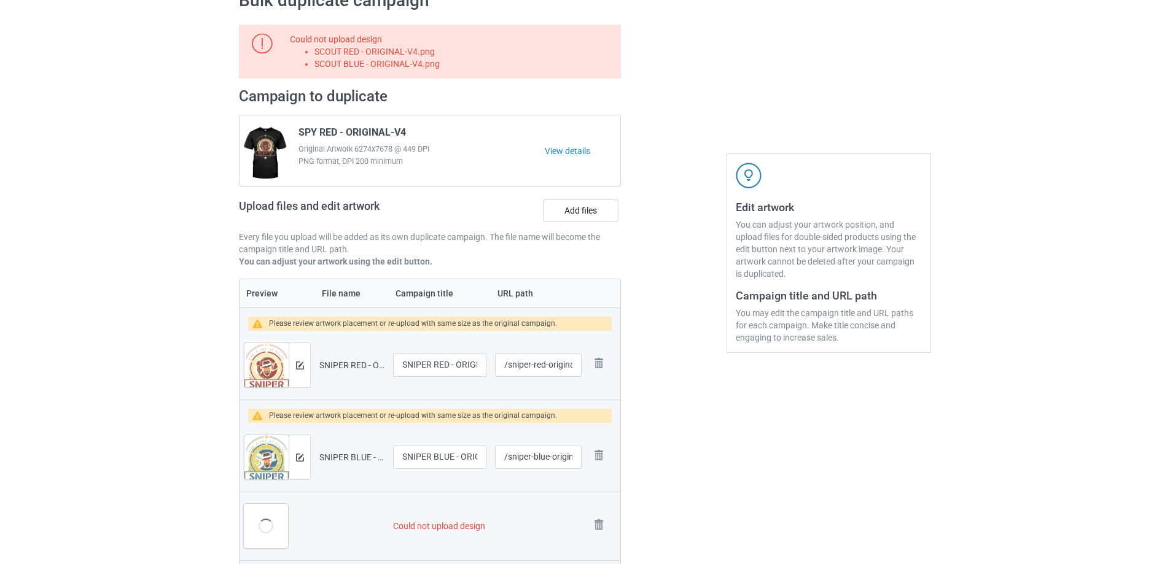
scroll to position [293, 0]
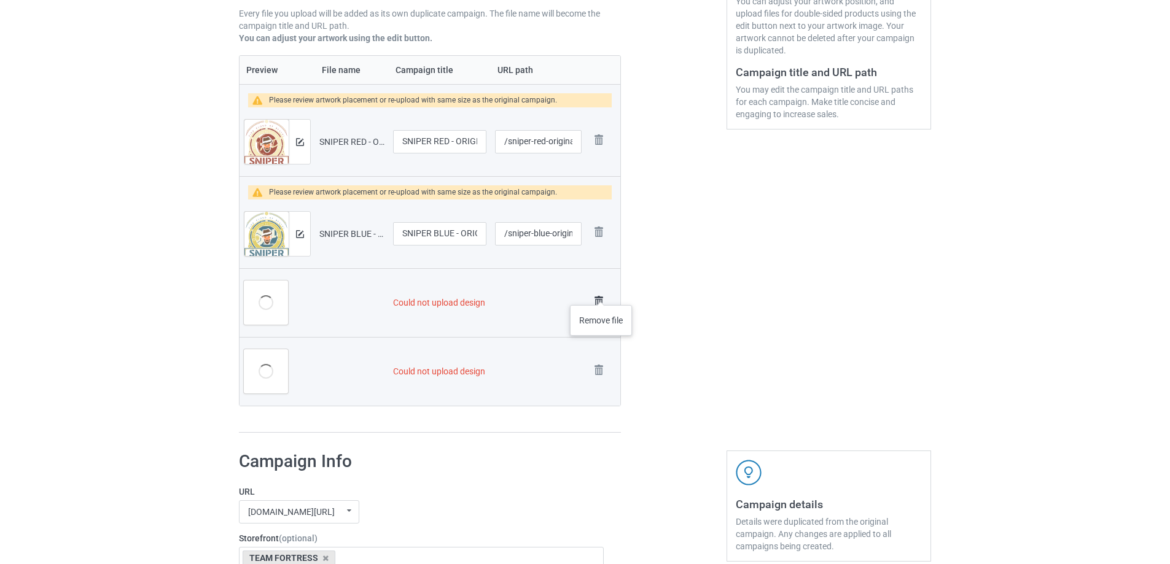
click at [601, 300] on img at bounding box center [598, 301] width 17 height 17
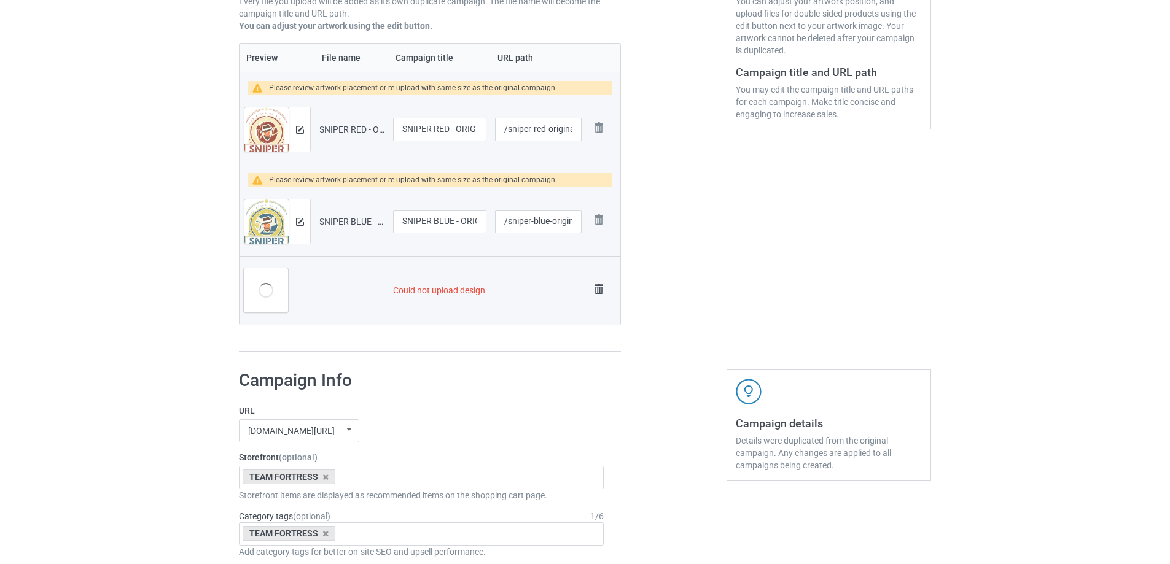
scroll to position [281, 0]
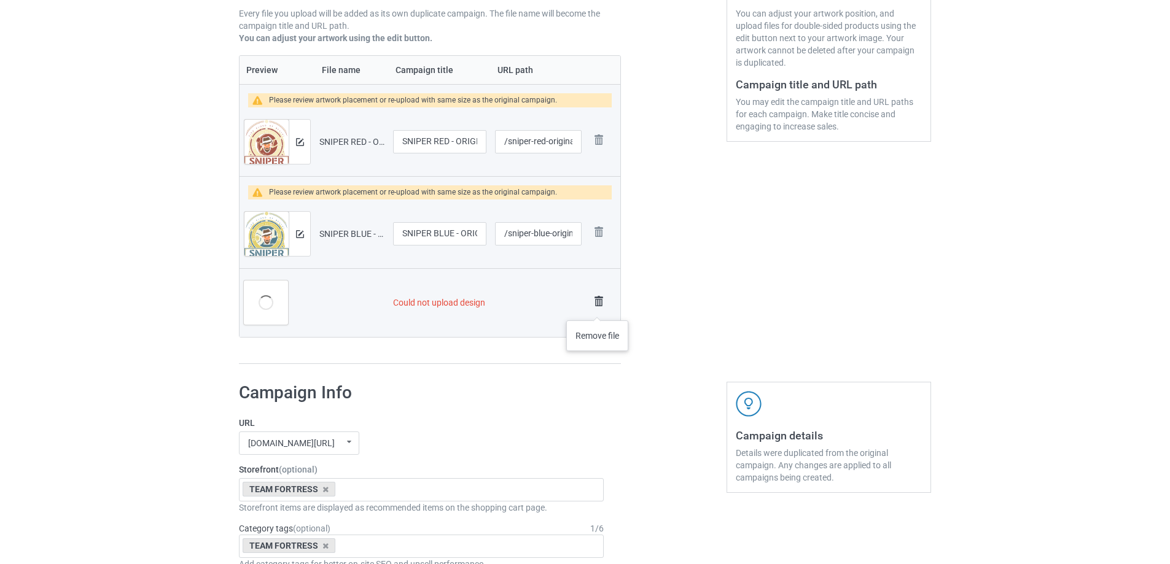
click at [597, 306] on img at bounding box center [598, 301] width 17 height 17
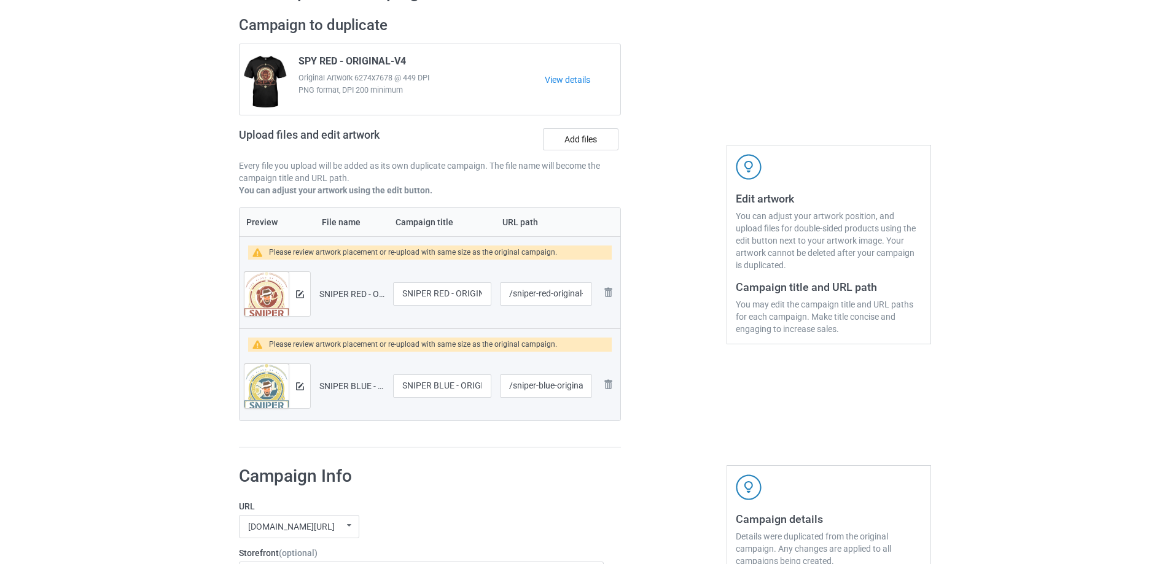
scroll to position [47, 0]
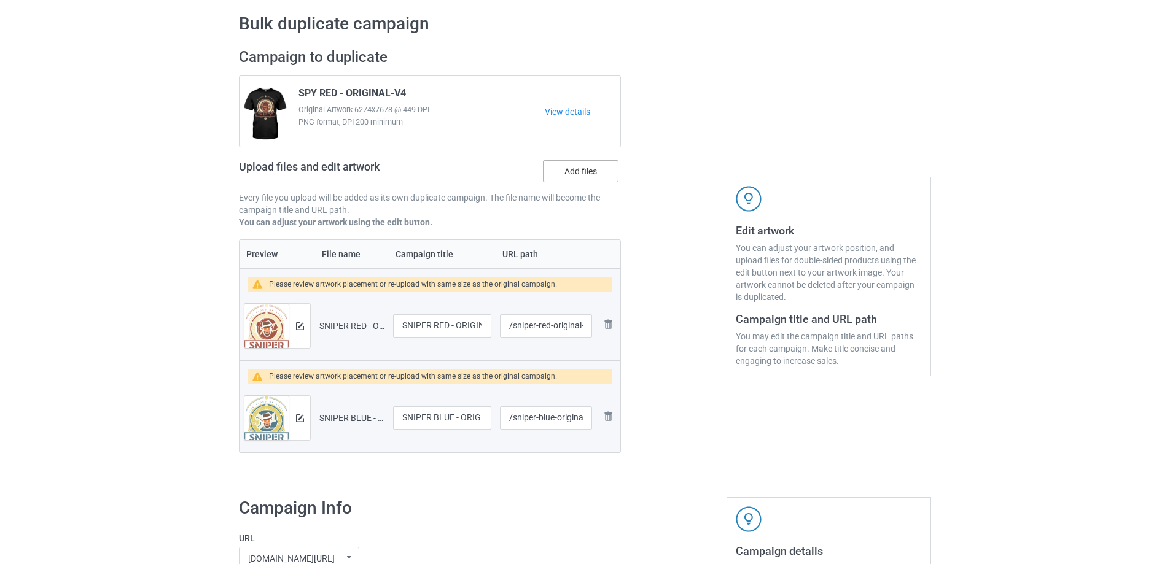
click at [564, 169] on label "Add files" at bounding box center [581, 171] width 76 height 22
click at [0, 0] on input "Add files" at bounding box center [0, 0] width 0 height 0
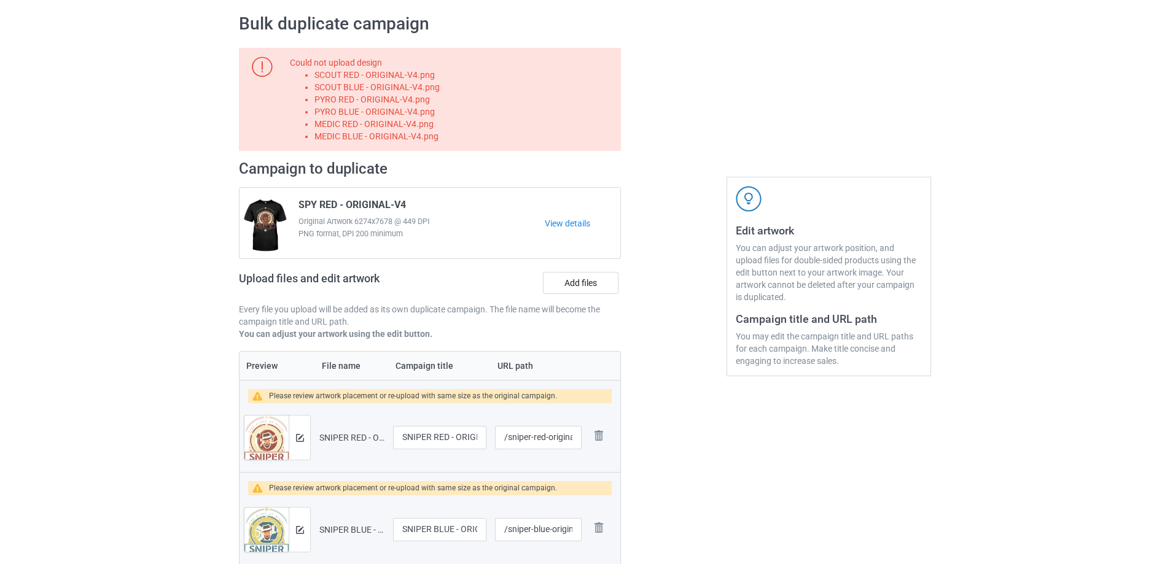
scroll to position [292, 0]
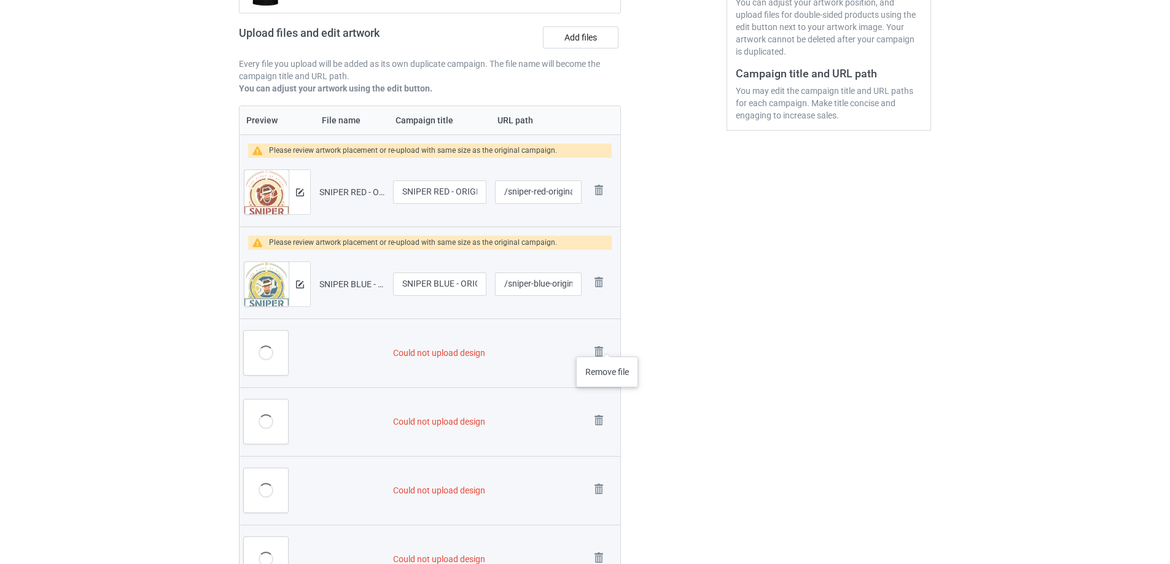
click at [607, 344] on div "Remove file" at bounding box center [603, 353] width 26 height 20
click at [605, 349] on img at bounding box center [598, 351] width 17 height 17
click at [603, 351] on img at bounding box center [598, 351] width 17 height 17
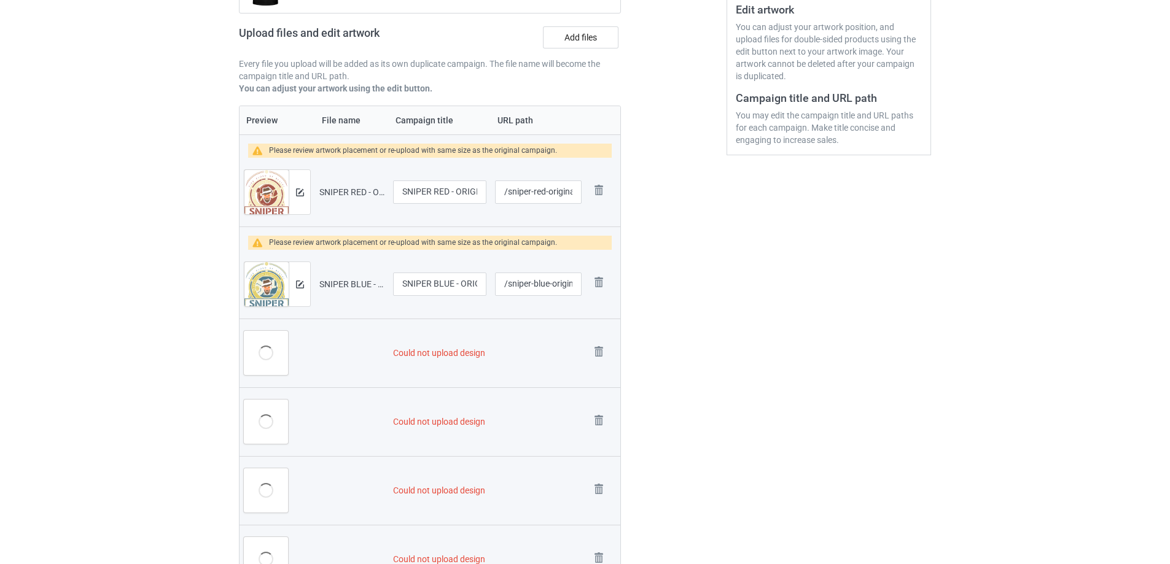
click at [0, 0] on img at bounding box center [0, 0] width 0 height 0
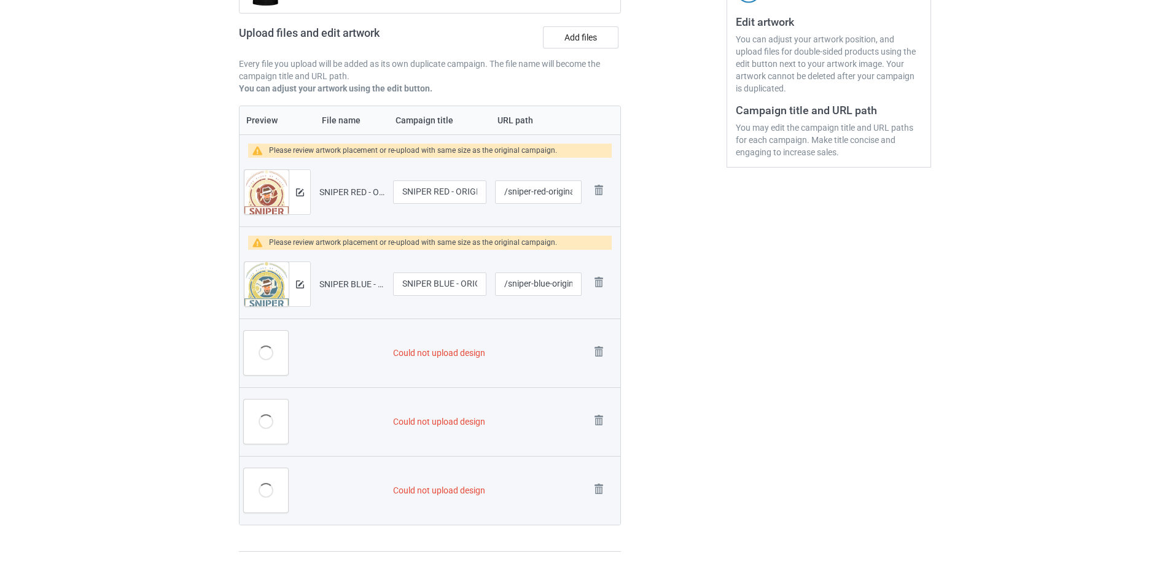
click at [0, 0] on img at bounding box center [0, 0] width 0 height 0
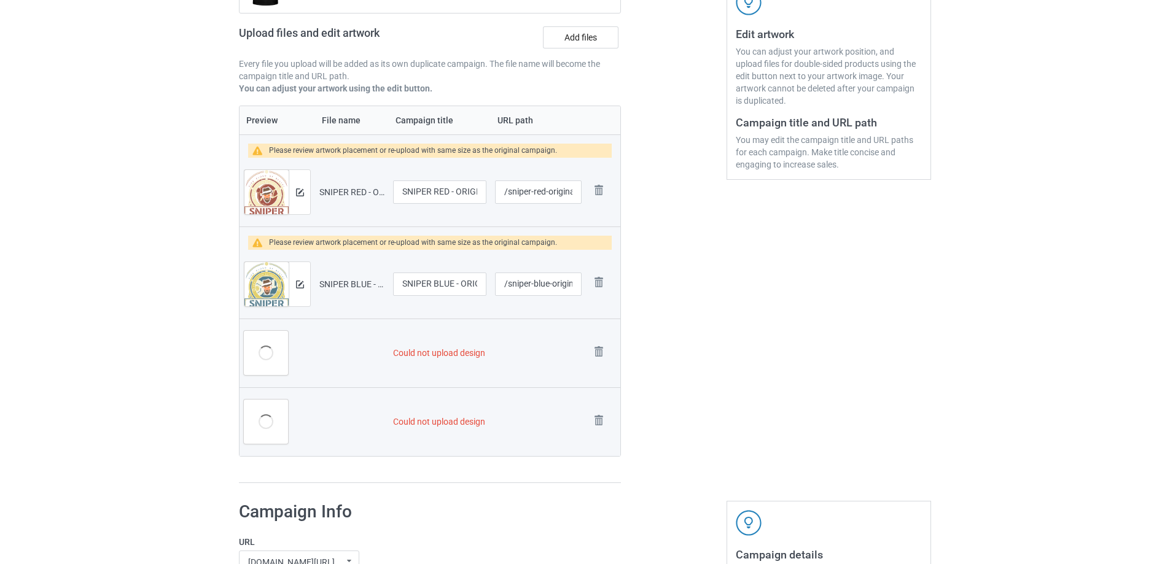
click at [0, 0] on img at bounding box center [0, 0] width 0 height 0
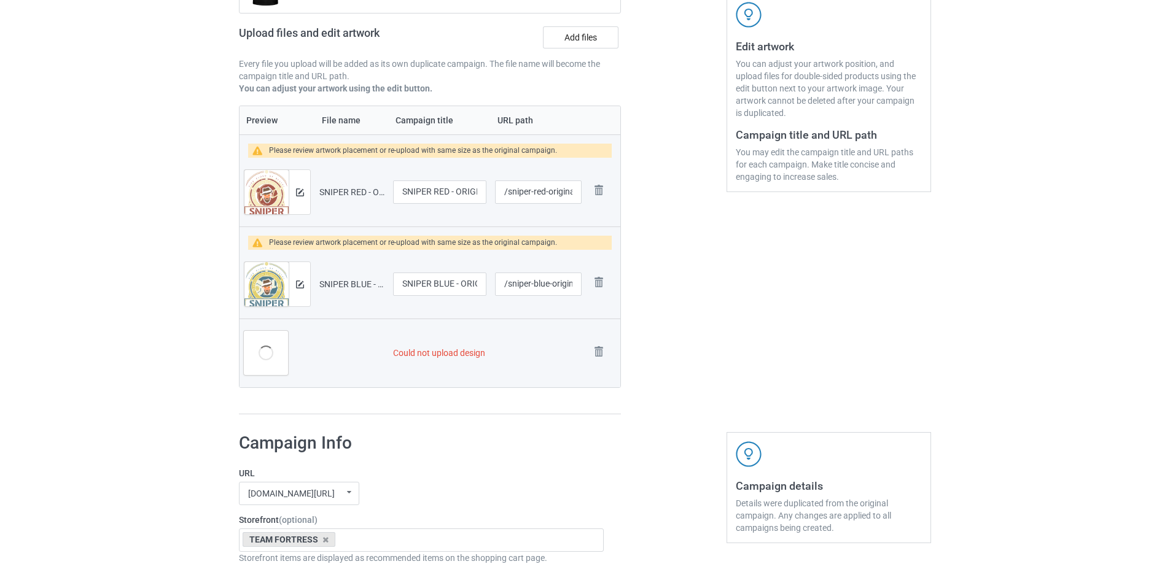
click at [0, 0] on img at bounding box center [0, 0] width 0 height 0
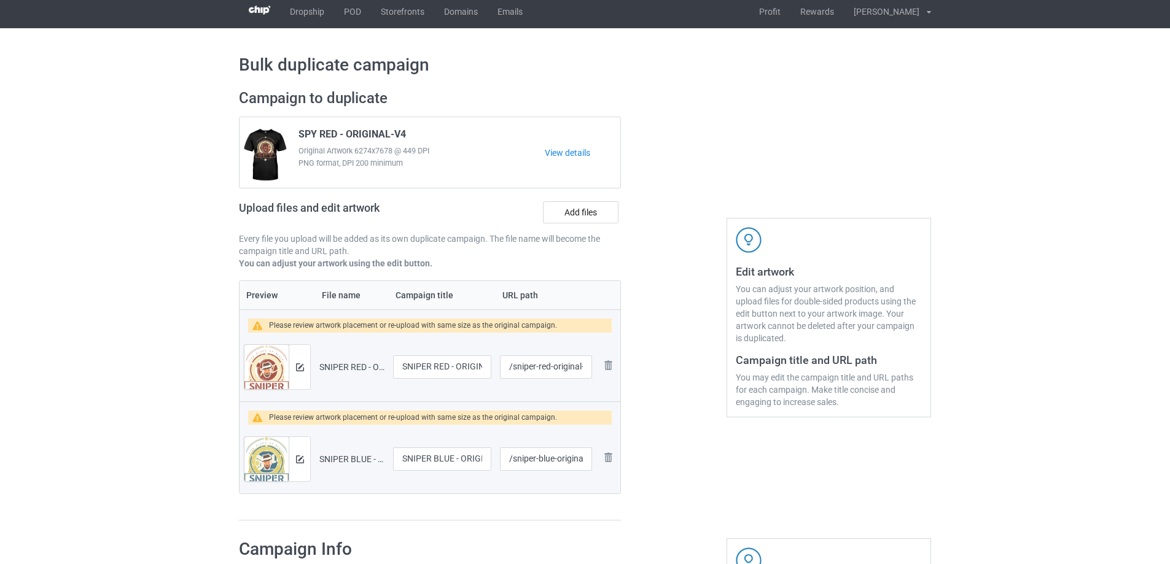
scroll to position [0, 0]
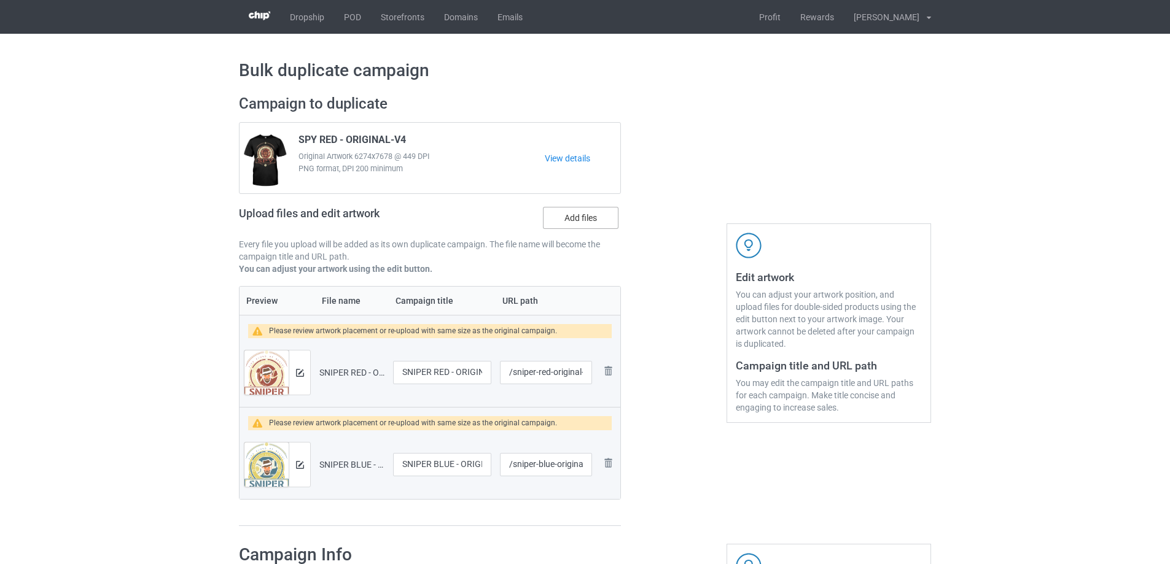
click at [573, 217] on label "Add files" at bounding box center [581, 218] width 76 height 22
click at [0, 0] on input "Add files" at bounding box center [0, 0] width 0 height 0
click at [597, 211] on label "Add files" at bounding box center [581, 218] width 76 height 22
click at [0, 0] on input "Add files" at bounding box center [0, 0] width 0 height 0
click at [555, 233] on div "Upload files and edit artwork Add files" at bounding box center [430, 221] width 382 height 36
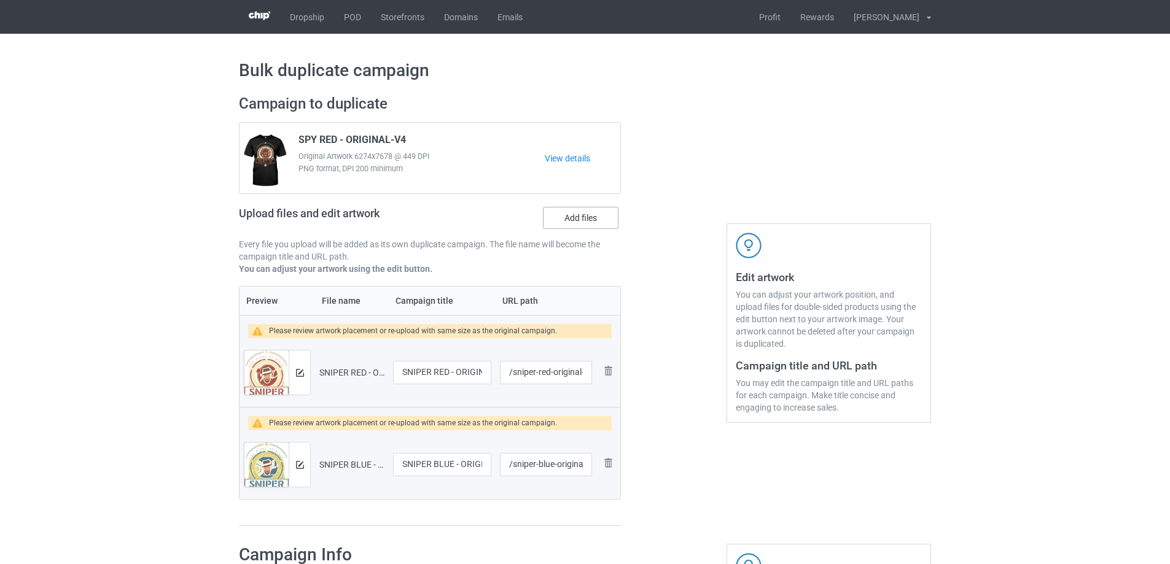
click at [557, 226] on label "Add files" at bounding box center [581, 218] width 76 height 22
click at [0, 0] on input "Add files" at bounding box center [0, 0] width 0 height 0
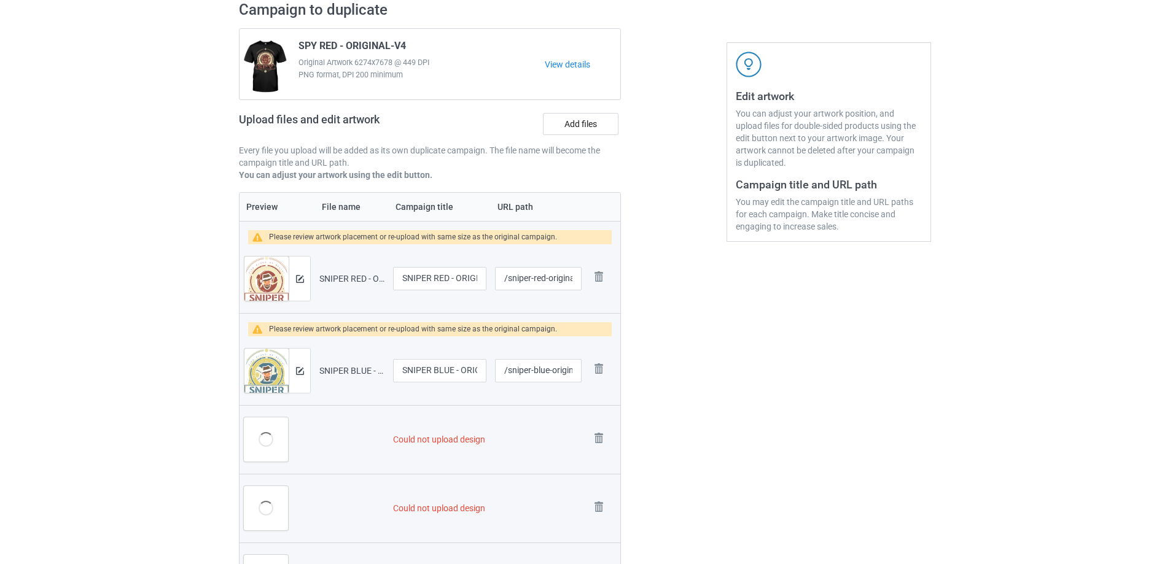
scroll to position [184, 0]
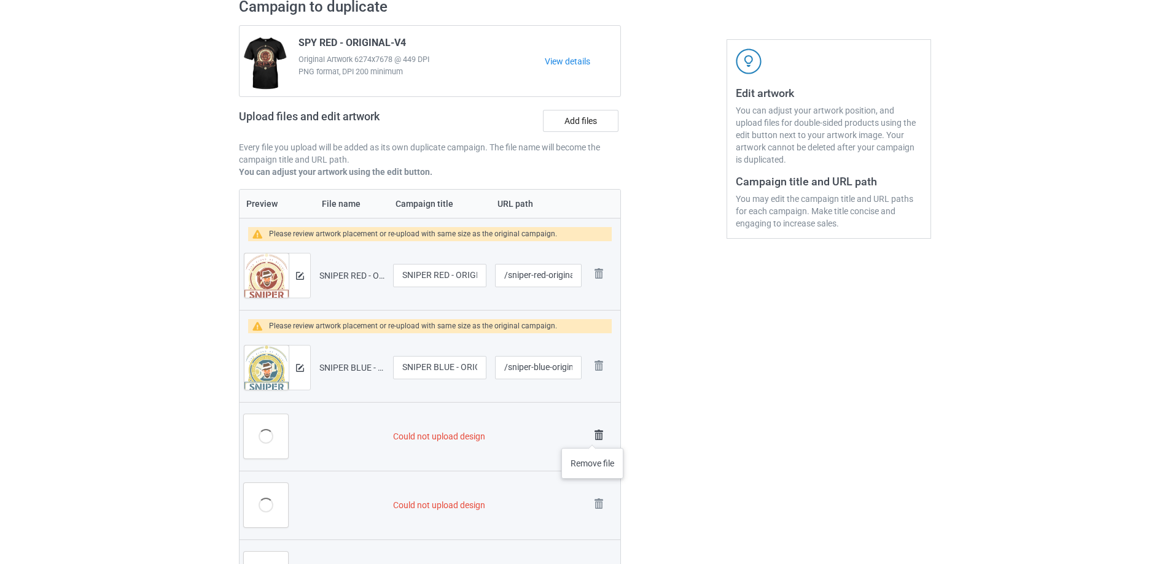
click at [593, 436] on img at bounding box center [598, 435] width 17 height 17
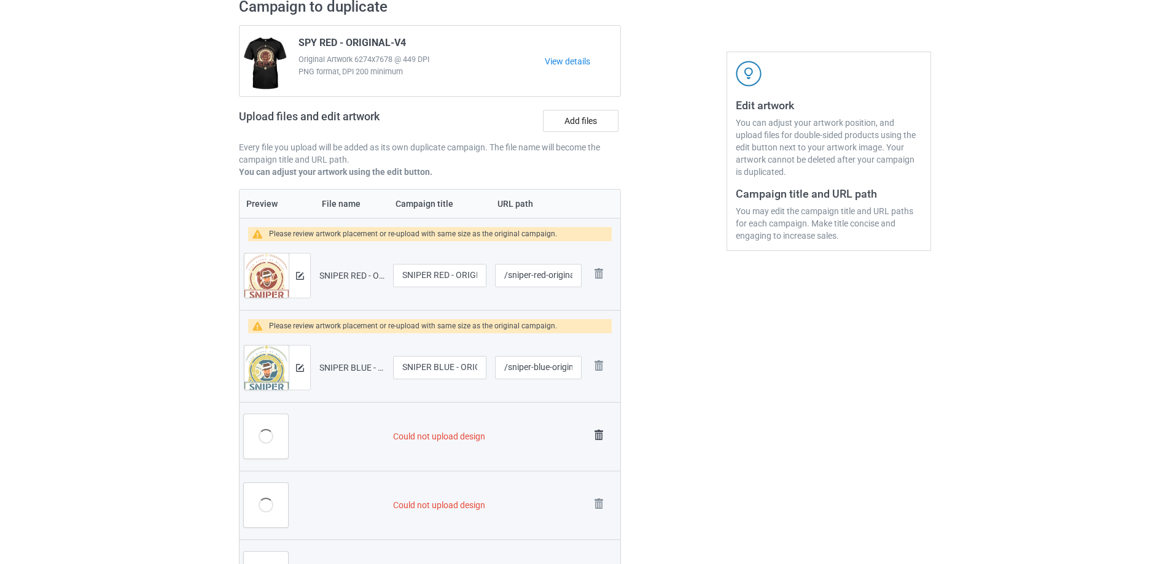
click at [607, 443] on img at bounding box center [598, 435] width 17 height 17
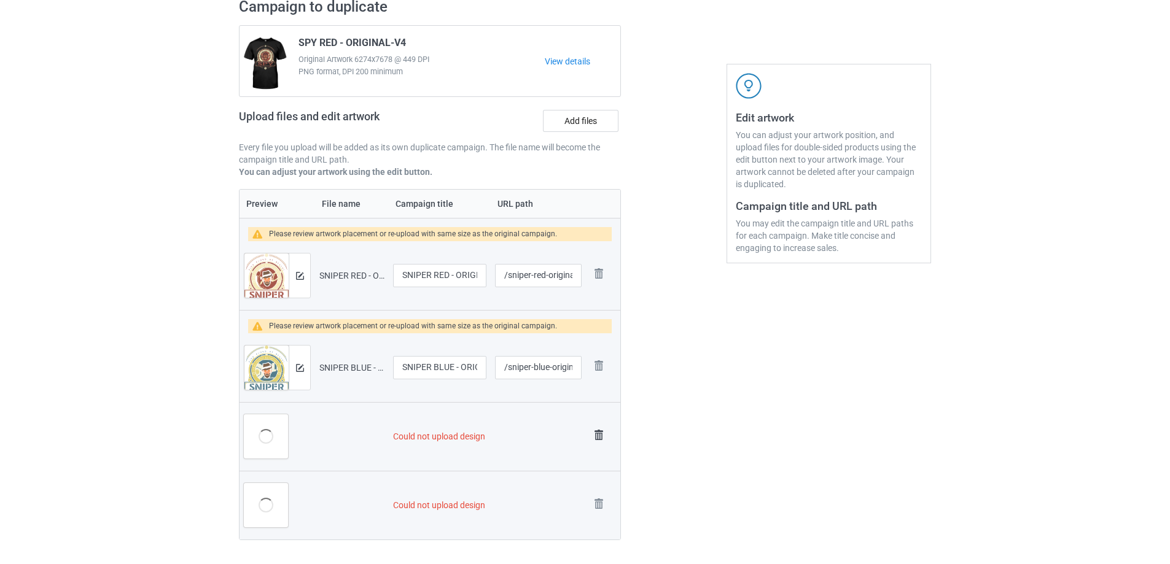
click at [606, 443] on img at bounding box center [598, 435] width 17 height 17
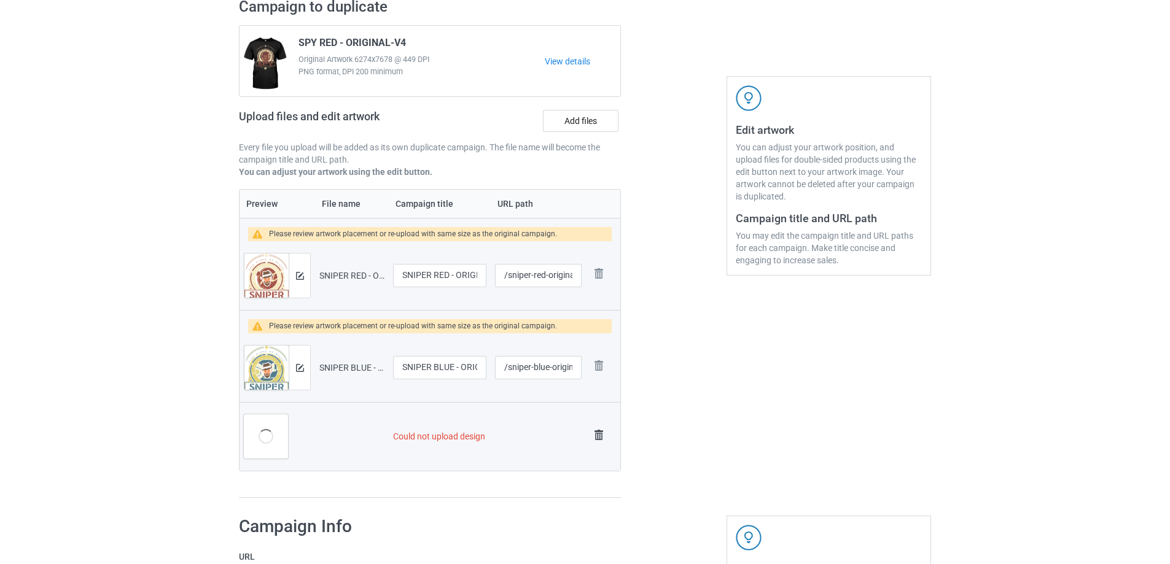
click at [595, 438] on img at bounding box center [598, 435] width 17 height 17
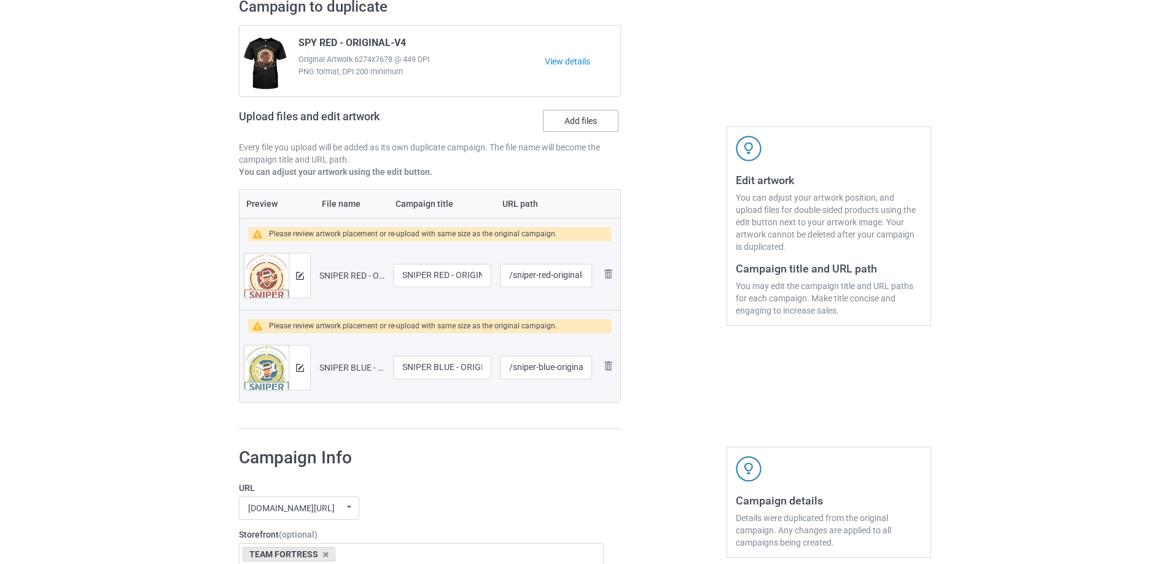
click at [577, 115] on label "Add files" at bounding box center [581, 121] width 76 height 22
click at [0, 0] on input "Add files" at bounding box center [0, 0] width 0 height 0
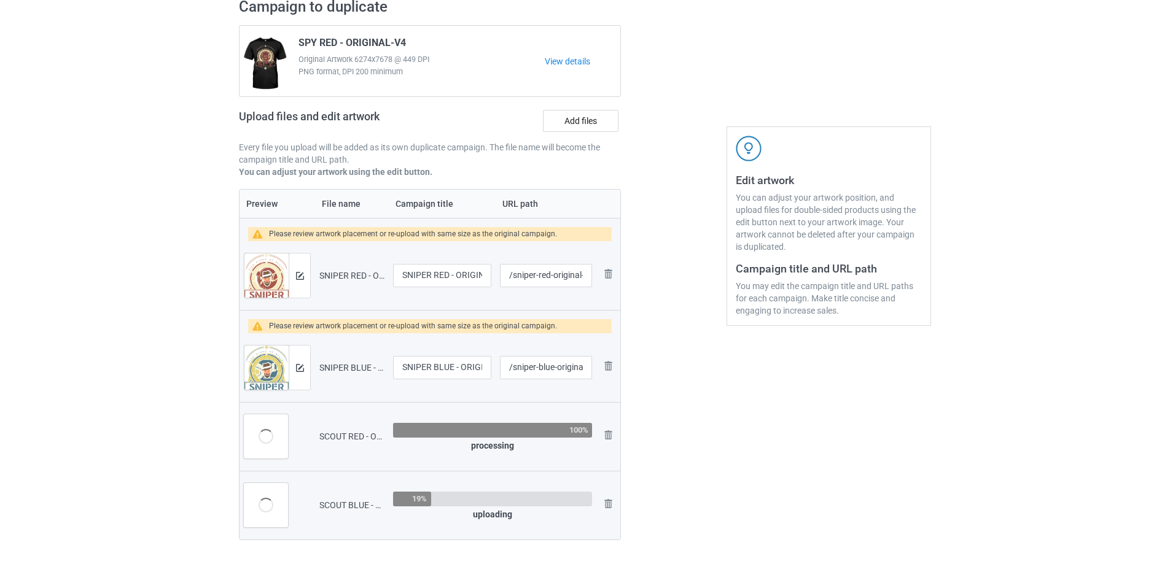
scroll to position [147, 0]
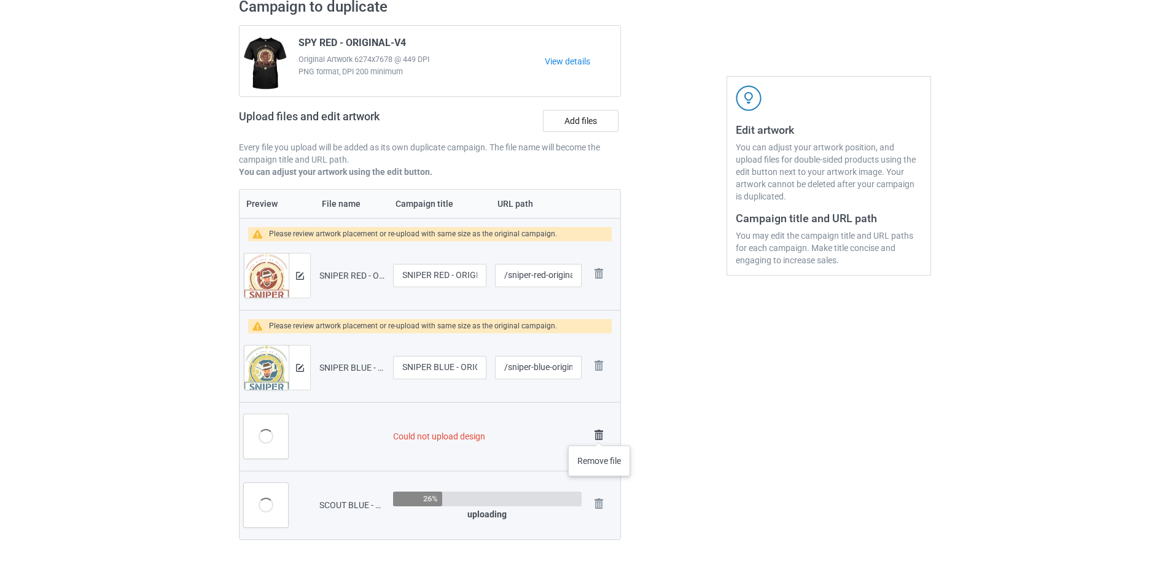
click at [599, 433] on img at bounding box center [598, 435] width 17 height 17
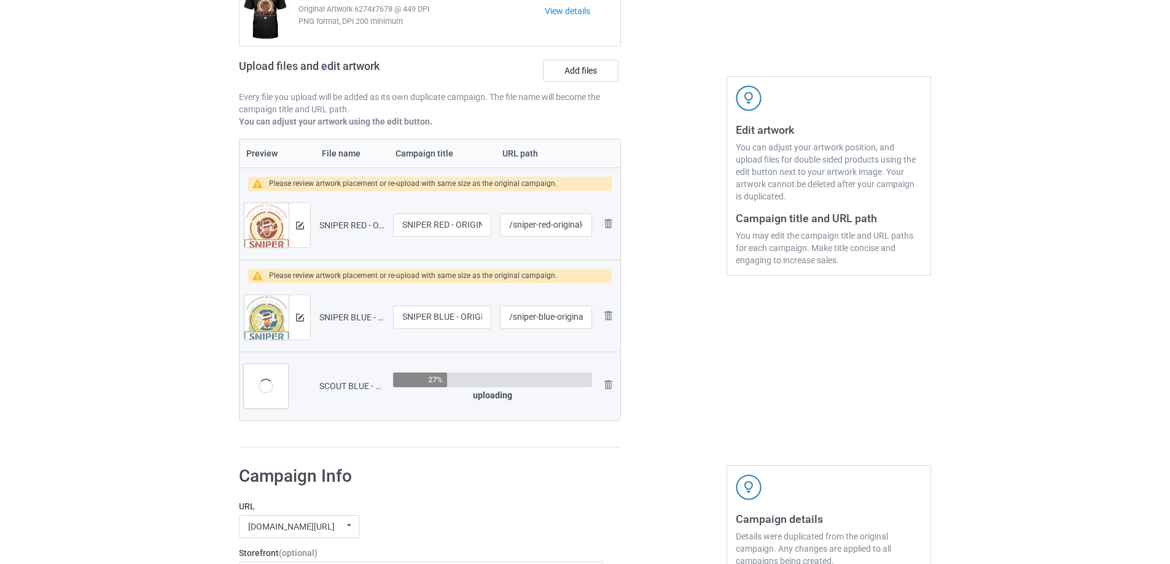
scroll to position [97, 0]
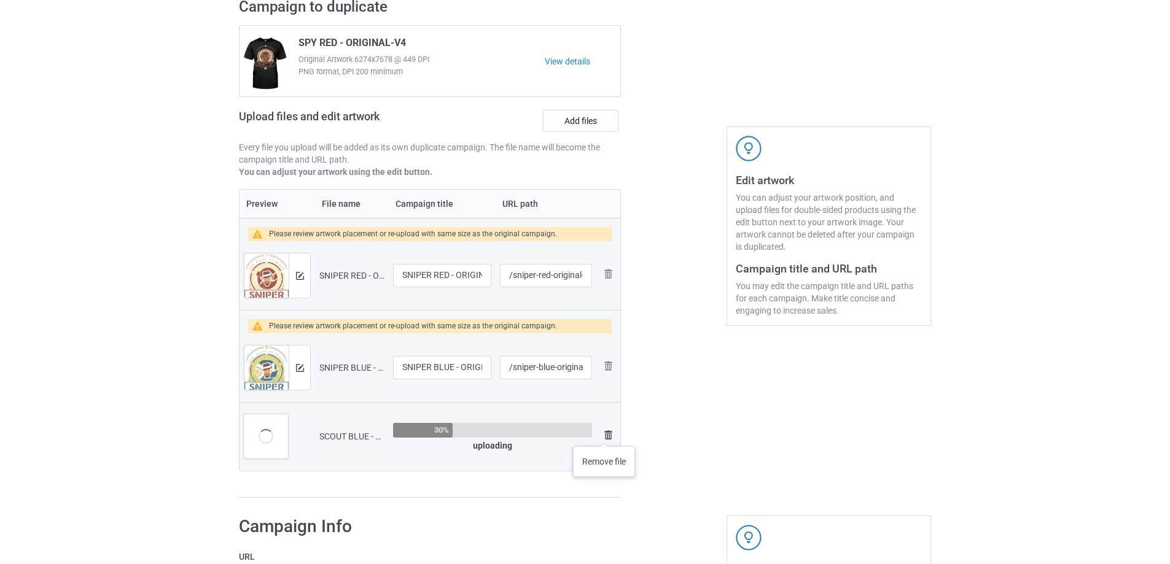
click at [604, 434] on img at bounding box center [608, 435] width 15 height 15
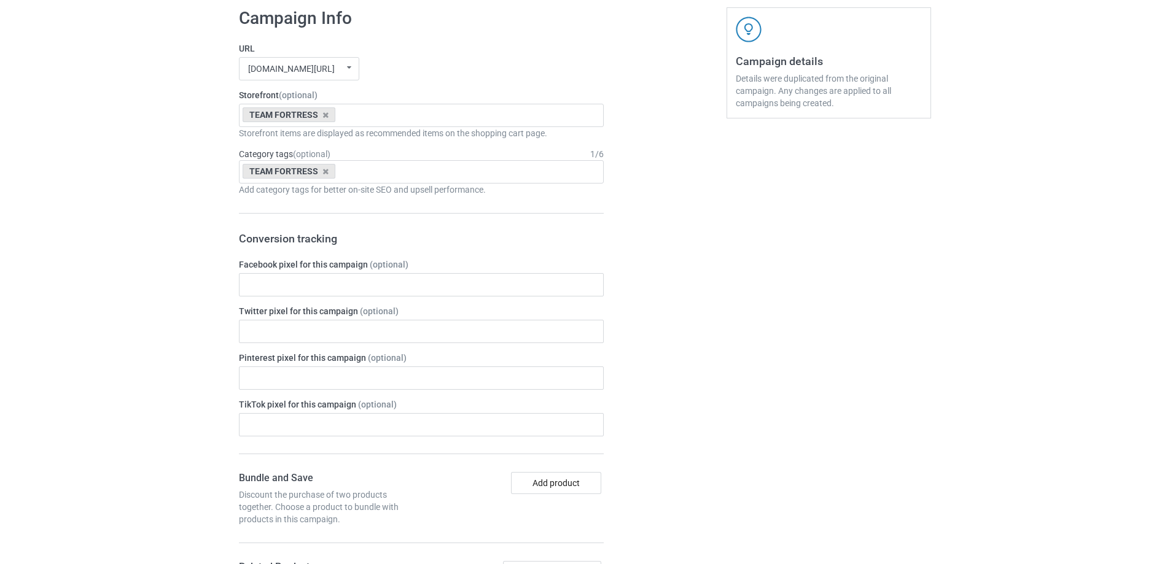
scroll to position [1115, 0]
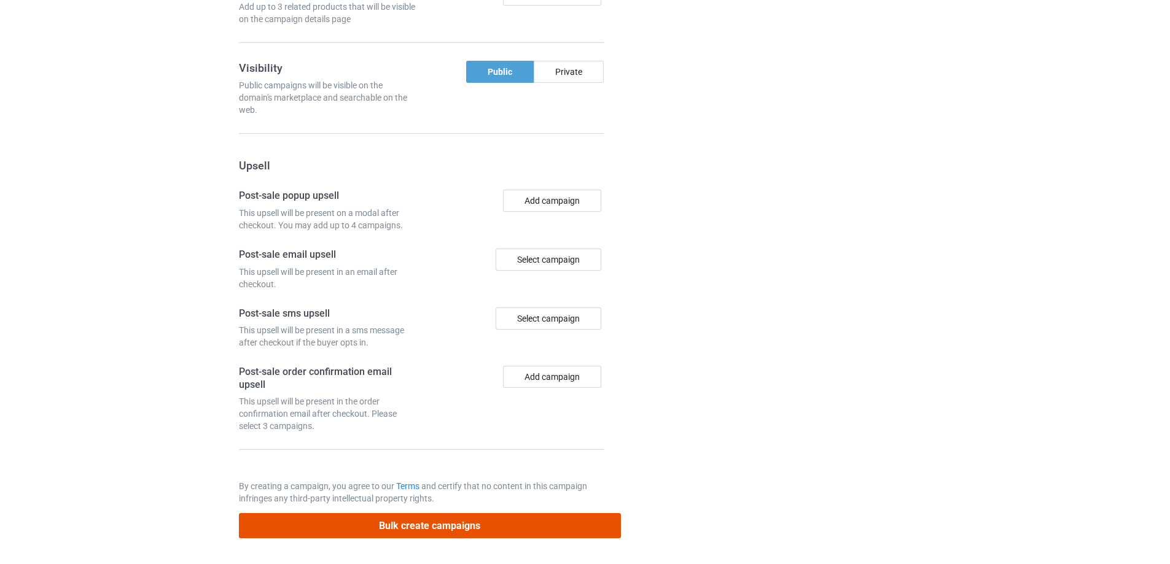
click at [492, 520] on button "Bulk create campaigns" at bounding box center [430, 525] width 382 height 25
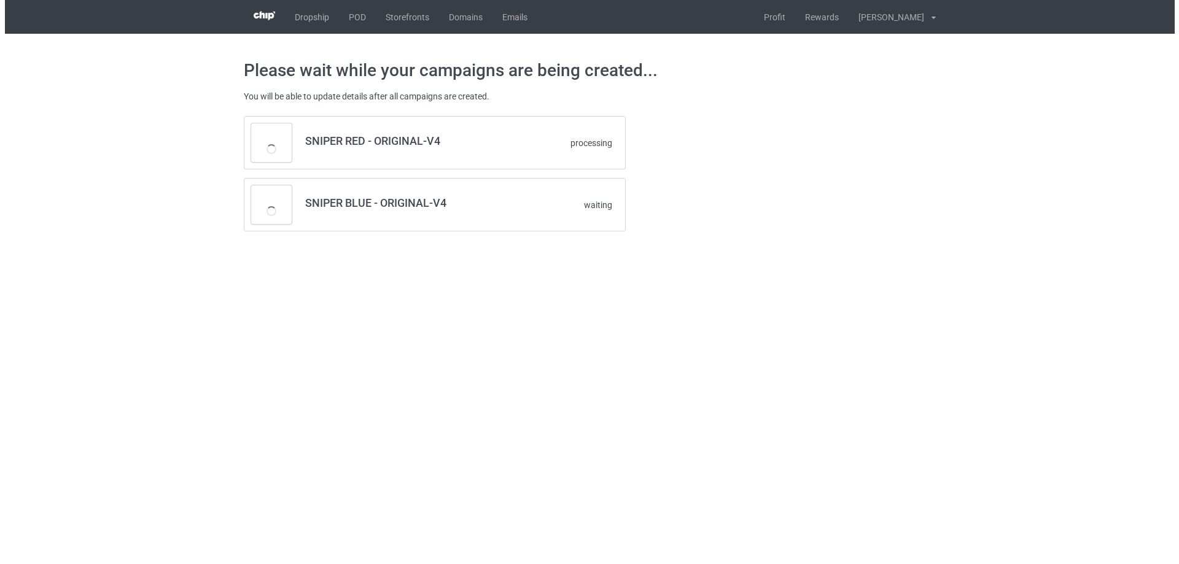
scroll to position [0, 0]
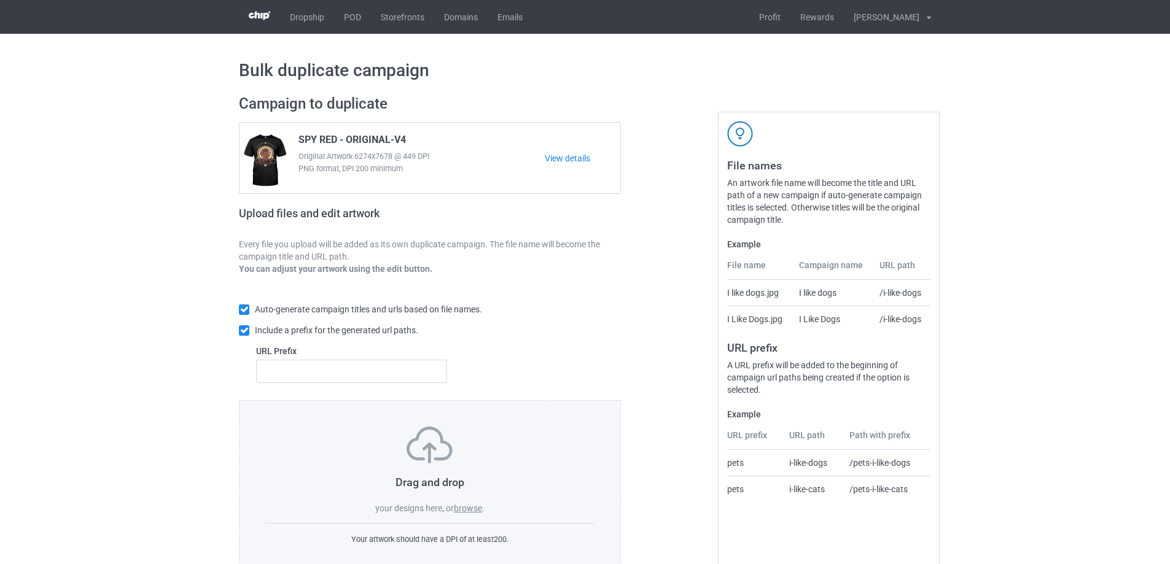
click at [465, 511] on label "browse" at bounding box center [468, 508] width 28 height 10
click at [0, 0] on input "browse" at bounding box center [0, 0] width 0 height 0
click at [464, 513] on label "browse" at bounding box center [468, 508] width 28 height 10
click at [0, 0] on input "browse" at bounding box center [0, 0] width 0 height 0
click at [469, 509] on label "browse" at bounding box center [468, 508] width 28 height 10
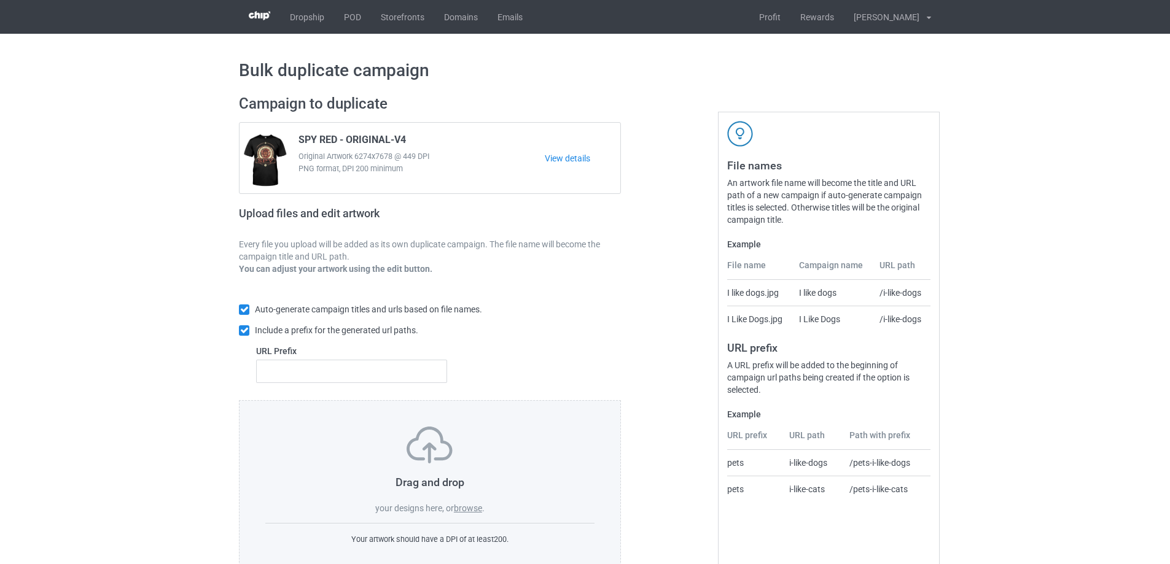
click at [0, 0] on input "browse" at bounding box center [0, 0] width 0 height 0
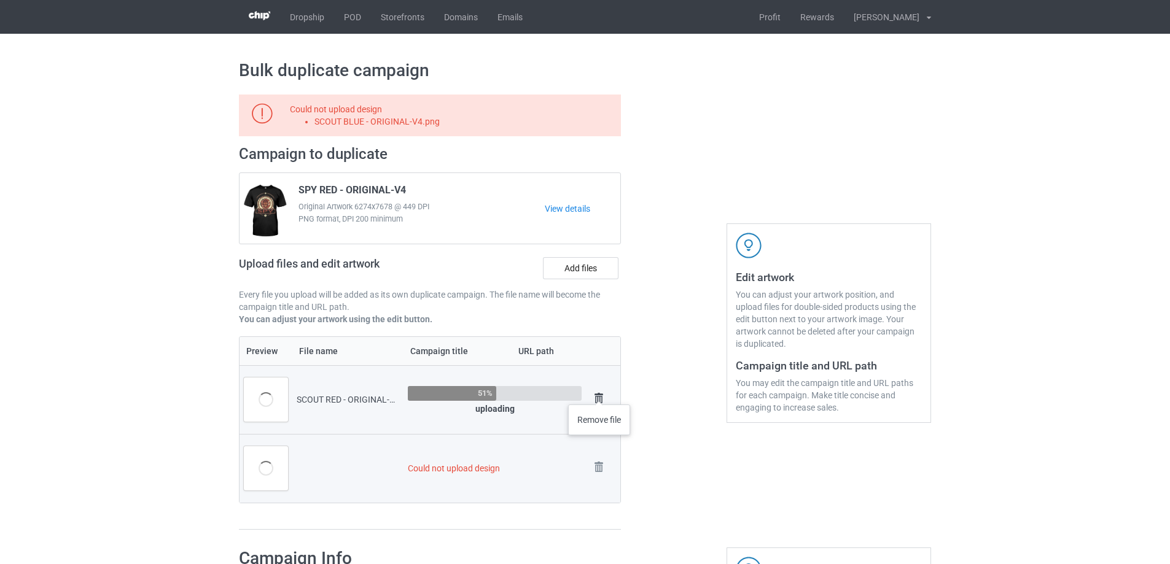
click at [599, 392] on img at bounding box center [598, 398] width 17 height 17
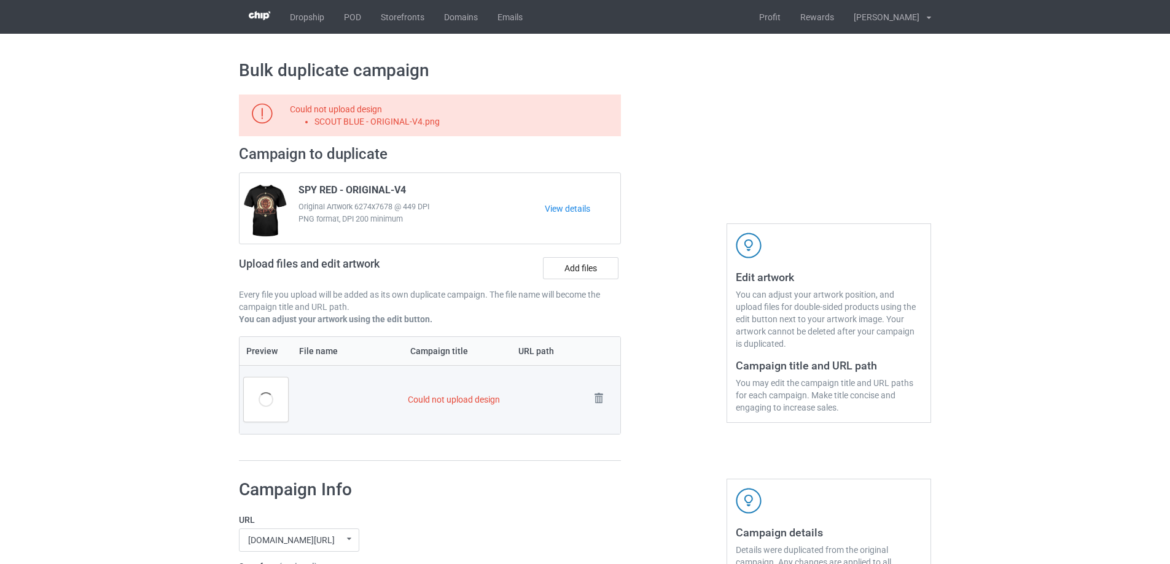
click at [0, 0] on img at bounding box center [0, 0] width 0 height 0
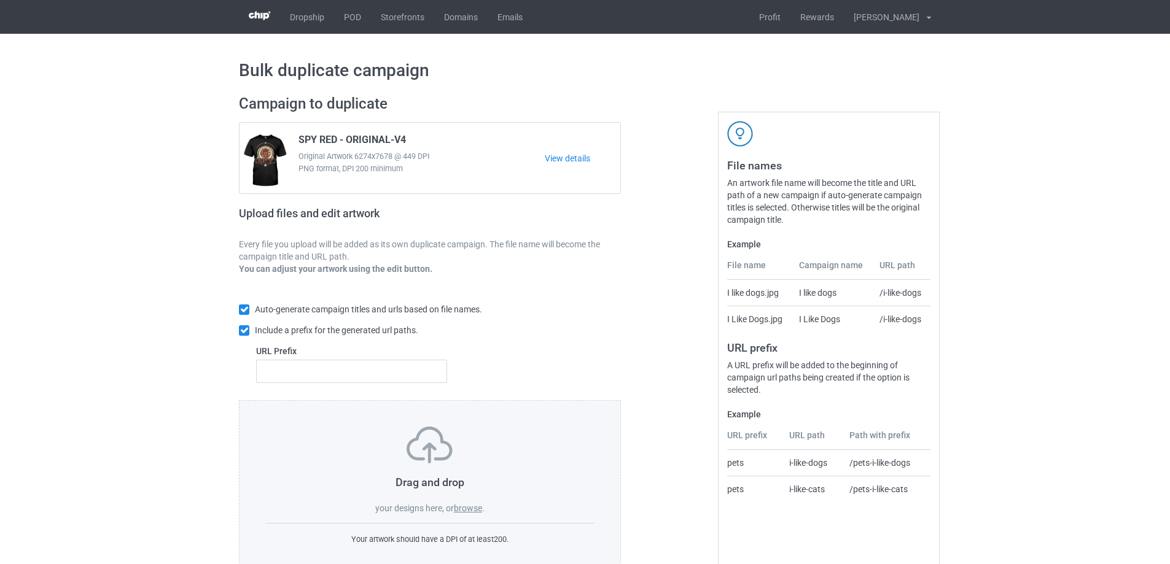
click at [470, 508] on label "browse" at bounding box center [468, 508] width 28 height 10
click at [0, 0] on input "browse" at bounding box center [0, 0] width 0 height 0
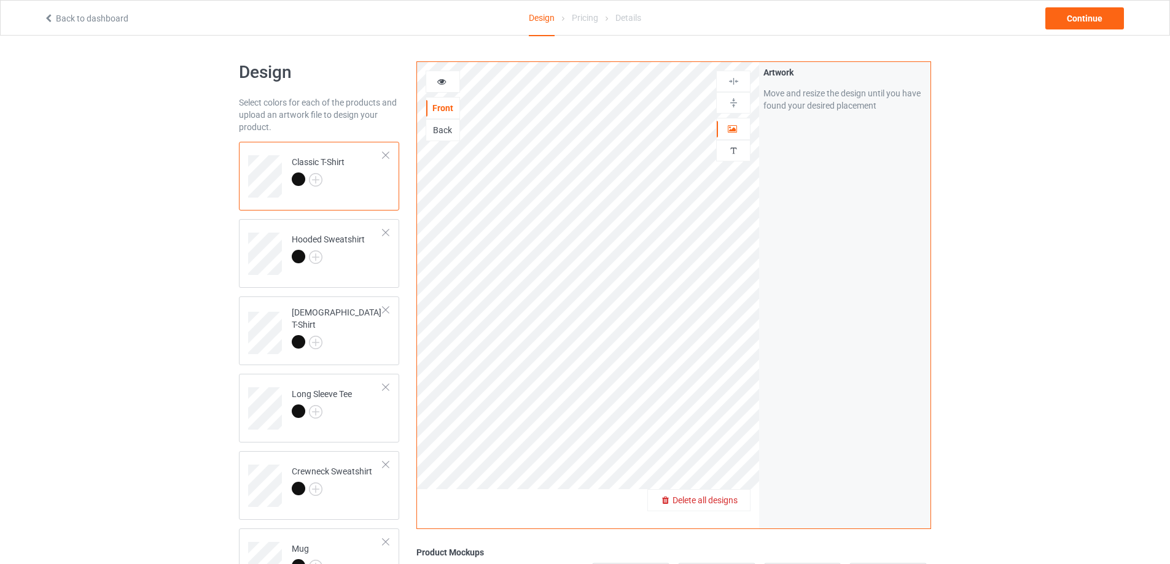
click at [733, 499] on span "Delete all designs" at bounding box center [704, 501] width 65 height 10
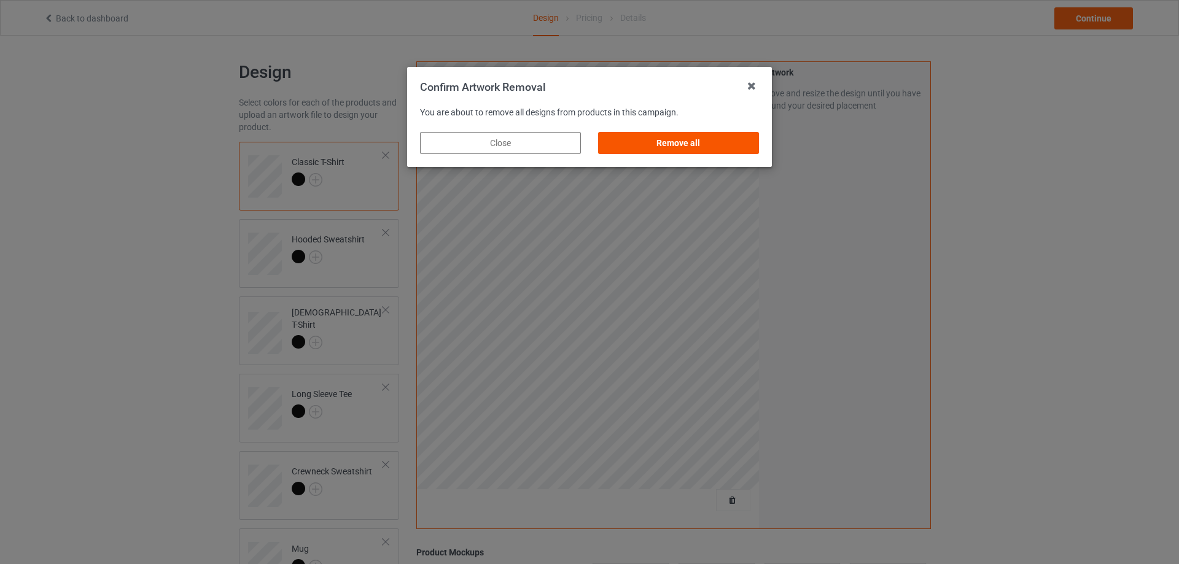
click at [680, 134] on div "Remove all" at bounding box center [678, 143] width 161 height 22
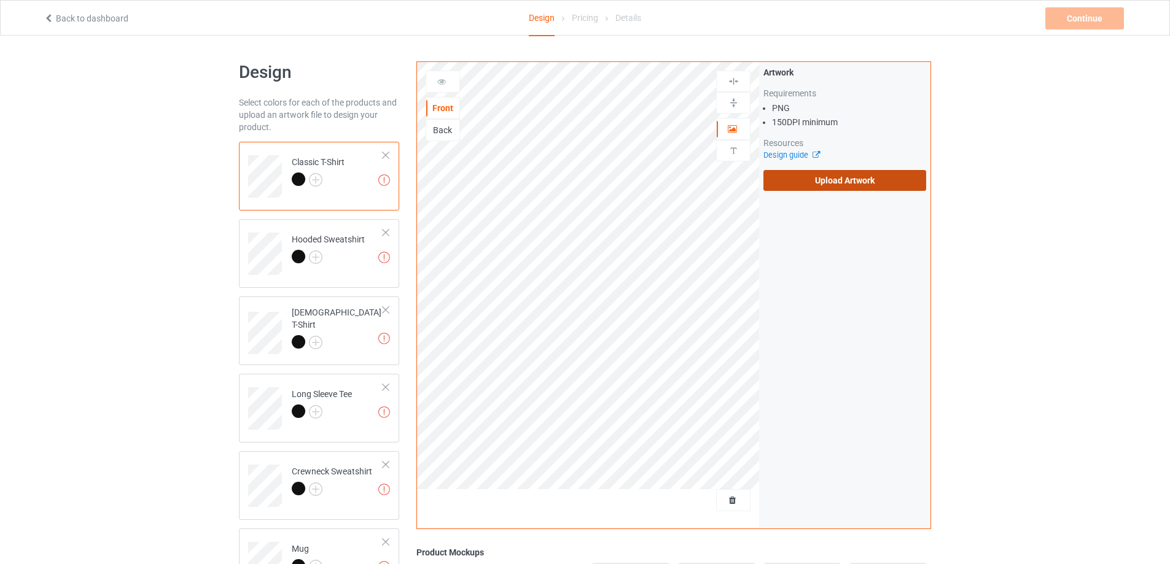
click at [857, 185] on label "Upload Artwork" at bounding box center [844, 180] width 163 height 21
click at [0, 0] on input "Upload Artwork" at bounding box center [0, 0] width 0 height 0
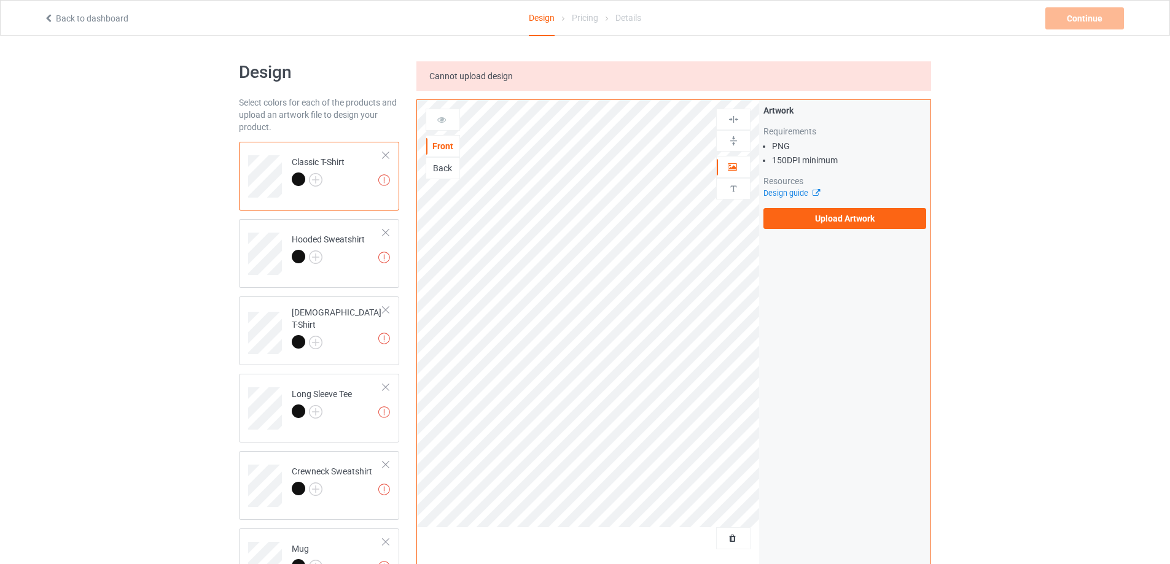
click at [845, 231] on div "Artwork Requirements PNG 150 DPI minimum Resources Design guide Upload Artwork" at bounding box center [844, 166] width 171 height 133
click at [856, 217] on label "Upload Artwork" at bounding box center [844, 218] width 163 height 21
click at [0, 0] on input "Upload Artwork" at bounding box center [0, 0] width 0 height 0
click at [836, 227] on label "Upload Artwork" at bounding box center [844, 218] width 163 height 21
click at [0, 0] on input "Upload Artwork" at bounding box center [0, 0] width 0 height 0
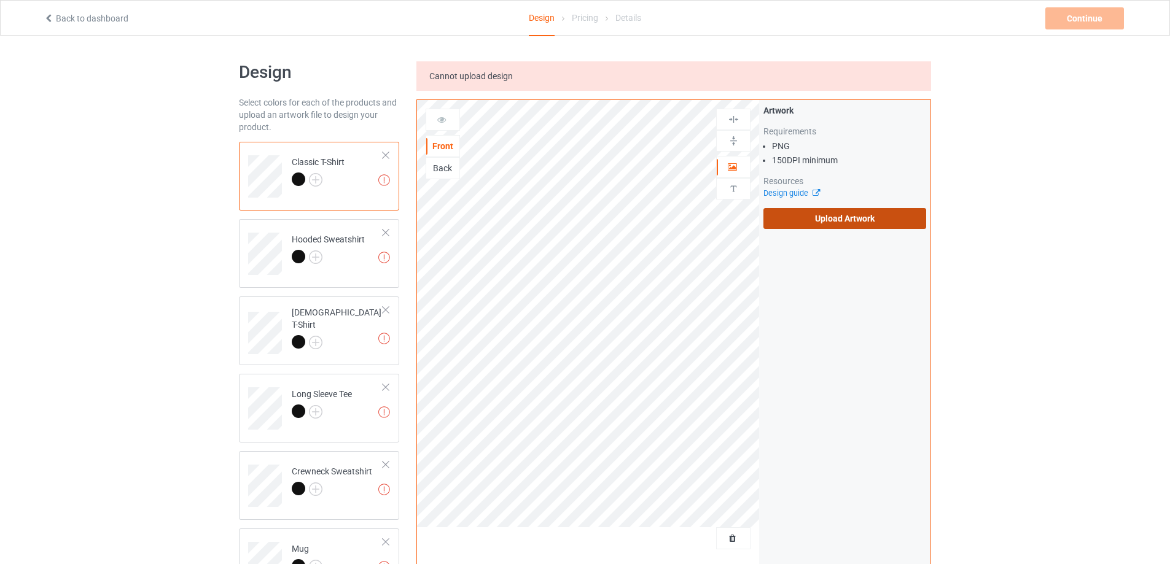
click at [870, 217] on label "Upload Artwork" at bounding box center [844, 218] width 163 height 21
click at [0, 0] on input "Upload Artwork" at bounding box center [0, 0] width 0 height 0
click at [845, 219] on label "Upload Artwork" at bounding box center [844, 218] width 163 height 21
click at [0, 0] on input "Upload Artwork" at bounding box center [0, 0] width 0 height 0
click at [846, 220] on label "Upload Artwork" at bounding box center [844, 218] width 163 height 21
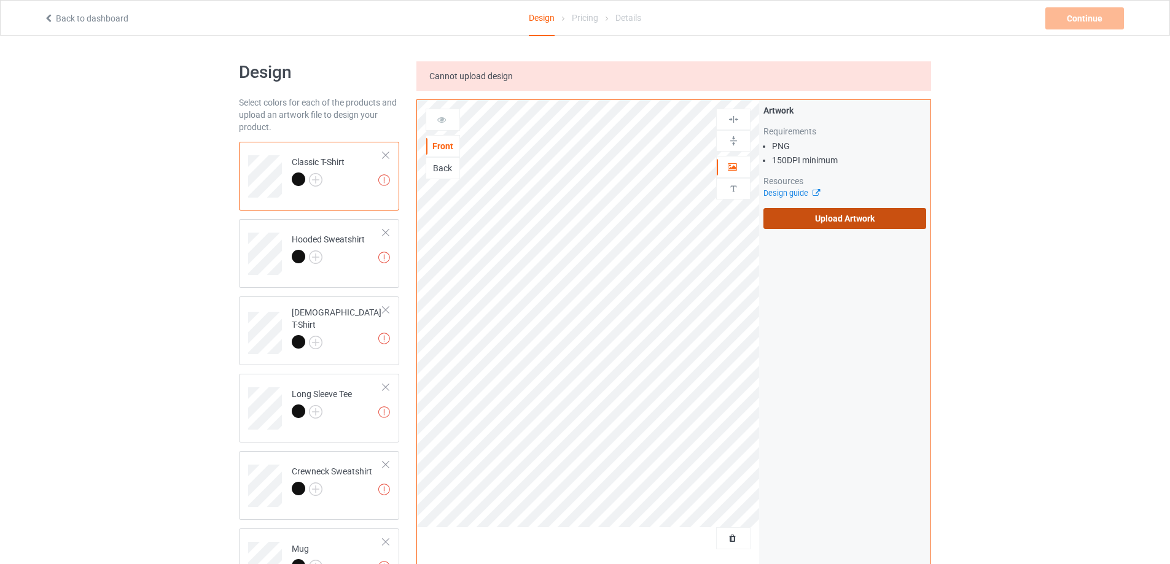
click at [0, 0] on input "Upload Artwork" at bounding box center [0, 0] width 0 height 0
click at [801, 214] on label "Upload Artwork" at bounding box center [844, 218] width 163 height 21
click at [0, 0] on input "Upload Artwork" at bounding box center [0, 0] width 0 height 0
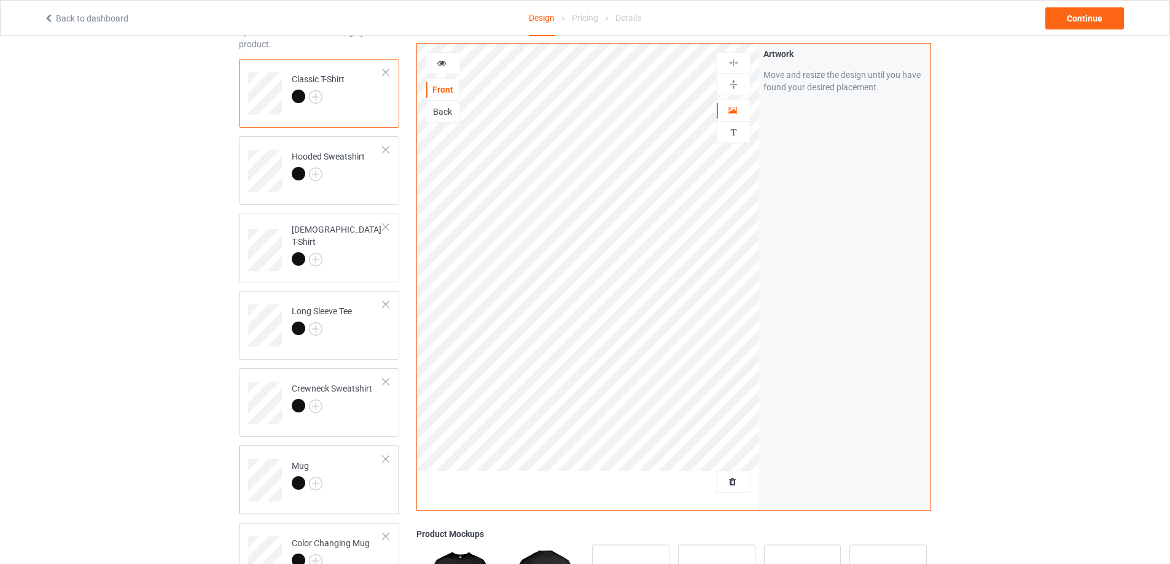
scroll to position [123, 0]
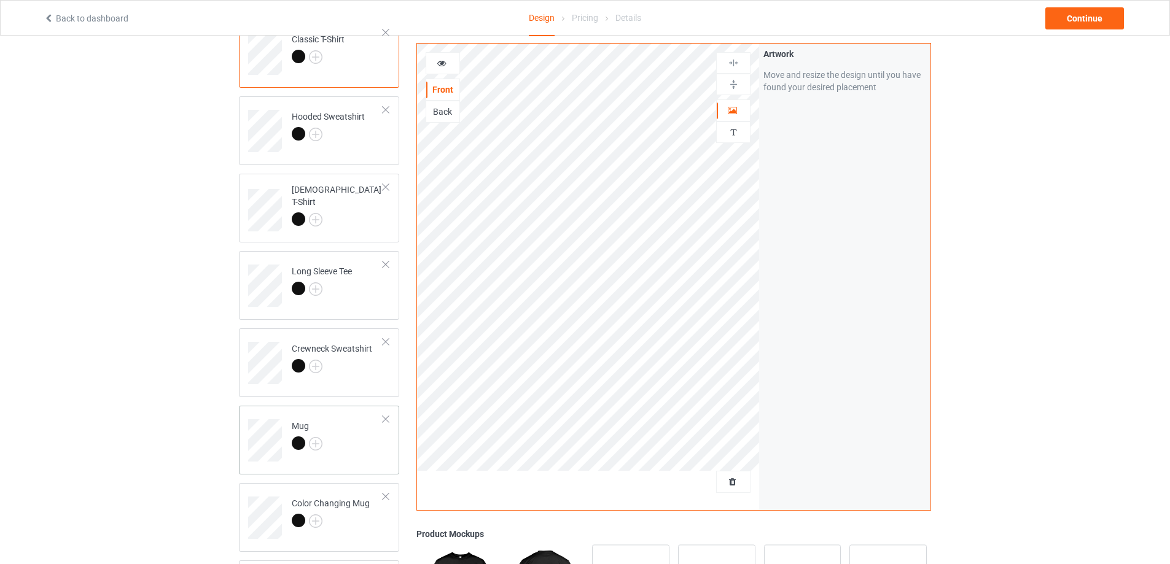
click at [354, 437] on td "Mug" at bounding box center [337, 436] width 105 height 51
click at [728, 84] on img at bounding box center [734, 85] width 12 height 12
click at [1060, 20] on div "Continue" at bounding box center [1084, 18] width 79 height 22
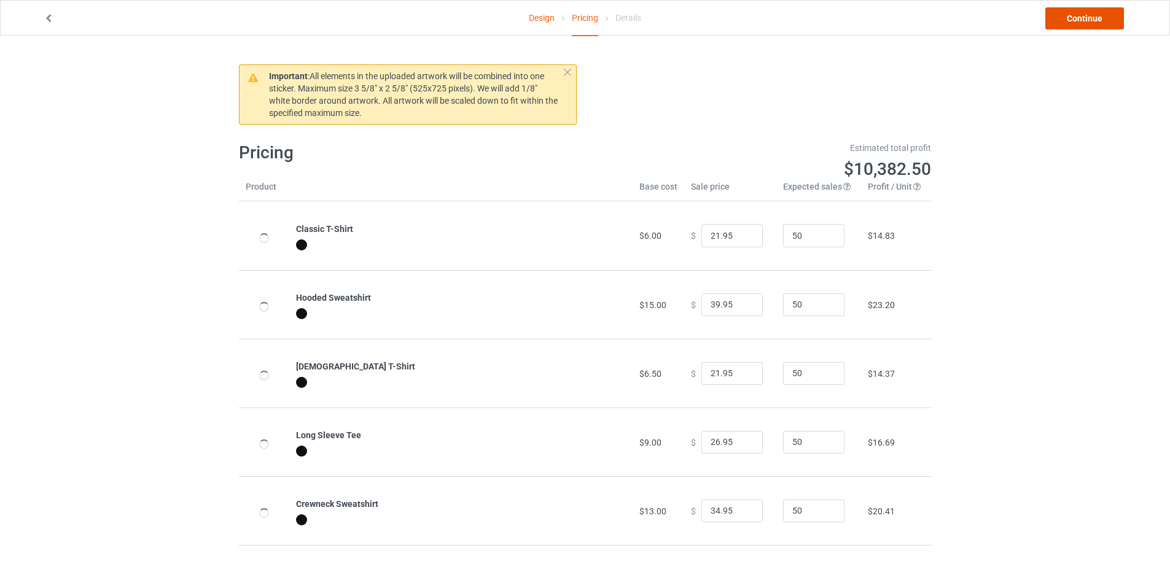
click at [1060, 20] on link "Continue" at bounding box center [1084, 18] width 79 height 22
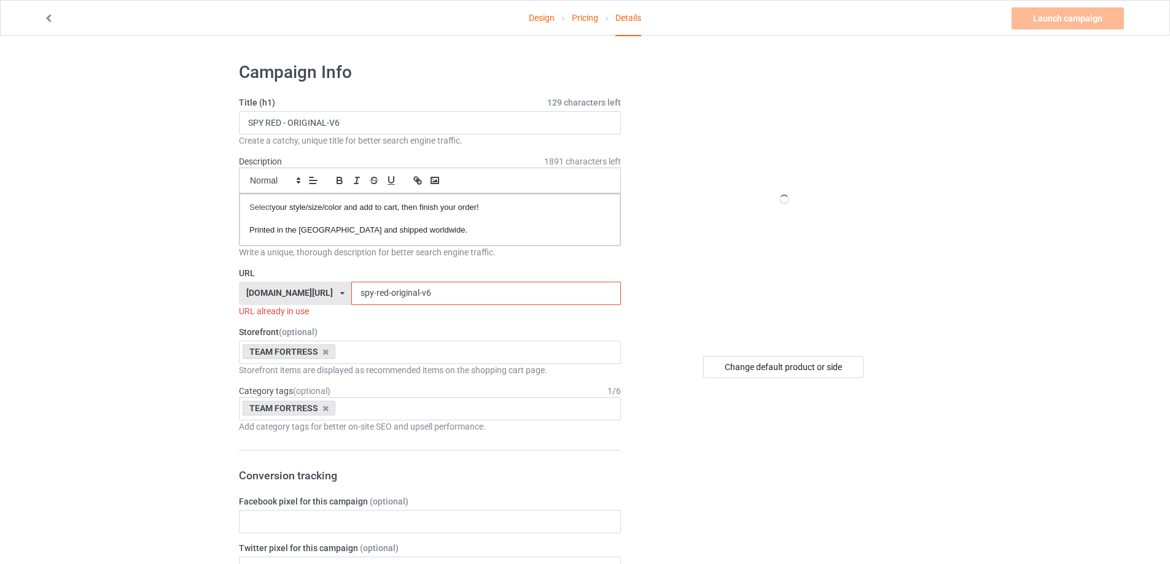
click at [480, 290] on input "spy-red-original-v6" at bounding box center [485, 293] width 269 height 23
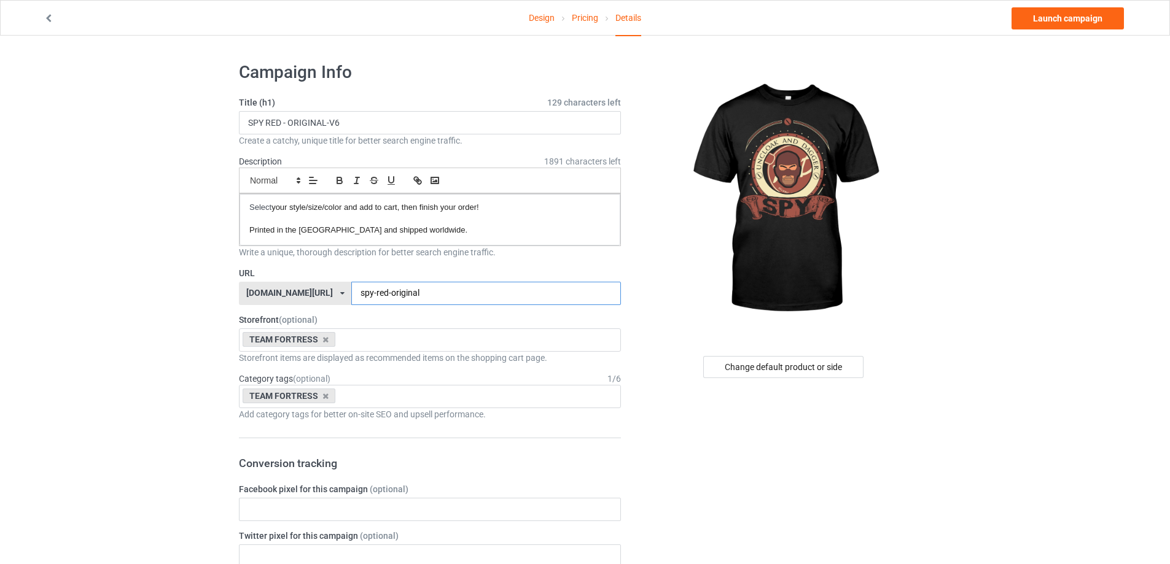
type input "spy-red-original"
click at [426, 133] on input "SPY RED - ORIGINAL-V6" at bounding box center [430, 122] width 382 height 23
type input "SPY RED - ORIGINAL"
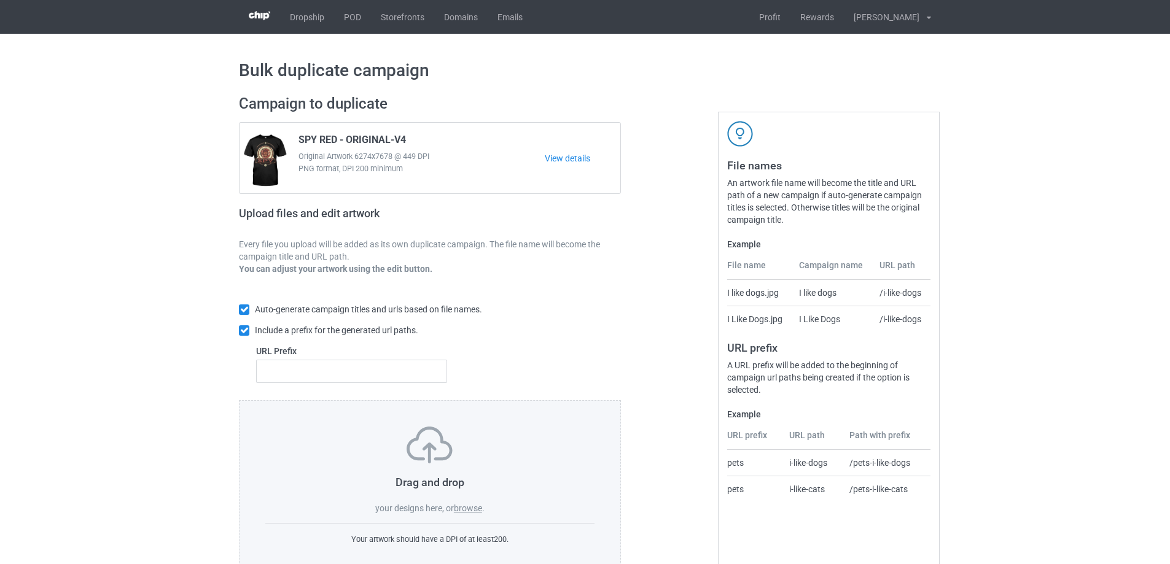
click at [473, 511] on label "browse" at bounding box center [468, 508] width 28 height 10
click at [0, 0] on input "browse" at bounding box center [0, 0] width 0 height 0
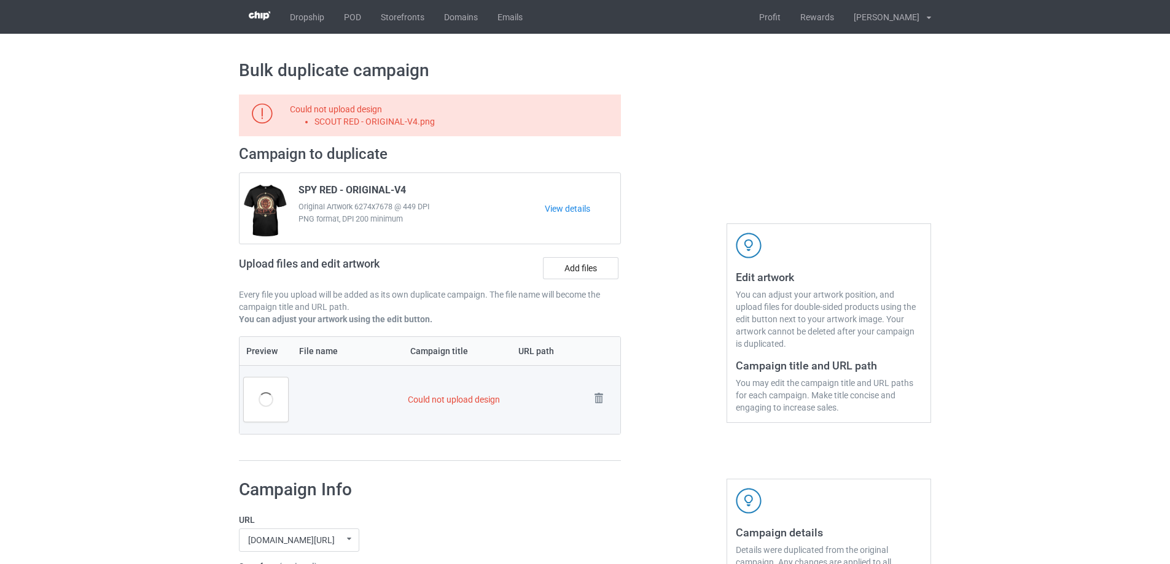
click at [595, 389] on td "Remove file" at bounding box center [603, 399] width 34 height 69
click at [595, 394] on img at bounding box center [598, 398] width 17 height 17
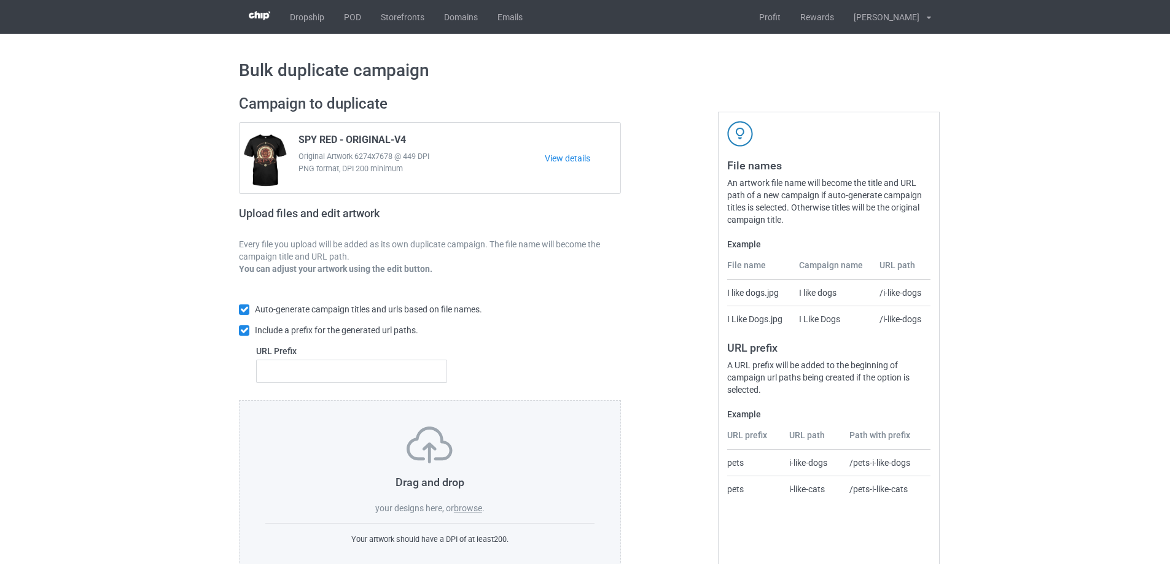
click at [467, 509] on label "browse" at bounding box center [468, 508] width 28 height 10
click at [0, 0] on input "browse" at bounding box center [0, 0] width 0 height 0
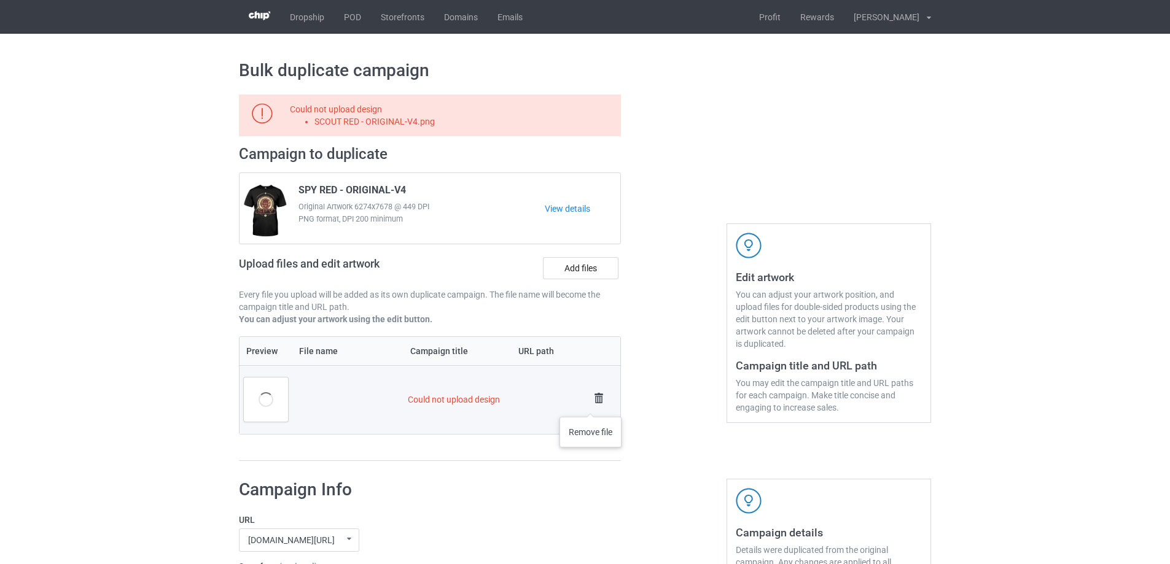
click at [591, 405] on img at bounding box center [598, 398] width 17 height 17
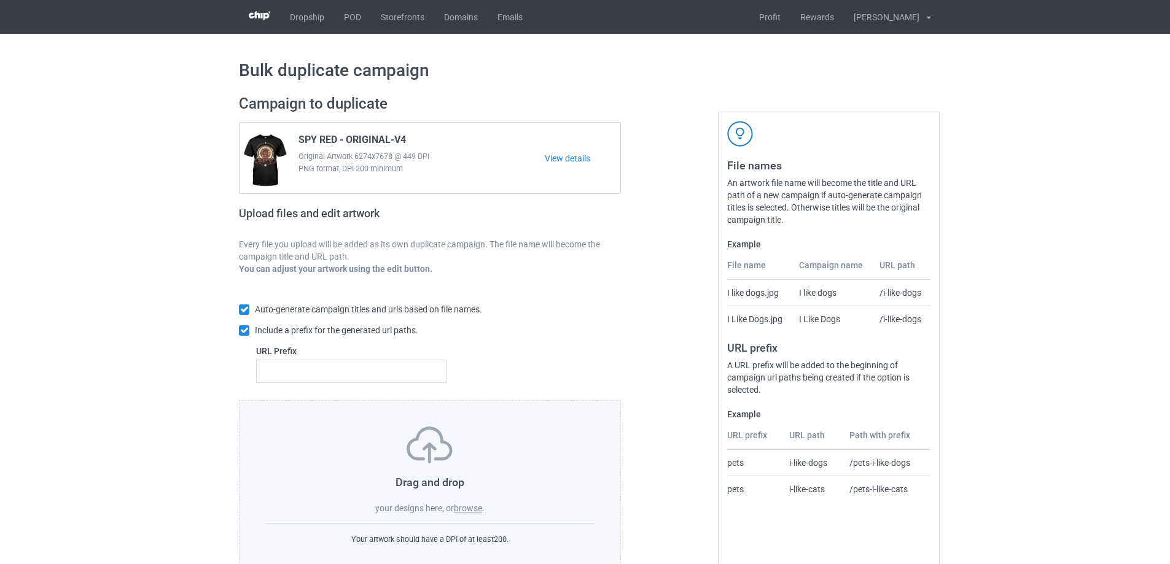
click at [476, 510] on label "browse" at bounding box center [468, 508] width 28 height 10
click at [0, 0] on input "browse" at bounding box center [0, 0] width 0 height 0
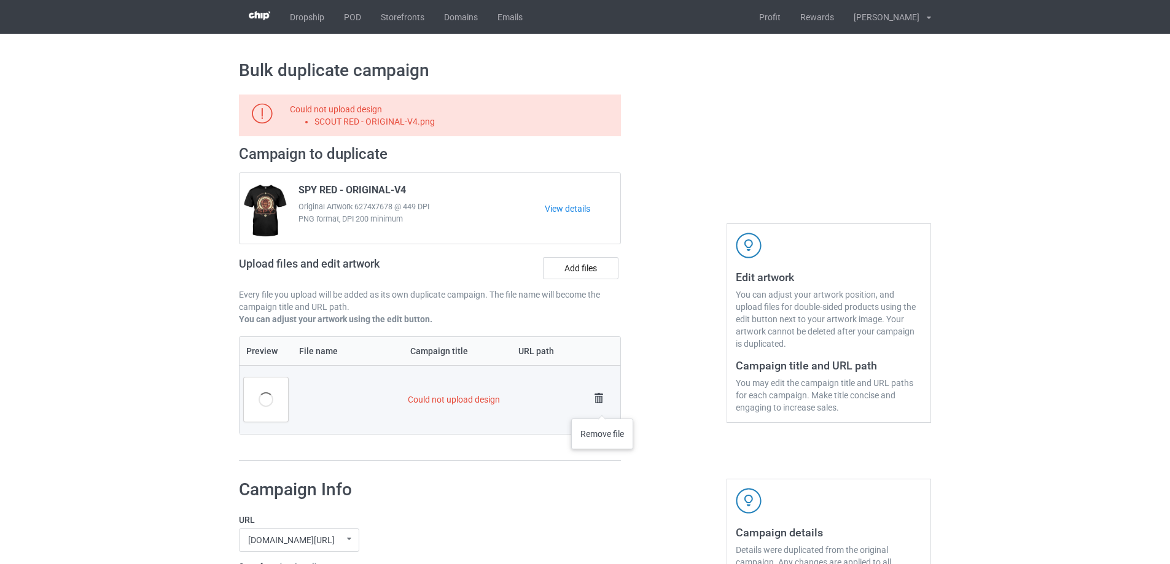
click at [599, 405] on img at bounding box center [598, 398] width 17 height 17
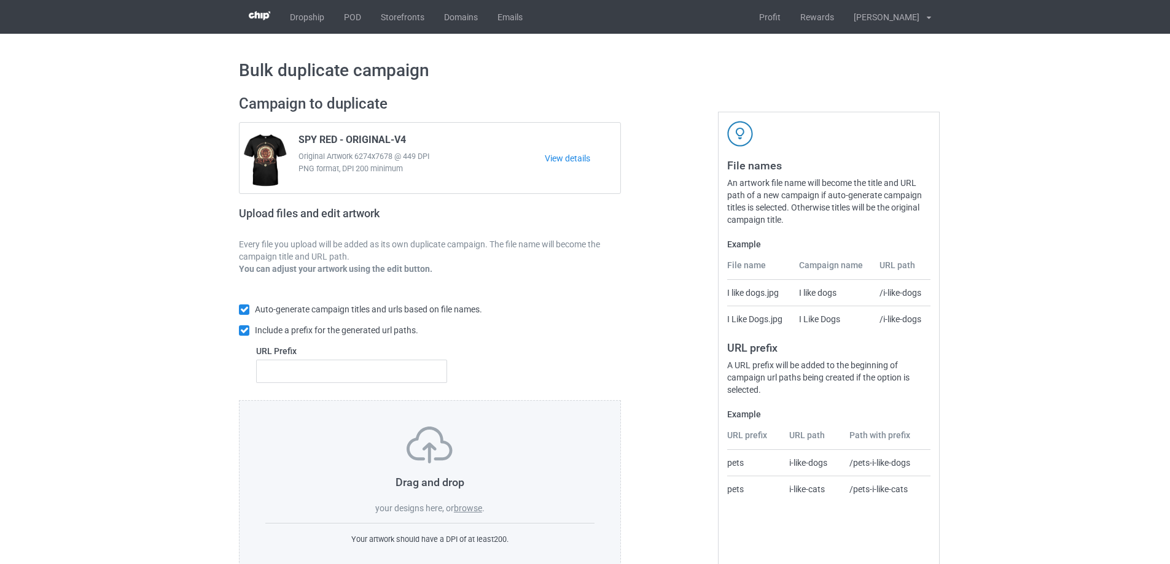
click at [475, 506] on label "browse" at bounding box center [468, 508] width 28 height 10
click at [0, 0] on input "browse" at bounding box center [0, 0] width 0 height 0
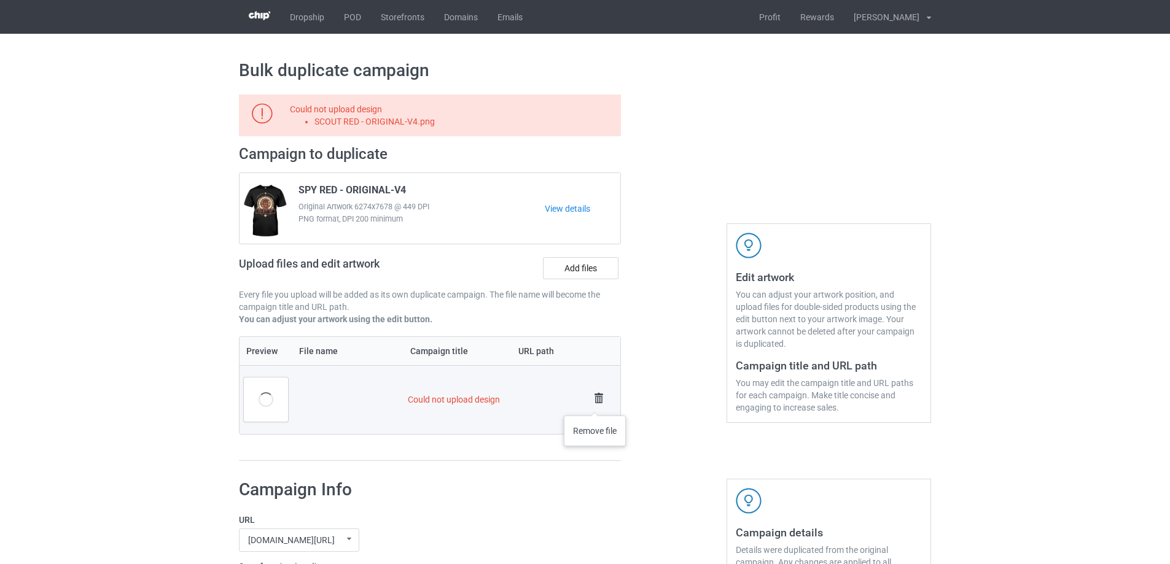
click at [595, 403] on img at bounding box center [598, 398] width 17 height 17
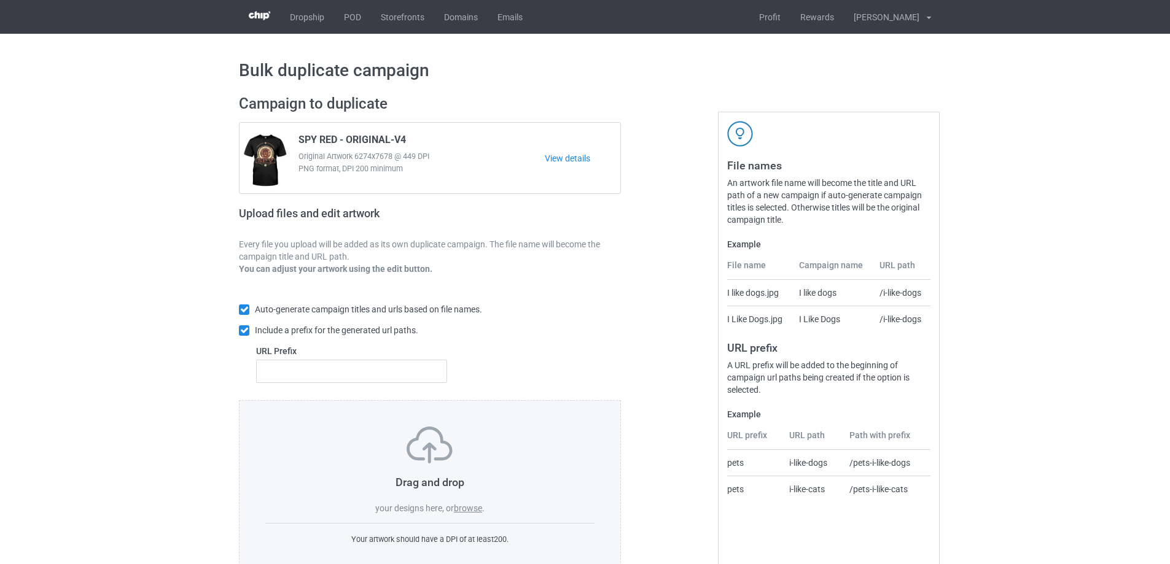
click at [480, 508] on label "browse" at bounding box center [468, 508] width 28 height 10
click at [0, 0] on input "browse" at bounding box center [0, 0] width 0 height 0
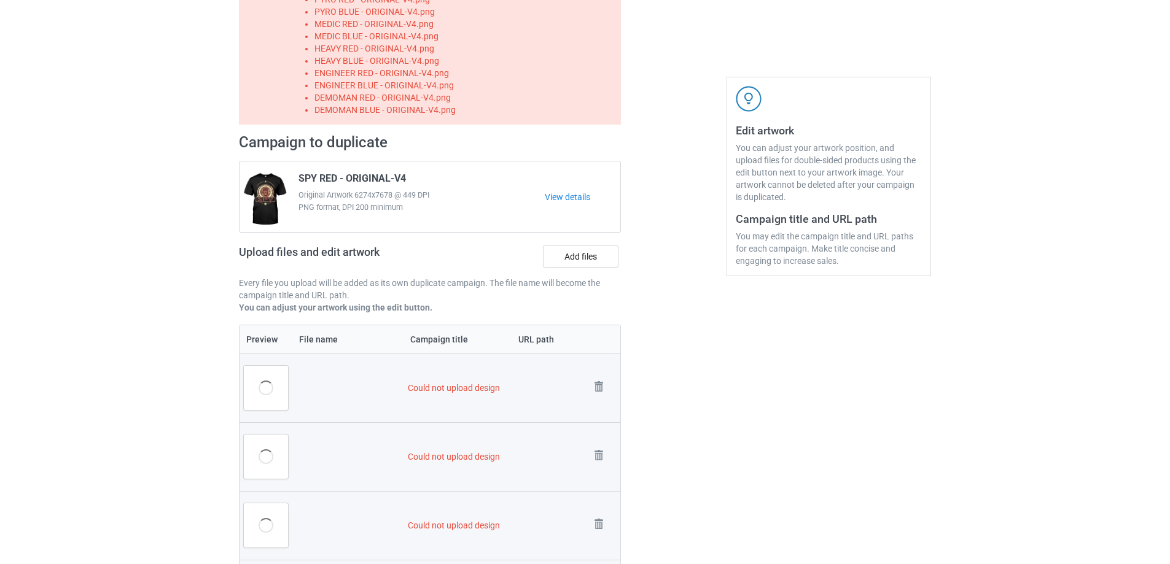
scroll to position [184, 0]
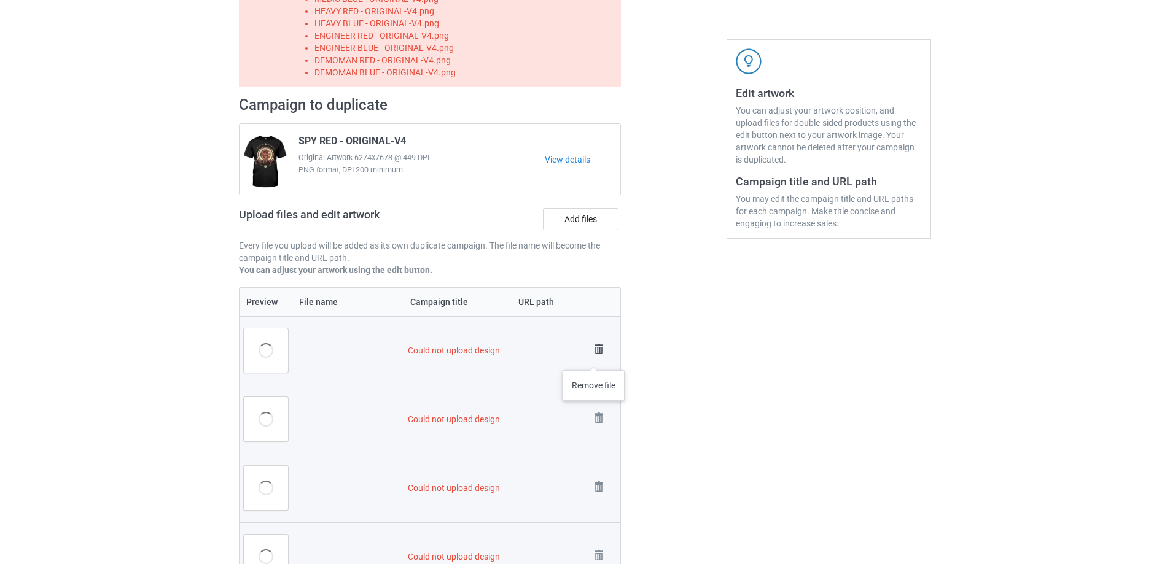
click at [593, 349] on img at bounding box center [598, 349] width 17 height 17
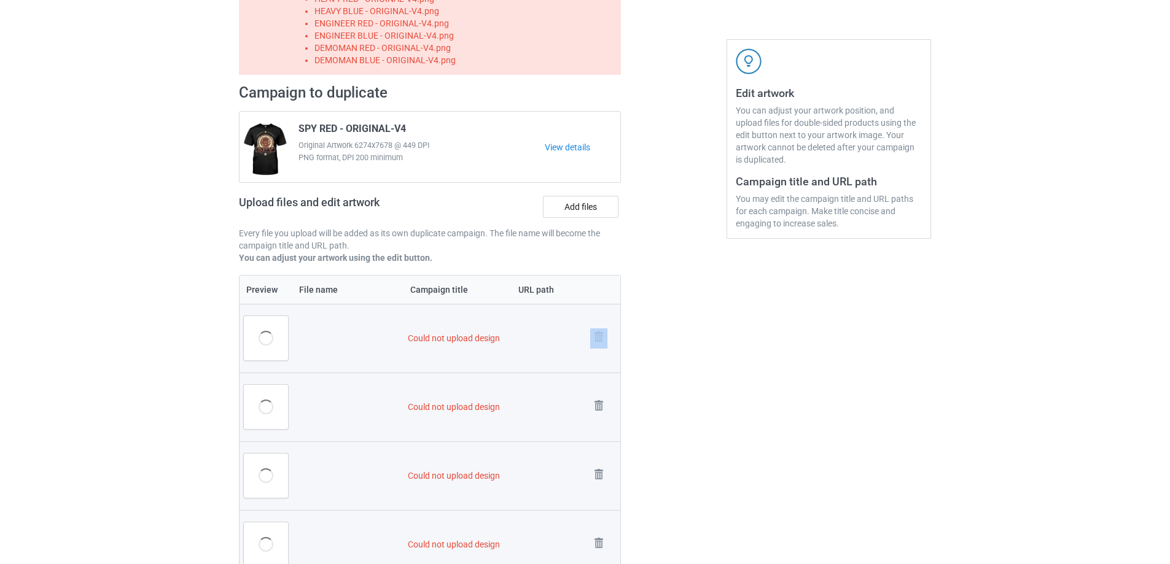
click at [593, 349] on link at bounding box center [598, 338] width 17 height 20
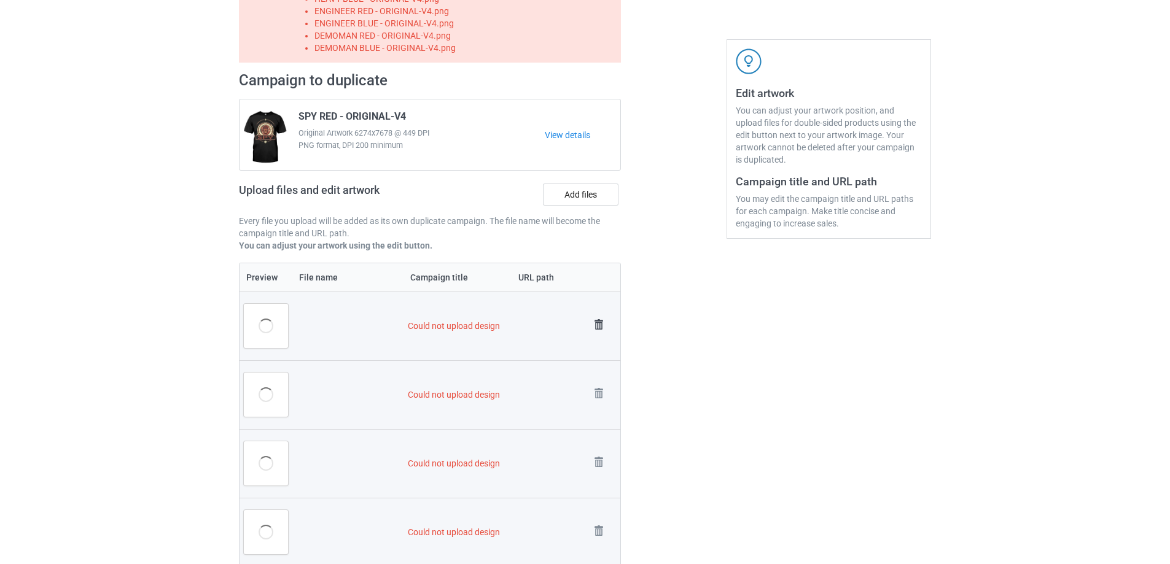
click at [594, 326] on img at bounding box center [598, 324] width 17 height 17
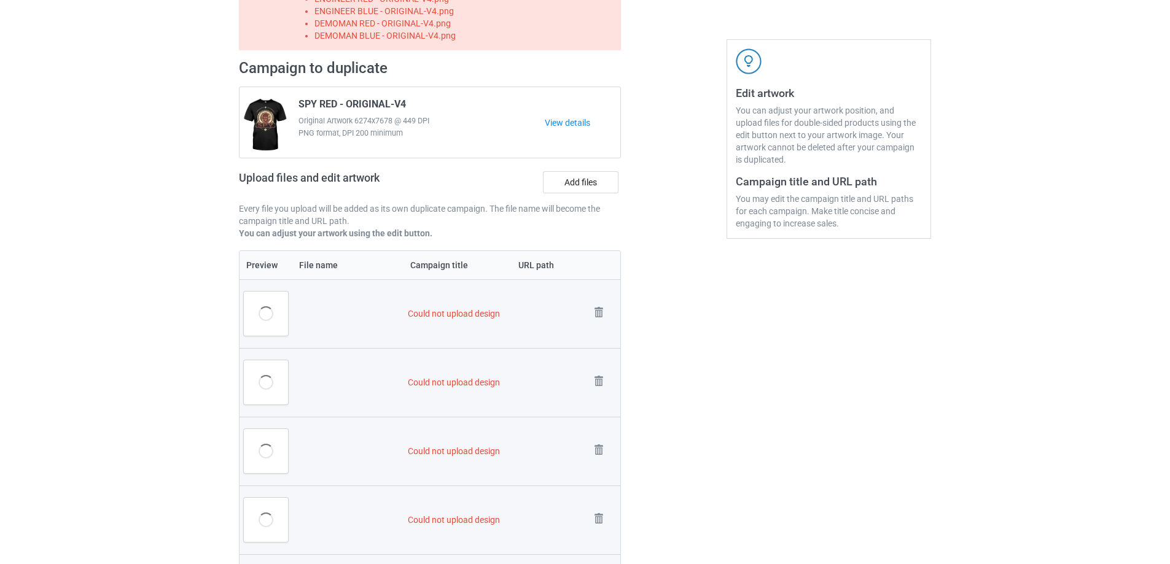
click at [594, 326] on td "Remove file" at bounding box center [603, 313] width 34 height 69
click at [603, 319] on img at bounding box center [598, 312] width 17 height 17
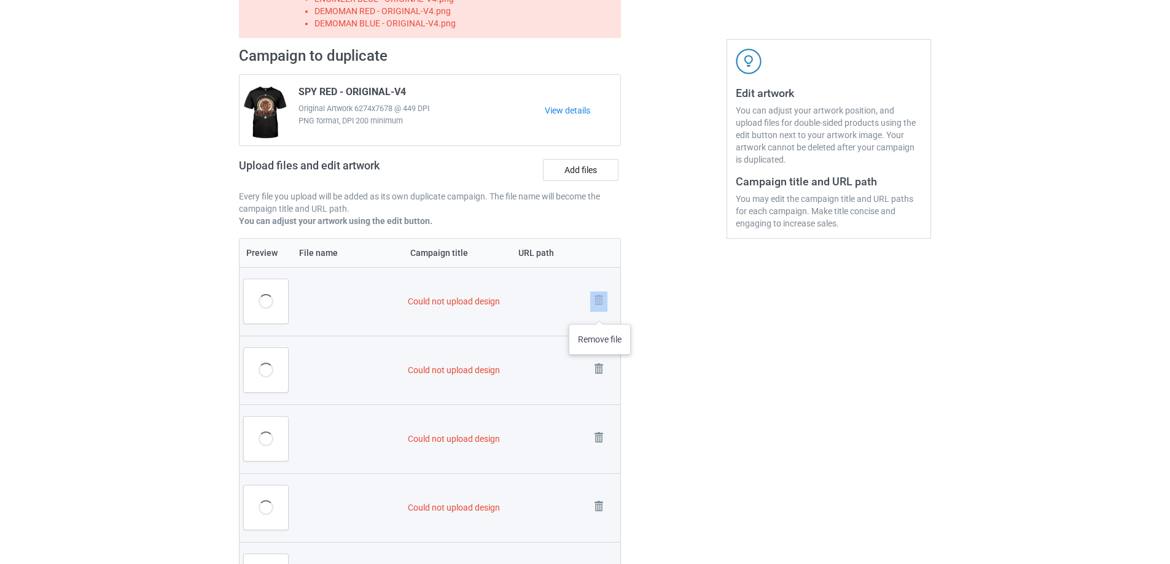
click at [599, 309] on link at bounding box center [598, 302] width 17 height 20
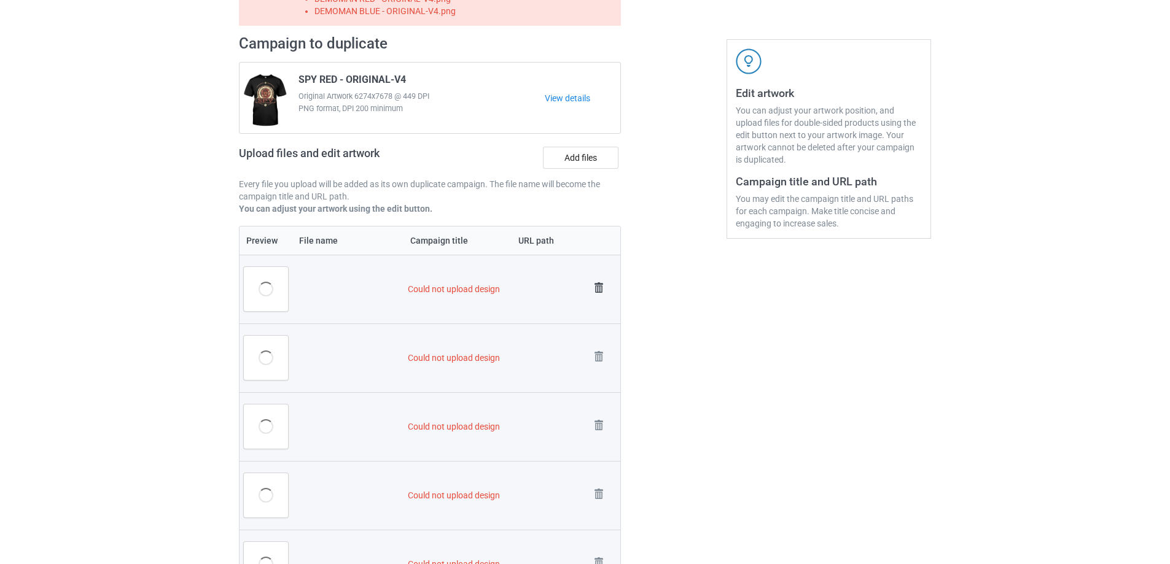
drag, startPoint x: 597, startPoint y: 306, endPoint x: 596, endPoint y: 290, distance: 16.7
click at [597, 306] on td "Remove file" at bounding box center [603, 289] width 34 height 69
click at [596, 287] on img at bounding box center [598, 287] width 17 height 17
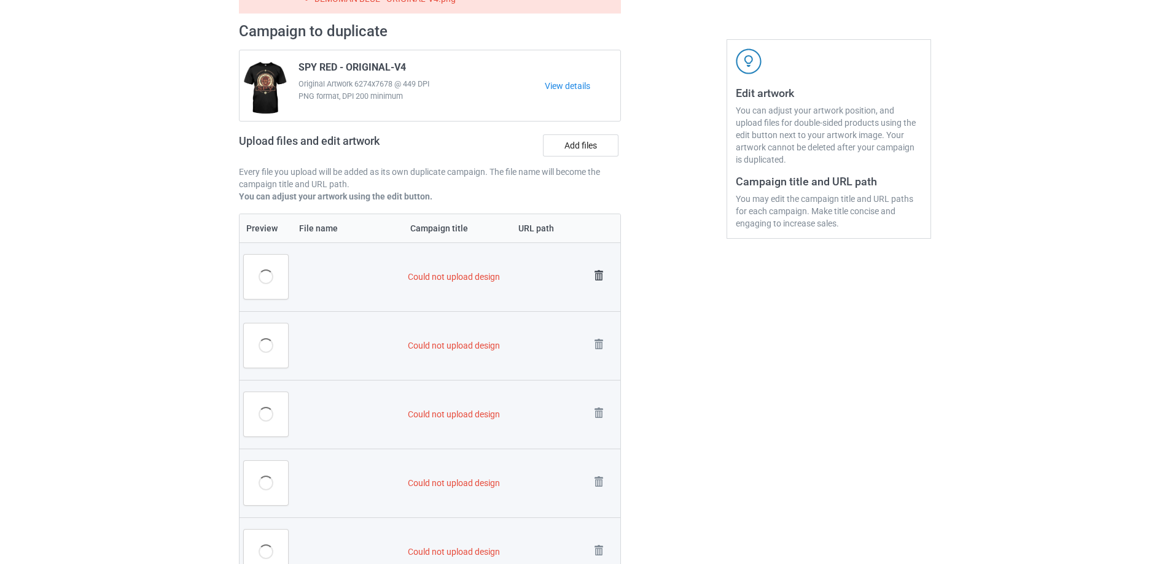
click at [594, 281] on img at bounding box center [598, 275] width 17 height 17
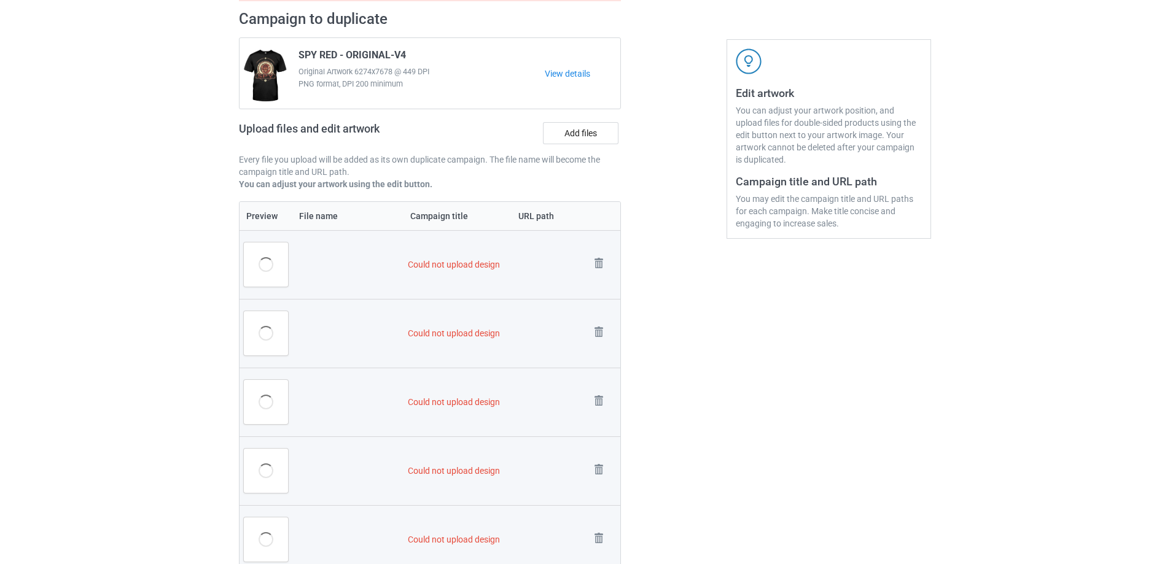
click at [594, 277] on td "Remove file" at bounding box center [603, 264] width 34 height 69
click at [594, 266] on img at bounding box center [598, 263] width 17 height 17
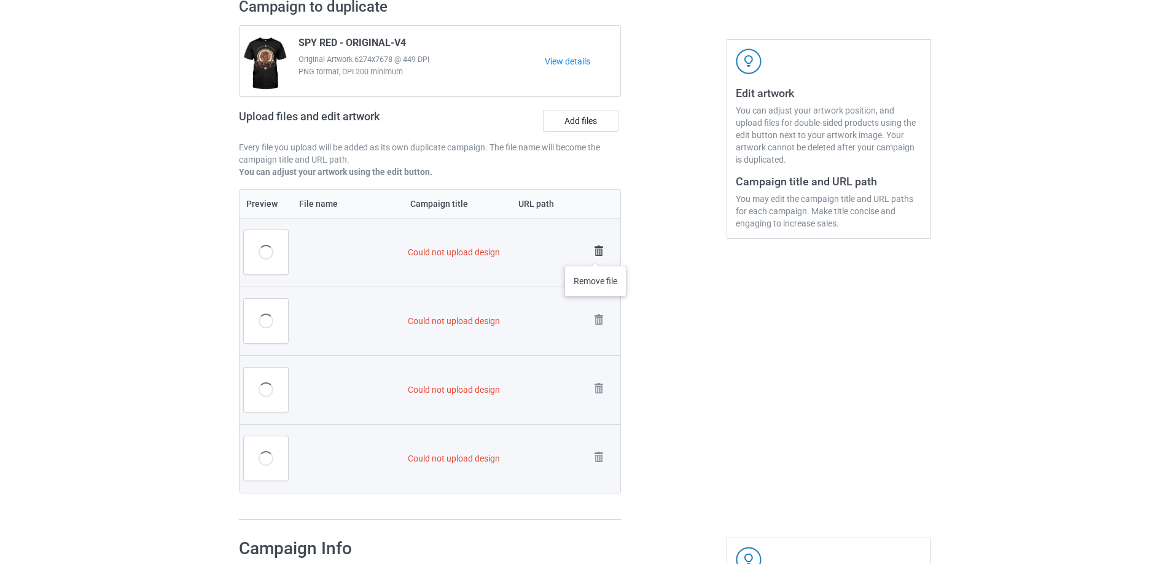
click at [596, 255] on img at bounding box center [598, 251] width 17 height 17
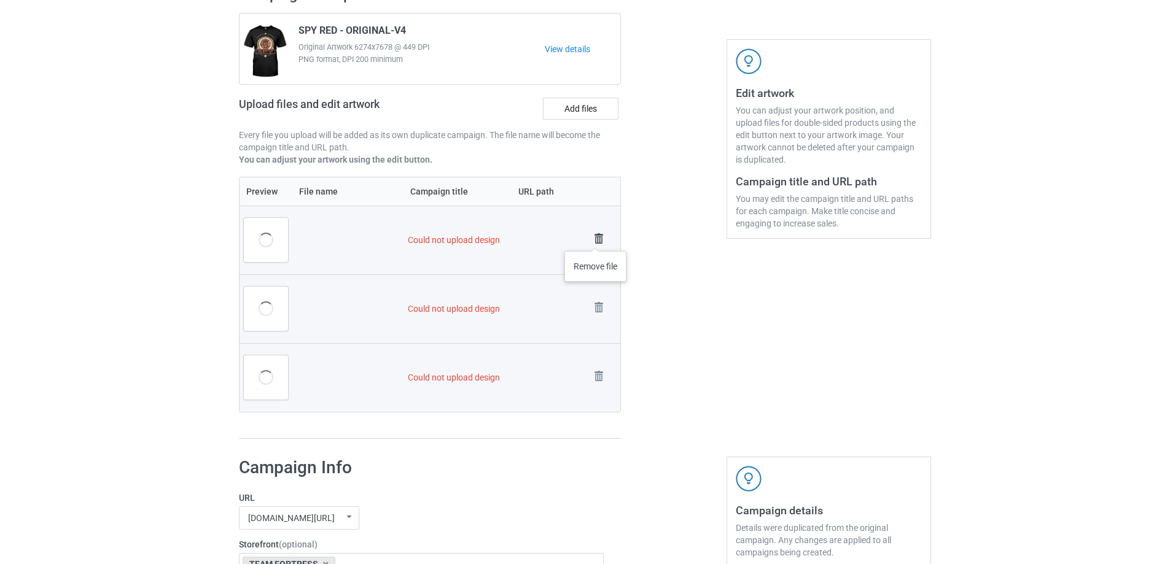
click at [596, 238] on img at bounding box center [598, 238] width 17 height 17
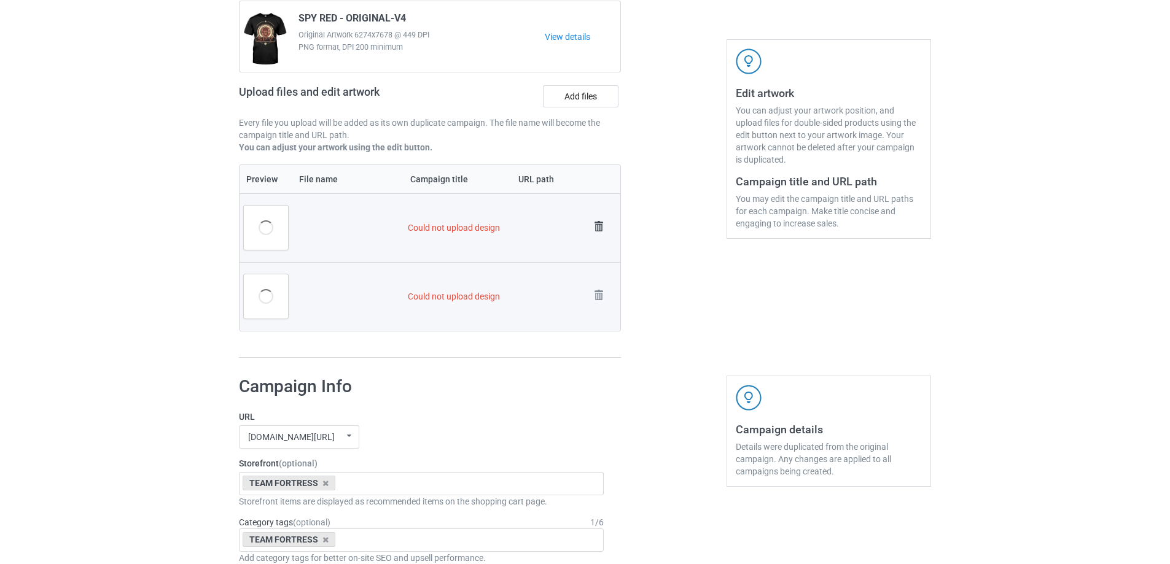
click at [594, 227] on img at bounding box center [598, 226] width 17 height 17
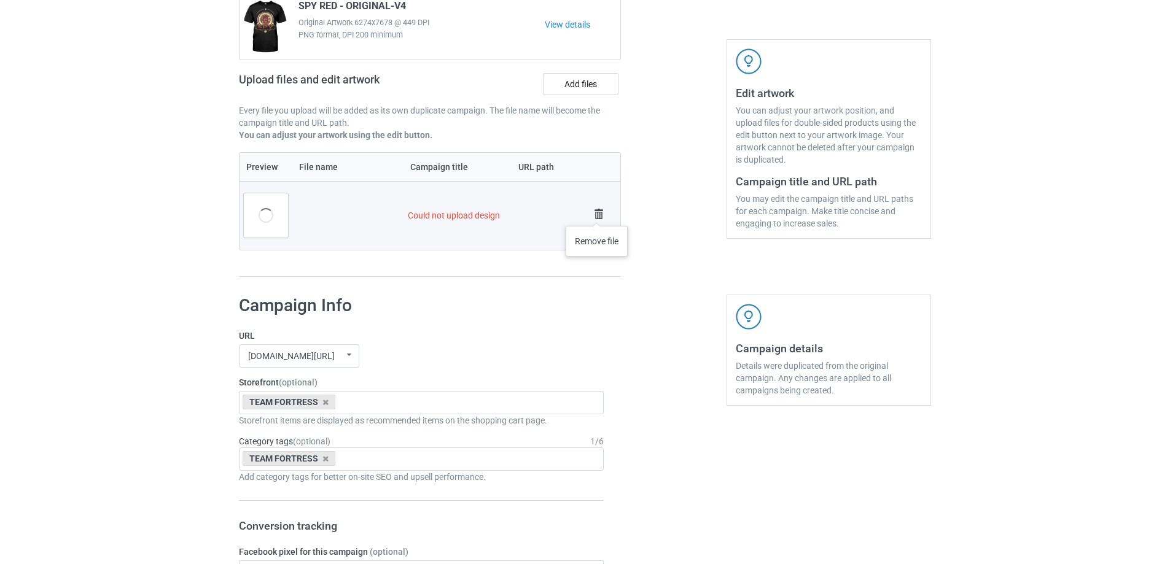
click at [597, 214] on img at bounding box center [598, 214] width 17 height 17
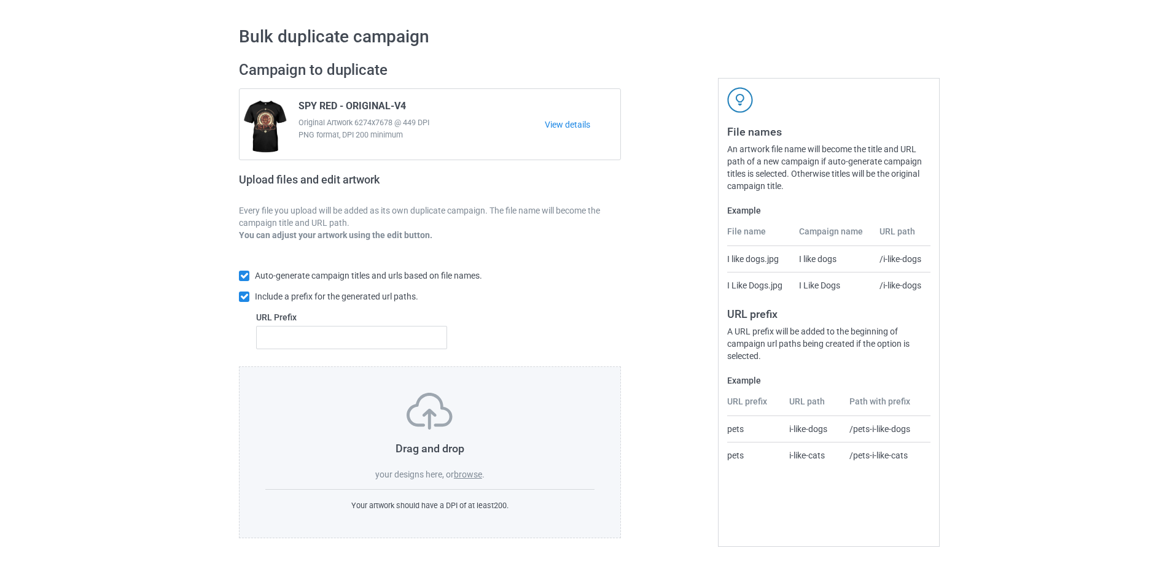
click at [466, 473] on label "browse" at bounding box center [468, 475] width 28 height 10
click at [0, 0] on input "browse" at bounding box center [0, 0] width 0 height 0
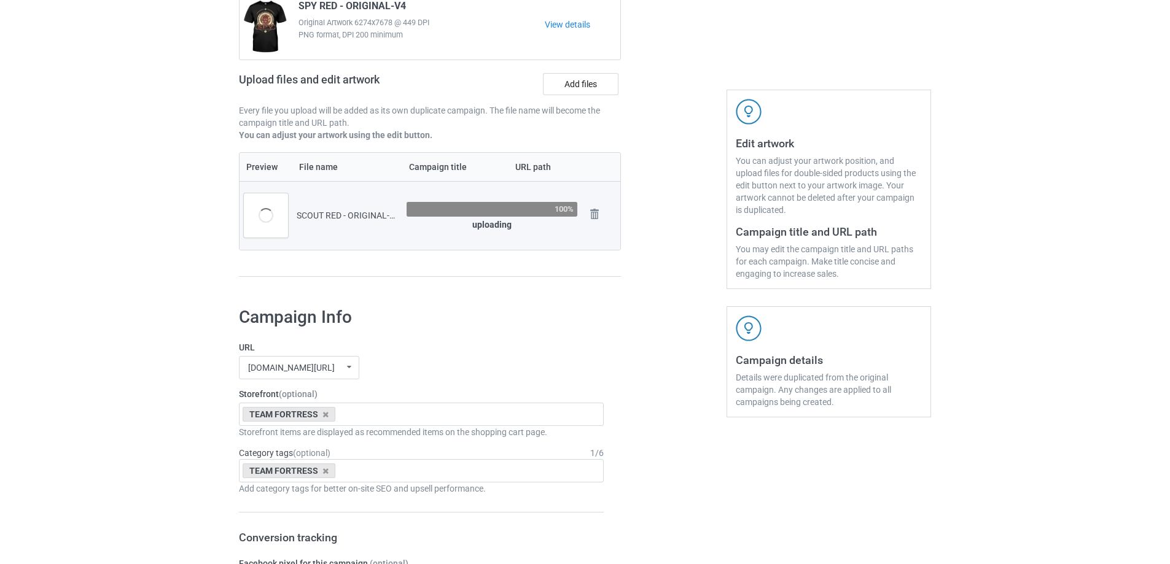
scroll to position [184, 0]
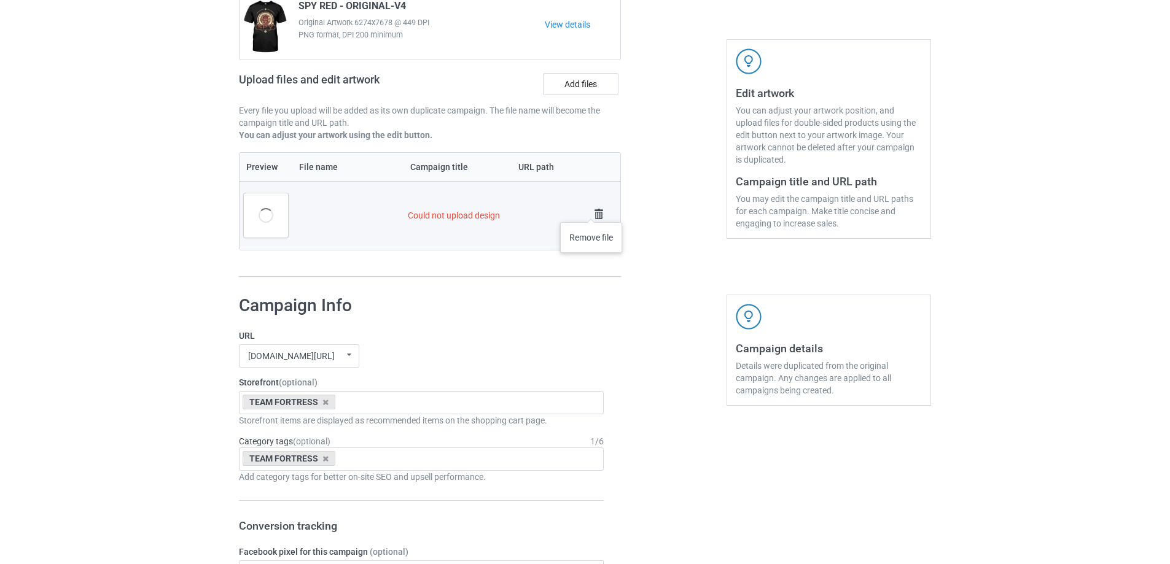
click at [602, 213] on img at bounding box center [598, 214] width 17 height 17
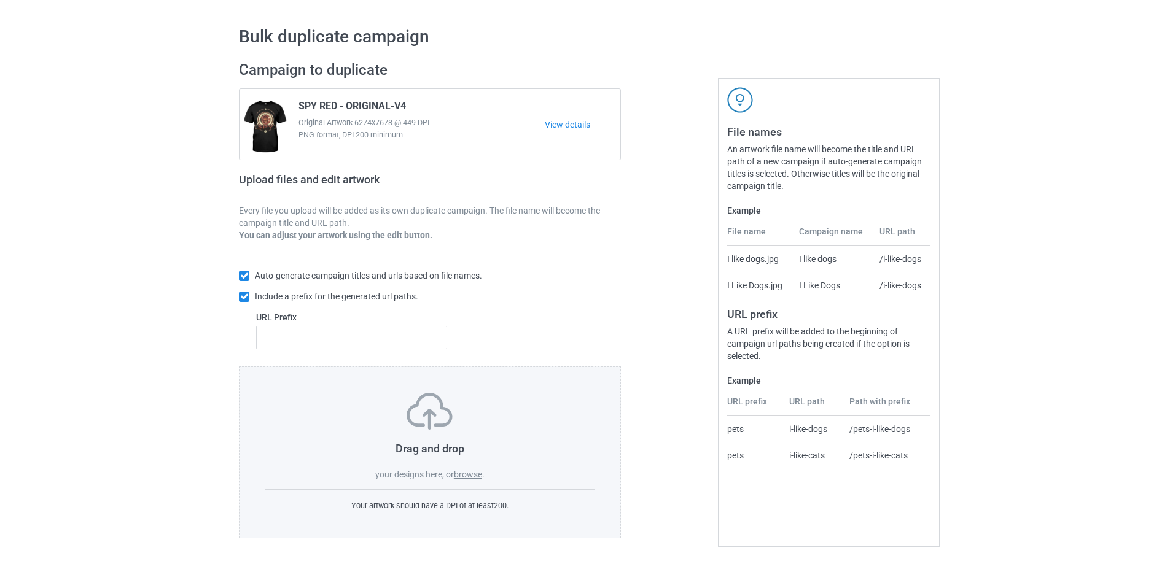
scroll to position [34, 0]
click at [474, 473] on label "browse" at bounding box center [468, 475] width 28 height 10
click at [0, 0] on input "browse" at bounding box center [0, 0] width 0 height 0
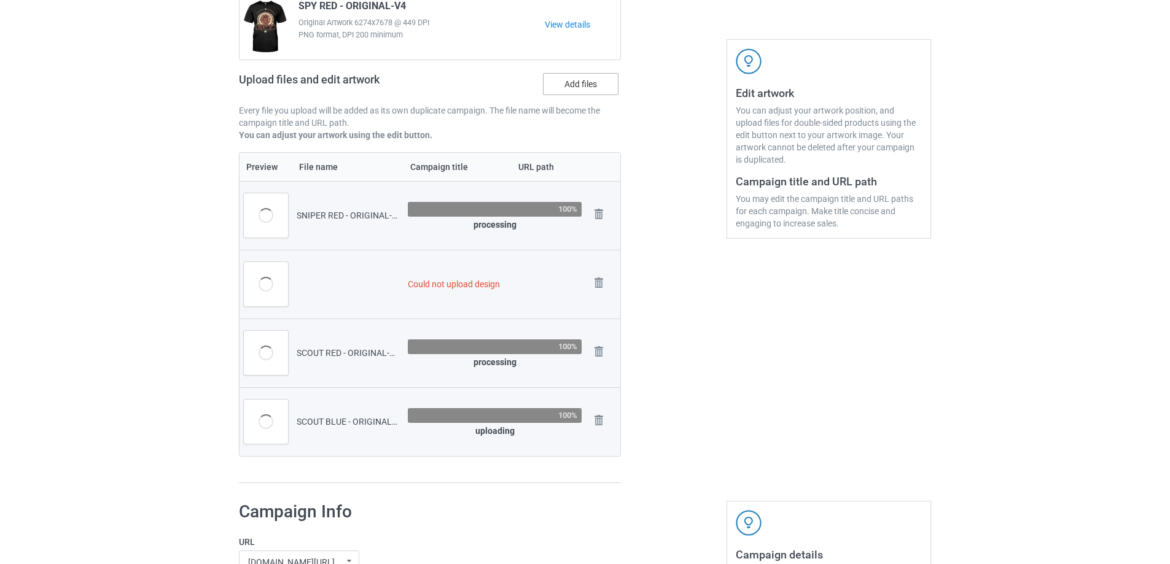
scroll to position [196, 0]
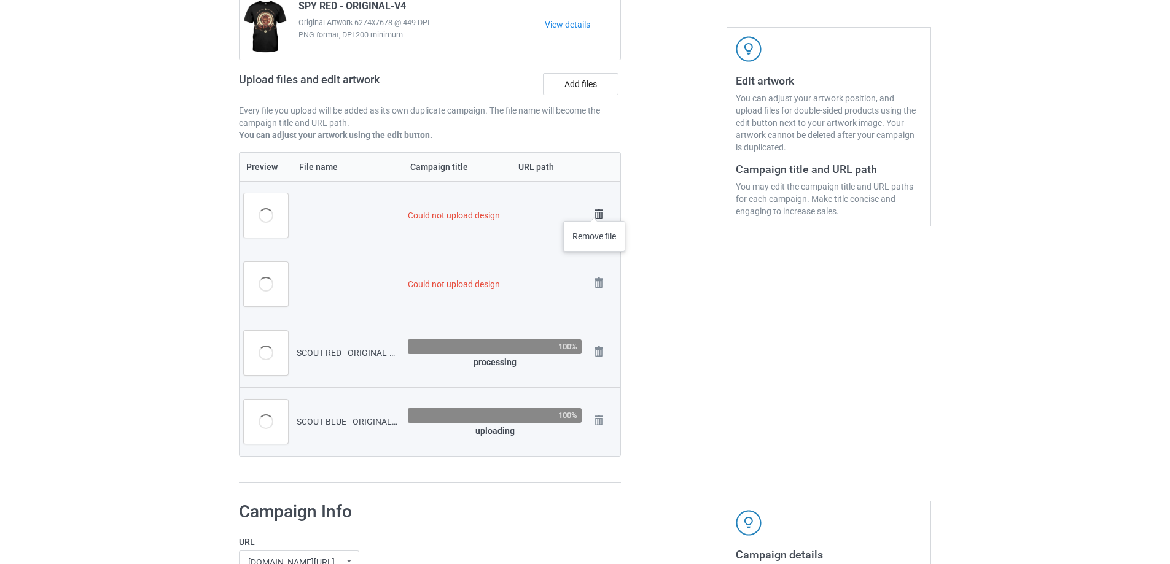
click at [594, 209] on img at bounding box center [598, 214] width 17 height 17
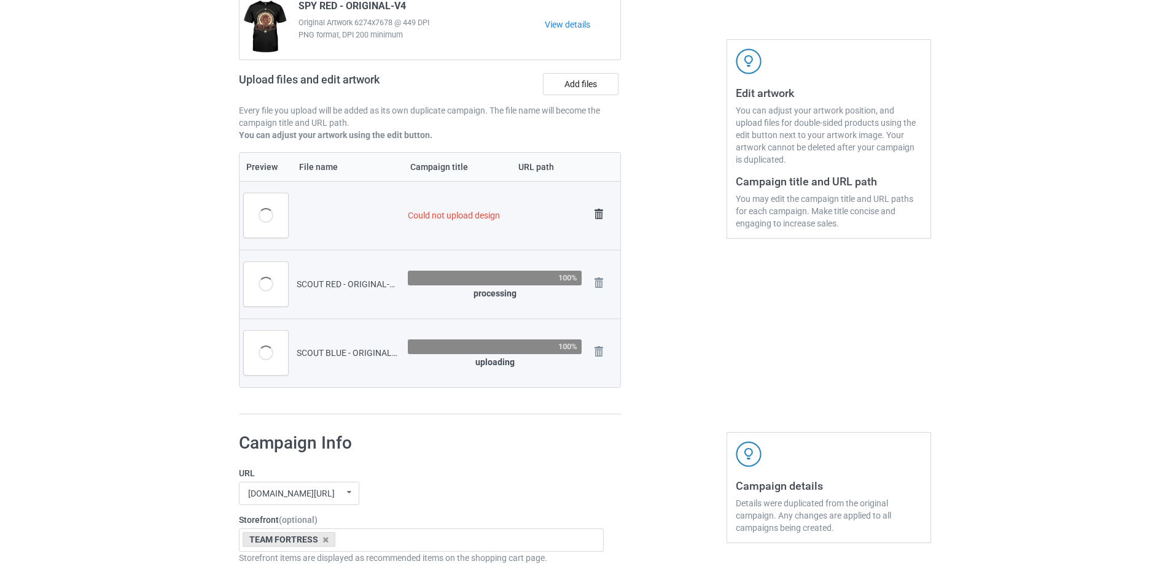
click at [598, 209] on img at bounding box center [598, 214] width 17 height 17
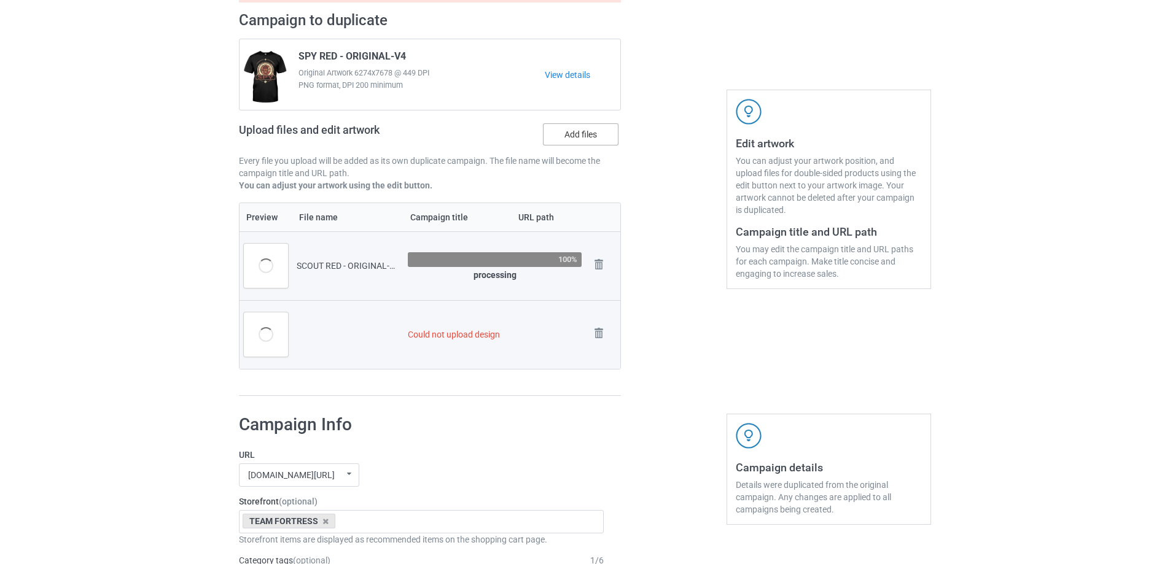
scroll to position [184, 0]
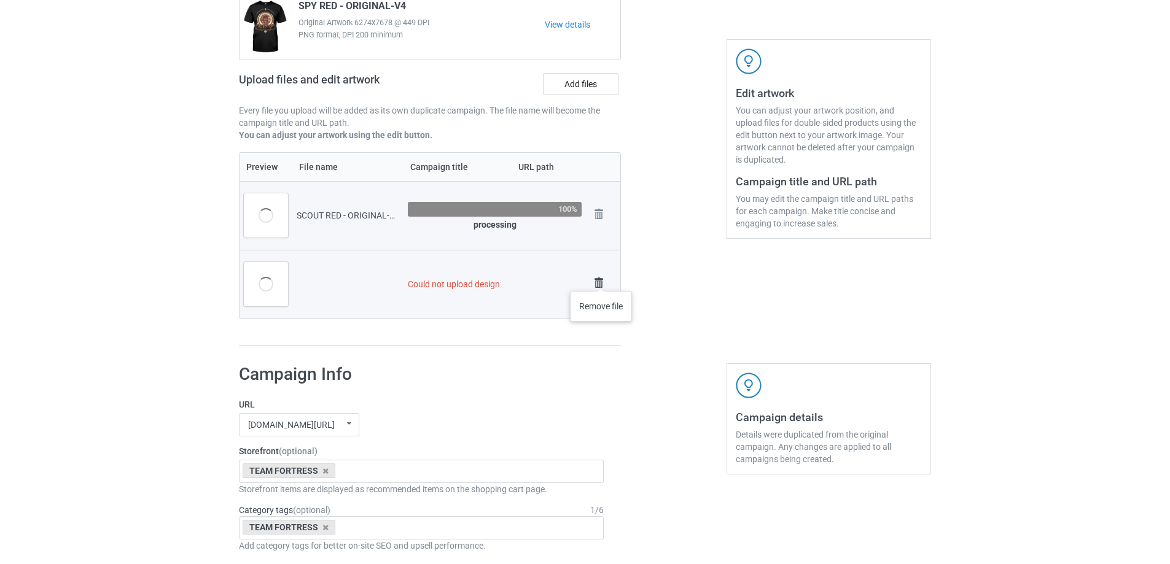
click at [601, 279] on img at bounding box center [598, 282] width 17 height 17
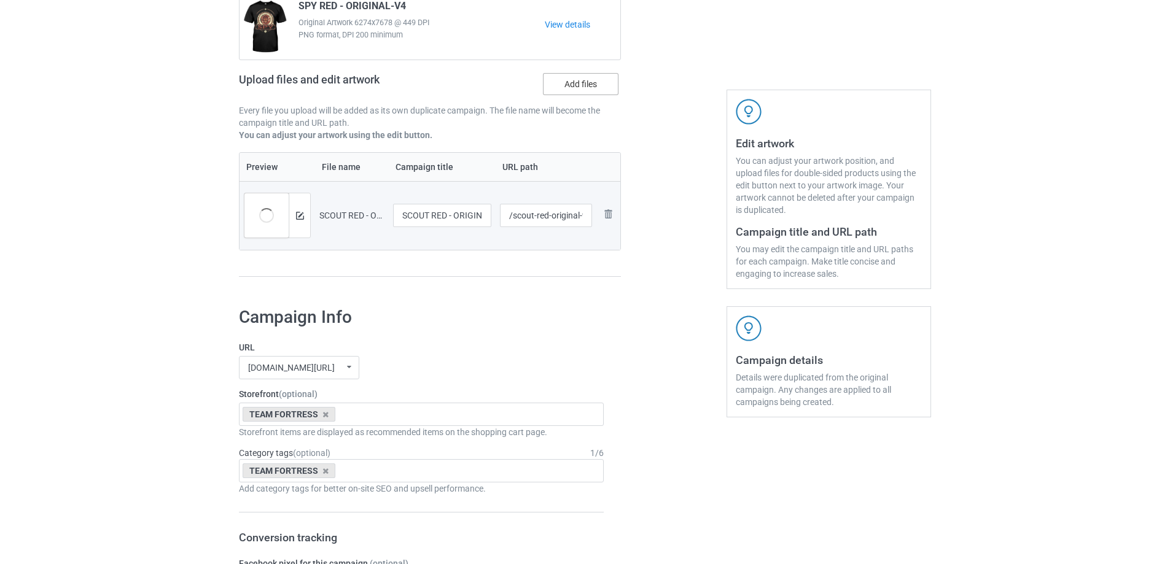
click at [583, 80] on label "Add files" at bounding box center [581, 84] width 76 height 22
click at [0, 0] on input "Add files" at bounding box center [0, 0] width 0 height 0
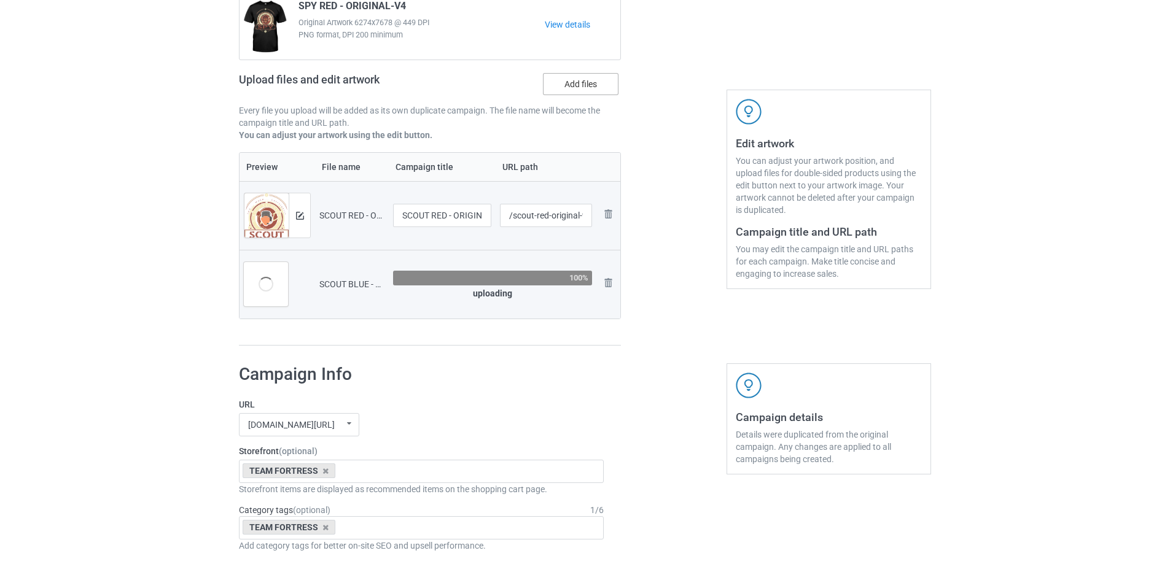
click at [603, 88] on label "Add files" at bounding box center [581, 84] width 76 height 22
click at [0, 0] on input "Add files" at bounding box center [0, 0] width 0 height 0
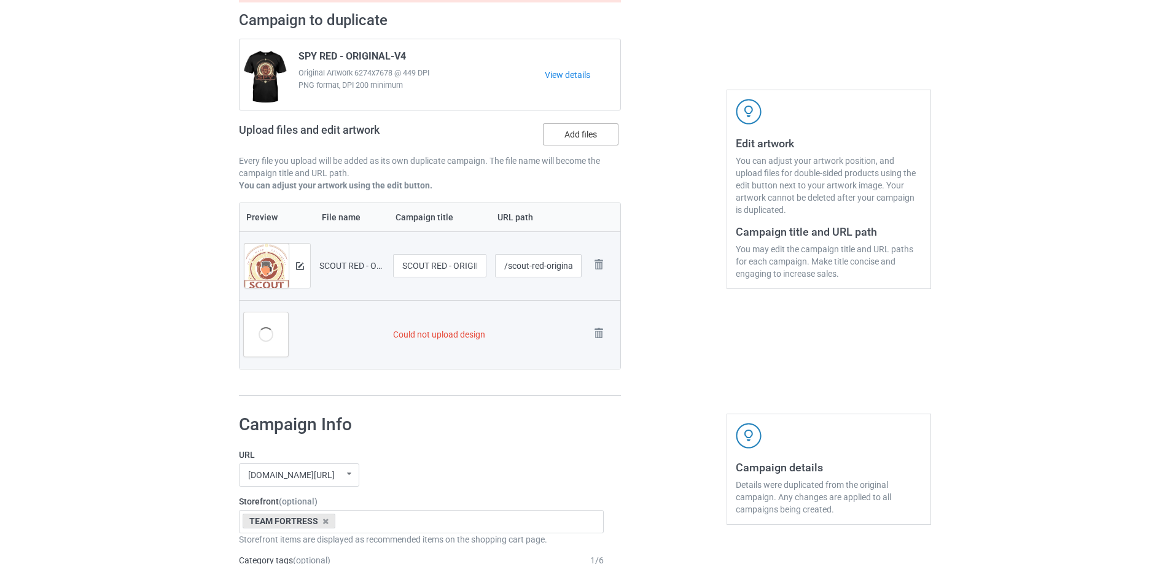
scroll to position [184, 0]
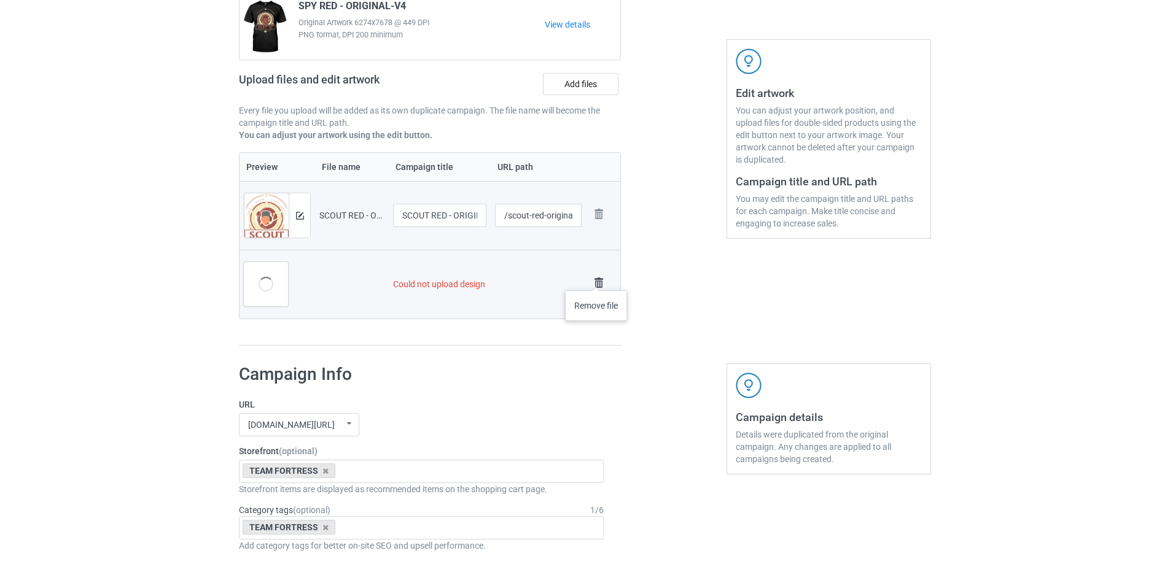
click at [596, 278] on img at bounding box center [598, 282] width 17 height 17
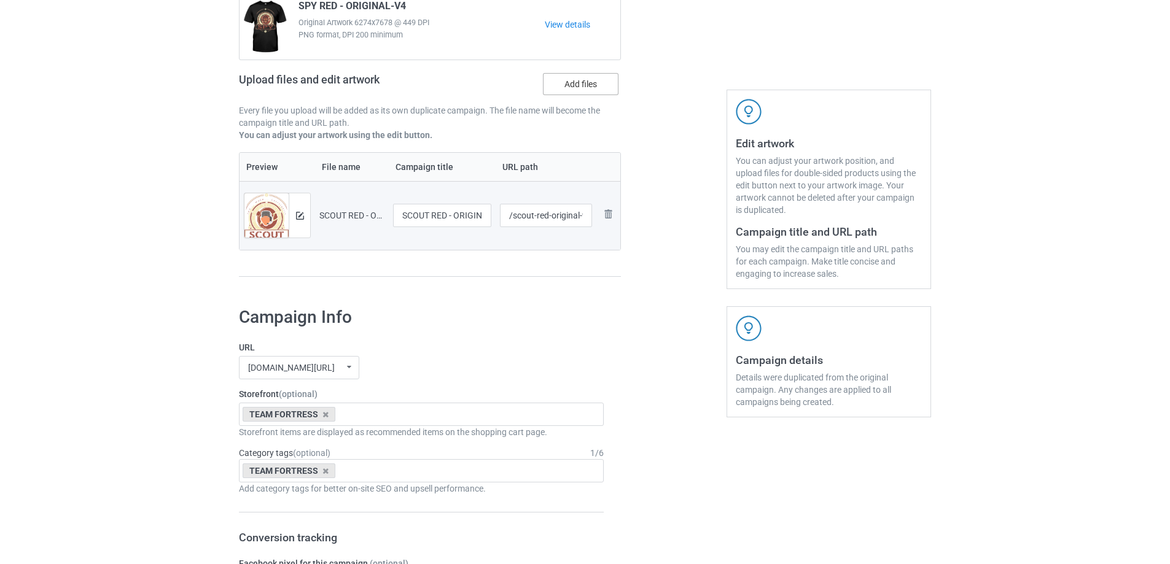
click at [575, 87] on label "Add files" at bounding box center [581, 84] width 76 height 22
click at [0, 0] on input "Add files" at bounding box center [0, 0] width 0 height 0
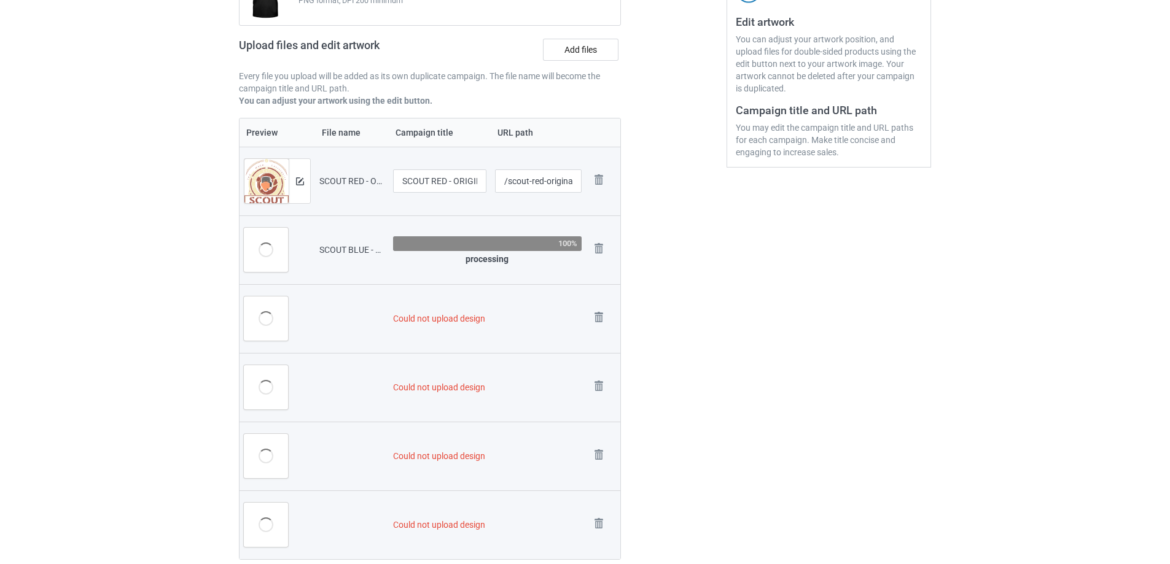
scroll to position [221, 0]
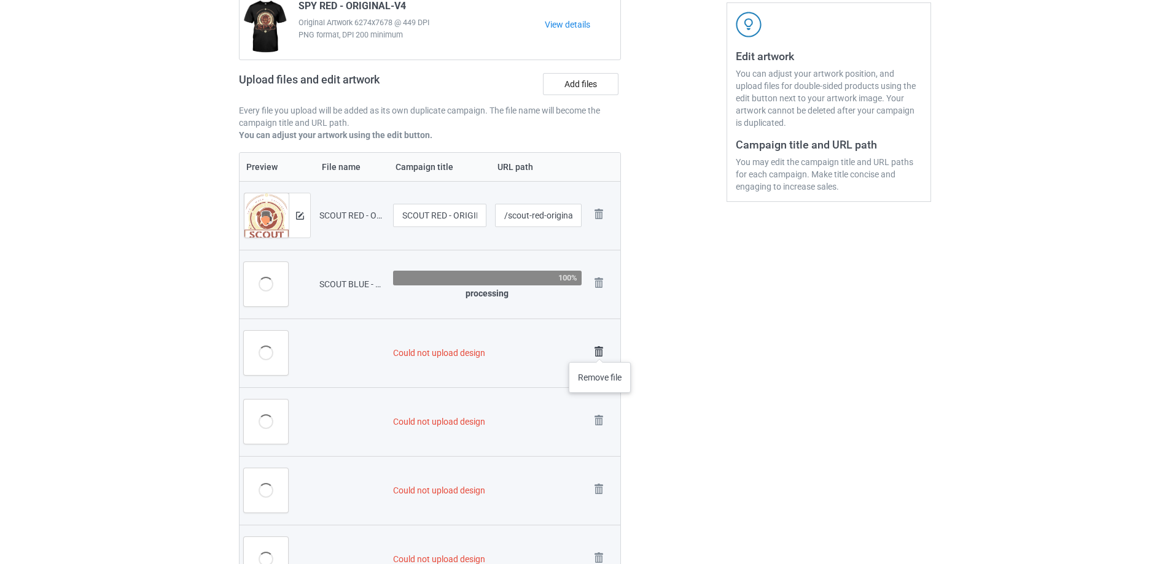
click at [600, 350] on img at bounding box center [598, 351] width 17 height 17
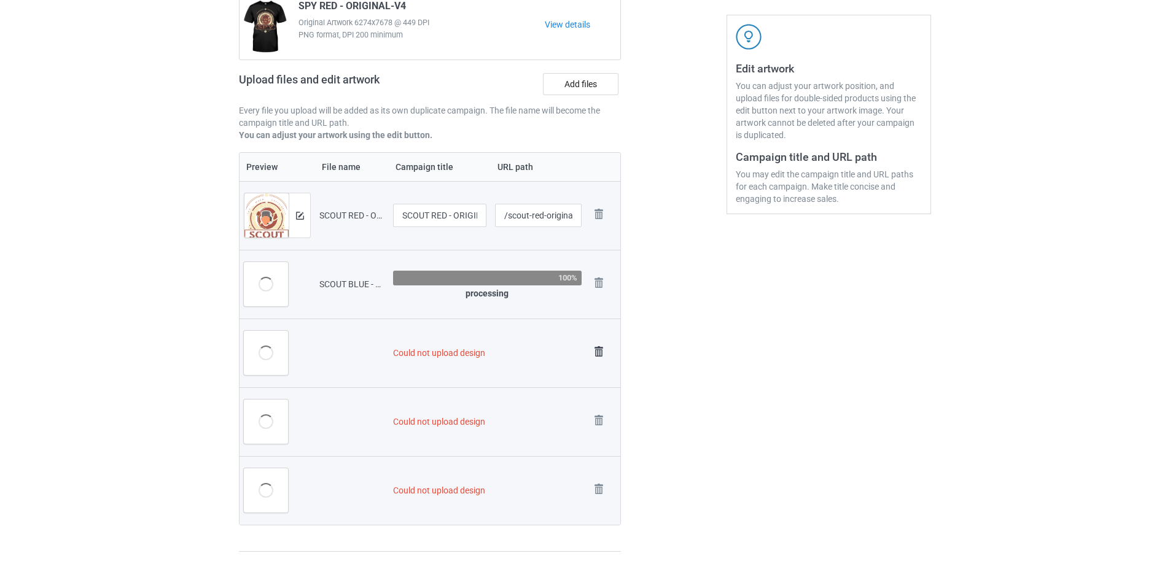
click at [600, 345] on img at bounding box center [598, 351] width 17 height 17
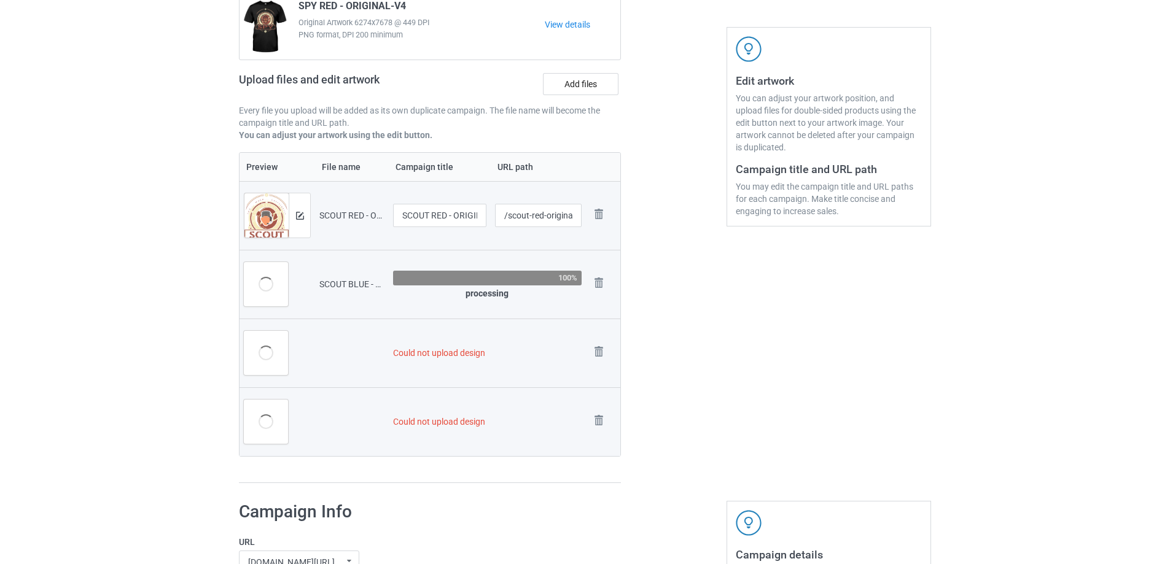
click at [0, 0] on img at bounding box center [0, 0] width 0 height 0
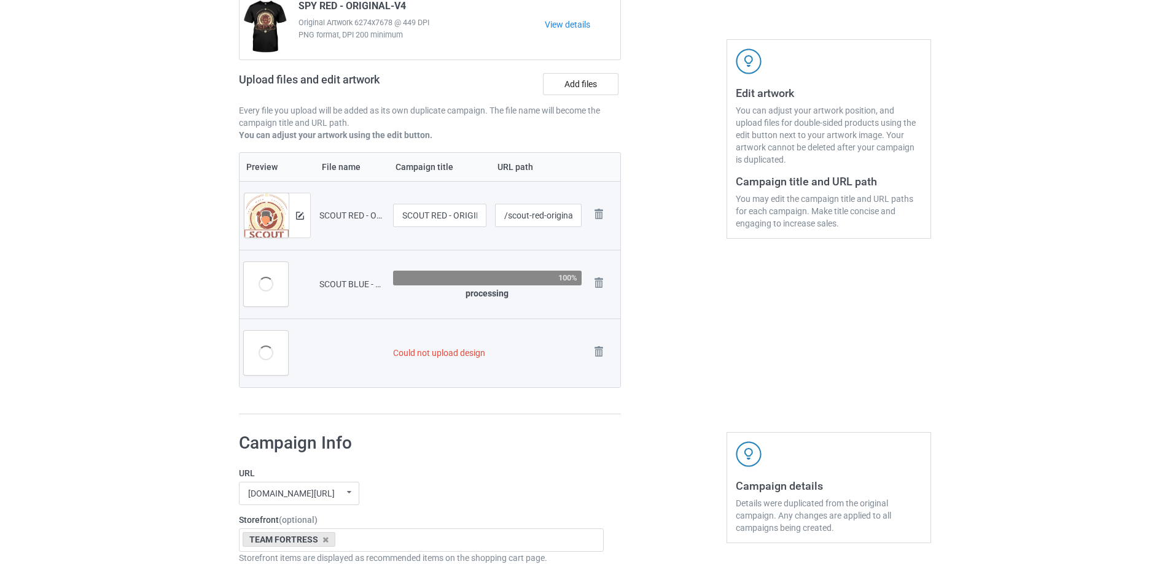
click at [0, 0] on img at bounding box center [0, 0] width 0 height 0
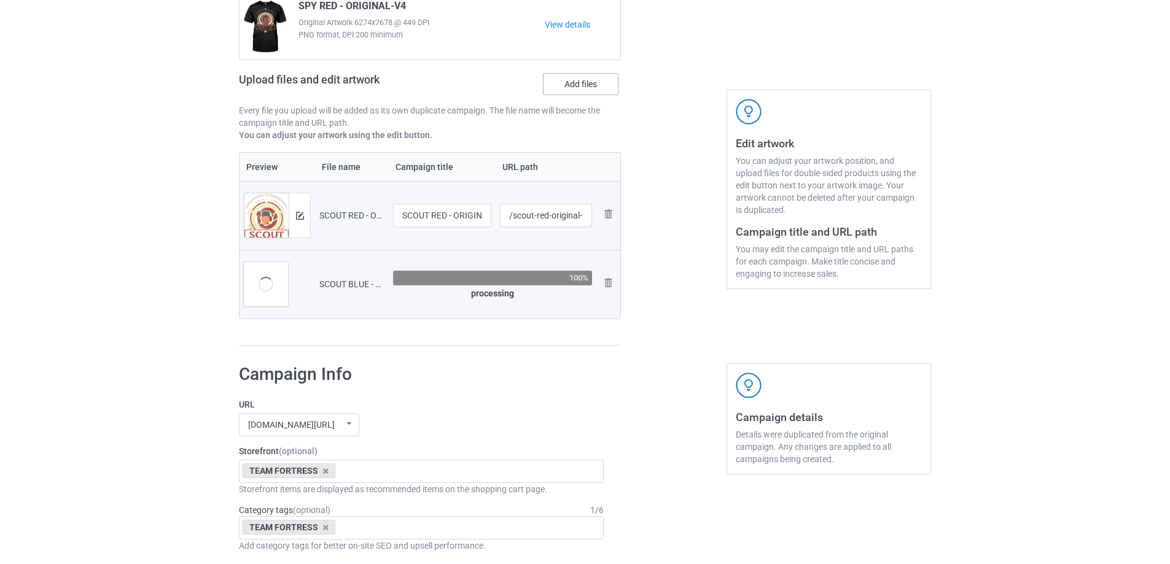
click at [594, 93] on label "Add files" at bounding box center [581, 84] width 76 height 22
click at [0, 0] on input "Add files" at bounding box center [0, 0] width 0 height 0
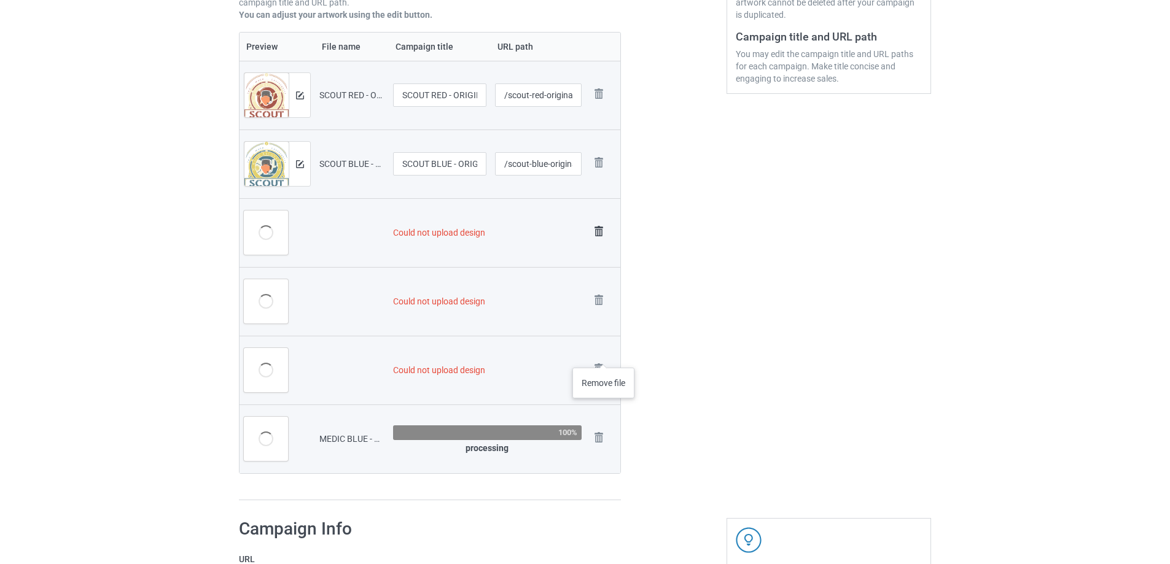
scroll to position [332, 0]
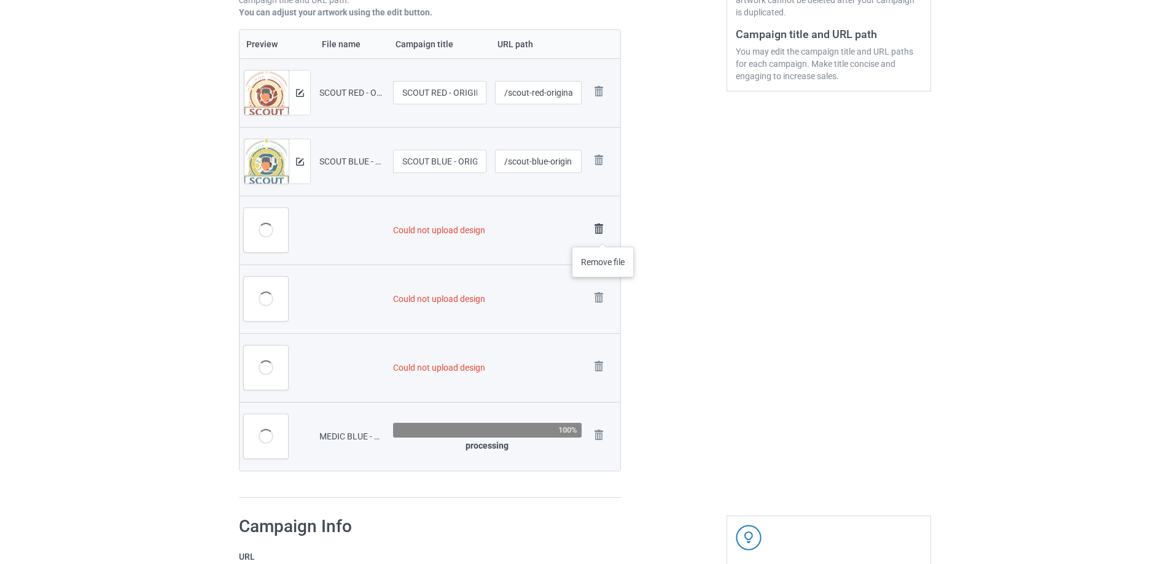
click at [603, 235] on img at bounding box center [598, 228] width 17 height 17
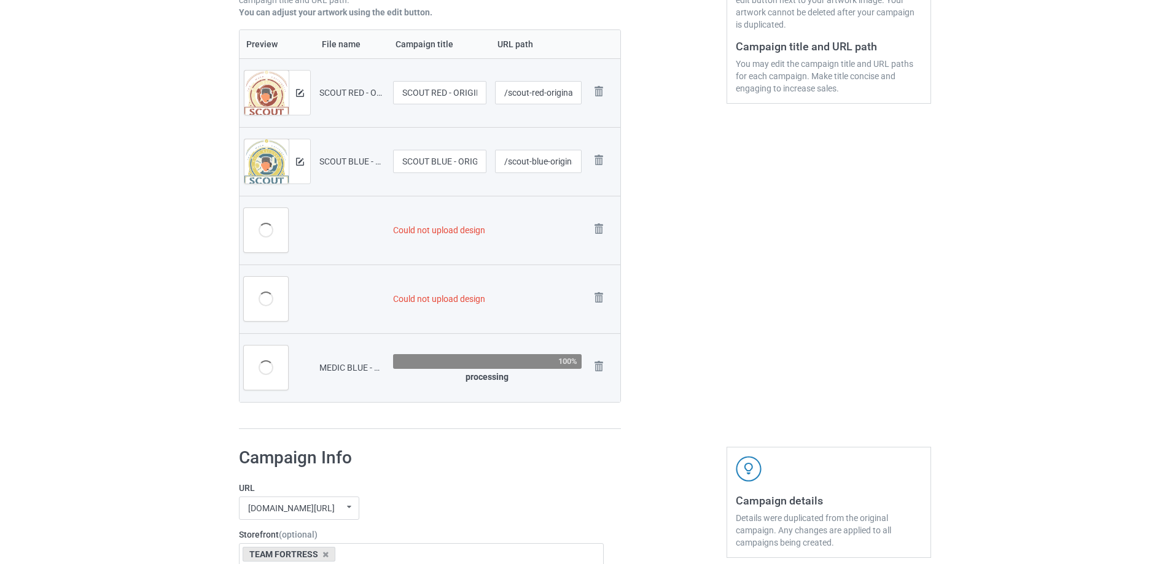
click at [0, 0] on img at bounding box center [0, 0] width 0 height 0
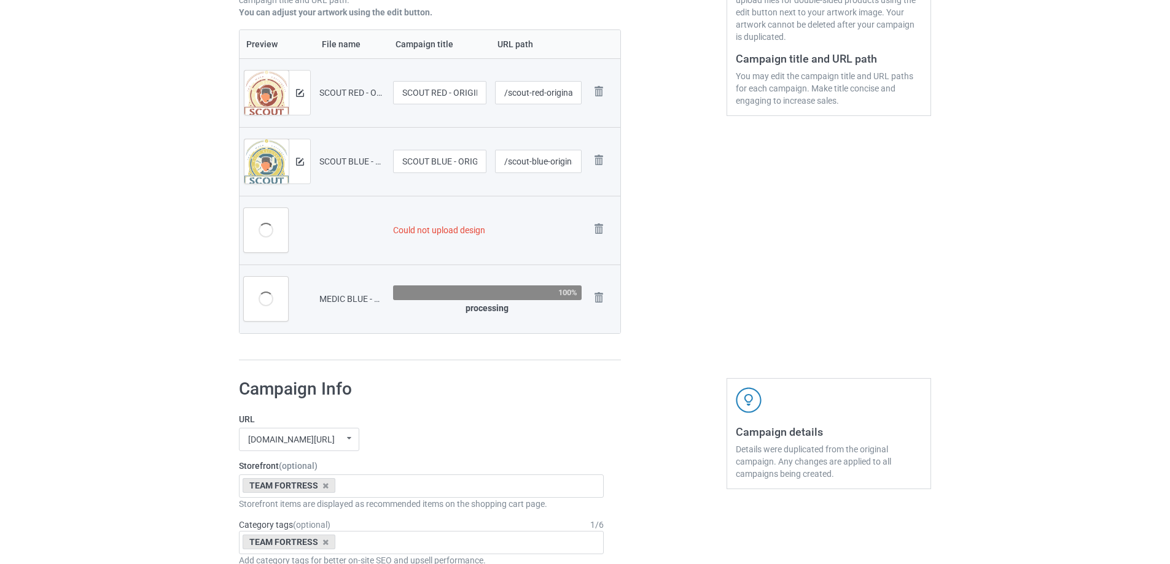
click at [0, 0] on img at bounding box center [0, 0] width 0 height 0
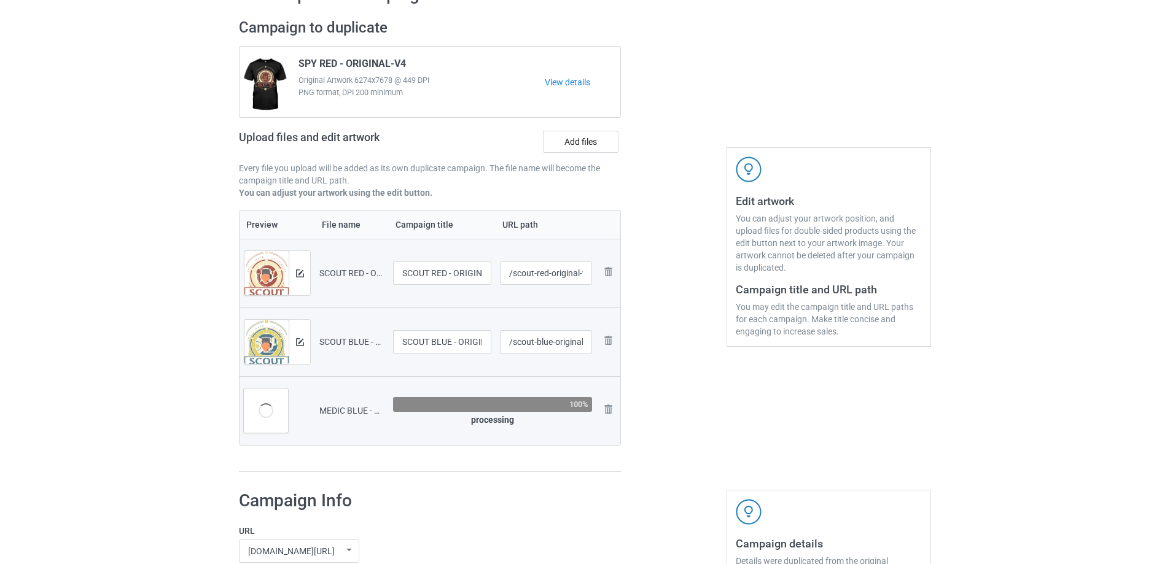
scroll to position [72, 0]
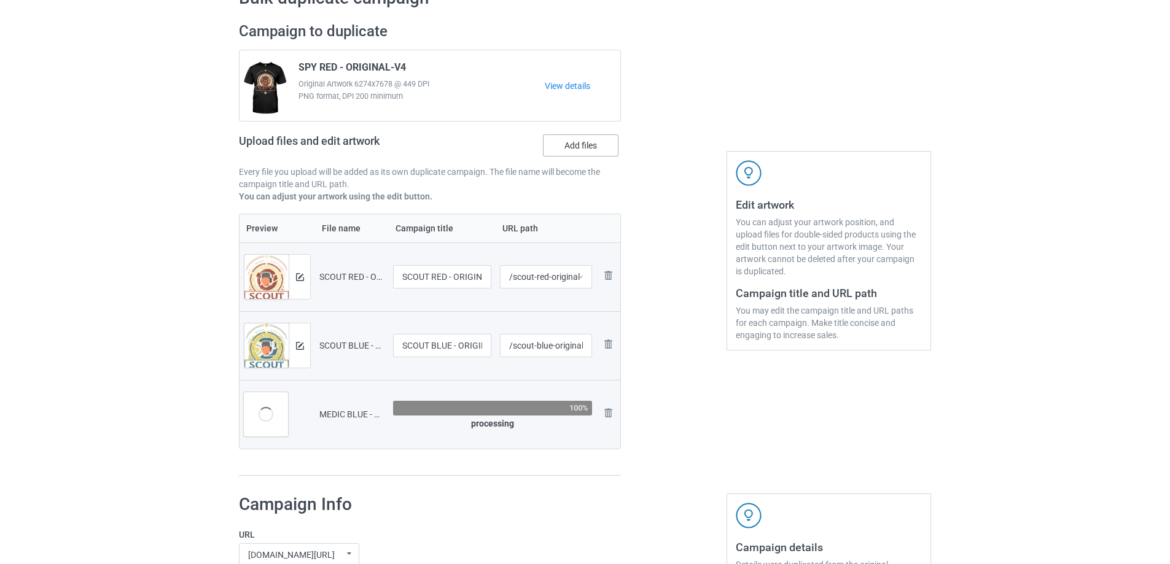
click at [583, 155] on label "Add files" at bounding box center [581, 145] width 76 height 22
click at [0, 0] on input "Add files" at bounding box center [0, 0] width 0 height 0
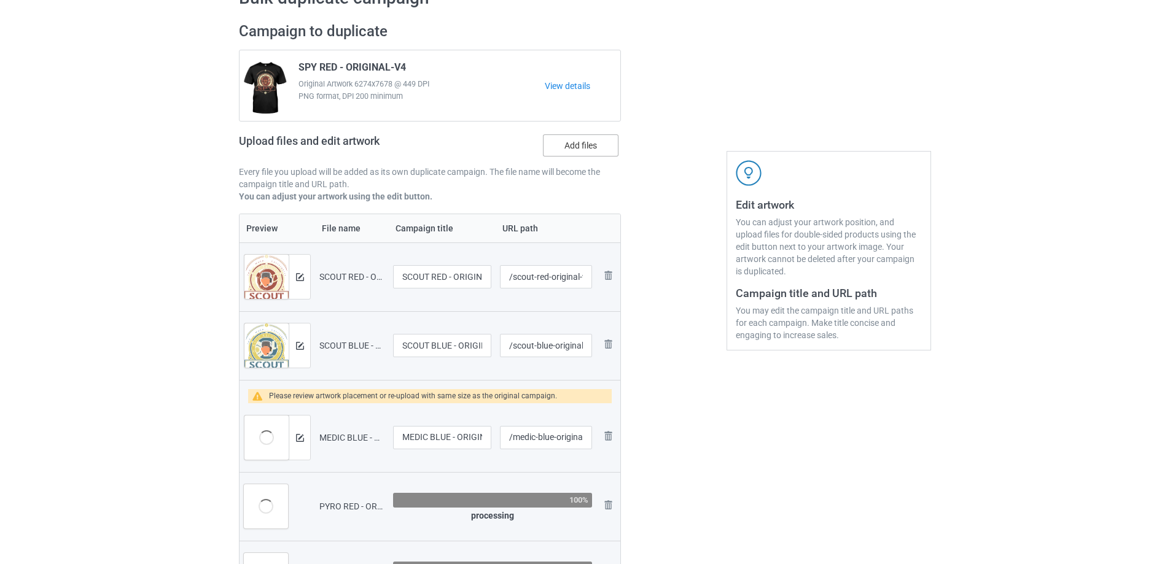
click at [588, 156] on label "Add files" at bounding box center [581, 145] width 76 height 22
click at [0, 0] on input "Add files" at bounding box center [0, 0] width 0 height 0
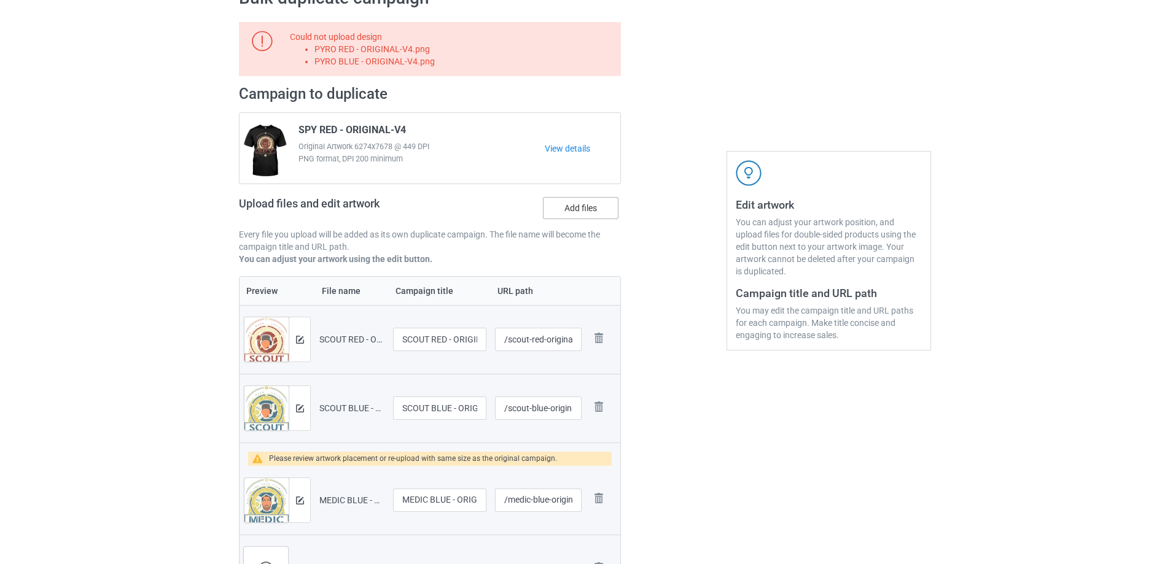
click at [598, 204] on label "Add files" at bounding box center [581, 208] width 76 height 22
click at [0, 0] on input "Add files" at bounding box center [0, 0] width 0 height 0
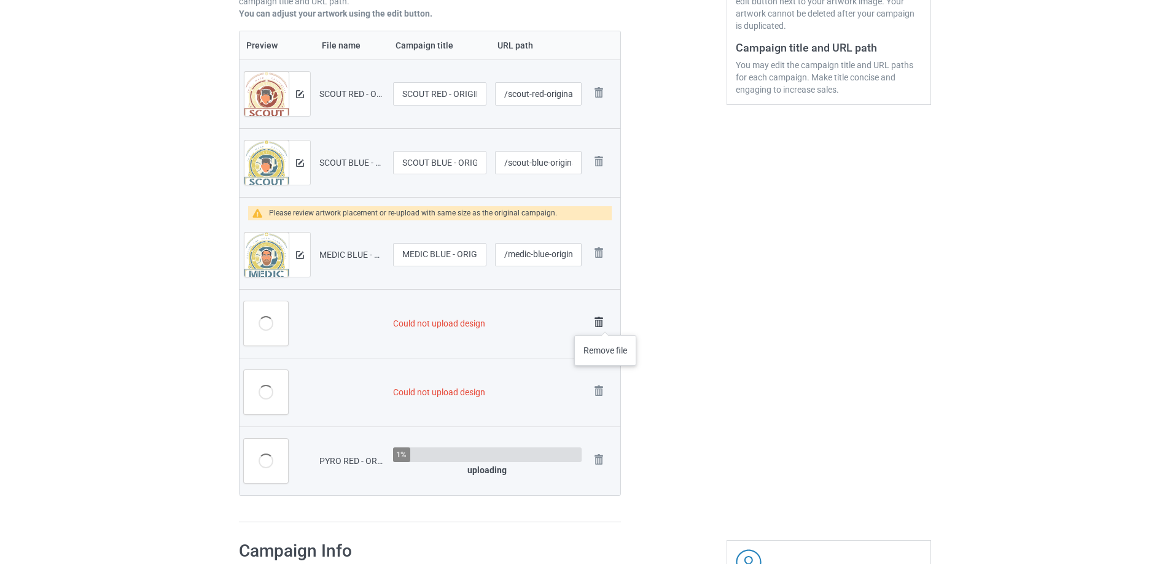
click at [605, 323] on img at bounding box center [598, 322] width 17 height 17
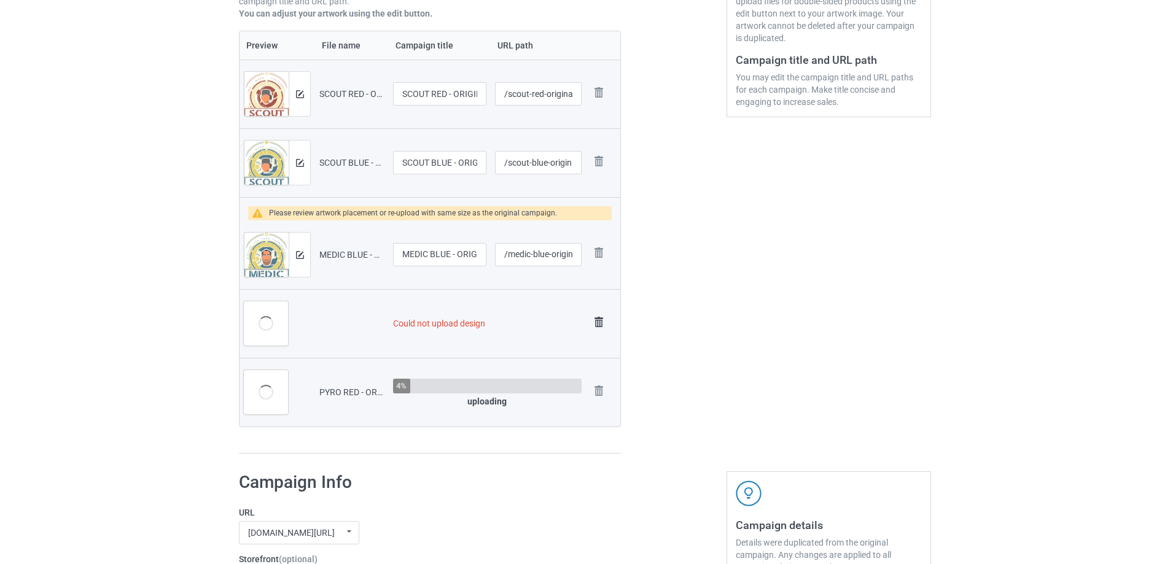
click at [605, 322] on img at bounding box center [598, 322] width 17 height 17
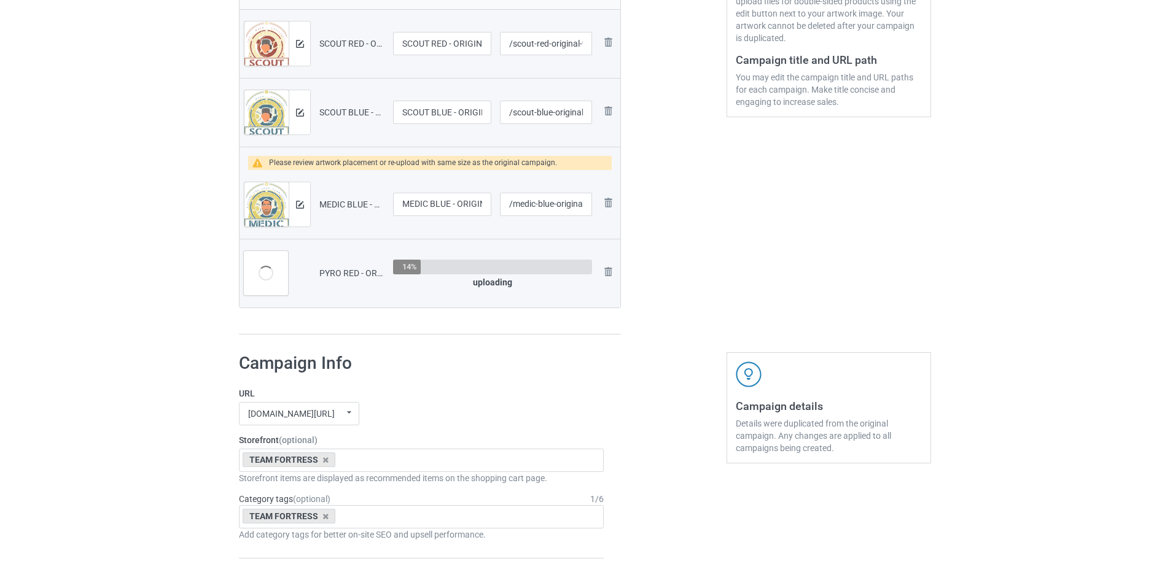
scroll to position [255, 0]
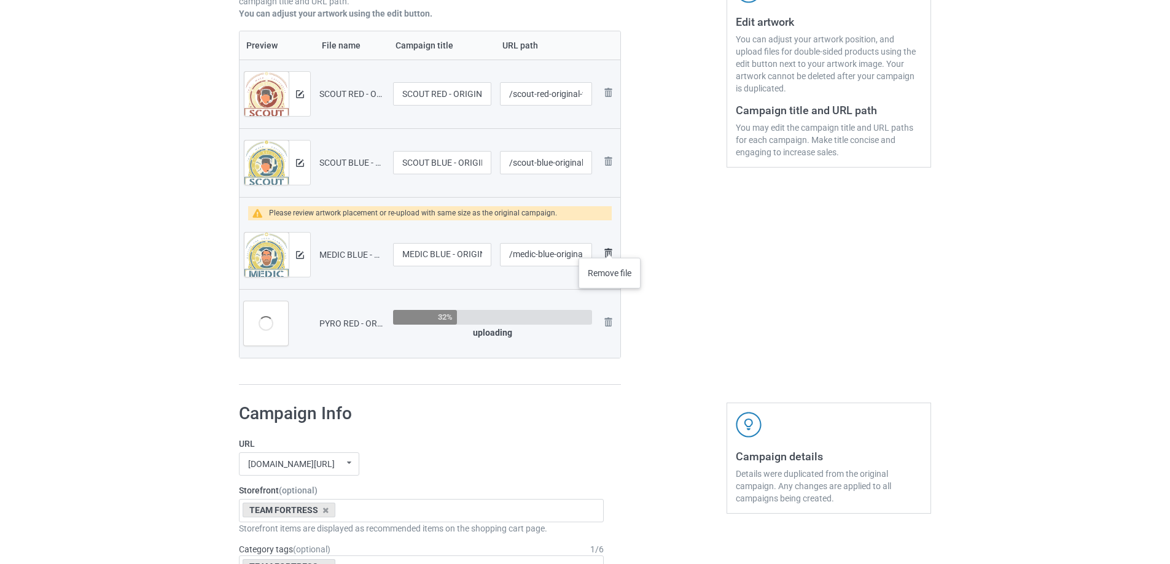
click at [610, 246] on img at bounding box center [608, 253] width 15 height 15
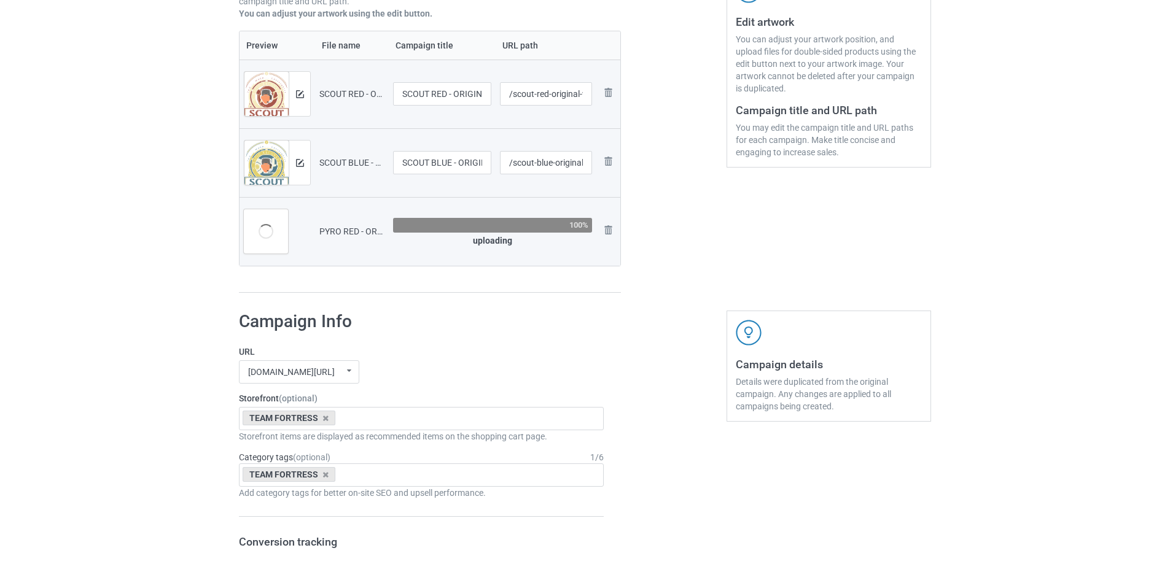
scroll to position [71, 0]
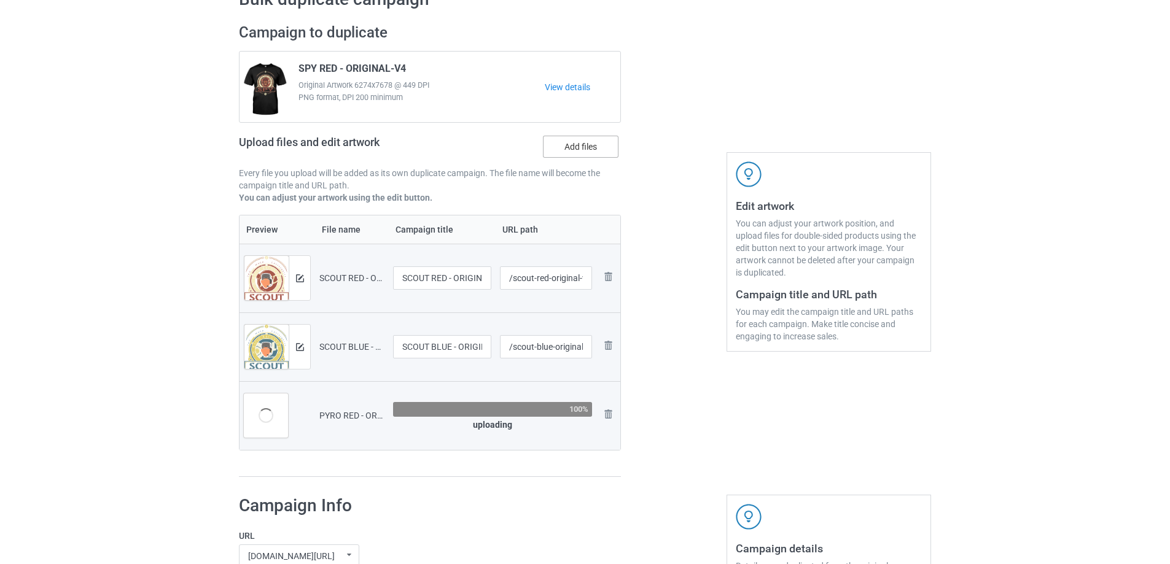
click at [572, 148] on div "Campaign to duplicate SPY RED - ORIGINAL-V4 Original Artwork 6274x7678 @ 449 DP…" at bounding box center [430, 119] width 382 height 192
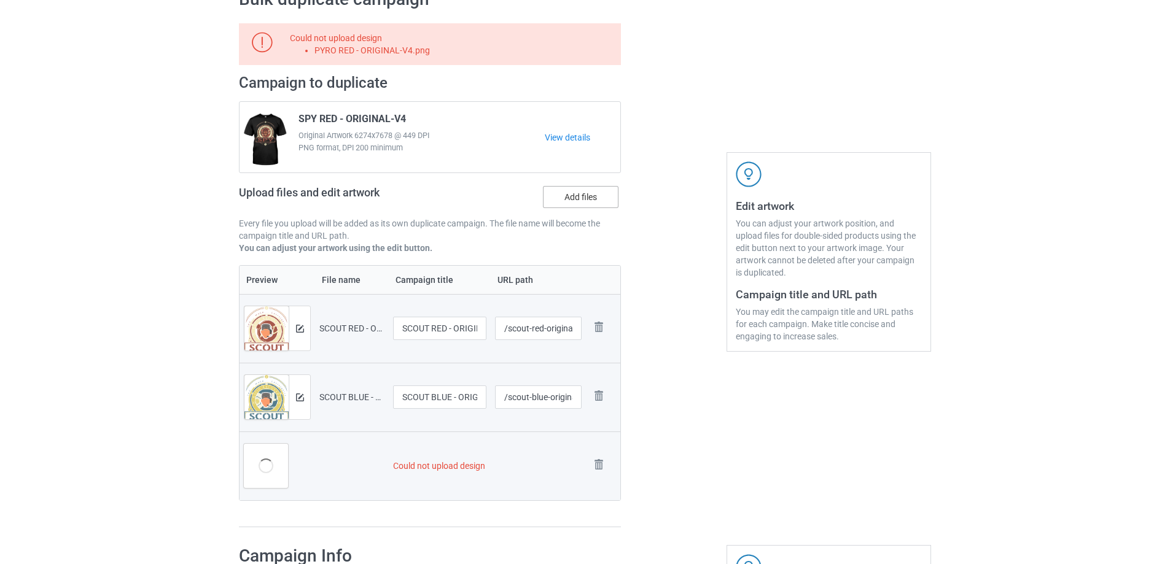
click at [583, 198] on label "Add files" at bounding box center [581, 197] width 76 height 22
click at [0, 0] on input "Add files" at bounding box center [0, 0] width 0 height 0
click at [597, 462] on img at bounding box center [598, 464] width 17 height 17
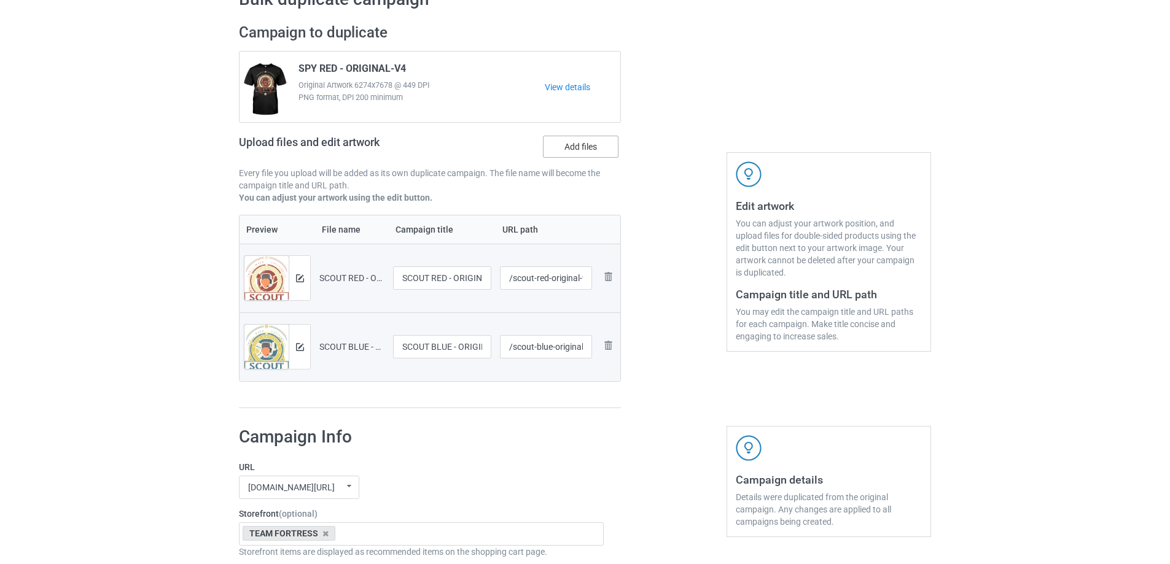
click at [574, 157] on label "Add files" at bounding box center [581, 147] width 76 height 22
click at [0, 0] on input "Add files" at bounding box center [0, 0] width 0 height 0
click at [614, 150] on label "Add files" at bounding box center [581, 147] width 76 height 22
click at [0, 0] on input "Add files" at bounding box center [0, 0] width 0 height 0
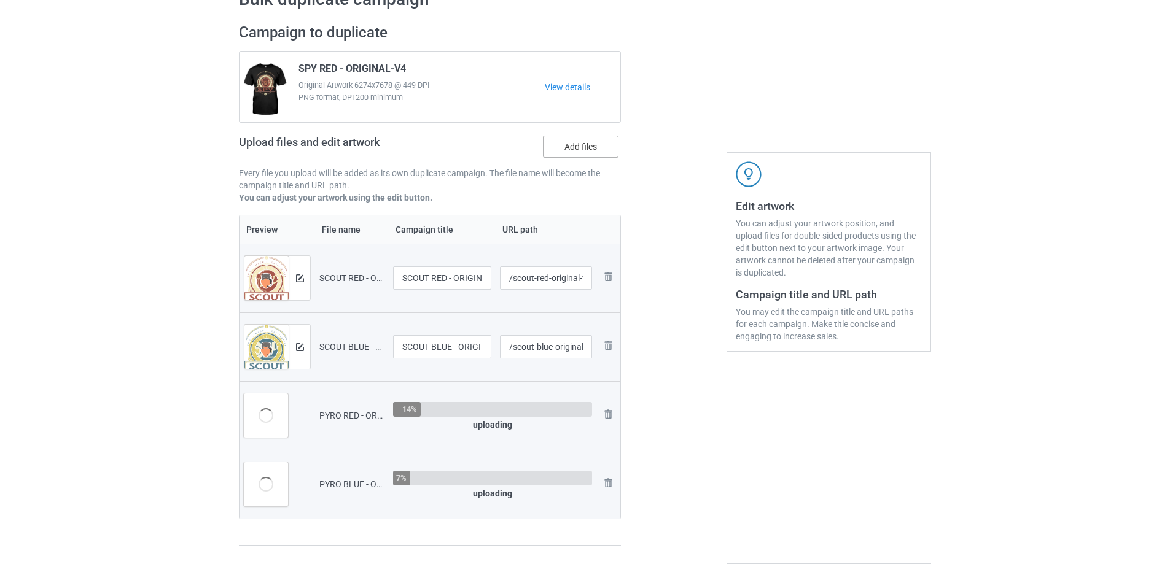
click at [591, 157] on label "Add files" at bounding box center [581, 147] width 76 height 22
click at [0, 0] on input "Add files" at bounding box center [0, 0] width 0 height 0
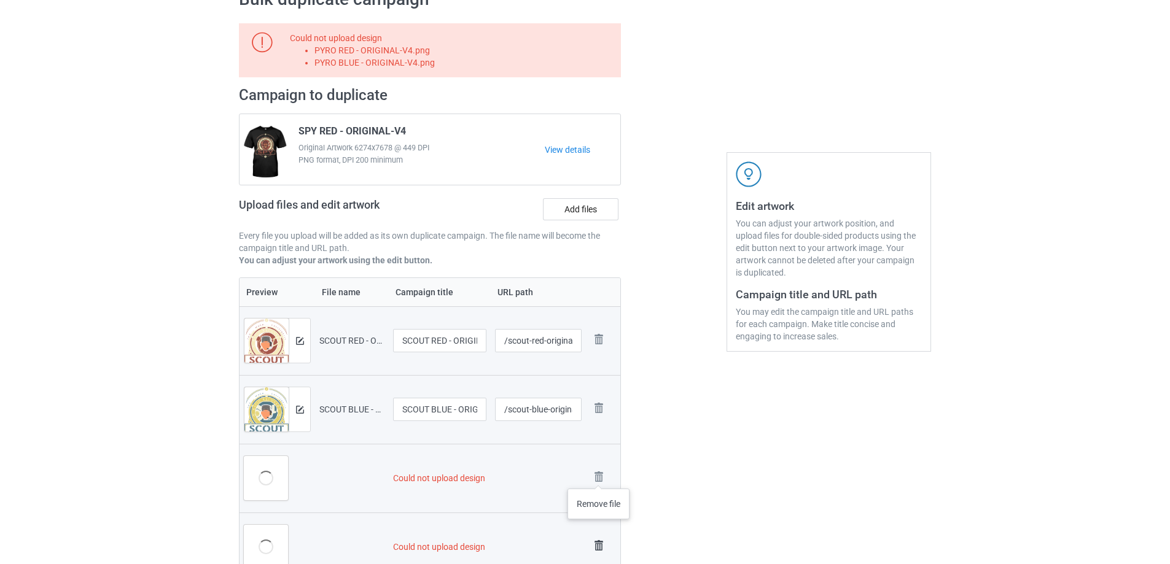
click at [0, 0] on img at bounding box center [0, 0] width 0 height 0
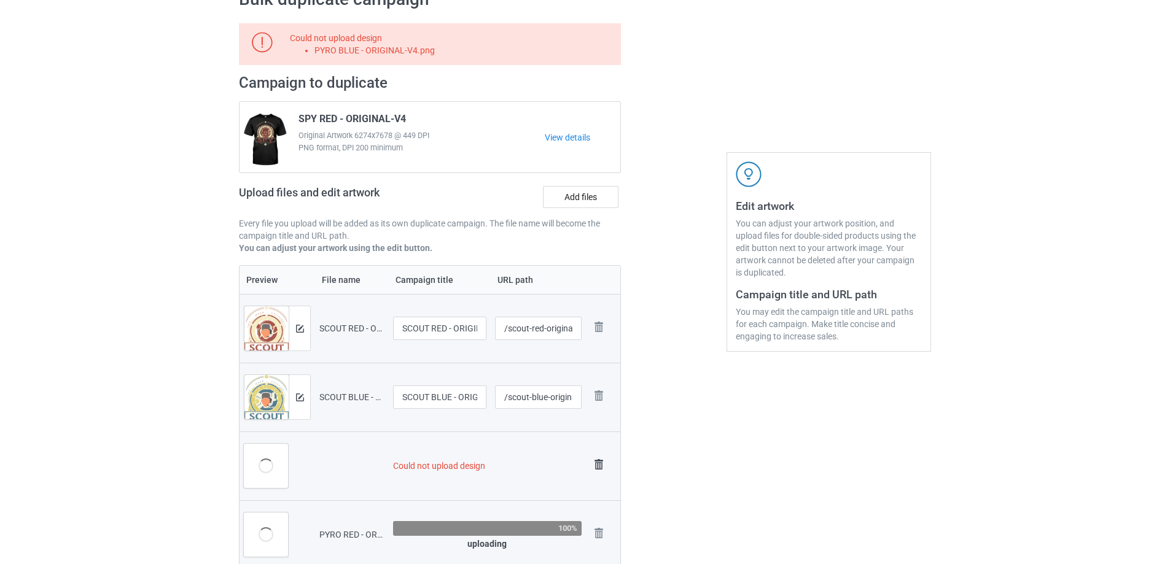
click at [600, 463] on img at bounding box center [598, 464] width 17 height 17
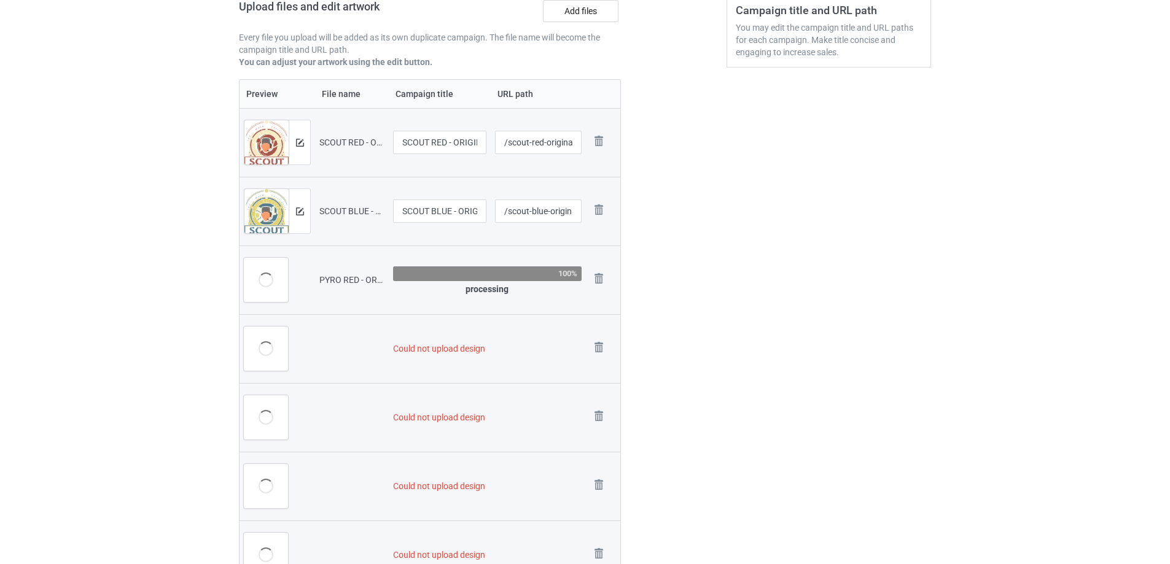
scroll to position [354, 0]
click at [600, 352] on img at bounding box center [598, 349] width 17 height 17
click at [0, 0] on img at bounding box center [0, 0] width 0 height 0
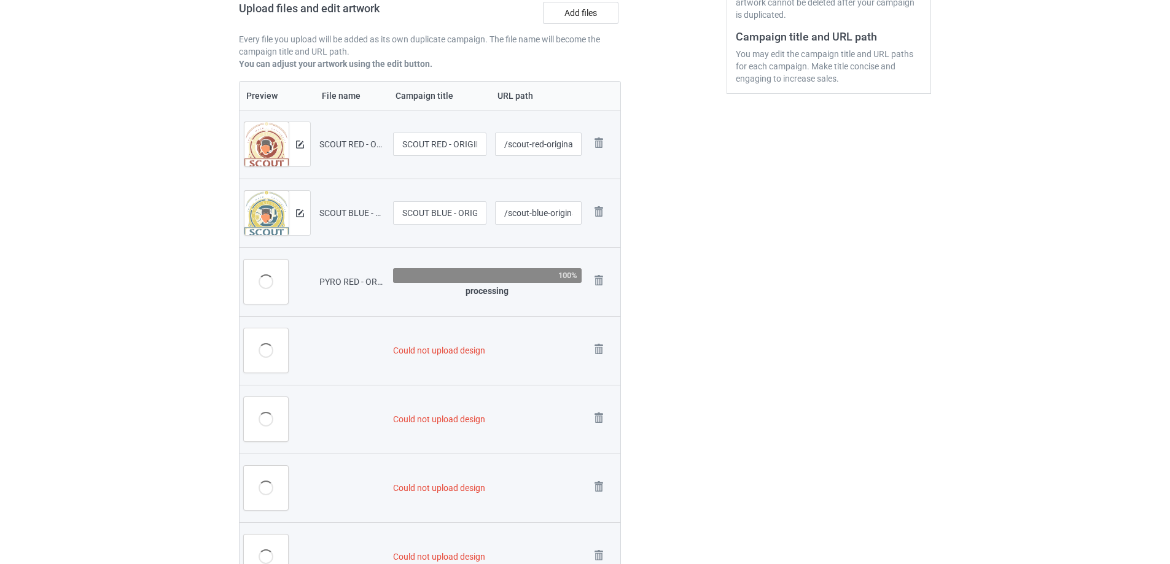
click at [0, 0] on img at bounding box center [0, 0] width 0 height 0
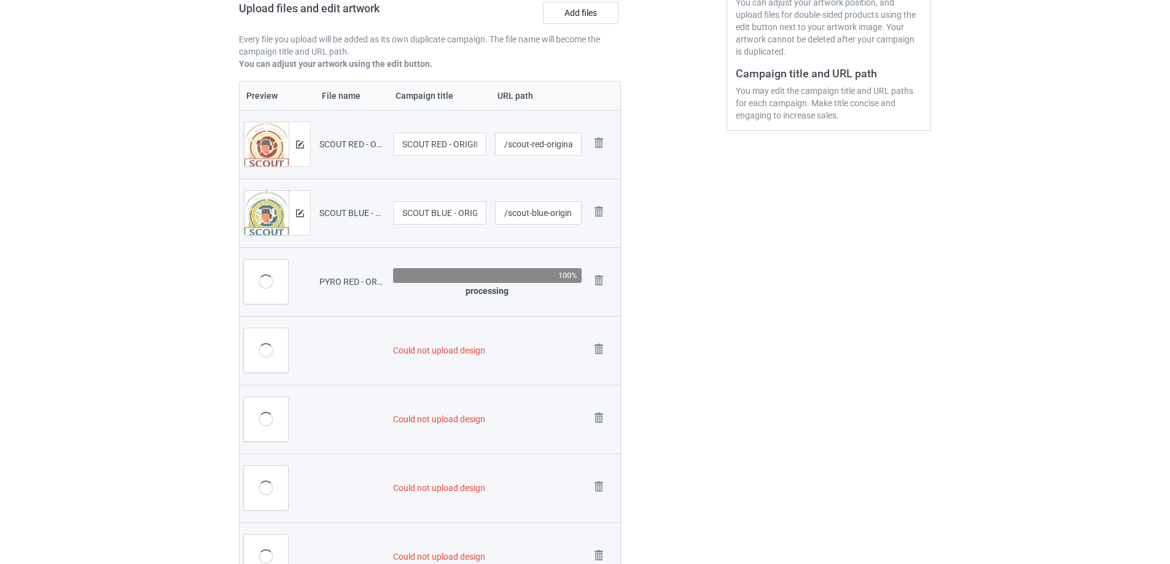
click at [0, 0] on img at bounding box center [0, 0] width 0 height 0
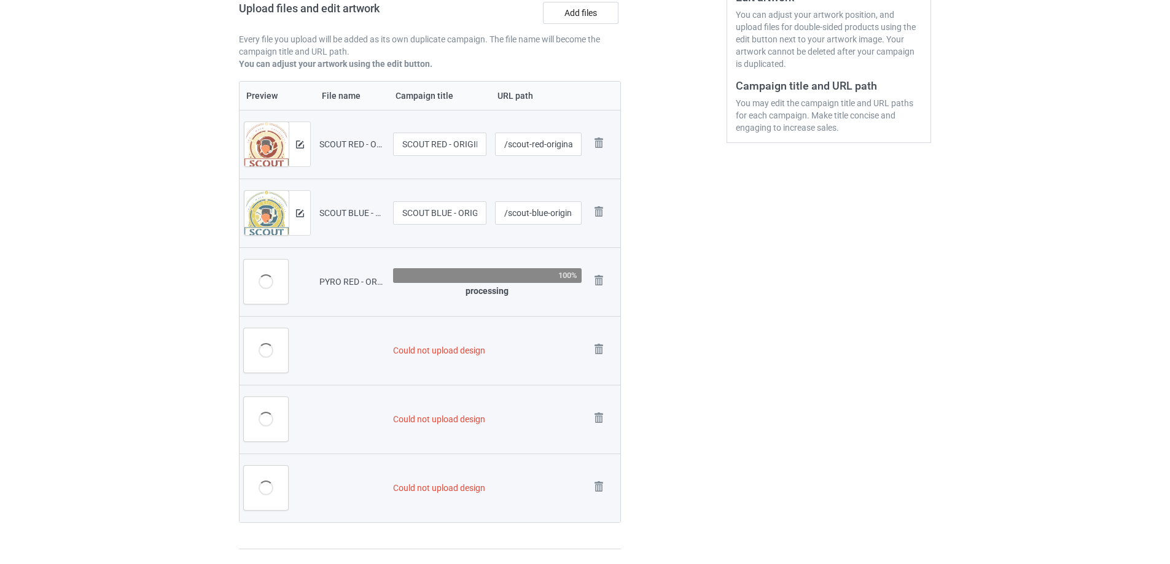
click at [0, 0] on img at bounding box center [0, 0] width 0 height 0
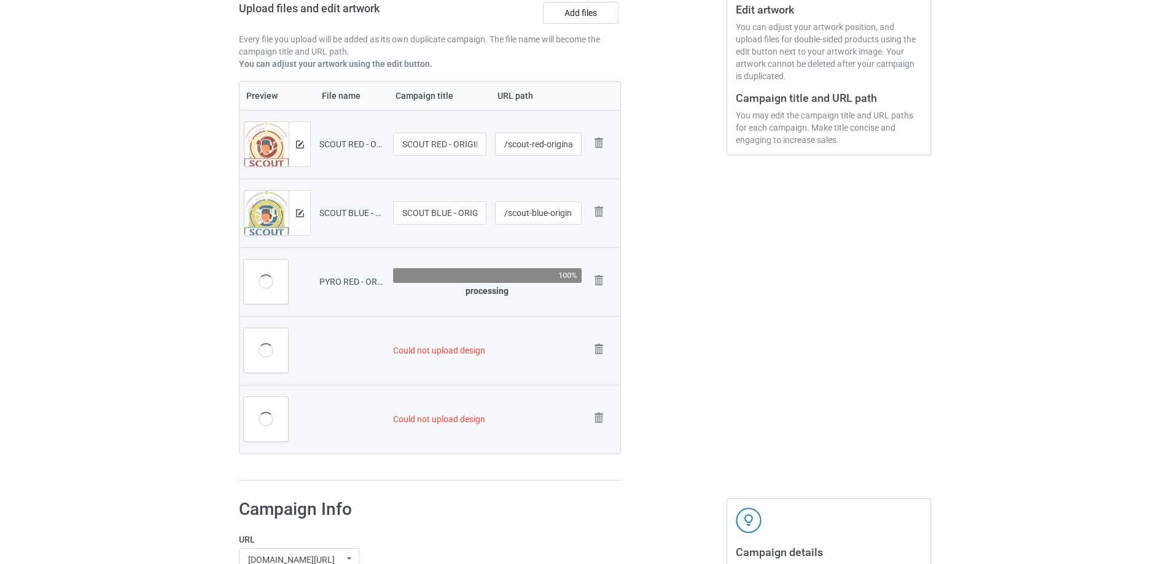
click at [0, 0] on img at bounding box center [0, 0] width 0 height 0
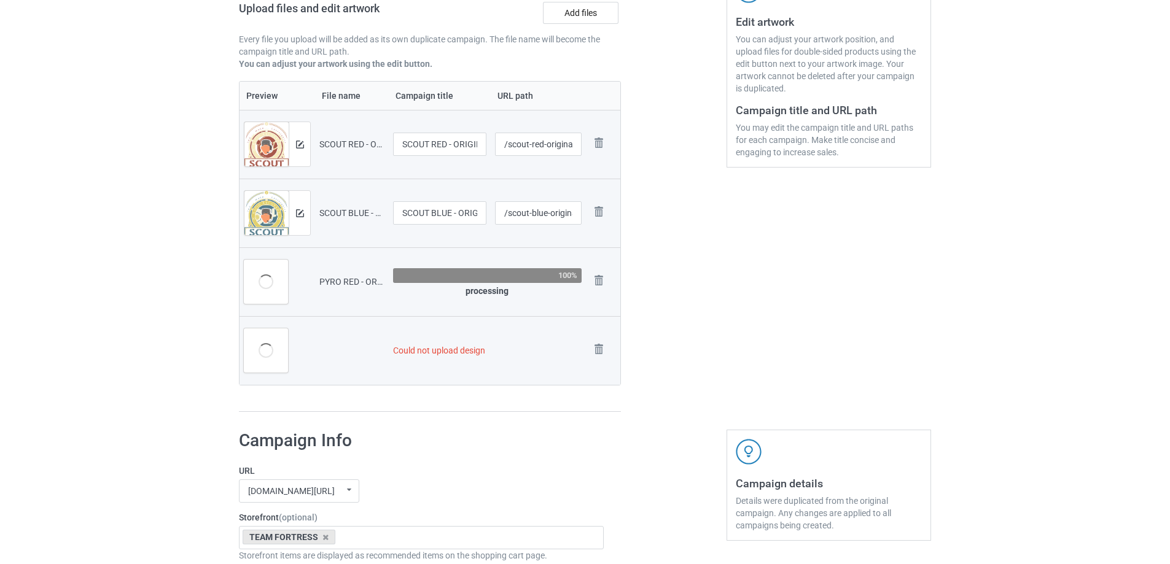
click at [0, 0] on img at bounding box center [0, 0] width 0 height 0
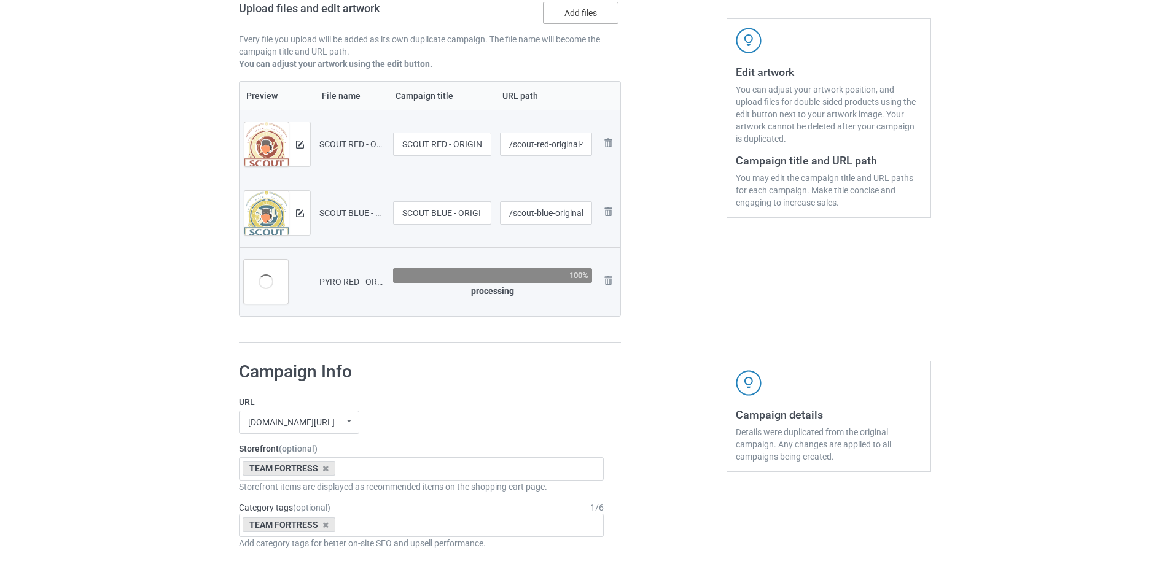
click at [582, 20] on label "Add files" at bounding box center [581, 13] width 76 height 22
click at [0, 0] on input "Add files" at bounding box center [0, 0] width 0 height 0
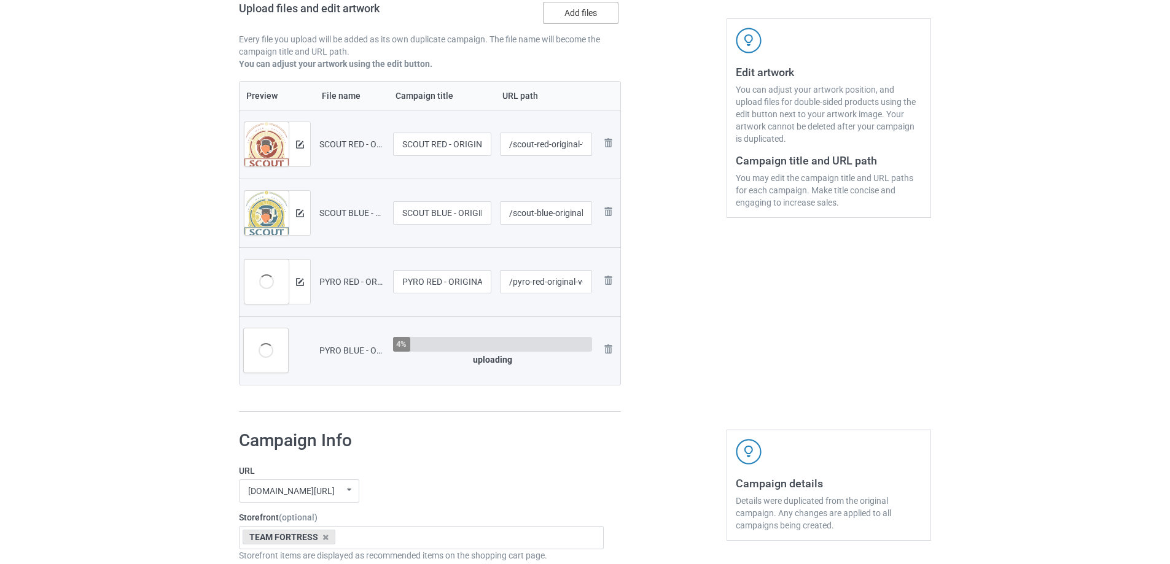
click at [583, 14] on label "Add files" at bounding box center [581, 13] width 76 height 22
click at [0, 0] on input "Add files" at bounding box center [0, 0] width 0 height 0
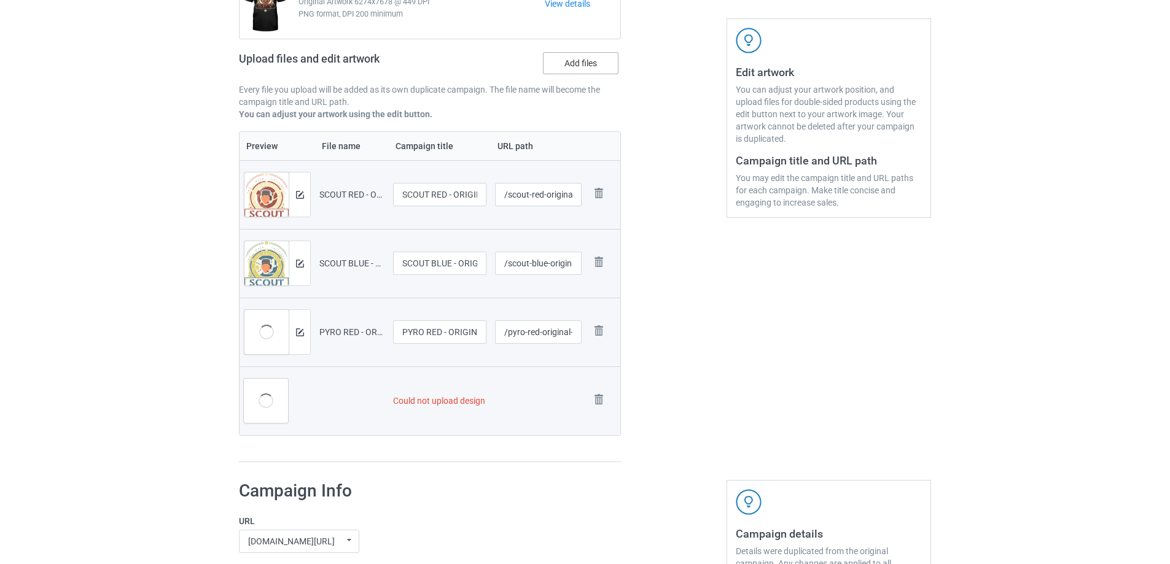
scroll to position [255, 0]
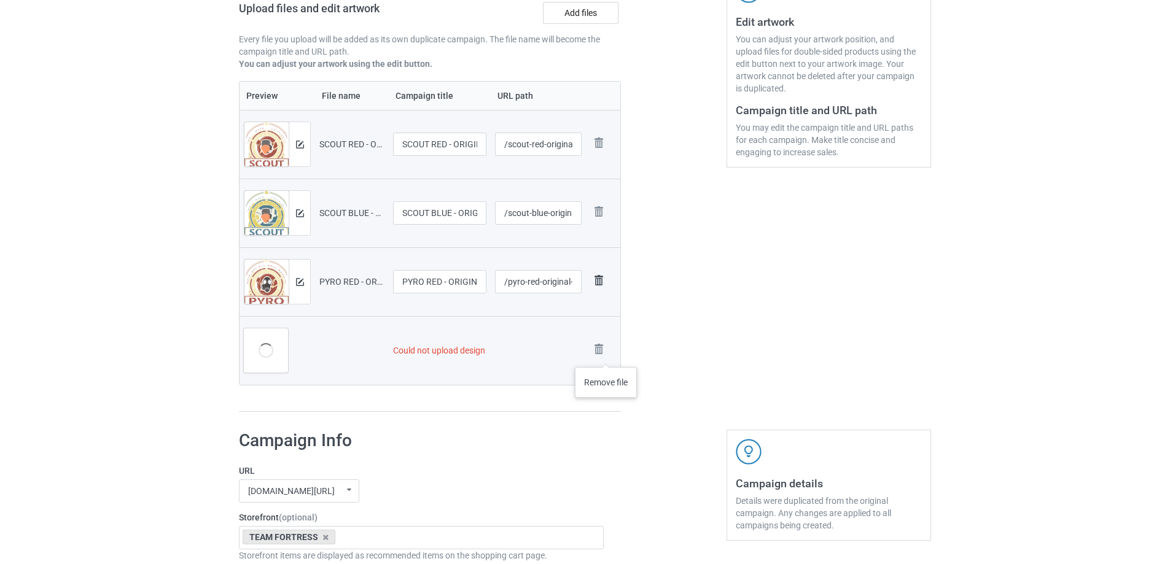
drag, startPoint x: 606, startPoint y: 355, endPoint x: 605, endPoint y: 279, distance: 75.5
click at [0, 0] on img at bounding box center [0, 0] width 0 height 0
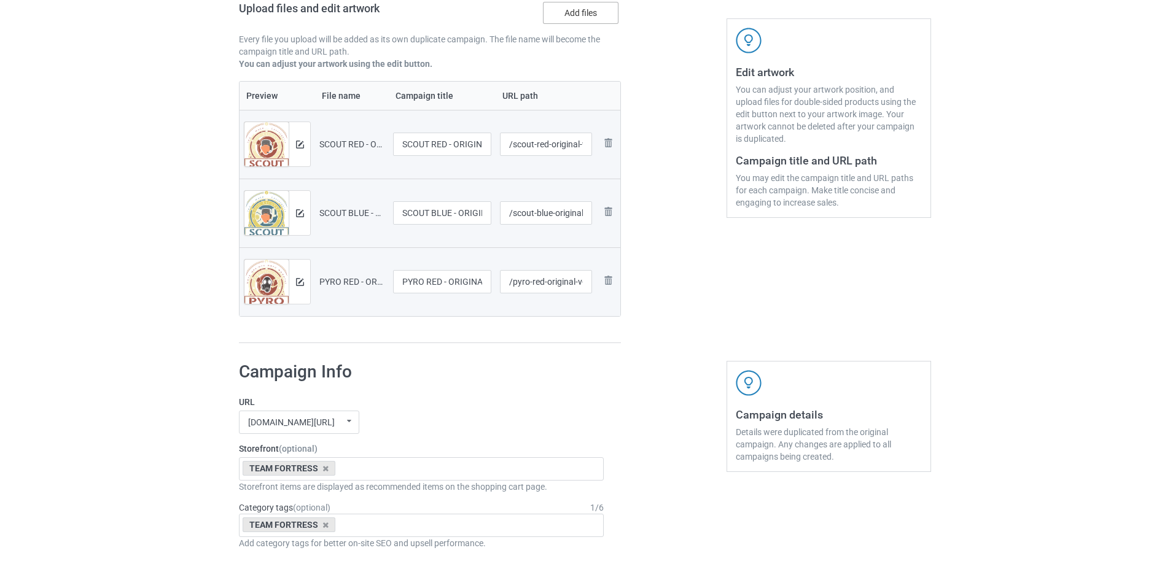
click at [570, 19] on label "Add files" at bounding box center [581, 13] width 76 height 22
click at [0, 0] on input "Add files" at bounding box center [0, 0] width 0 height 0
click at [585, 13] on label "Add files" at bounding box center [581, 13] width 76 height 22
click at [0, 0] on input "Add files" at bounding box center [0, 0] width 0 height 0
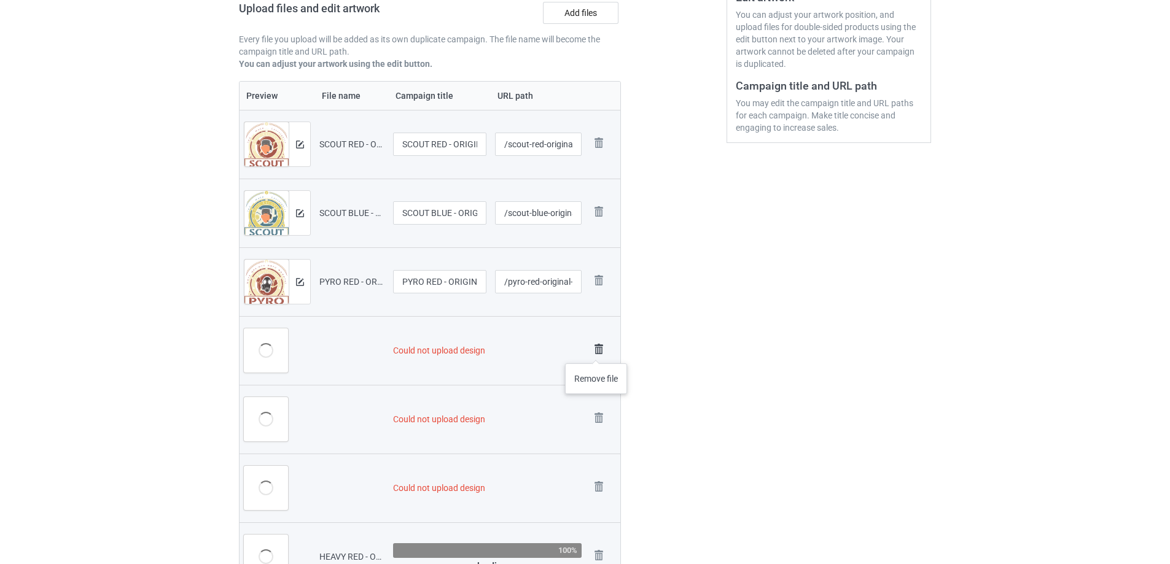
click at [596, 351] on img at bounding box center [598, 349] width 17 height 17
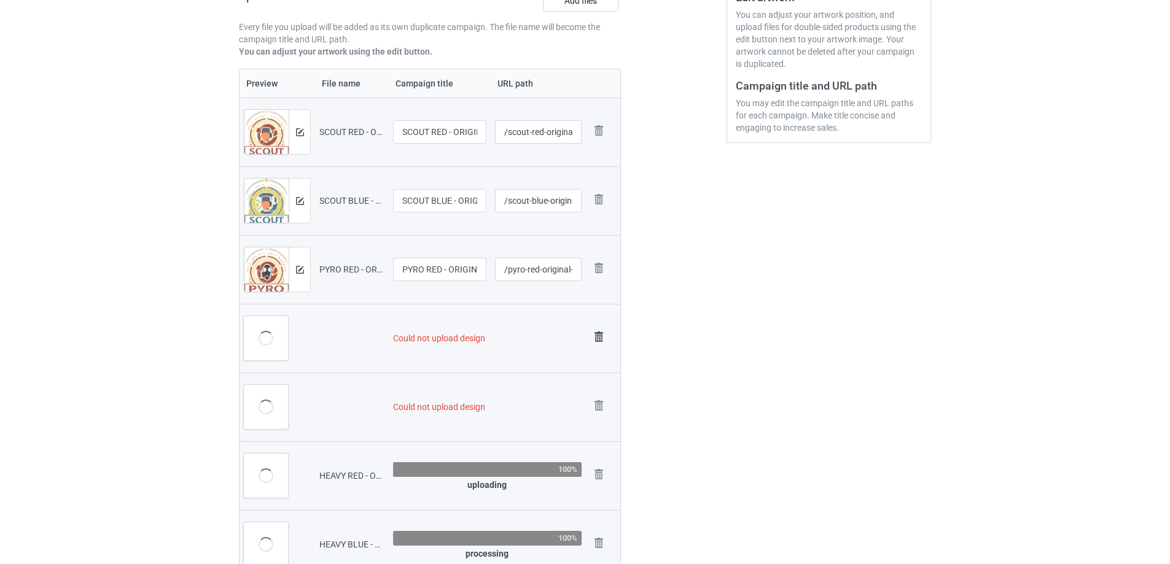
click at [603, 346] on img at bounding box center [598, 336] width 17 height 17
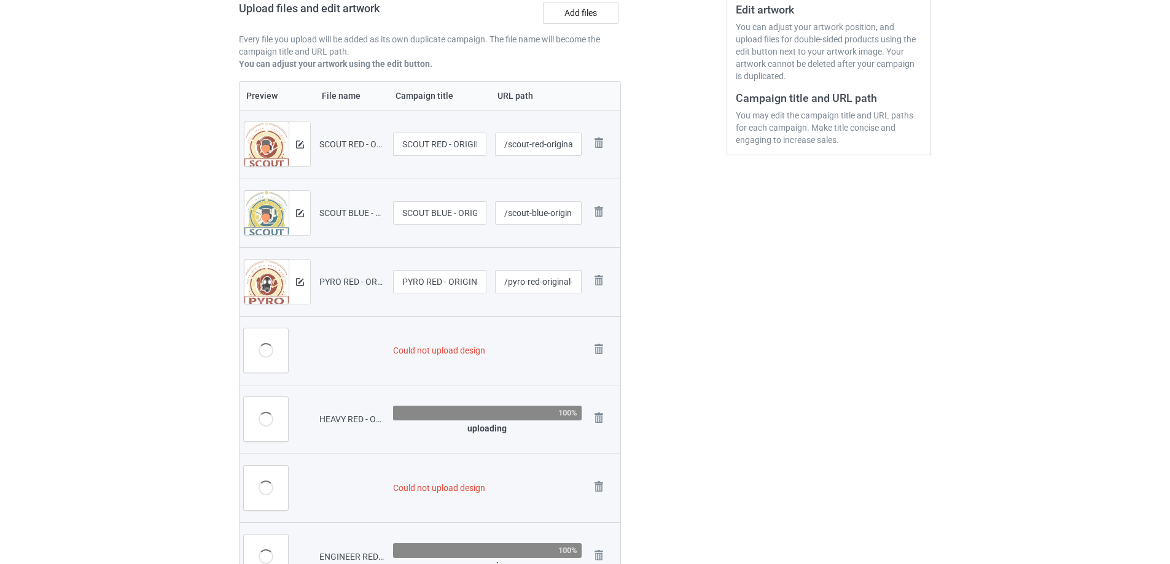
click at [0, 0] on img at bounding box center [0, 0] width 0 height 0
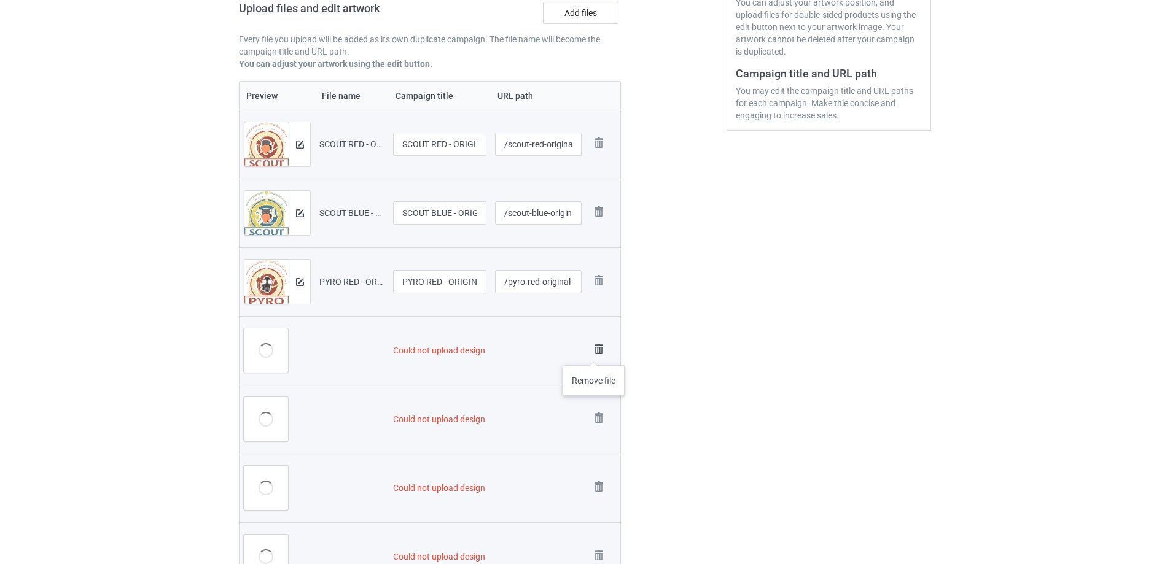
click at [595, 352] on img at bounding box center [598, 349] width 17 height 17
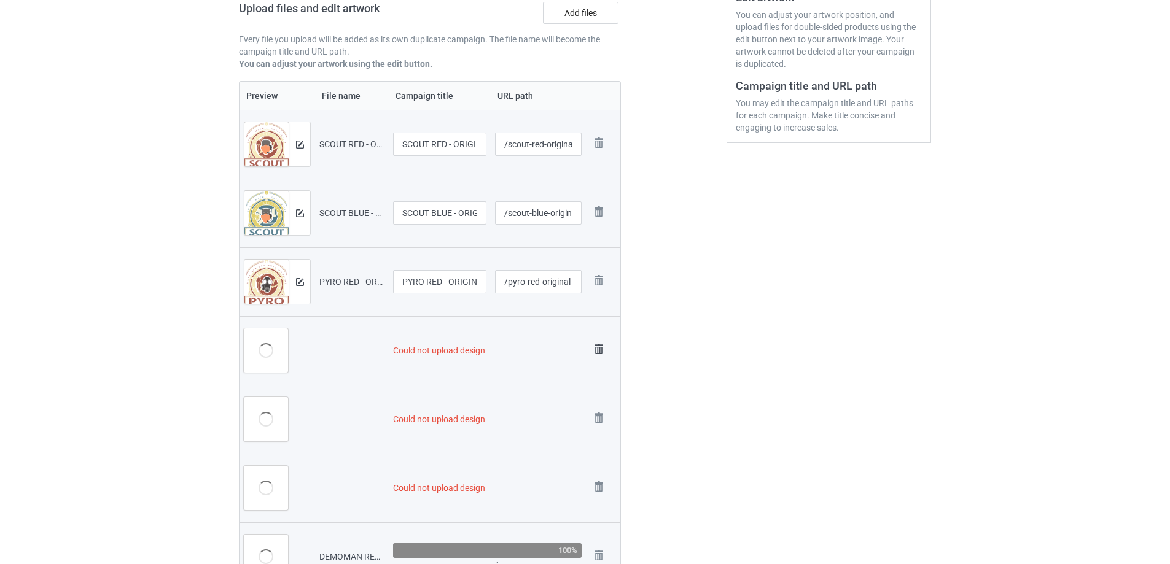
click at [597, 349] on img at bounding box center [598, 349] width 17 height 17
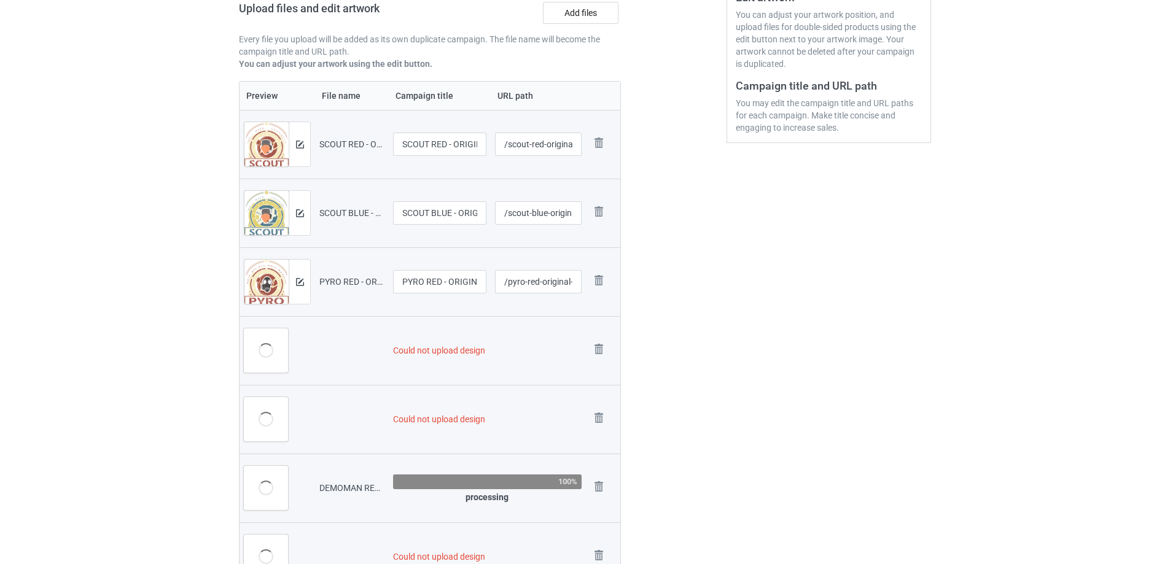
click at [0, 0] on img at bounding box center [0, 0] width 0 height 0
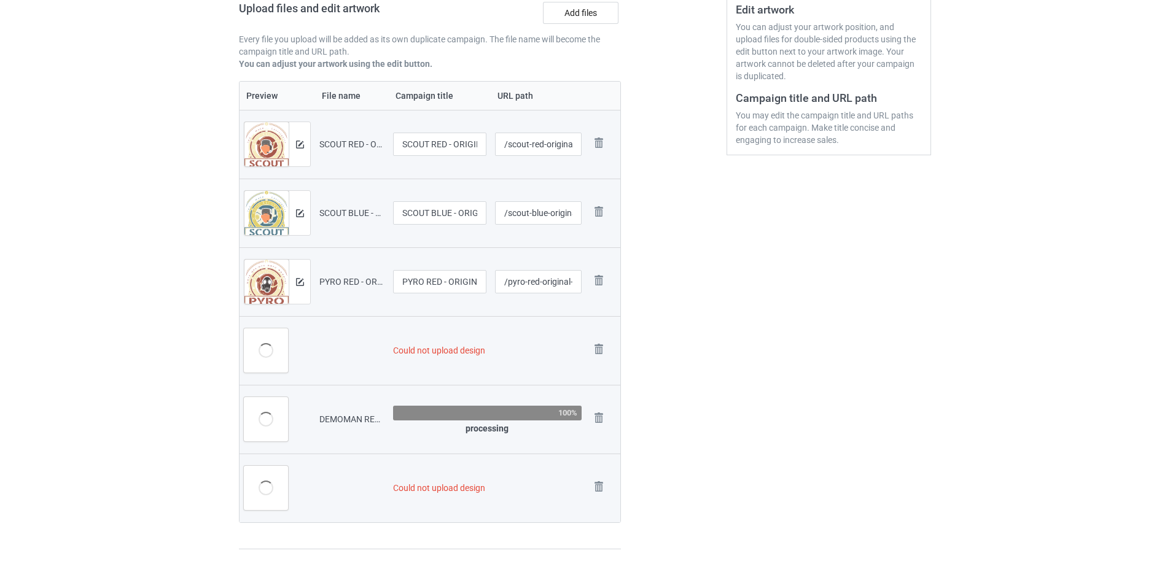
click at [0, 0] on img at bounding box center [0, 0] width 0 height 0
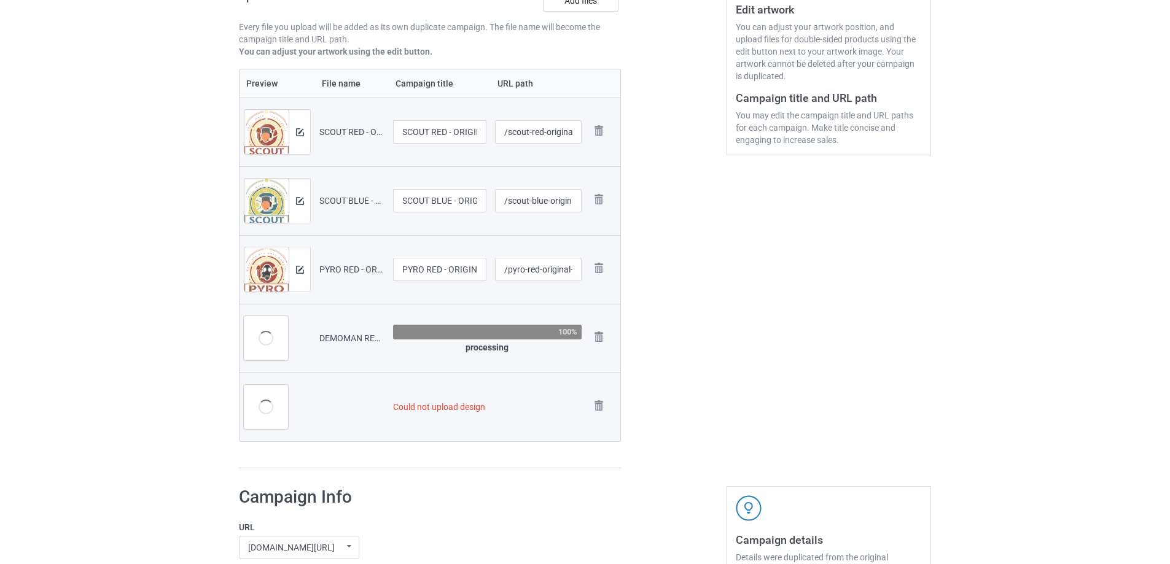
scroll to position [255, 0]
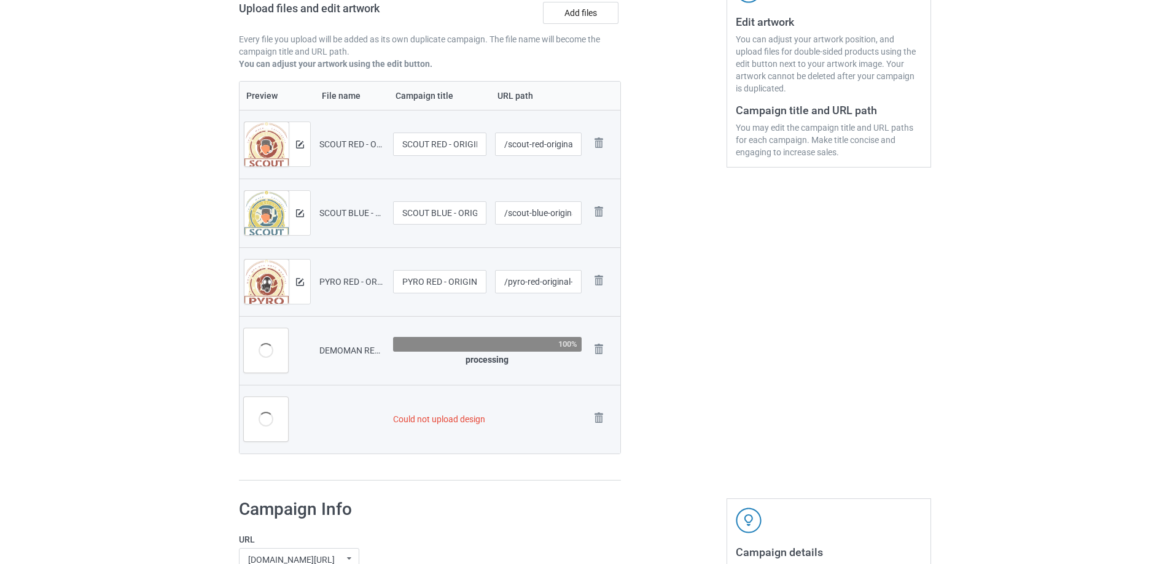
click at [0, 0] on img at bounding box center [0, 0] width 0 height 0
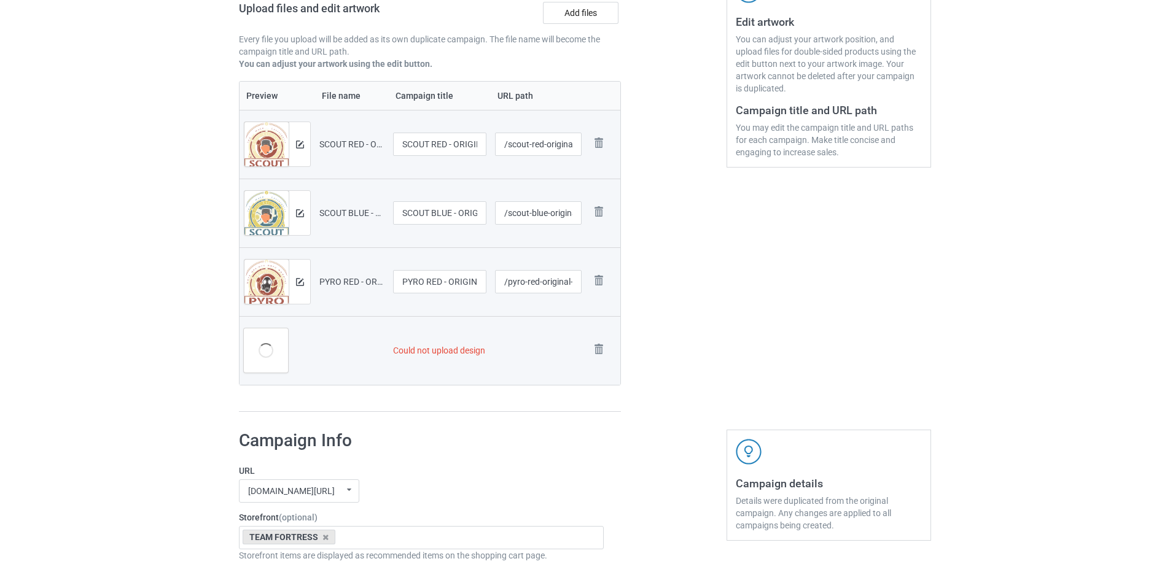
click at [0, 0] on img at bounding box center [0, 0] width 0 height 0
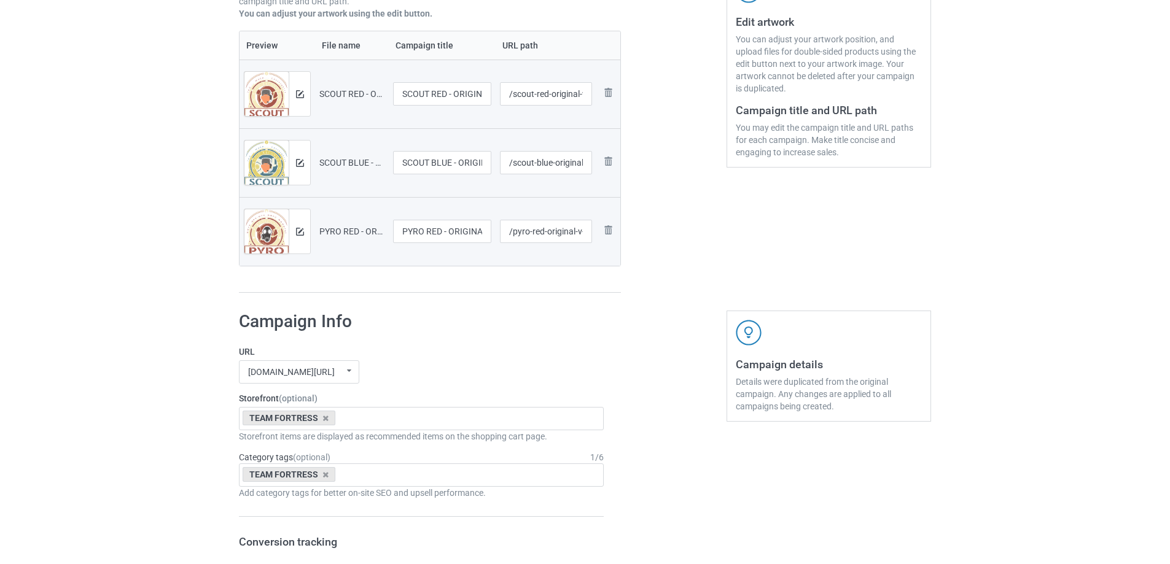
scroll to position [205, 0]
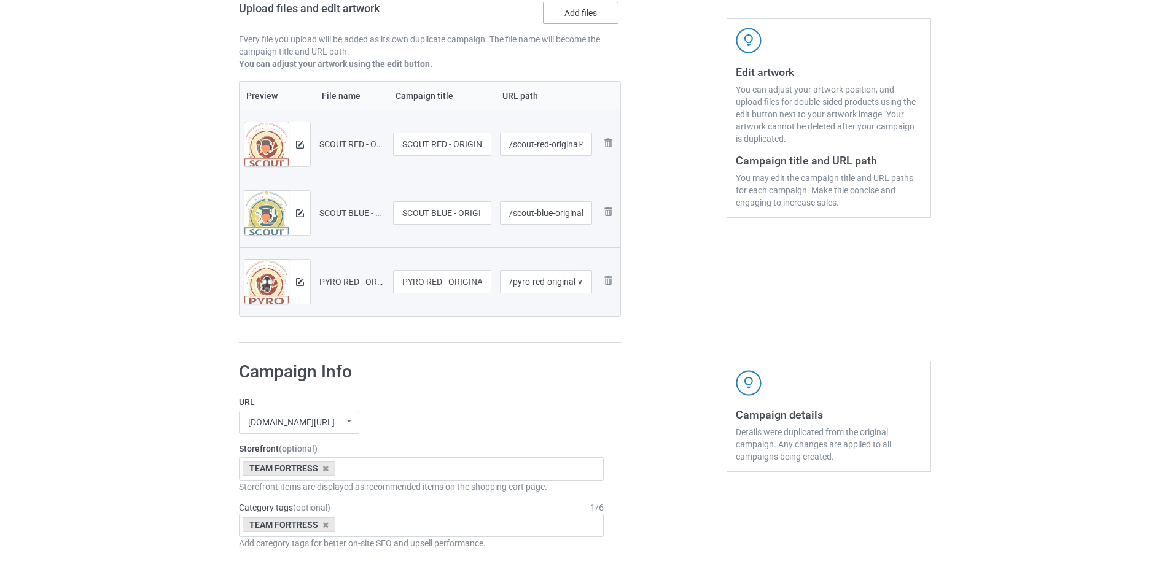
click at [572, 22] on label "Add files" at bounding box center [581, 13] width 76 height 22
click at [0, 0] on input "Add files" at bounding box center [0, 0] width 0 height 0
click at [604, 24] on label "Add files" at bounding box center [581, 13] width 76 height 22
click at [0, 0] on input "Add files" at bounding box center [0, 0] width 0 height 0
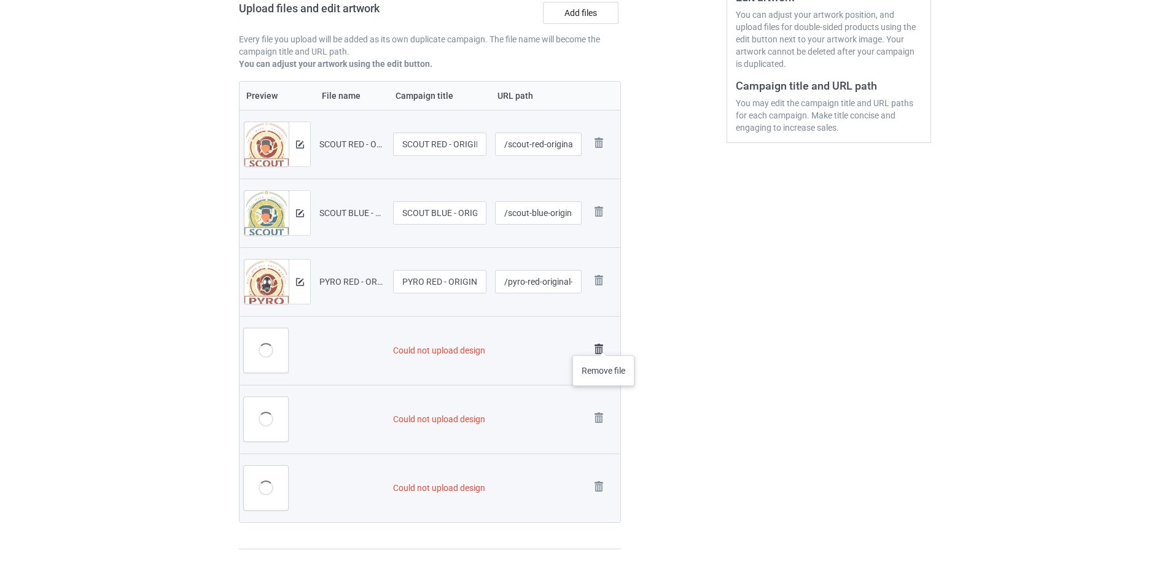
click at [600, 345] on img at bounding box center [598, 349] width 17 height 17
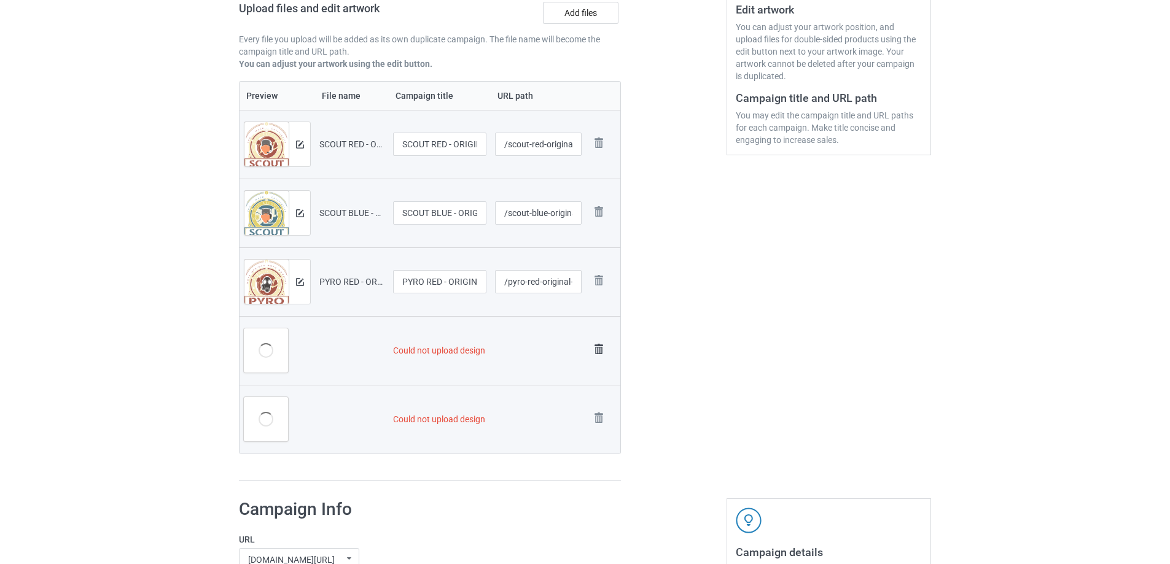
click at [600, 346] on img at bounding box center [598, 349] width 17 height 17
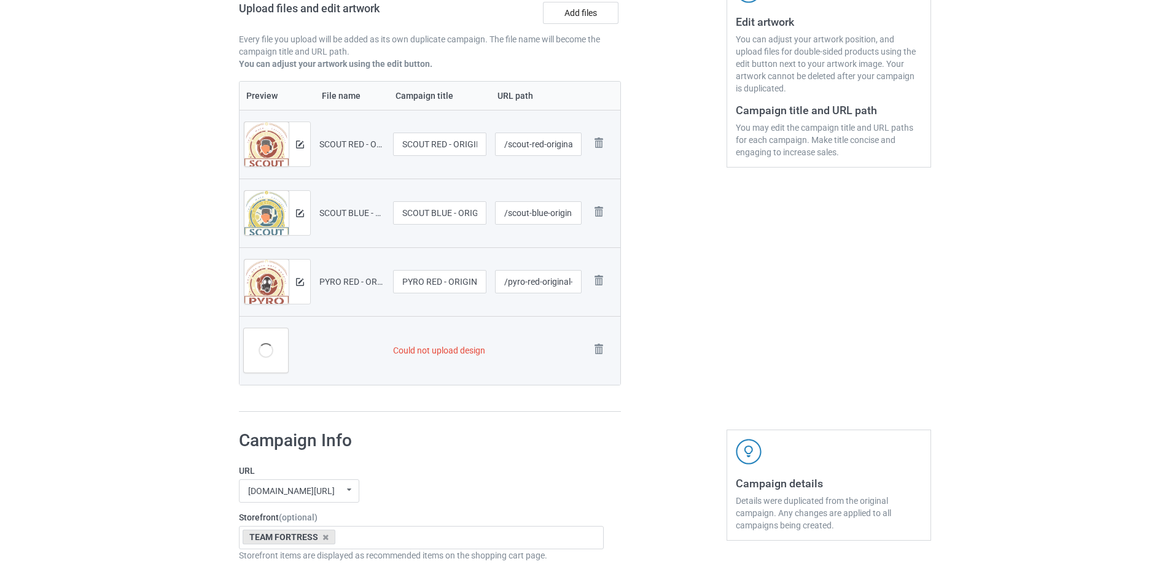
click at [0, 0] on img at bounding box center [0, 0] width 0 height 0
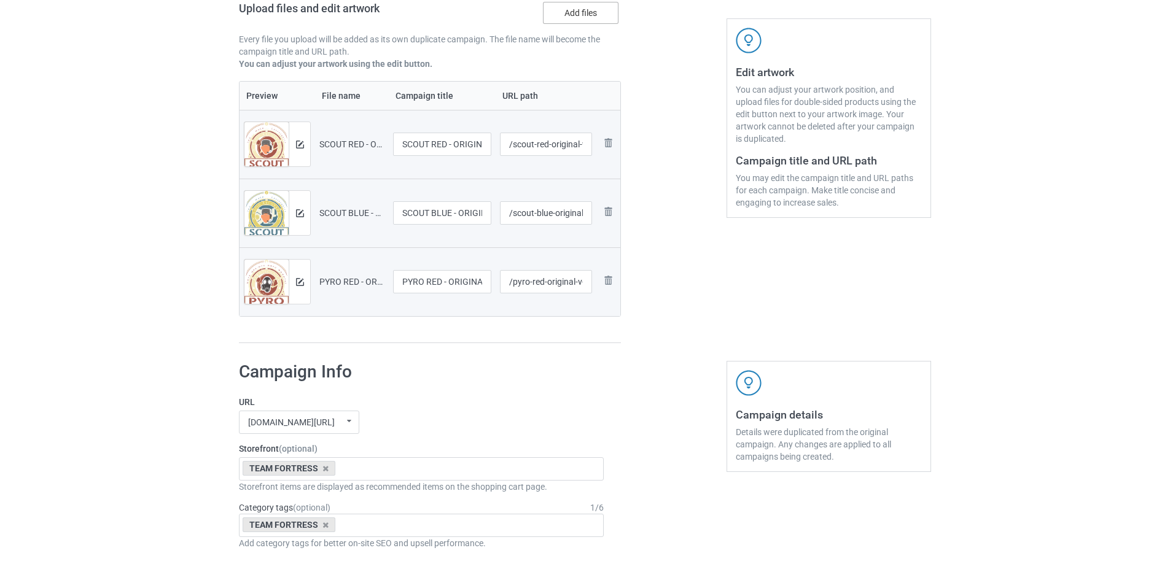
click at [583, 21] on label "Add files" at bounding box center [581, 13] width 76 height 22
click at [0, 0] on input "Add files" at bounding box center [0, 0] width 0 height 0
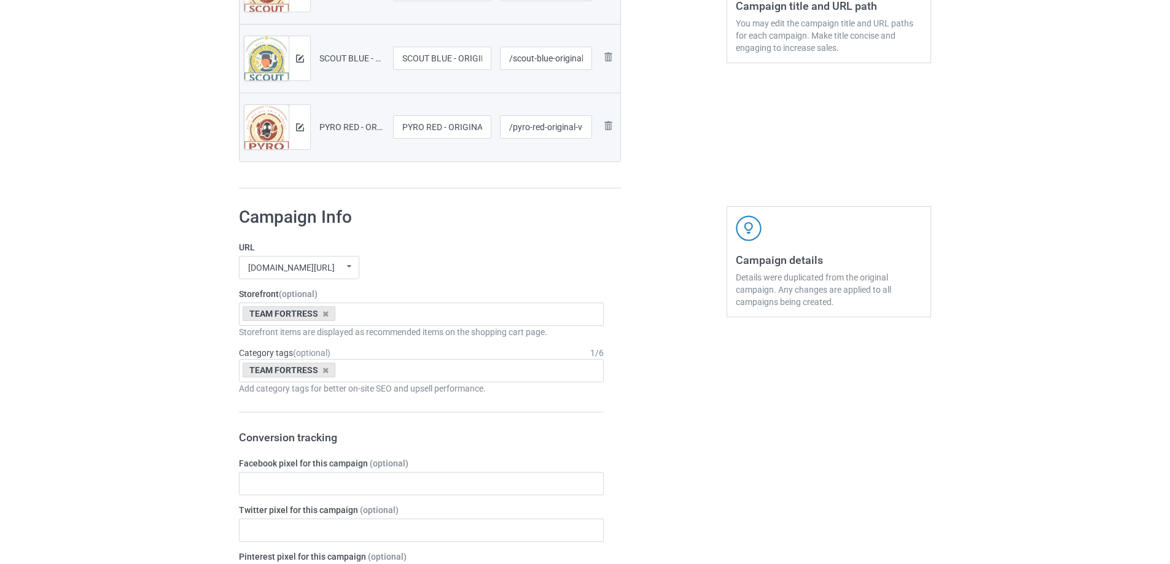
scroll to position [1137, 0]
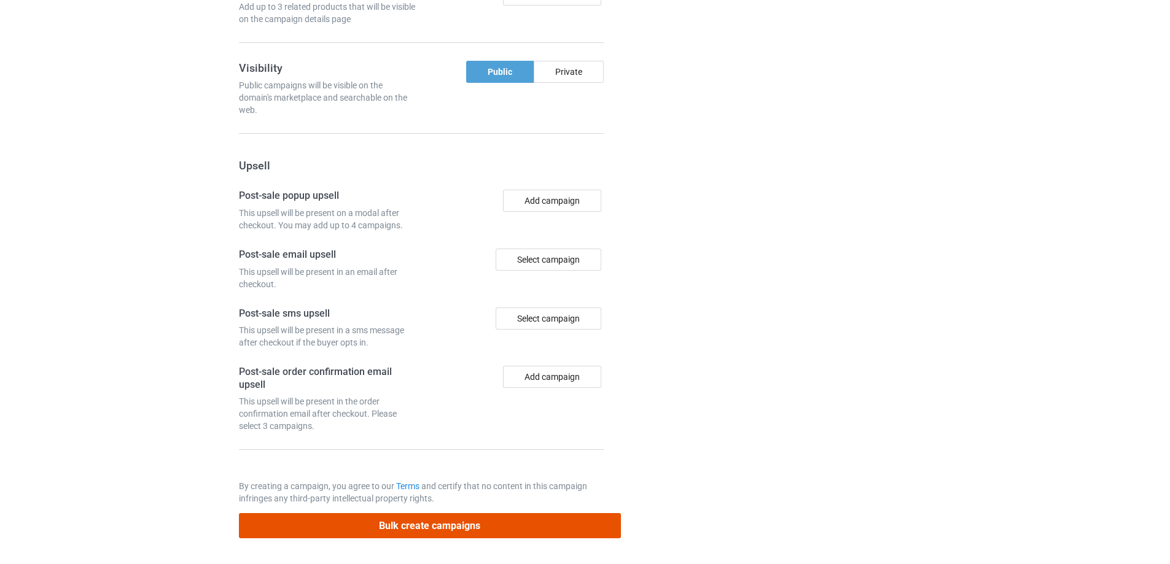
click at [488, 526] on button "Bulk create campaigns" at bounding box center [430, 525] width 382 height 25
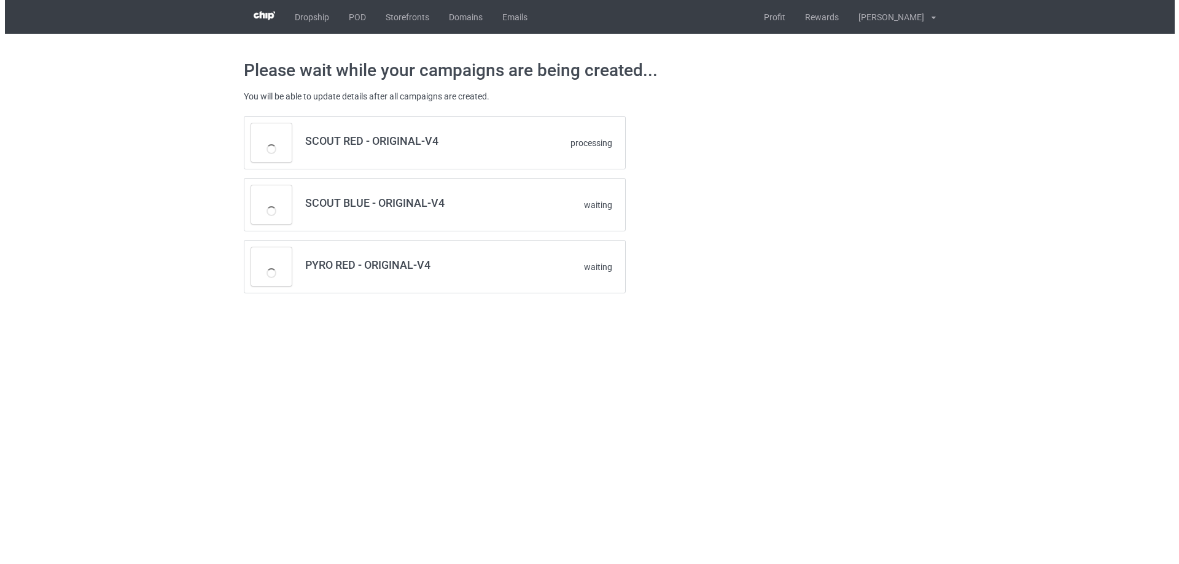
scroll to position [0, 0]
